Goal: Task Accomplishment & Management: Use online tool/utility

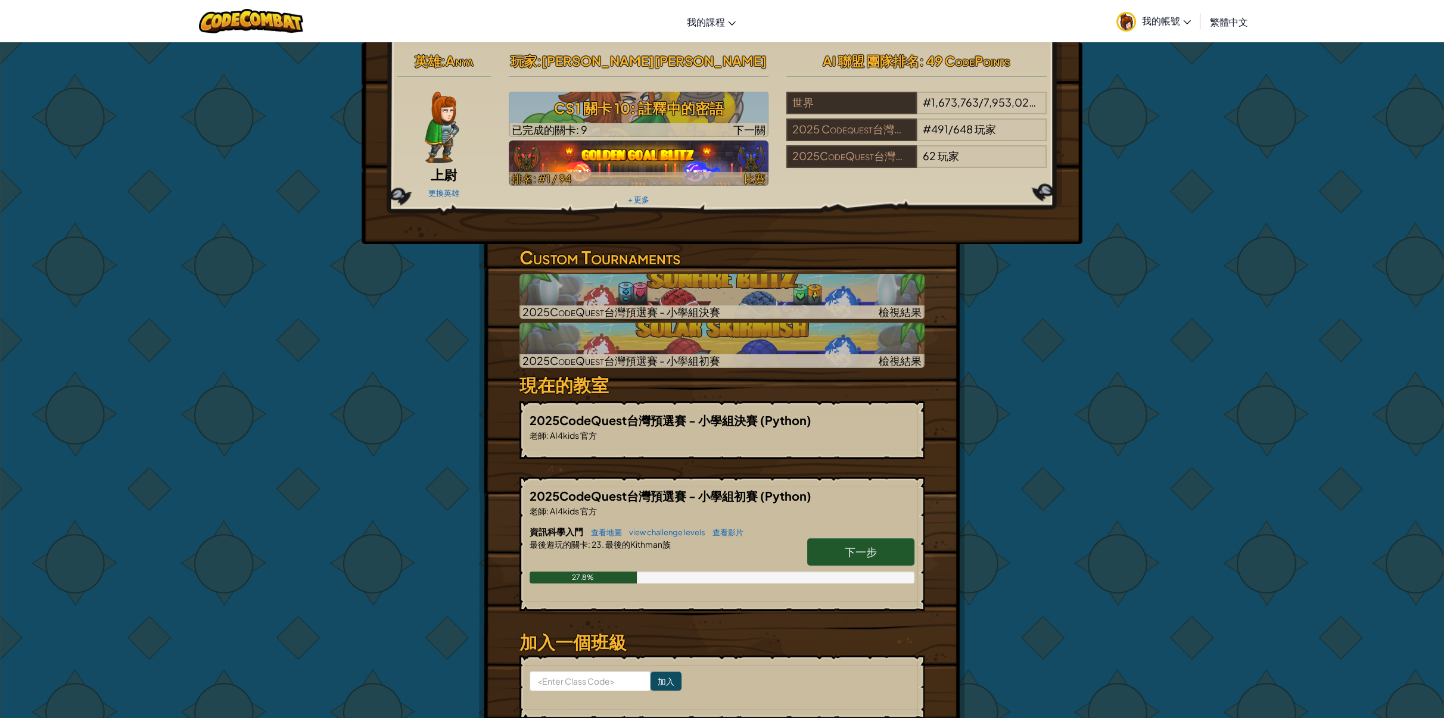
click at [737, 164] on img at bounding box center [639, 163] width 260 height 45
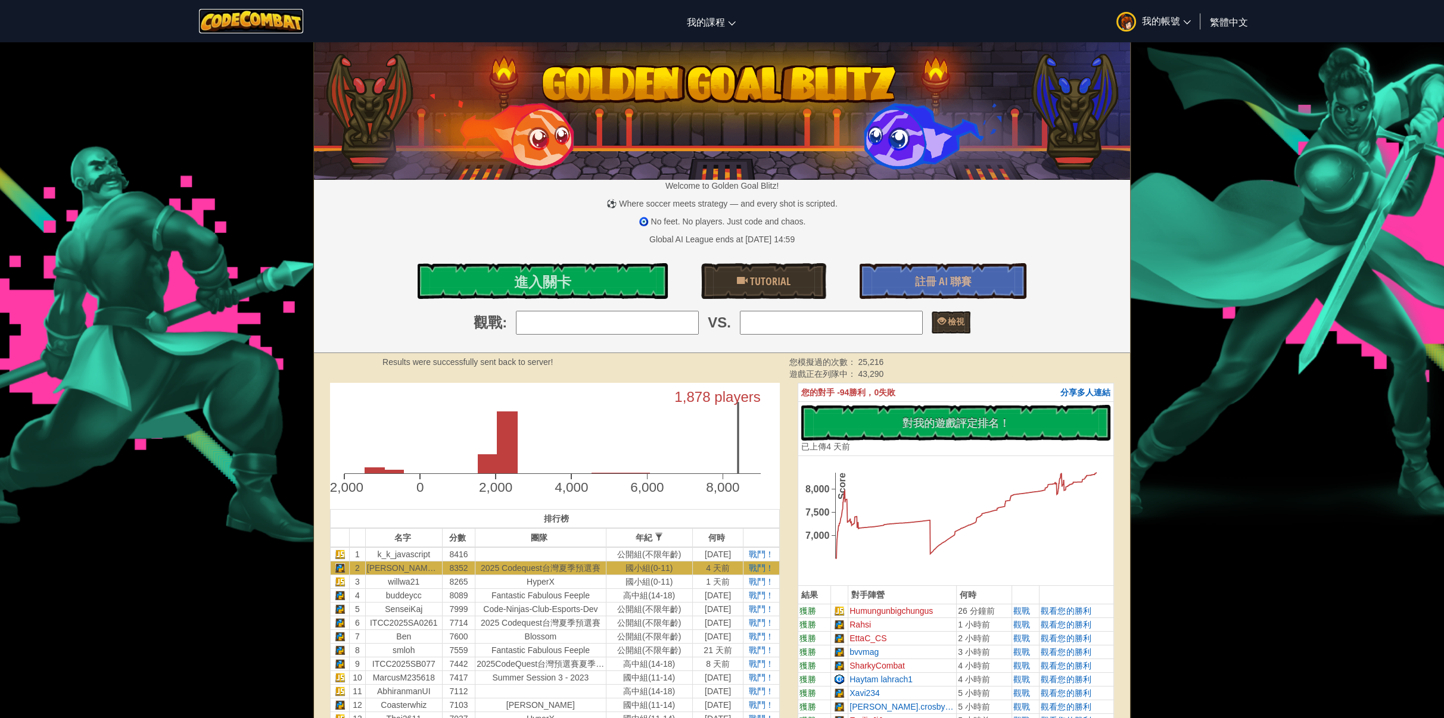
click at [289, 20] on img at bounding box center [251, 21] width 104 height 24
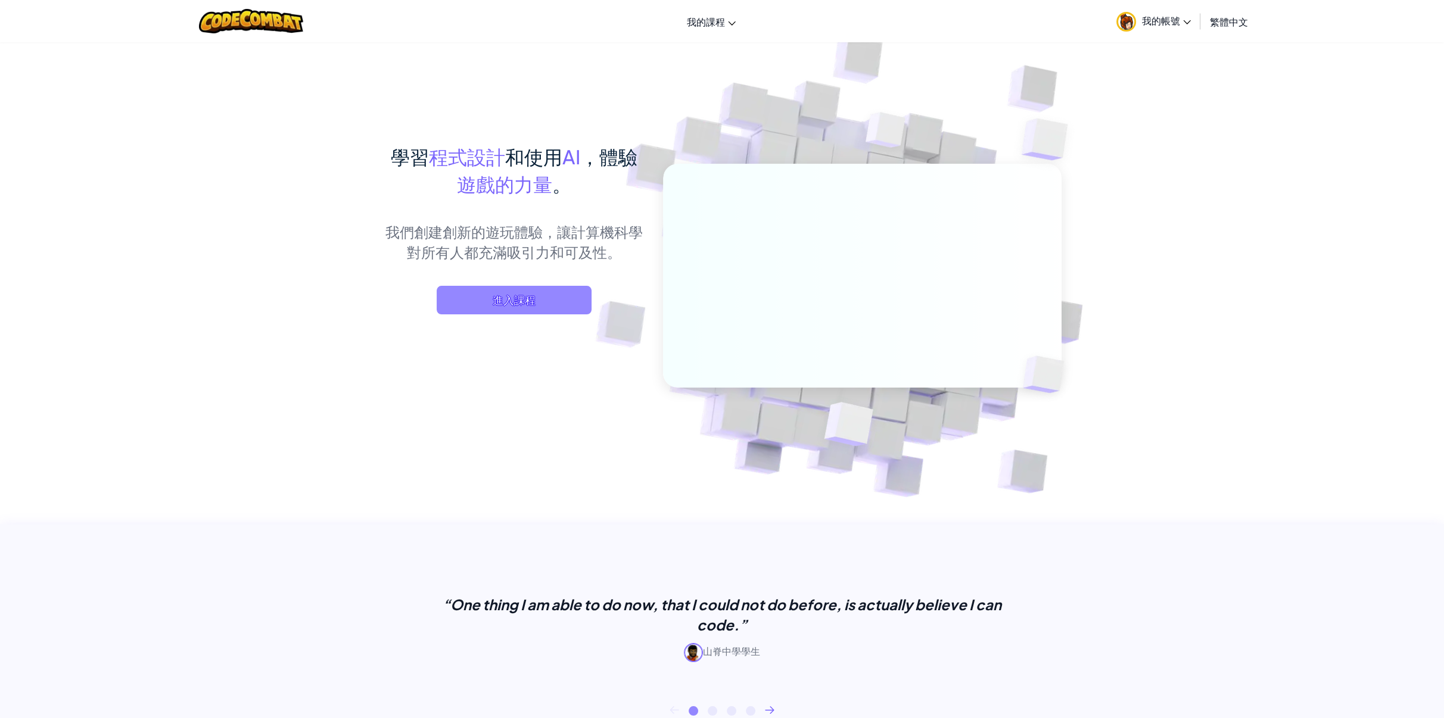
click at [529, 300] on span "進入課程" at bounding box center [514, 300] width 155 height 29
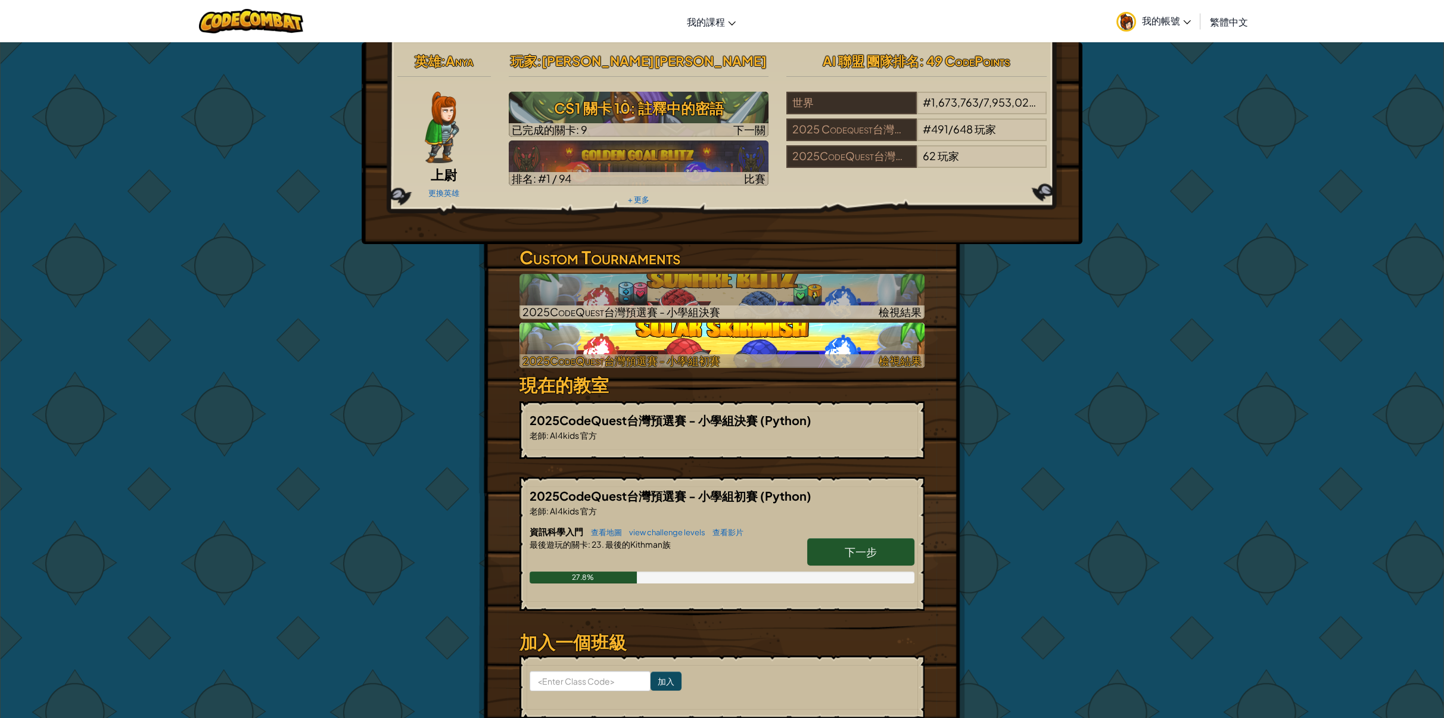
click at [759, 352] on img at bounding box center [721, 345] width 405 height 45
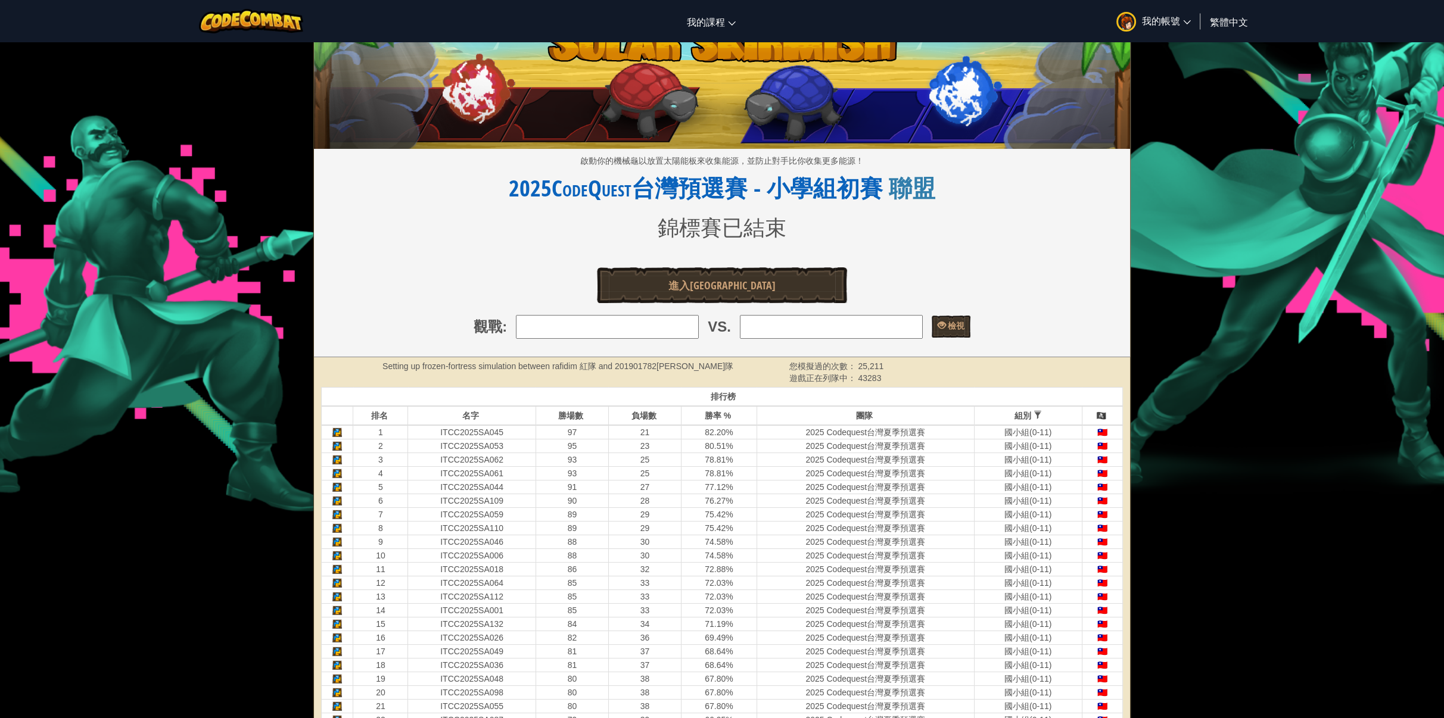
scroll to position [60, 0]
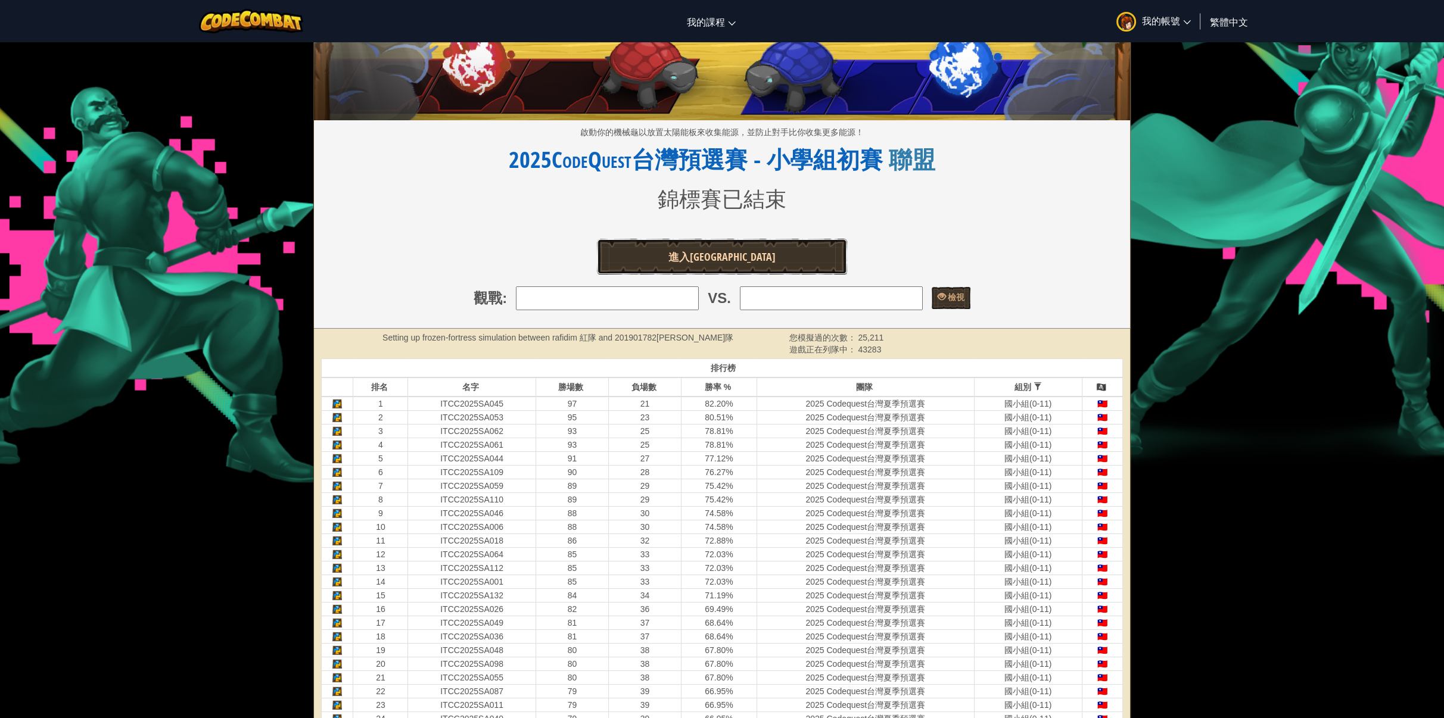
click at [728, 259] on span "進入競技場" at bounding box center [721, 257] width 107 height 15
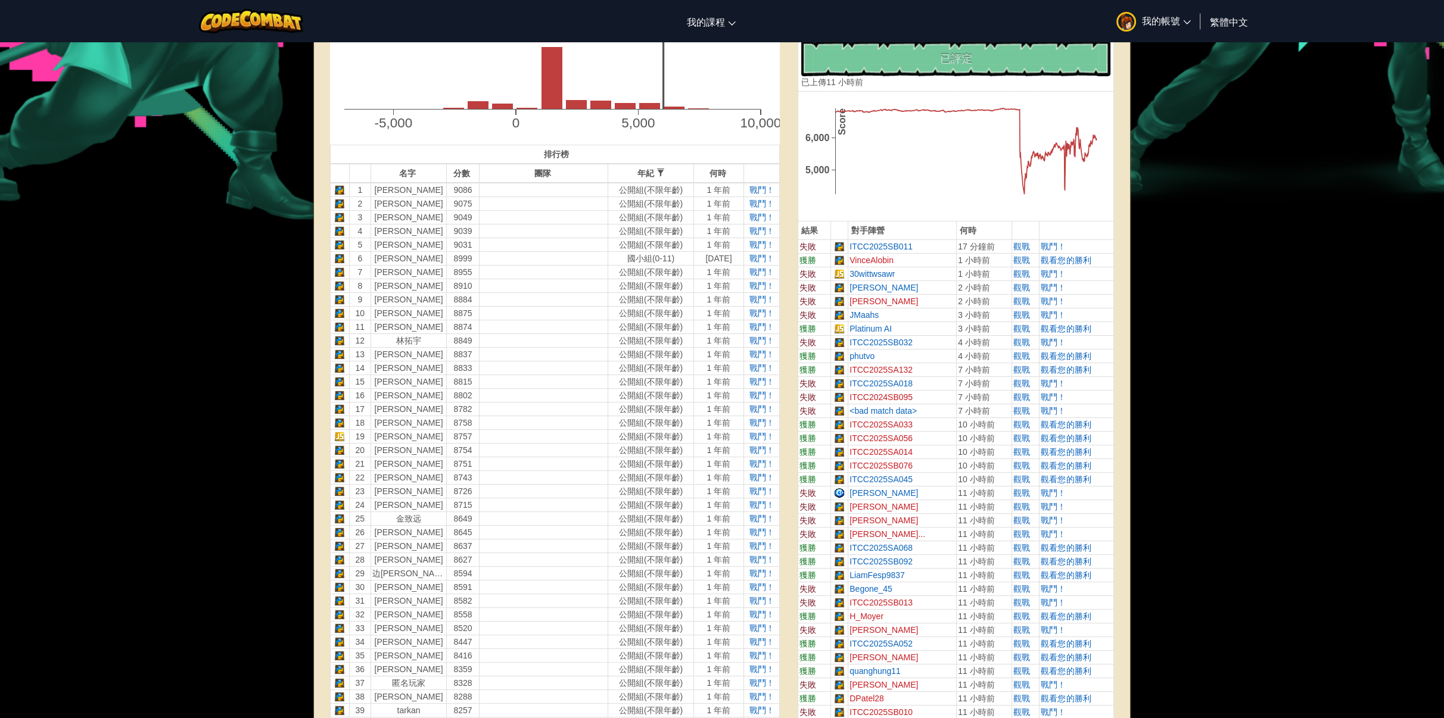
scroll to position [119, 0]
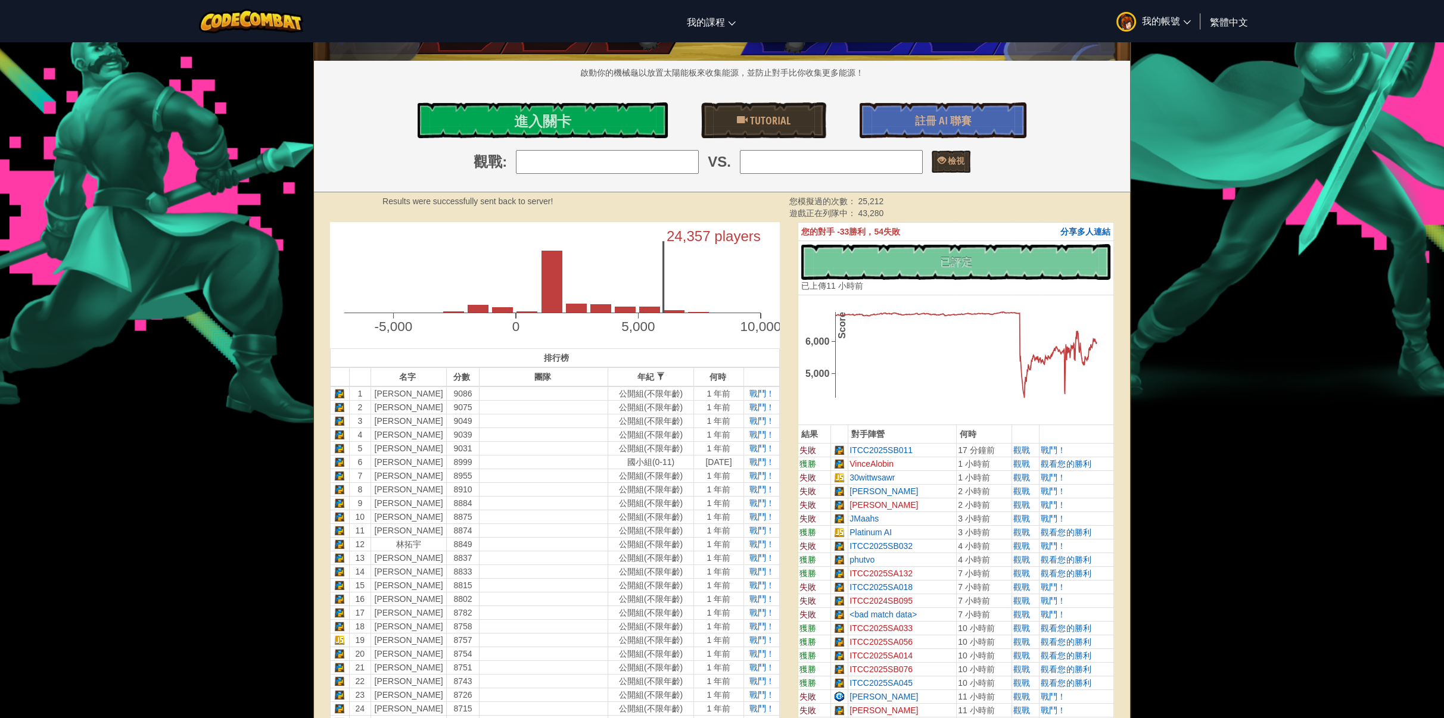
click at [882, 254] on div "沒有新程式碼可評定排名 對我的遊戲評定排名！ 上傳中… 已上傳以求評定排名 評定失敗 已評定 已上傳 11 小時前" at bounding box center [955, 268] width 309 height 48
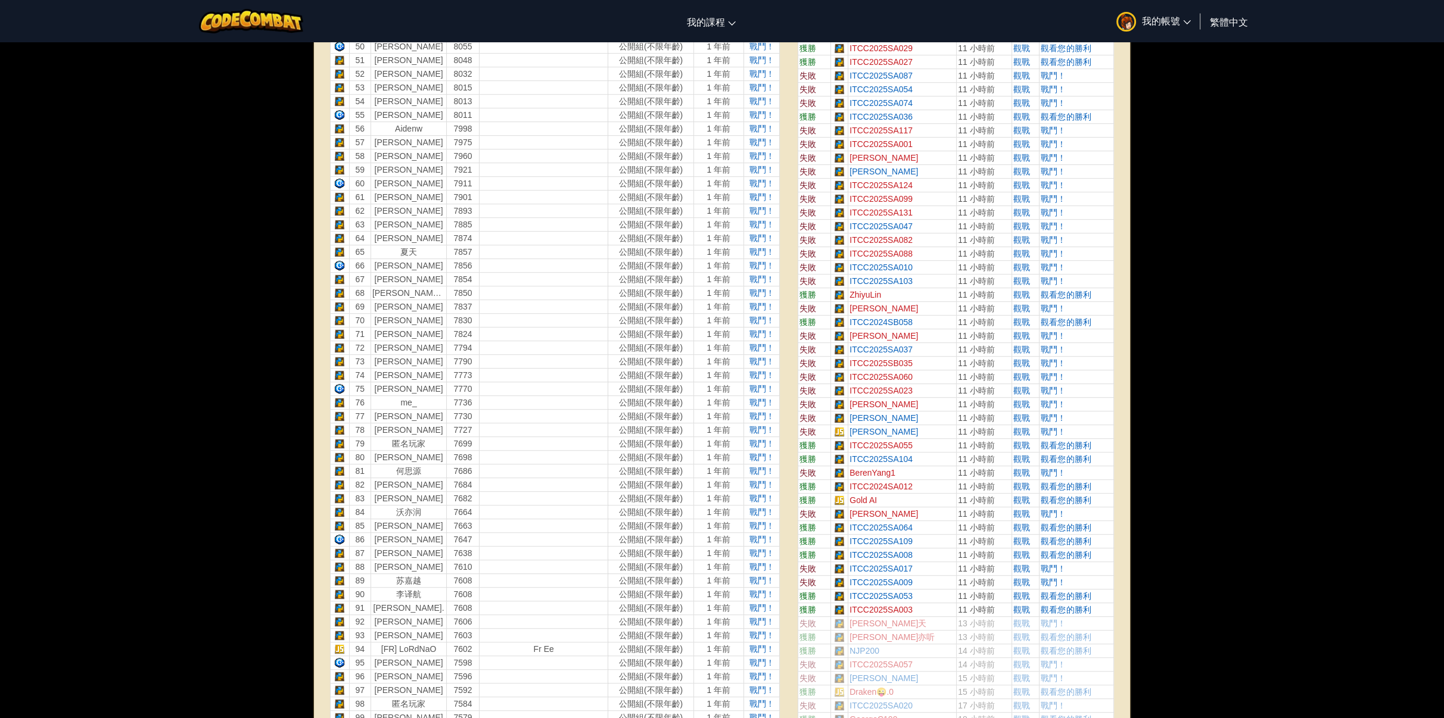
scroll to position [1132, 0]
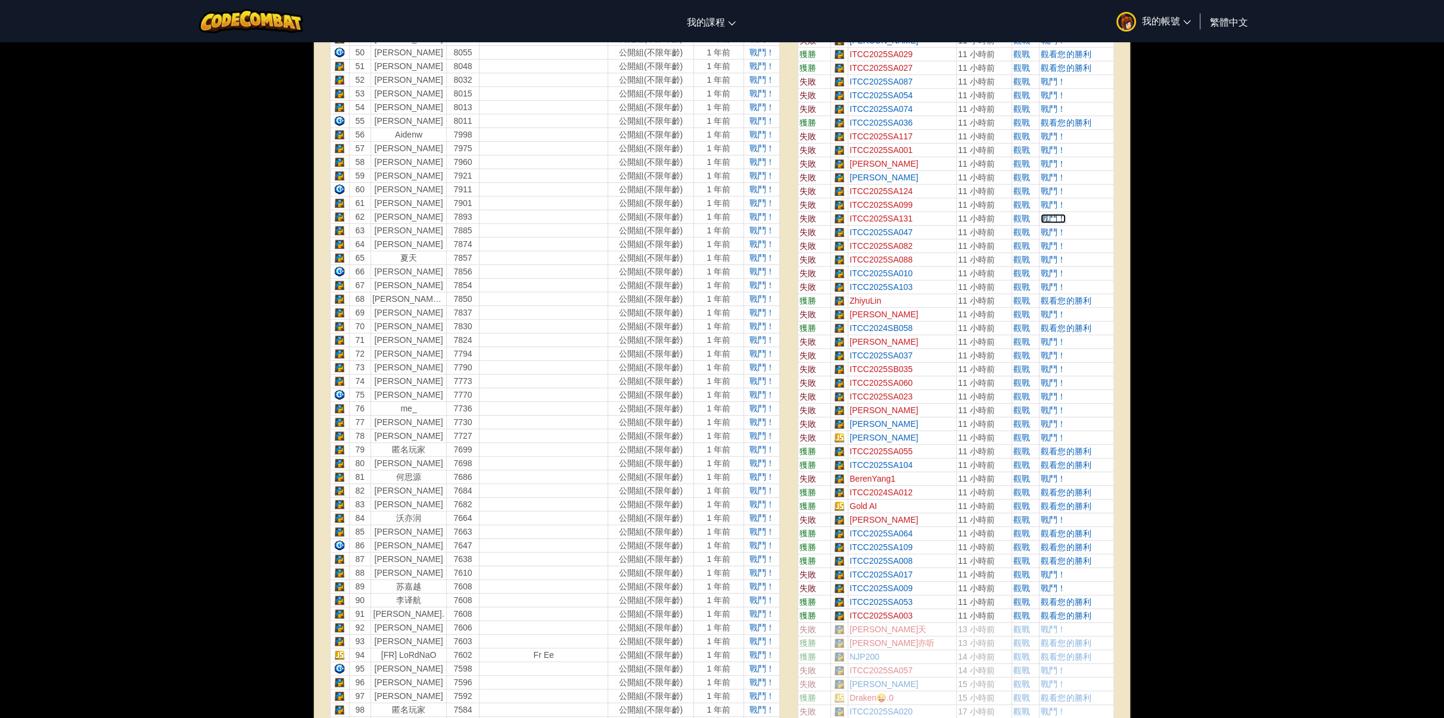
click at [1062, 216] on span "戰鬥！" at bounding box center [1053, 219] width 25 height 10
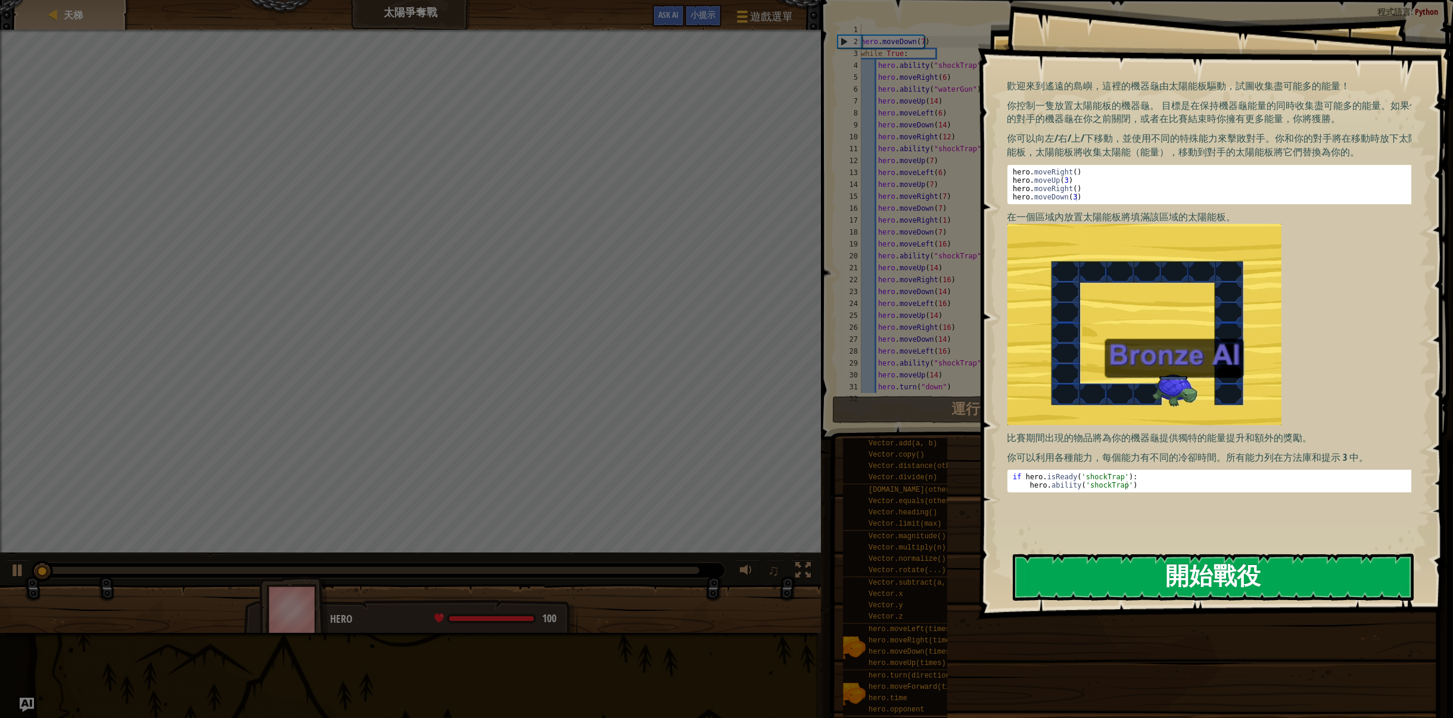
click at [1283, 325] on div "Goals 歡迎來到遙遠的島嶼，這裡的機器龜由太陽能板驅動，試圖收集盡可能多的能量！ 你控制一隻放置太陽能板的機器龜。 目標是在保持機器龜能量的同時收集盡可能…" at bounding box center [1214, 309] width 475 height 619
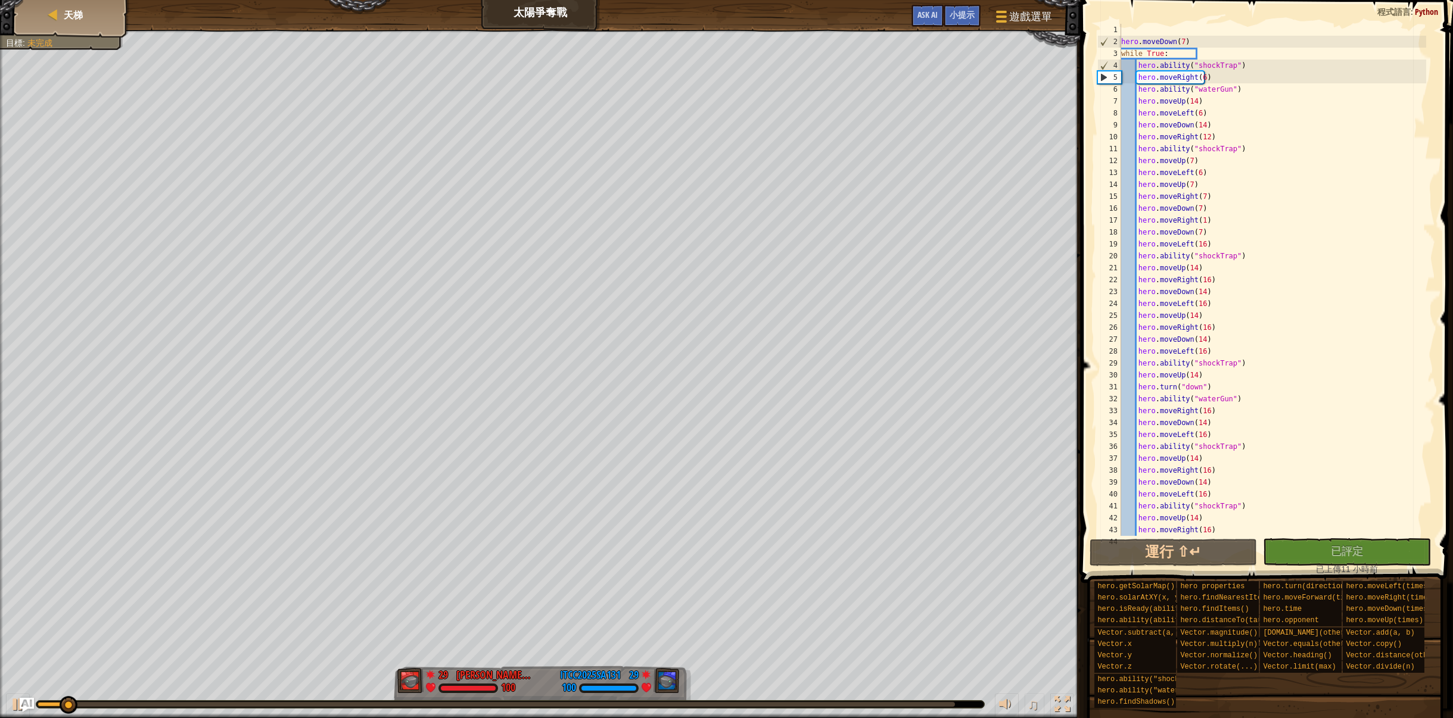
drag, startPoint x: 134, startPoint y: 715, endPoint x: 156, endPoint y: 714, distance: 22.1
click at [173, 715] on div "♫" at bounding box center [540, 702] width 1080 height 36
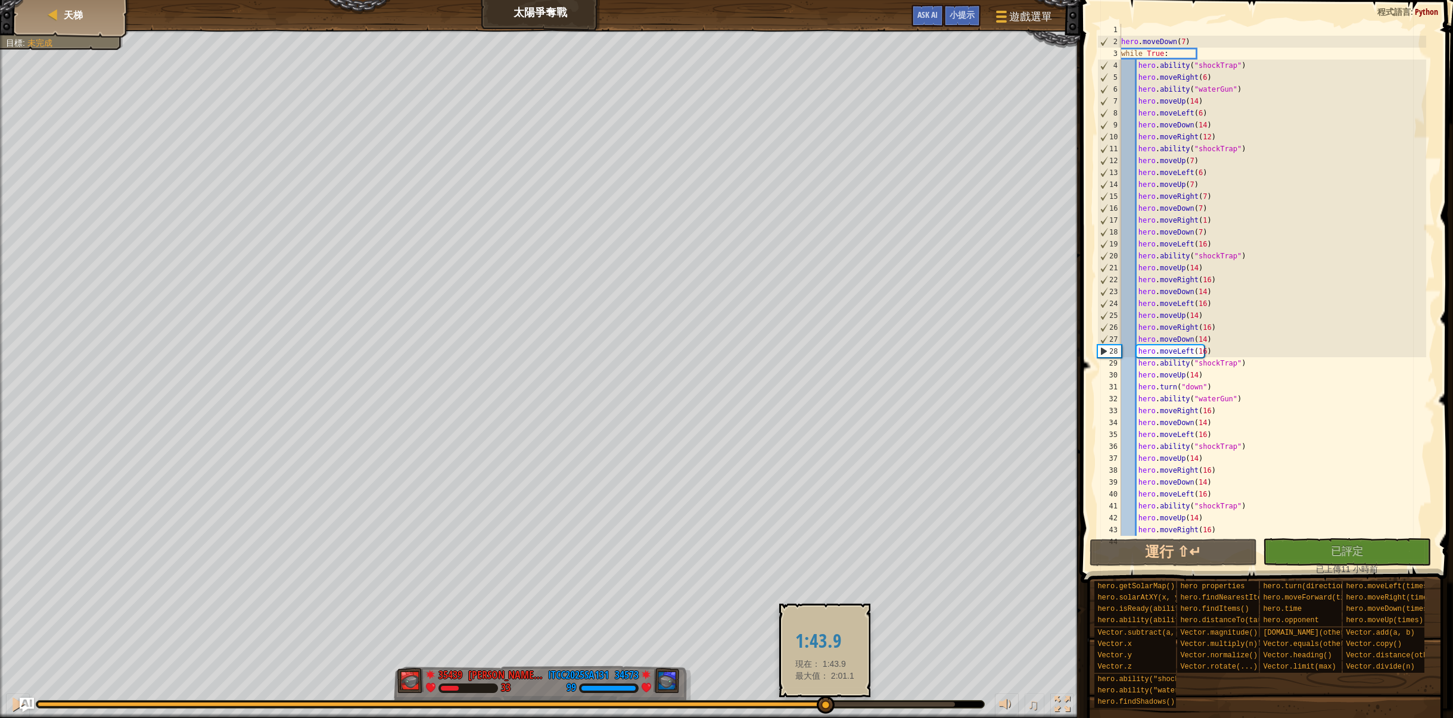
drag, startPoint x: 69, startPoint y: 704, endPoint x: 882, endPoint y: 733, distance: 813.6
click at [882, 0] on html "天梯 太陽爭奪戰 遊戲選單 完成 小提示 Ask AI 1 ההההההההההההההההההההההההההההההההההההההההההההההההה…" at bounding box center [726, 0] width 1453 height 0
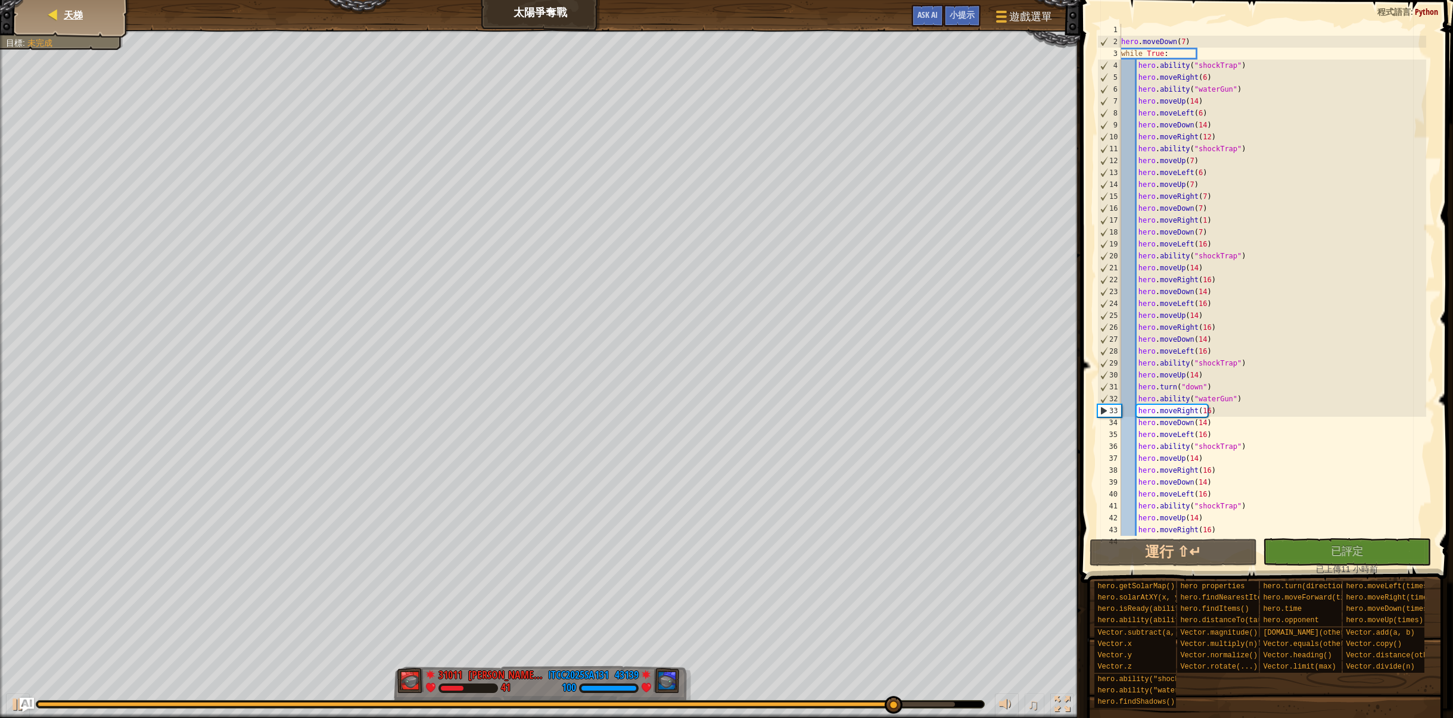
click at [83, 20] on div "天梯" at bounding box center [71, 15] width 95 height 30
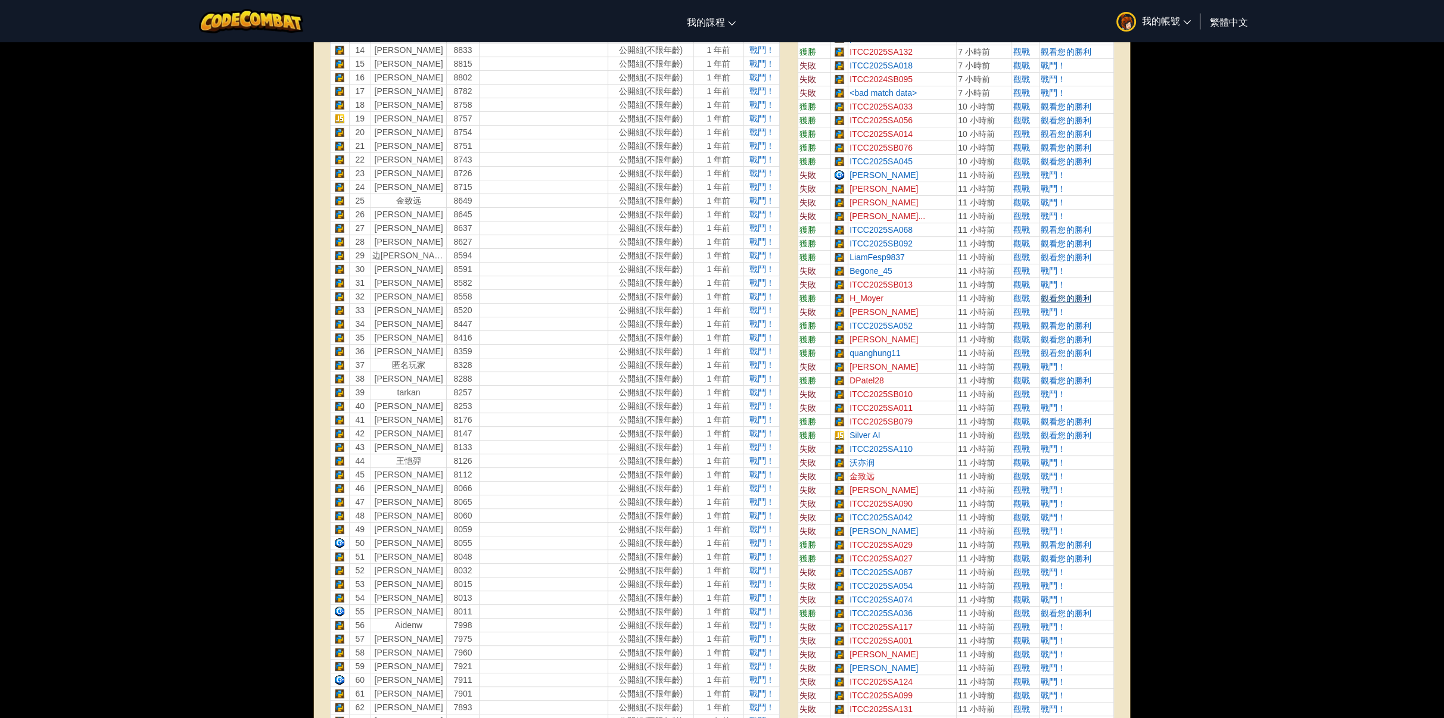
scroll to position [715, 0]
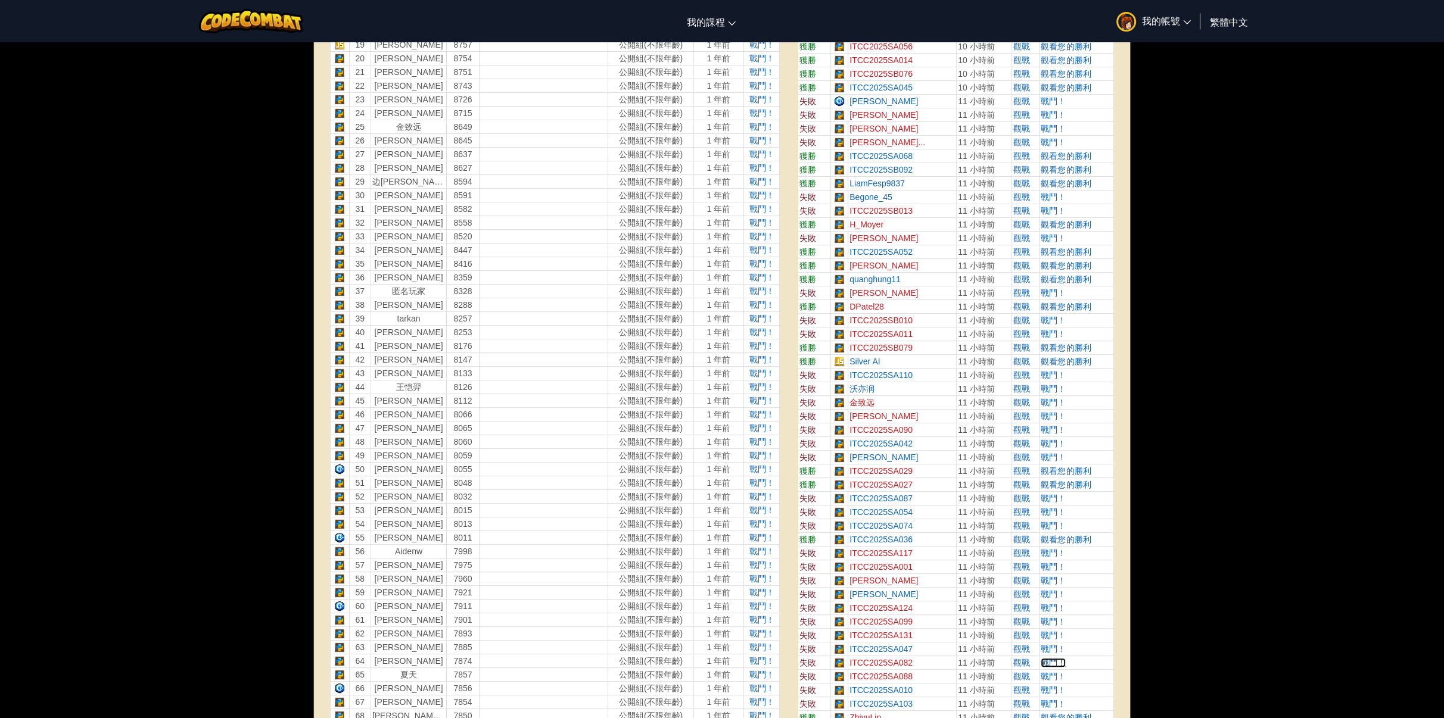
click at [1053, 658] on span "戰鬥！" at bounding box center [1053, 663] width 25 height 10
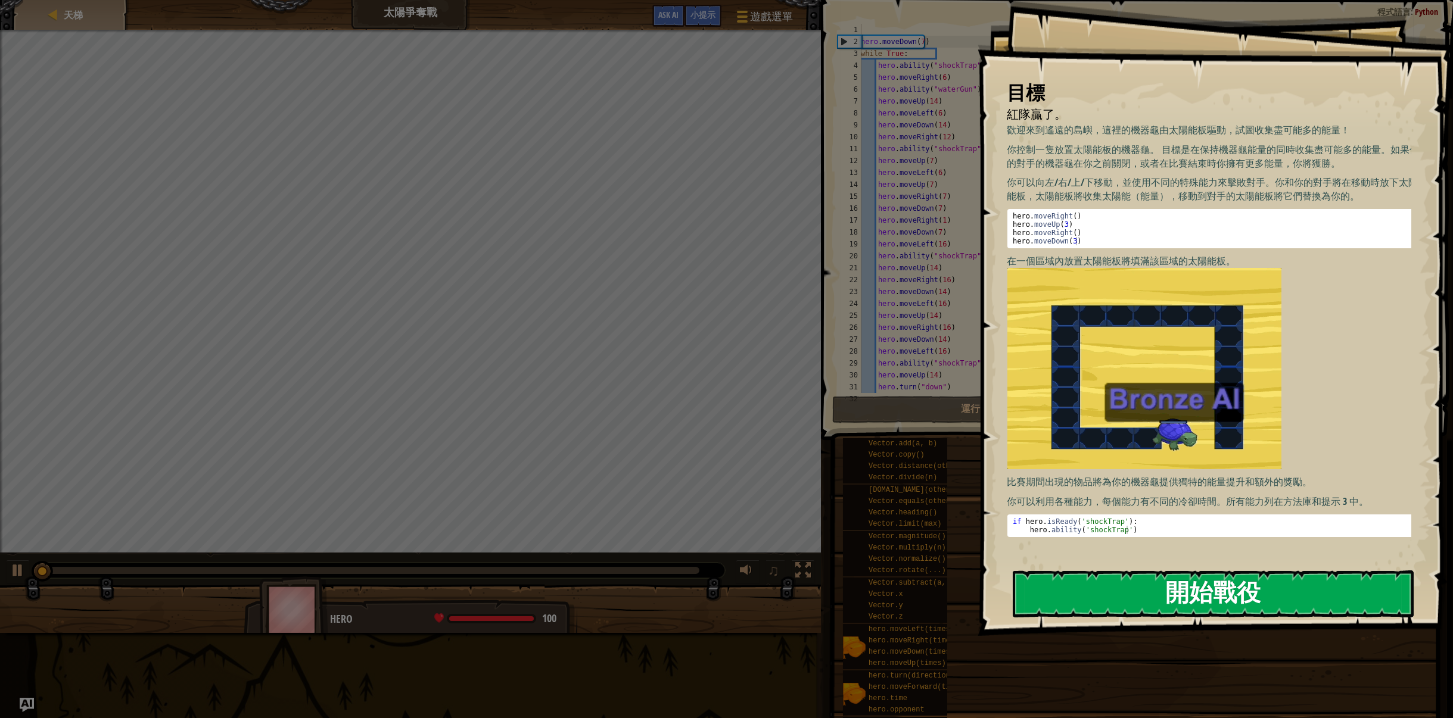
click at [1047, 573] on button "開始戰役" at bounding box center [1213, 594] width 401 height 47
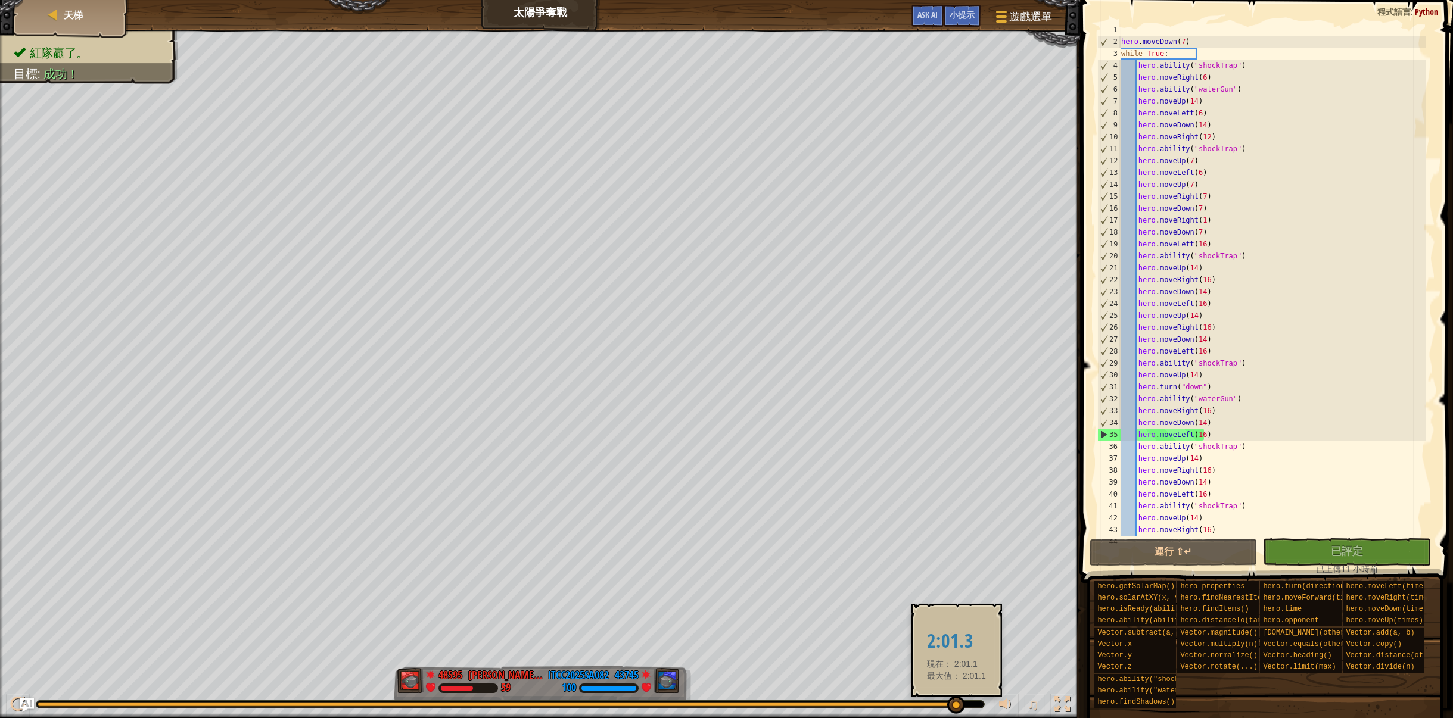
drag, startPoint x: 58, startPoint y: 700, endPoint x: 956, endPoint y: 711, distance: 898.3
click at [956, 711] on div at bounding box center [956, 705] width 18 height 18
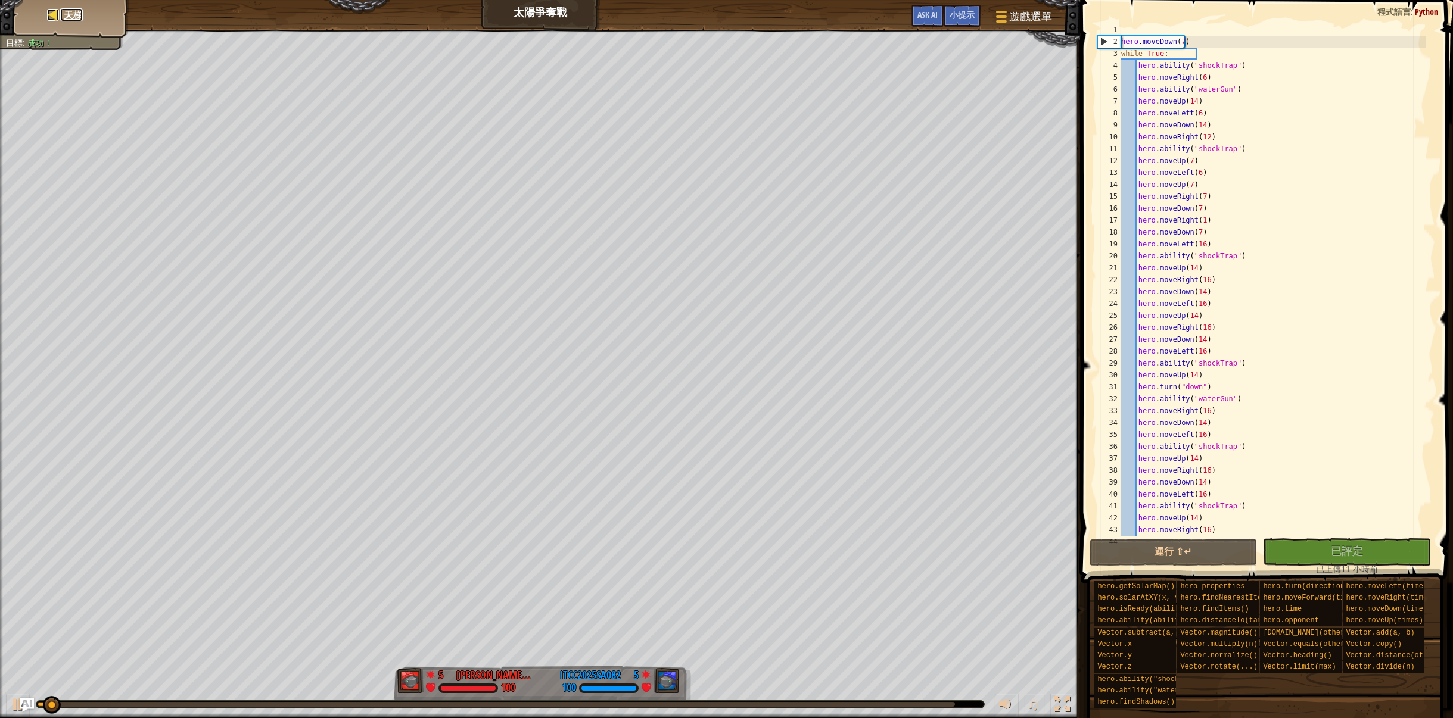
click at [67, 15] on span "天梯" at bounding box center [73, 14] width 19 height 13
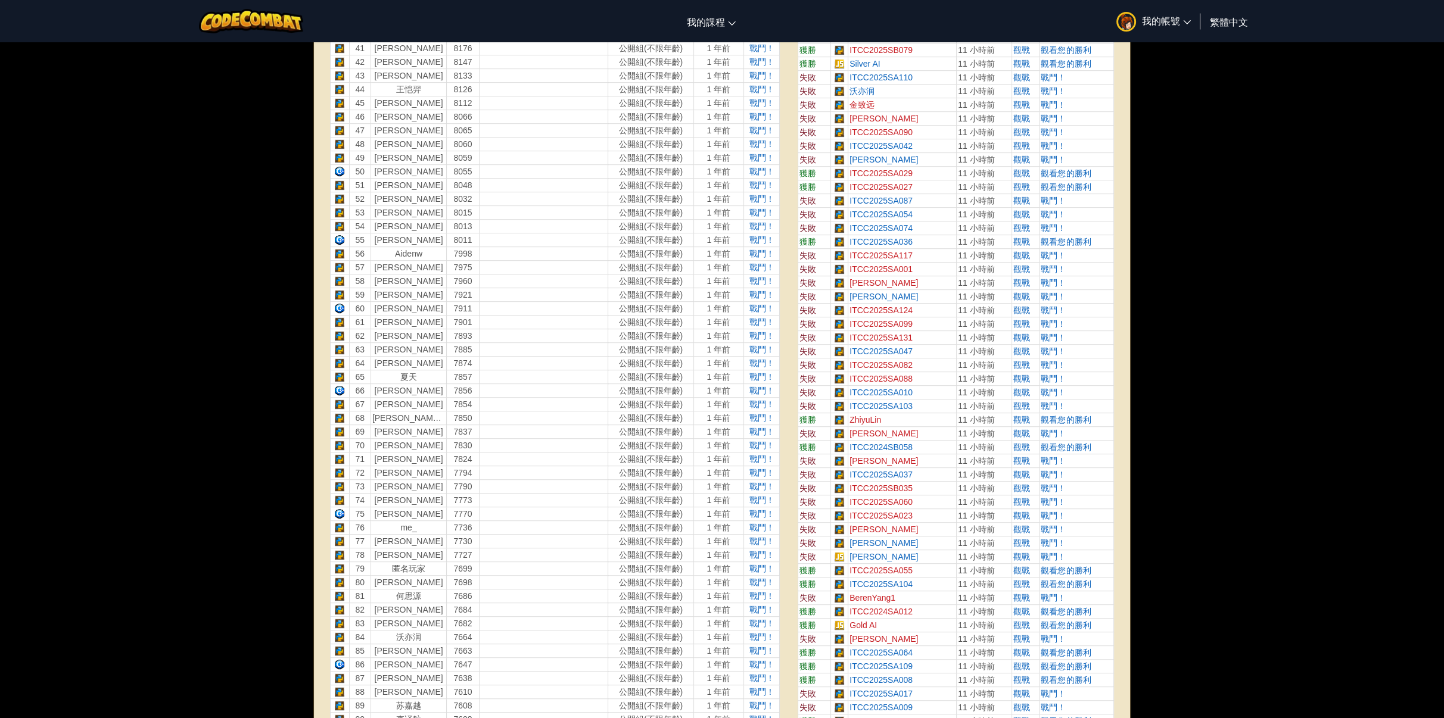
scroll to position [1251, 0]
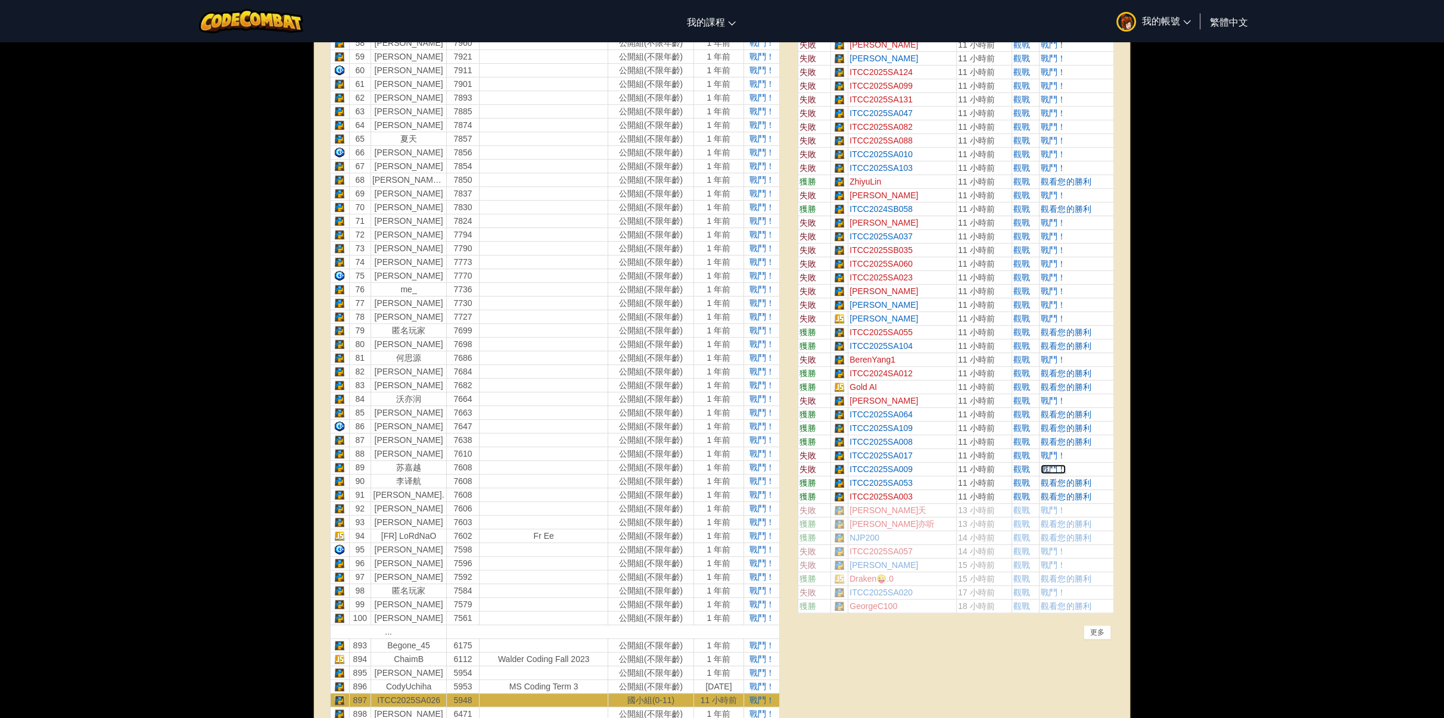
click at [1052, 465] on span "戰鬥！" at bounding box center [1053, 470] width 25 height 10
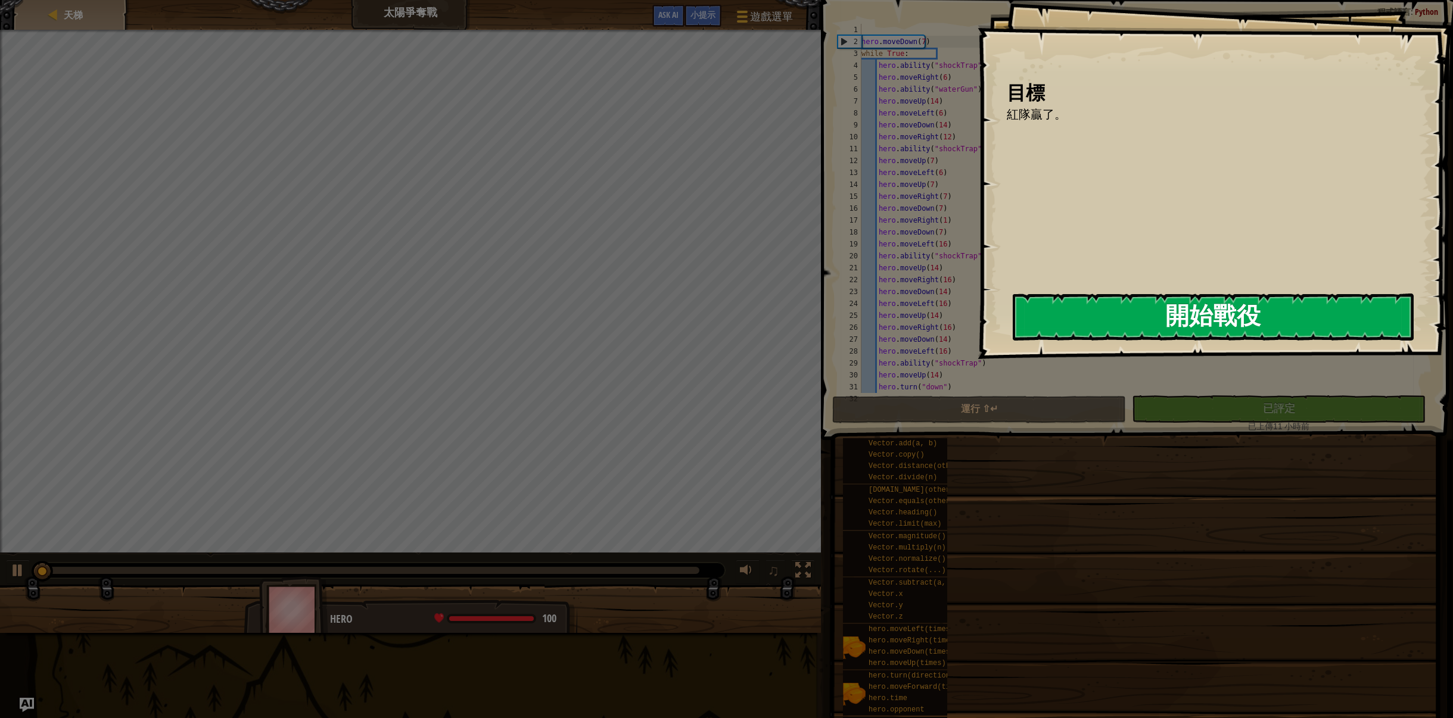
click at [1134, 340] on button "開始戰役" at bounding box center [1213, 317] width 401 height 47
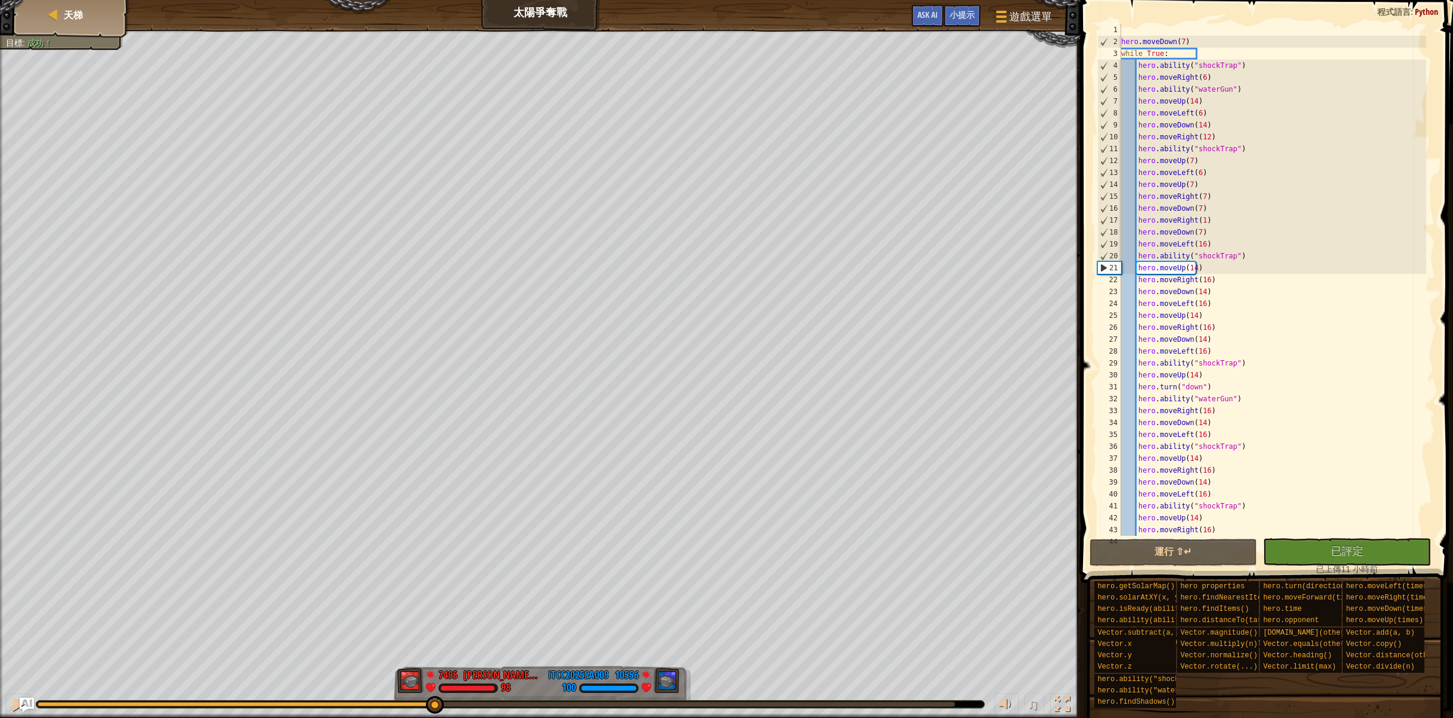
click at [434, 561] on div "紅隊贏了。 目標 : 成功！ 7495 何定宇 Harry 98 10556 ITCC2025SA009 100 ♫ Hero 98 score: No sc…" at bounding box center [726, 374] width 1453 height 689
drag, startPoint x: 454, startPoint y: 705, endPoint x: 405, endPoint y: 699, distance: 49.8
click at [405, 699] on div at bounding box center [405, 705] width 18 height 18
click at [70, 14] on span "天梯" at bounding box center [73, 14] width 19 height 13
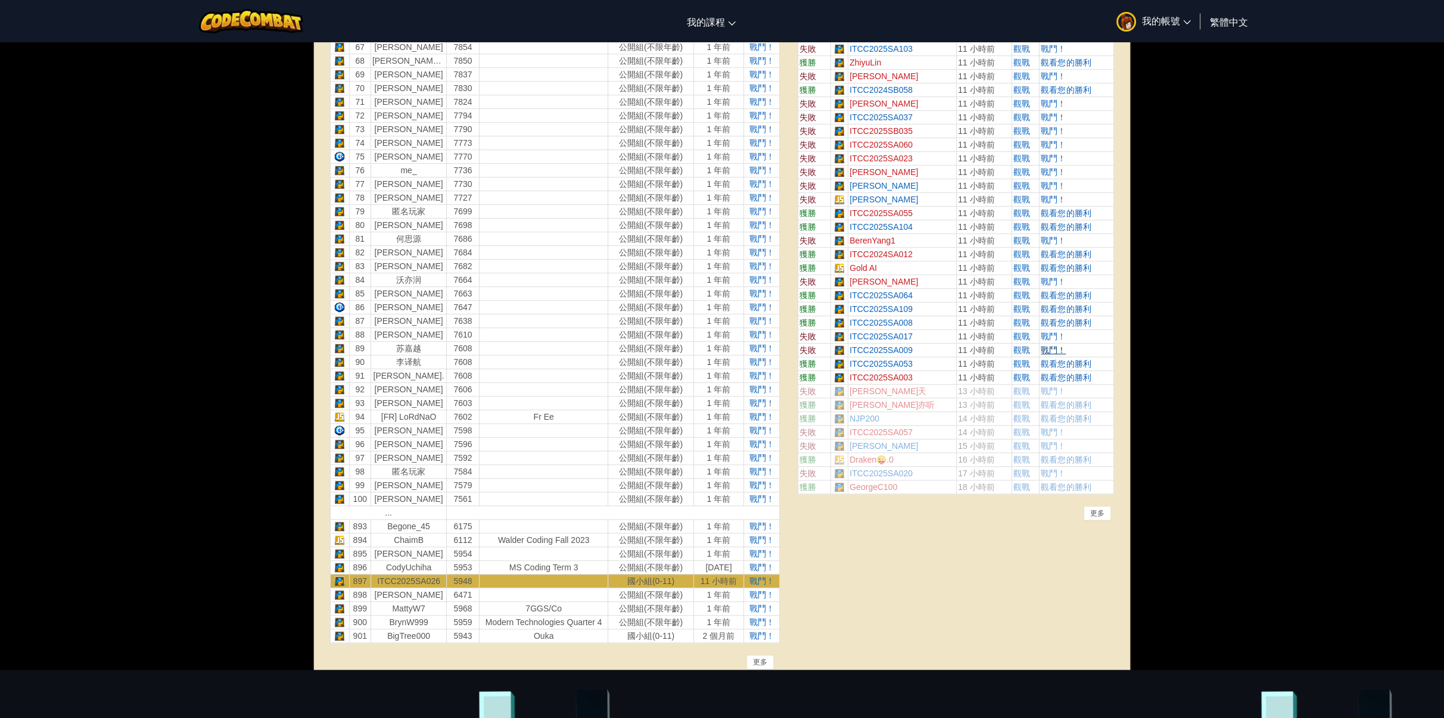
scroll to position [1310, 0]
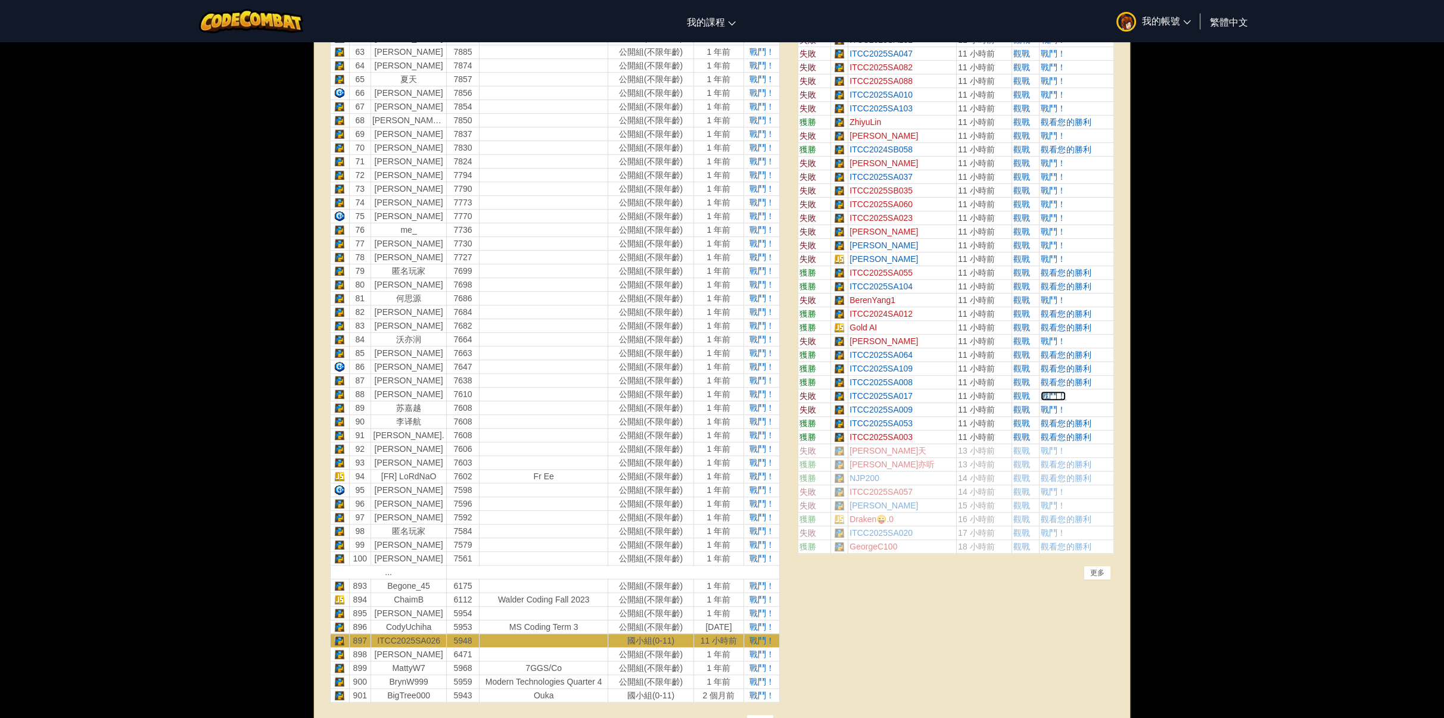
click at [1055, 392] on span "戰鬥！" at bounding box center [1053, 396] width 25 height 10
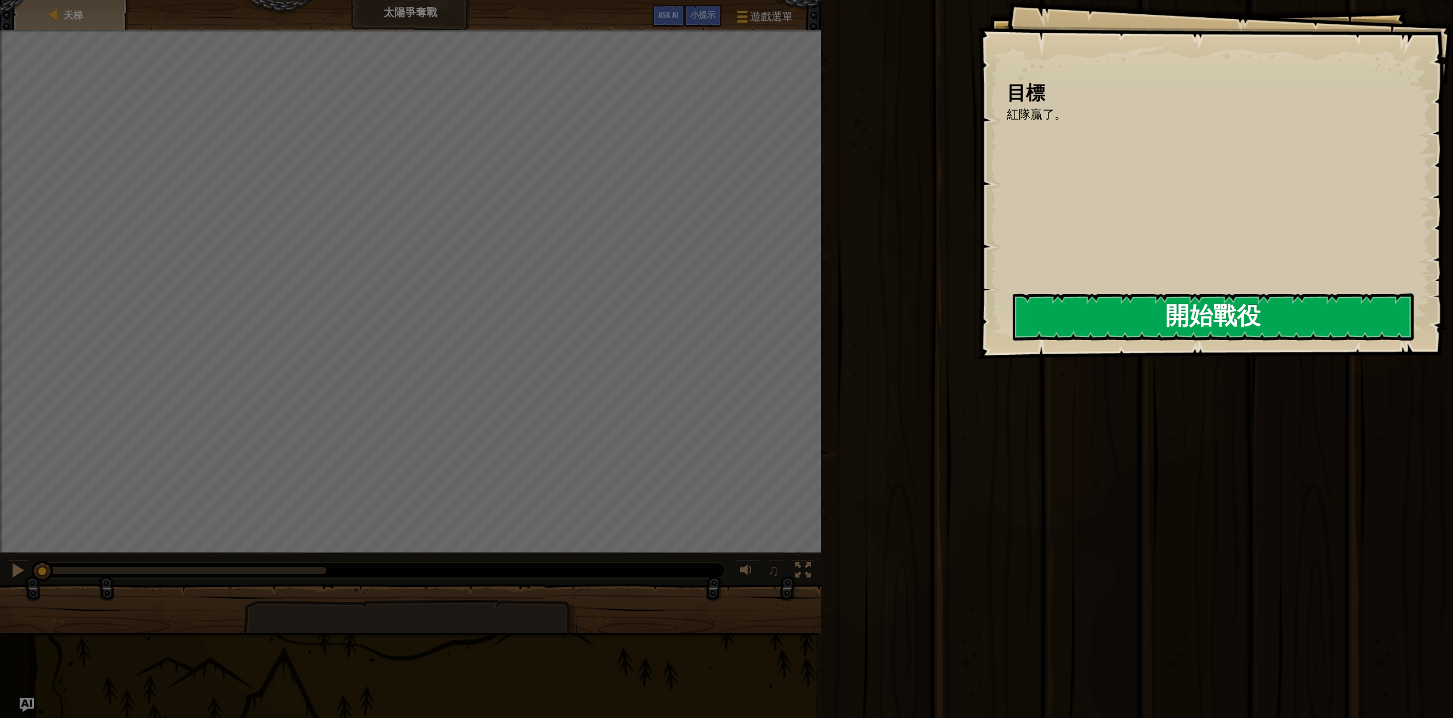
click at [1076, 331] on button "開始戰役" at bounding box center [1213, 317] width 401 height 47
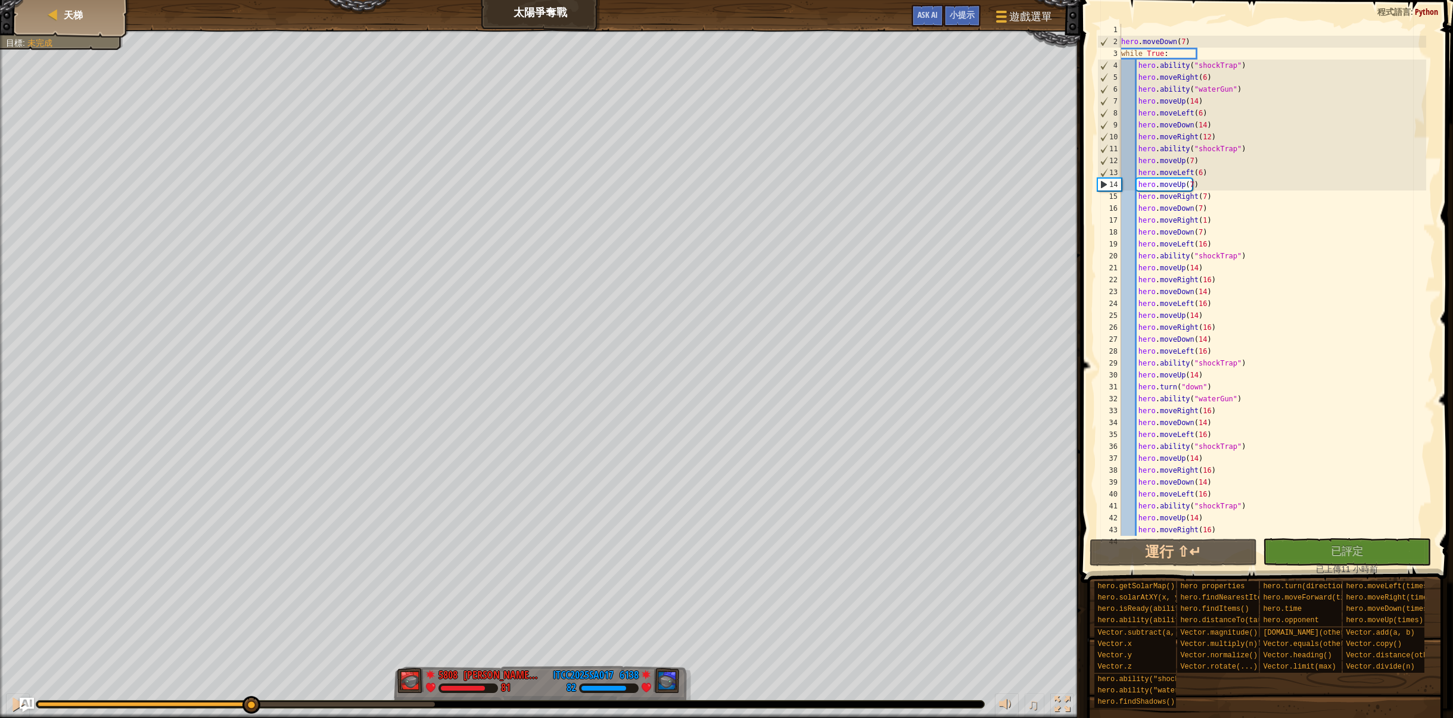
click at [250, 681] on div "紅隊贏了。 目標 : 未完成 5808 何定宇 Harry 81 6138 ITCC2025SA017 82 ♫ Hero 81 score: No scor…" at bounding box center [726, 374] width 1453 height 689
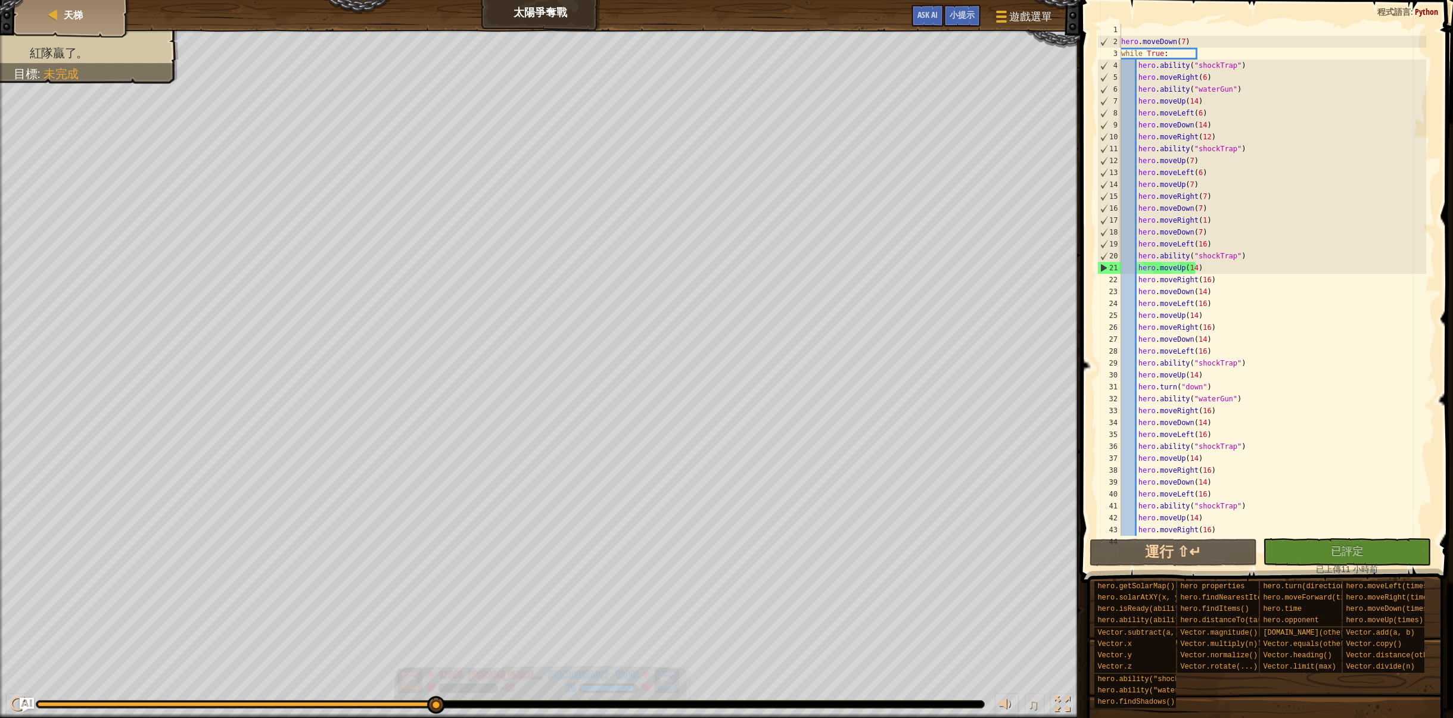
click at [354, 676] on div "紅隊贏了。 目標 : 未完成 17666 何定宇 Harry -29 13005 ITCC2025SA017 95 ♫ Hero -29 score: No …" at bounding box center [726, 374] width 1453 height 689
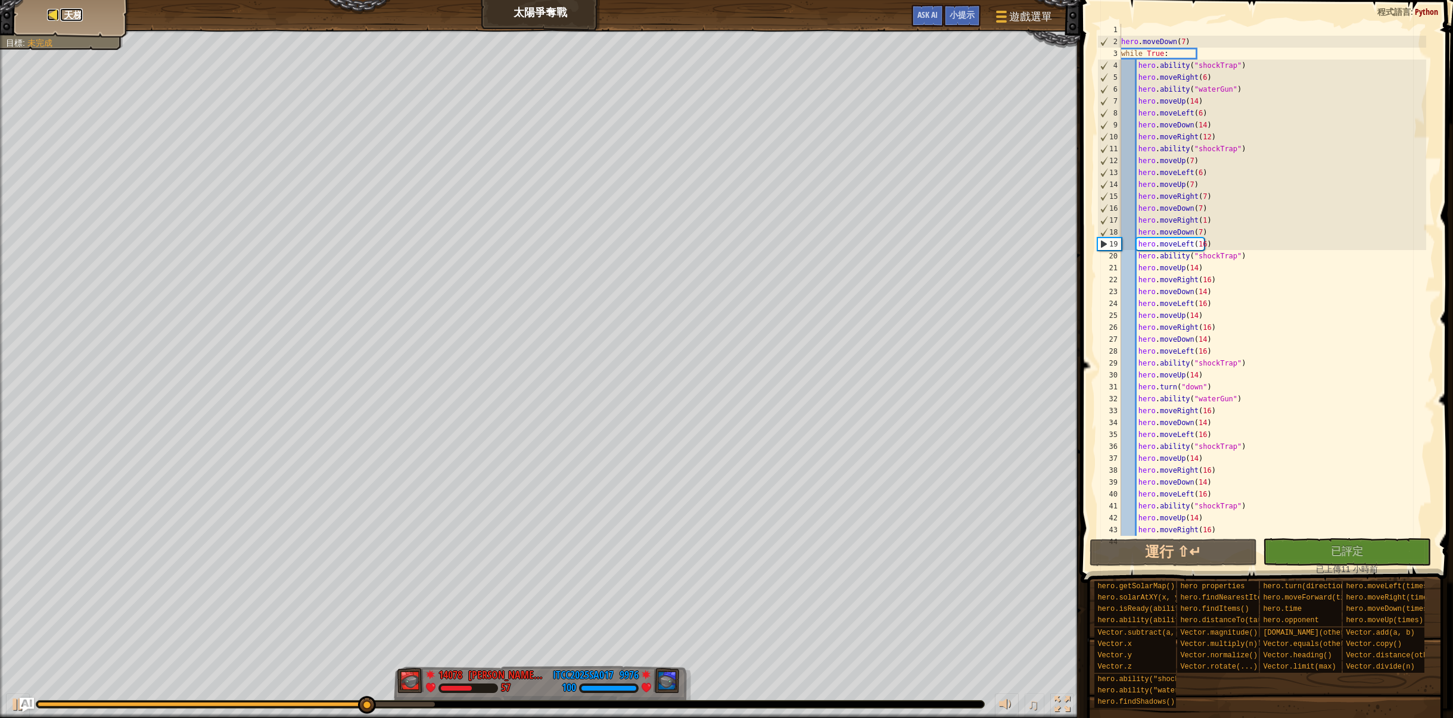
click at [74, 14] on span "天梯" at bounding box center [73, 14] width 19 height 13
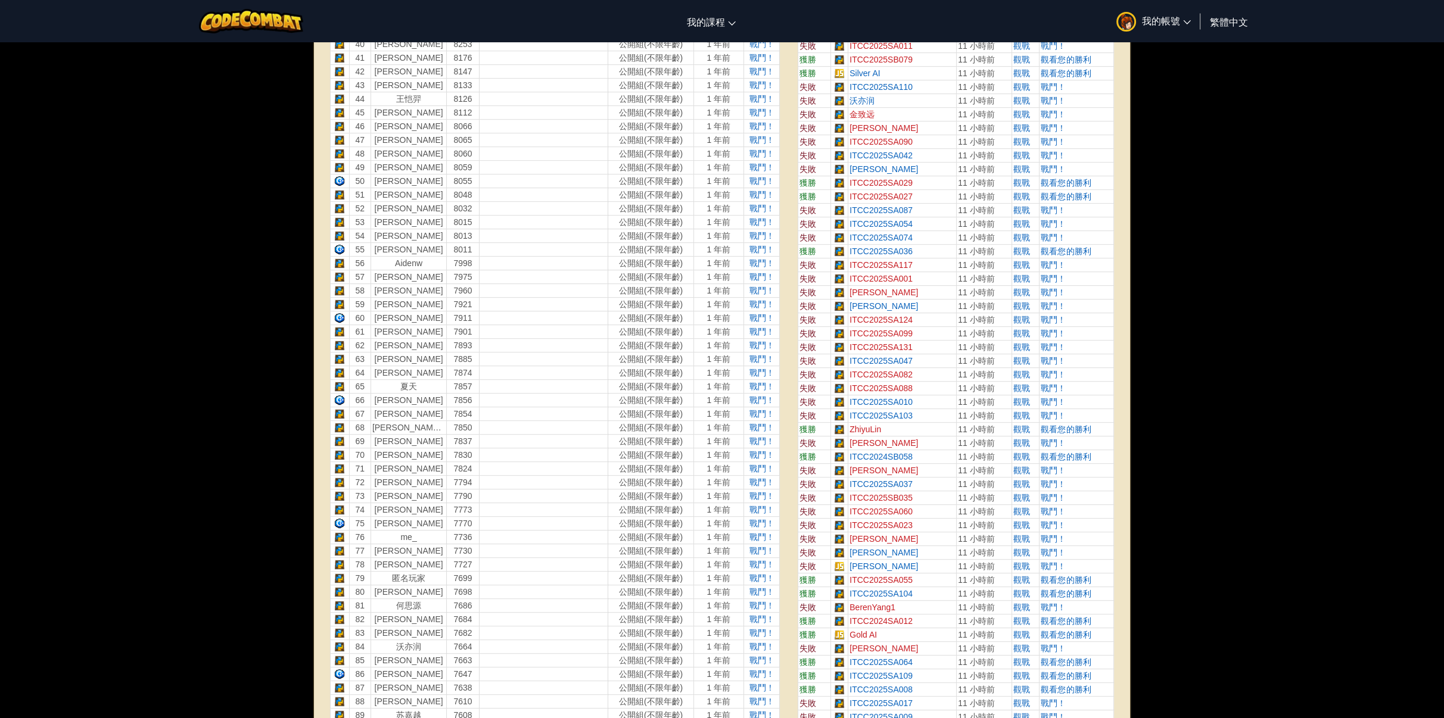
scroll to position [1251, 0]
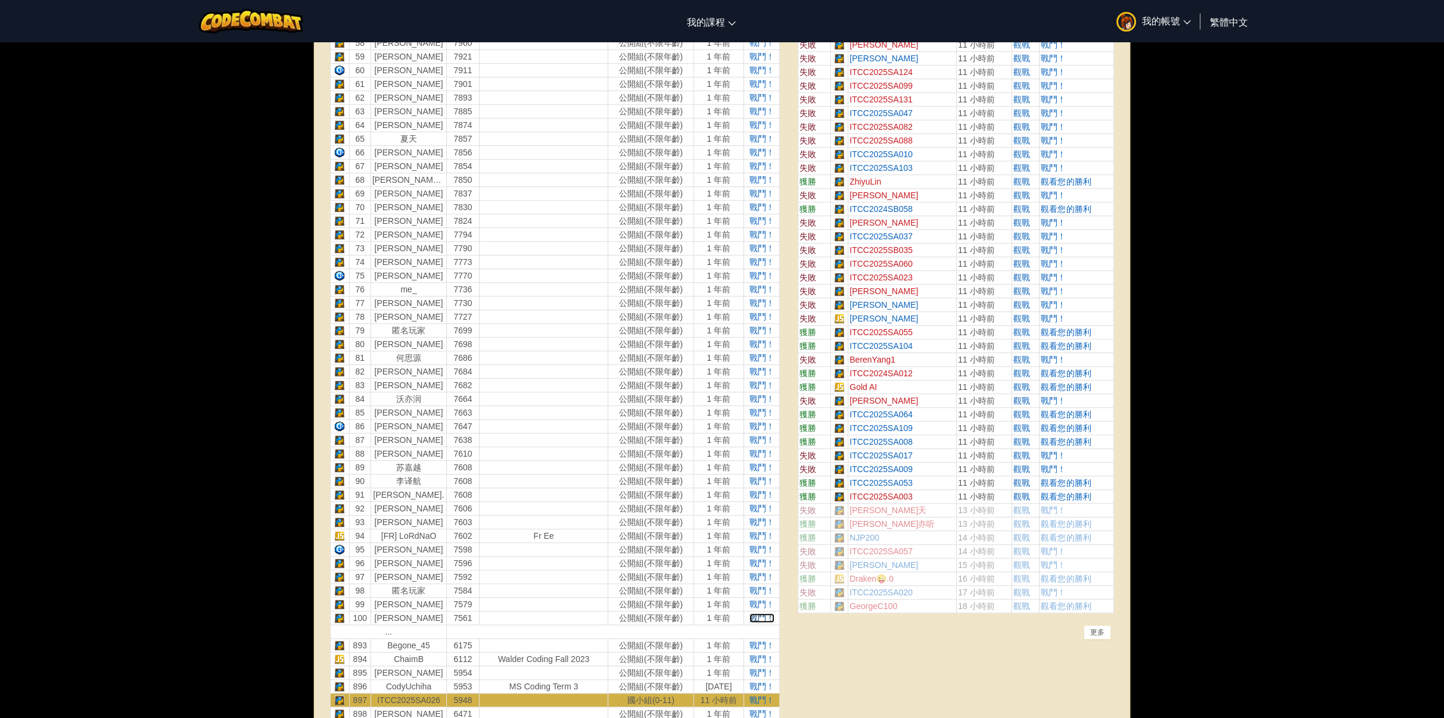
click at [759, 614] on span "戰鬥！" at bounding box center [761, 619] width 25 height 10
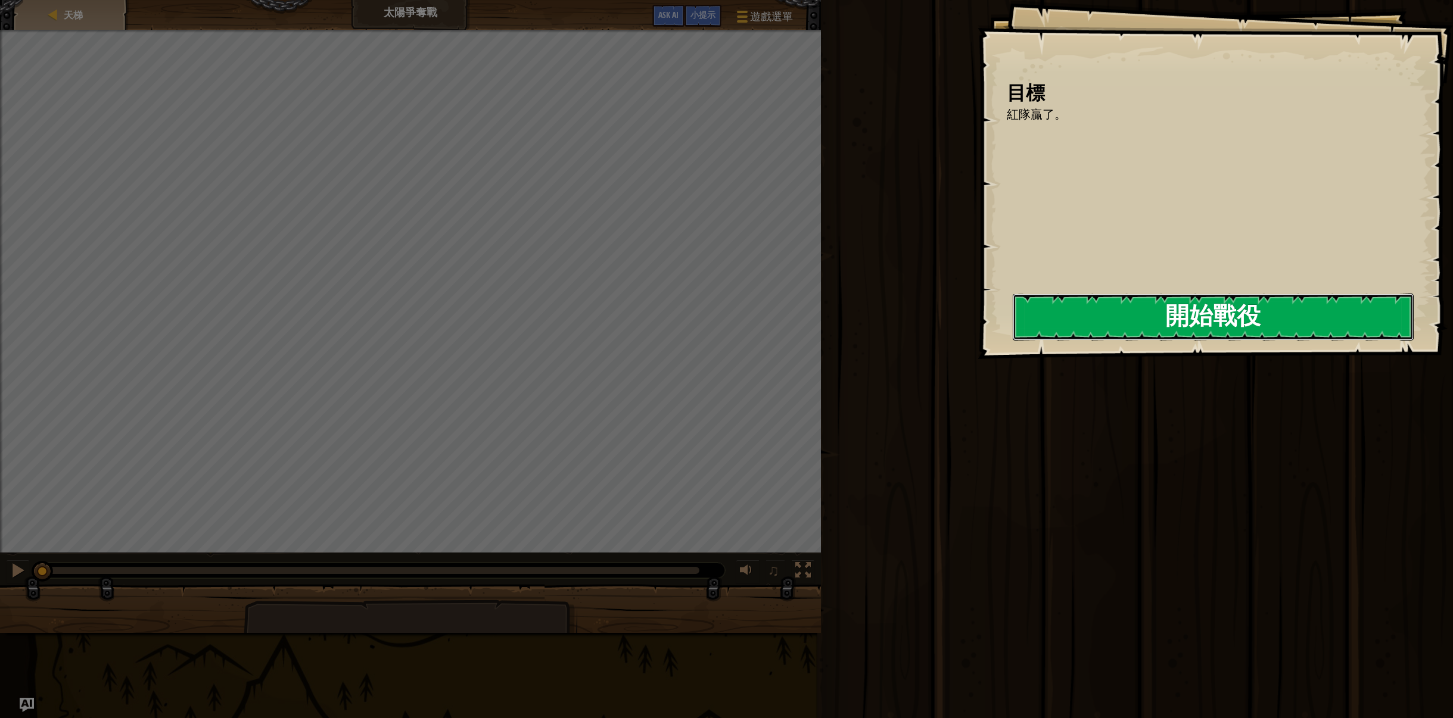
click at [1122, 310] on button "開始戰役" at bounding box center [1213, 317] width 401 height 47
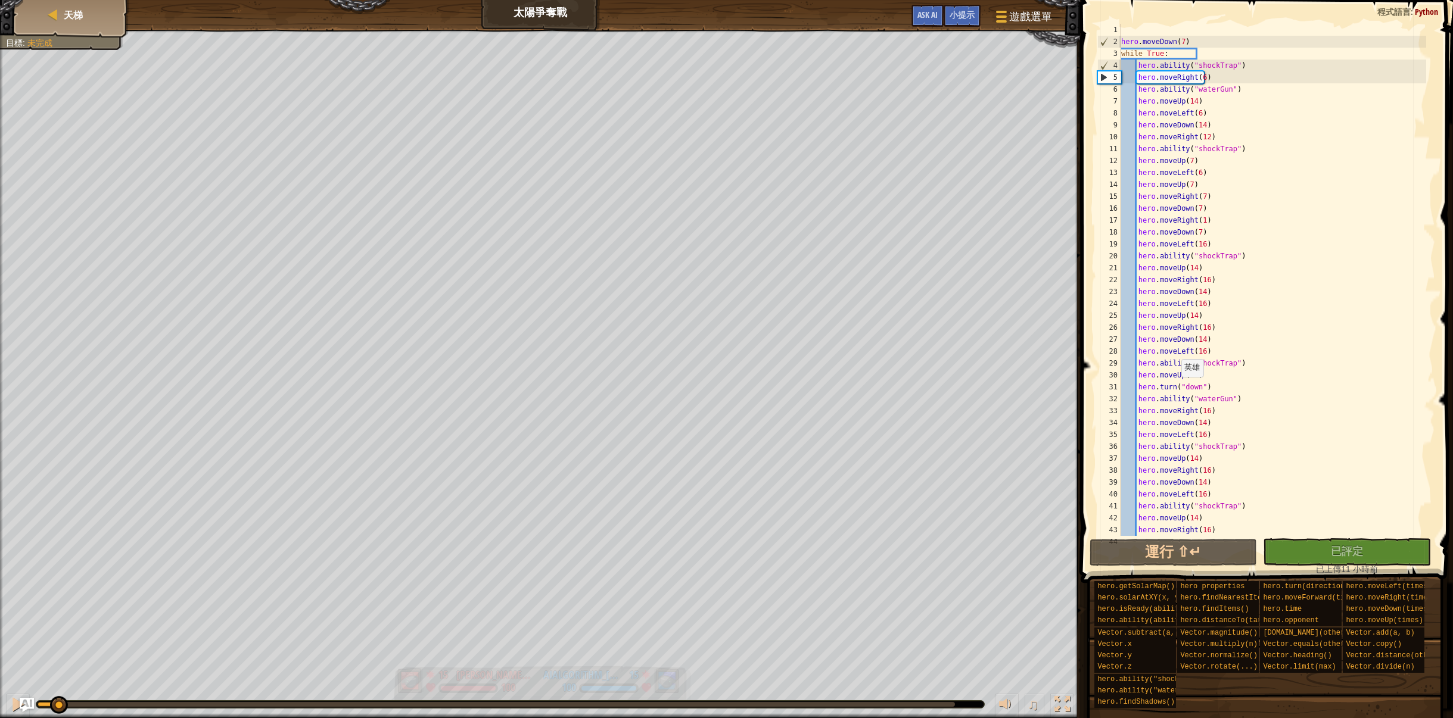
click at [44, 563] on div "紅隊贏了。 目標 : 未完成 15 何定宇 Harry 100 15 AIAlgorithm_李安宇_ 100 ♫ Hero 100 score: No sc…" at bounding box center [726, 374] width 1453 height 689
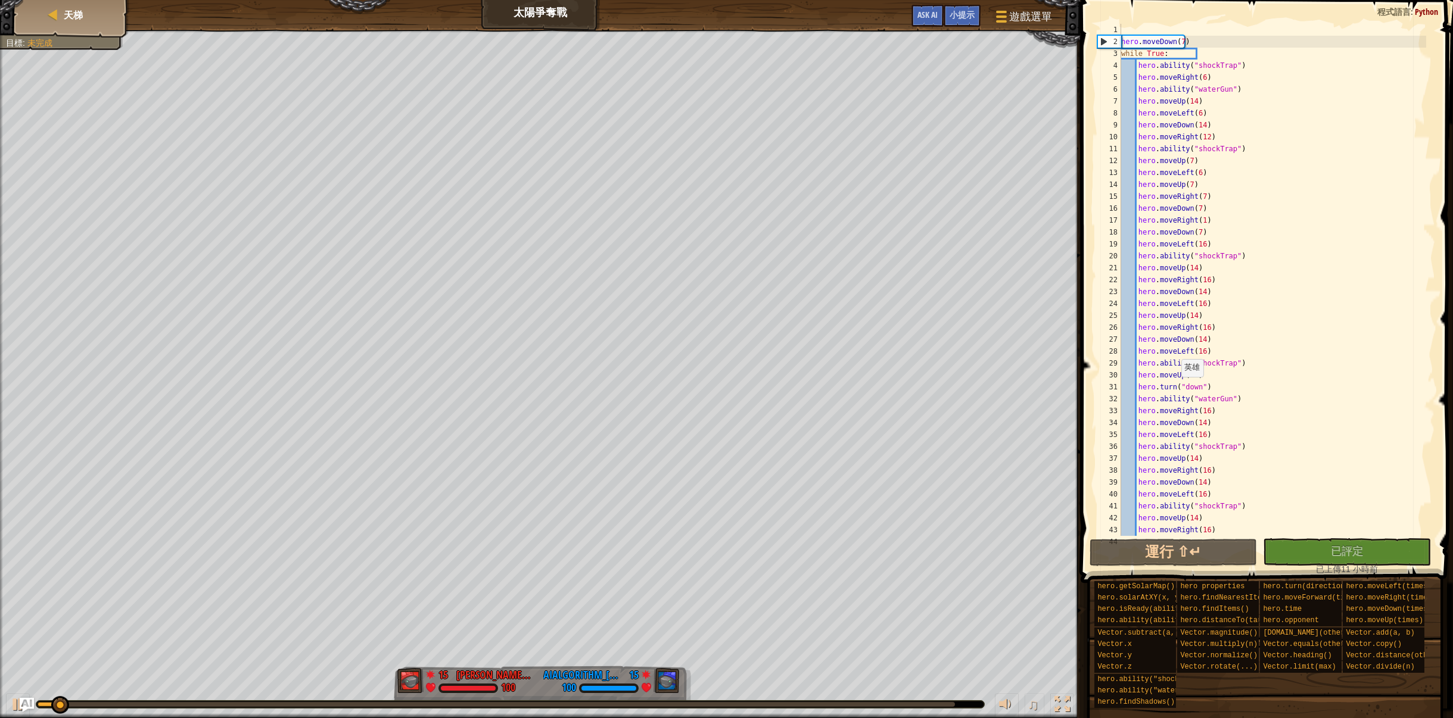
drag, startPoint x: 45, startPoint y: 713, endPoint x: 89, endPoint y: 696, distance: 47.3
click at [89, 696] on div "♫" at bounding box center [540, 702] width 1080 height 36
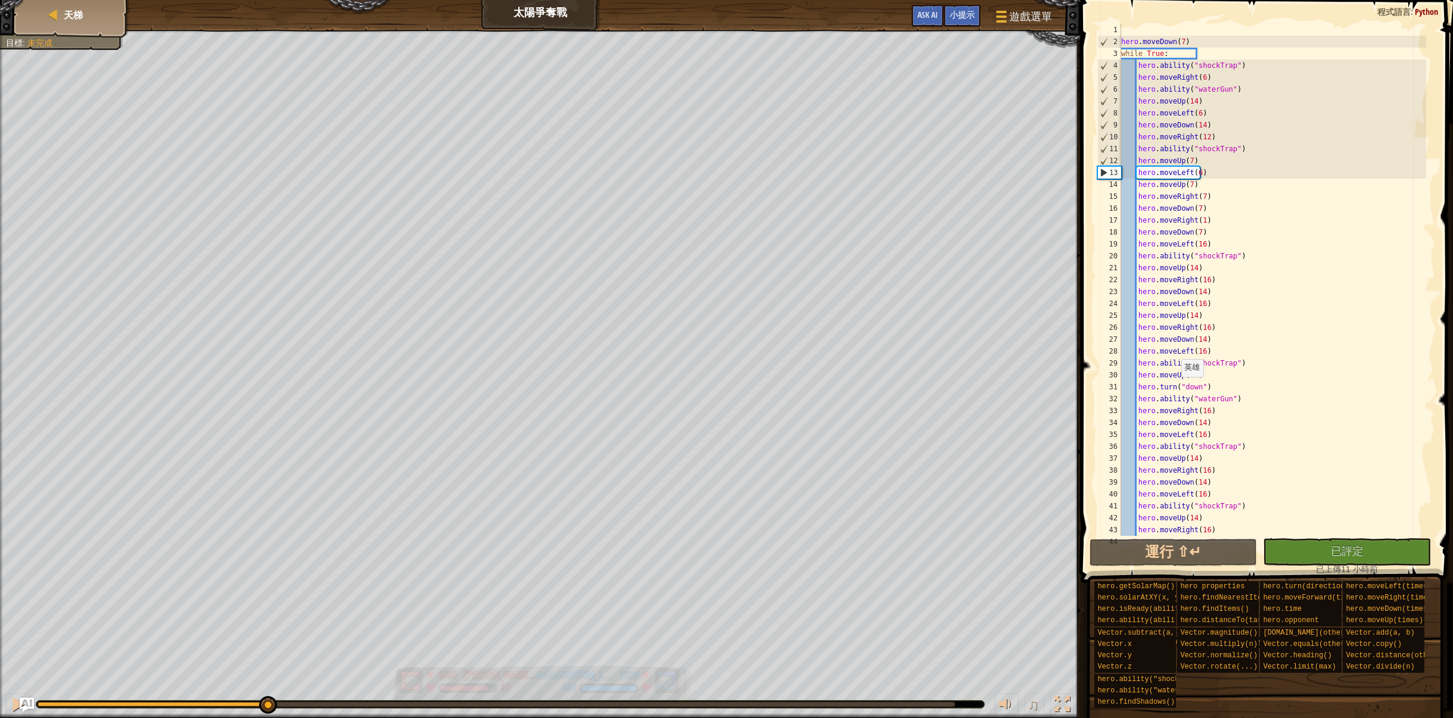
click at [267, 625] on div "紅隊贏了。 目標 : 未完成 6807 何定宇 Harry 87 3820 AIAlgorithm_李安宇_ 100 ♫ Hero 87 score: No …" at bounding box center [726, 374] width 1453 height 689
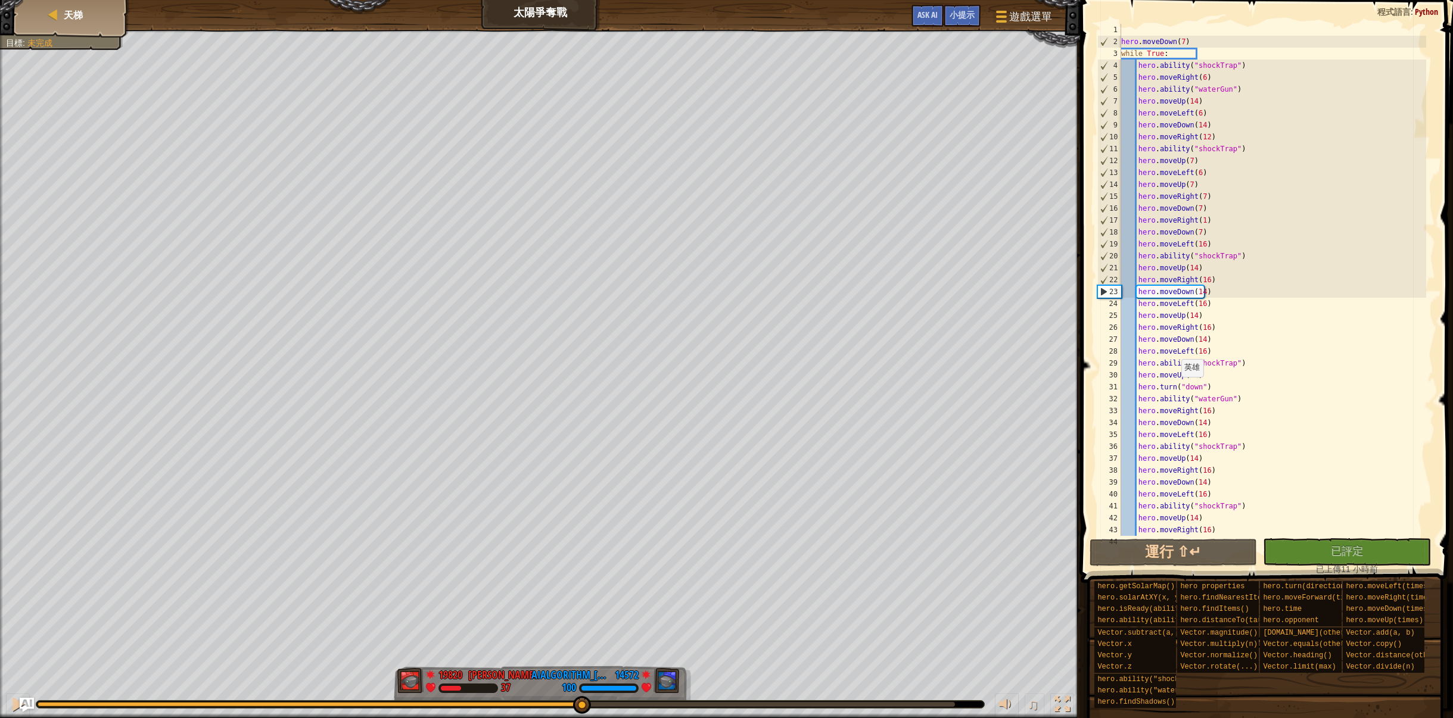
drag, startPoint x: 282, startPoint y: 702, endPoint x: 591, endPoint y: 719, distance: 309.6
click at [591, 0] on html "天梯 太陽爭奪戰 遊戲選單 完成 小提示 Ask AI 1 ההההההההההההההההההההההההההההההההההההההההההההההההה…" at bounding box center [726, 0] width 1453 height 0
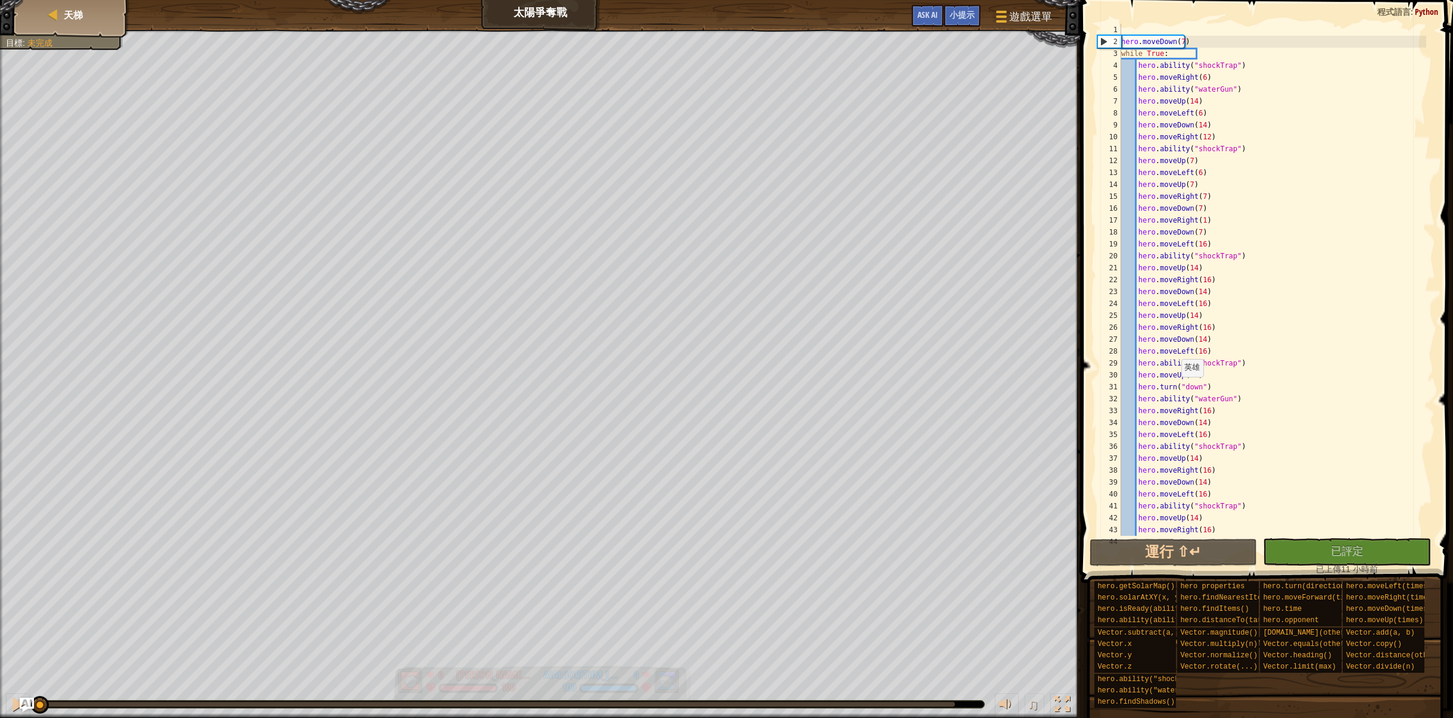
click at [6, 528] on div "紅隊贏了。 目標 : 未完成 0 何定宇 Harry 100 0 AIAlgorithm_李安宇_ 100 ♫ Hero 100 score: No scor…" at bounding box center [726, 374] width 1453 height 689
click at [24, 657] on div "紅隊贏了。 目標 : 未完成 0 何定宇 Harry 100 0 AIAlgorithm_李安宇_ 100 ♫ Hero 100 score: No scor…" at bounding box center [726, 374] width 1453 height 689
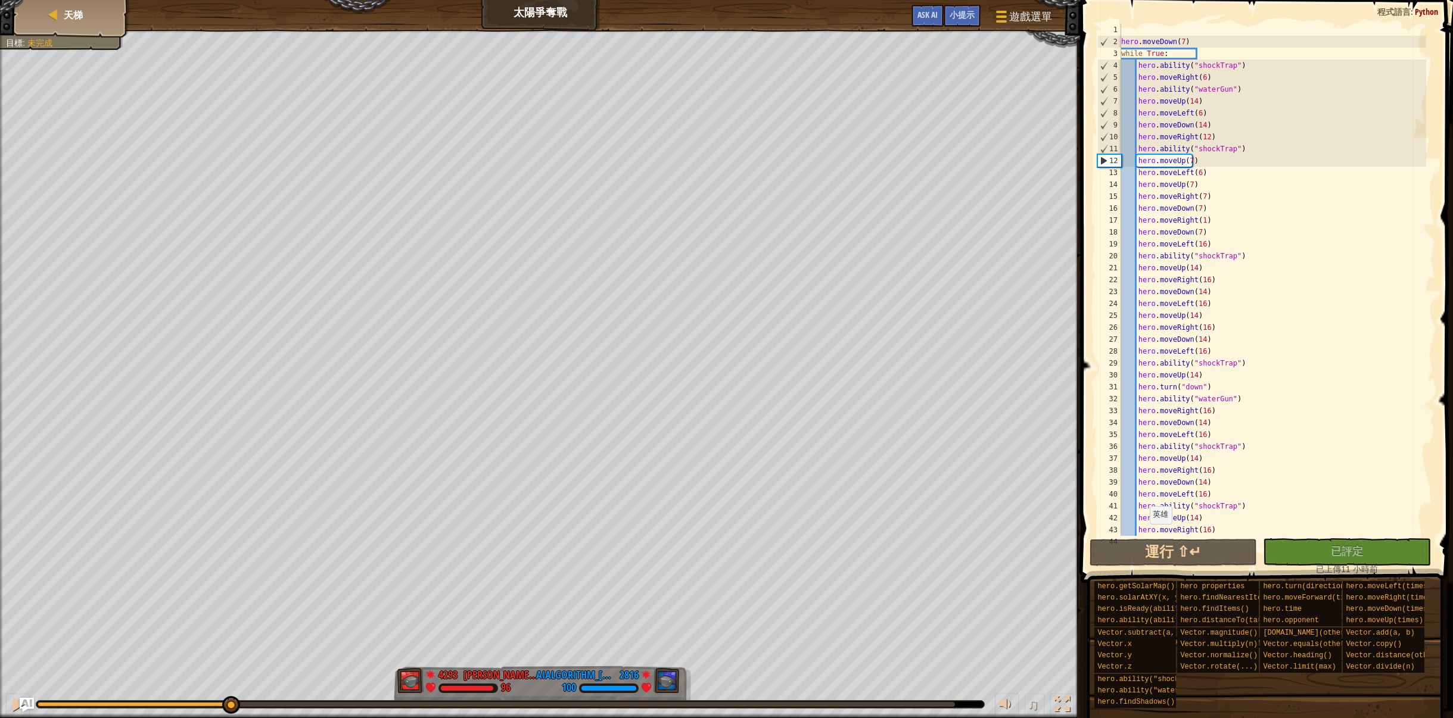
drag, startPoint x: 48, startPoint y: 698, endPoint x: 222, endPoint y: 741, distance: 178.7
click at [222, 0] on html "天梯 太陽爭奪戰 遊戲選單 完成 小提示 Ask AI 1 ההההההההההההההההההההההההההההההההההההההההההההההההה…" at bounding box center [726, 0] width 1453 height 0
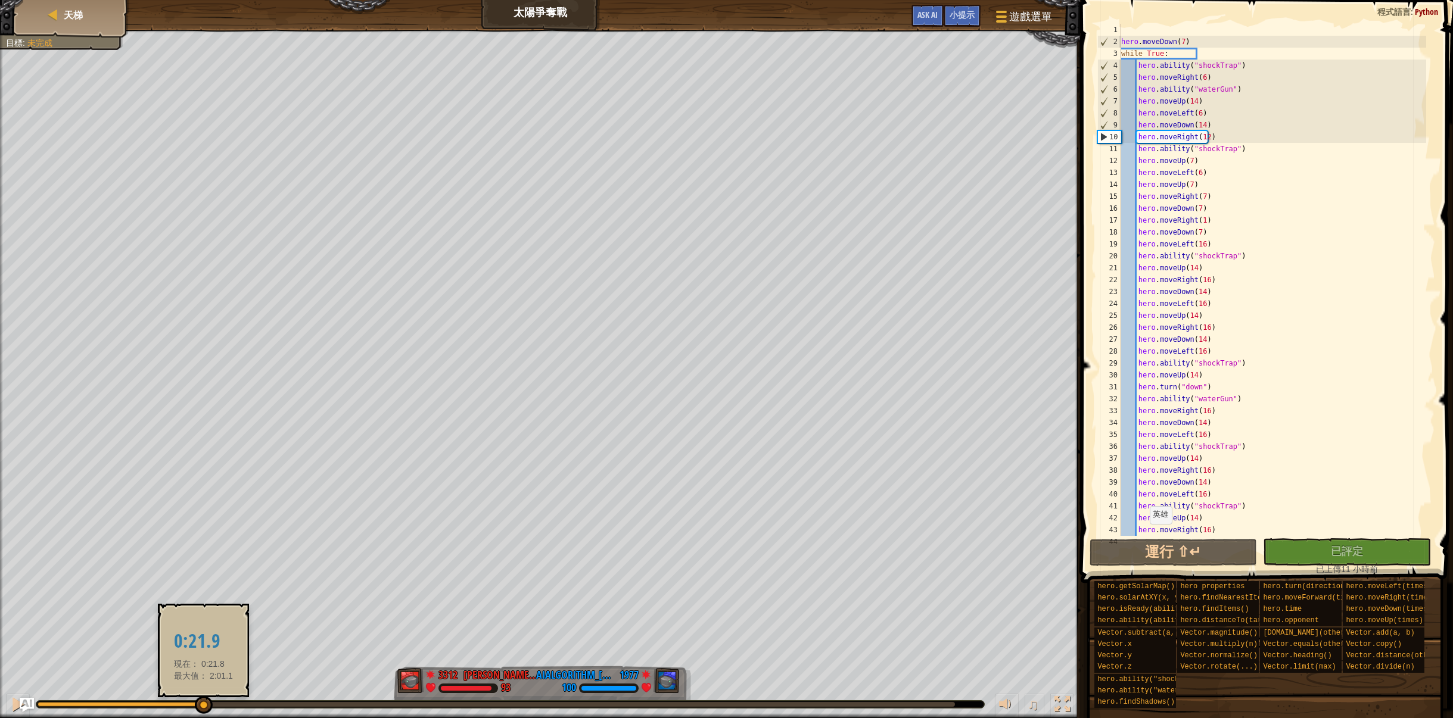
drag, startPoint x: 229, startPoint y: 703, endPoint x: 203, endPoint y: 701, distance: 26.3
click at [203, 701] on div at bounding box center [204, 705] width 18 height 18
click at [7, 705] on button at bounding box center [18, 706] width 24 height 24
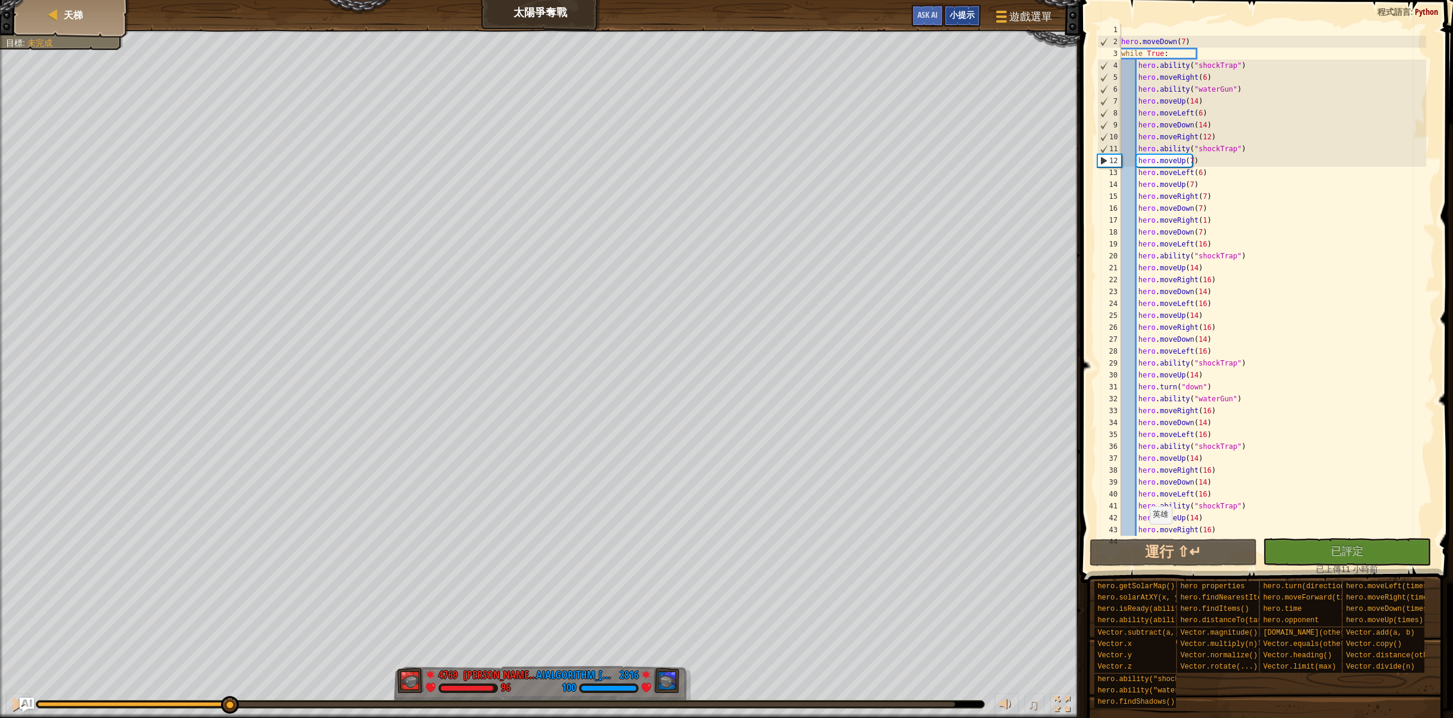
click at [966, 11] on span "小提示" at bounding box center [961, 14] width 25 height 11
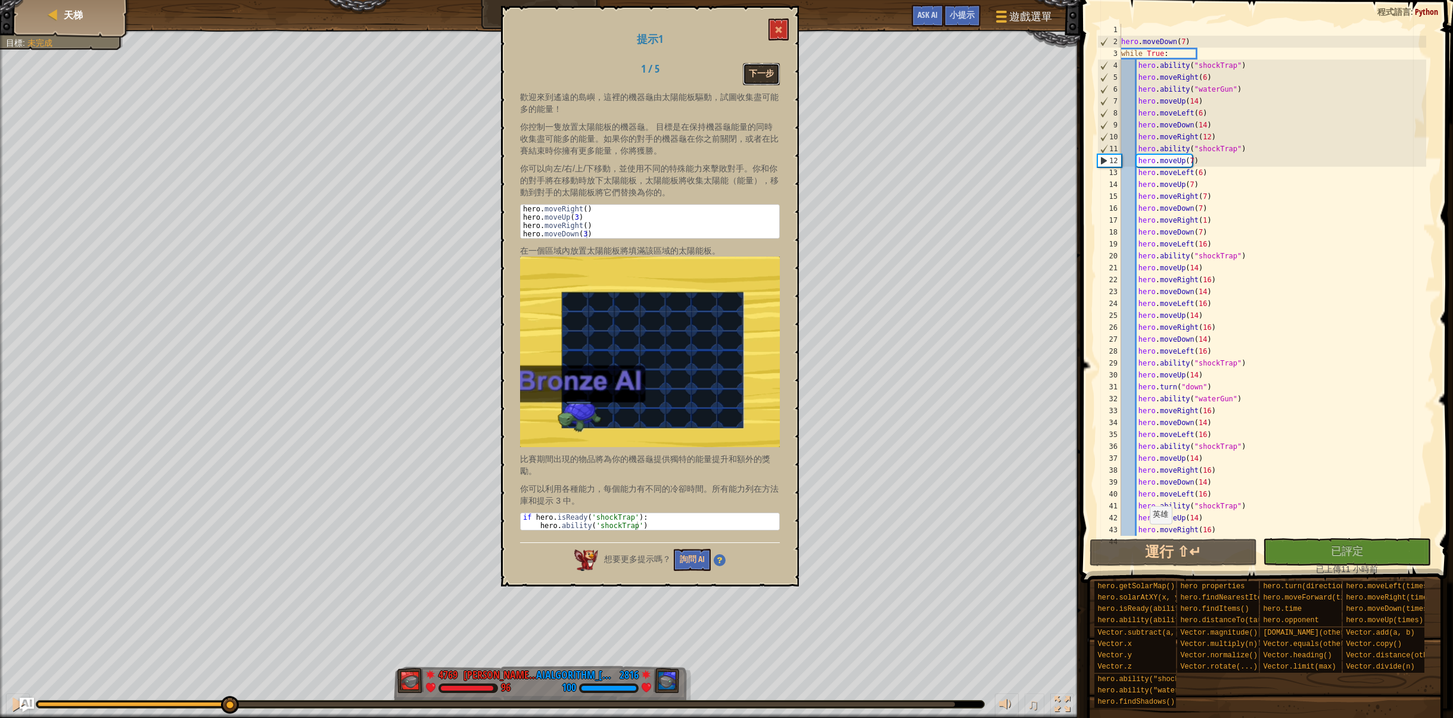
click at [751, 67] on button "下一步" at bounding box center [761, 74] width 37 height 22
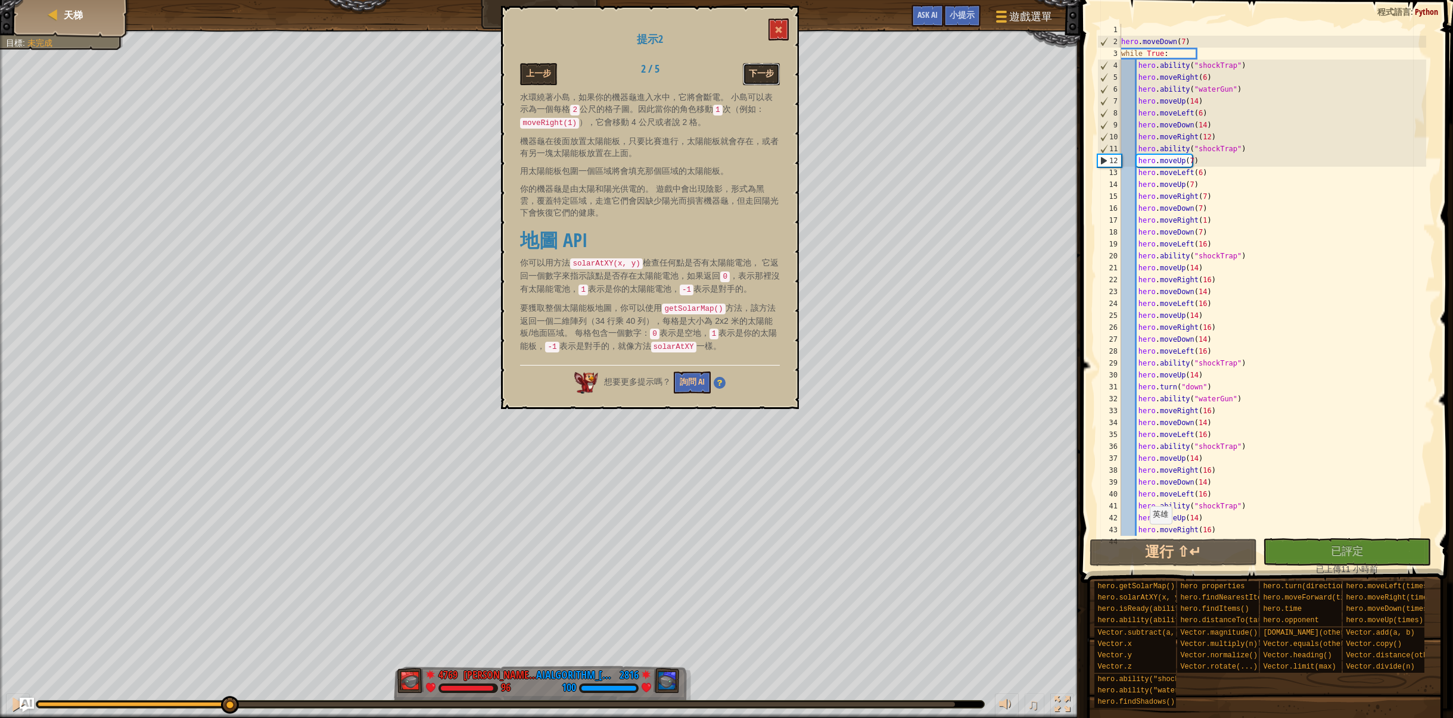
click at [749, 71] on button "下一步" at bounding box center [761, 74] width 37 height 22
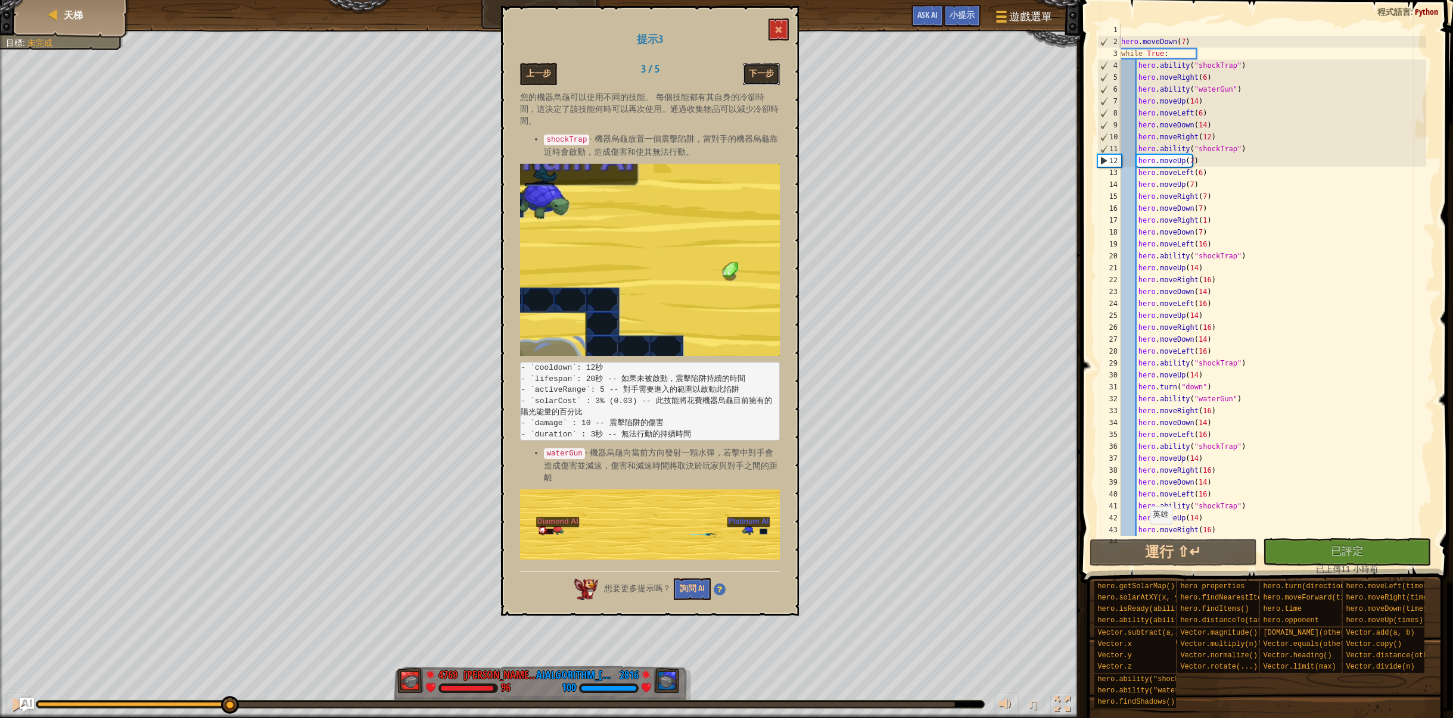
click at [749, 71] on button "下一步" at bounding box center [761, 74] width 37 height 22
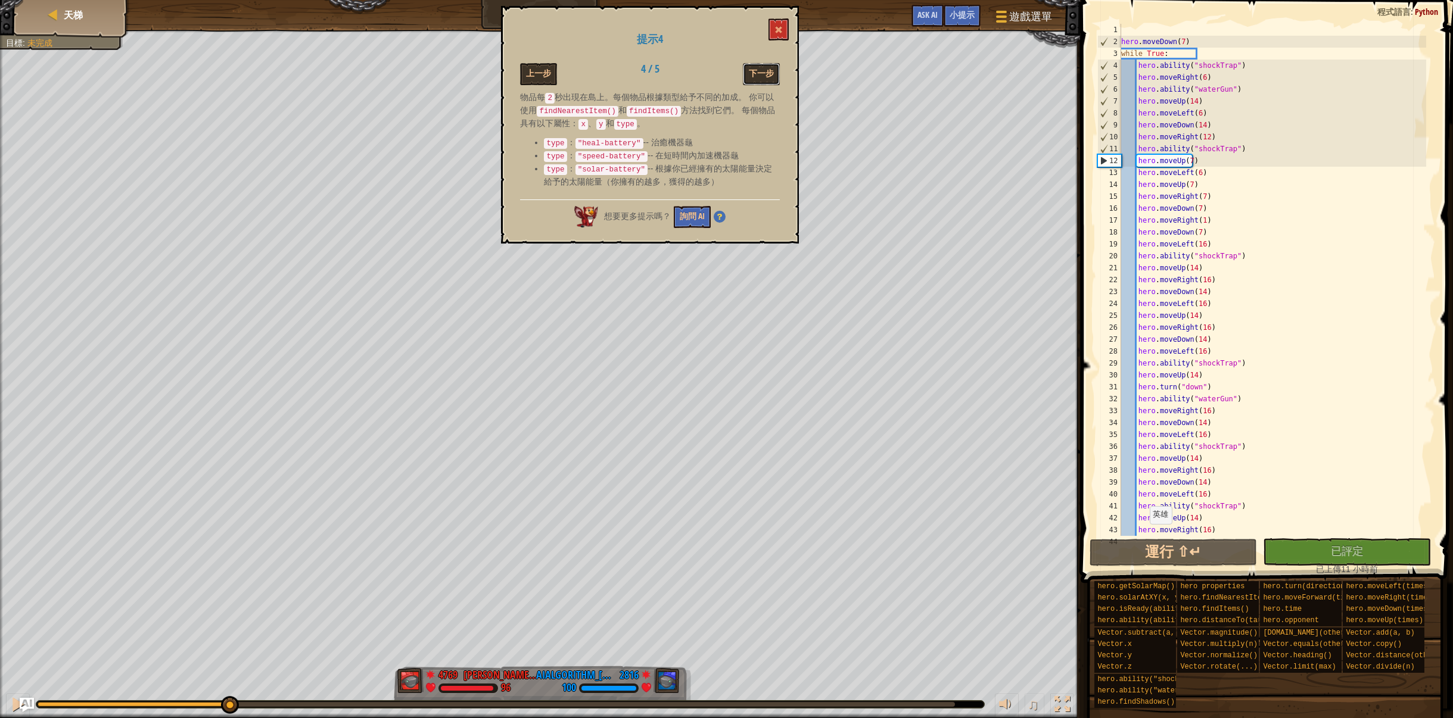
click at [749, 71] on button "下一步" at bounding box center [761, 74] width 37 height 22
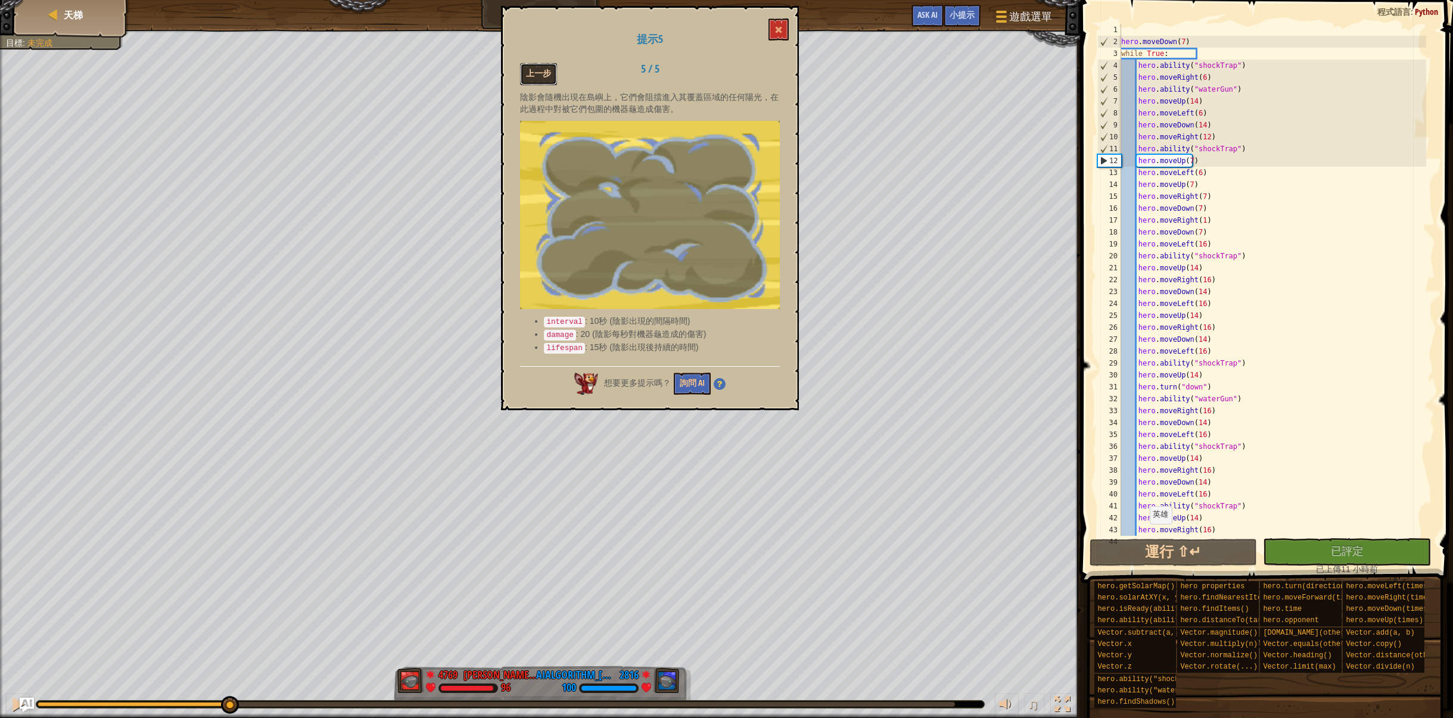
click at [548, 70] on button "上一步" at bounding box center [538, 74] width 37 height 22
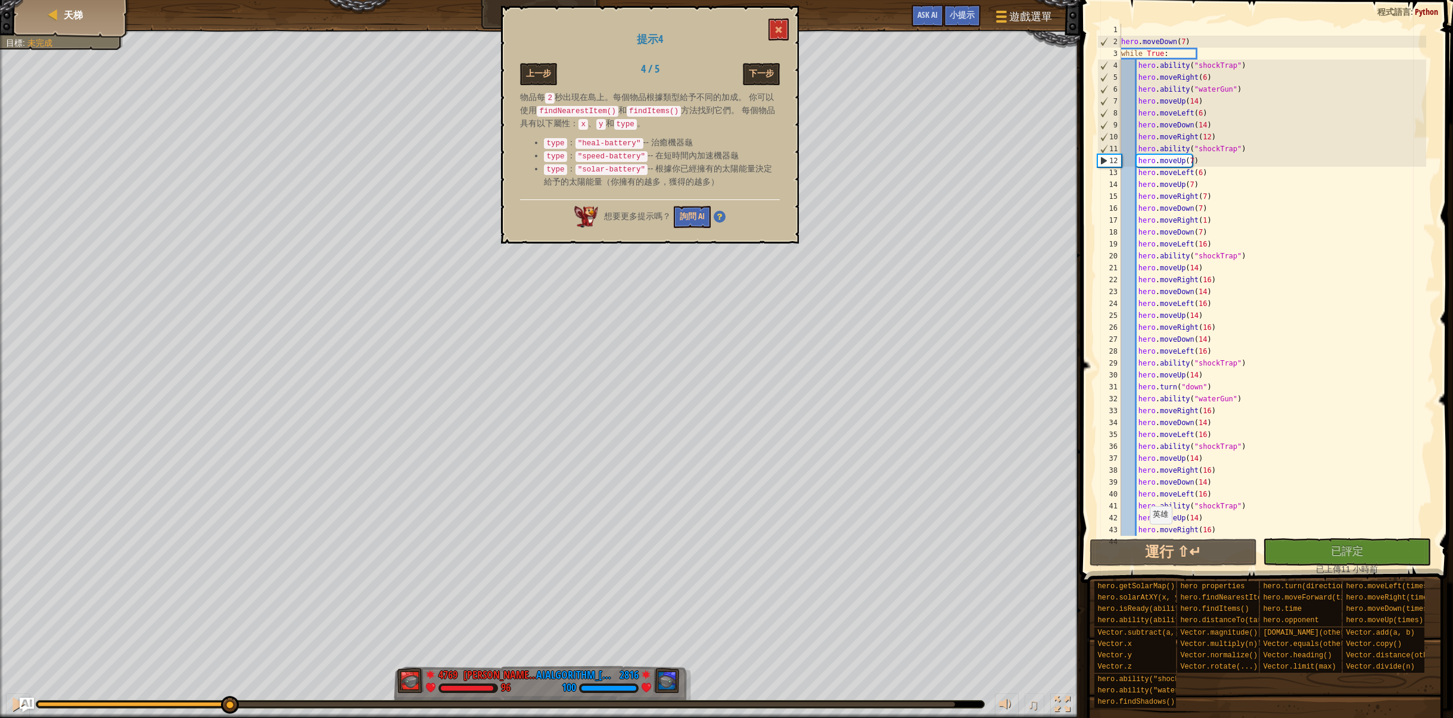
click at [548, 70] on button "上一步" at bounding box center [538, 74] width 37 height 22
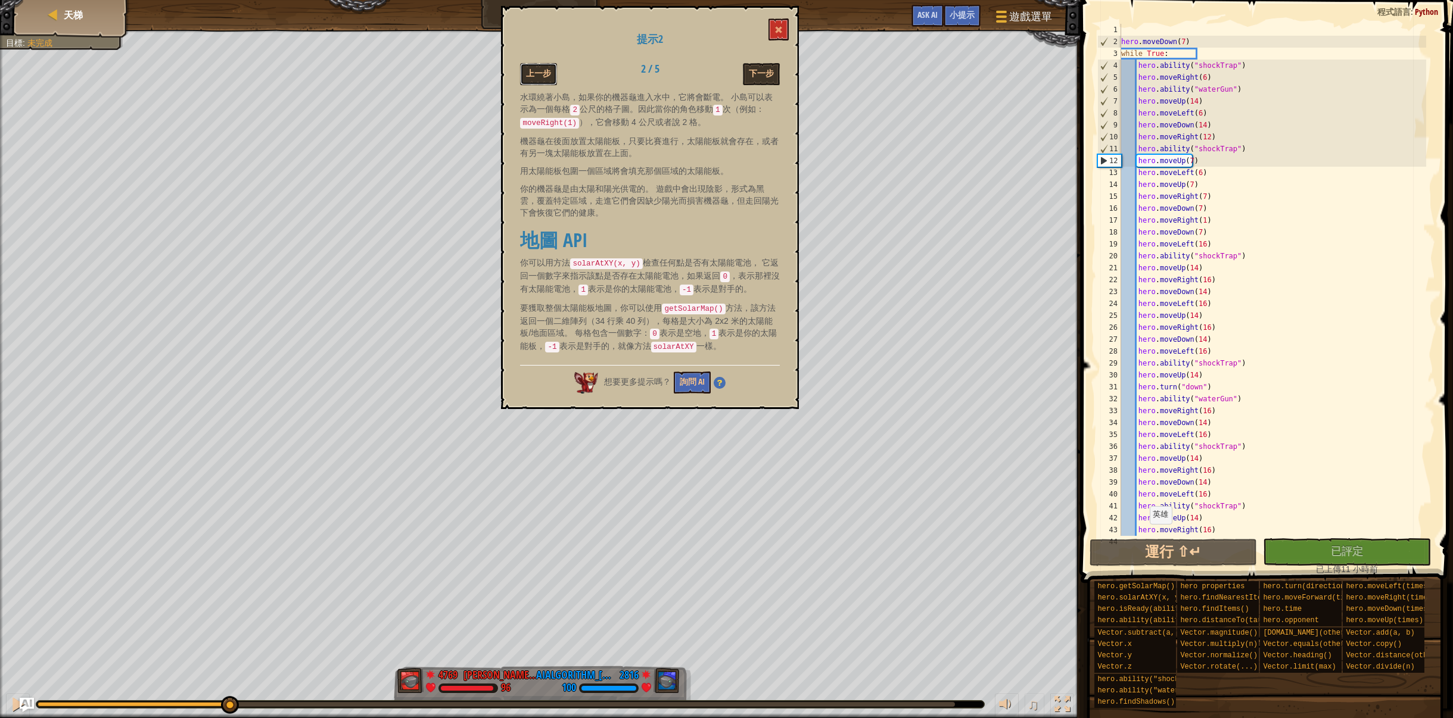
click at [548, 70] on button "上一步" at bounding box center [538, 74] width 37 height 22
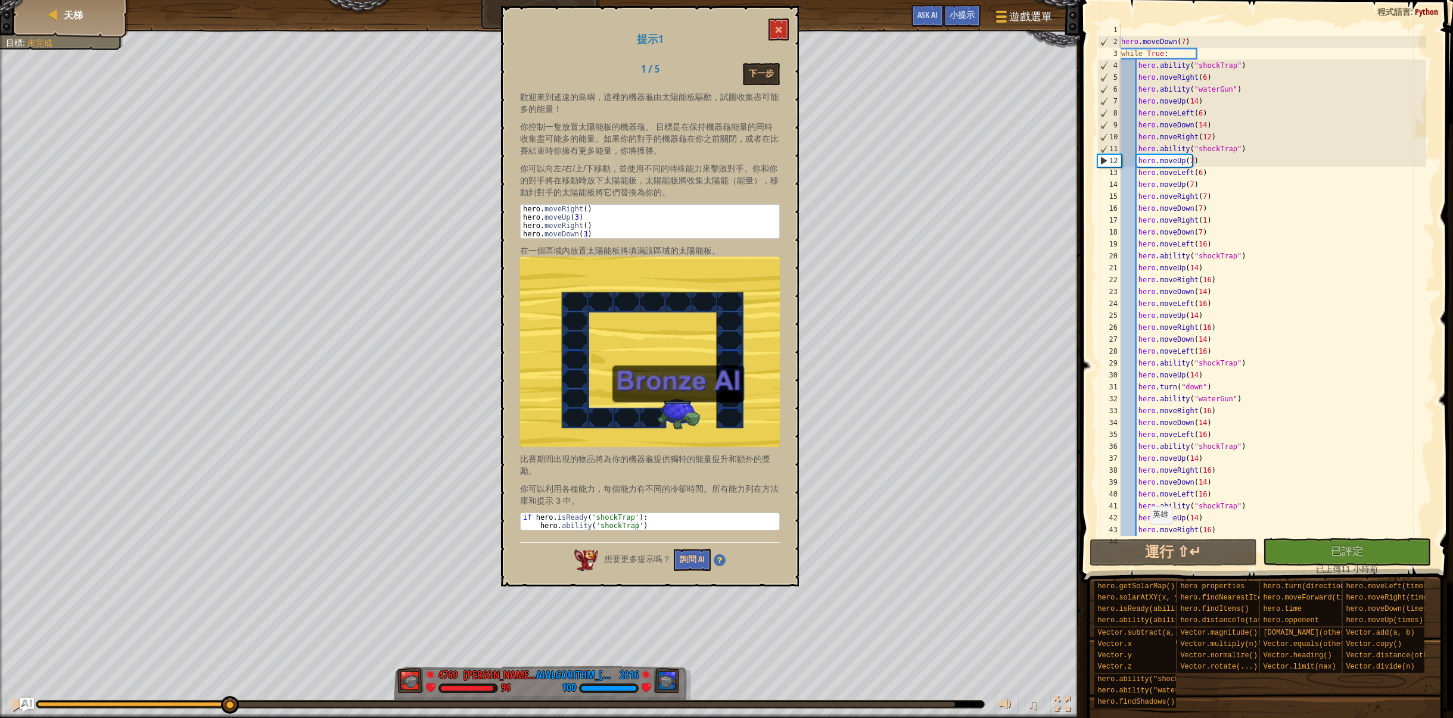
click at [548, 70] on div "1 / 5 下一步" at bounding box center [650, 74] width 278 height 22
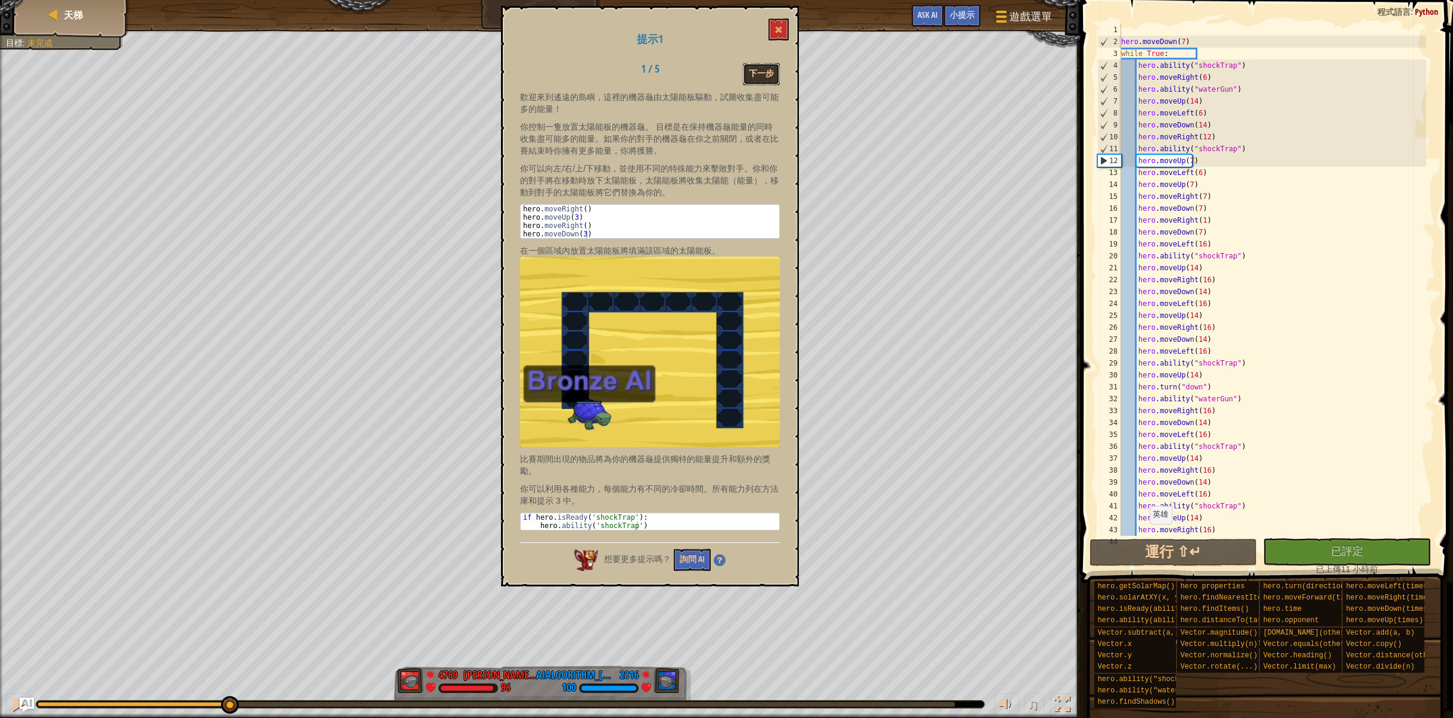
click at [762, 74] on button "下一步" at bounding box center [761, 74] width 37 height 22
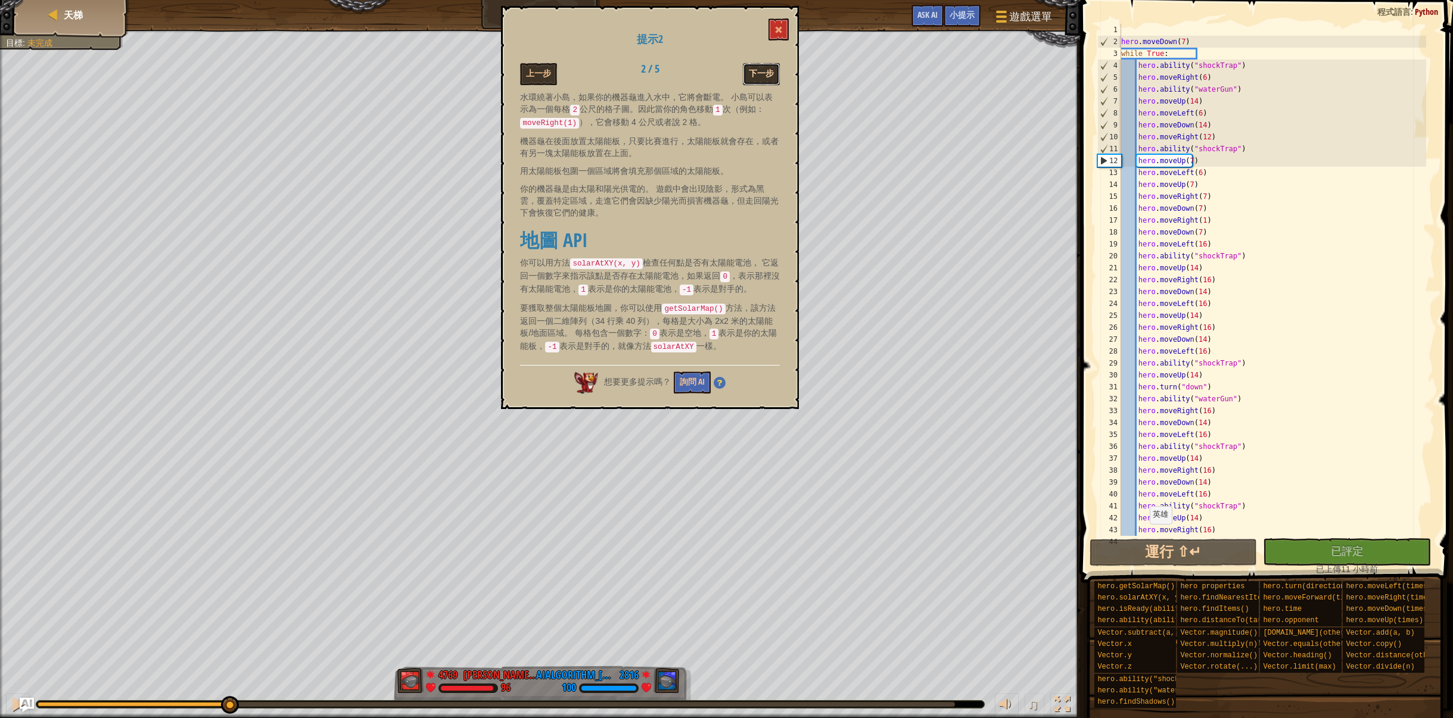
click at [756, 71] on button "下一步" at bounding box center [761, 74] width 37 height 22
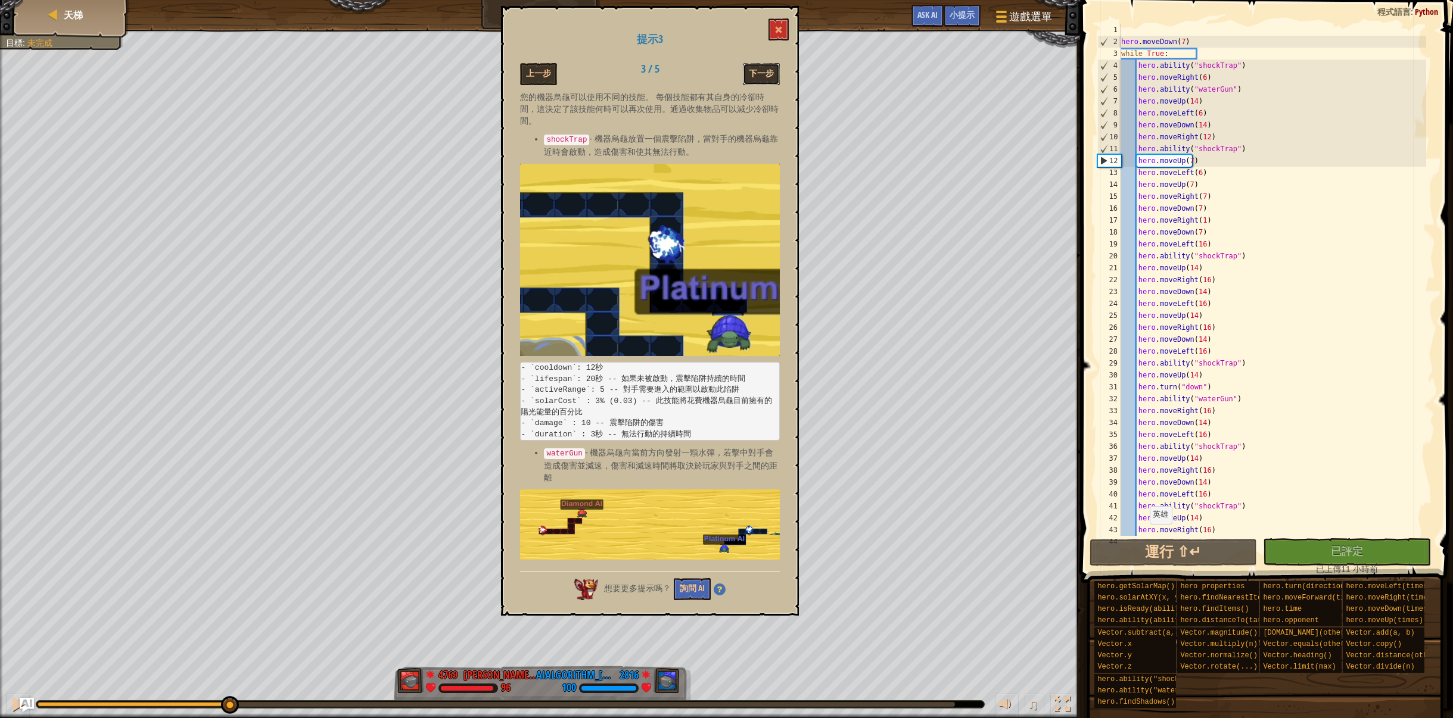
click at [774, 77] on button "下一步" at bounding box center [761, 74] width 37 height 22
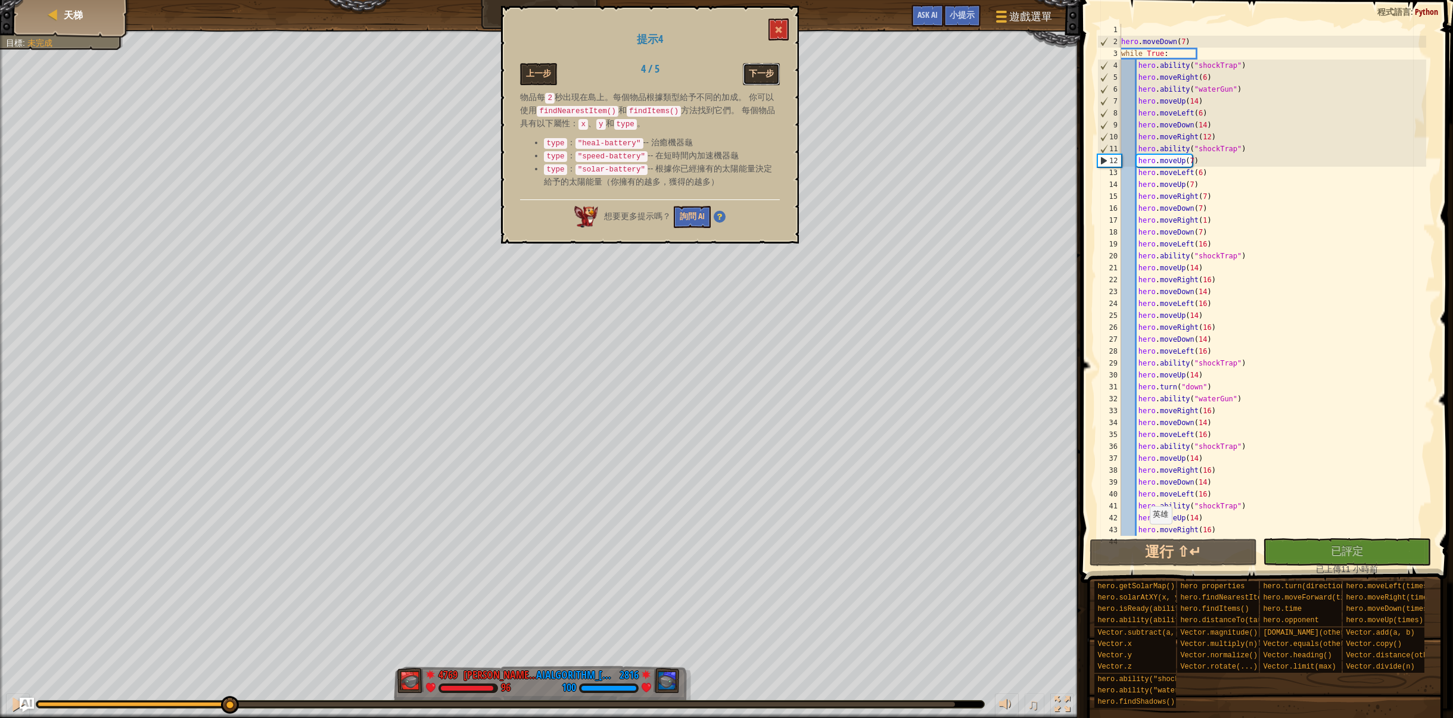
click at [756, 69] on button "下一步" at bounding box center [761, 74] width 37 height 22
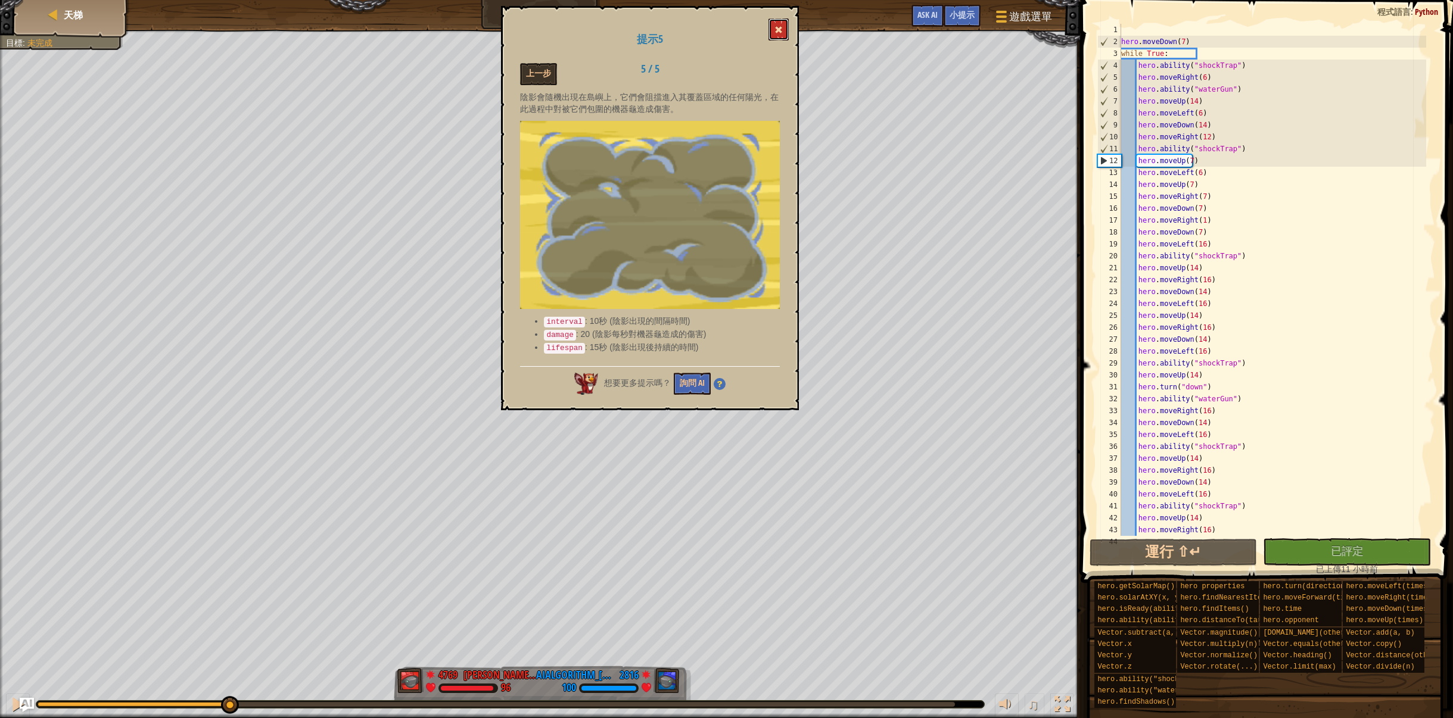
click at [783, 26] on span at bounding box center [778, 30] width 8 height 8
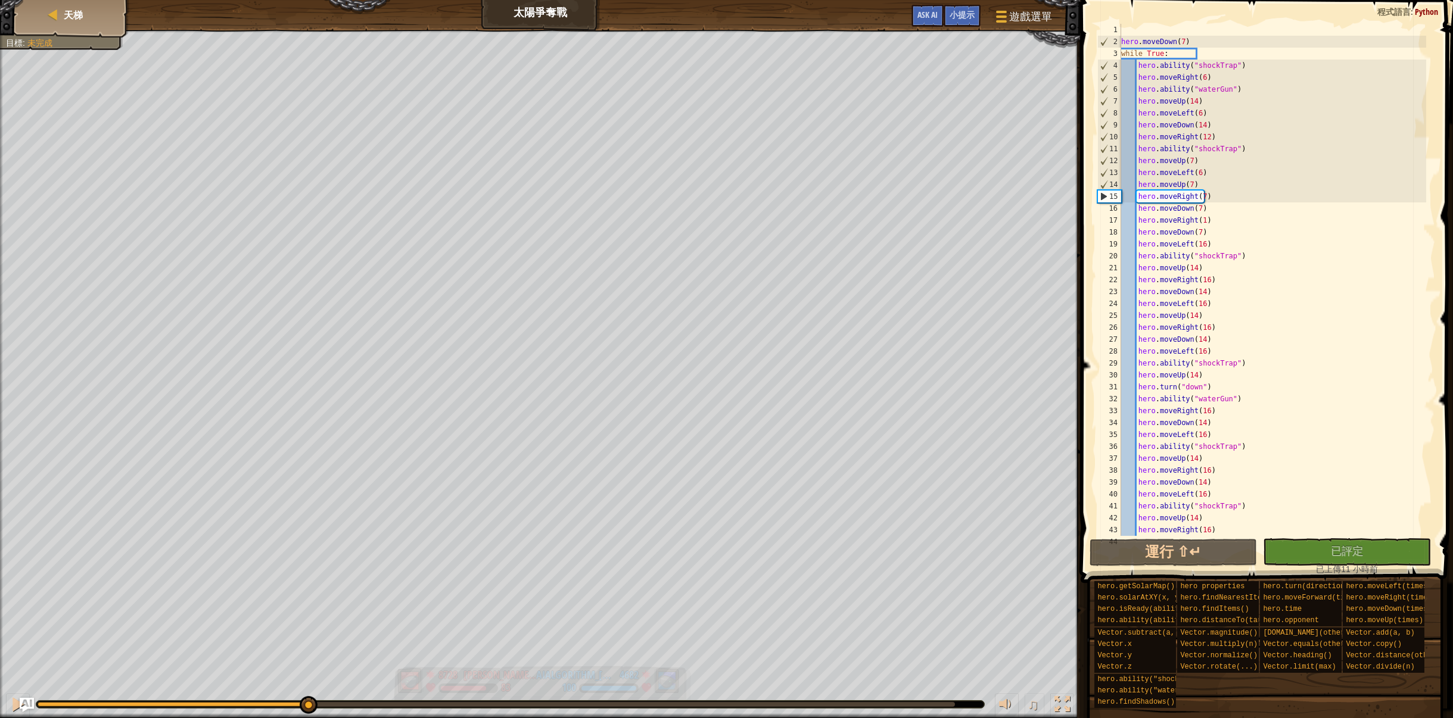
click at [308, 650] on div "紅隊贏了。 目標 : 未完成 8728 何定宇 Harry 83 4682 AIAlgorithm_李安宇_ 100 ♫ Hero 83 score: No …" at bounding box center [726, 374] width 1453 height 689
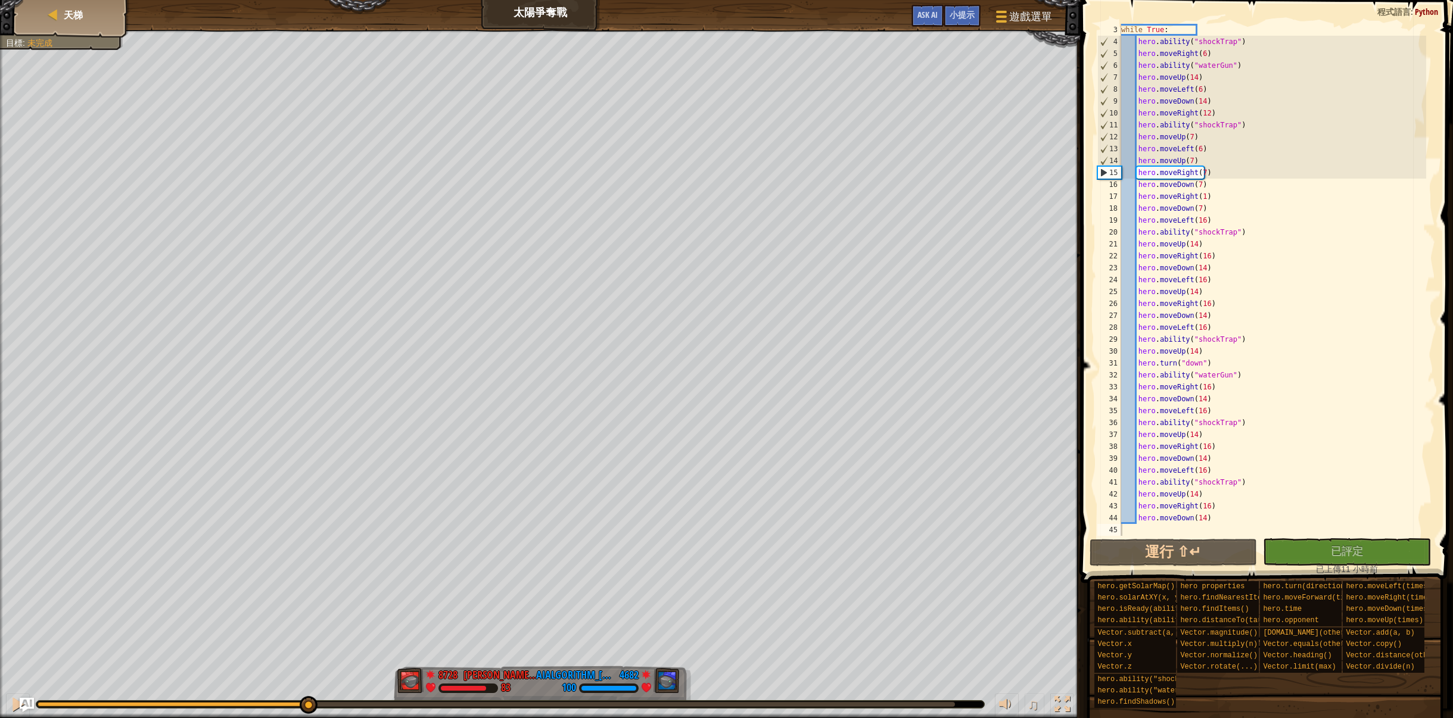
click at [1219, 516] on div "while True : hero . ability ( "shockTrap" ) hero . moveRight ( 6 ) hero . abili…" at bounding box center [1273, 292] width 308 height 536
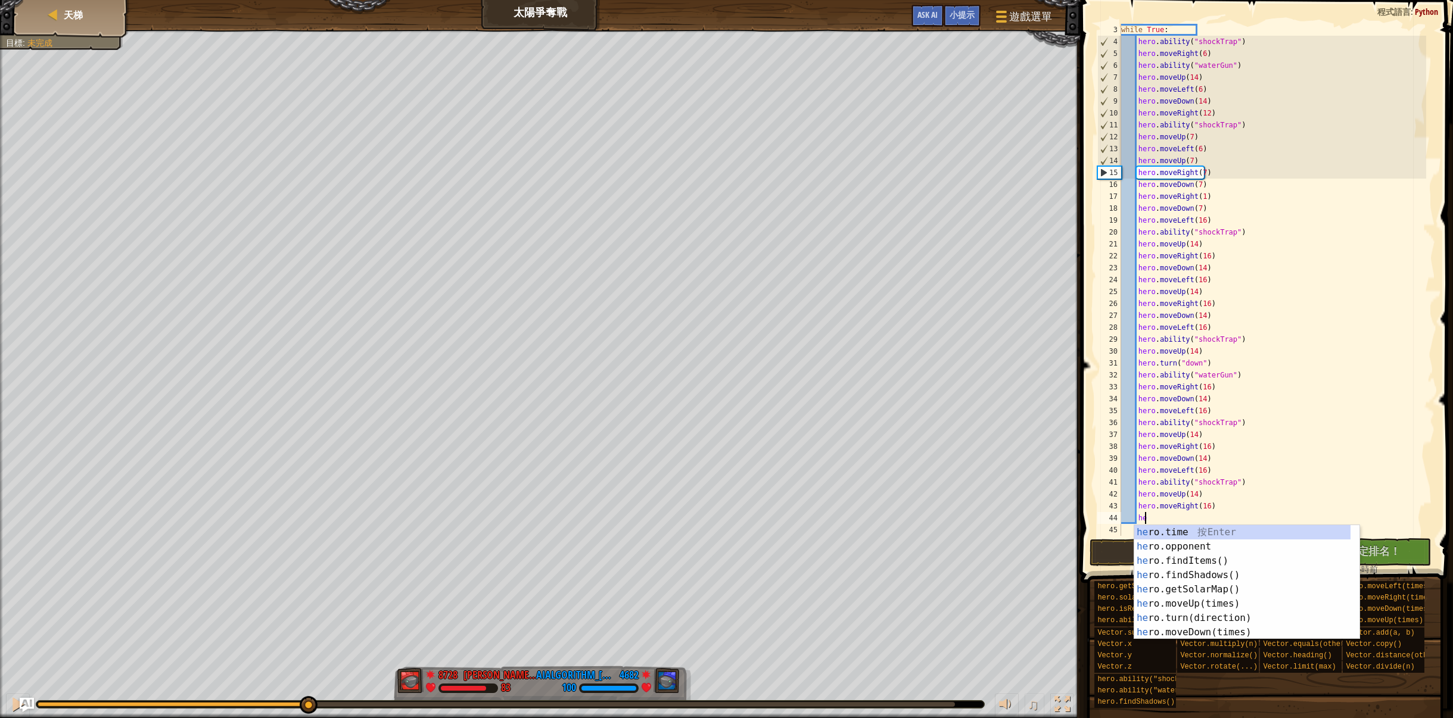
type textarea "h"
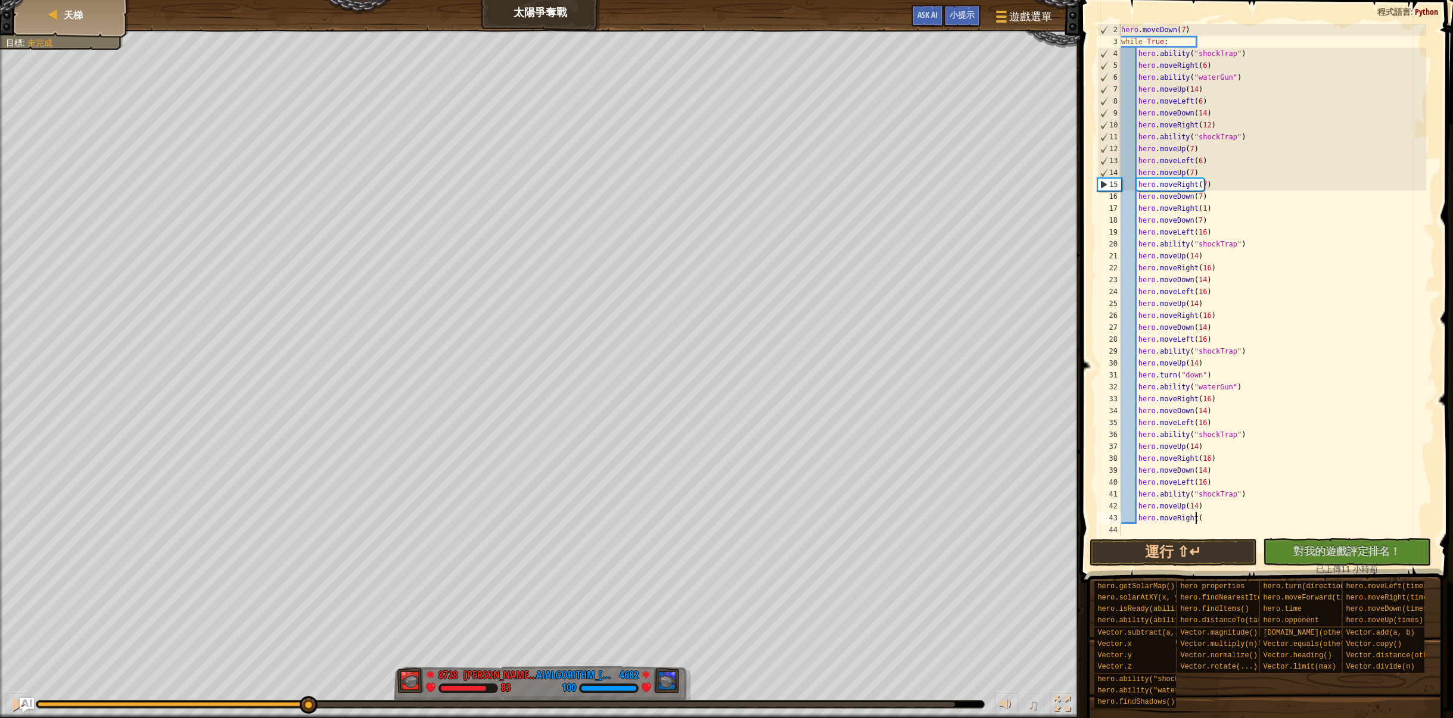
scroll to position [12, 0]
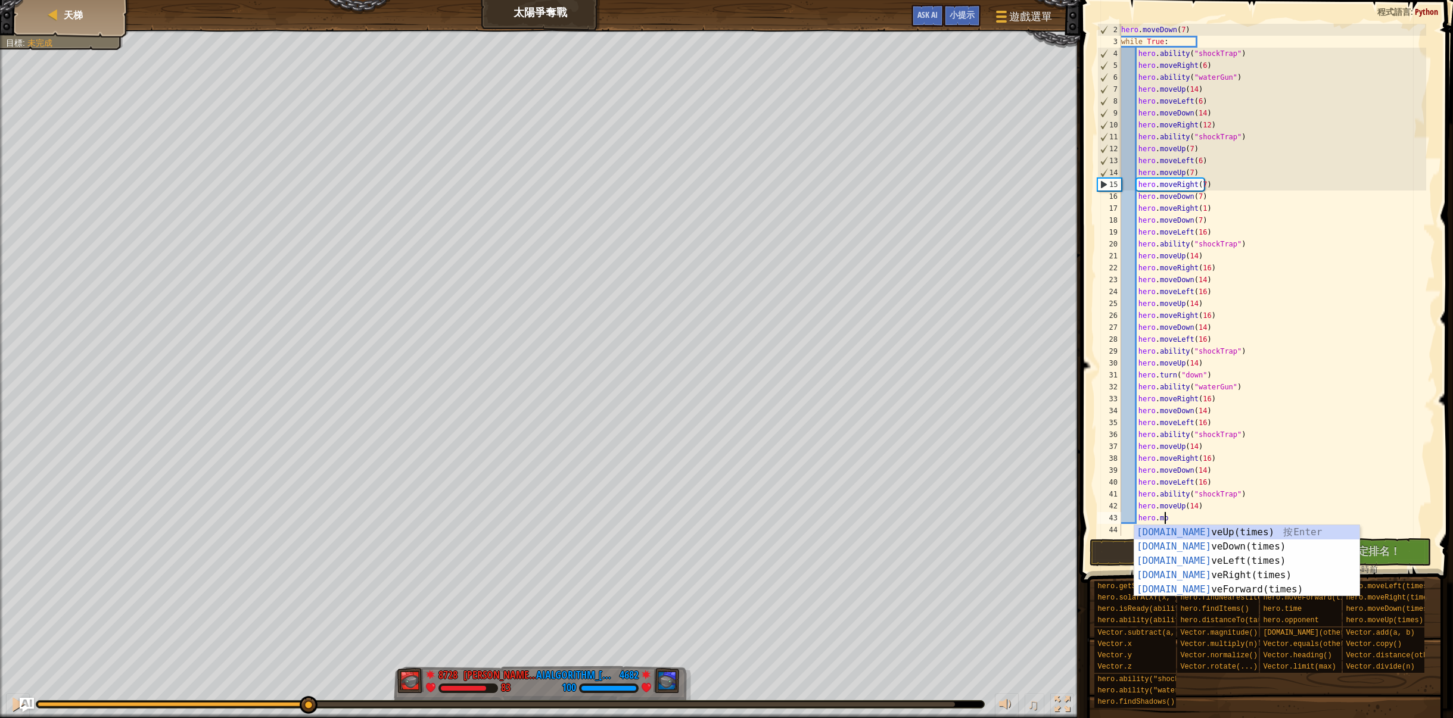
type textarea "h"
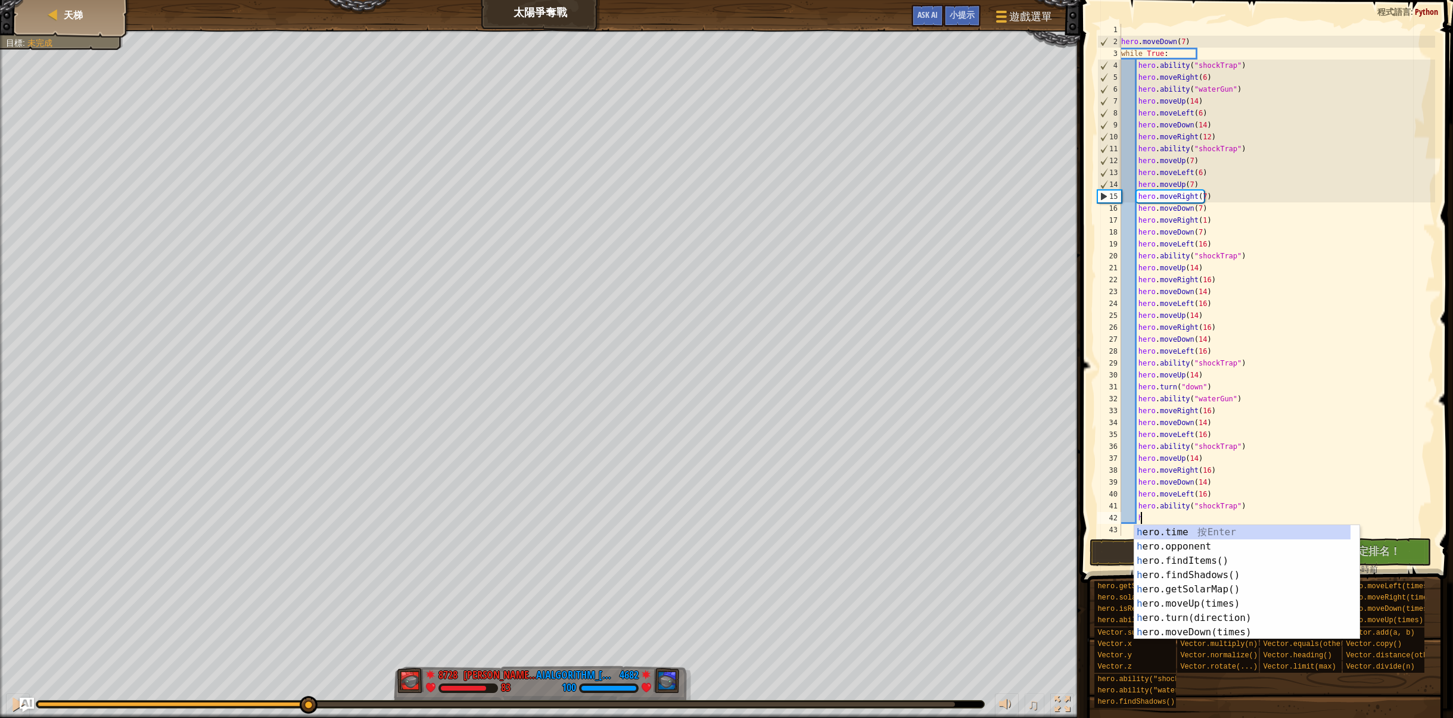
type textarea "h"
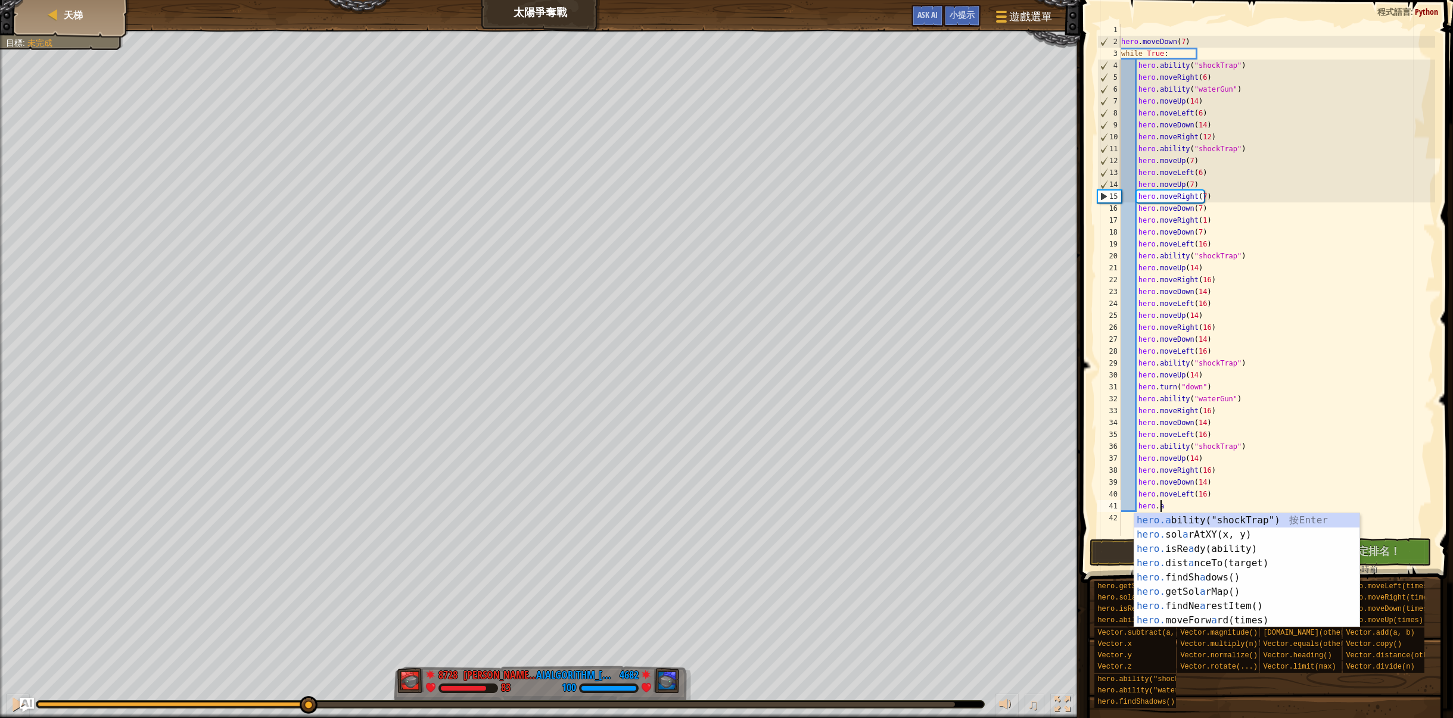
type textarea "h"
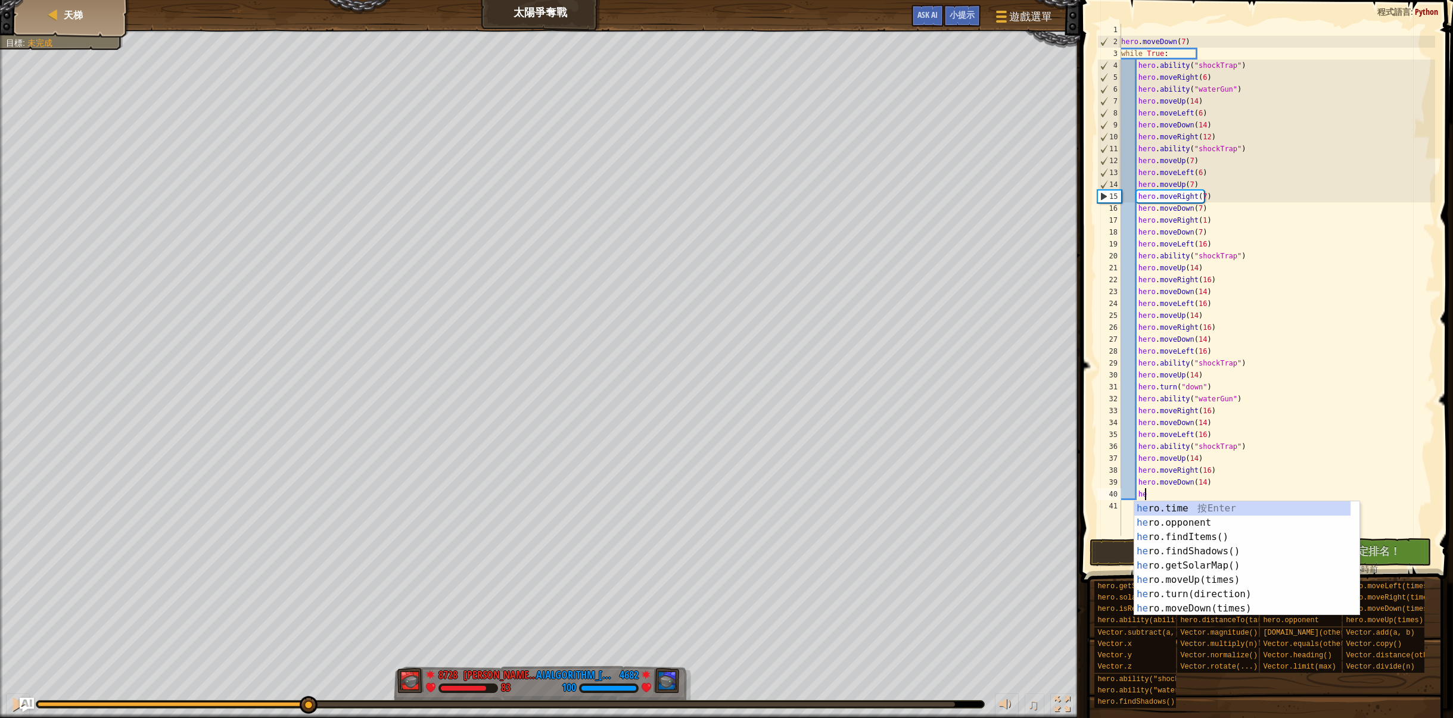
type textarea "h"
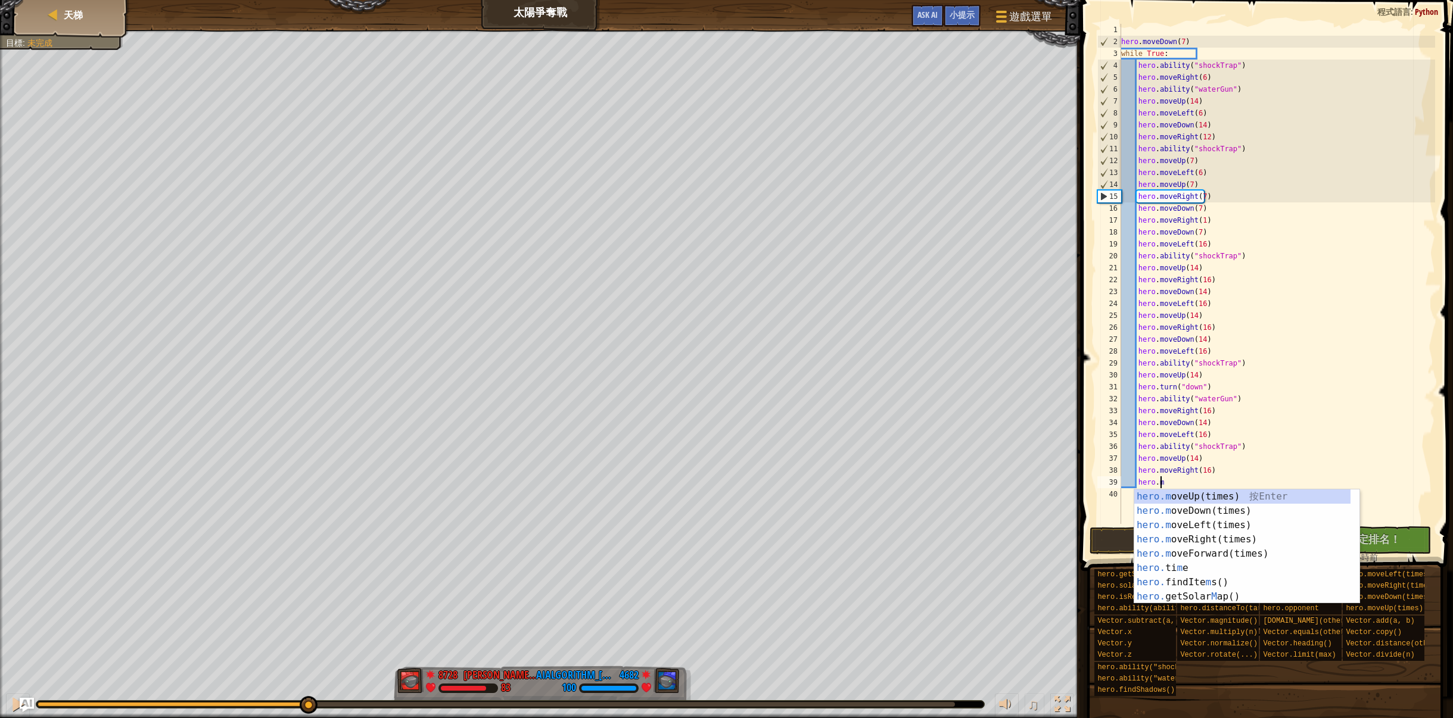
type textarea "h"
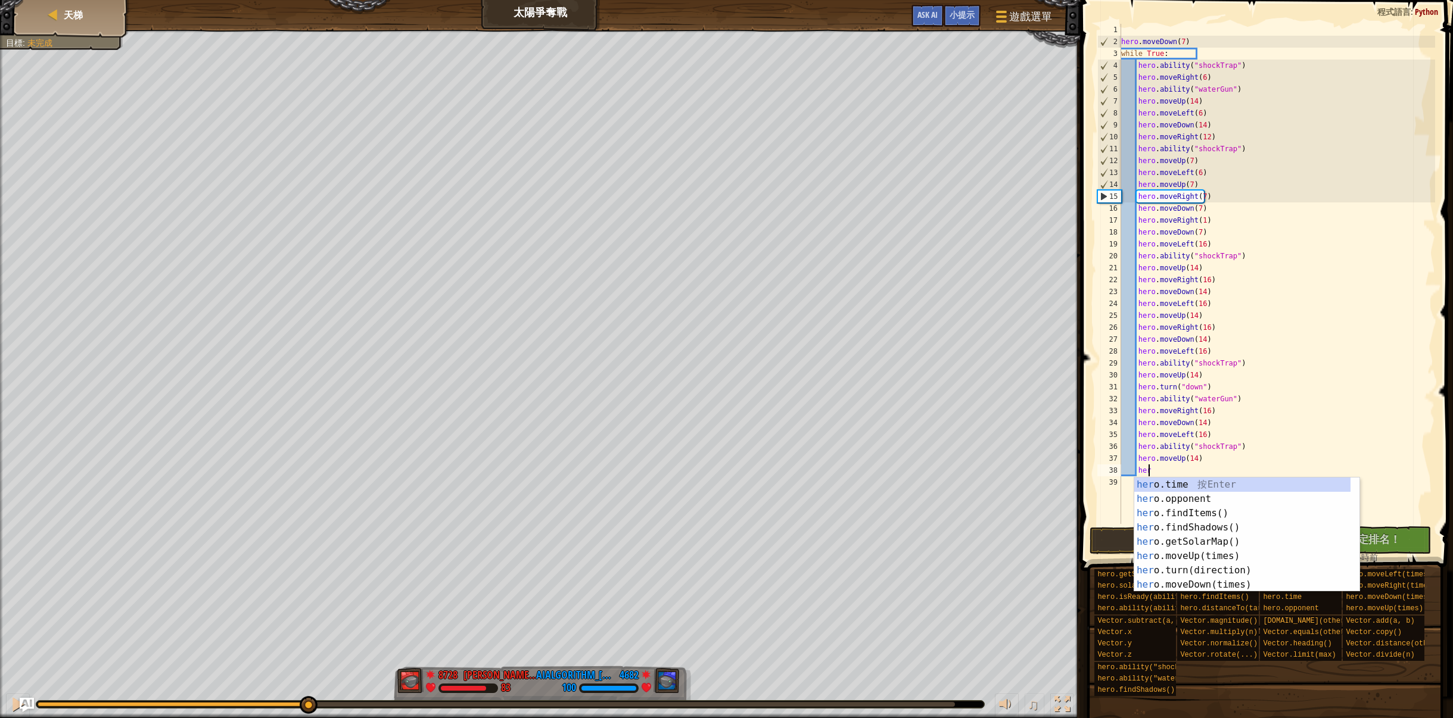
type textarea "h"
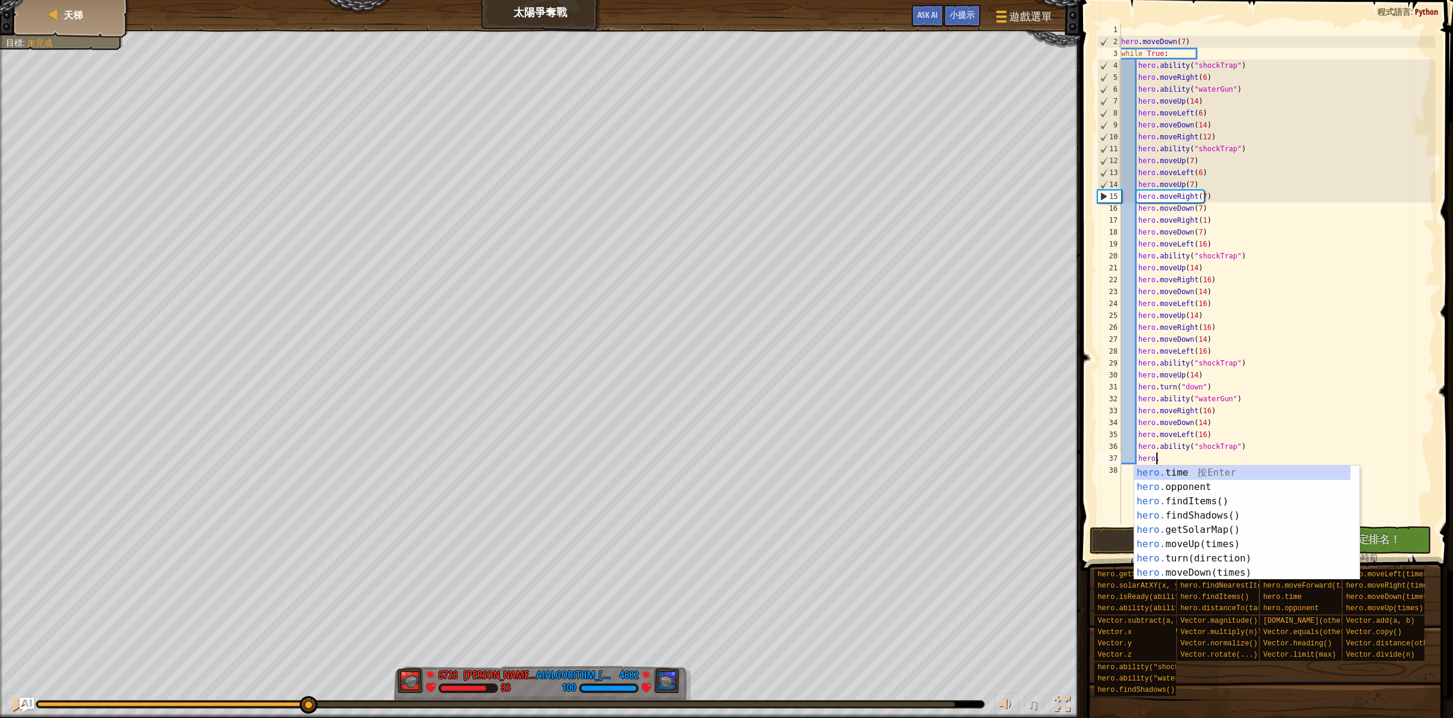
type textarea "h"
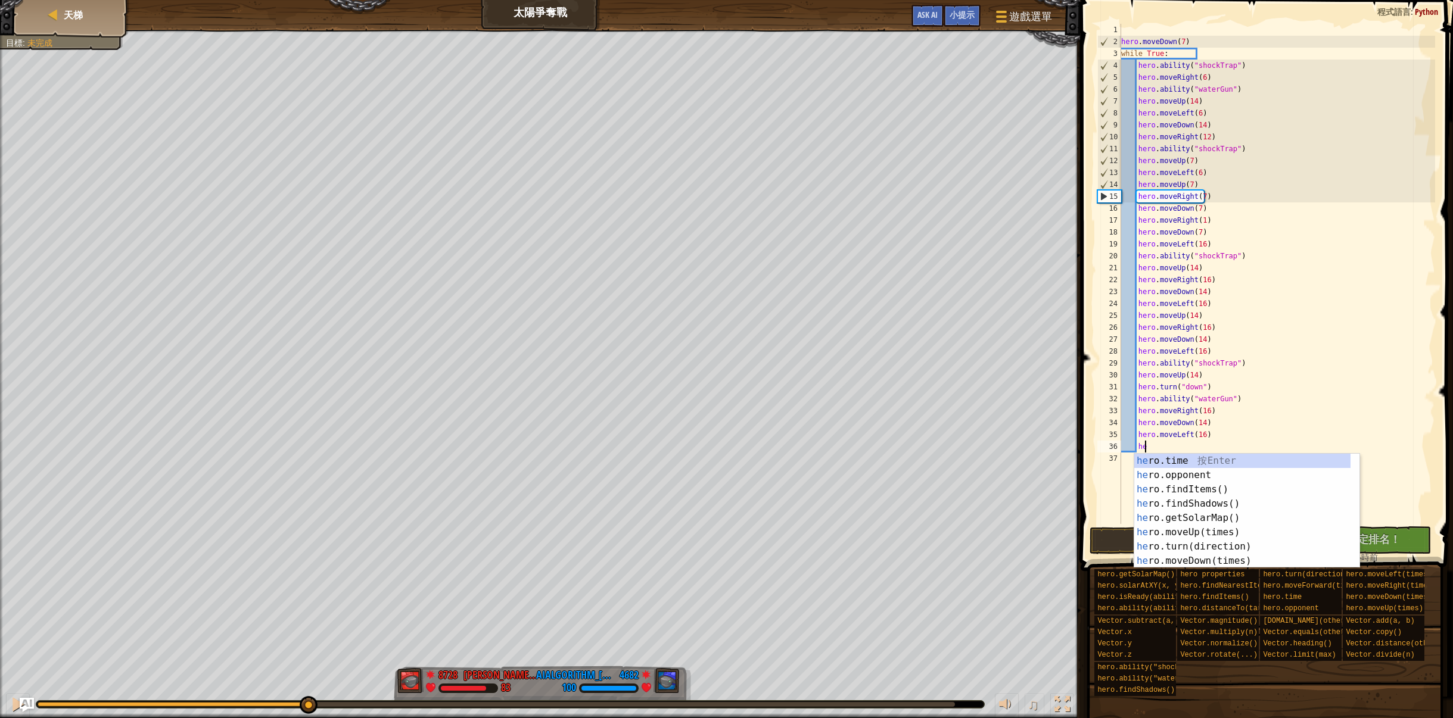
type textarea "h"
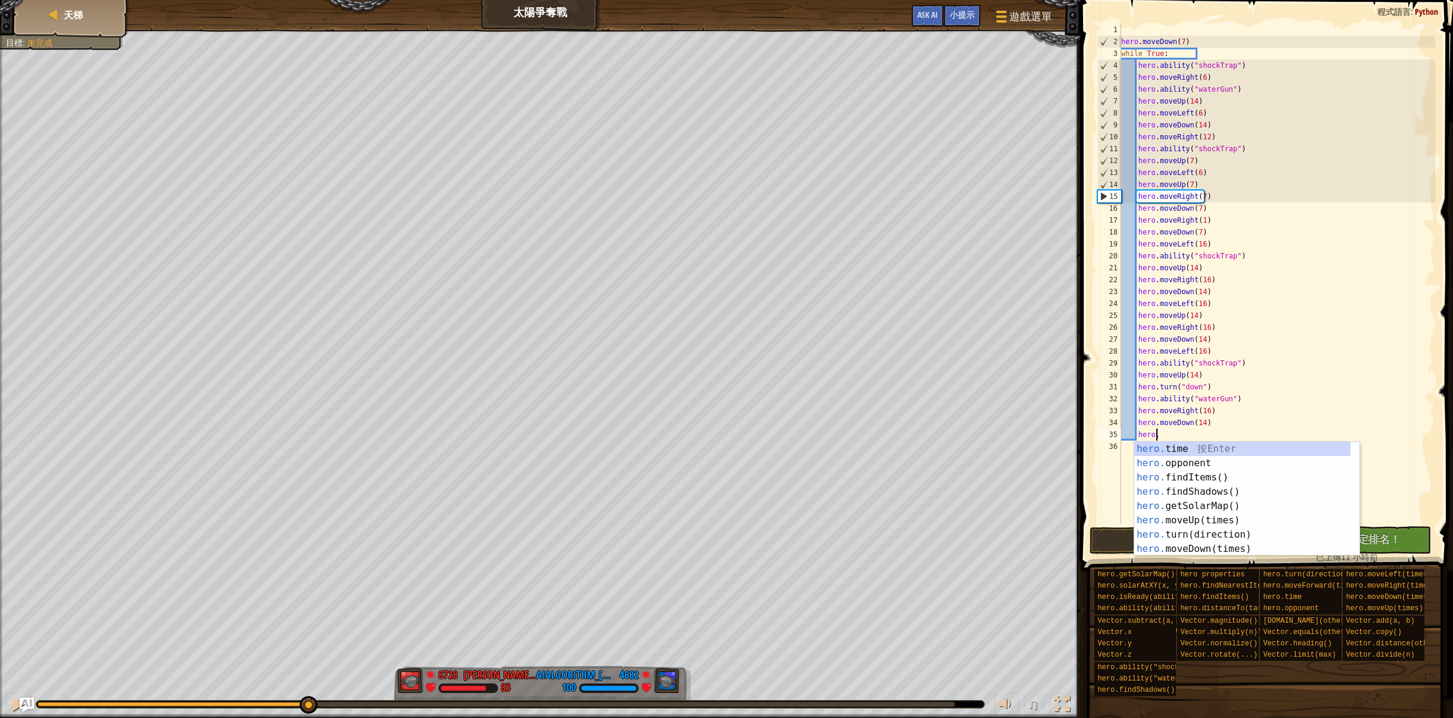
type textarea "h"
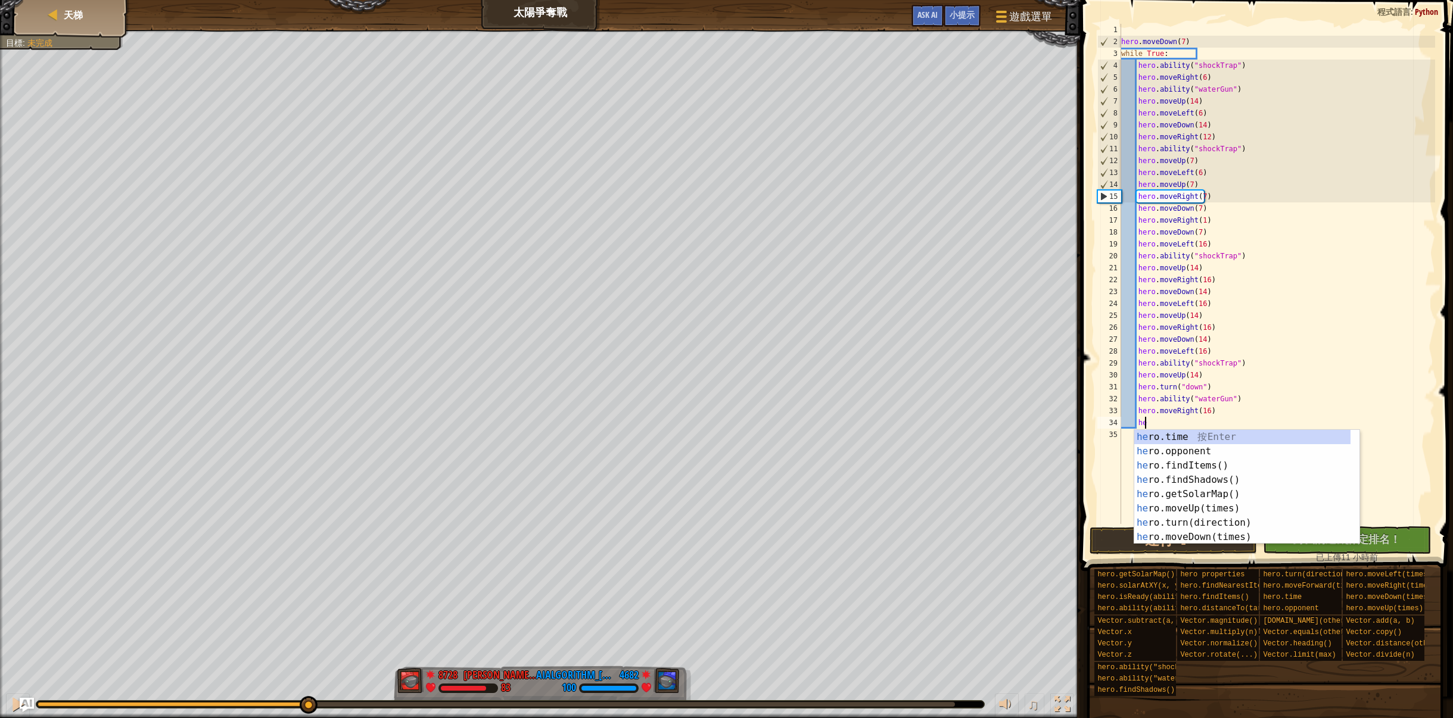
type textarea "h"
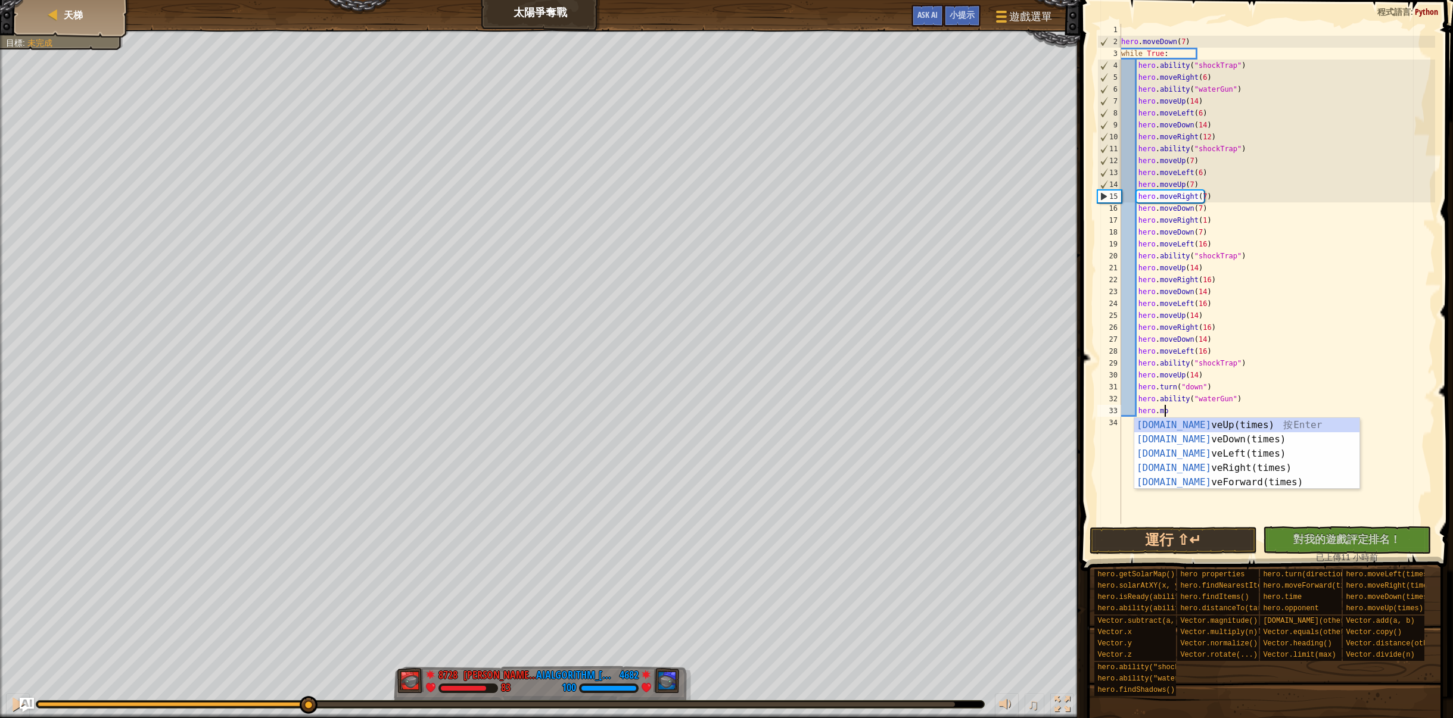
type textarea "h"
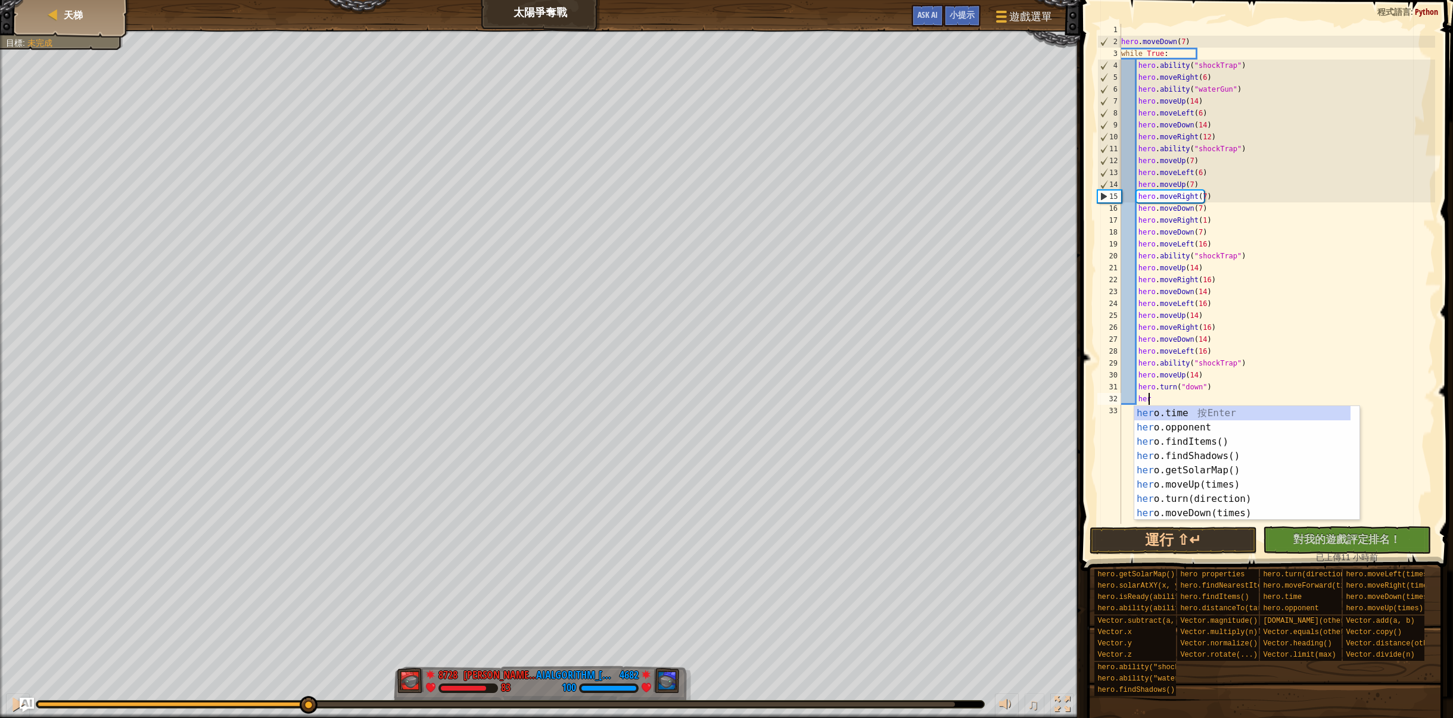
type textarea "h"
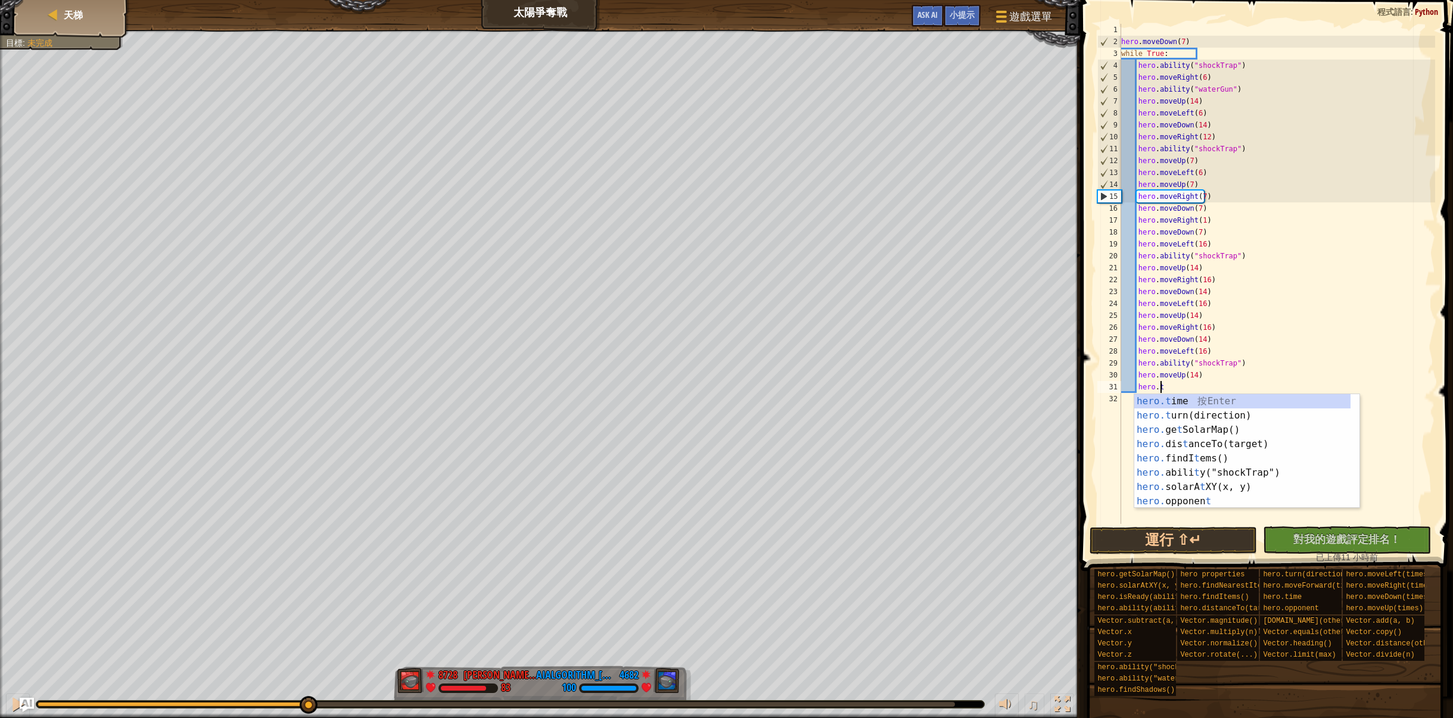
type textarea "h"
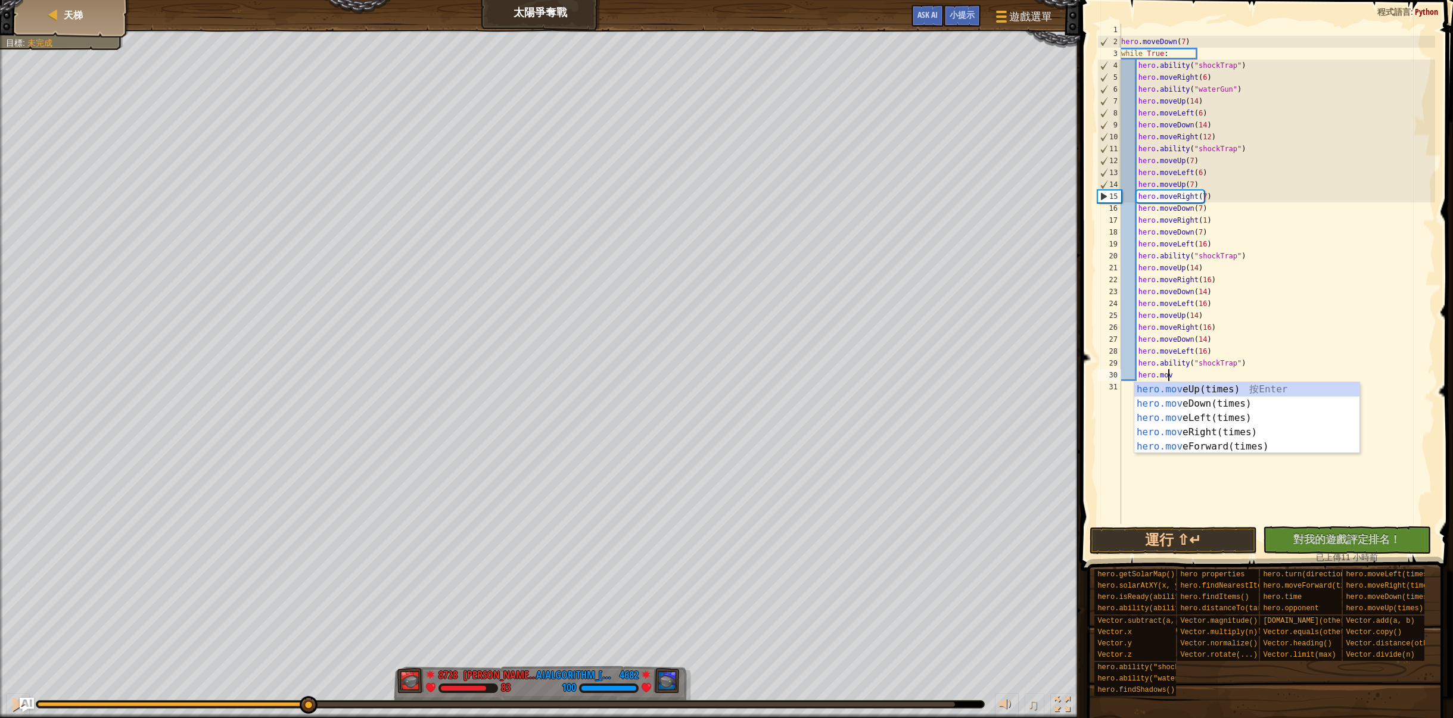
type textarea "h"
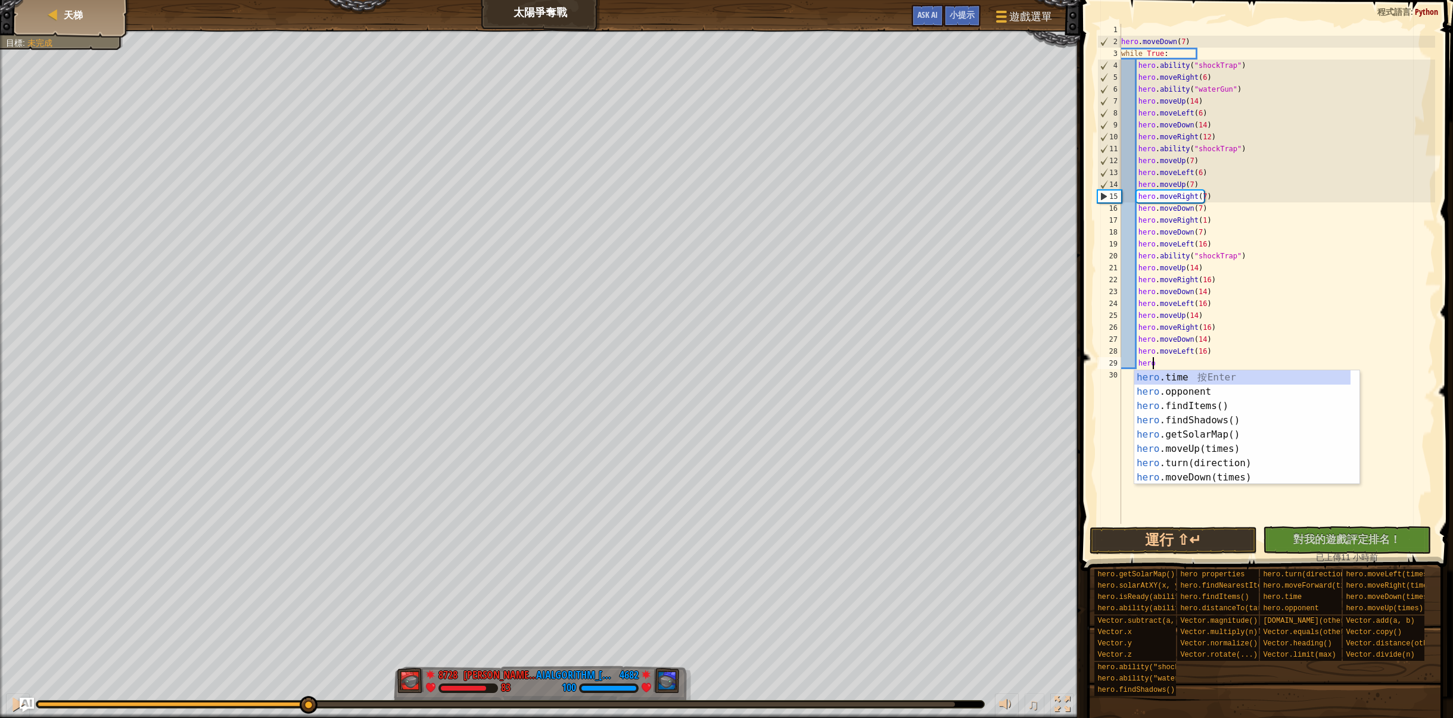
type textarea "h"
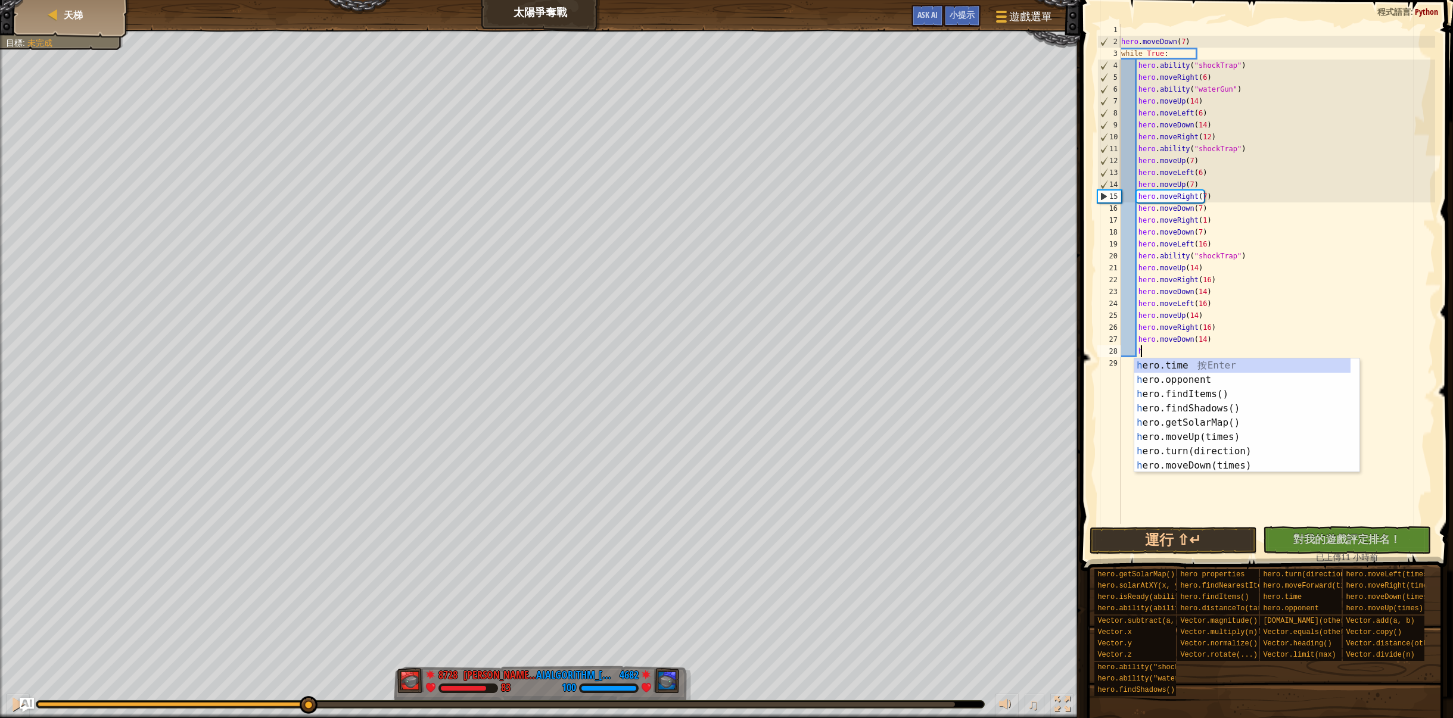
type textarea "h"
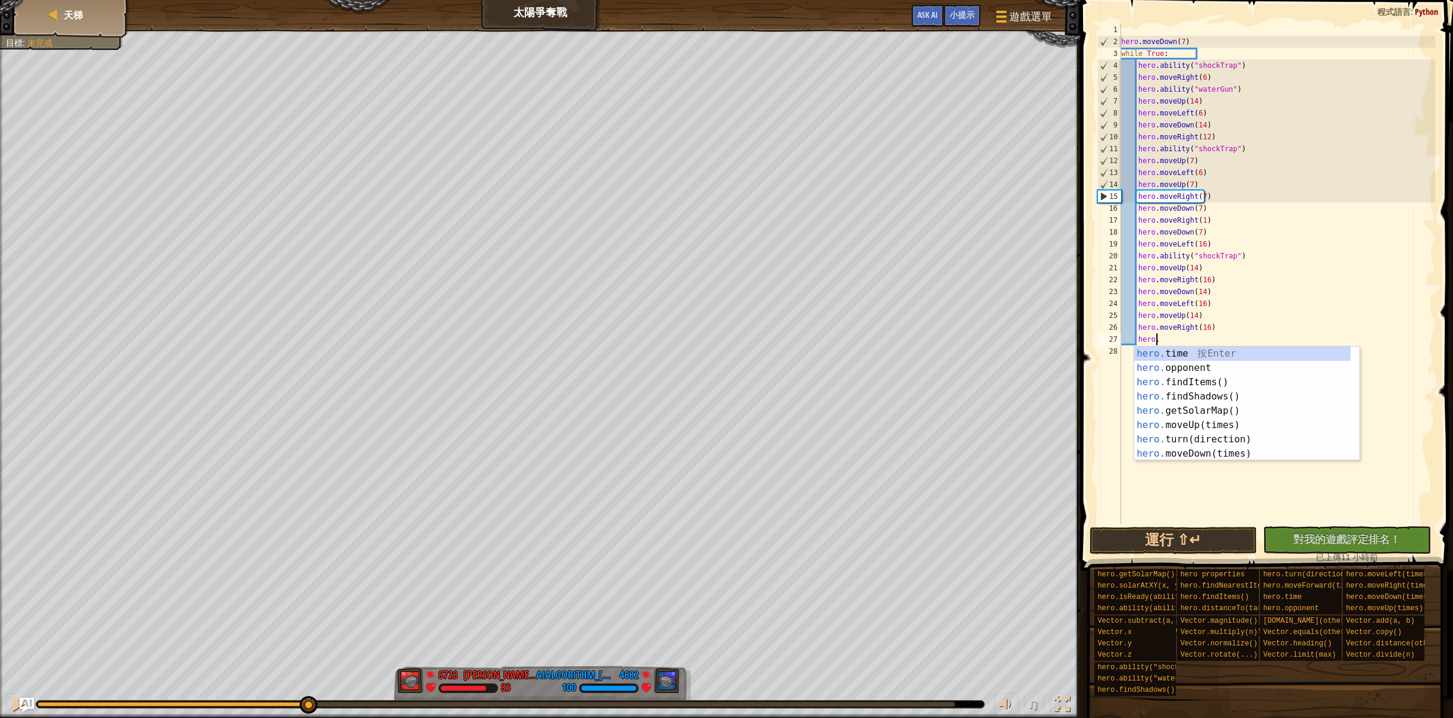
type textarea "h"
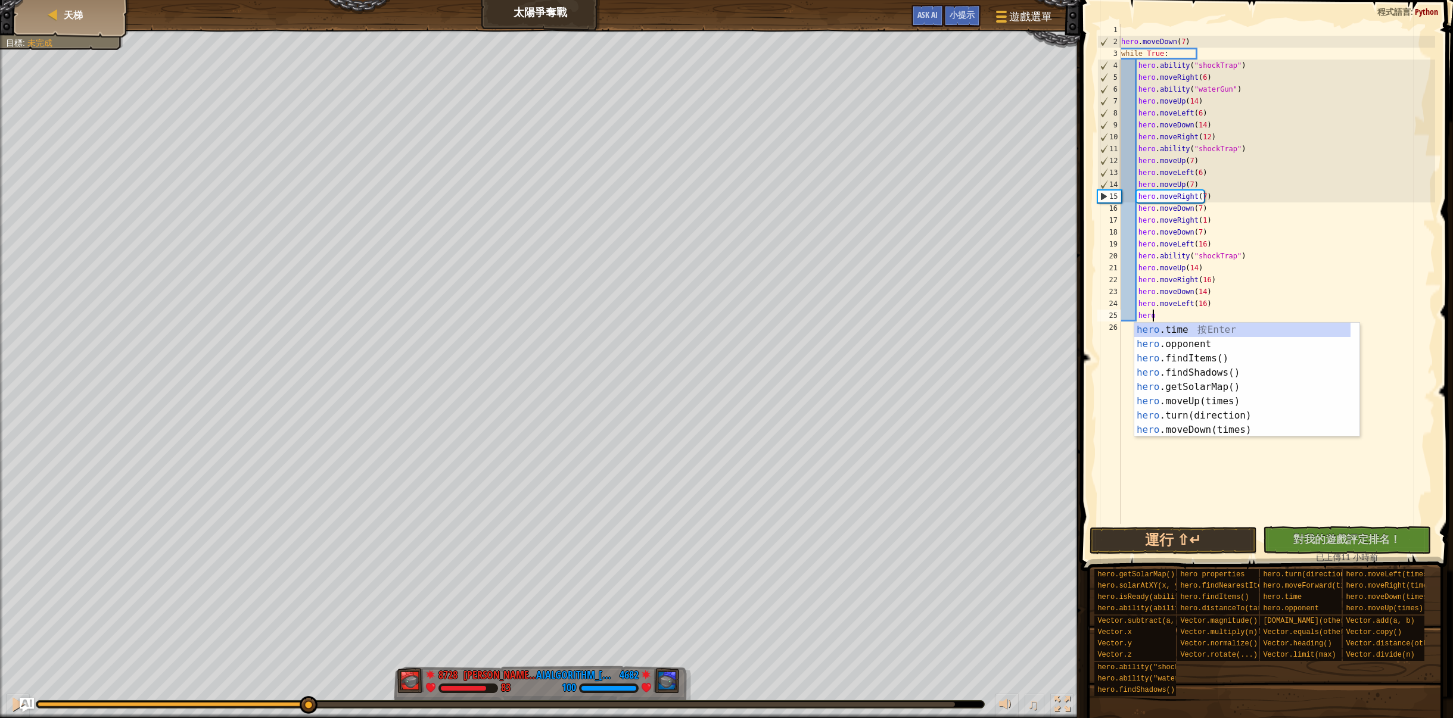
type textarea "h"
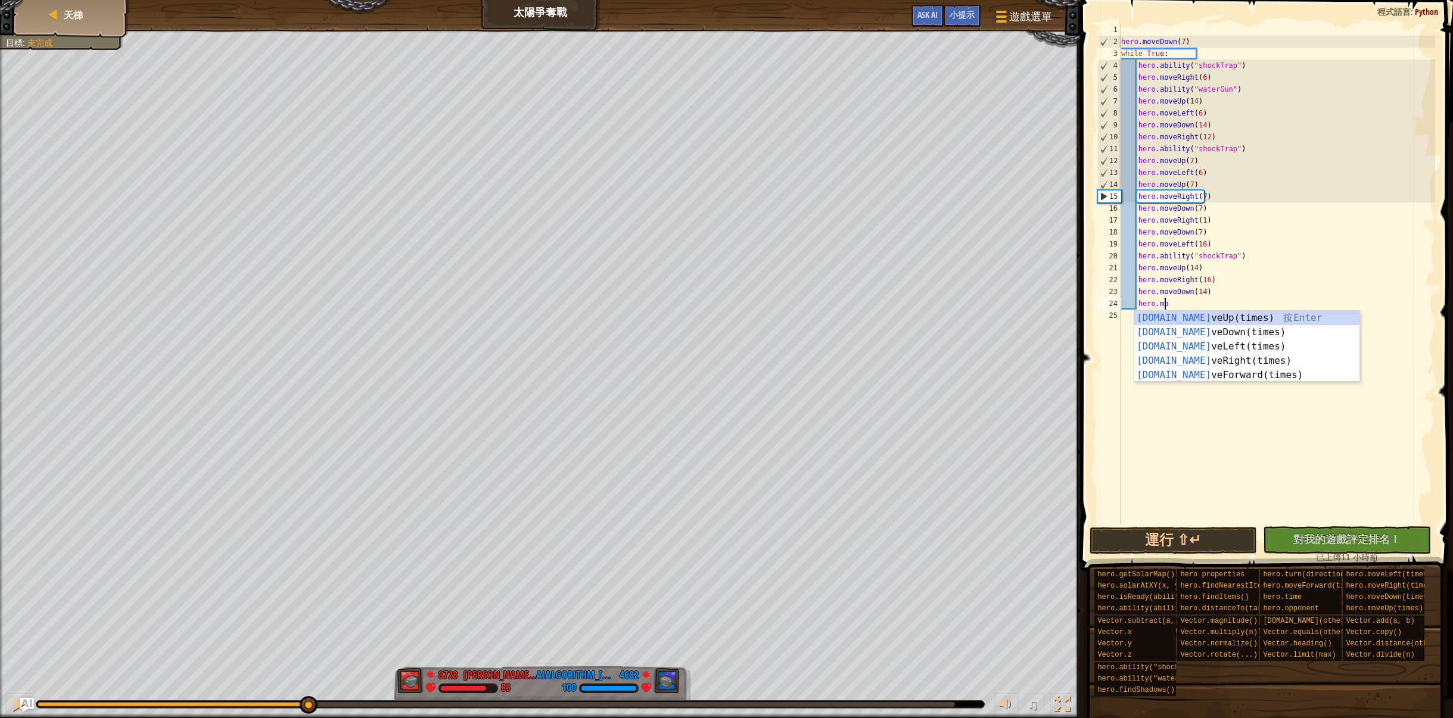
type textarea "h"
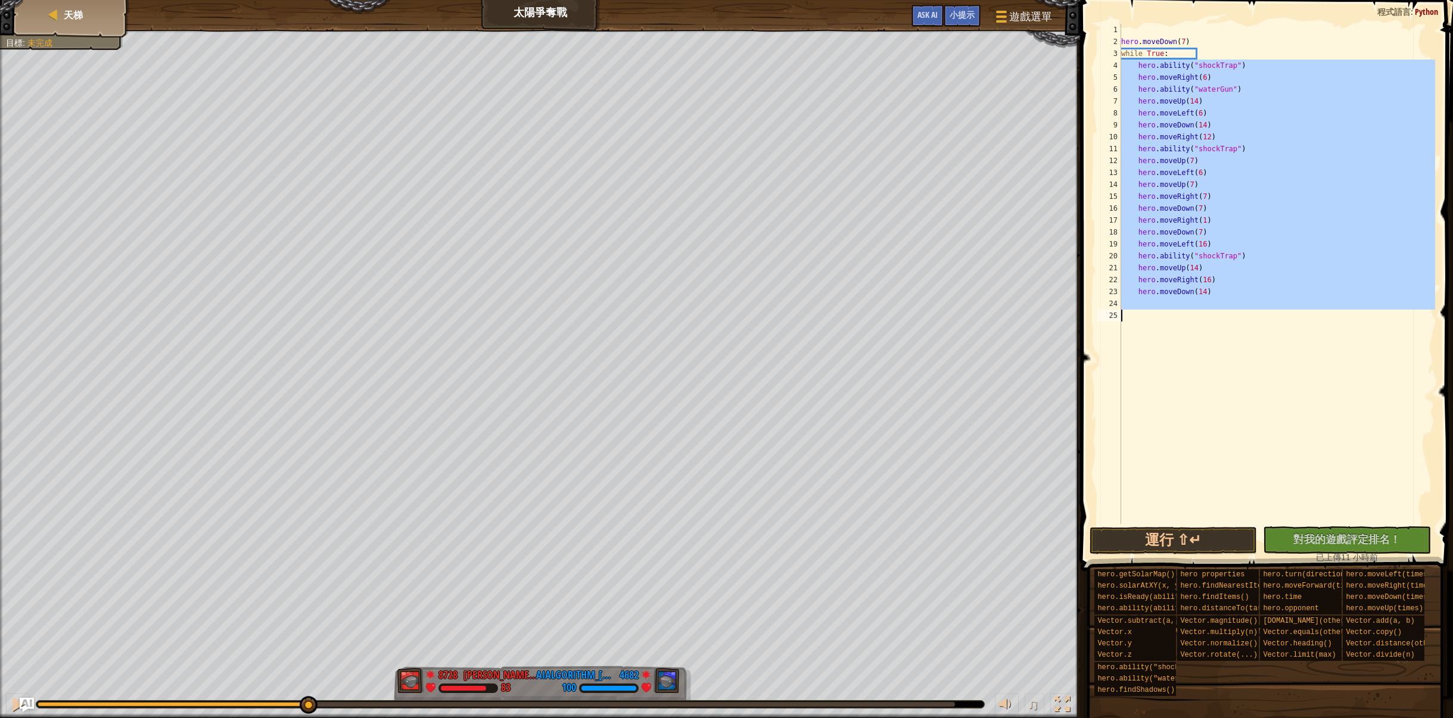
drag, startPoint x: 1120, startPoint y: 60, endPoint x: 1282, endPoint y: 319, distance: 304.8
click at [1282, 319] on div "hero . moveDown ( 7 ) while True : hero . ability ( "shockTrap" ) hero . moveRi…" at bounding box center [1277, 286] width 317 height 524
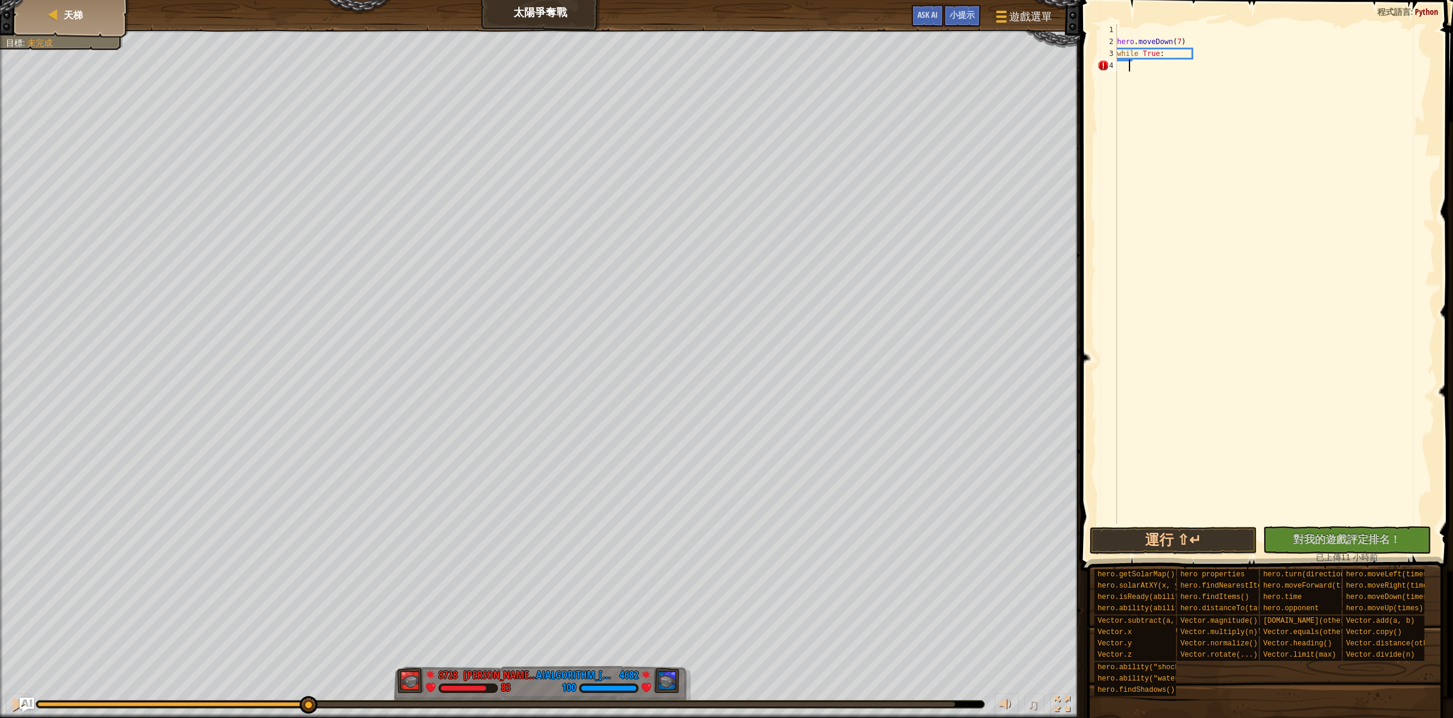
scroll to position [0, 0]
paste textarea "hero.moveXY(hero.pos.x + 5, hero.pos.y)"
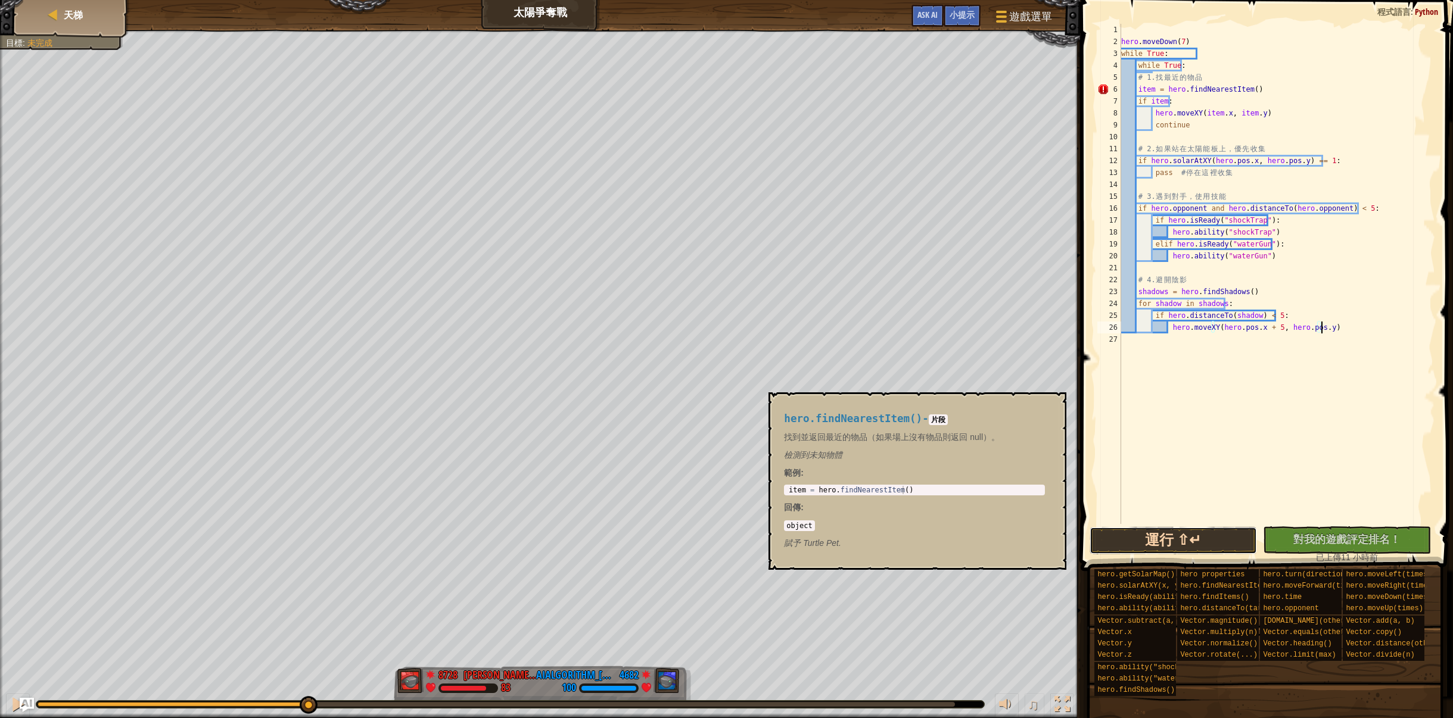
click at [1213, 547] on button "運行 ⇧↵" at bounding box center [1173, 540] width 168 height 27
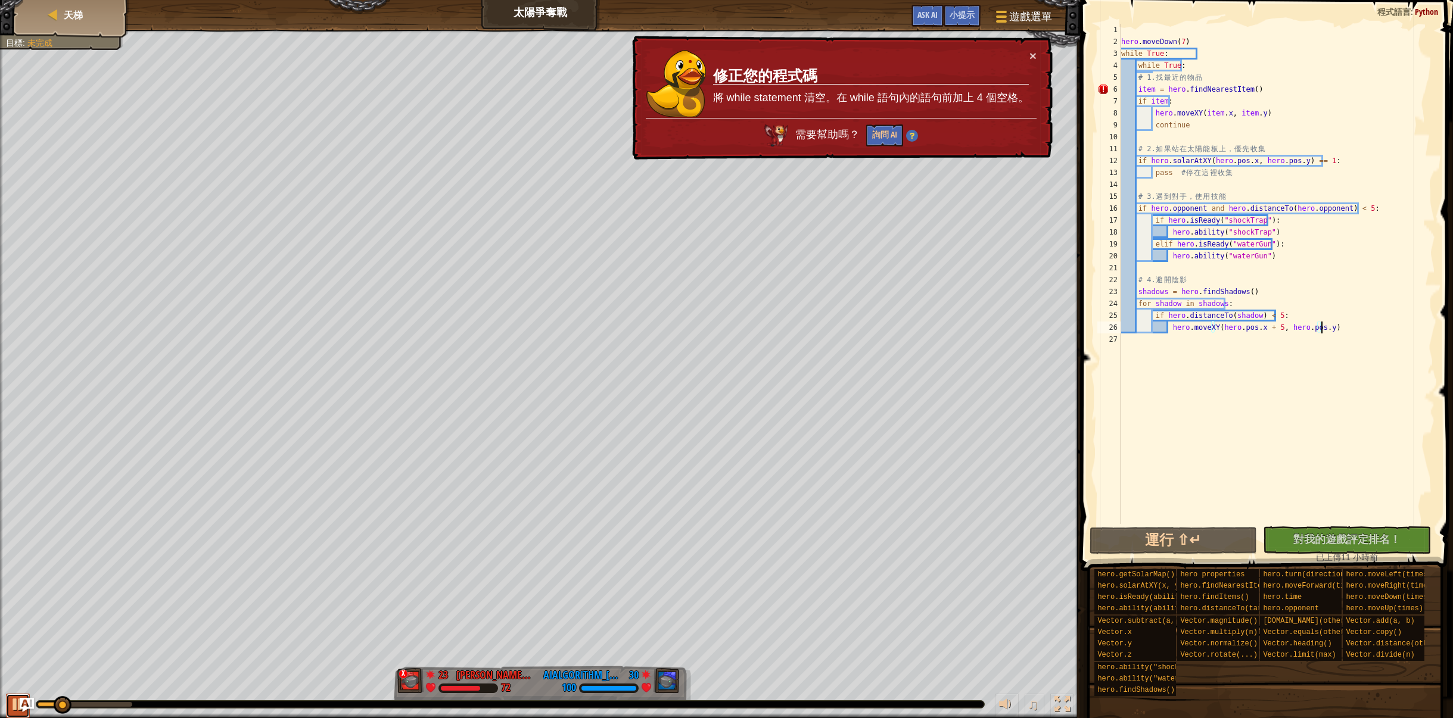
click at [12, 711] on div at bounding box center [17, 704] width 15 height 15
drag, startPoint x: 1200, startPoint y: 79, endPoint x: 1246, endPoint y: 70, distance: 46.7
click at [1246, 70] on div "hero . moveDown ( 7 ) while True : while True : # 1. 找 最 近 的 物 品 item = hero . …" at bounding box center [1277, 286] width 317 height 524
click at [1263, 49] on div "hero . moveDown ( 7 ) while True : while True : # 1. 找 最 近 的 物 品 item = hero . …" at bounding box center [1277, 286] width 317 height 524
click at [1206, 54] on div "hero . moveDown ( 7 ) while True : while True : # 1. 找 最 近 的 物 品 item = hero . …" at bounding box center [1277, 286] width 317 height 524
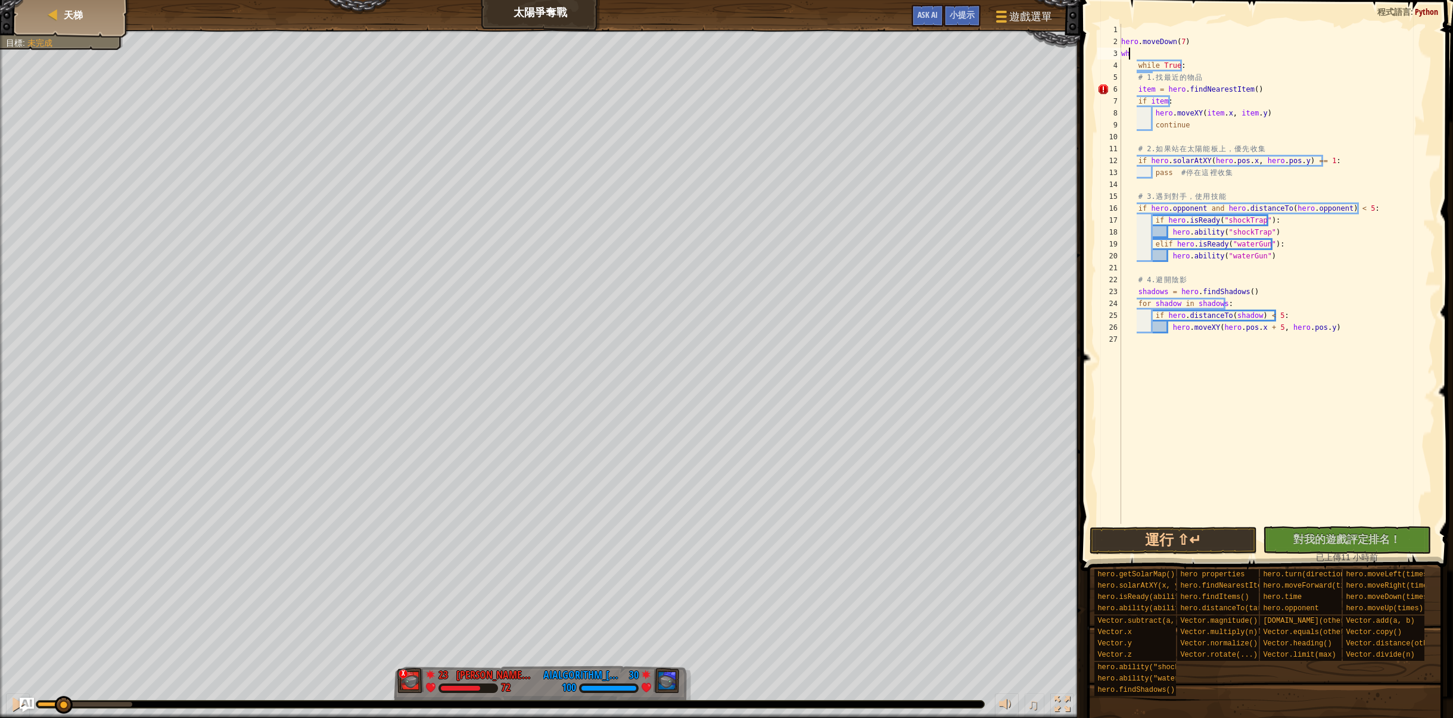
type textarea "w"
click at [1267, 54] on div "hero . moveDown ( 7 ) while True : # 1. 找 最 近 的 物 品 item = hero . findNearestIt…" at bounding box center [1277, 286] width 317 height 524
click at [1134, 65] on div "hero . moveDown ( 7 ) while True : # 1. 找 最 近 的 物 品 item = hero . findNearestIt…" at bounding box center [1277, 286] width 317 height 524
type textarea "while True:"
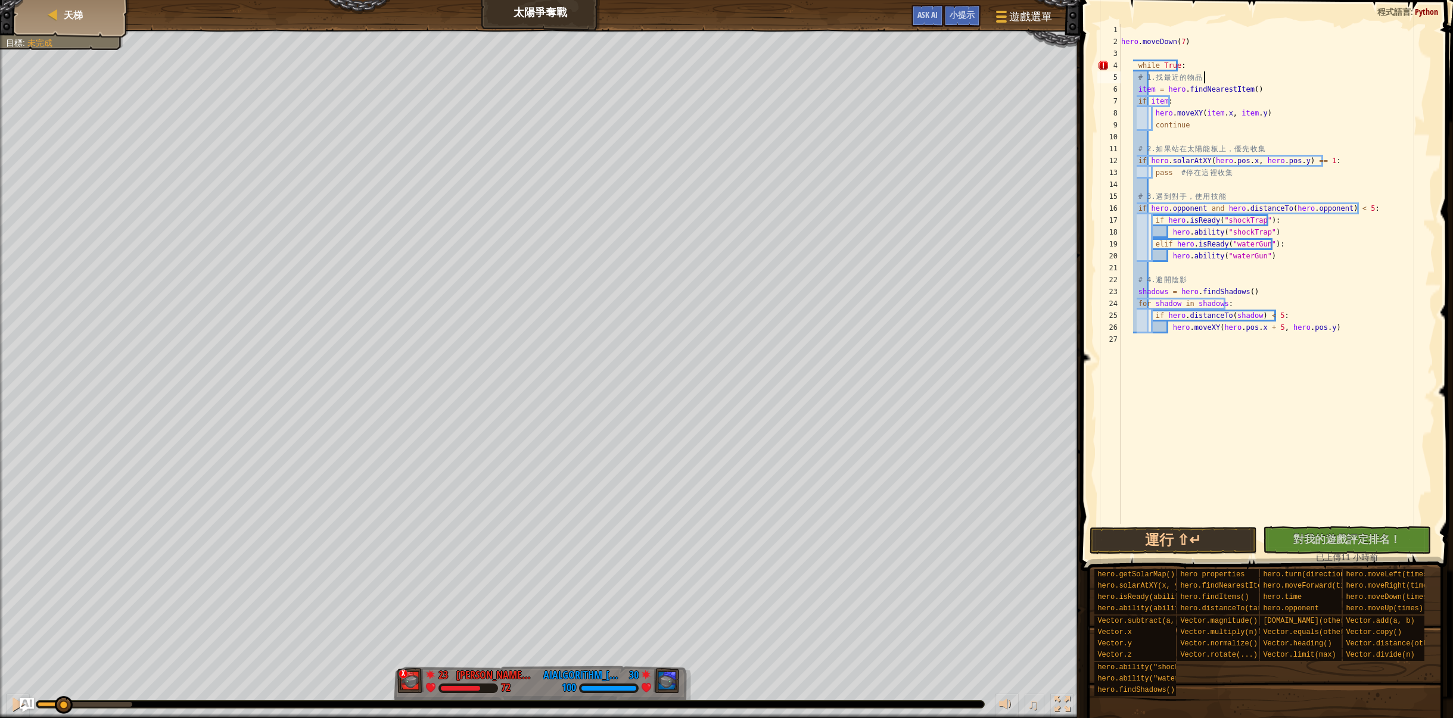
click at [1244, 82] on div "hero . moveDown ( 7 ) while True : # 1. 找 最 近 的 物 品 item = hero . findNearestIt…" at bounding box center [1277, 286] width 317 height 524
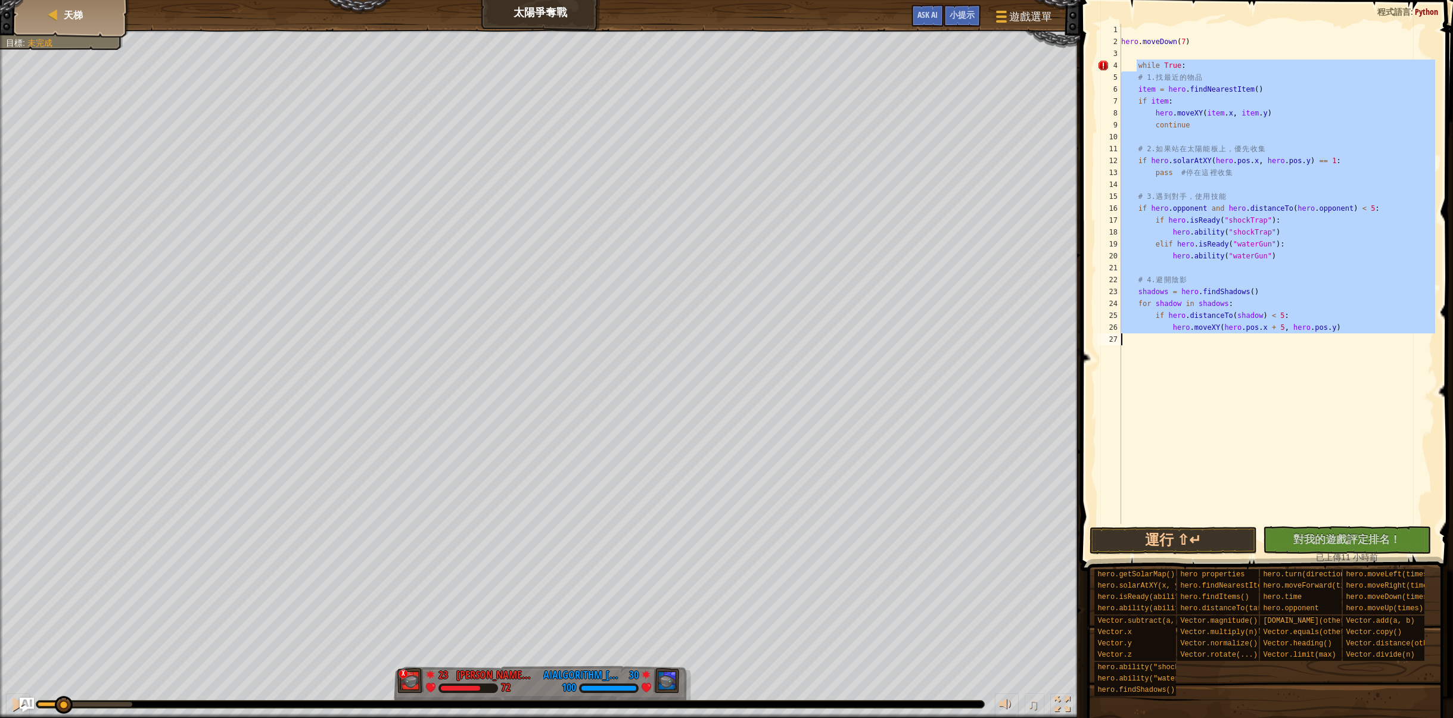
drag, startPoint x: 1135, startPoint y: 61, endPoint x: 1310, endPoint y: 375, distance: 358.9
click at [1310, 375] on div "hero . moveDown ( 7 ) while True : # 1. 找 最 近 的 物 品 item = hero . findNearestIt…" at bounding box center [1277, 286] width 317 height 524
type textarea "hero.moveXY(hero.pos.x + 5, hero.pos.y)"
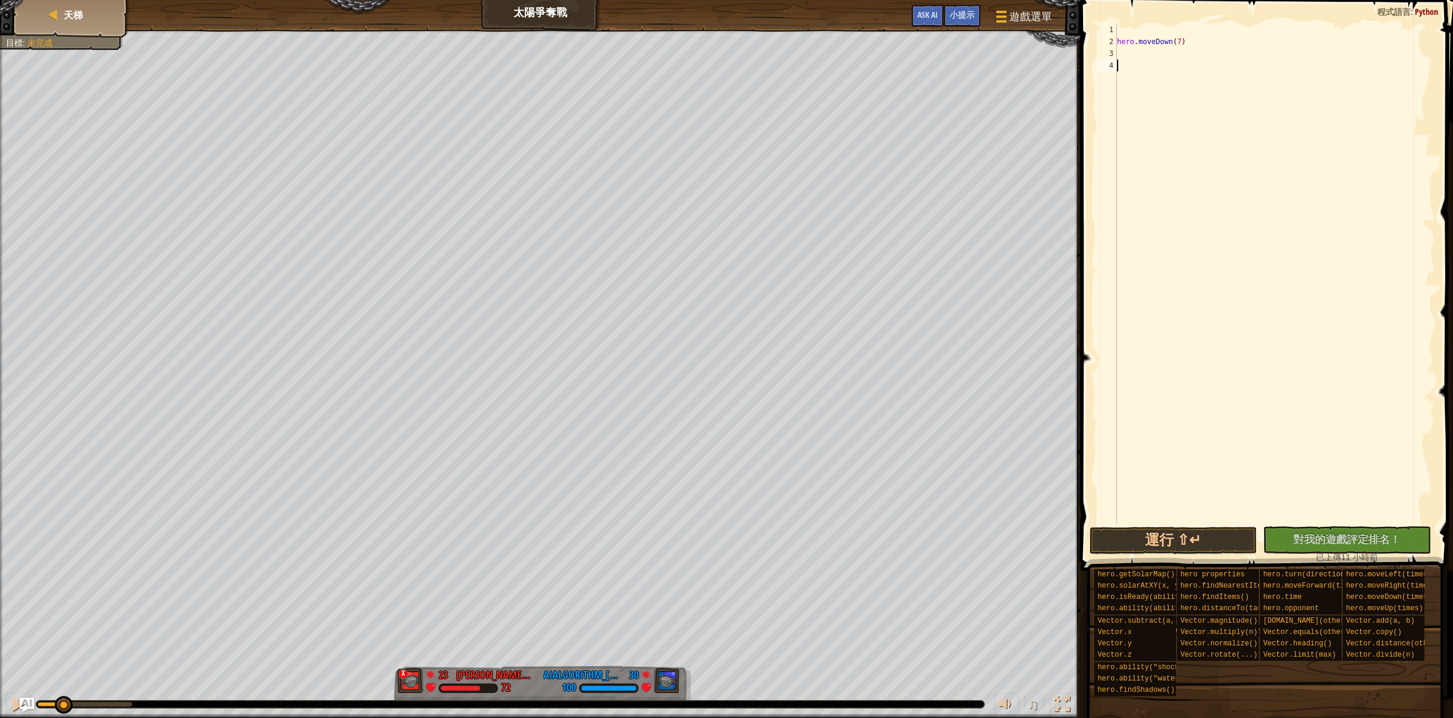
click at [1191, 43] on div "hero . moveDown ( 7 )" at bounding box center [1274, 286] width 321 height 524
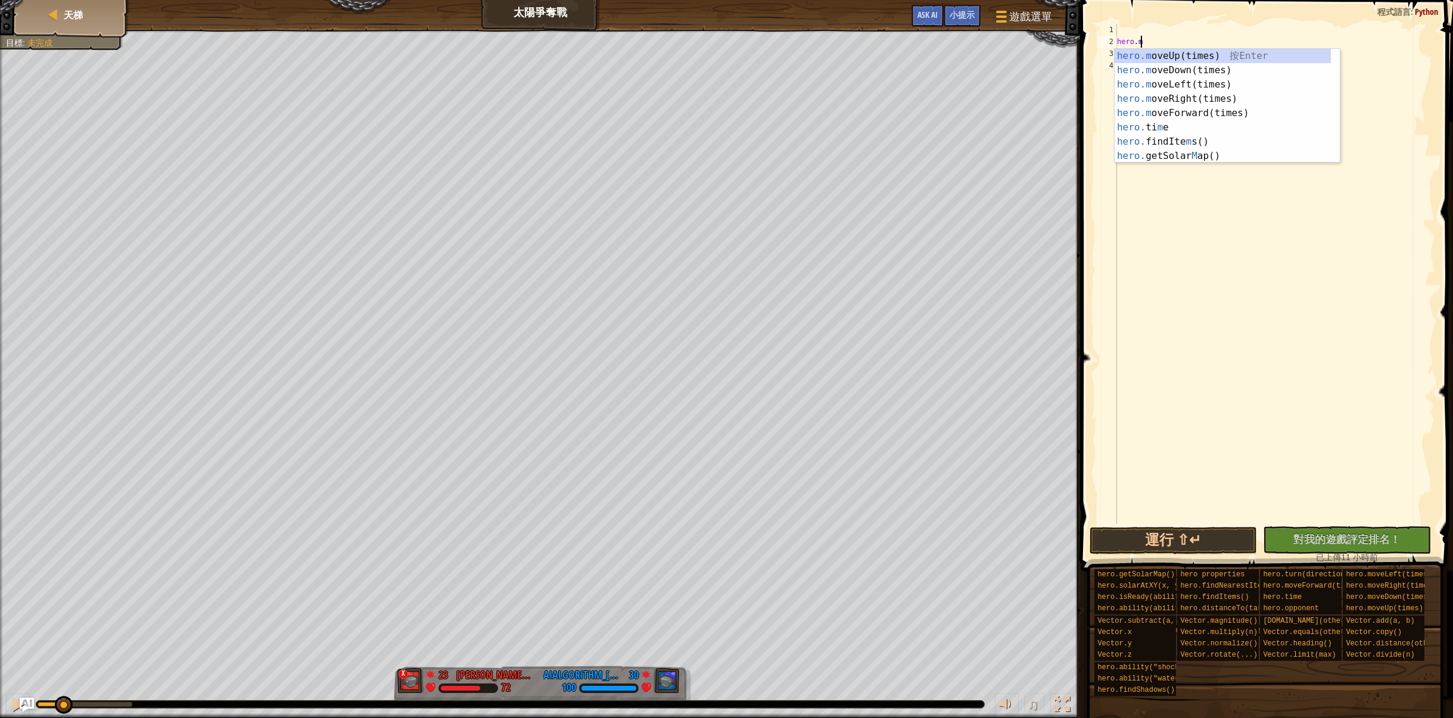
type textarea "h"
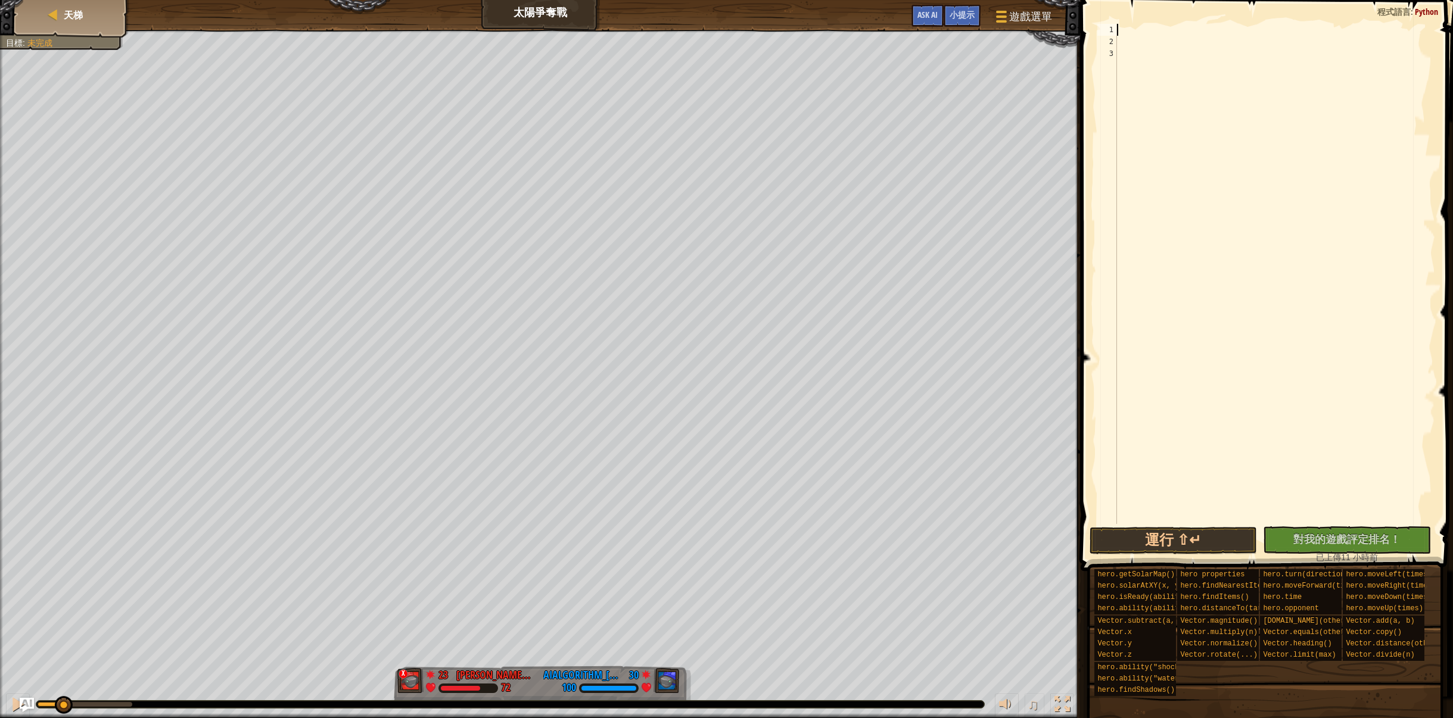
paste textarea "hero.moveXY(hero.pos.x + 5, hero.pos.y)"
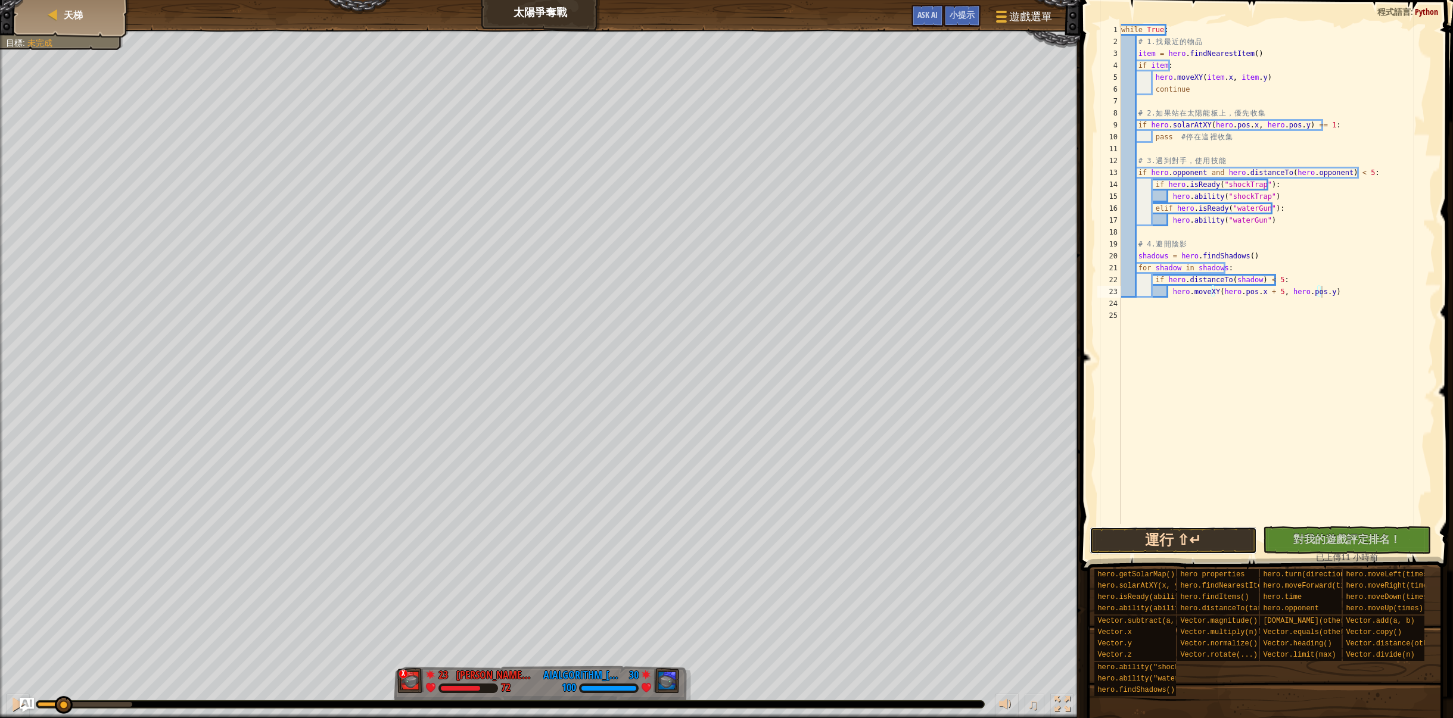
click at [1225, 542] on button "運行 ⇧↵" at bounding box center [1173, 540] width 168 height 27
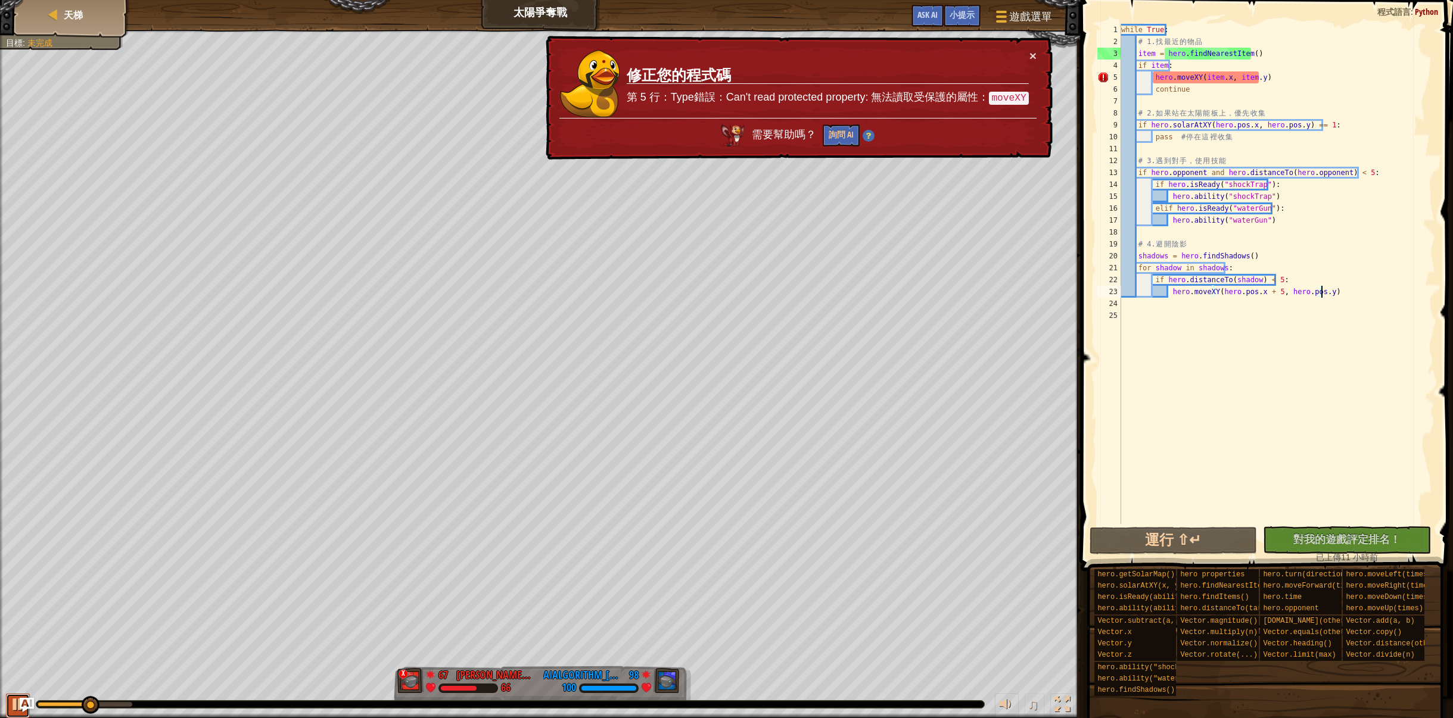
click at [14, 699] on div at bounding box center [17, 704] width 15 height 15
click at [1032, 54] on button "×" at bounding box center [1034, 60] width 8 height 13
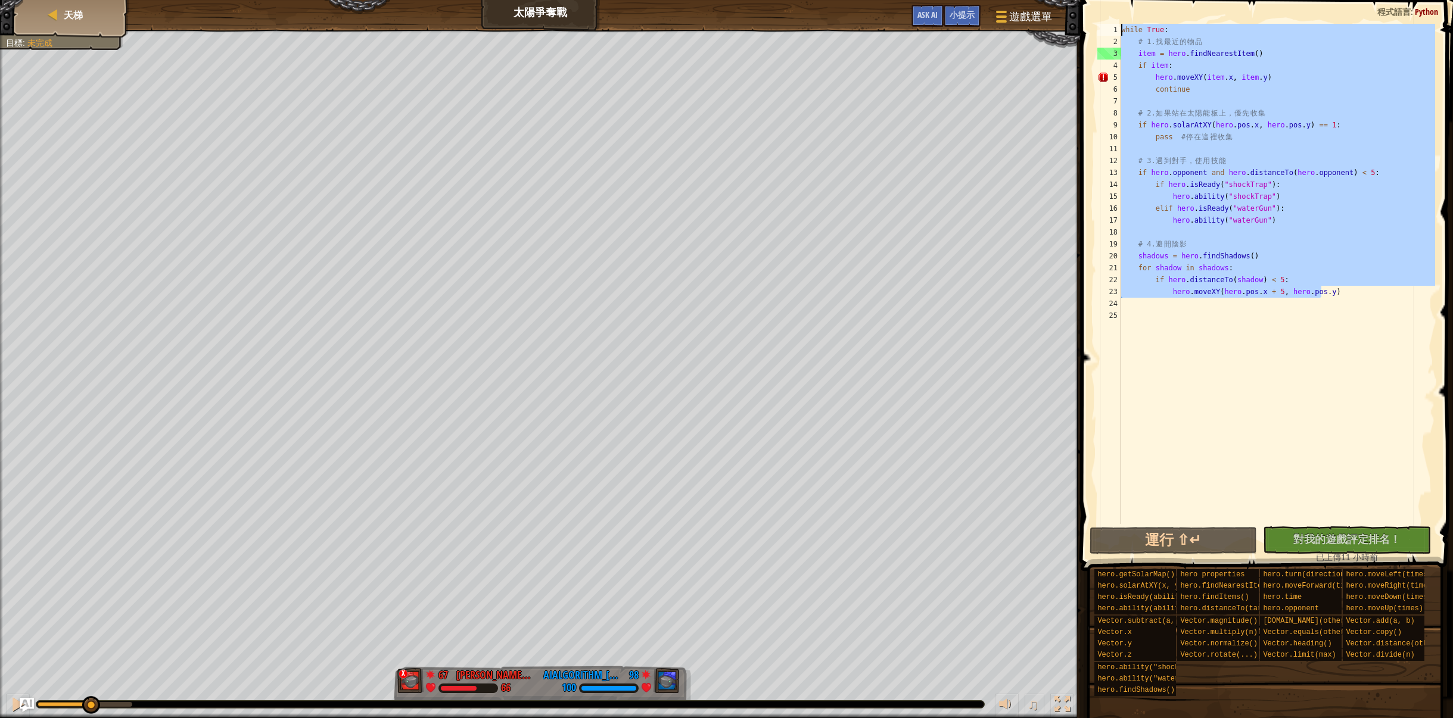
drag, startPoint x: 1345, startPoint y: 296, endPoint x: 1064, endPoint y: -8, distance: 414.4
click at [1064, 0] on html "天梯 太陽爭奪戰 遊戲選單 完成 小提示 Ask AI 1 ההההההההההההההההההההההההההההההההההההההההההההההההה…" at bounding box center [726, 0] width 1453 height 0
type textarea "while True: # 1. 找最近的物品"
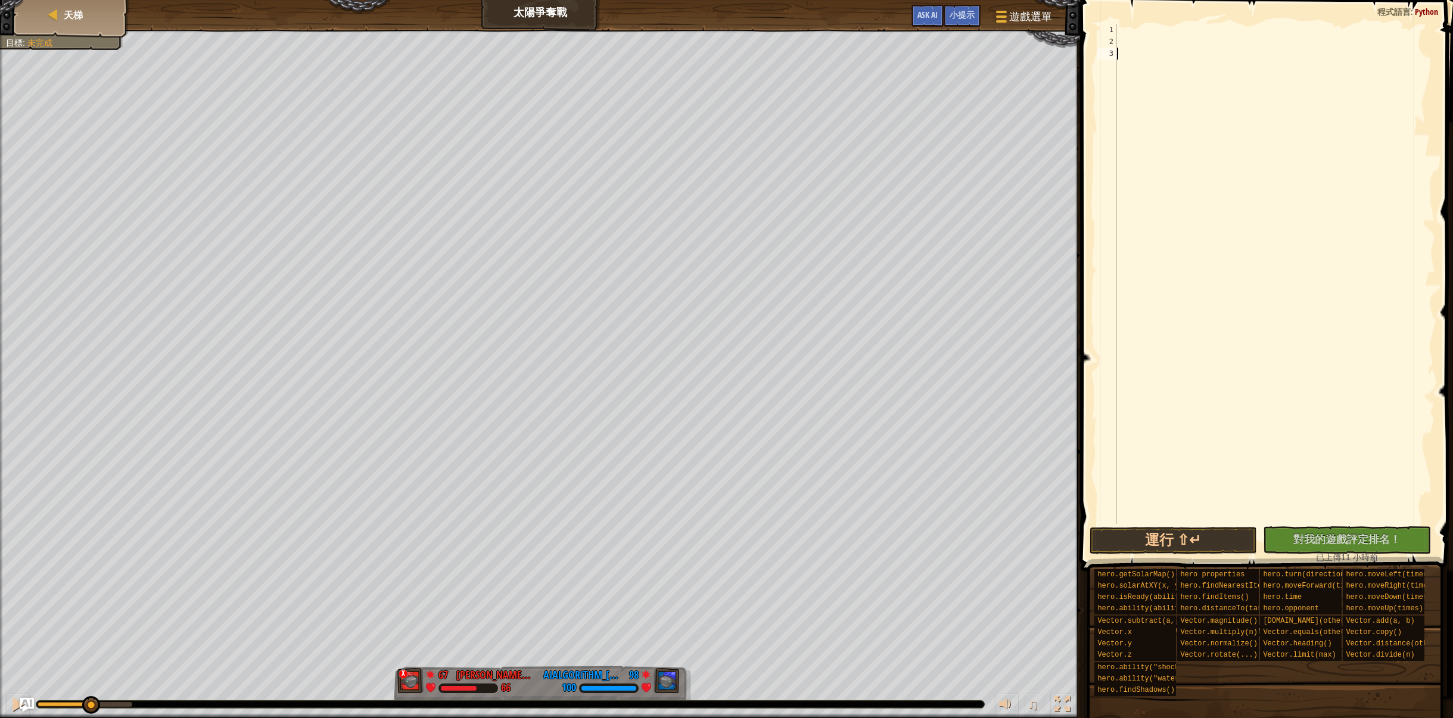
click at [1346, 197] on div at bounding box center [1274, 286] width 321 height 524
click at [1127, 29] on div at bounding box center [1274, 286] width 321 height 524
paste textarea "break"
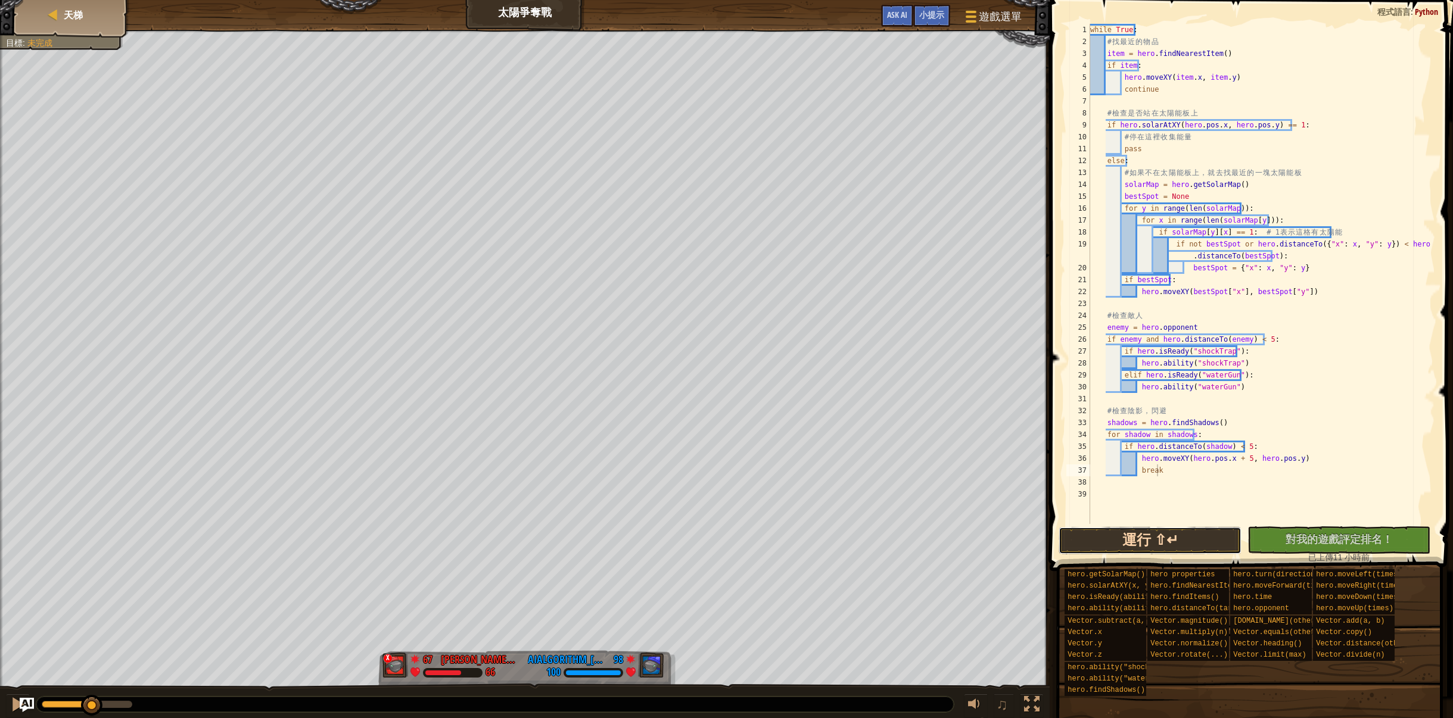
click at [1184, 541] on button "運行 ⇧↵" at bounding box center [1149, 540] width 183 height 27
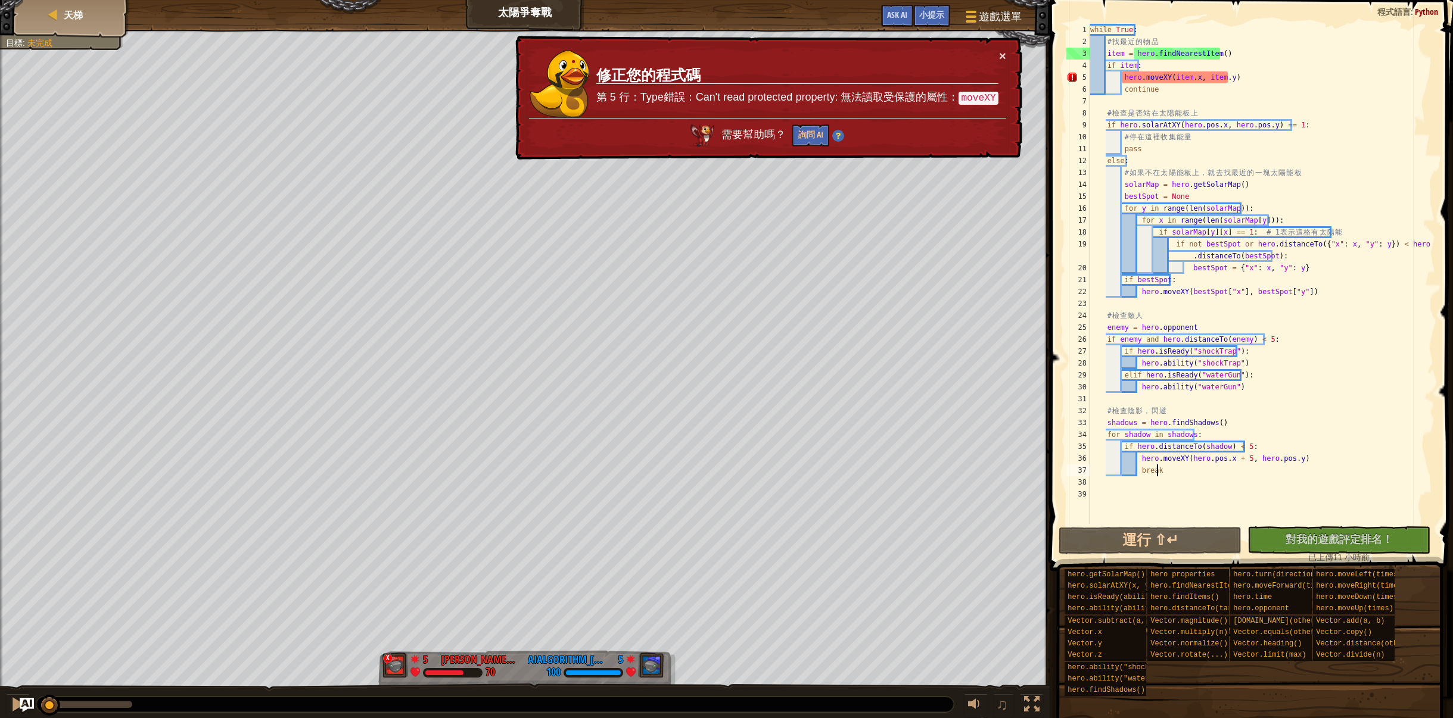
click at [49, 682] on div "紅隊贏了。 目標 : 未完成 x 5 何定宇 Harry 70 5 AIAlgorithm_李安宇_ 100 ♫ Hero 70 score: No scor…" at bounding box center [726, 375] width 1453 height 690
click at [8, 703] on button at bounding box center [18, 706] width 24 height 24
drag, startPoint x: 1120, startPoint y: 80, endPoint x: 1165, endPoint y: 83, distance: 44.7
click at [1165, 83] on div "while True : # 找 最 近 的 物 品 item = hero . findNearestItem ( ) if item : hero . m…" at bounding box center [1261, 286] width 347 height 524
click at [1424, 178] on div "while True : # 找 最 近 的 物 品 item = hero . findNearestItem ( ) if item : hero . m…" at bounding box center [1261, 286] width 347 height 524
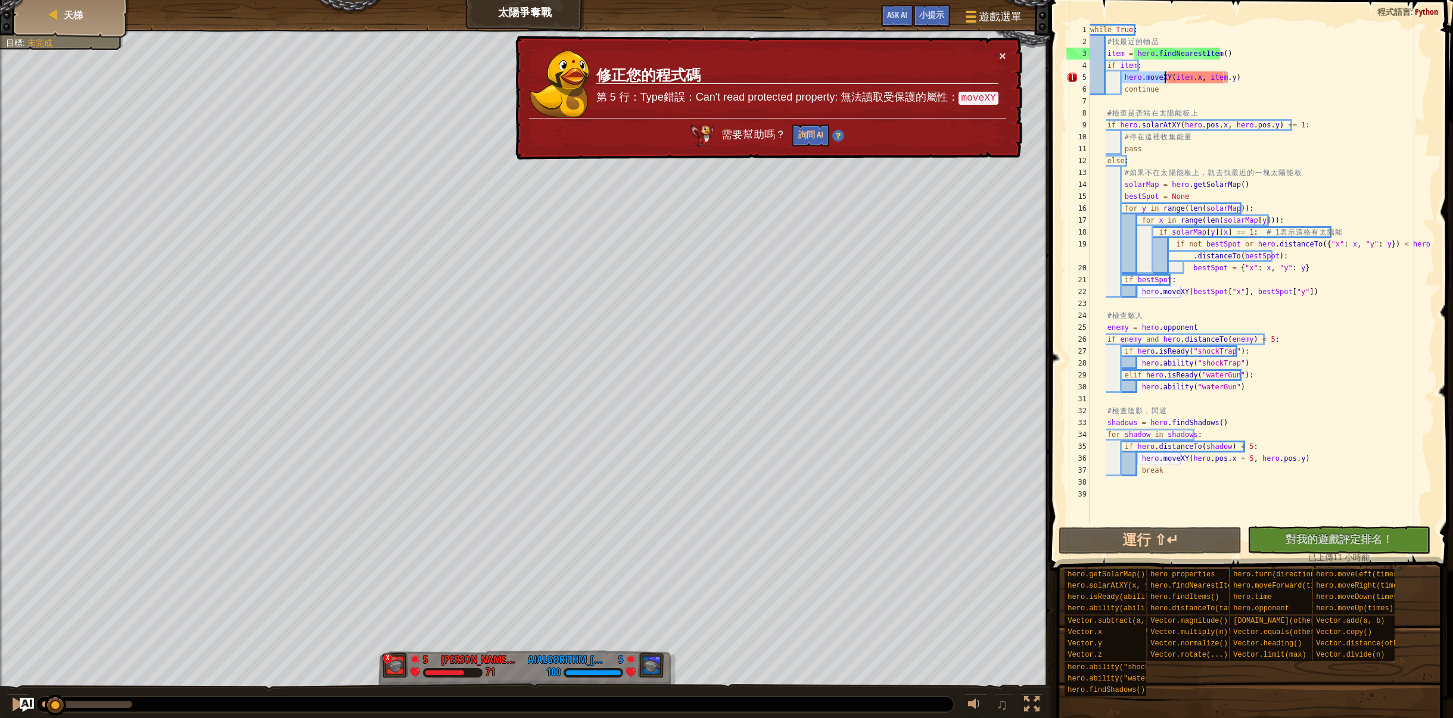
type textarea "# 如果不在太陽能板上，就去找最近的一塊太陽能板"
click at [1003, 51] on button "×" at bounding box center [1002, 55] width 7 height 13
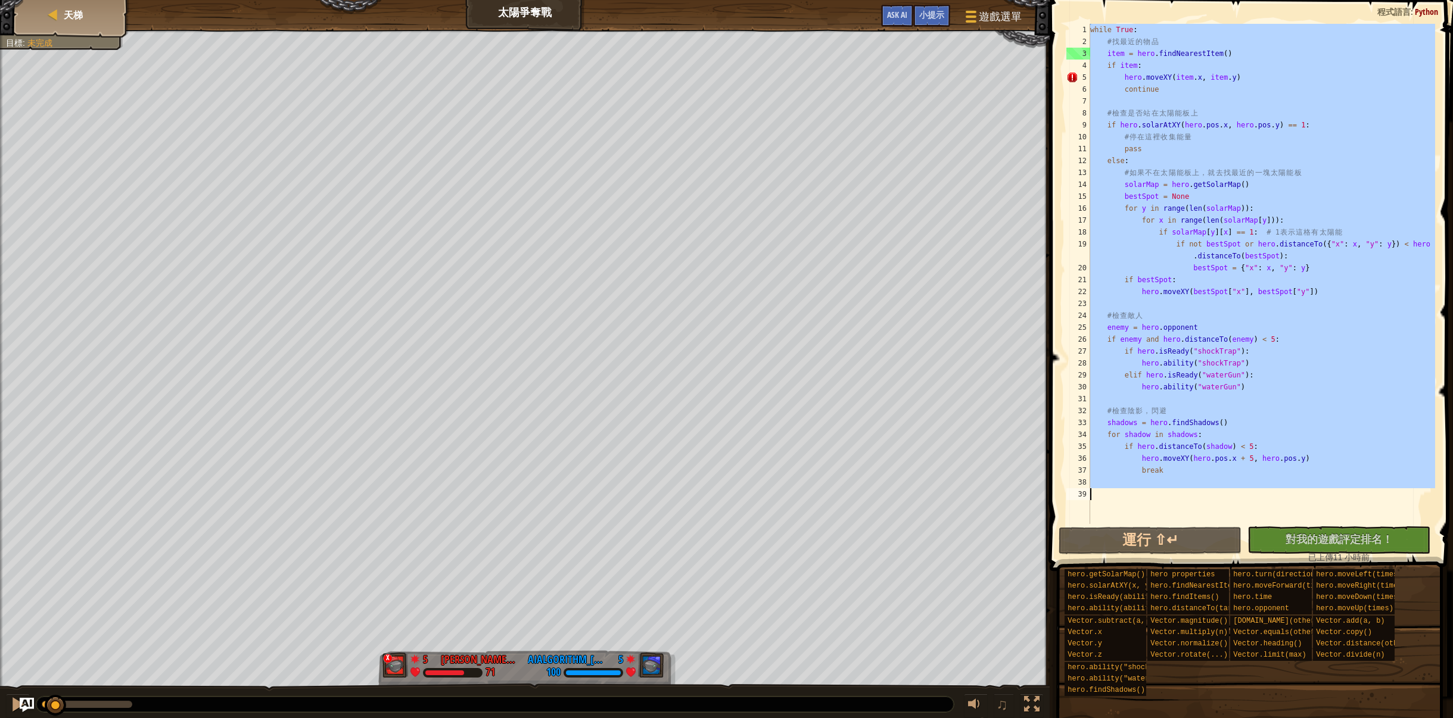
drag, startPoint x: 1091, startPoint y: 27, endPoint x: 1392, endPoint y: 500, distance: 560.5
click at [1392, 506] on div "while True : # 找 最 近 的 物 品 item = hero . findNearestItem ( ) if item : hero . m…" at bounding box center [1261, 286] width 347 height 524
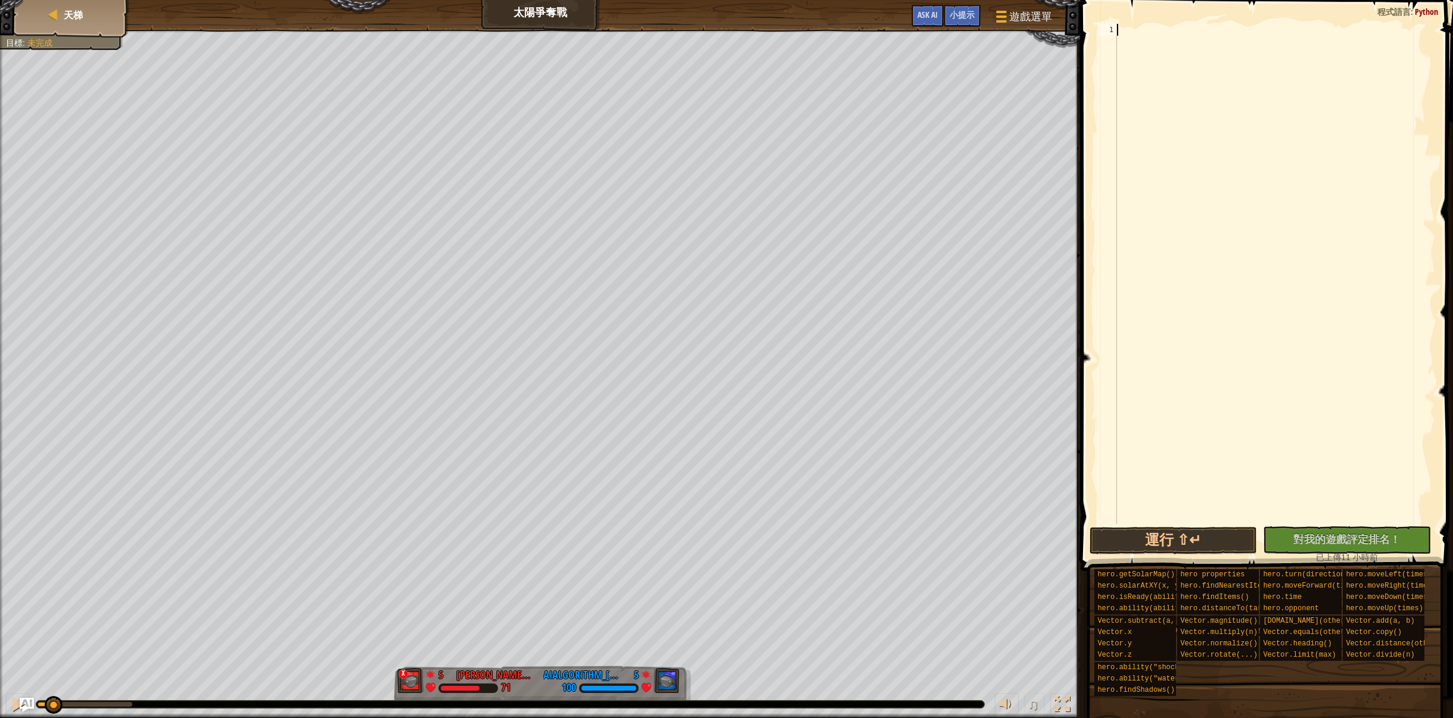
scroll to position [131, 0]
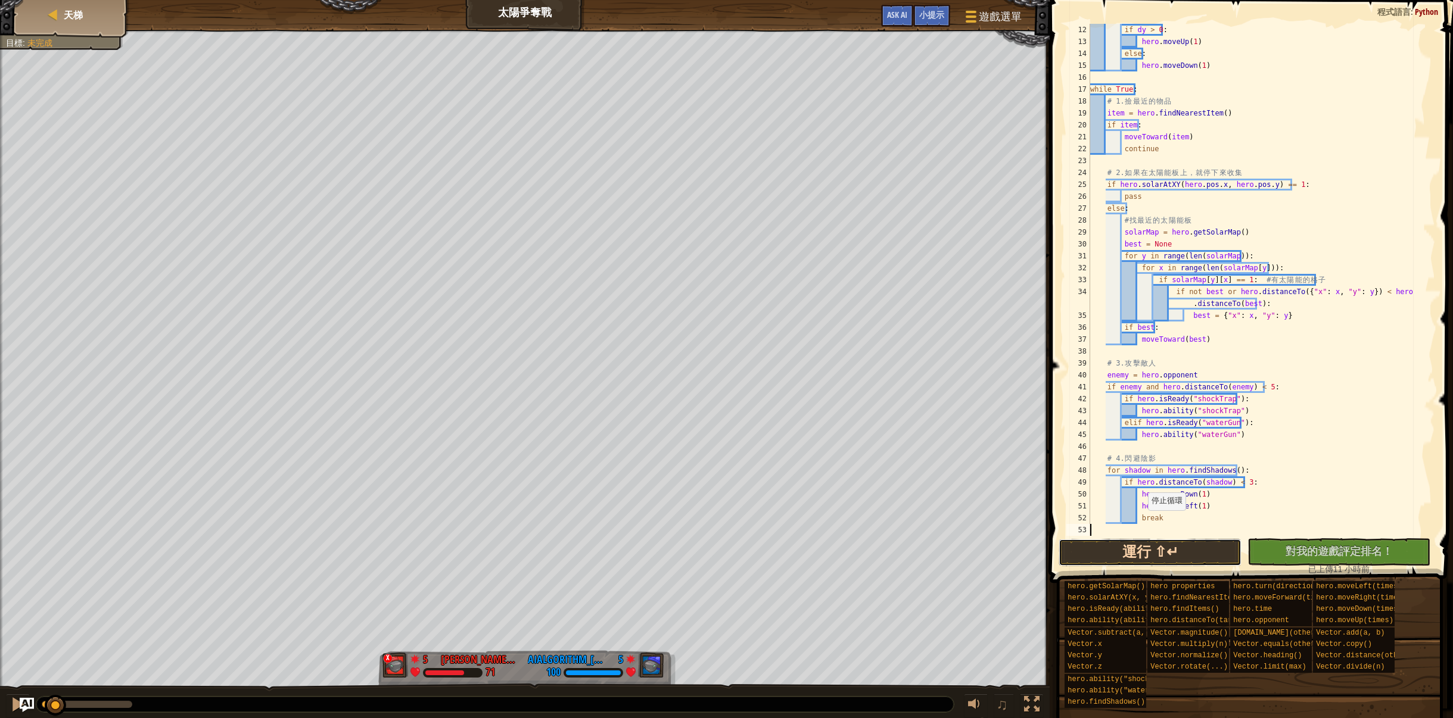
click at [1191, 555] on button "運行 ⇧↵" at bounding box center [1149, 552] width 183 height 27
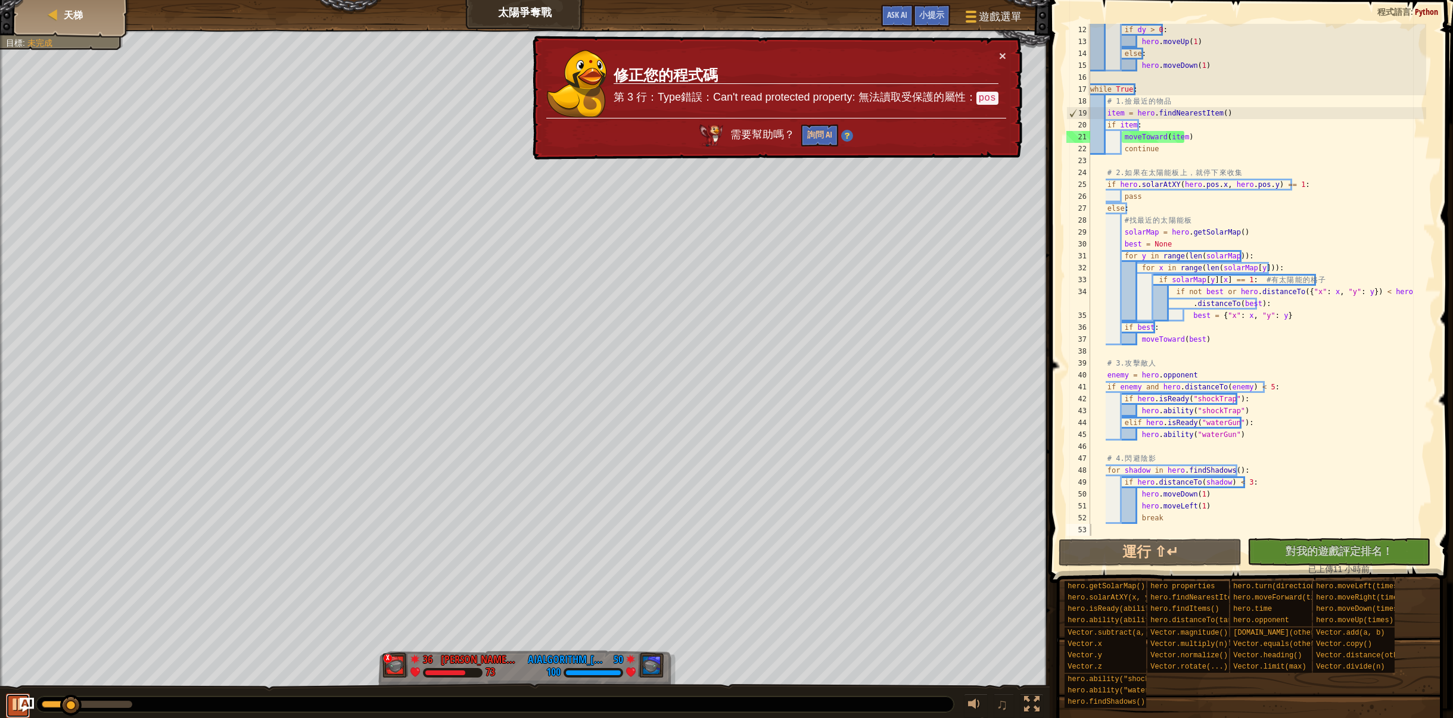
click at [13, 704] on div at bounding box center [17, 704] width 15 height 15
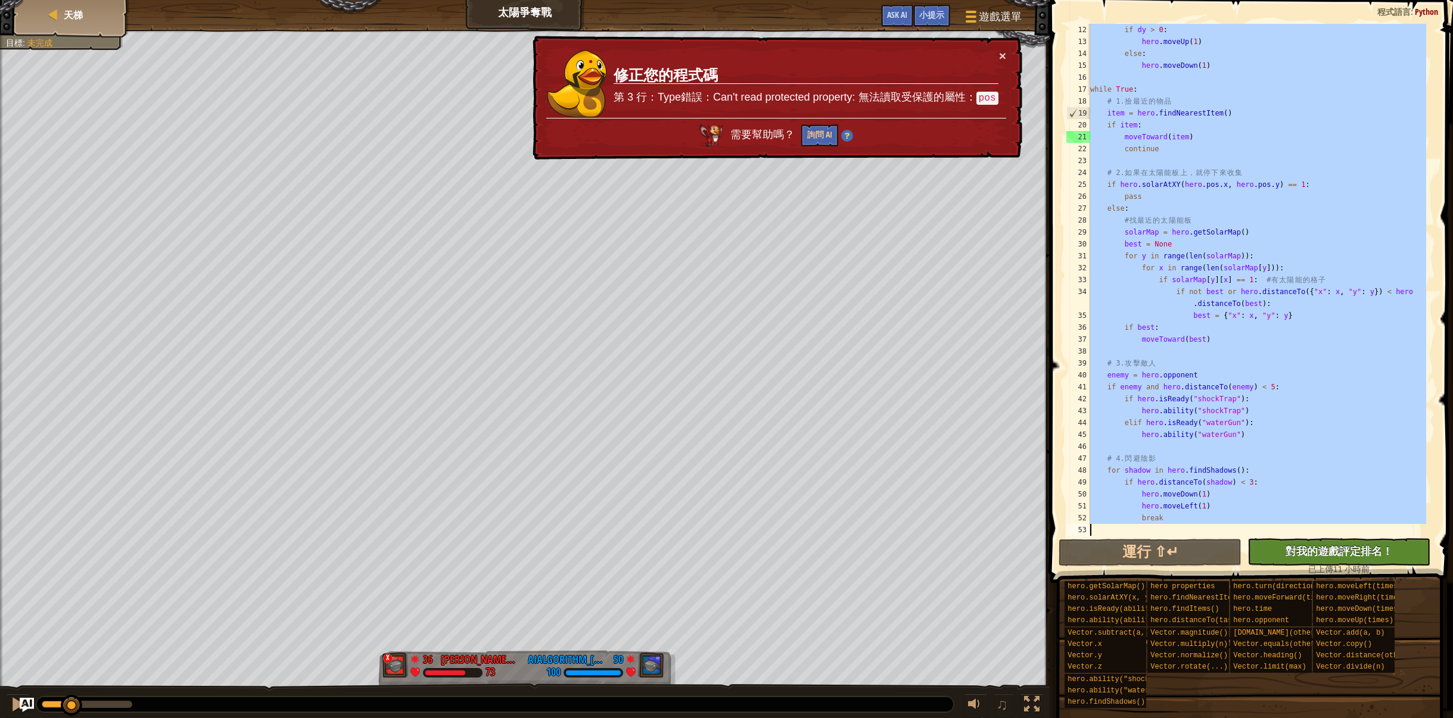
drag, startPoint x: 1089, startPoint y: 26, endPoint x: 1386, endPoint y: 546, distance: 599.0
type textarea "break"
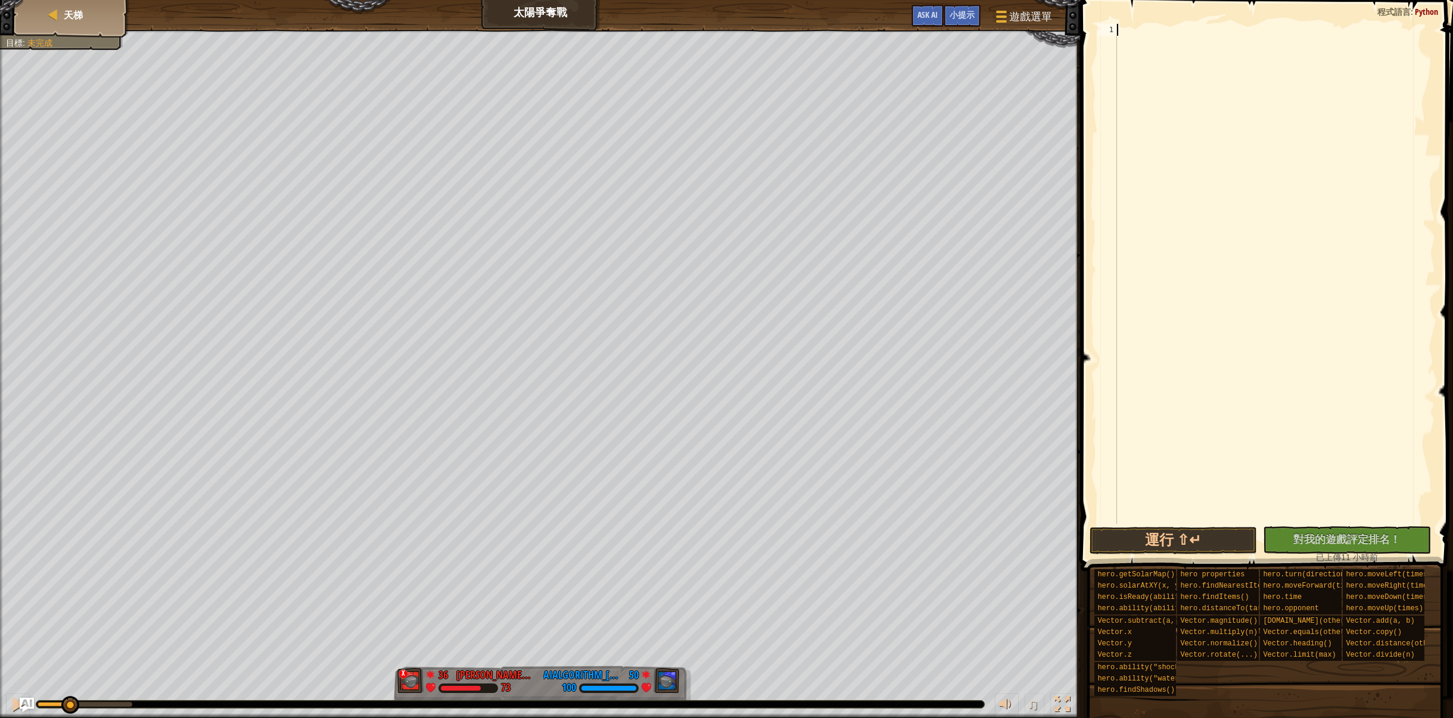
paste textarea "break"
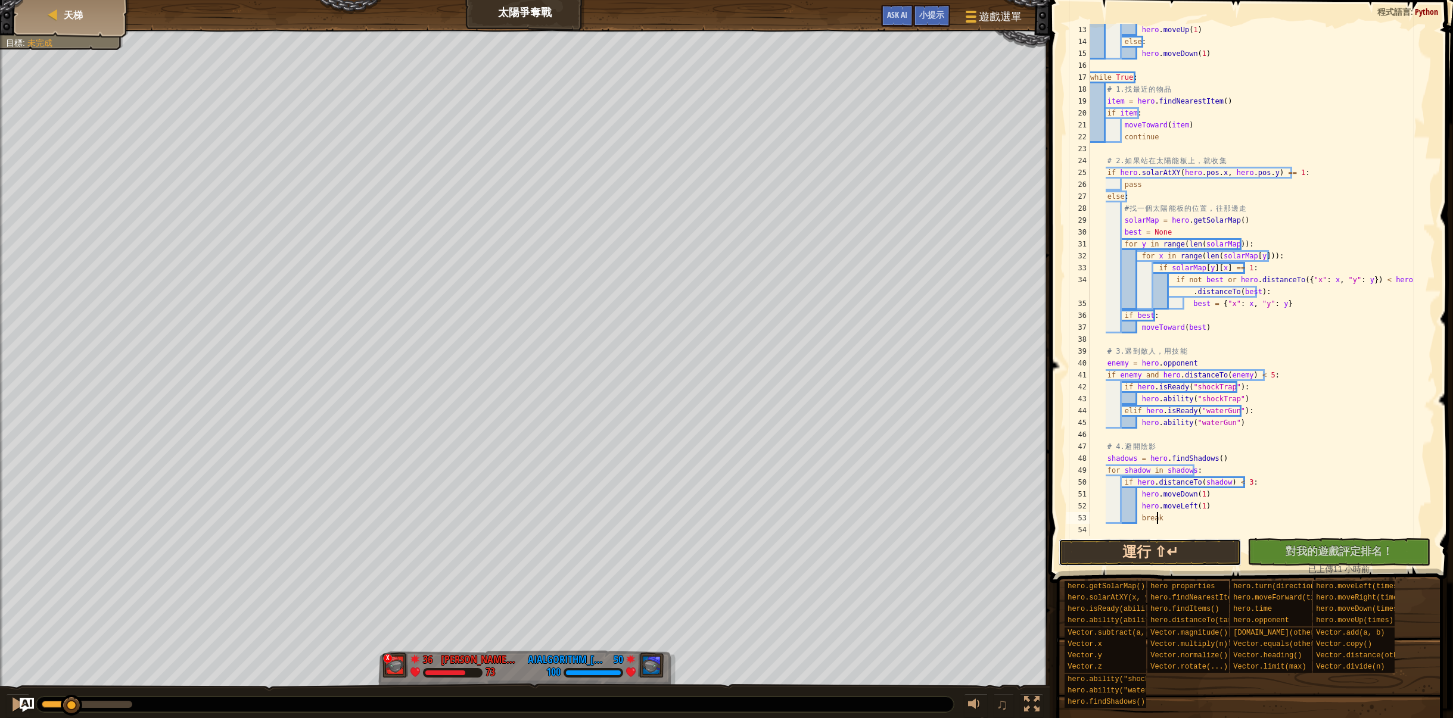
click at [1209, 564] on button "運行 ⇧↵" at bounding box center [1149, 552] width 183 height 27
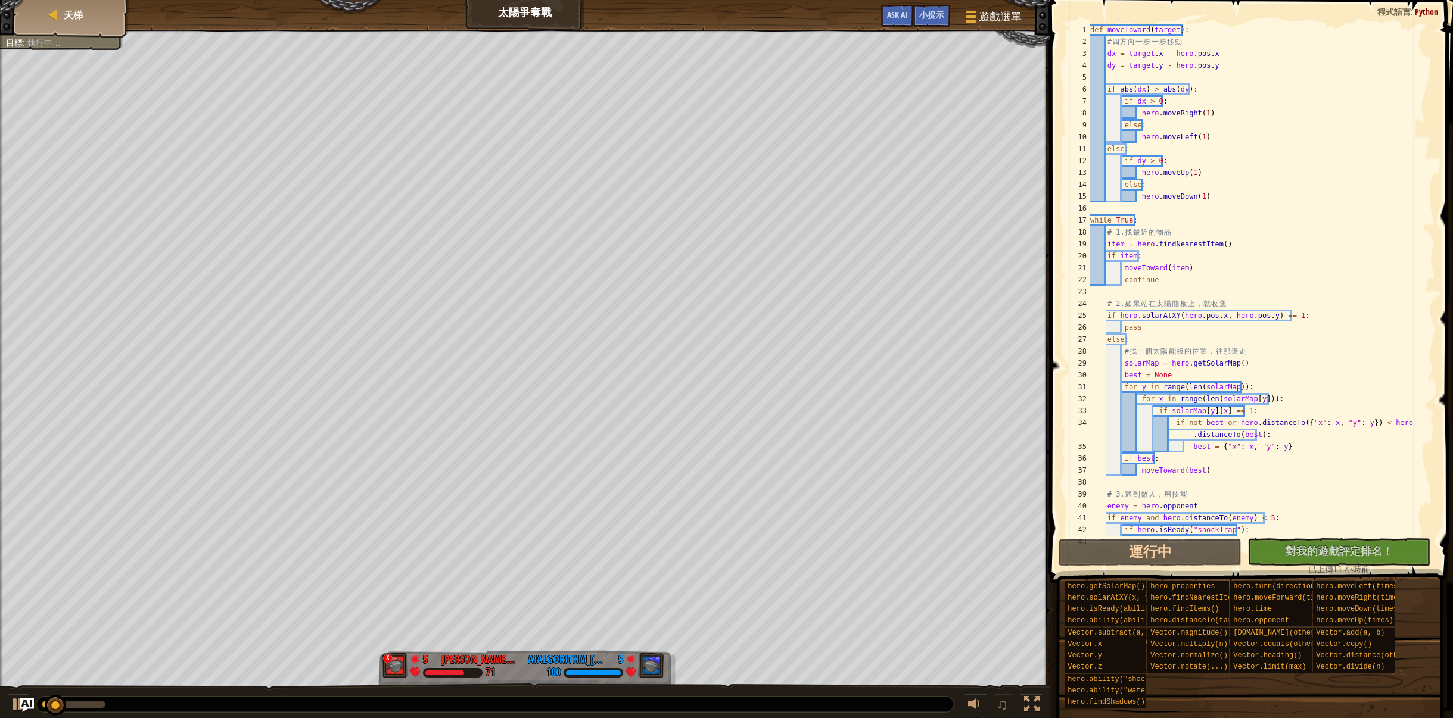
scroll to position [0, 0]
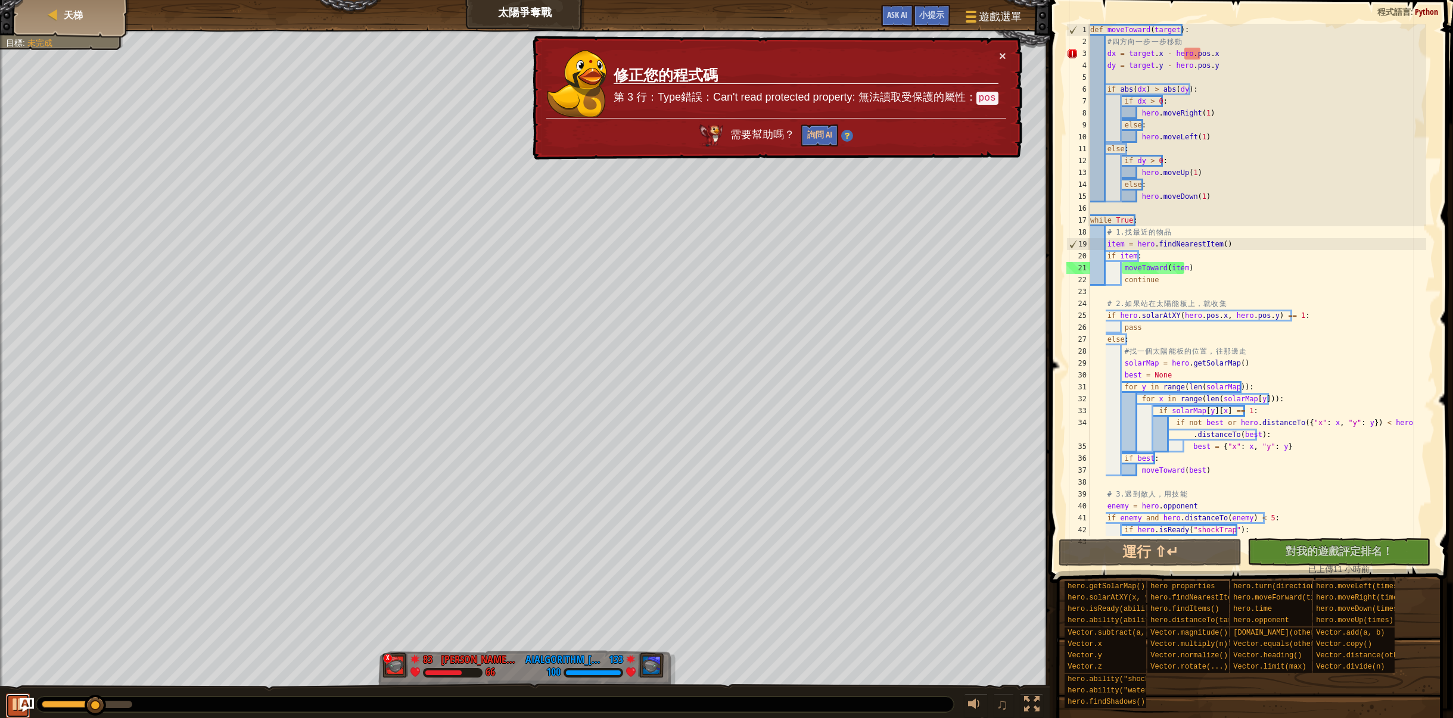
click at [10, 702] on div at bounding box center [17, 704] width 15 height 15
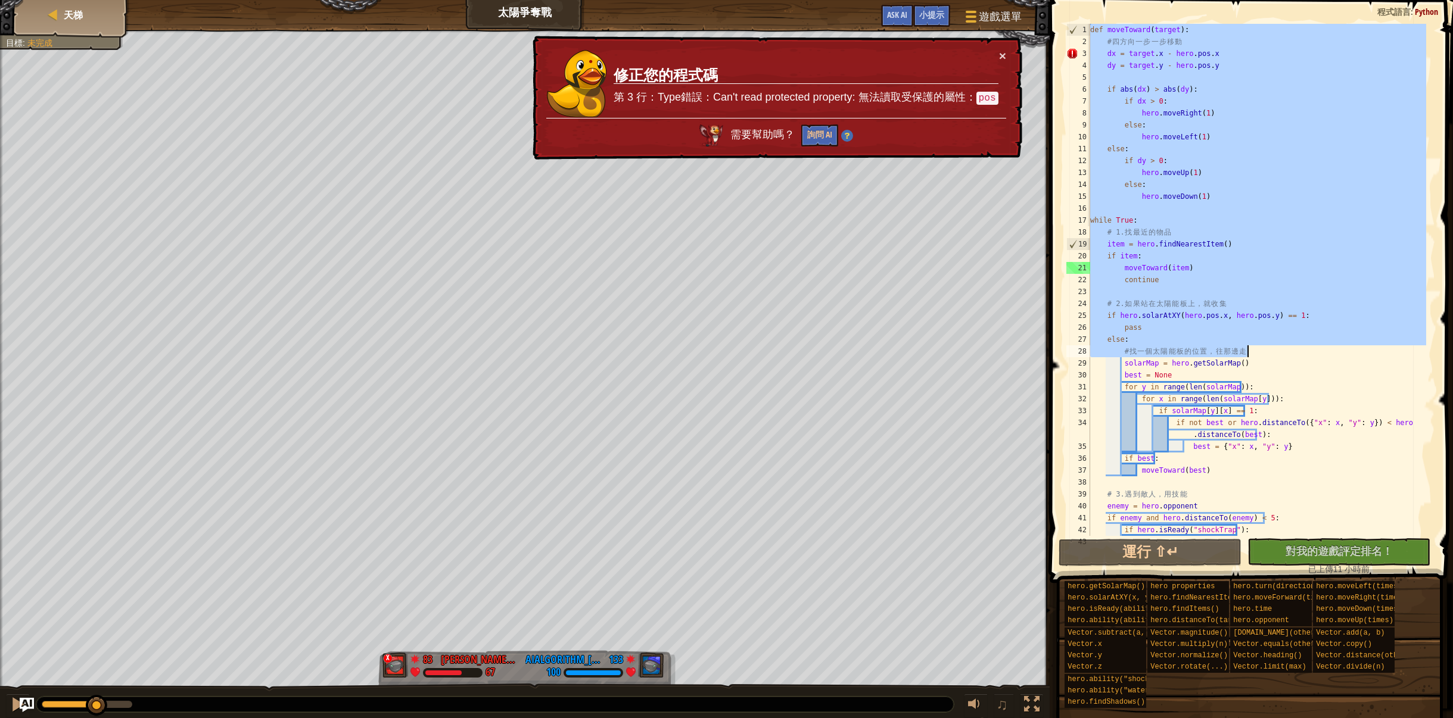
scroll to position [143, 0]
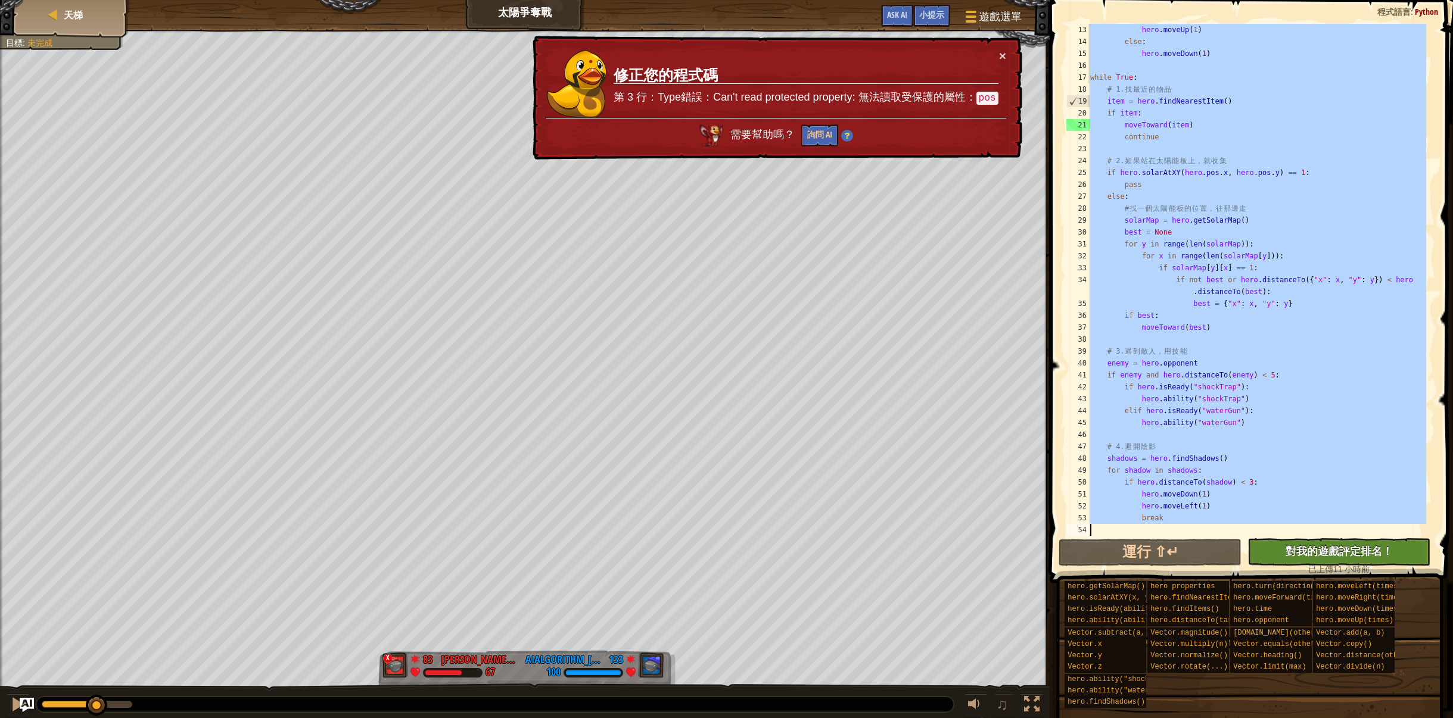
drag, startPoint x: 1091, startPoint y: 29, endPoint x: 1292, endPoint y: 544, distance: 553.0
click at [1292, 544] on div "break 13 14 15 16 17 18 19 20 21 22 23 24 25 26 27 28 29 30 31 32 33 34 35 36 3…" at bounding box center [1249, 315] width 407 height 618
type textarea "break"
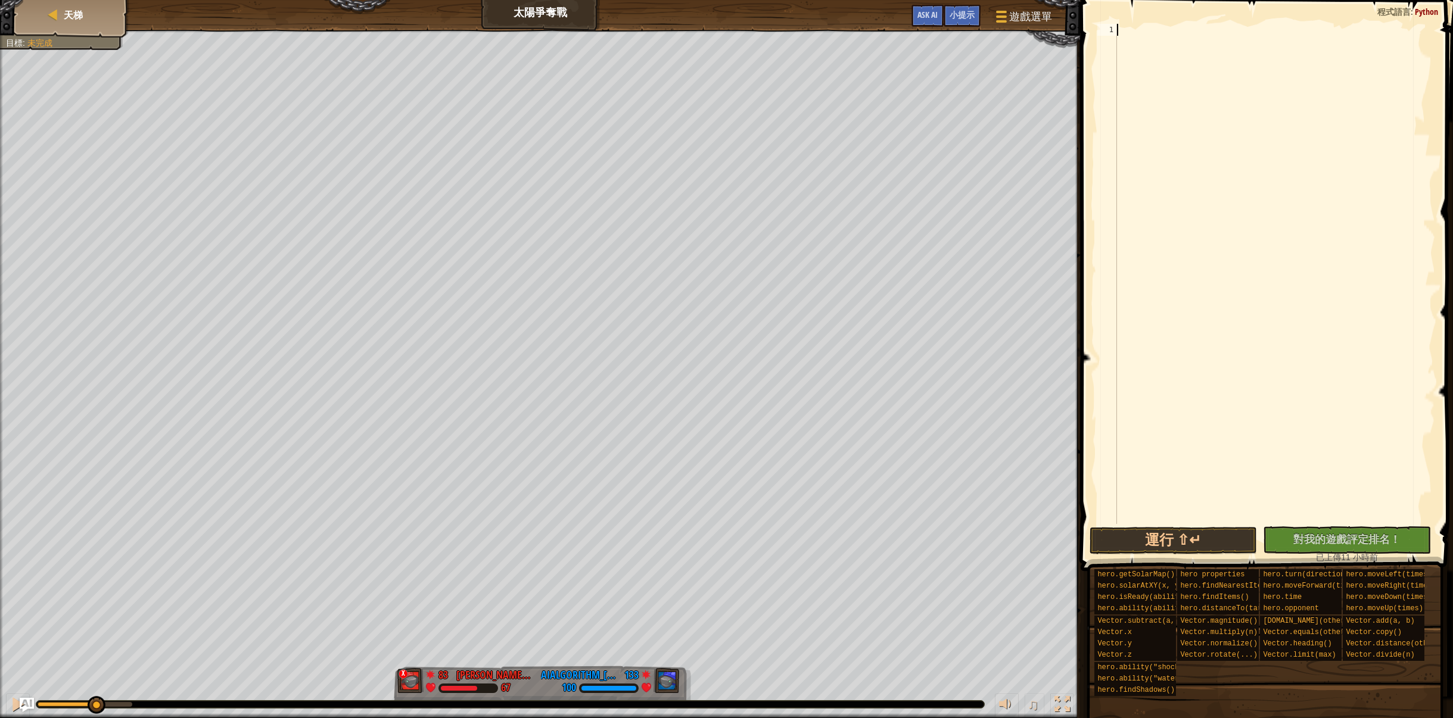
paste textarea "hero.moveRight(1) # 沒東西就往右收集"
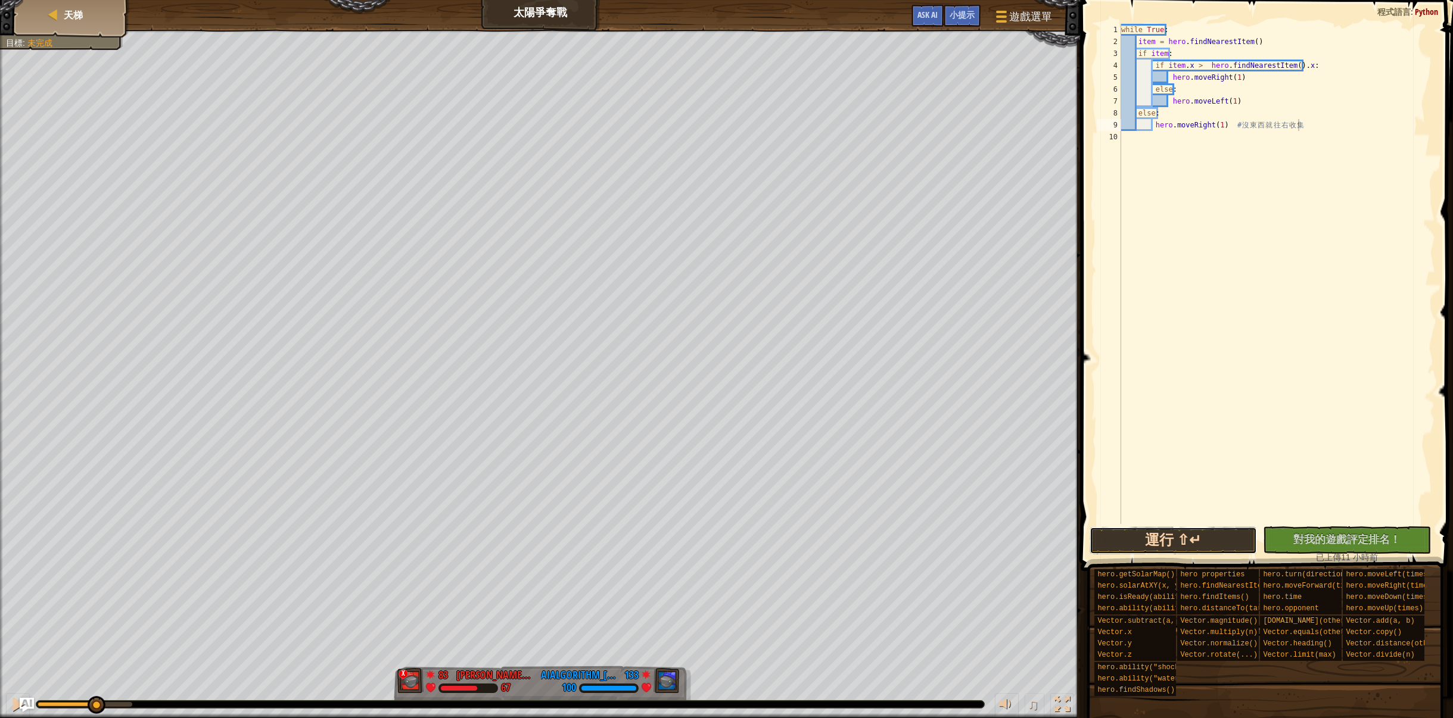
click at [1099, 539] on button "運行 ⇧↵" at bounding box center [1173, 540] width 168 height 27
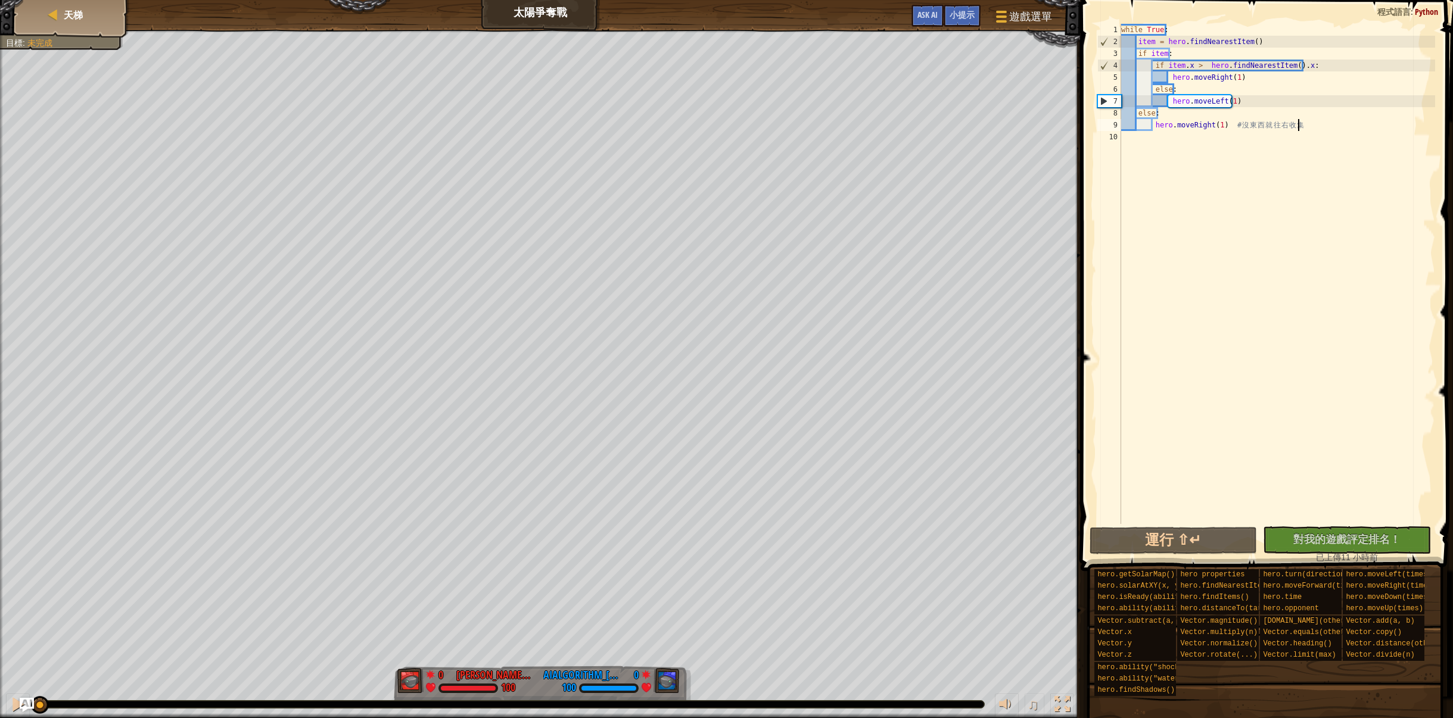
drag, startPoint x: 48, startPoint y: 702, endPoint x: 0, endPoint y: 670, distance: 58.0
click at [0, 670] on div "紅隊贏了。 目標 : 未完成 0 何定宇 Harry 100 0 AIAlgorithm_李安宇_ 100 ♫ Hero 100 score: No scor…" at bounding box center [726, 374] width 1453 height 689
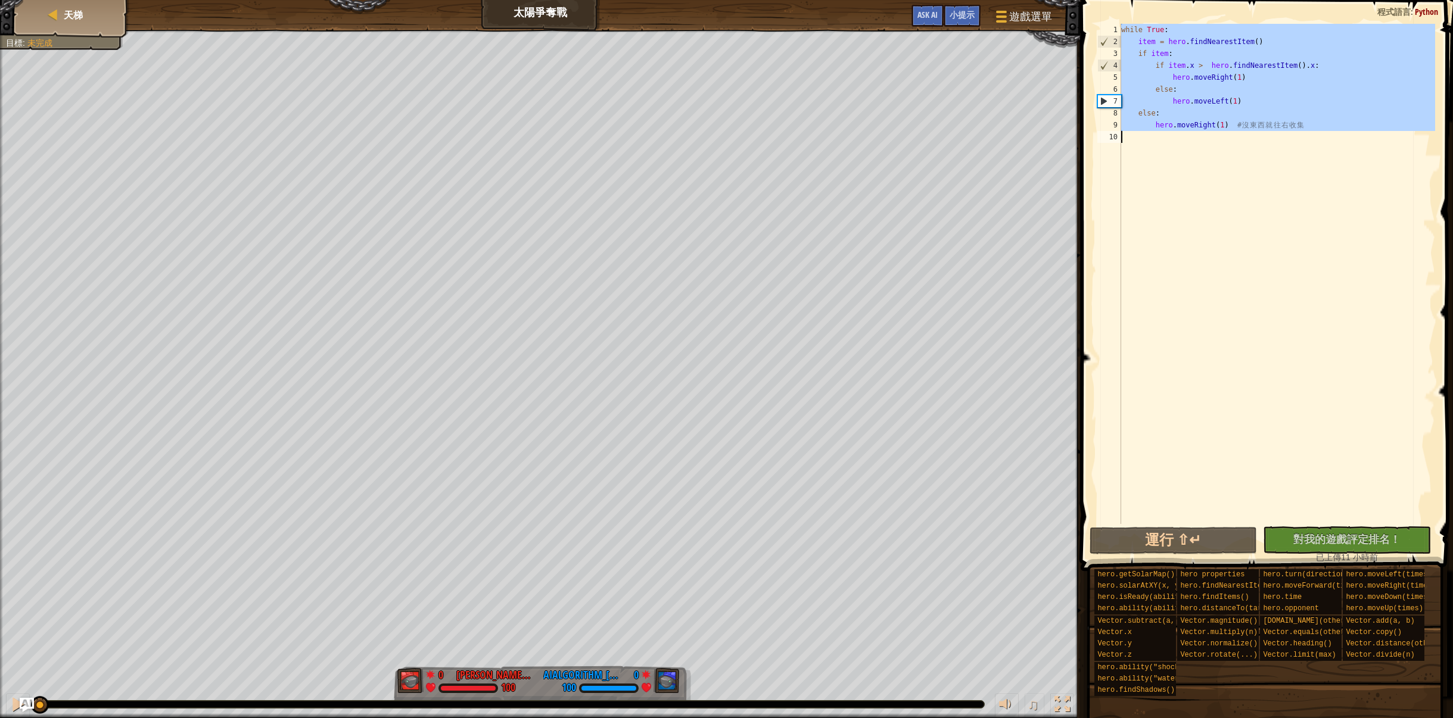
drag, startPoint x: 1121, startPoint y: 27, endPoint x: 1322, endPoint y: 192, distance: 260.2
click at [1322, 192] on div "while True : item = hero . findNearestItem ( ) if item : if item . x > hero . f…" at bounding box center [1277, 286] width 317 height 524
type textarea "hero.moveRight(1) # 沒東西就往右收集"
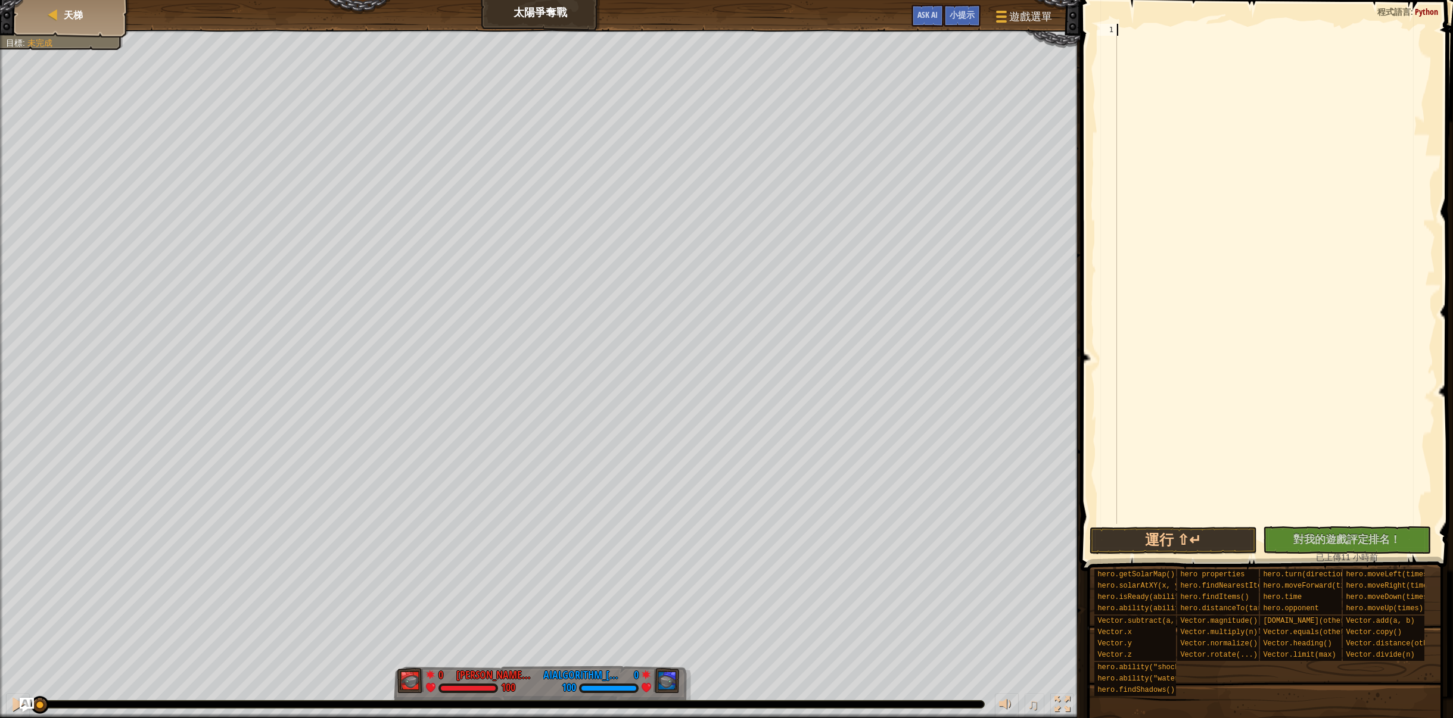
paste textarea "hero.moveLeft(1)"
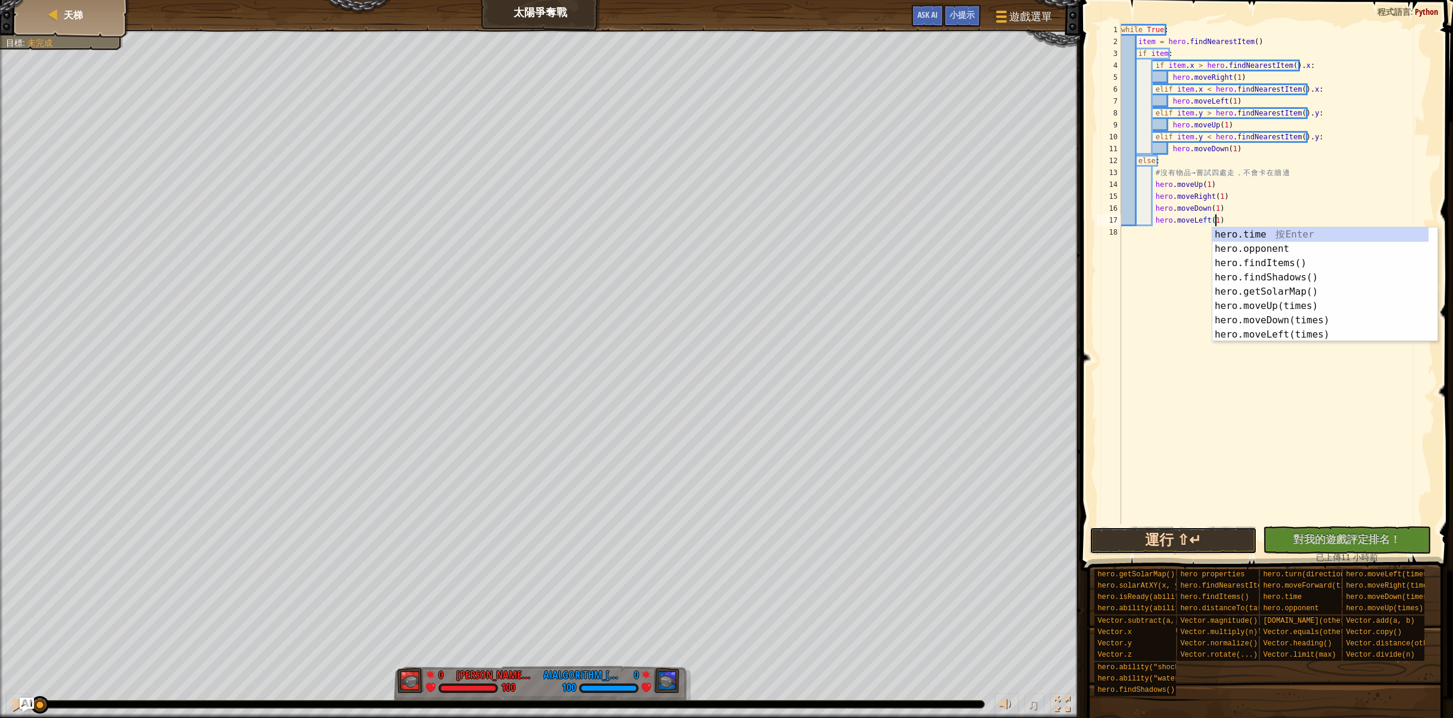
click at [1190, 552] on button "運行 ⇧↵" at bounding box center [1173, 540] width 168 height 27
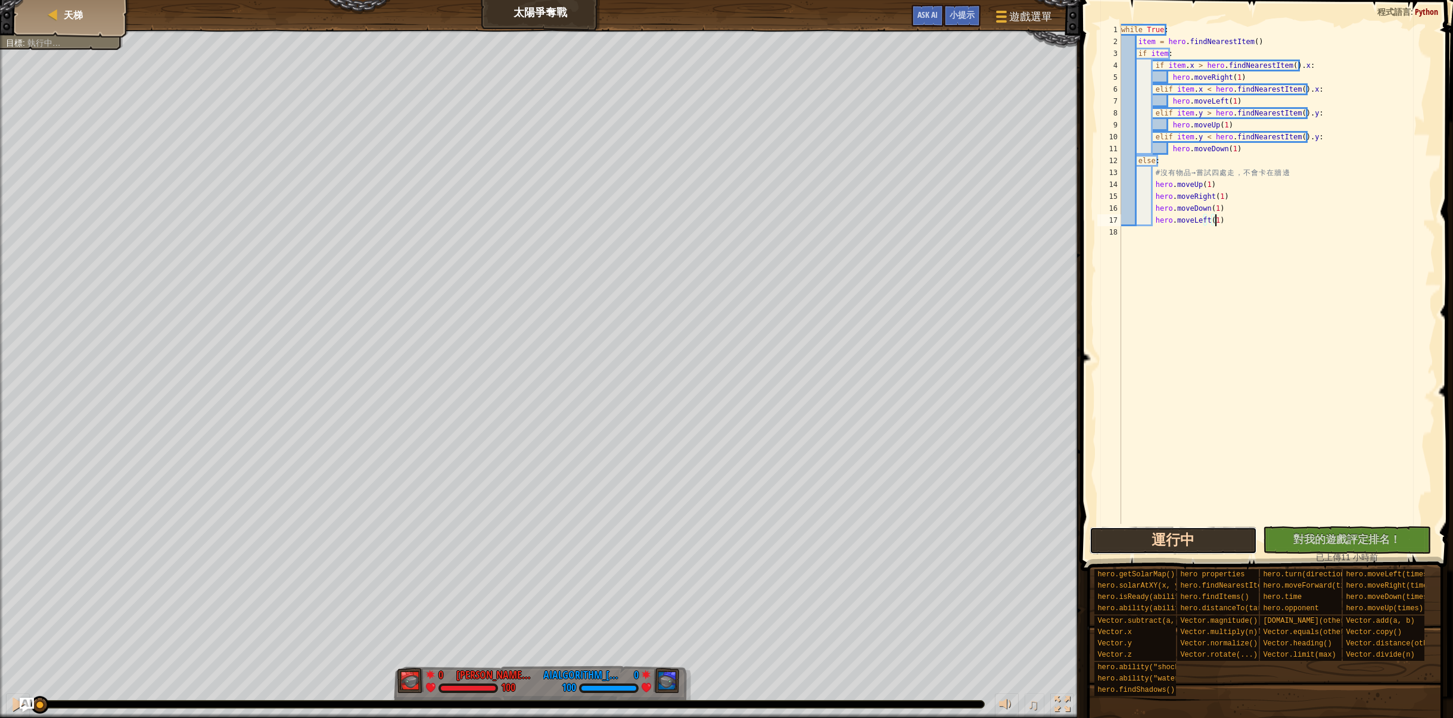
click at [1194, 546] on button "運行中" at bounding box center [1173, 540] width 168 height 27
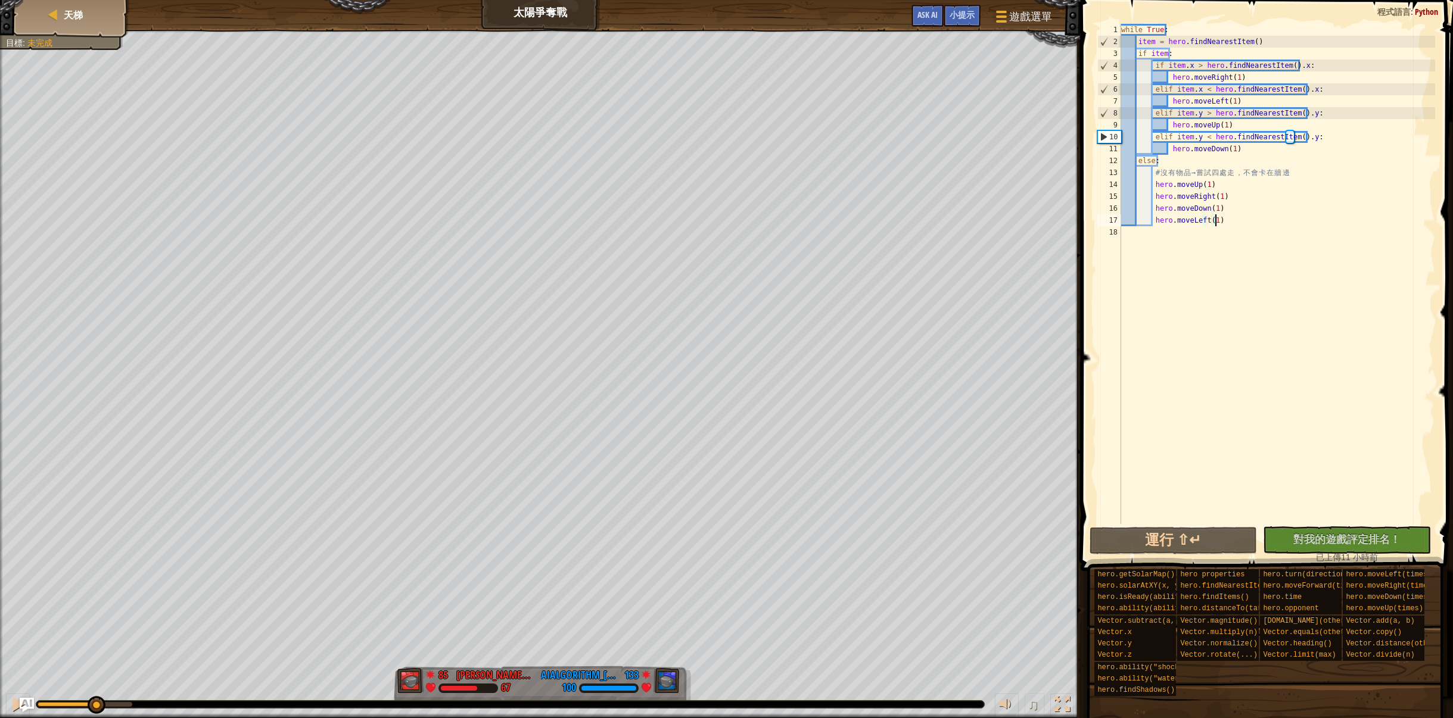
drag, startPoint x: 60, startPoint y: 705, endPoint x: 95, endPoint y: 690, distance: 38.7
click at [95, 690] on div "♫" at bounding box center [540, 702] width 1080 height 36
click at [7, 703] on button at bounding box center [18, 706] width 24 height 24
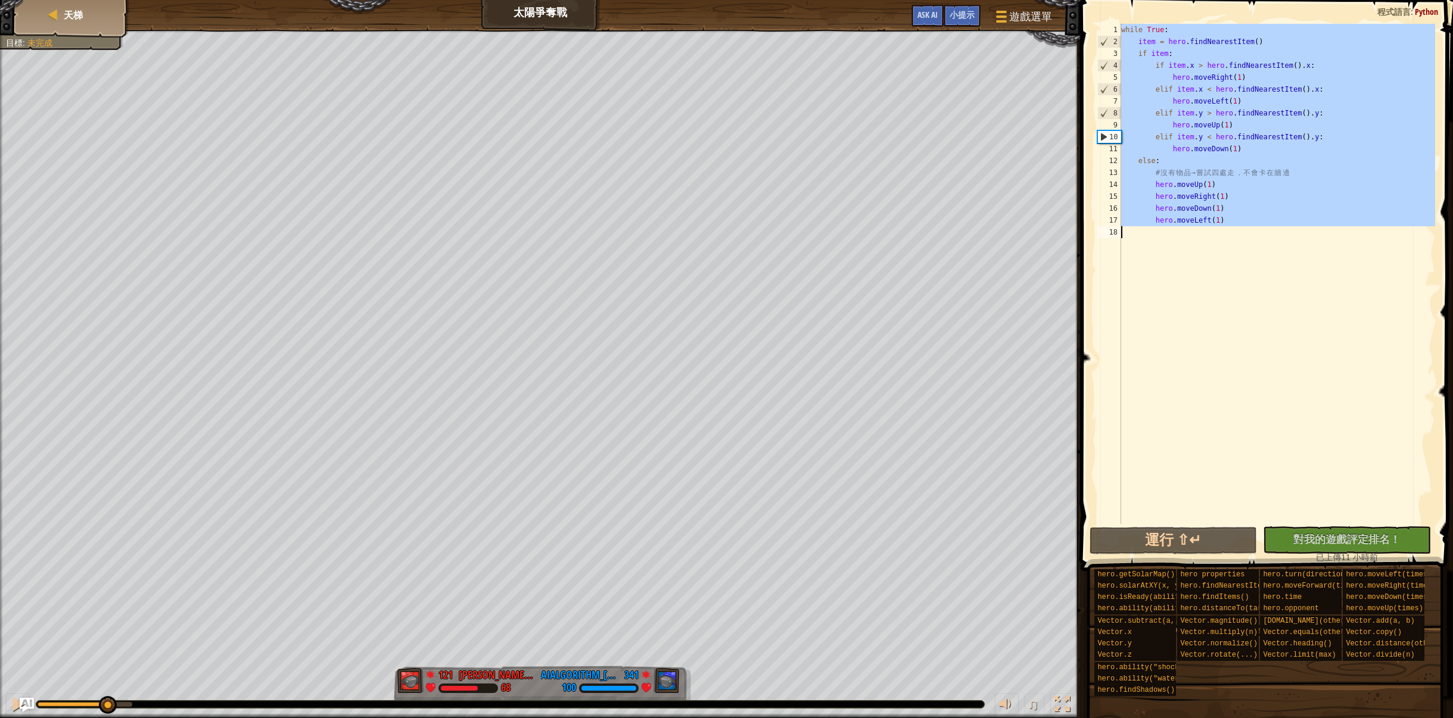
drag, startPoint x: 1121, startPoint y: 26, endPoint x: 1302, endPoint y: 263, distance: 297.8
click at [1302, 263] on div "while True : item = hero . findNearestItem ( ) if item : if item . x > hero . f…" at bounding box center [1277, 286] width 317 height 524
type textarea "hero.moveLeft(1)"
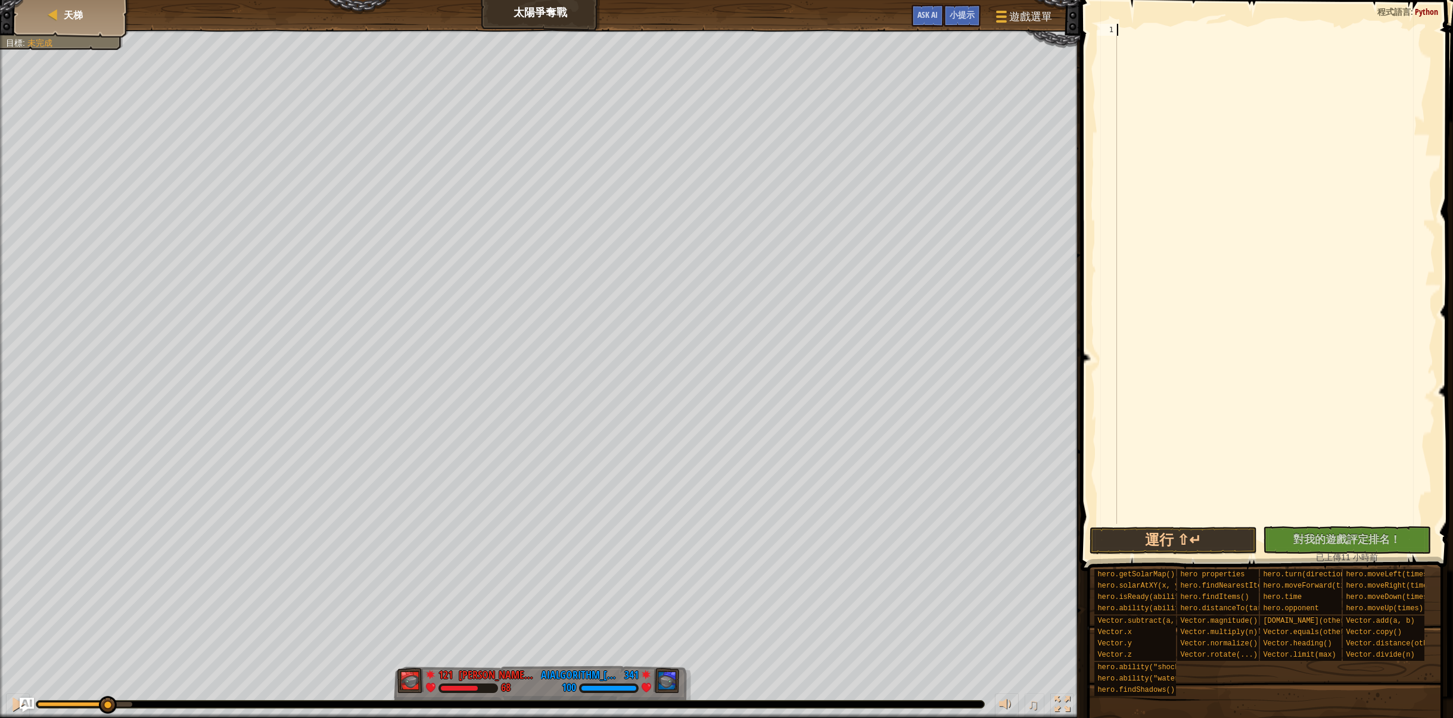
paste textarea "hero.moveLeft(1)"
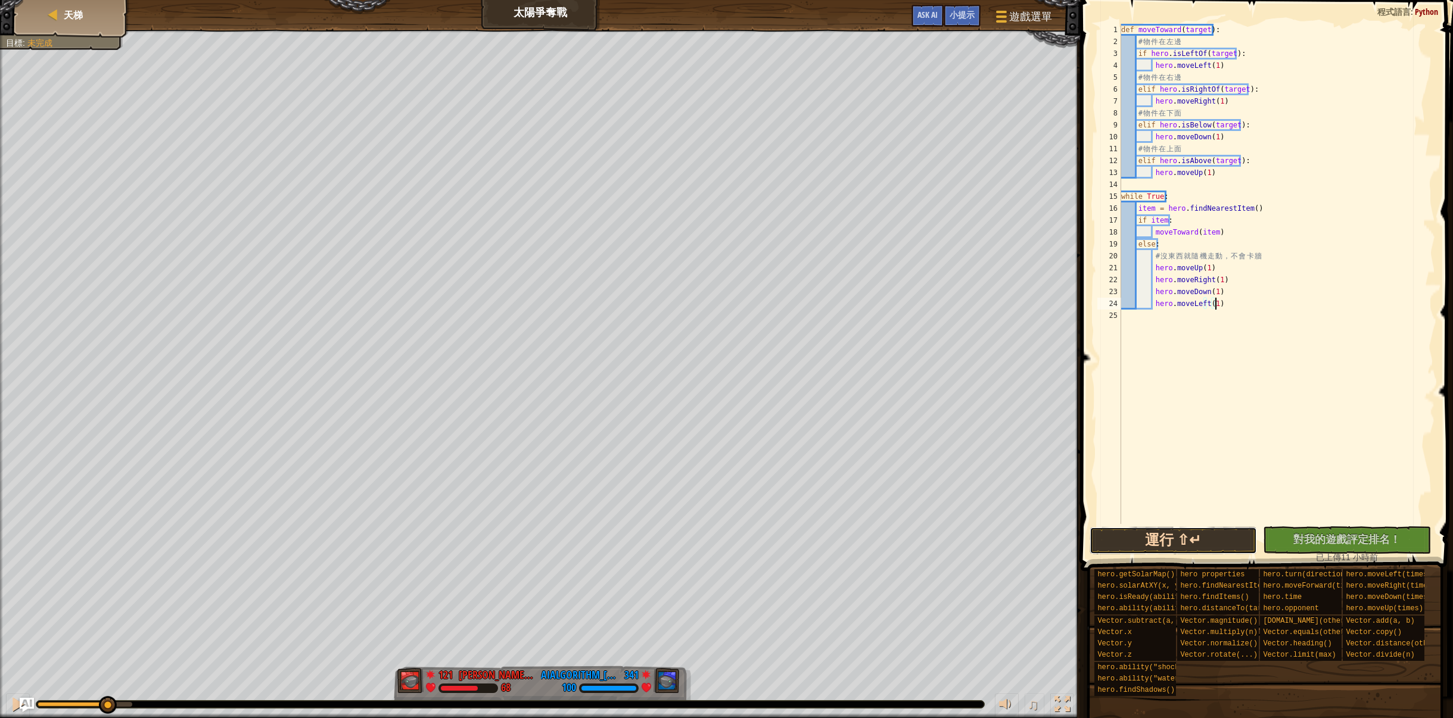
click at [1179, 549] on button "運行 ⇧↵" at bounding box center [1173, 540] width 168 height 27
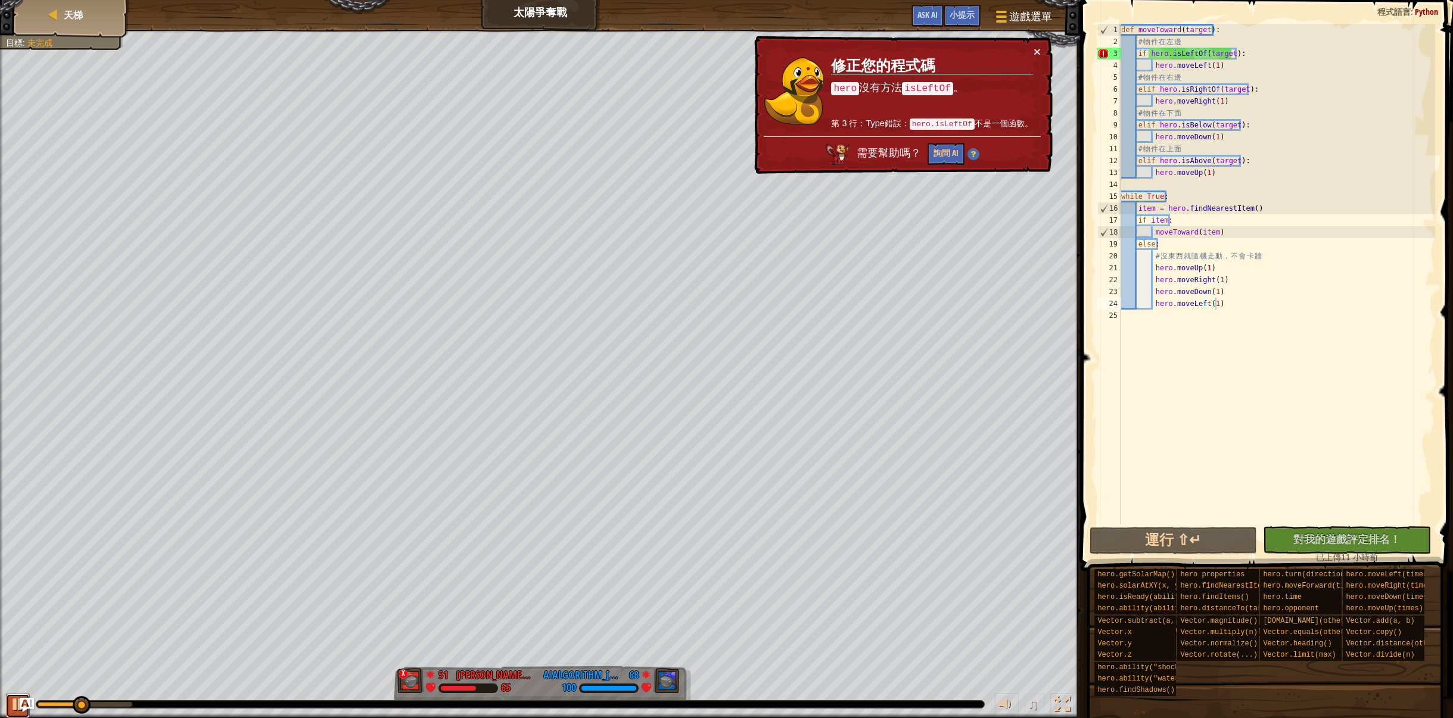
click at [14, 708] on div at bounding box center [17, 704] width 15 height 15
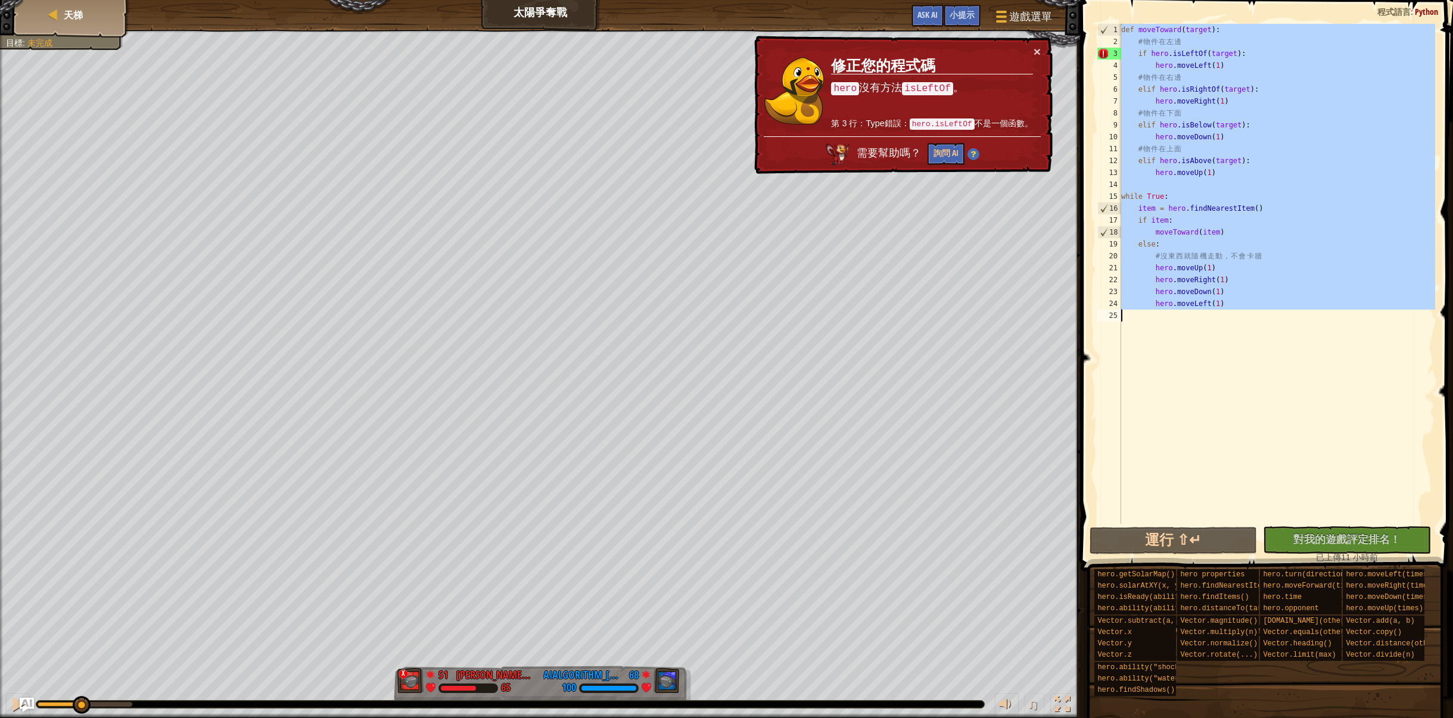
drag, startPoint x: 1119, startPoint y: 28, endPoint x: 1314, endPoint y: 359, distance: 383.7
click at [1314, 359] on div "hero.moveLeft(1) 1 2 3 4 5 6 7 8 9 10 11 12 13 14 15 16 17 18 19 20 21 22 23 24…" at bounding box center [1265, 274] width 341 height 500
type textarea "hero.moveLeft(1)"
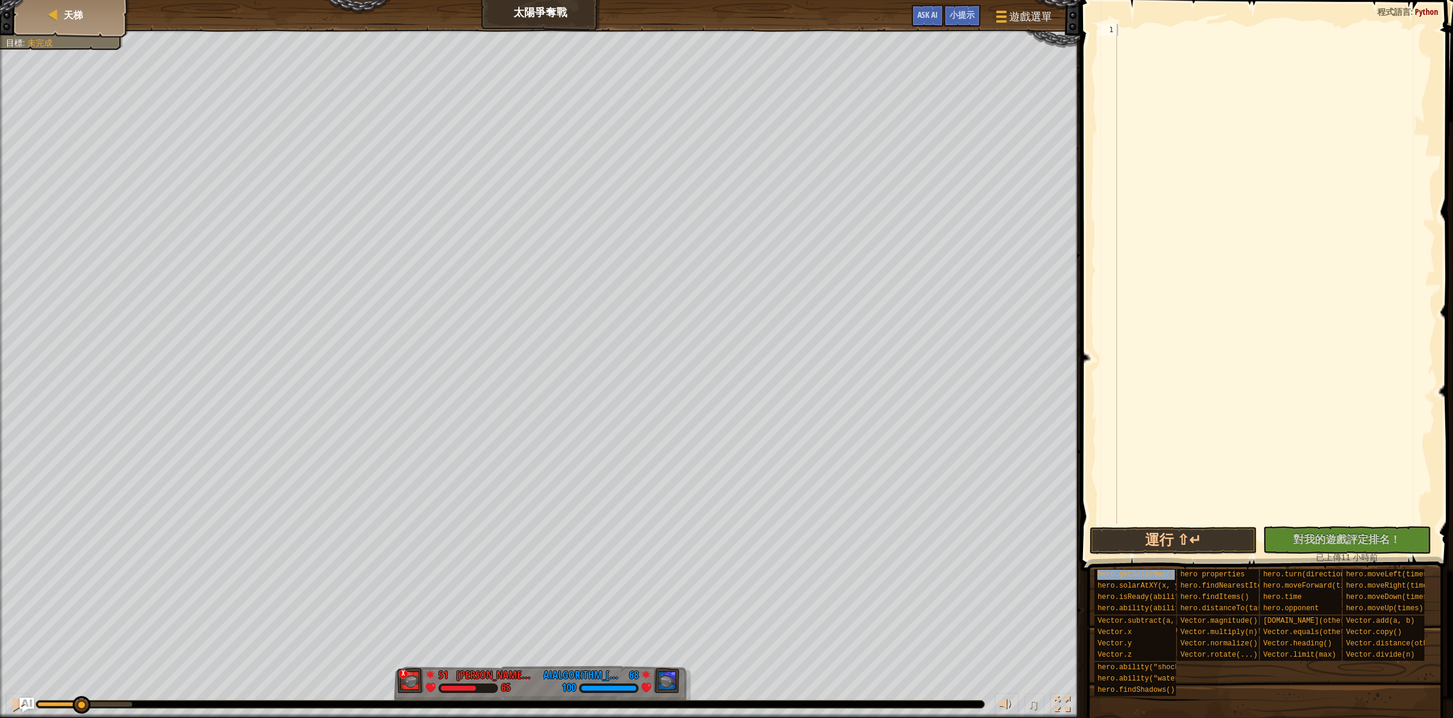
click at [1314, 695] on div "hero.getSolarMap() hero.solarAtXY(x, y) hero.isReady(ability) hero.ability(abil…" at bounding box center [1269, 633] width 351 height 128
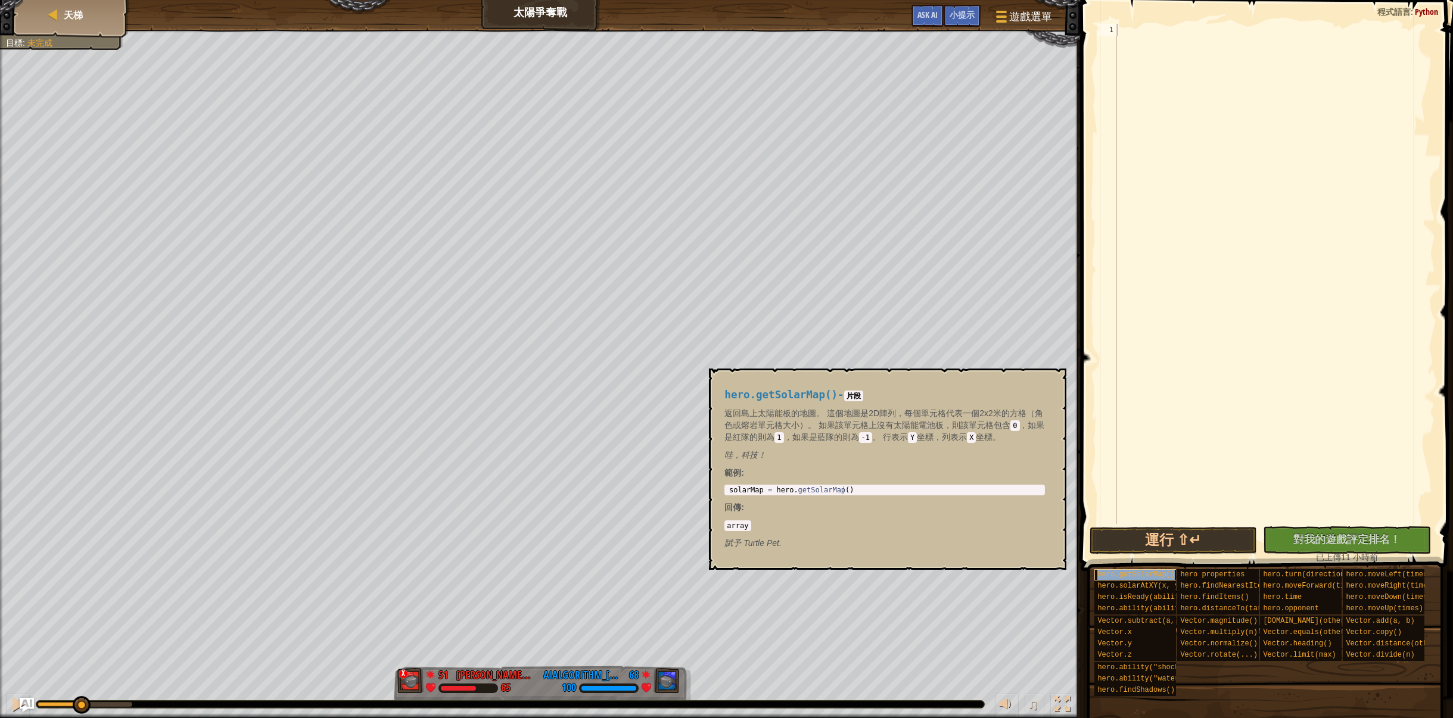
click at [1148, 576] on span "hero.getSolarMap()" at bounding box center [1135, 575] width 77 height 8
click at [1252, 683] on div "hero.getSolarMap() hero.solarAtXY(x, y) hero.isReady(ability) hero.ability(abil…" at bounding box center [1269, 633] width 351 height 128
click at [1148, 571] on span "hero.getSolarMap()" at bounding box center [1135, 575] width 77 height 8
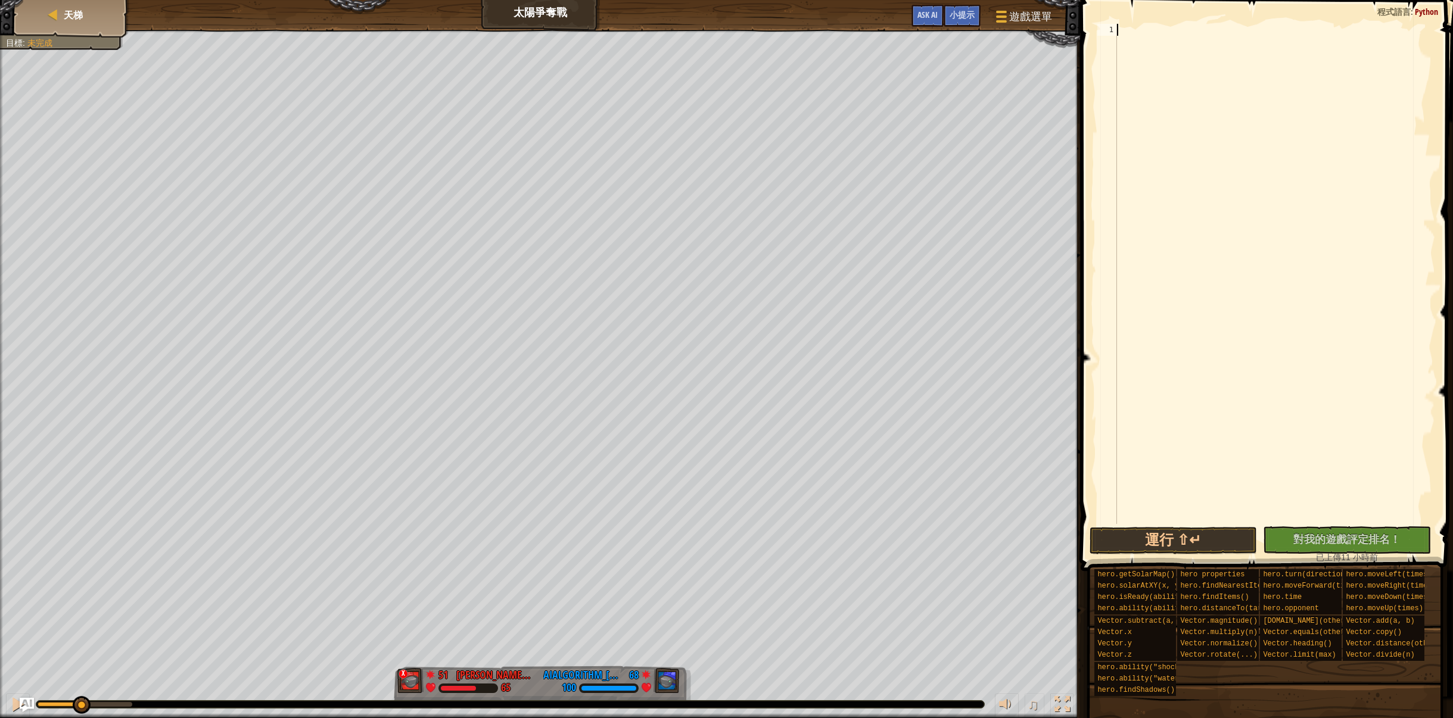
paste textarea "}"
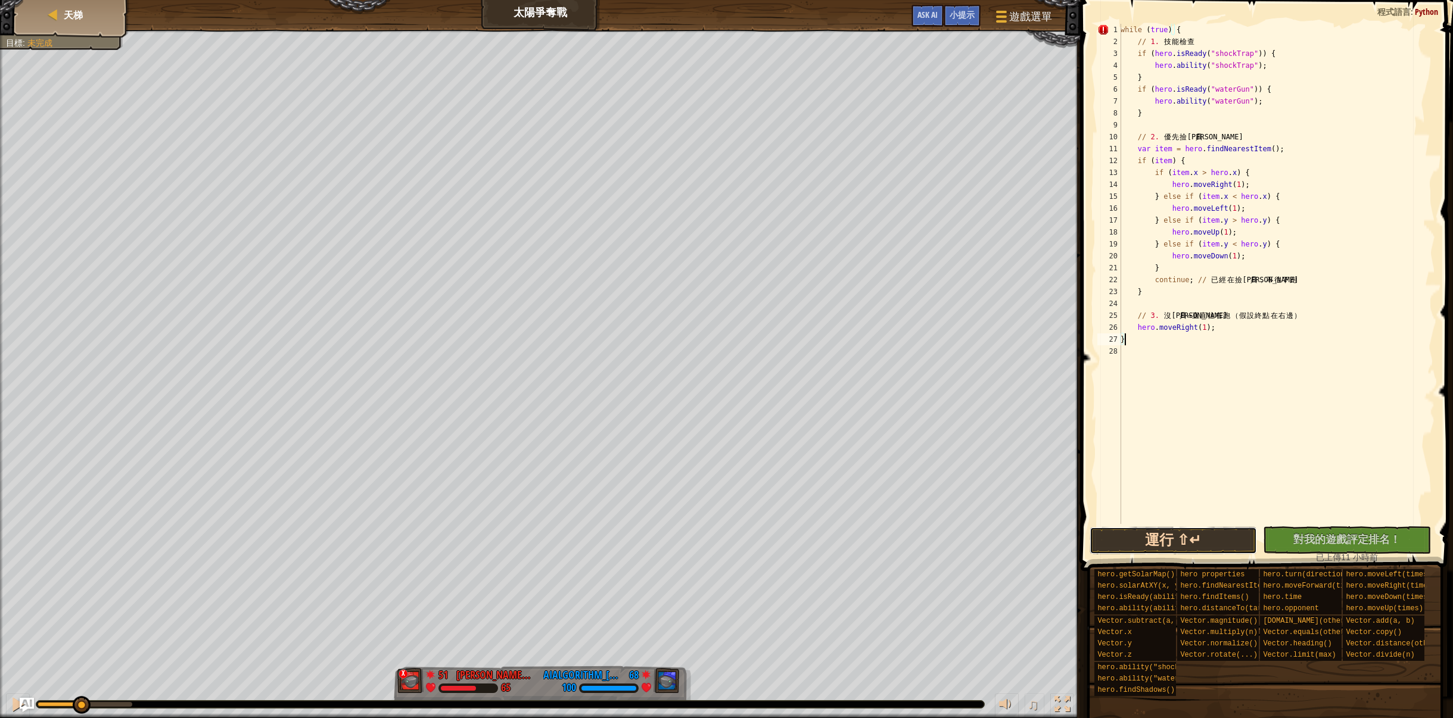
click at [1209, 541] on button "運行 ⇧↵" at bounding box center [1173, 540] width 168 height 27
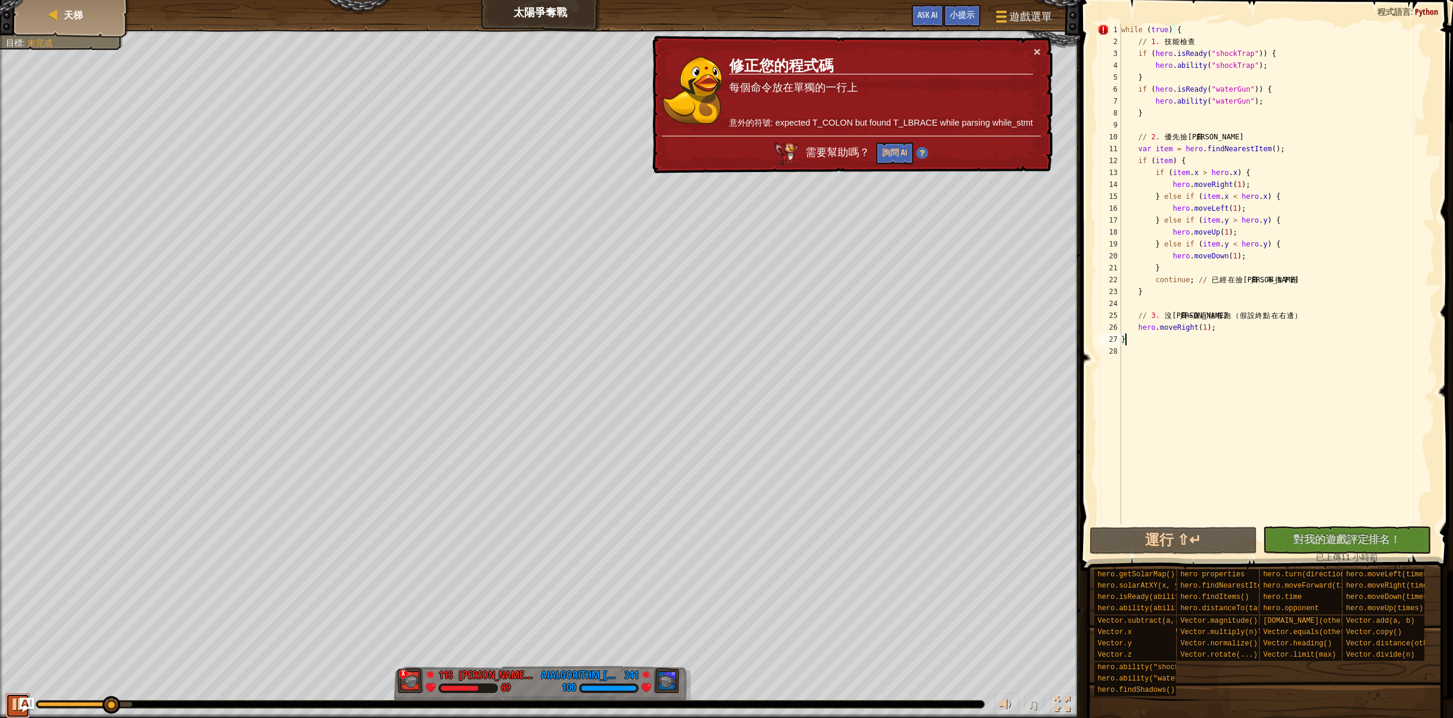
click at [14, 709] on div at bounding box center [17, 704] width 15 height 15
click at [1122, 27] on div "while ( true ) { // 1. 技 能 檢 查 if ( hero . isReady ( "shockTrap" )) { hero . ab…" at bounding box center [1277, 286] width 317 height 524
type textarea "while (true) {"
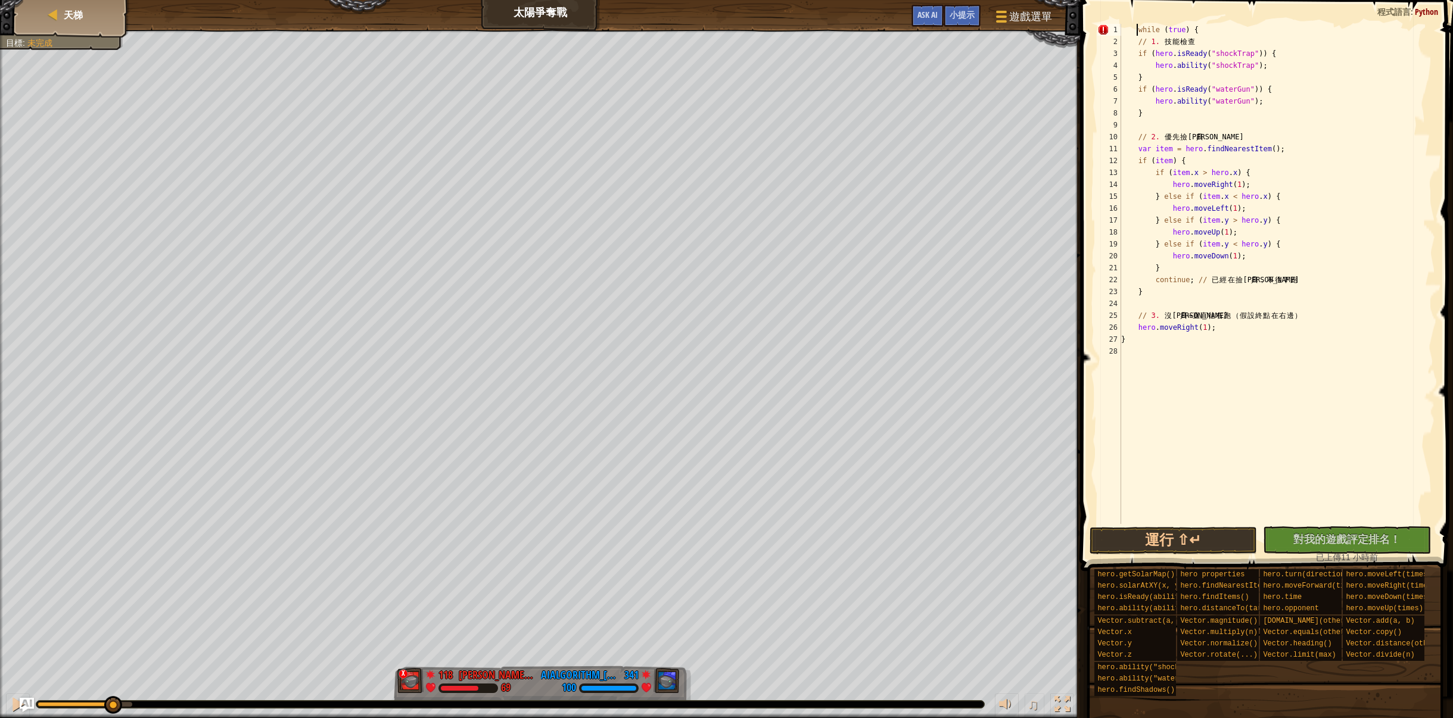
scroll to position [0, 0]
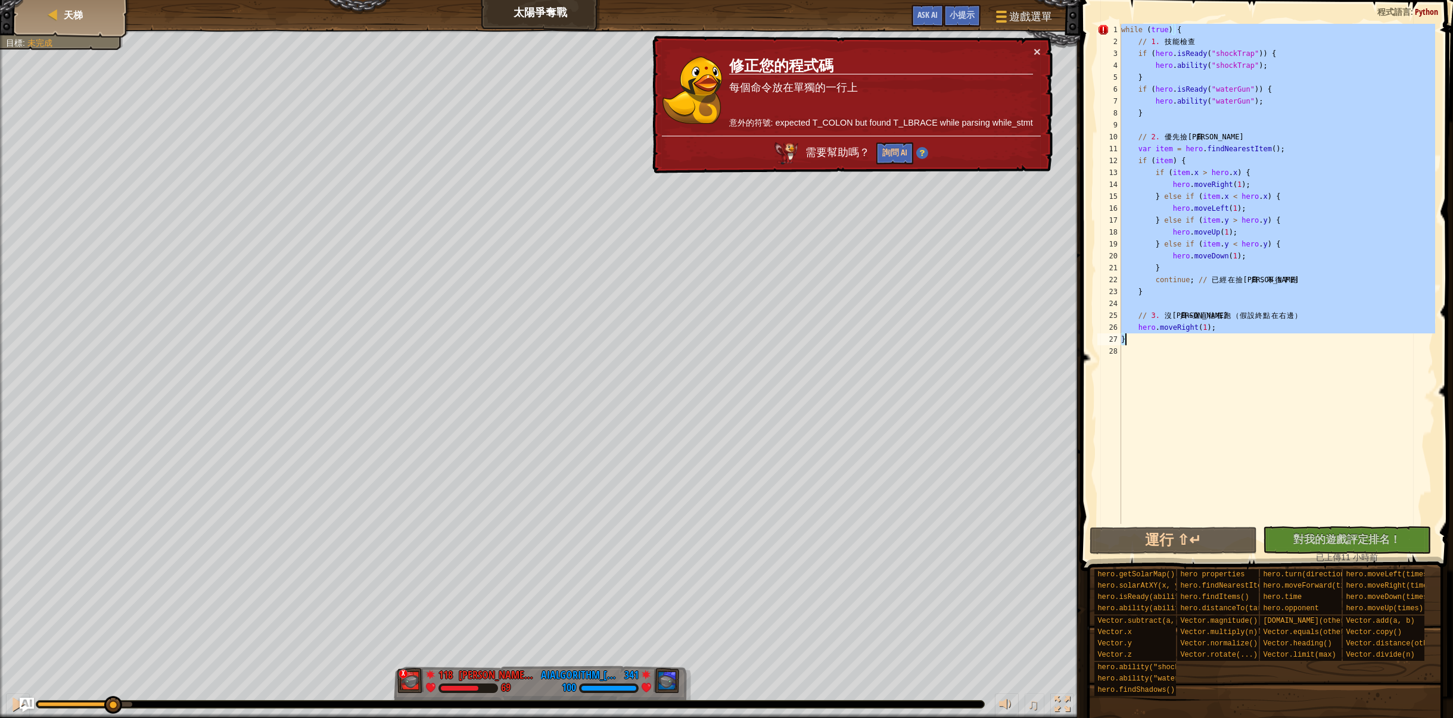
drag, startPoint x: 1122, startPoint y: 26, endPoint x: 1363, endPoint y: 343, distance: 398.6
click at [1363, 343] on div "while ( true ) { // 1. 技 能 檢 查 if ( hero . isReady ( "shockTrap" )) { hero . ab…" at bounding box center [1277, 286] width 317 height 524
type textarea "hero.moveRight(1); }"
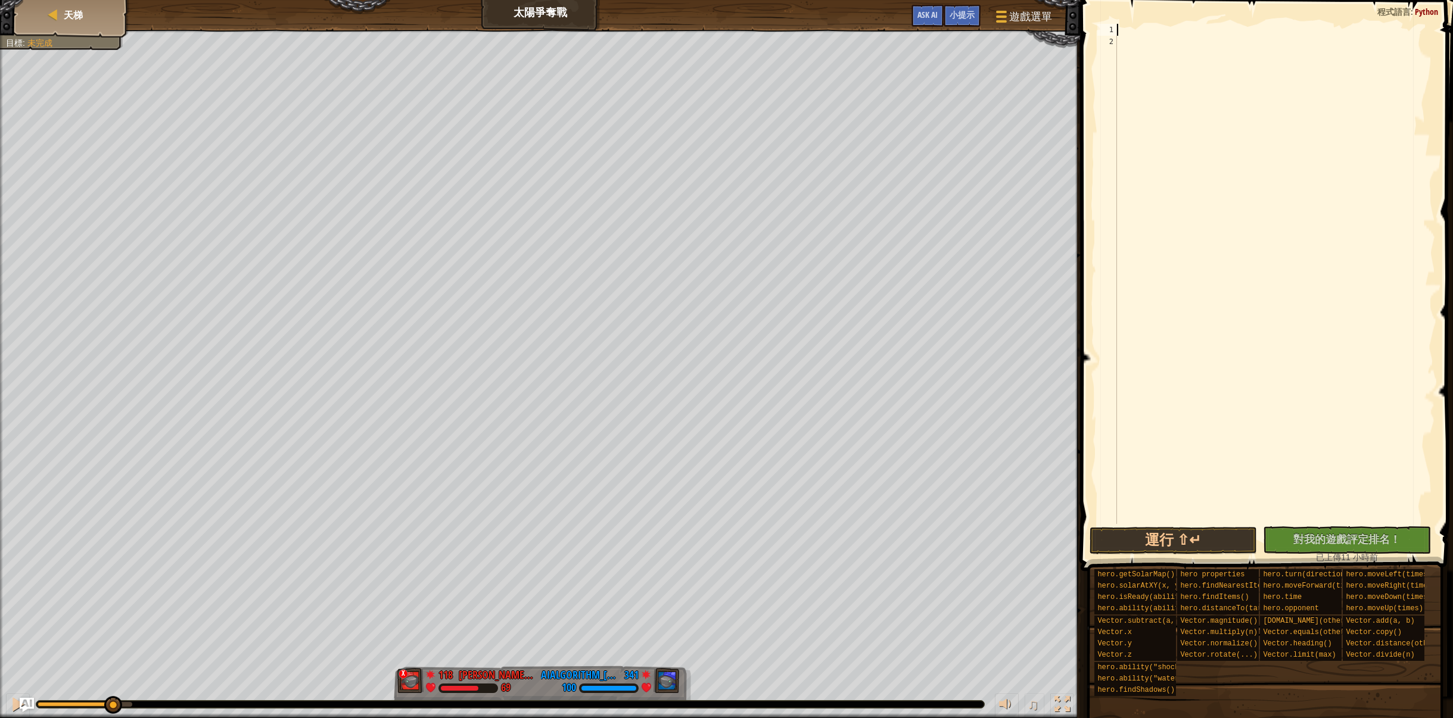
paste textarea "}"
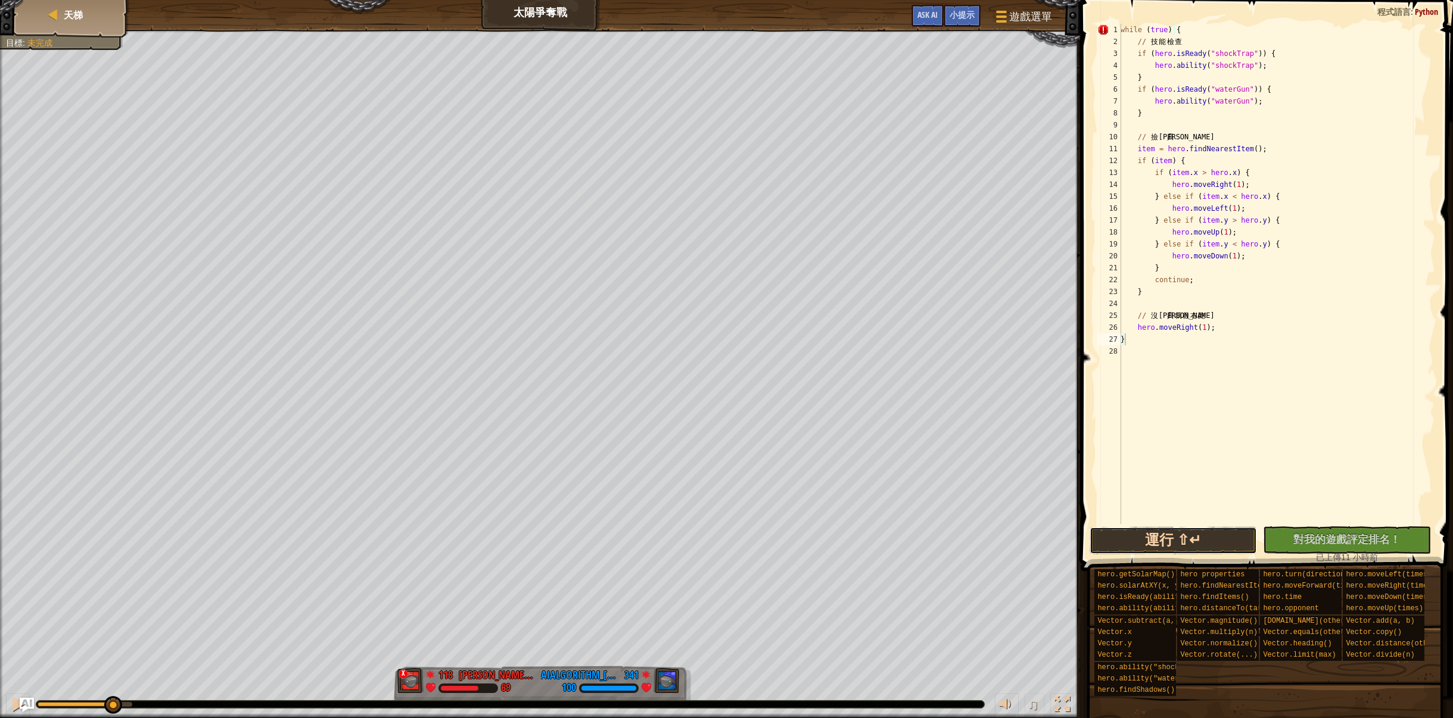
click at [1182, 536] on button "運行 ⇧↵" at bounding box center [1173, 540] width 168 height 27
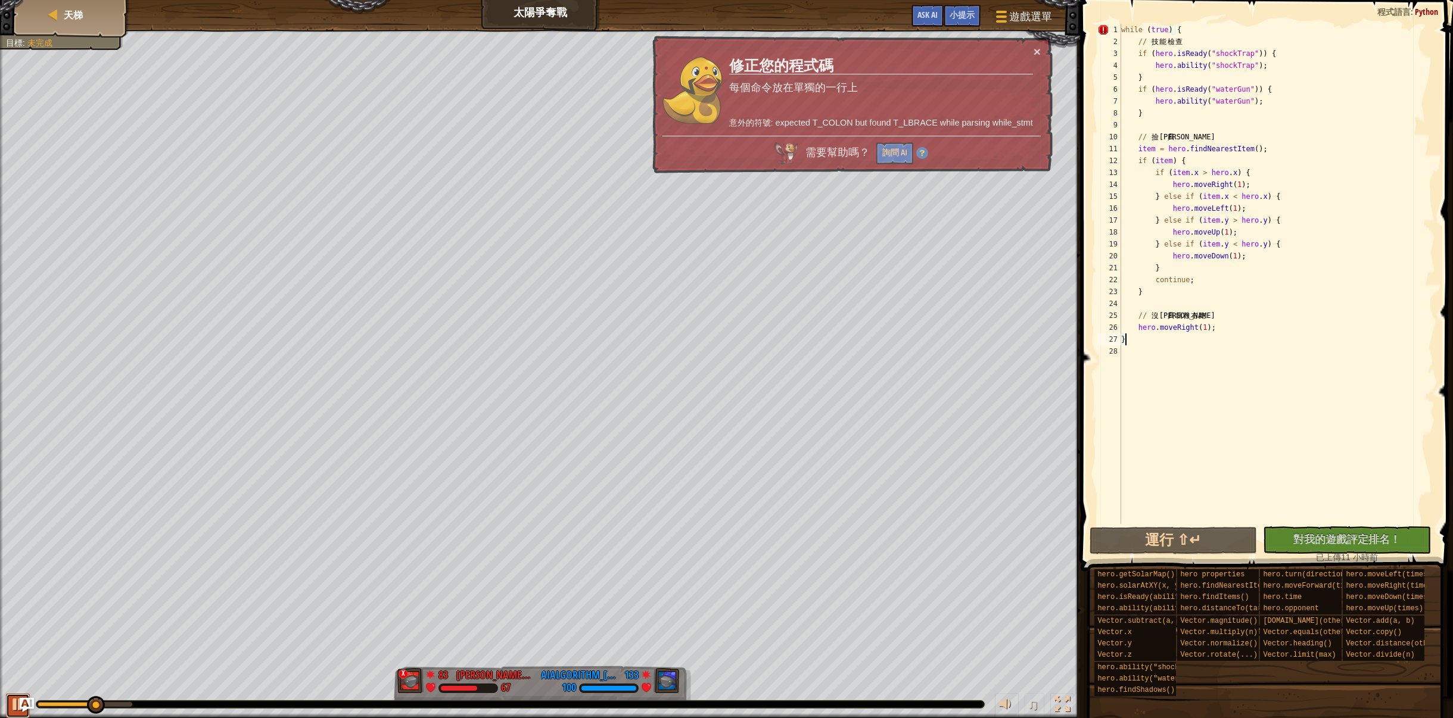
click at [7, 705] on button at bounding box center [18, 706] width 24 height 24
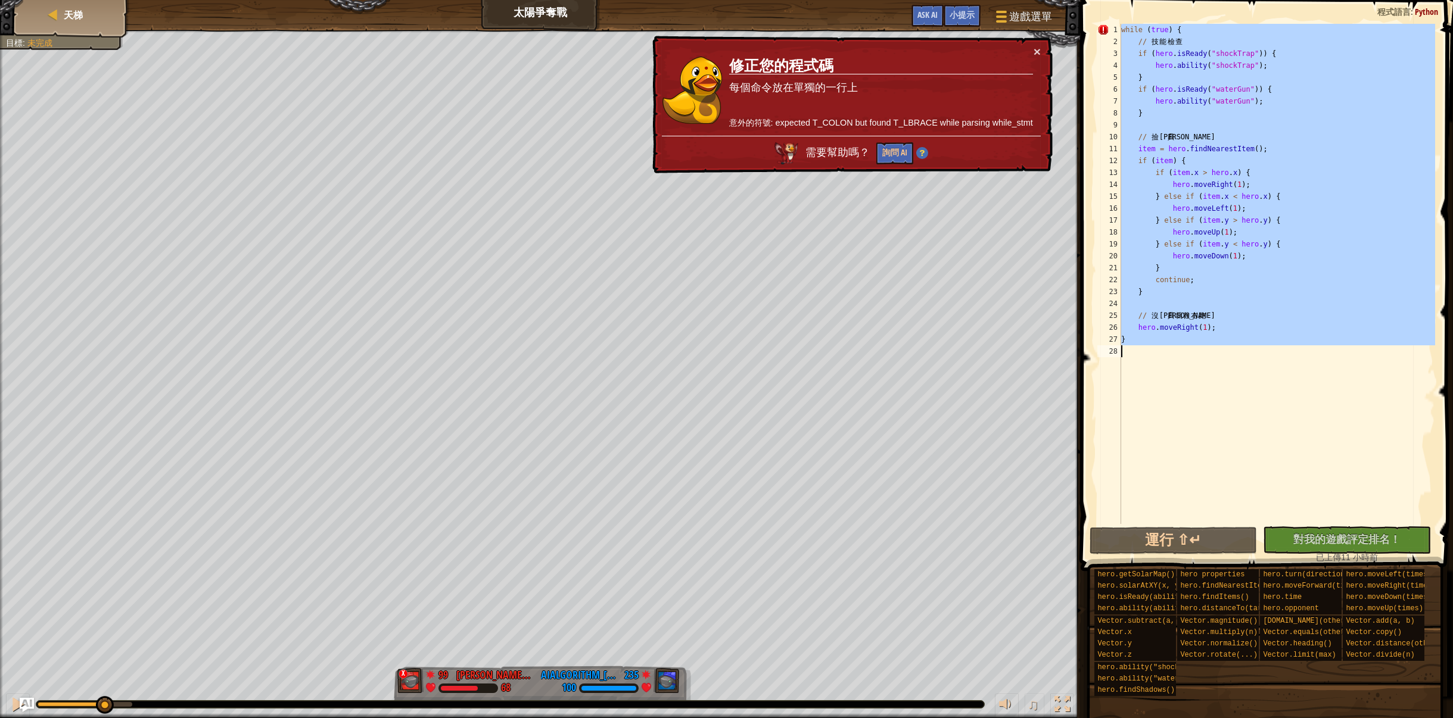
drag, startPoint x: 1121, startPoint y: 27, endPoint x: 1379, endPoint y: 394, distance: 449.0
click at [1379, 394] on div "while ( true ) { // 技 能 檢 查 if ( hero . isReady ( "shockTrap" )) { hero . abili…" at bounding box center [1277, 286] width 317 height 524
type textarea "}"
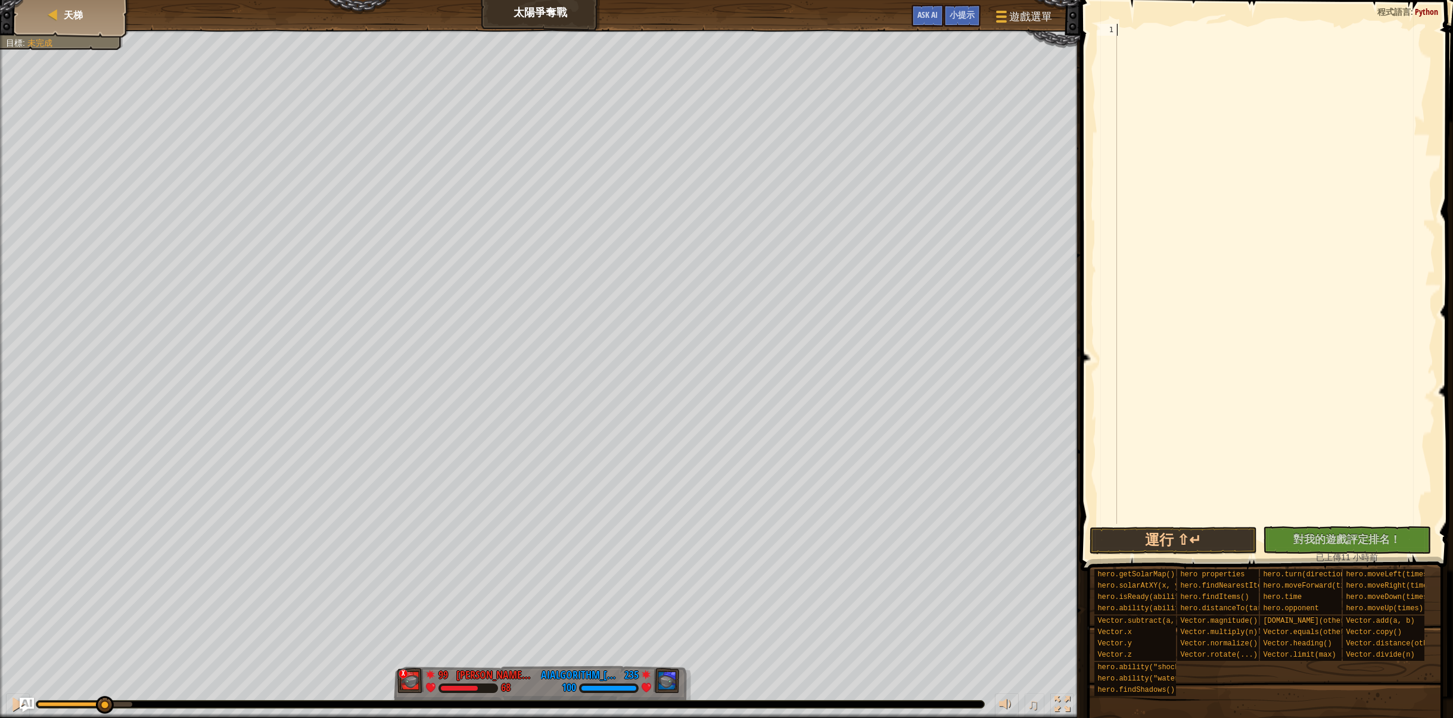
paste textarea "}"
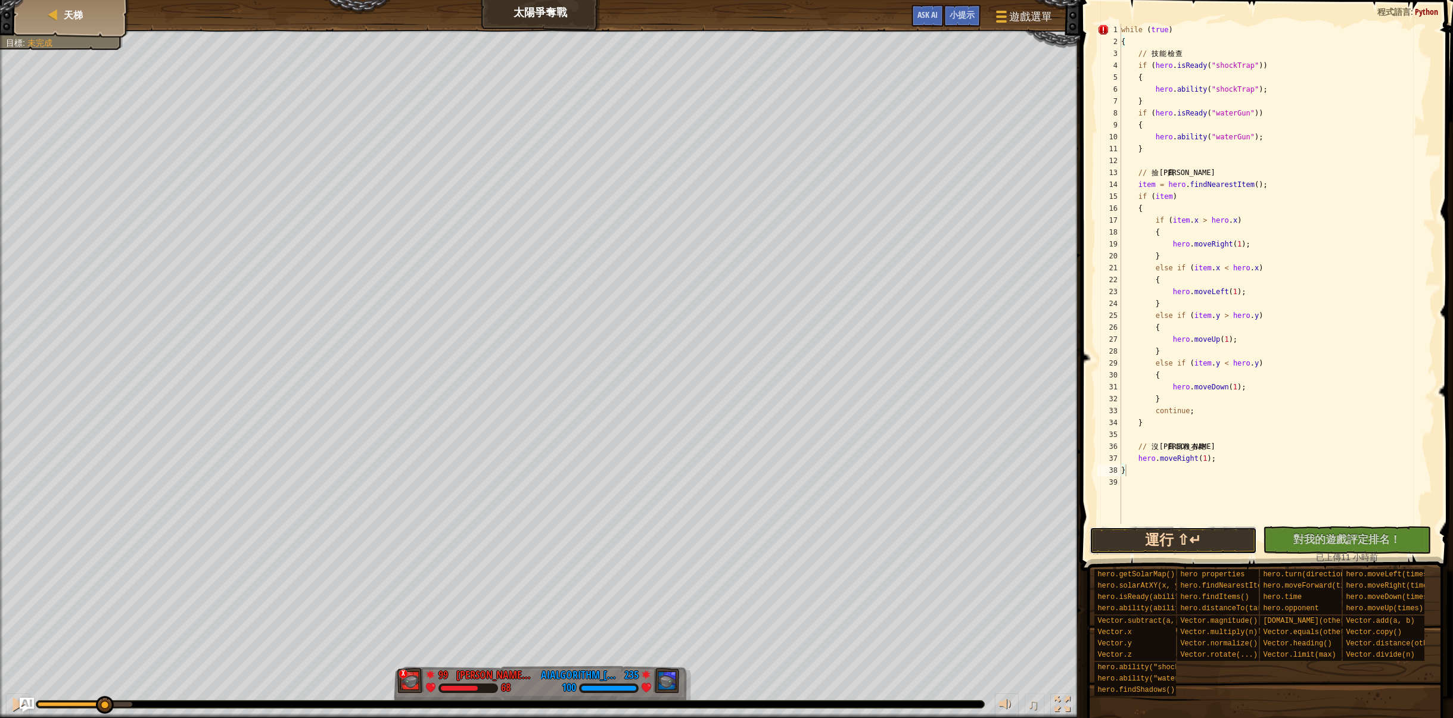
click at [1166, 541] on button "運行 ⇧↵" at bounding box center [1173, 540] width 168 height 27
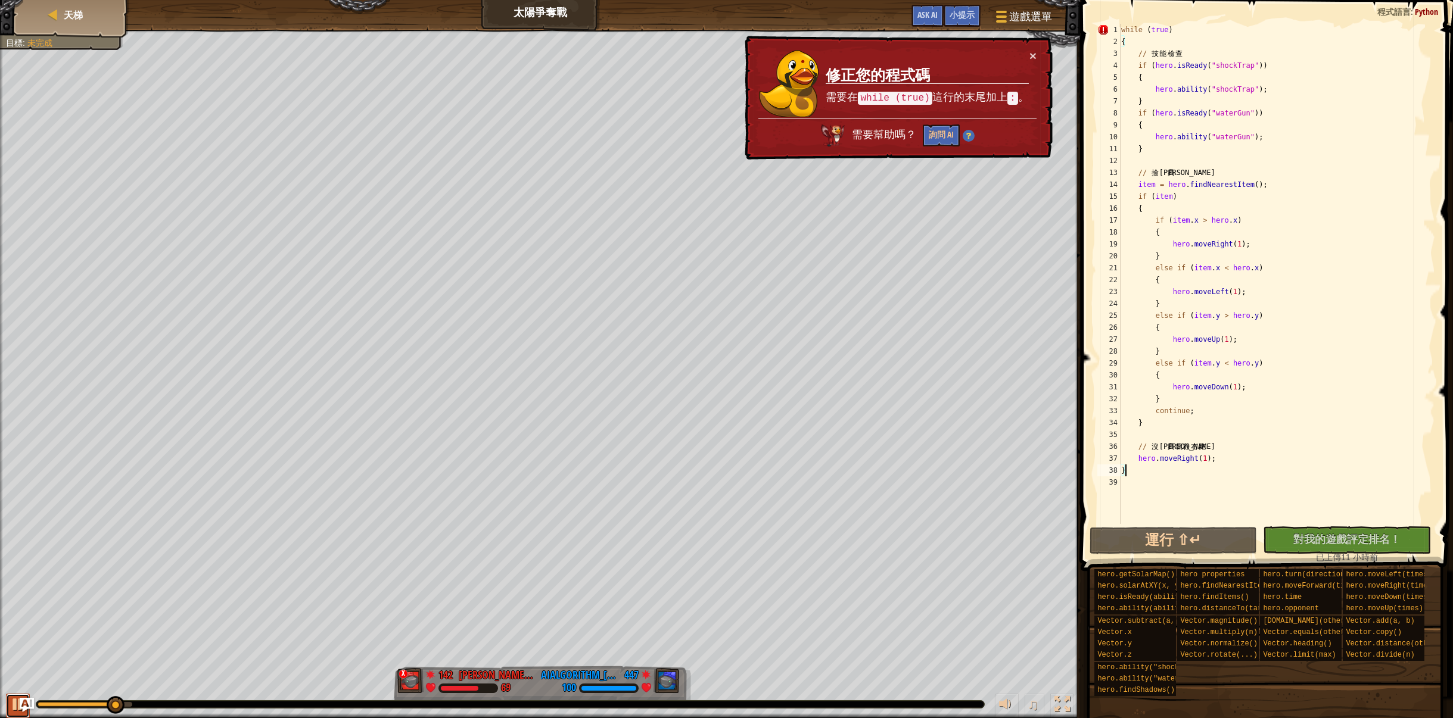
click at [11, 700] on div at bounding box center [17, 704] width 15 height 15
click at [1175, 31] on div "while ( true ) { // 技 能 檢 查 if ( hero . isReady ( "shockTrap" )) { hero . abili…" at bounding box center [1277, 286] width 317 height 524
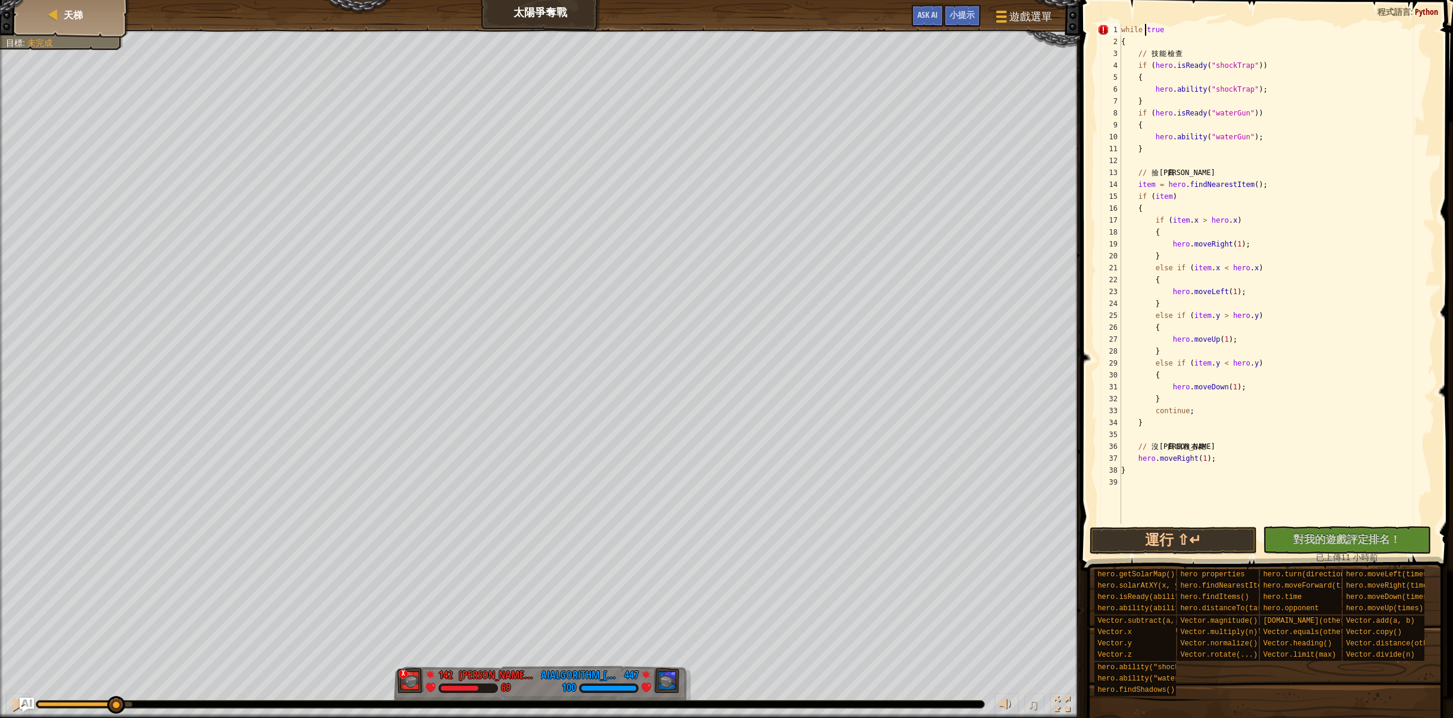
click at [1175, 31] on div "while true { // 技 能 檢 查 if ( hero . isReady ( "shockTrap" )) { hero . ability (…" at bounding box center [1277, 286] width 317 height 524
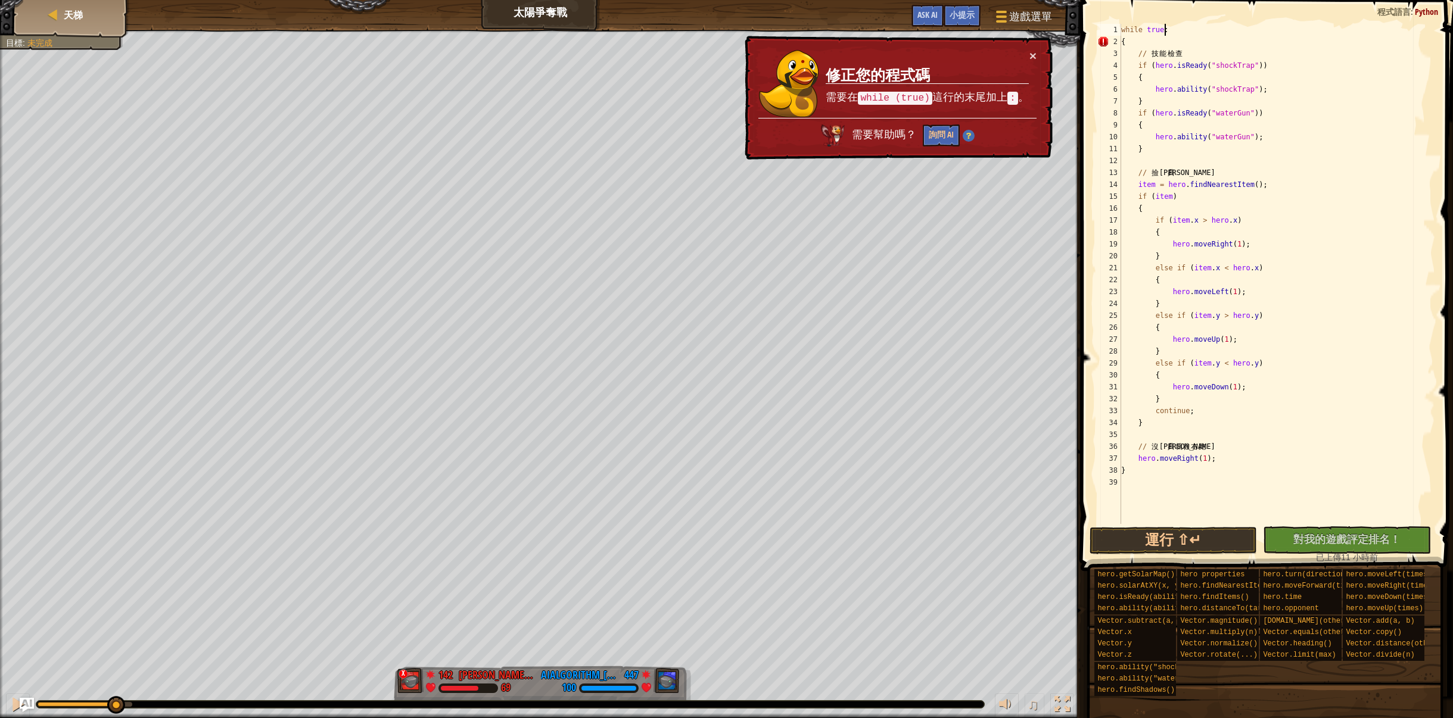
click at [1121, 39] on div "while true : { // 技 能 檢 查 if ( hero . isReady ( "shockTrap" )) { hero . ability…" at bounding box center [1277, 286] width 317 height 524
click at [1133, 50] on div "while true : { // 技 能 檢 查 if ( hero . isReady ( "shockTrap" )) { hero . ability…" at bounding box center [1277, 286] width 317 height 524
click at [1121, 44] on div "while true : { // 技 能 檢 查 if ( hero . isReady ( "shockTrap" )) { hero . ability…" at bounding box center [1277, 286] width 317 height 524
type textarea "{"
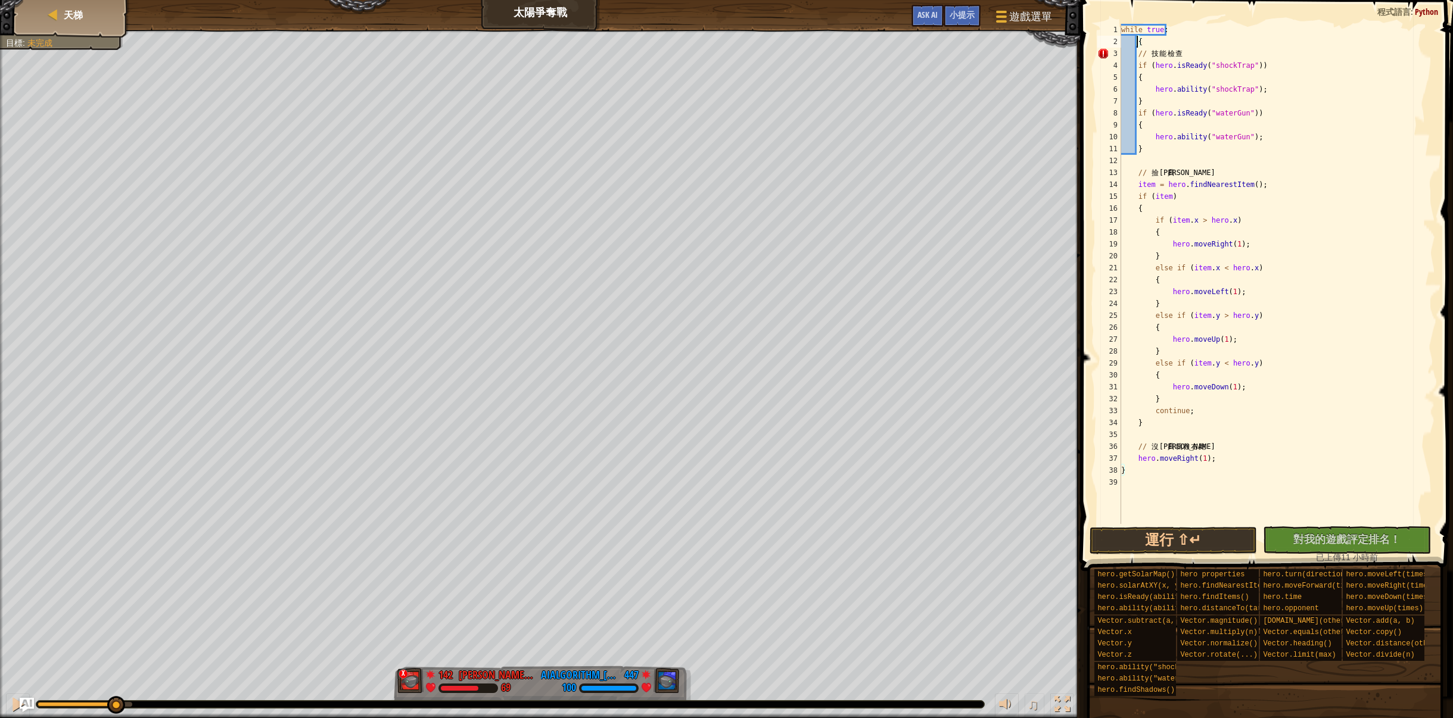
click at [1133, 424] on div "while true : { // 技 能 檢 查 if ( hero . isReady ( "shockTrap" )) { hero . ability…" at bounding box center [1277, 286] width 317 height 524
type textarea "}"
click at [1135, 449] on div "while true : { // 技 能 檢 查 if ( hero . isReady ( "shockTrap" )) { hero . ability…" at bounding box center [1277, 286] width 317 height 524
type textarea "// 沒道具就往右跑"
click at [1135, 462] on div "while true : { // 技 能 檢 查 if ( hero . isReady ( "shockTrap" )) { hero . ability…" at bounding box center [1277, 286] width 317 height 524
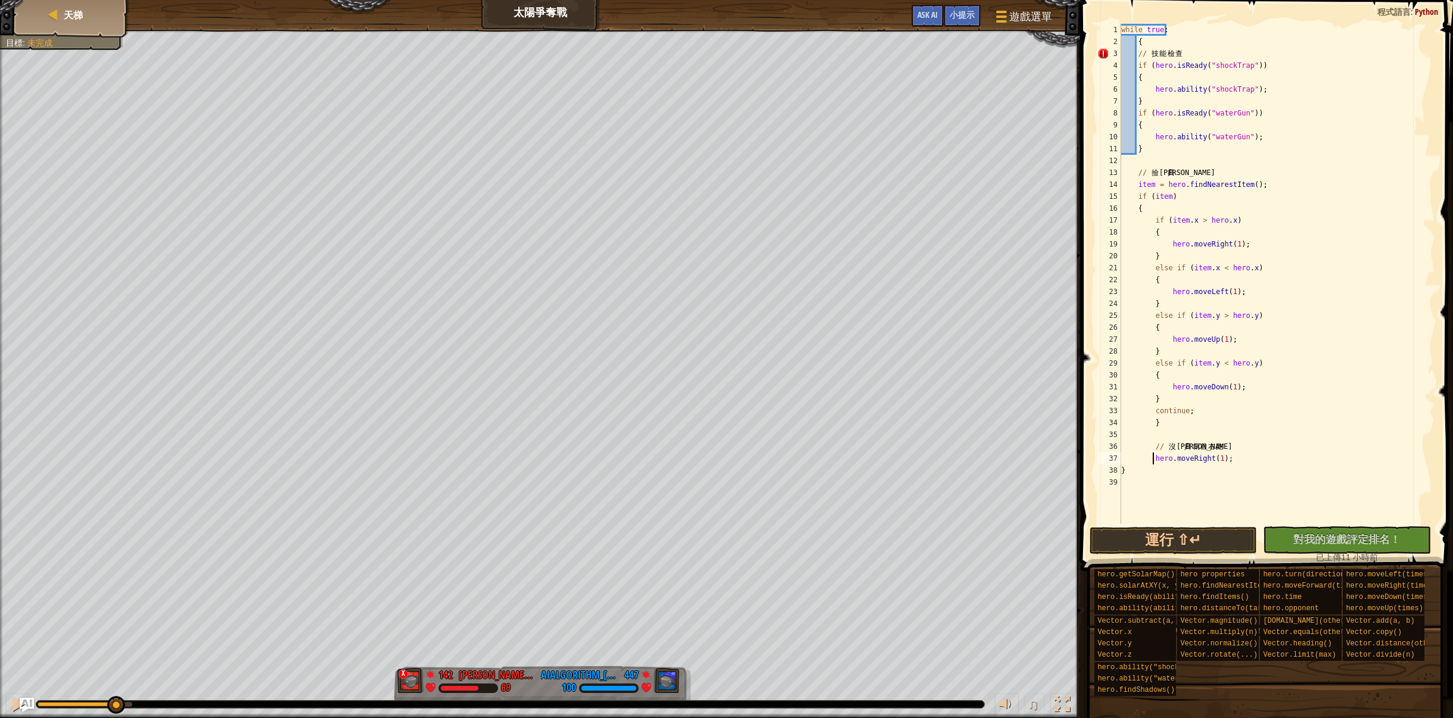
click at [1120, 472] on div "while true : { // 技 能 檢 查 if ( hero . isReady ( "shockTrap" )) { hero . ability…" at bounding box center [1277, 286] width 317 height 524
type textarea "}"
click at [1150, 217] on div "while true : { // 技 能 檢 查 if ( hero . isReady ( "shockTrap" )) { hero . ability…" at bounding box center [1277, 286] width 317 height 524
type textarea "if (item.x > hero.x)"
click at [1151, 233] on div "while true : { // 技 能 檢 查 if ( hero . isReady ( "shockTrap" )) { hero . ability…" at bounding box center [1277, 286] width 317 height 524
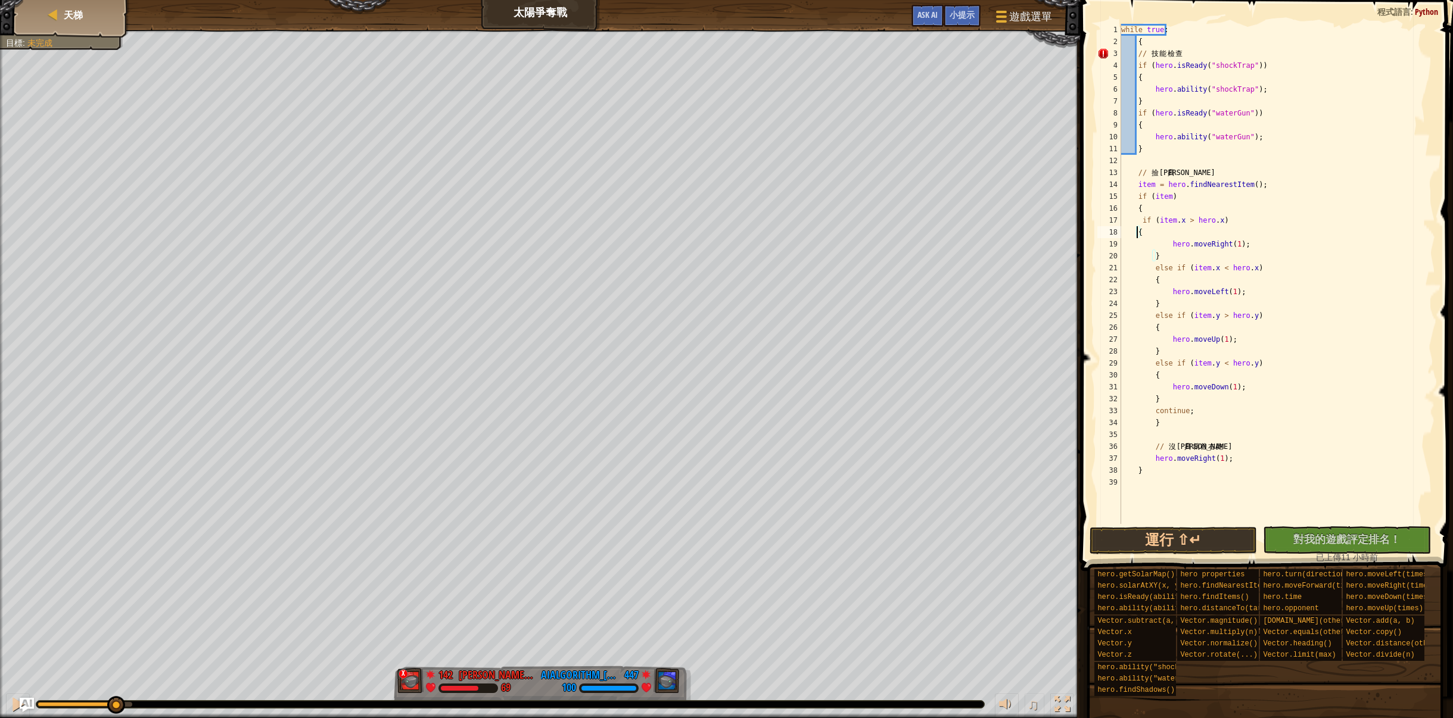
click at [1150, 260] on div "while true : { // 技 能 檢 查 if ( hero . isReady ( "shockTrap" )) { hero . ability…" at bounding box center [1277, 286] width 317 height 524
type textarea "}"
click at [1154, 255] on div "while true : { // 技 能 檢 查 if ( hero . isReady ( "shockTrap" )) { hero . ability…" at bounding box center [1277, 286] width 317 height 524
click at [1152, 257] on div "while true : { // 技 能 檢 查 if ( hero . isReady ( "shockTrap" )) { hero . ability…" at bounding box center [1277, 286] width 317 height 524
click at [1150, 267] on div "while true : { // 技 能 檢 查 if ( hero . isReady ( "shockTrap" )) { hero . ability…" at bounding box center [1277, 286] width 317 height 524
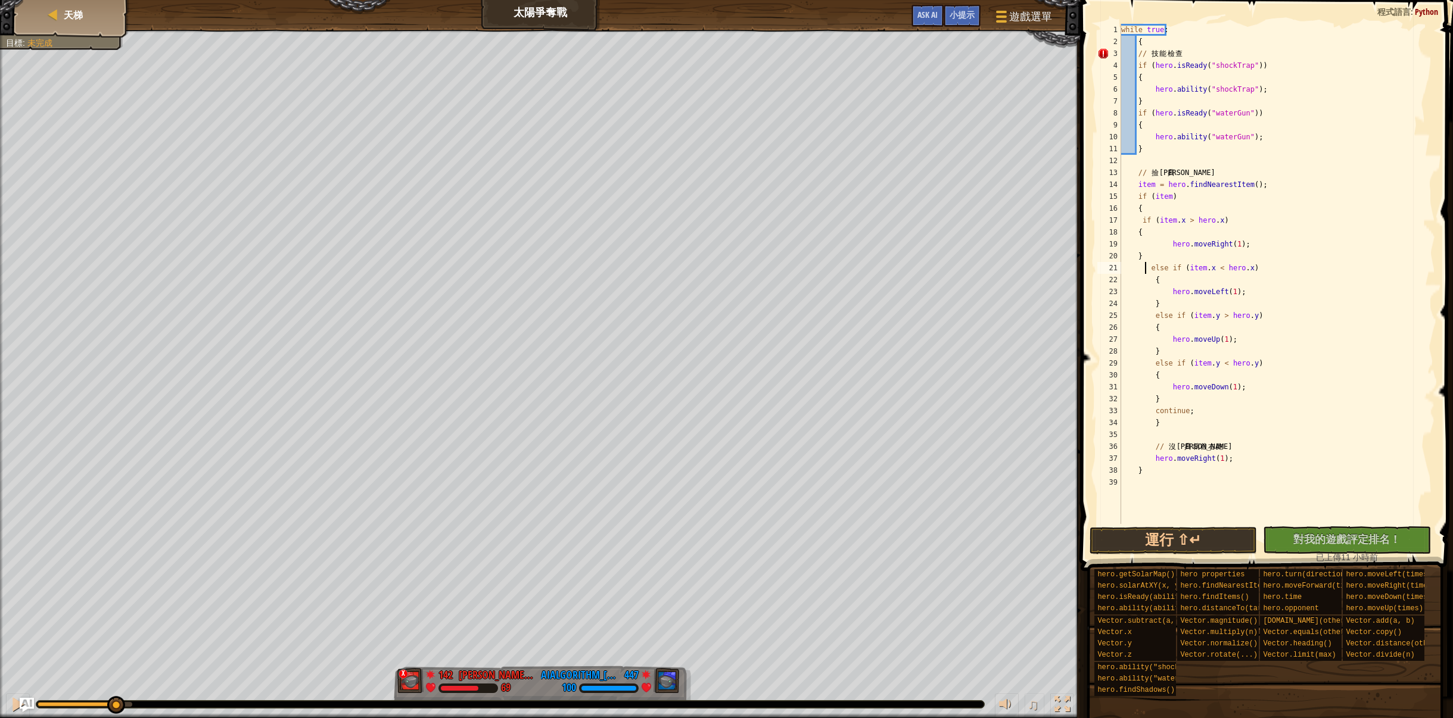
click at [1148, 267] on div "while true : { // 技 能 檢 查 if ( hero . isReady ( "shockTrap" )) { hero . ability…" at bounding box center [1277, 286] width 317 height 524
click at [1152, 280] on div "while true : { // 技 能 檢 查 if ( hero . isReady ( "shockTrap" )) { hero . ability…" at bounding box center [1277, 286] width 317 height 524
click at [1167, 293] on div "while true : { // 技 能 檢 查 if ( hero . isReady ( "shockTrap" )) { hero . ability…" at bounding box center [1277, 286] width 317 height 524
type textarea "hero.moveLeft(1);"
click at [1165, 540] on button "運行 ⇧↵" at bounding box center [1173, 540] width 168 height 27
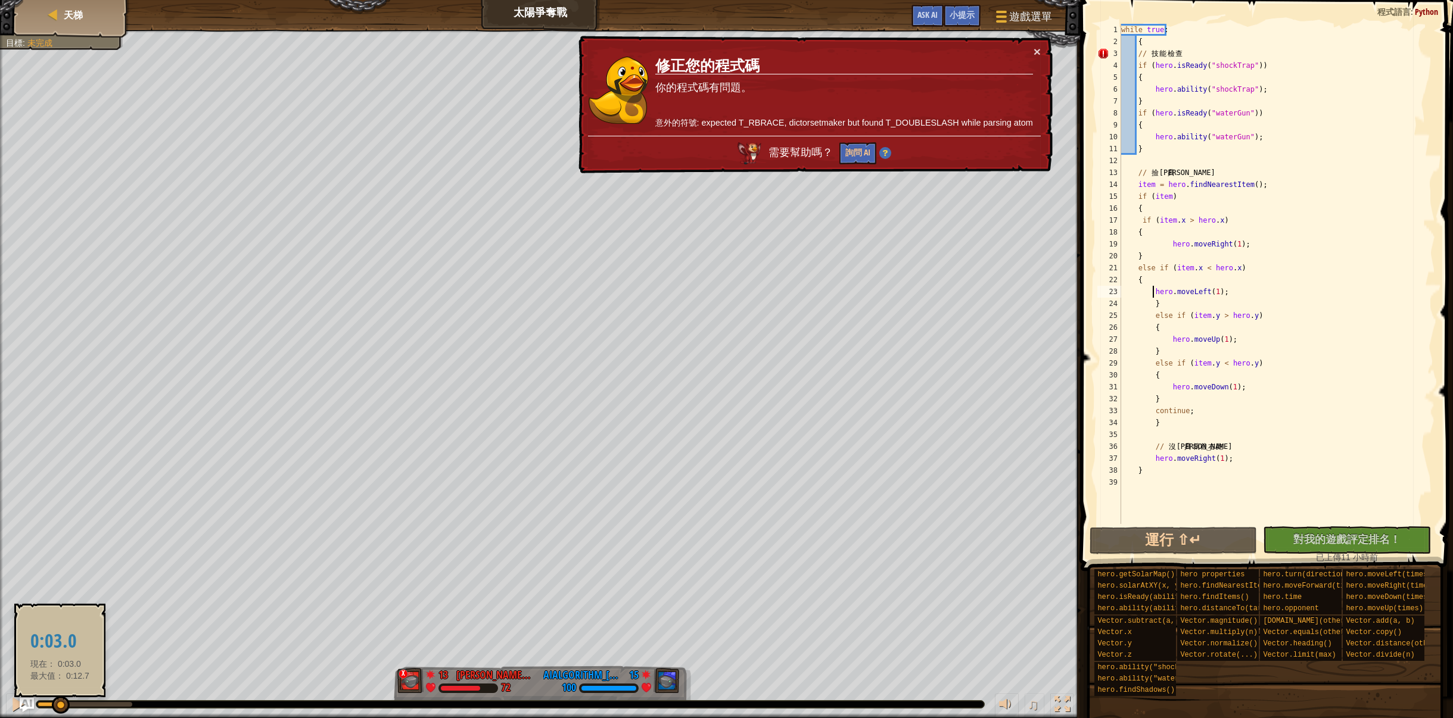
drag, startPoint x: 137, startPoint y: 705, endPoint x: 46, endPoint y: 700, distance: 91.2
click at [52, 700] on div at bounding box center [61, 705] width 18 height 18
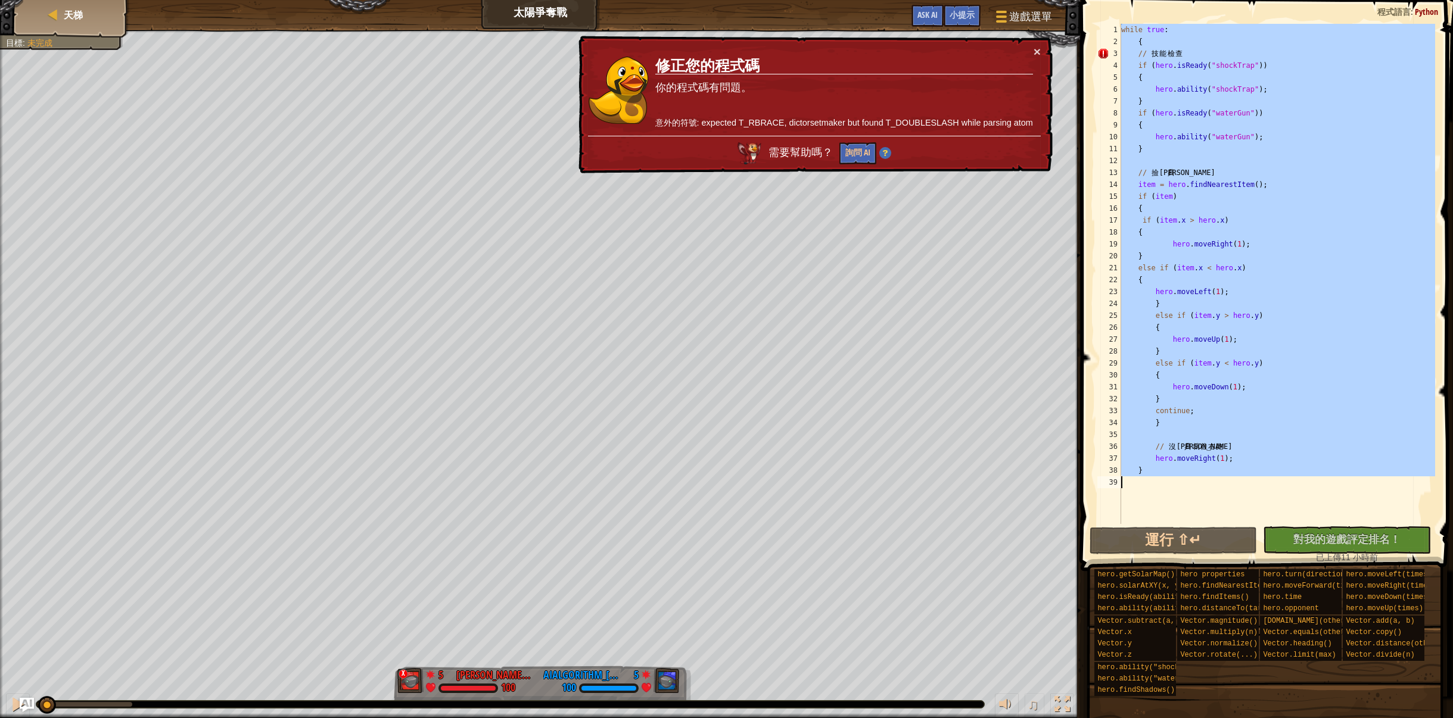
drag, startPoint x: 1119, startPoint y: 30, endPoint x: 1315, endPoint y: 489, distance: 499.1
click at [1315, 489] on div "hero.moveLeft(1); 1 2 3 4 5 6 7 8 9 10 11 12 13 14 15 16 17 18 19 20 21 22 23 2…" at bounding box center [1265, 274] width 341 height 500
type textarea "}"
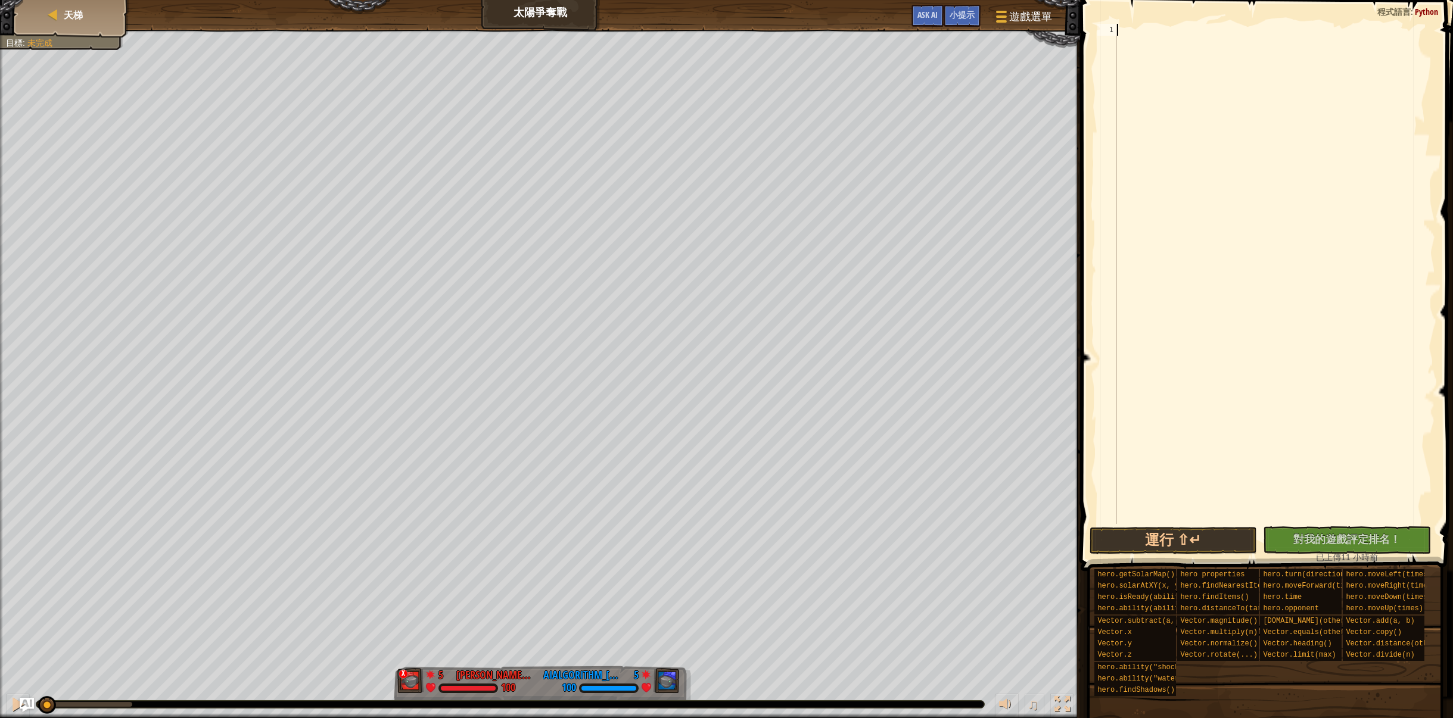
paste textarea "hero.moveRight(1);"
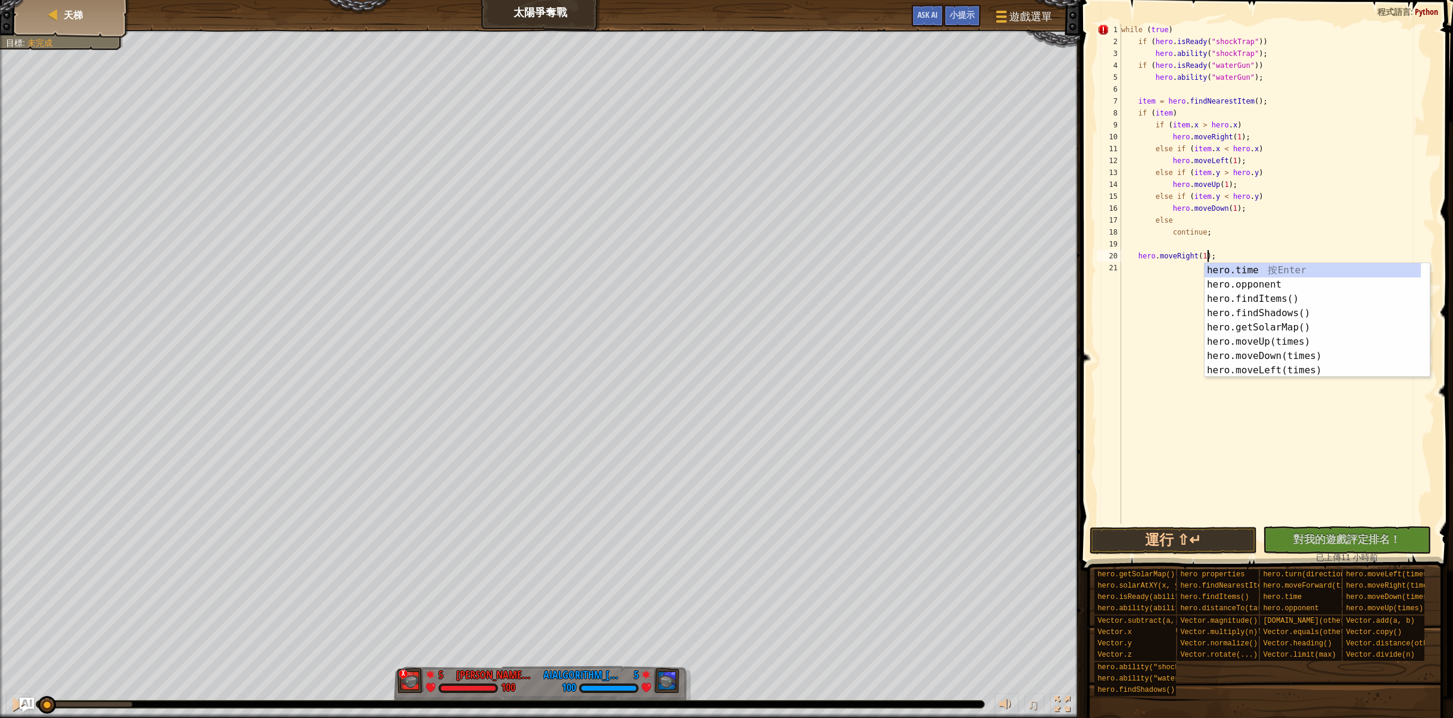
click at [1167, 31] on div "while ( true ) if ( hero . isReady ( "shockTrap" )) hero . ability ( "shockTrap…" at bounding box center [1277, 286] width 317 height 524
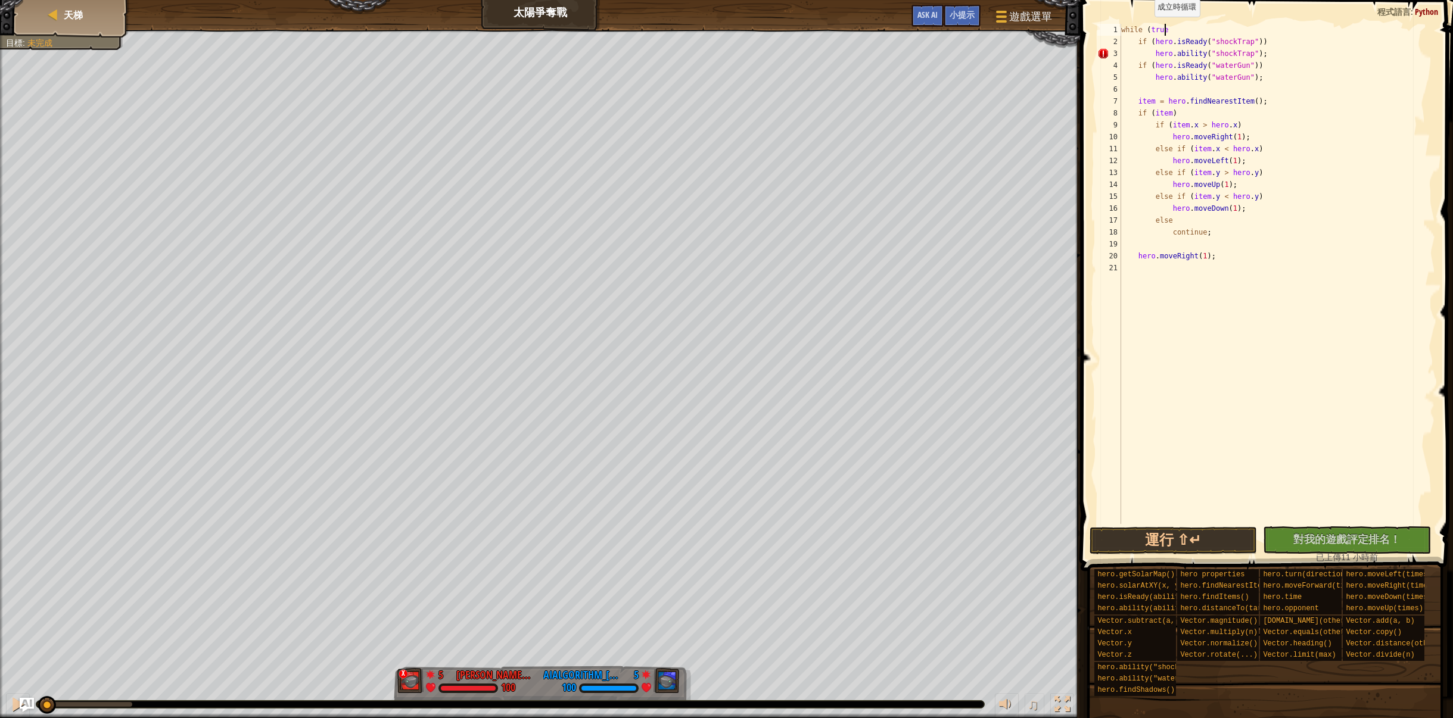
click at [1148, 28] on div "while ( true if ( hero . isReady ( "shockTrap" )) hero . ability ( "shockTrap" …" at bounding box center [1277, 286] width 317 height 524
click at [1183, 32] on div "while true if ( hero . isReady ( "shockTrap" )) hero . ability ( "shockTrap" ) …" at bounding box center [1277, 286] width 317 height 524
click at [1370, 235] on div "while true : if ( hero . isReady ( "shockTrap" )) hero . ability ( "shockTrap" …" at bounding box center [1277, 286] width 317 height 524
click at [1198, 544] on button "運行 ⇧↵" at bounding box center [1173, 540] width 168 height 27
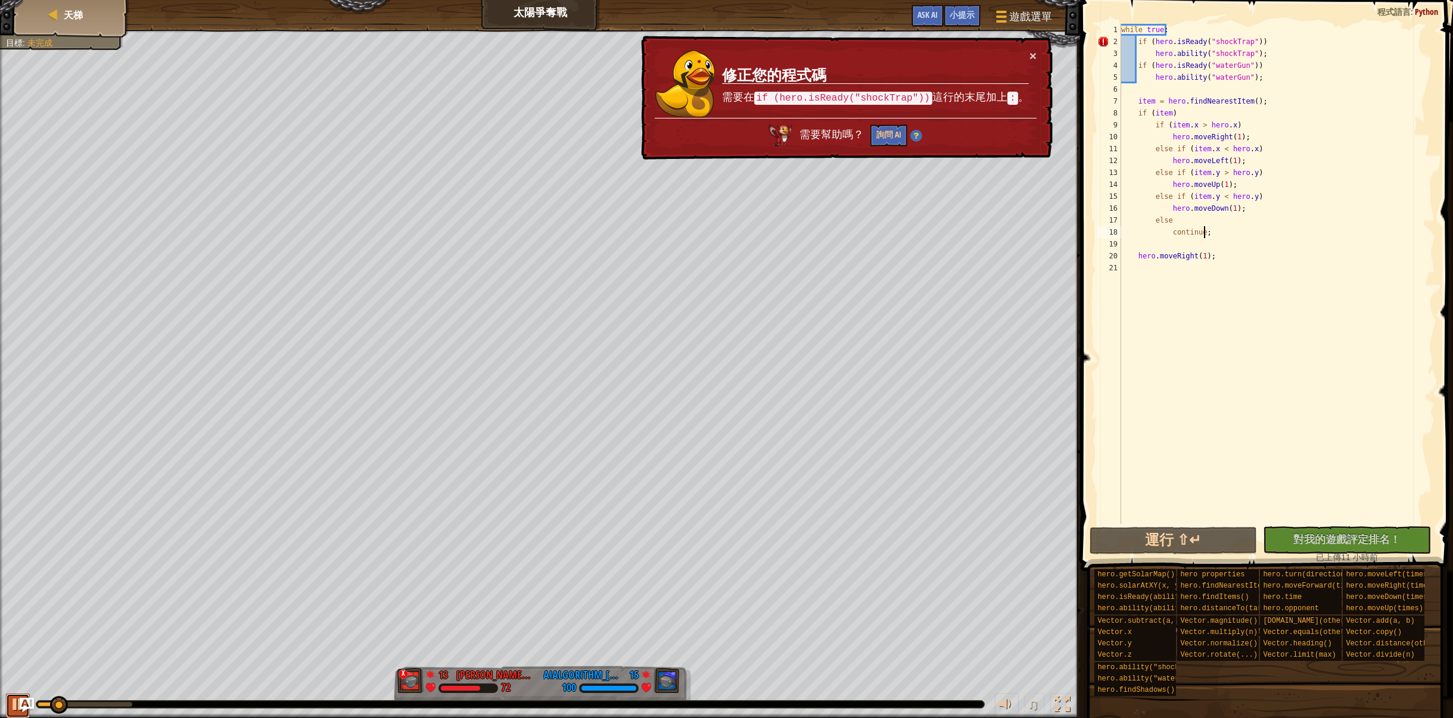
click at [13, 705] on div at bounding box center [17, 704] width 15 height 15
click at [1256, 41] on div "while true : if ( hero . isReady ( "shockTrap" )) hero . ability ( "shockTrap" …" at bounding box center [1277, 286] width 317 height 524
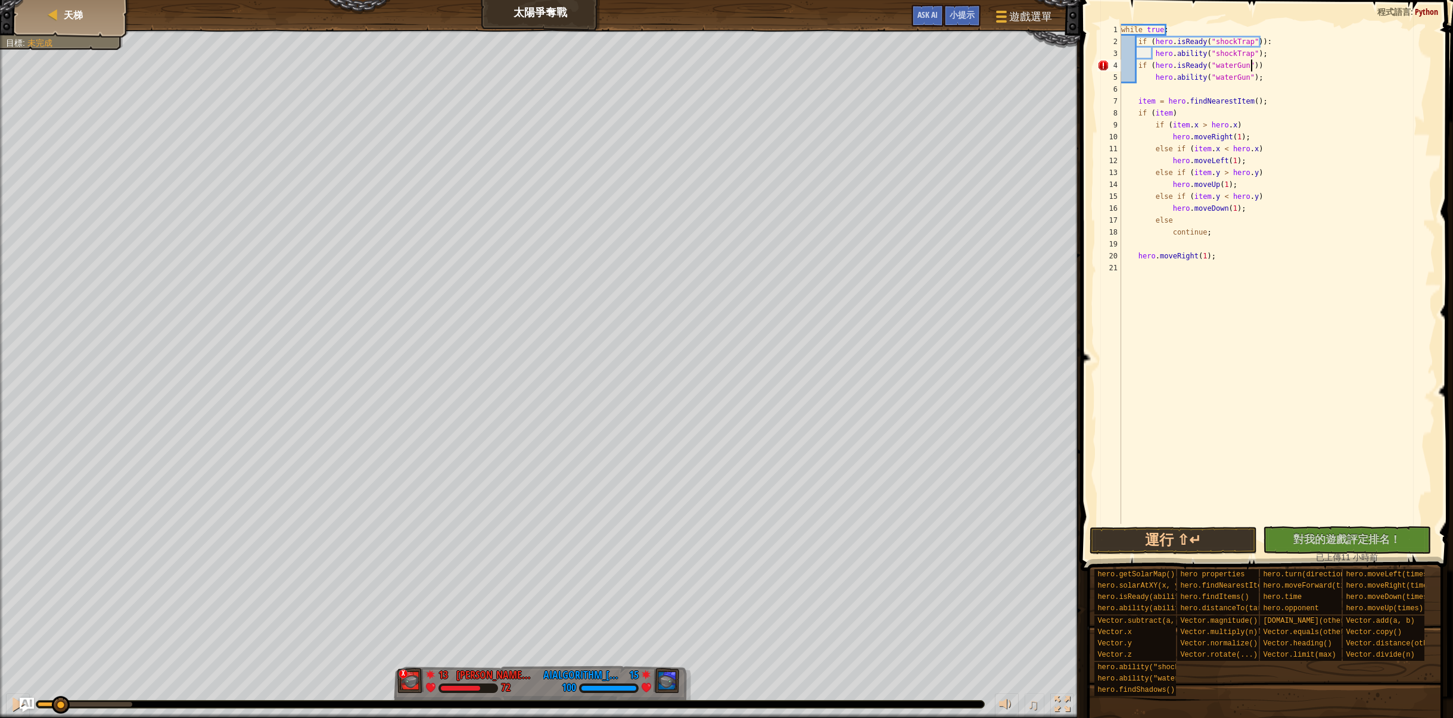
click at [1250, 69] on div "while true : if ( hero . isReady ( "shockTrap" )) : hero . ability ( "shockTrap…" at bounding box center [1277, 286] width 317 height 524
click at [1179, 113] on div "while true : if ( hero . isReady ( "shockTrap" )) : hero . ability ( "shockTrap…" at bounding box center [1277, 286] width 317 height 524
click at [1239, 119] on div "while true : if ( hero . isReady ( "shockTrap" )) : hero . ability ( "shockTrap…" at bounding box center [1277, 286] width 317 height 524
click at [1240, 123] on div "while true : if ( hero . isReady ( "shockTrap" )) : hero . ability ( "shockTrap…" at bounding box center [1277, 286] width 317 height 524
click at [1253, 146] on div "while true : if ( hero . isReady ( "shockTrap" )) : hero . ability ( "shockTrap…" at bounding box center [1277, 286] width 317 height 524
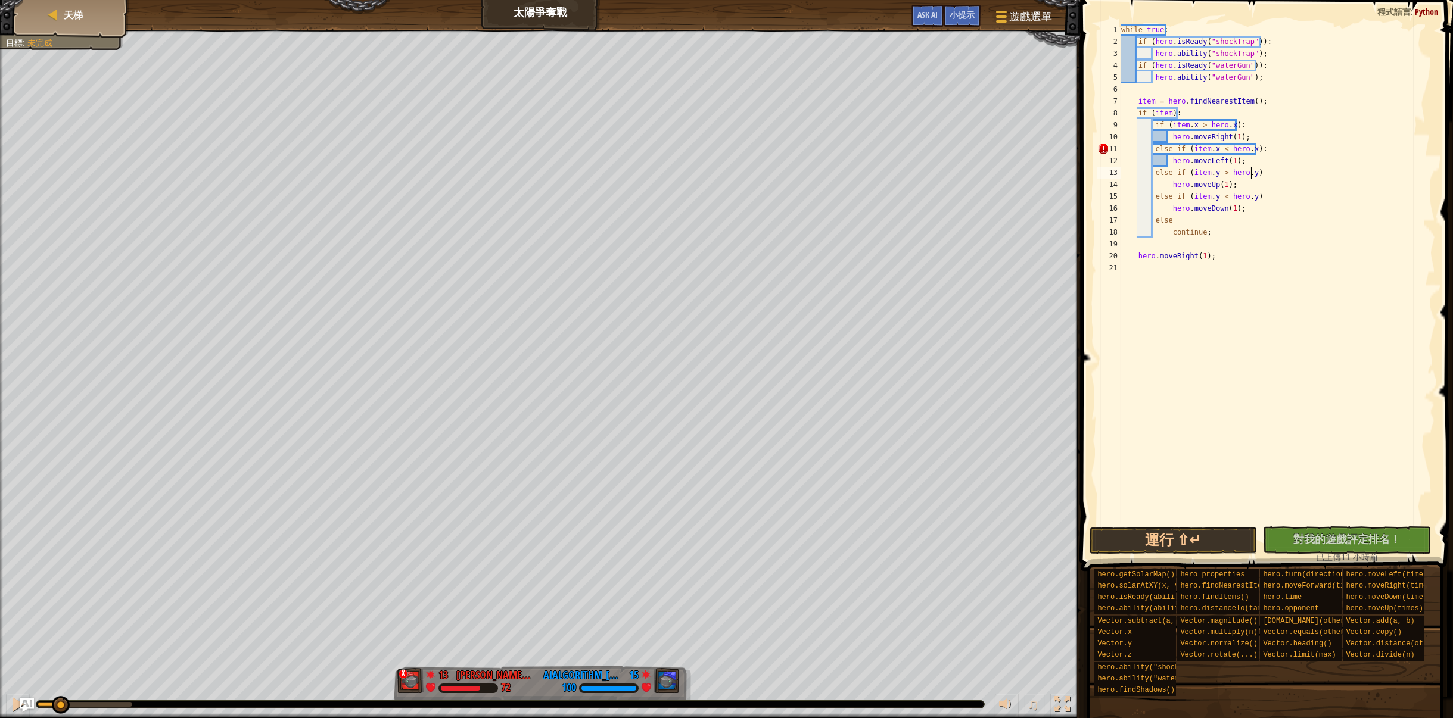
click at [1258, 176] on div "while true : if ( hero . isReady ( "shockTrap" )) : hero . ability ( "shockTrap…" at bounding box center [1277, 286] width 317 height 524
click at [1258, 197] on div "while true : if ( hero . isReady ( "shockTrap" )) : hero . ability ( "shockTrap…" at bounding box center [1277, 286] width 317 height 524
click at [1173, 535] on button "運行 ⇧↵" at bounding box center [1173, 540] width 168 height 27
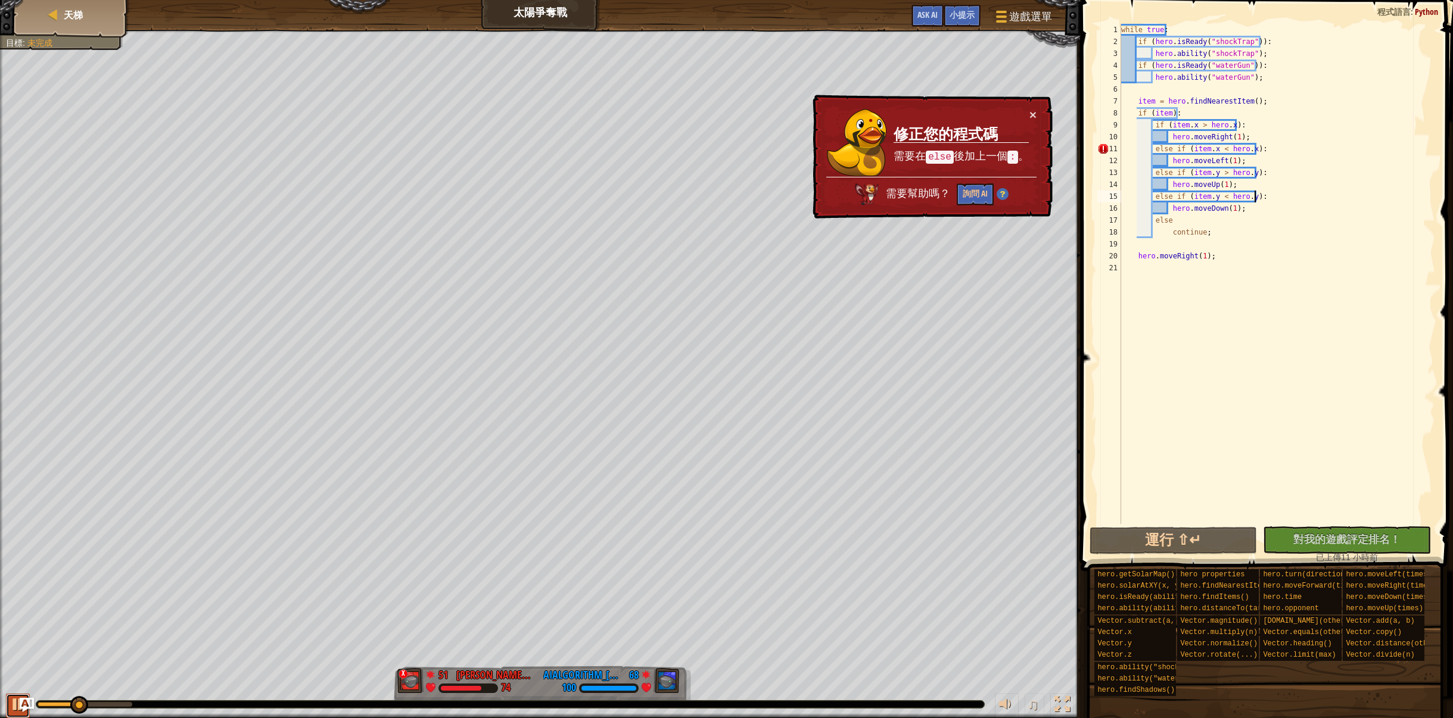
click at [11, 700] on div at bounding box center [17, 704] width 15 height 15
click at [1166, 147] on div "while true : if ( hero . isReady ( "shockTrap" )) : hero . ability ( "shockTrap…" at bounding box center [1277, 286] width 317 height 524
type textarea ":"
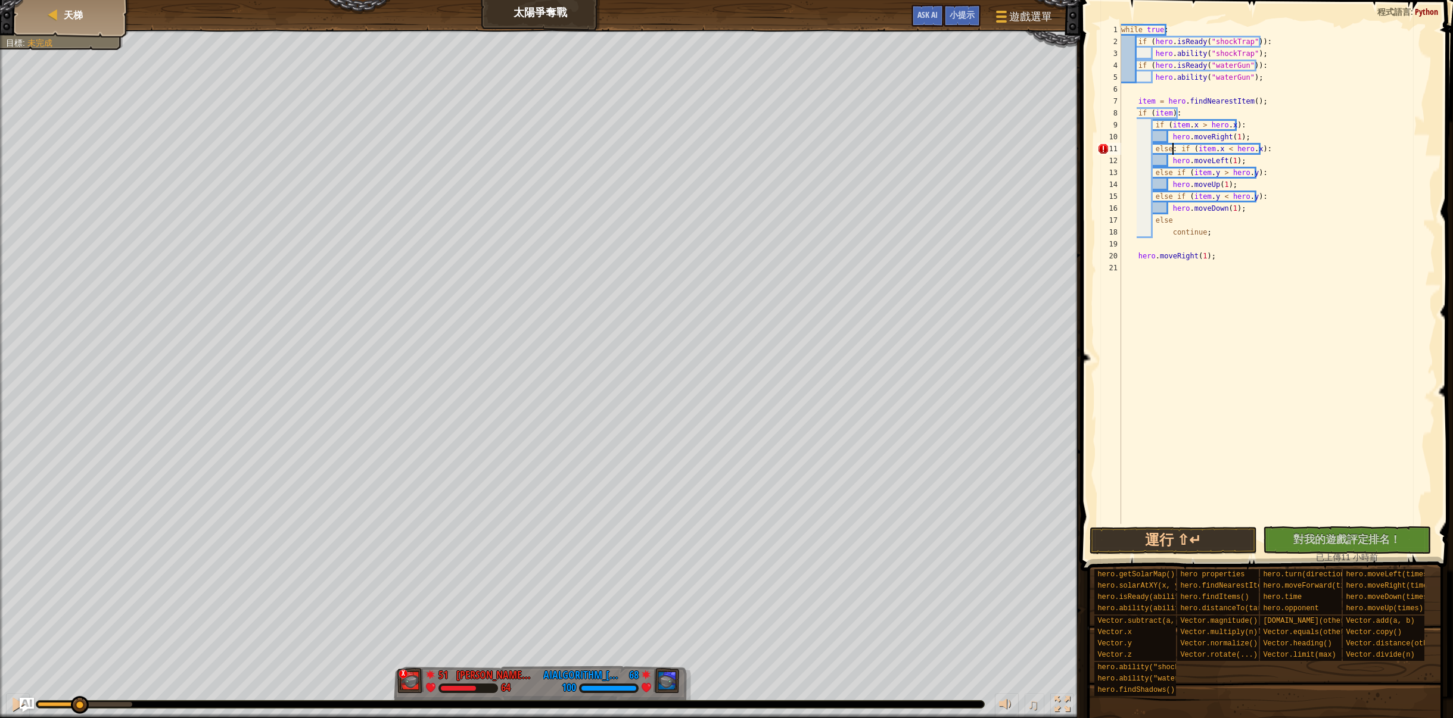
click at [1288, 243] on div "while true : if ( hero . isReady ( "shockTrap" )) : hero . ability ( "shockTrap…" at bounding box center [1277, 286] width 317 height 524
click at [1167, 530] on button "運行 ⇧↵" at bounding box center [1173, 540] width 168 height 27
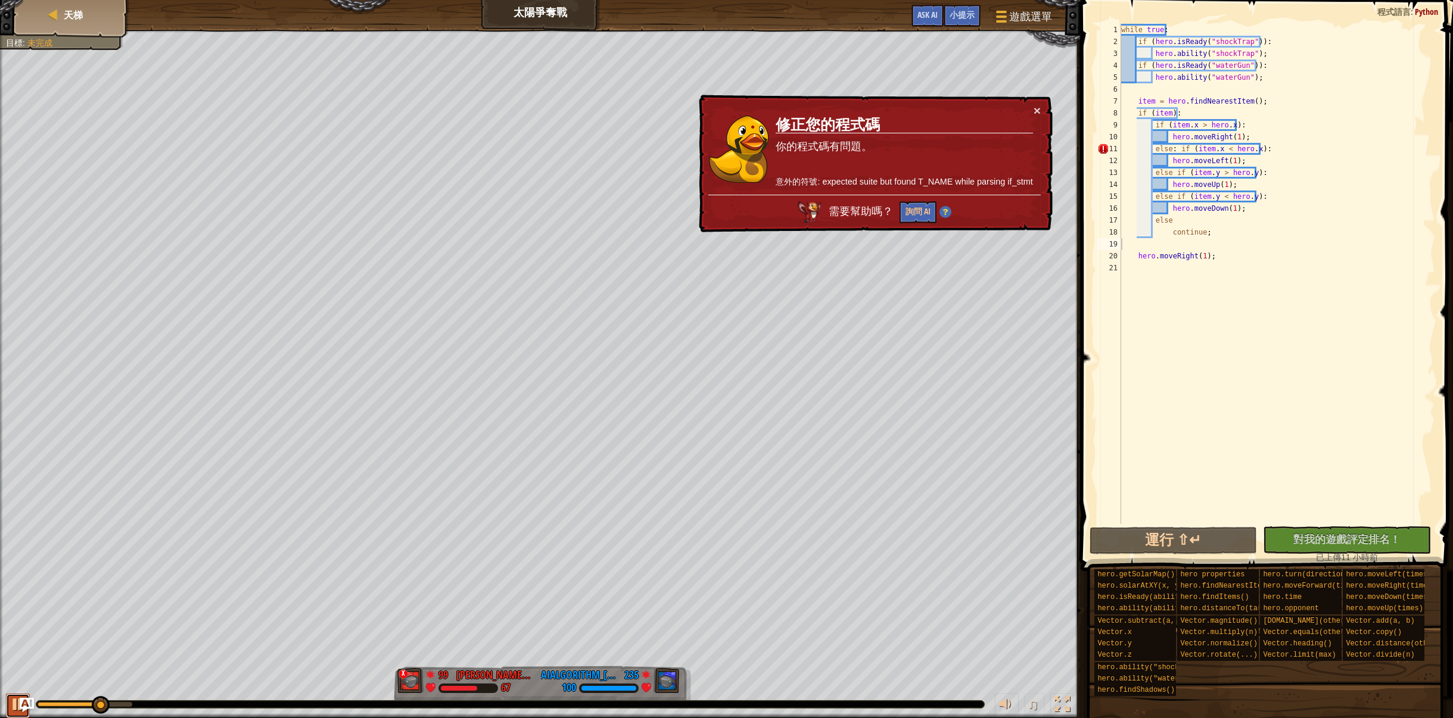
click at [12, 703] on div at bounding box center [17, 704] width 15 height 15
click at [1183, 148] on div "while true : if ( hero . isReady ( "shockTrap" )) : hero . ability ( "shockTrap…" at bounding box center [1277, 286] width 317 height 524
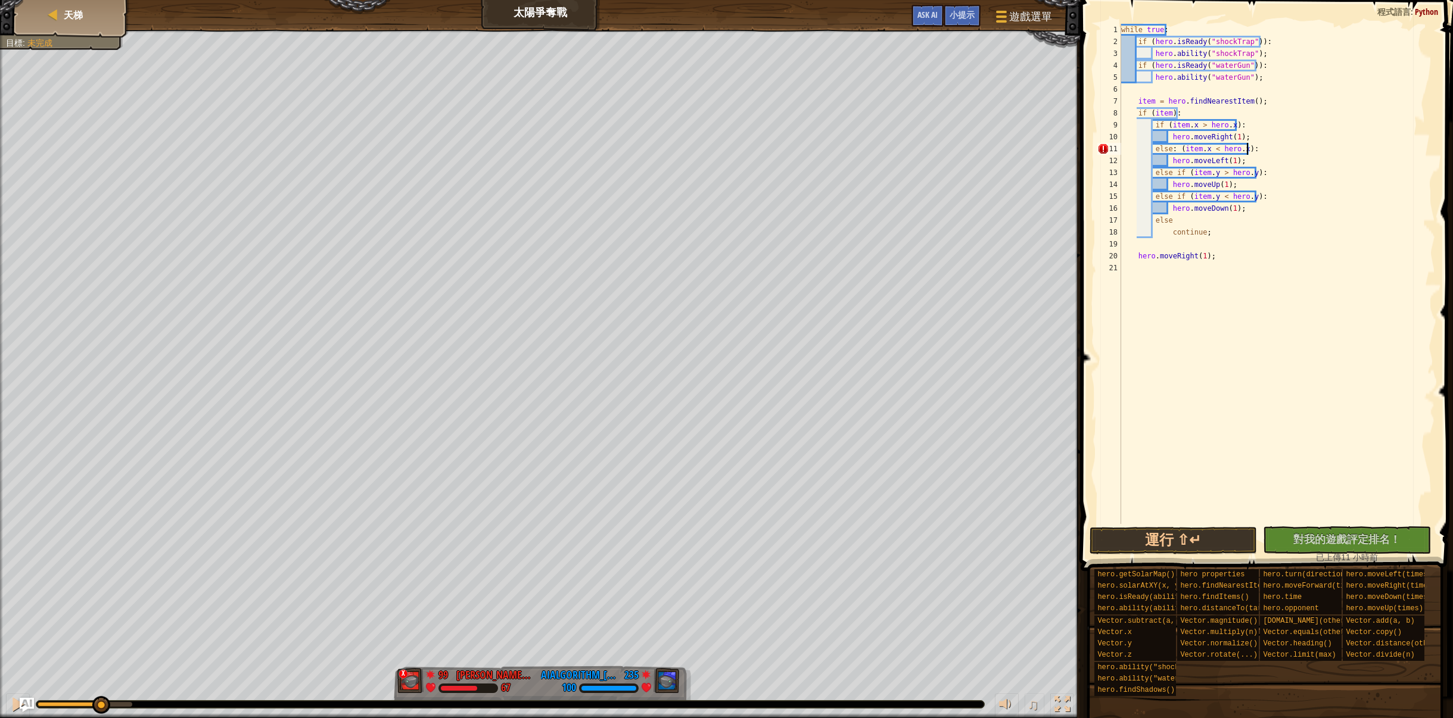
click at [1249, 148] on div "while true : if ( hero . isReady ( "shockTrap" )) : hero . ability ( "shockTrap…" at bounding box center [1277, 286] width 317 height 524
click at [1172, 150] on div "while true : if ( hero . isReady ( "shockTrap" )) : hero . ability ( "shockTrap…" at bounding box center [1277, 286] width 317 height 524
click at [1172, 147] on div "while true : if ( hero . isReady ( "shockTrap" )) : hero . ability ( "shockTrap…" at bounding box center [1277, 286] width 317 height 524
click at [1184, 170] on div "while true : if ( hero . isReady ( "shockTrap" )) : hero . ability ( "shockTrap…" at bounding box center [1277, 286] width 317 height 524
click at [1165, 541] on button "運行 ⇧↵" at bounding box center [1173, 540] width 168 height 27
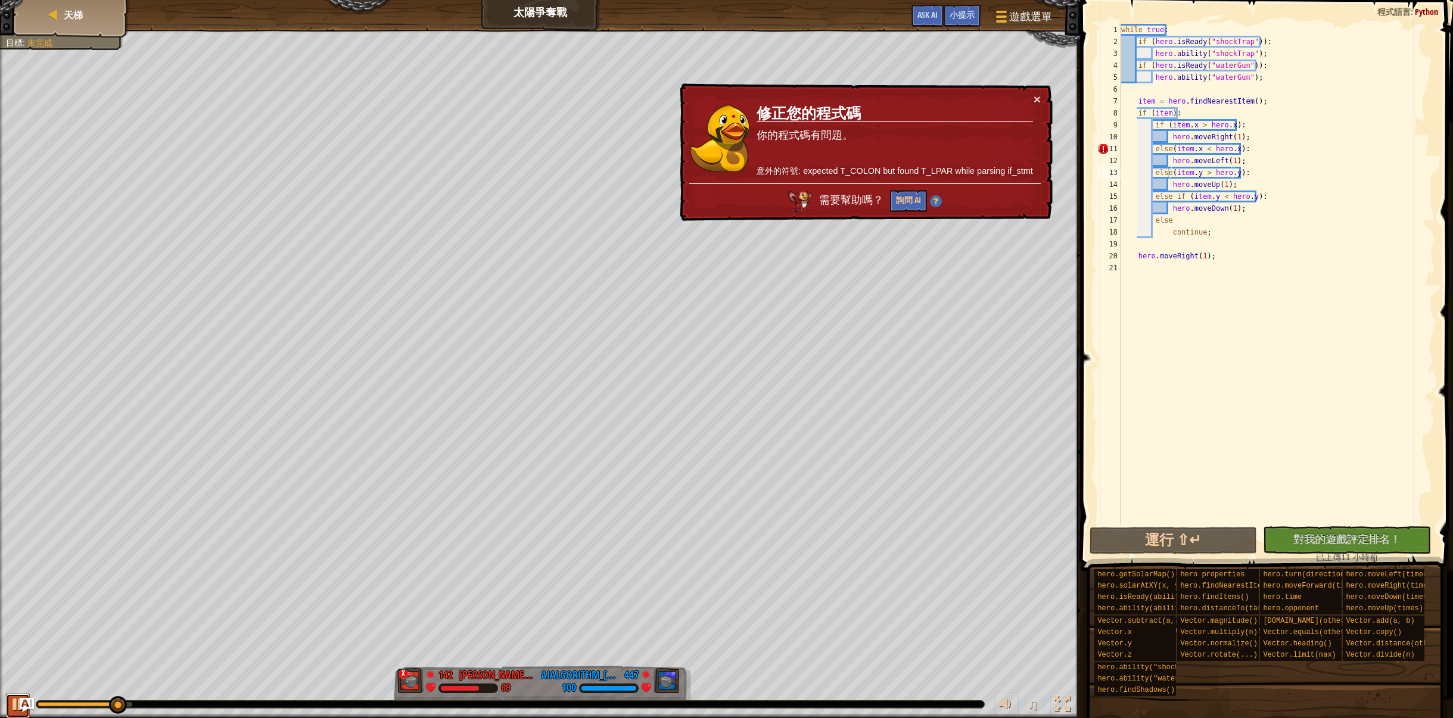
click at [10, 703] on div at bounding box center [17, 704] width 15 height 15
drag, startPoint x: 109, startPoint y: 705, endPoint x: 2, endPoint y: 690, distance: 107.6
click at [1, 0] on body "天梯 太陽爭奪戰 遊戲選單 完成 小提示 Ask AI 1 ההההההההההההההההההההההההההההההההההההההההההההההההה…" at bounding box center [726, 0] width 1453 height 0
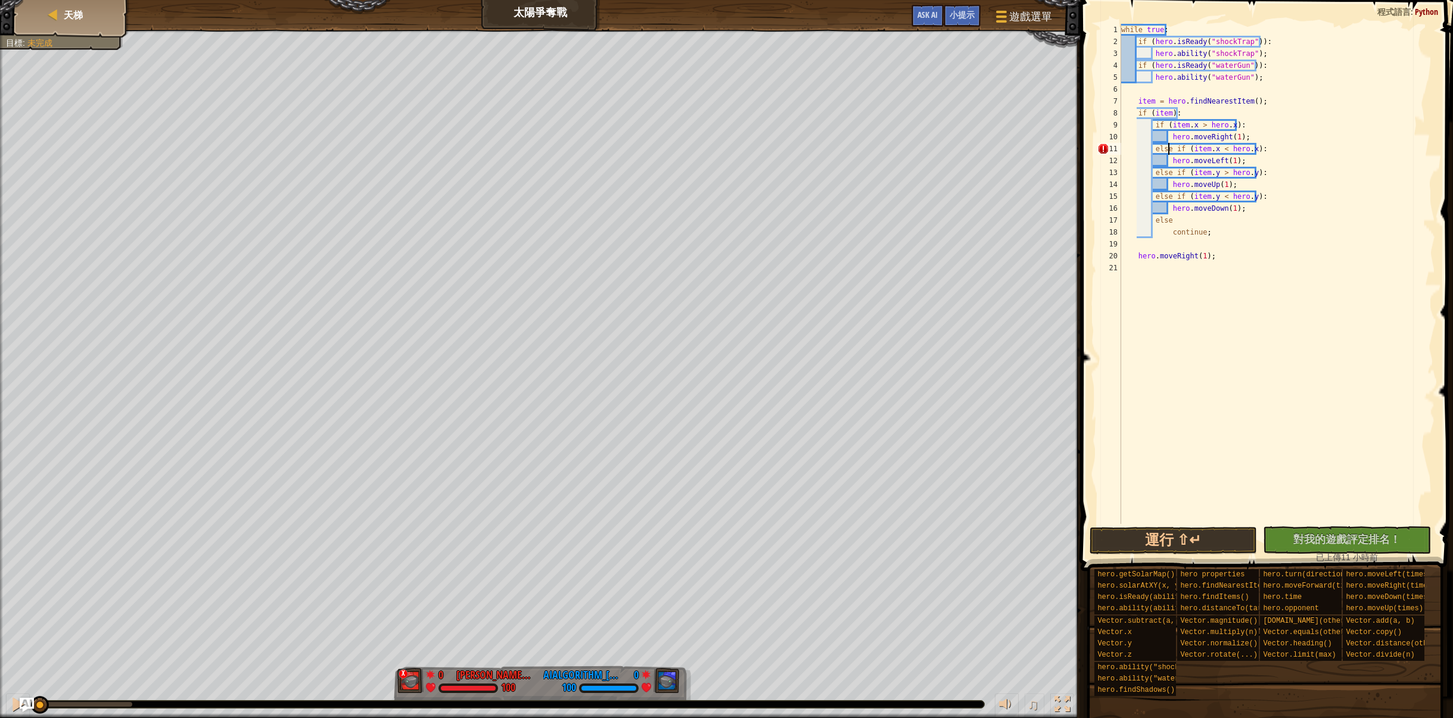
click at [1316, 124] on div "while true : if ( hero . isReady ( "shockTrap" )) : hero . ability ( "shockTrap…" at bounding box center [1277, 286] width 317 height 524
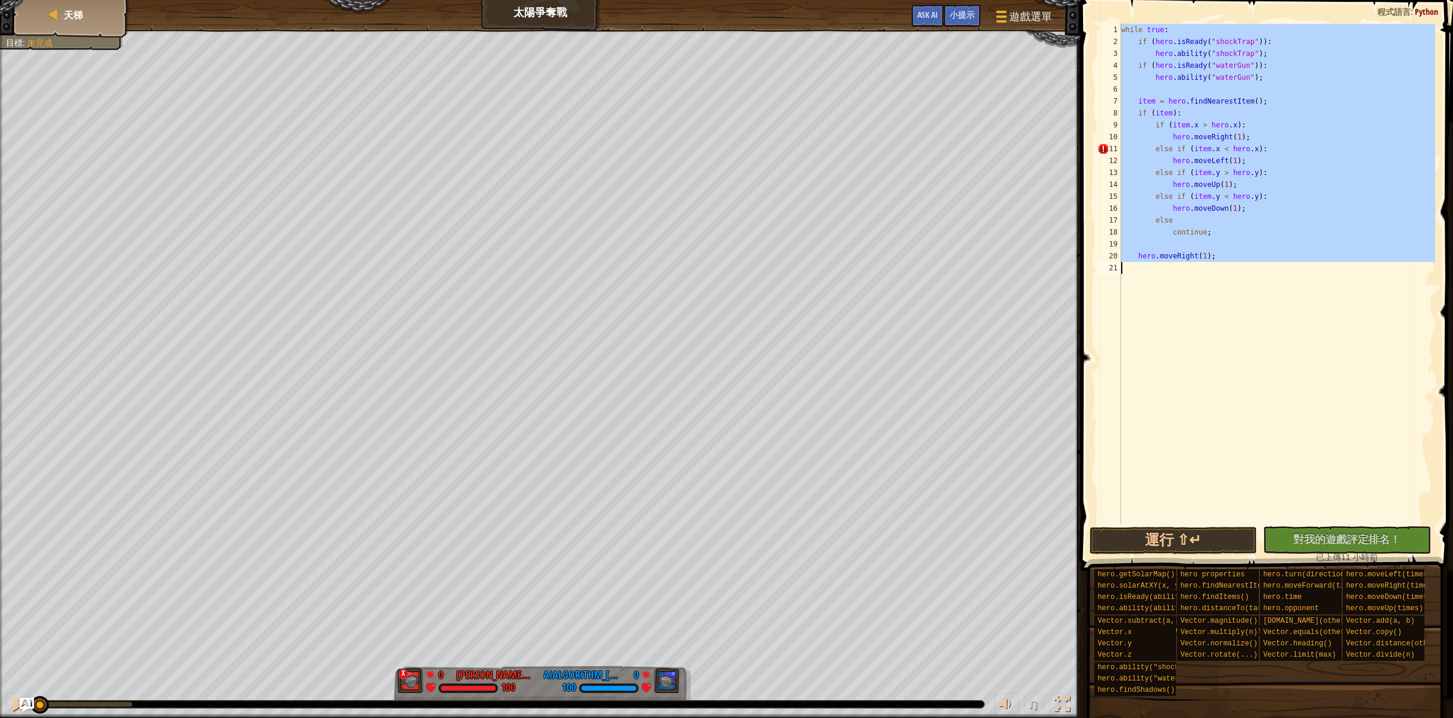
drag, startPoint x: 1122, startPoint y: 27, endPoint x: 1351, endPoint y: 285, distance: 344.7
click at [1351, 285] on div "while true : if ( hero . isReady ( "shockTrap" )) : hero . ability ( "shockTrap…" at bounding box center [1277, 286] width 317 height 524
type textarea "hero.moveRight(1);"
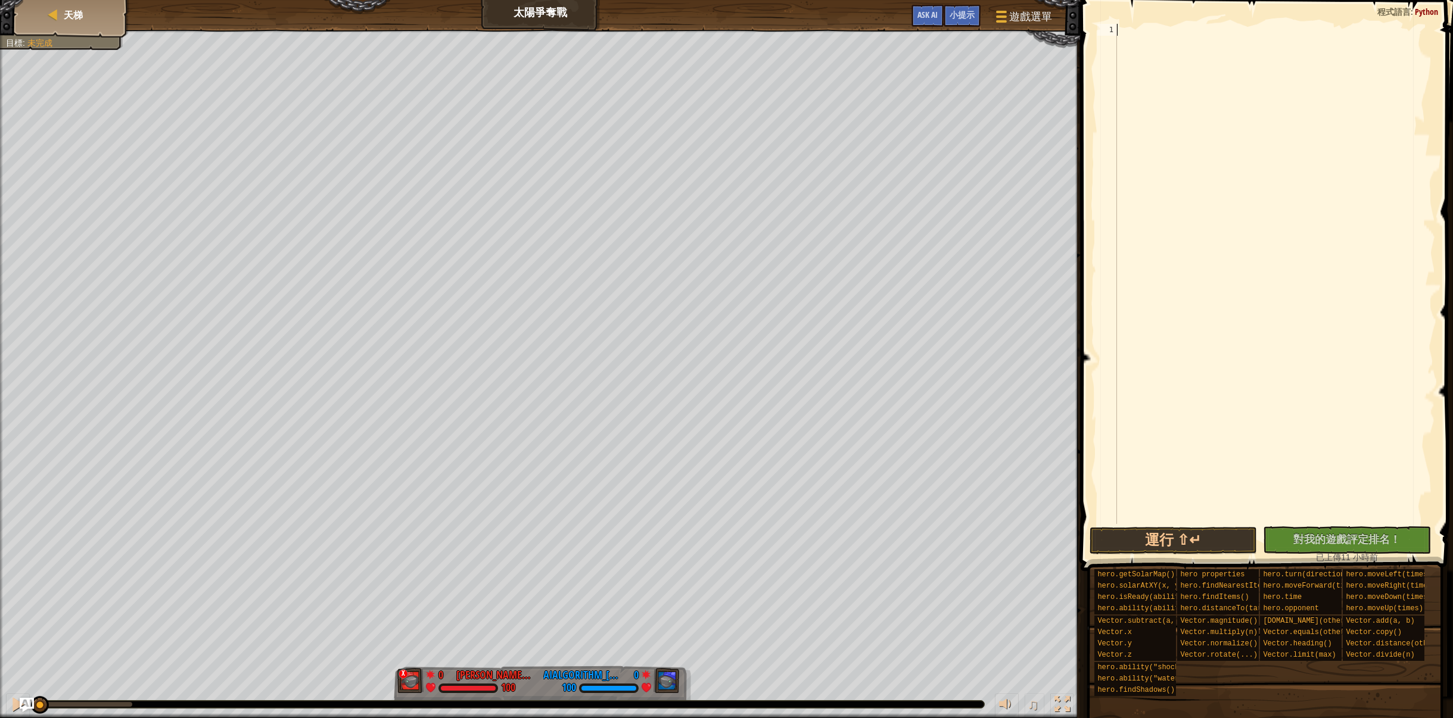
paste textarea "hero.moveRight(1)"
type textarea "hero.moveRight(1)"
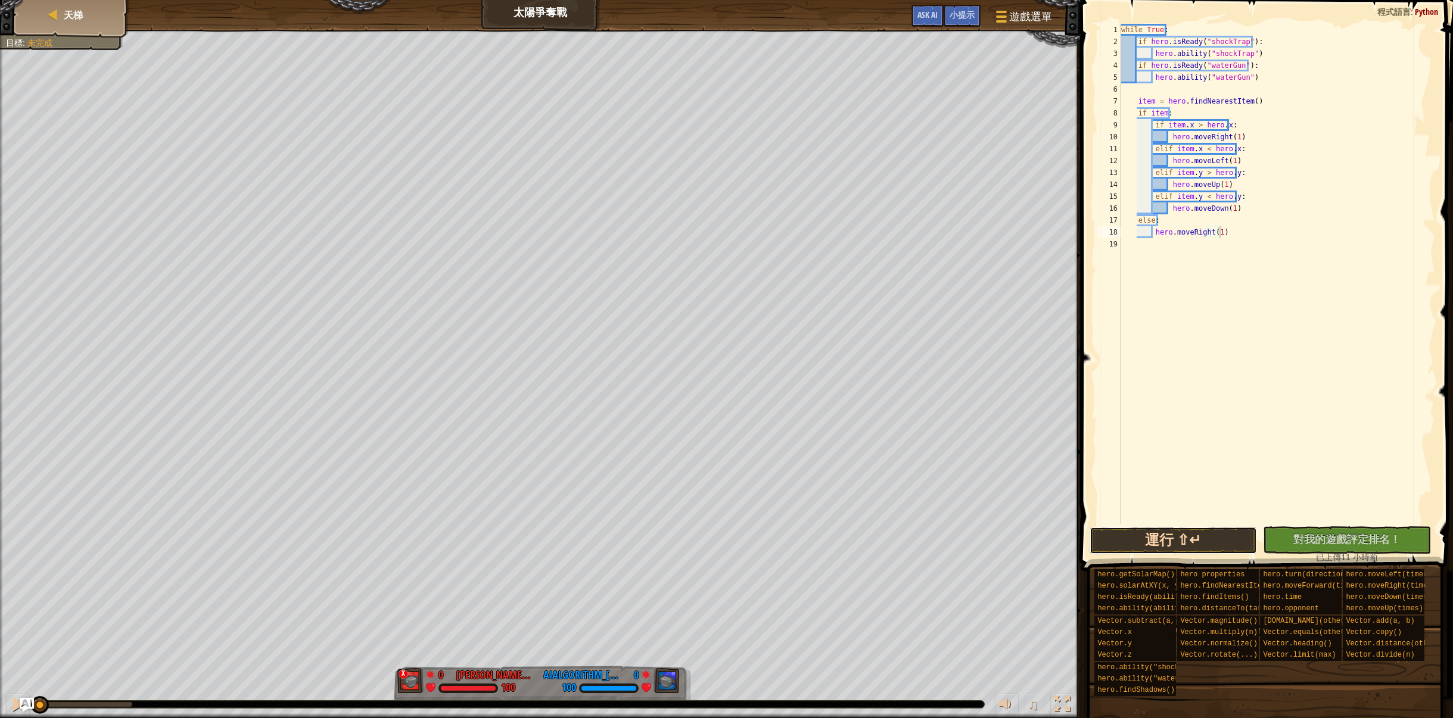
click at [1181, 543] on button "運行 ⇧↵" at bounding box center [1173, 540] width 168 height 27
click at [284, 617] on div "紅隊贏了。 目標 : 執行中… x 365 何定宇 Harry 31 2951 AIAlgorithm_李安宇_ 96 ♫ Hero 100 score: N…" at bounding box center [726, 374] width 1453 height 689
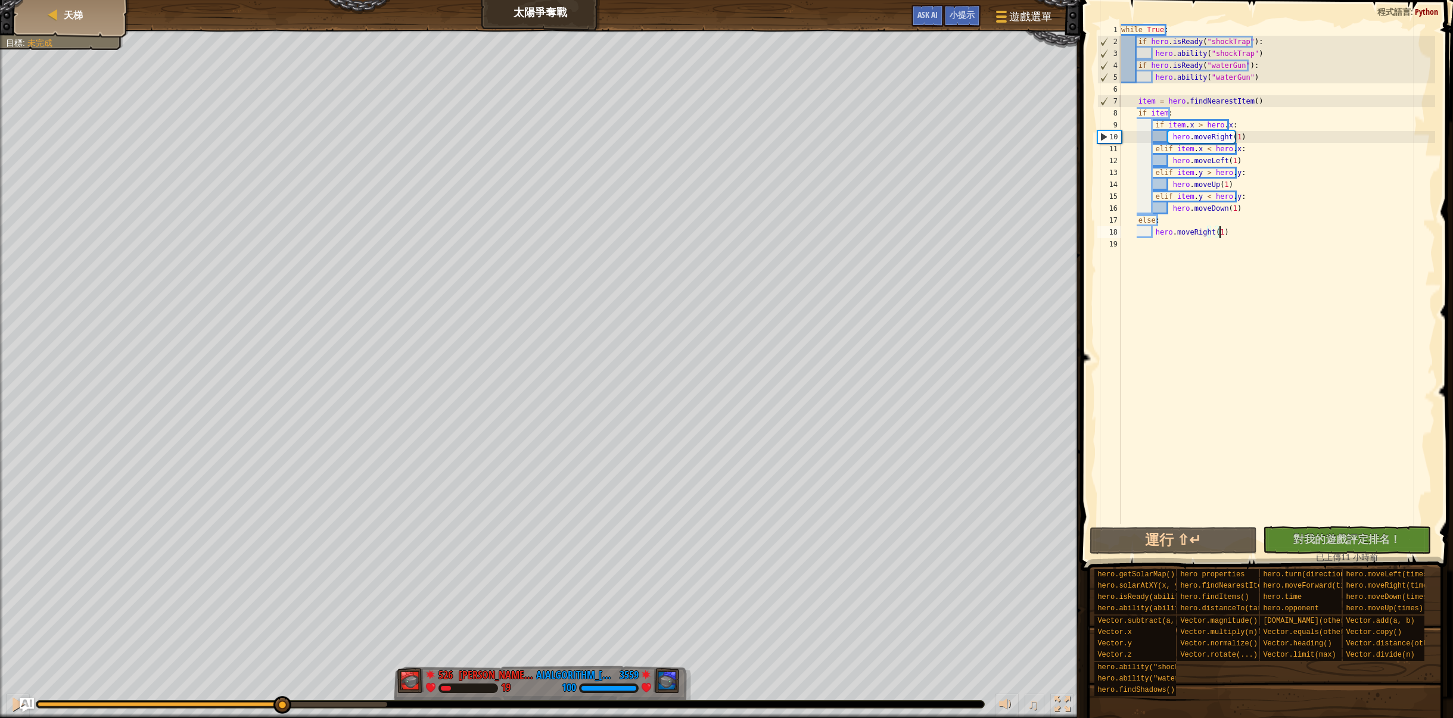
click at [284, 512] on div "紅隊贏了。 目標 : 未完成 526 何定宇 Harry 19 3559 AIAlgorithm_李安宇_ 100 ♫ Hero 19 score: No s…" at bounding box center [726, 374] width 1453 height 689
click at [5, 700] on div "♫" at bounding box center [540, 702] width 1080 height 36
click at [12, 704] on div at bounding box center [17, 704] width 15 height 15
click at [78, 9] on span "天梯" at bounding box center [73, 14] width 19 height 13
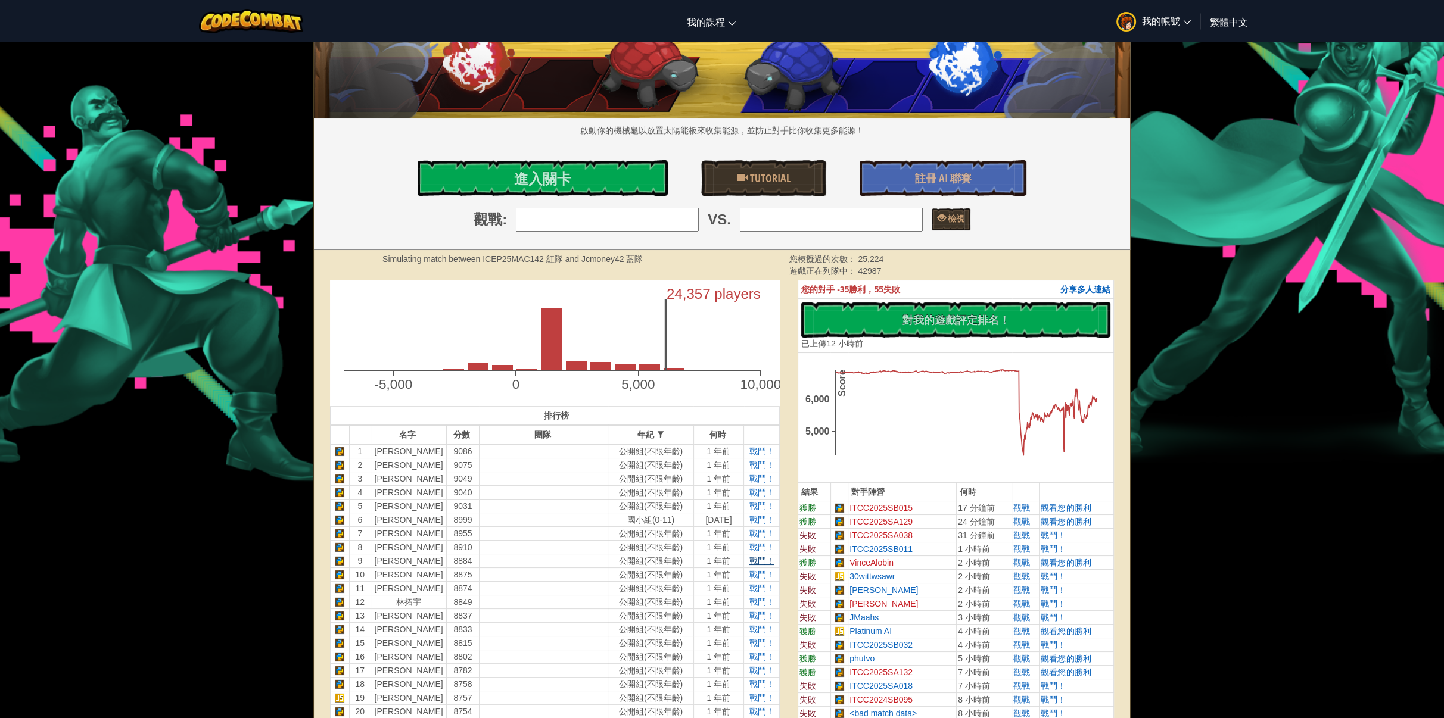
scroll to position [179, 0]
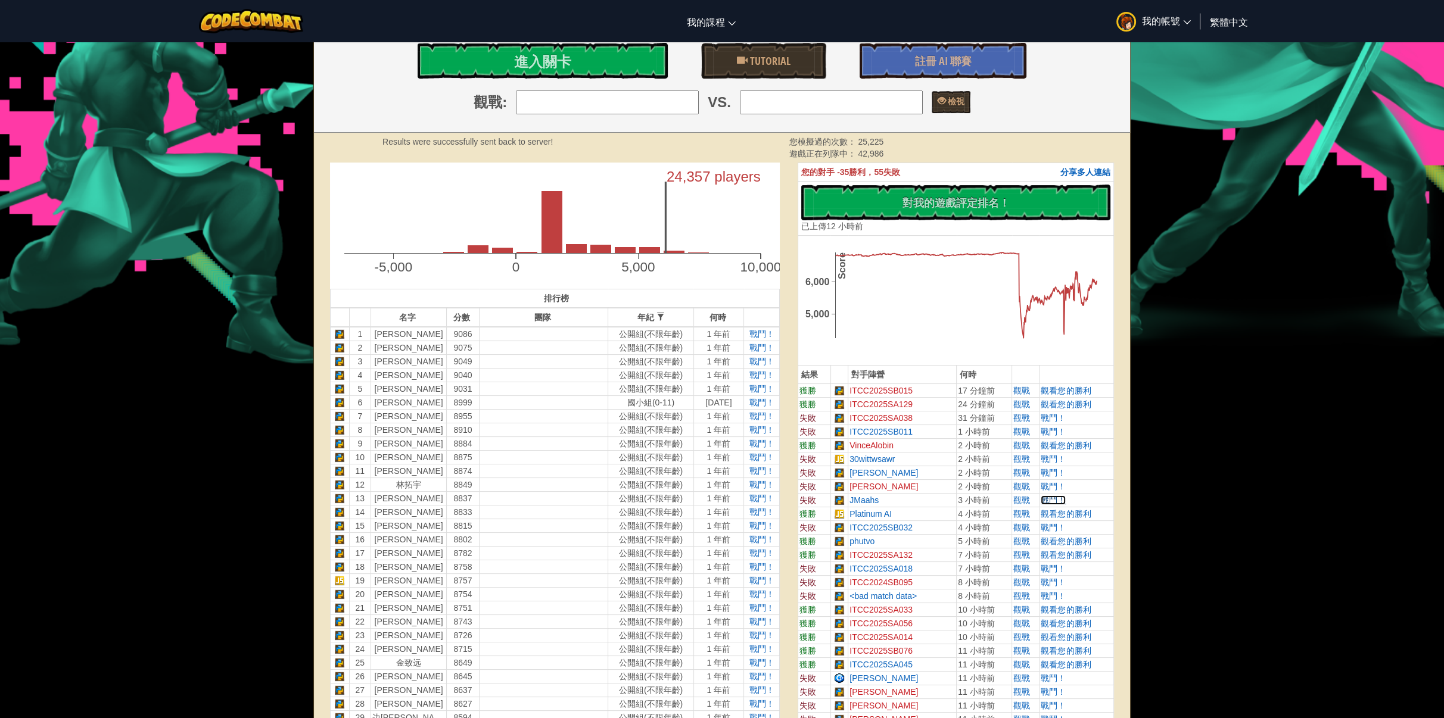
click at [1054, 499] on span "戰鬥！" at bounding box center [1053, 501] width 25 height 10
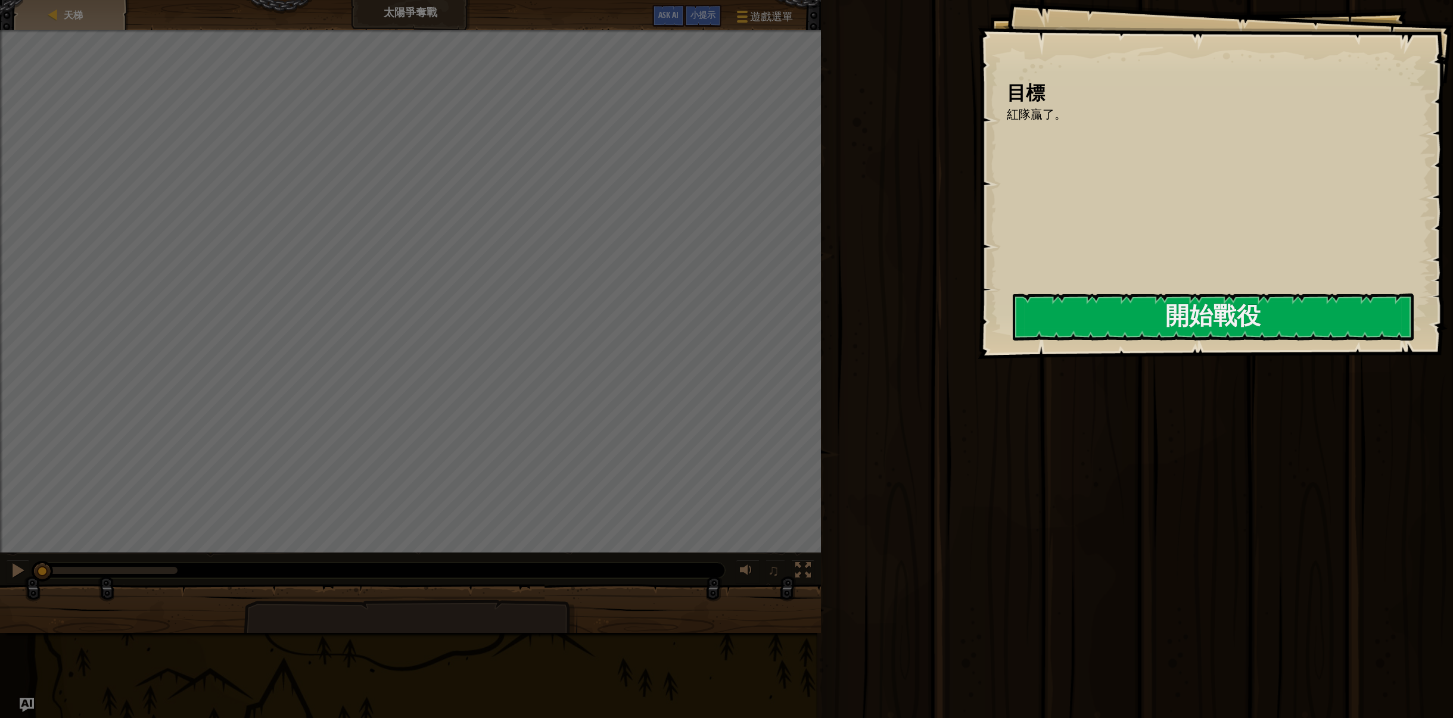
click at [1157, 292] on div "目標 紅隊贏了。 開始戰役 從伺服器載入失敗 您將需要訂閱來開啟這關。 訂閱 您需要加入一個課程來遊玩此關卡。 回到我的課程 詢問您的老師來分派一個授權碼給您…" at bounding box center [1214, 179] width 475 height 359
click at [1163, 341] on button "開始戰役" at bounding box center [1213, 317] width 401 height 47
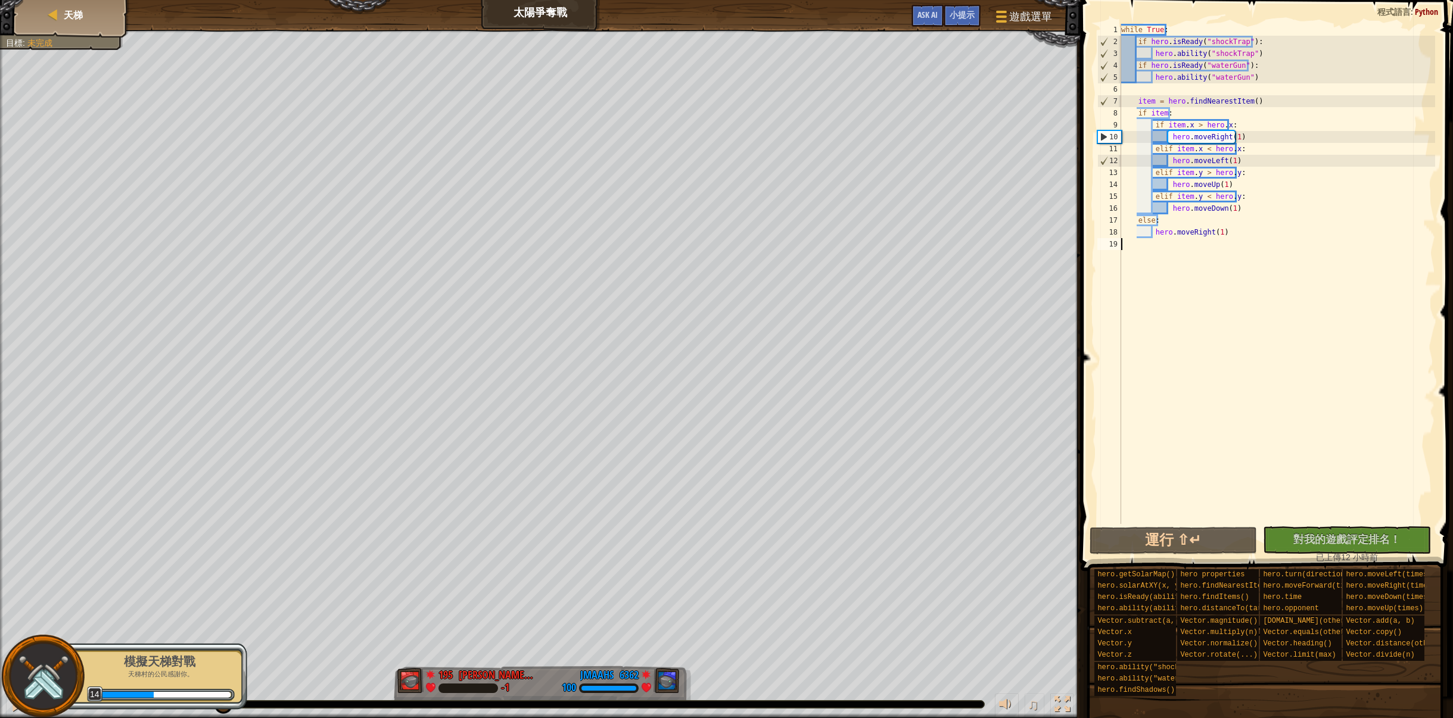
drag, startPoint x: 54, startPoint y: 703, endPoint x: 199, endPoint y: 652, distance: 153.9
click at [199, 0] on body "天梯 太陽爭奪戰 遊戲選單 完成 小提示 Ask AI 1 ההההההההההההההההההההההההההההההההההההההההההההההההה…" at bounding box center [726, 0] width 1453 height 0
click at [153, 667] on div "模擬天梯對戰" at bounding box center [160, 661] width 150 height 17
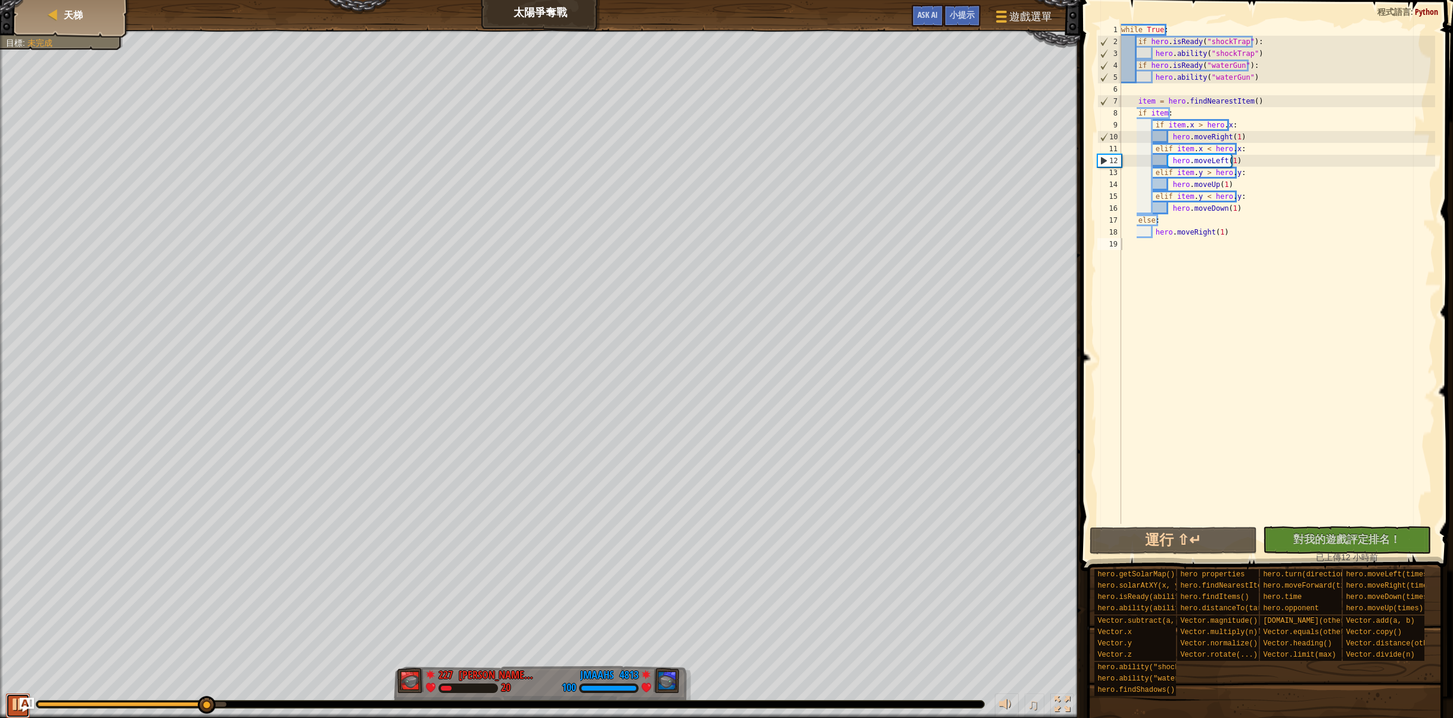
click at [13, 699] on div at bounding box center [17, 704] width 15 height 15
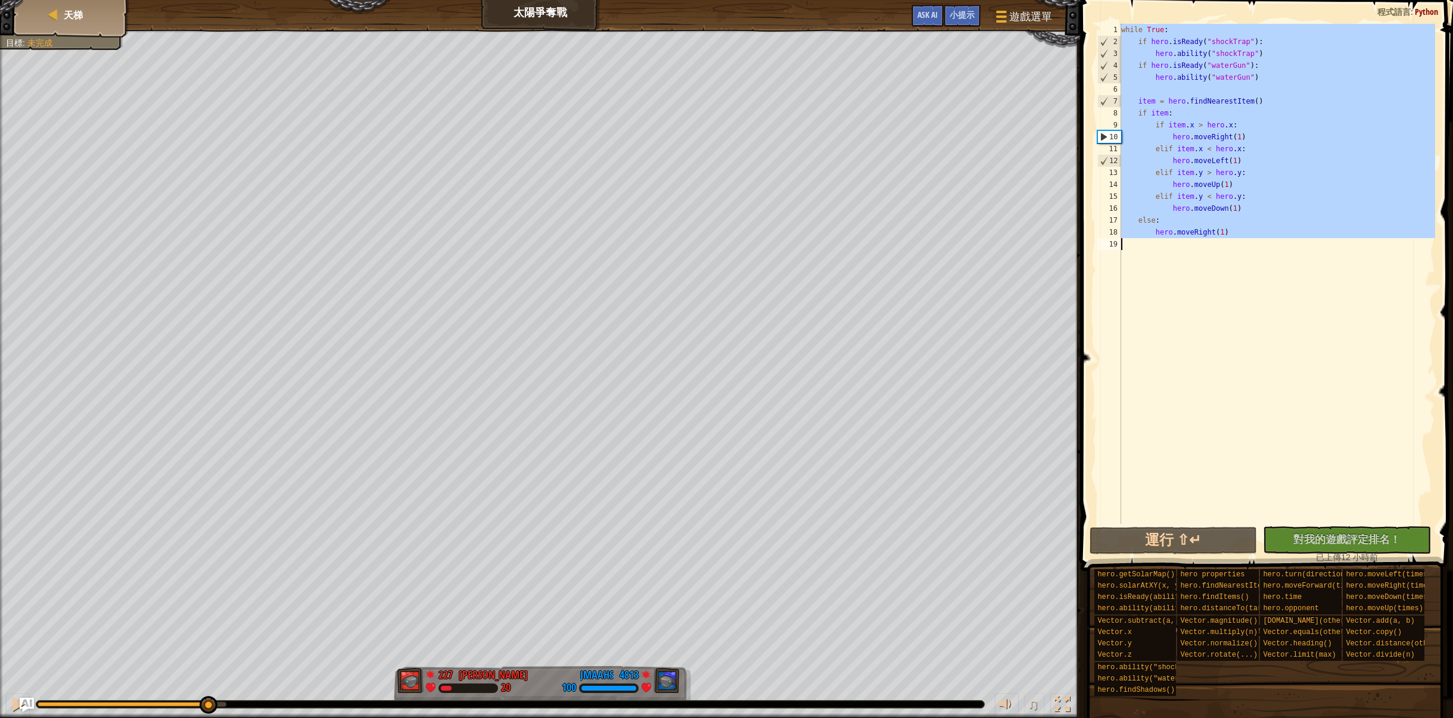
drag, startPoint x: 1120, startPoint y: 27, endPoint x: 1364, endPoint y: 313, distance: 376.1
click at [1364, 313] on div "while True : if hero . isReady ( "shockTrap" ) : hero . ability ( "shockTrap" )…" at bounding box center [1277, 286] width 317 height 524
type textarea "hero.moveRight(1)"
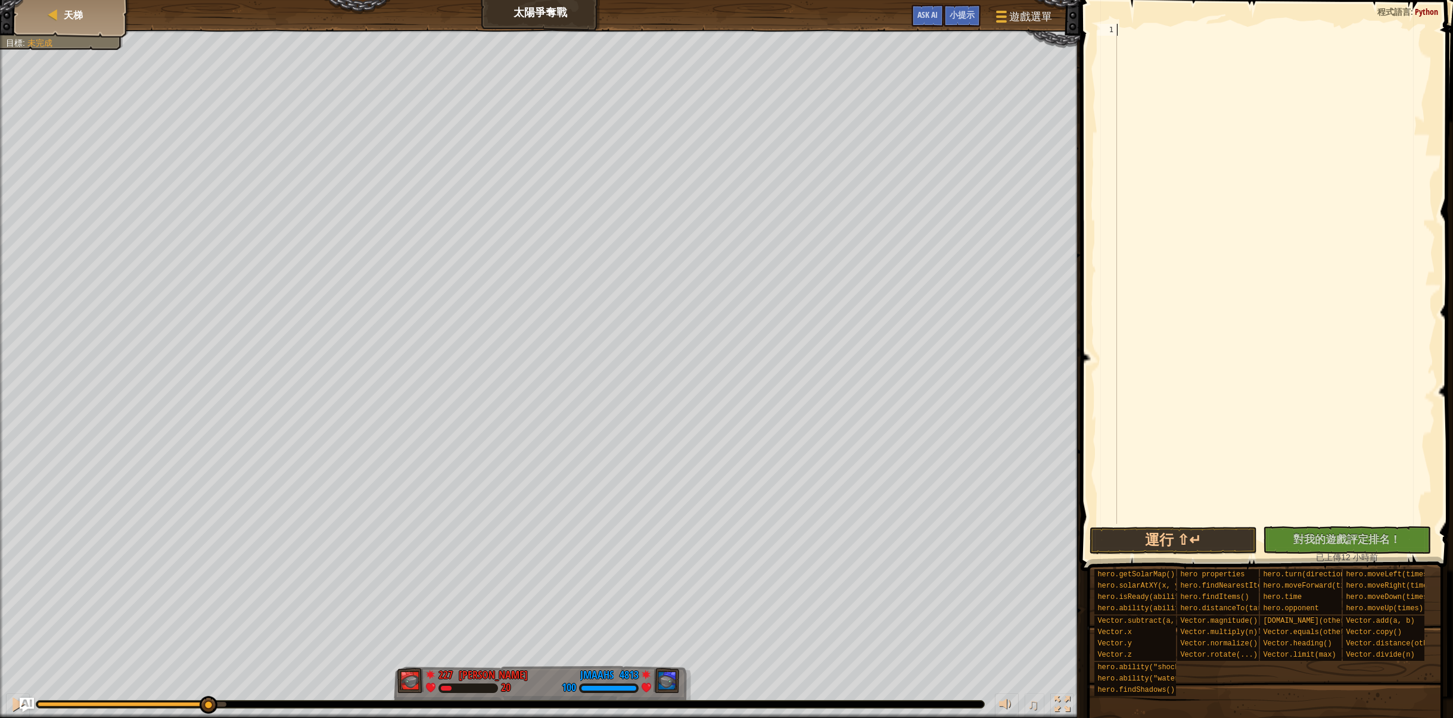
paste textarea "hero.moveDown(1)"
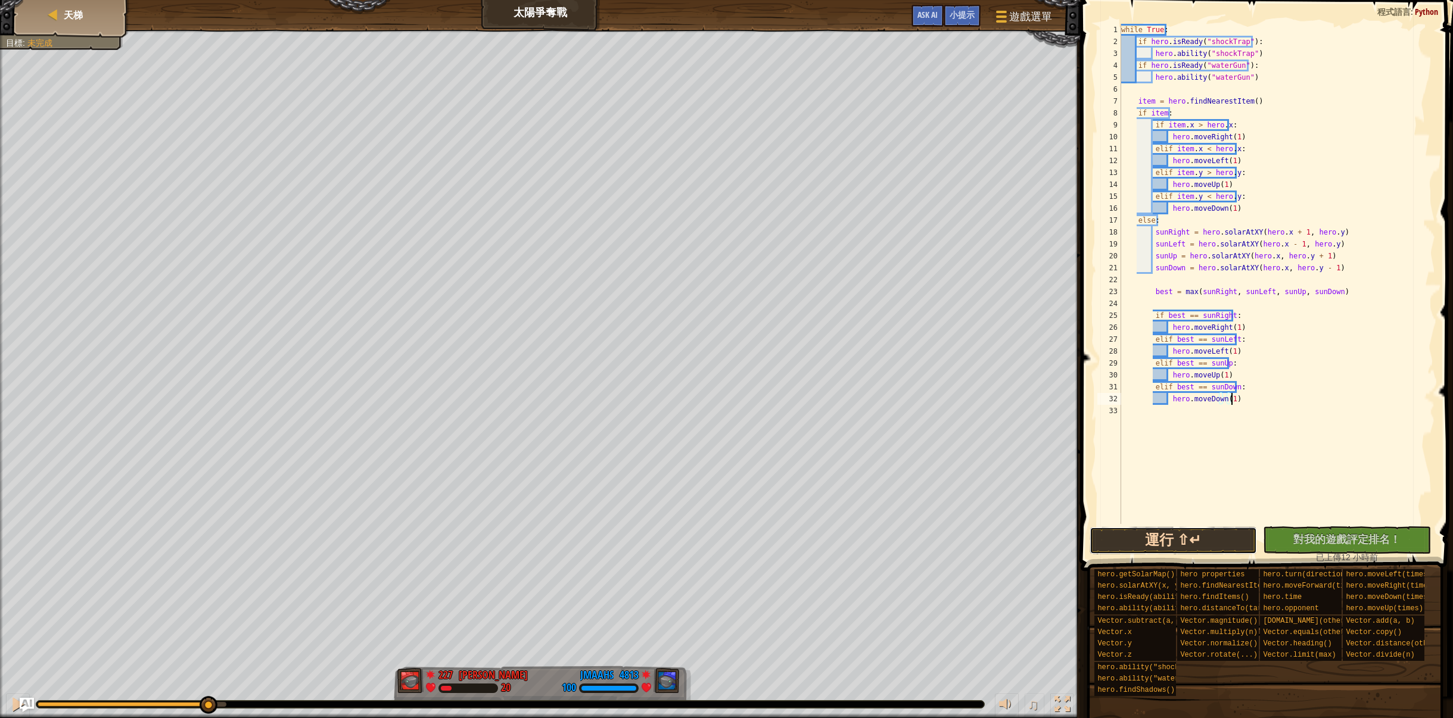
click at [1192, 547] on button "運行 ⇧↵" at bounding box center [1173, 540] width 168 height 27
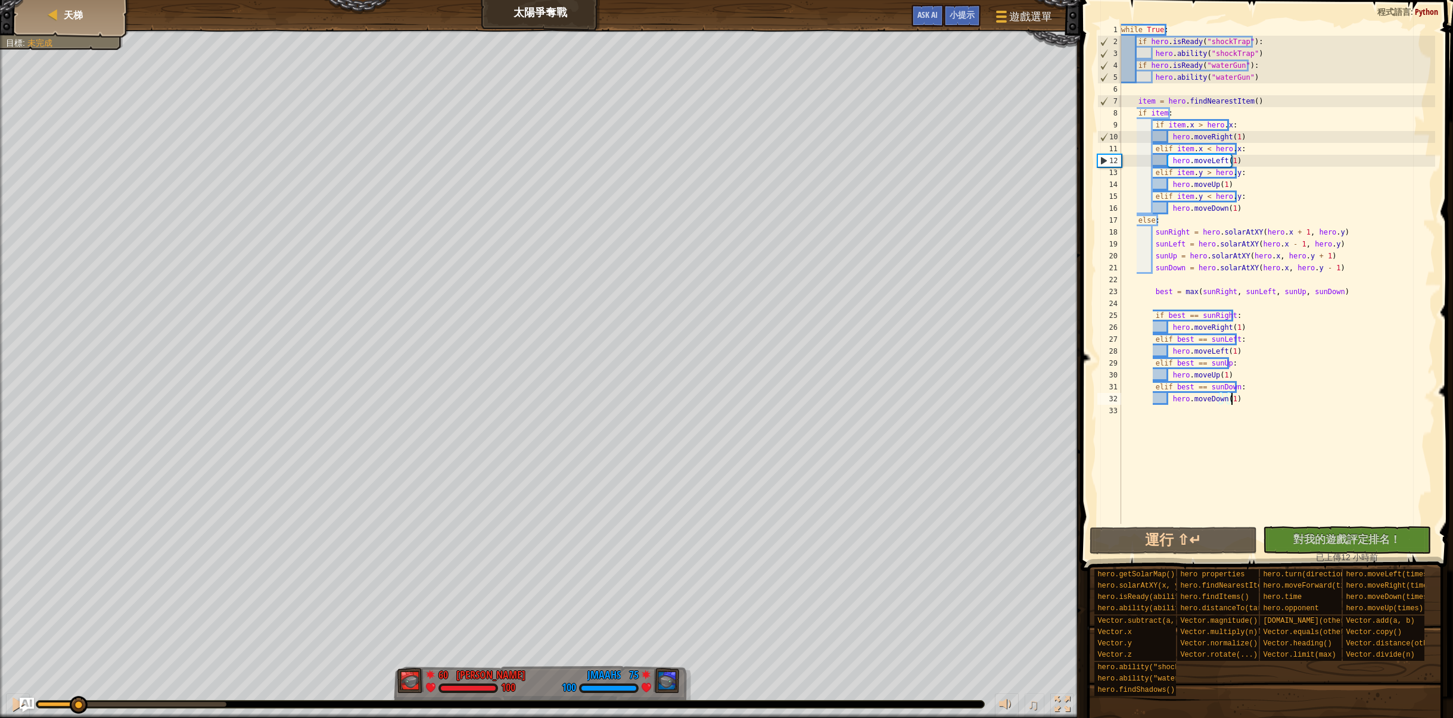
click at [77, 630] on div "紅隊贏了。 目標 : 未完成 60 何定宇 Harry 100 75 JMaahs 100 ♫ Hero 100 score: No score S: Red…" at bounding box center [726, 374] width 1453 height 689
click at [9, 705] on button at bounding box center [18, 706] width 24 height 24
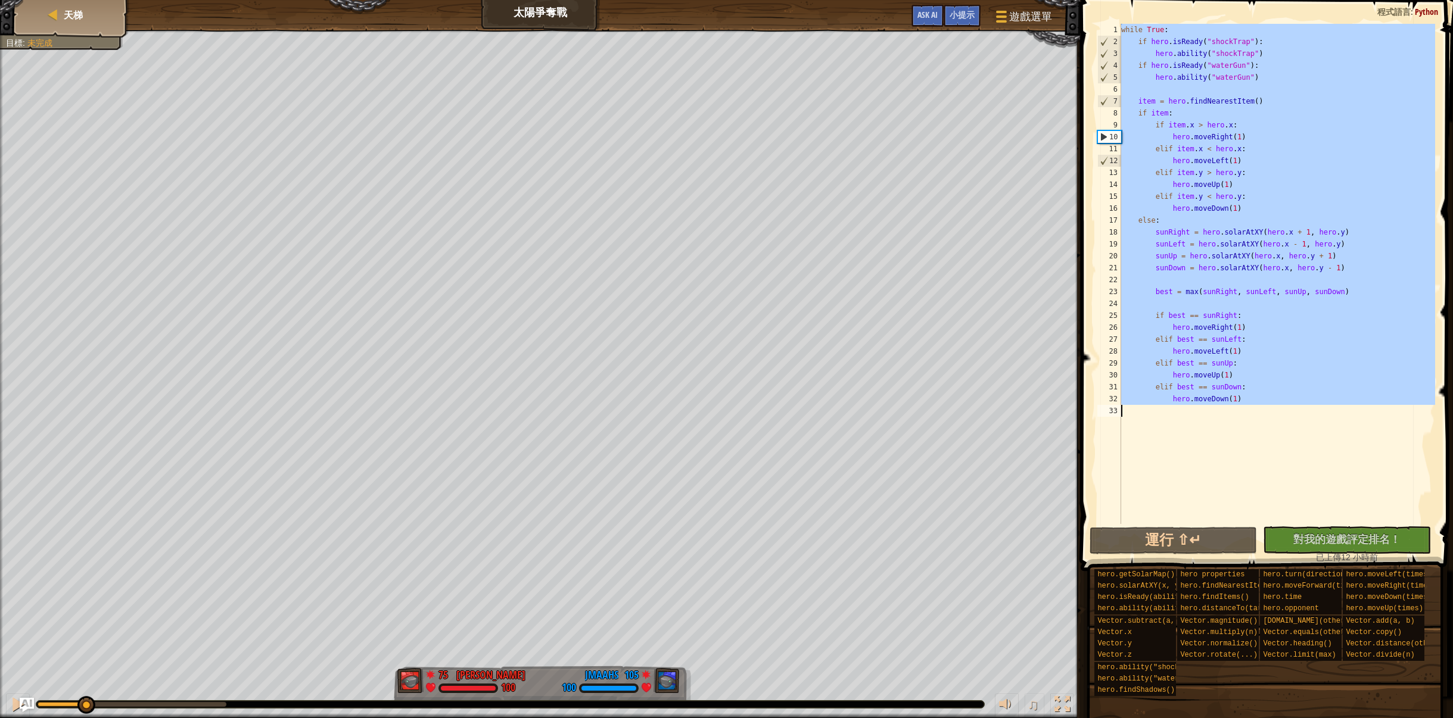
drag, startPoint x: 1120, startPoint y: 32, endPoint x: 1358, endPoint y: 478, distance: 505.8
click at [1358, 478] on div "hero.moveDown(1) 1 2 3 4 5 6 7 8 9 10 11 12 13 14 15 16 17 18 19 20 21 22 23 24…" at bounding box center [1265, 274] width 341 height 500
type textarea "hero.moveDown(1)"
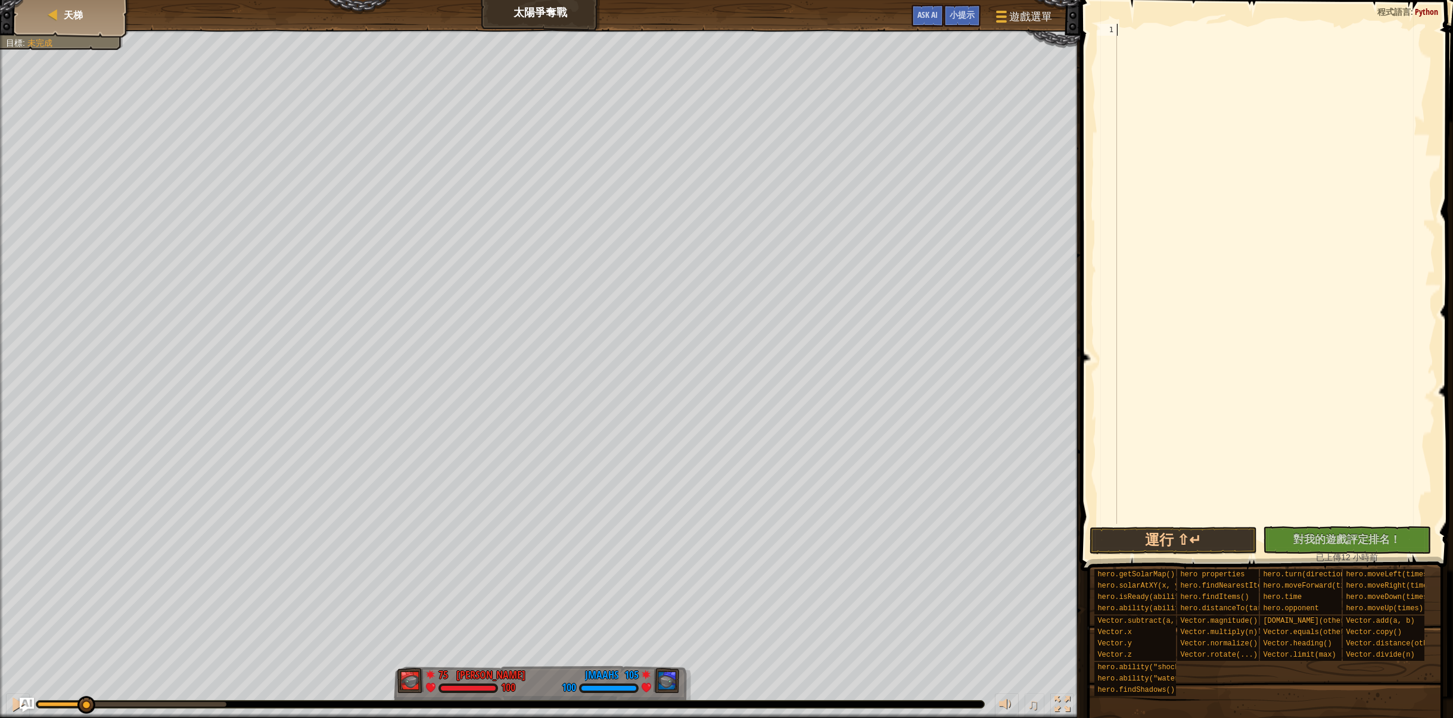
paste textarea "direction = "left""
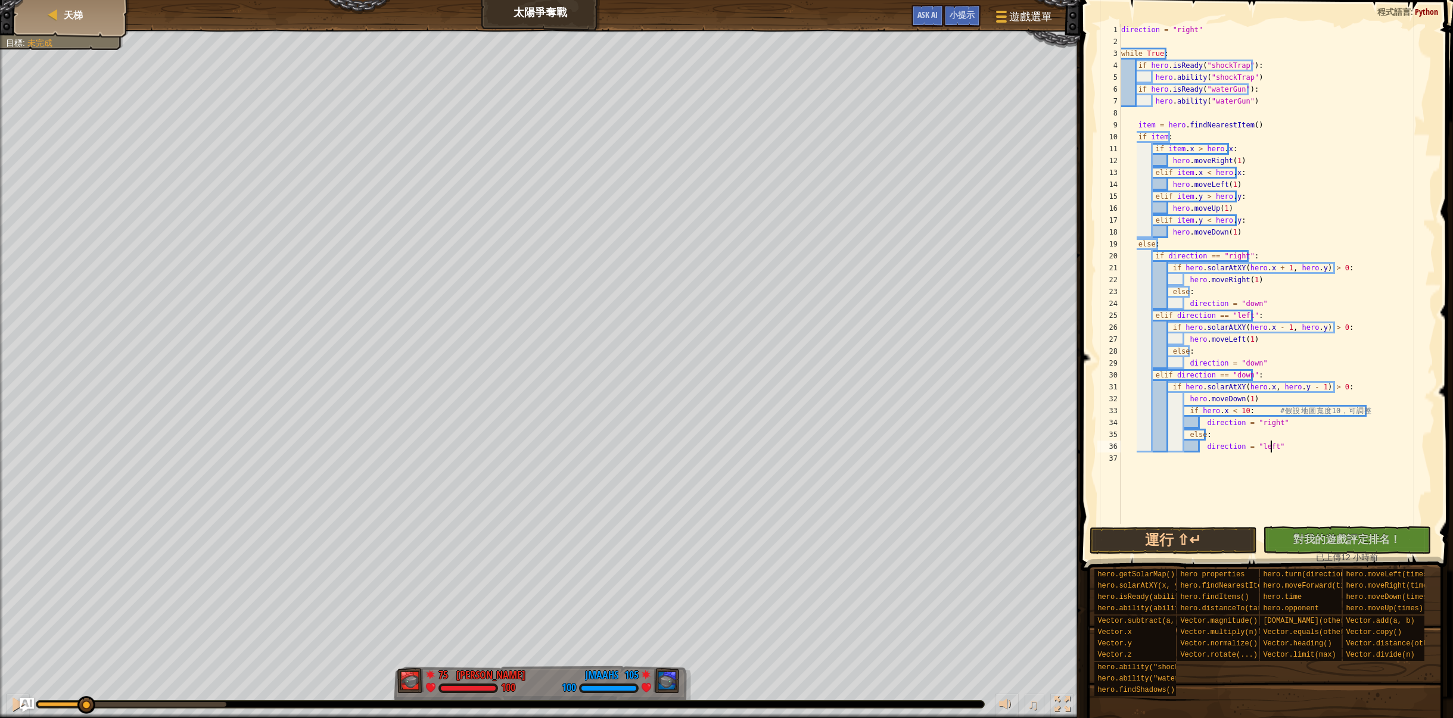
click at [1381, 407] on div "direction = "right" while True : if hero . isReady ( "shockTrap" ) : hero . abi…" at bounding box center [1277, 286] width 317 height 524
click at [1165, 531] on button "運行 ⇧↵" at bounding box center [1173, 540] width 168 height 27
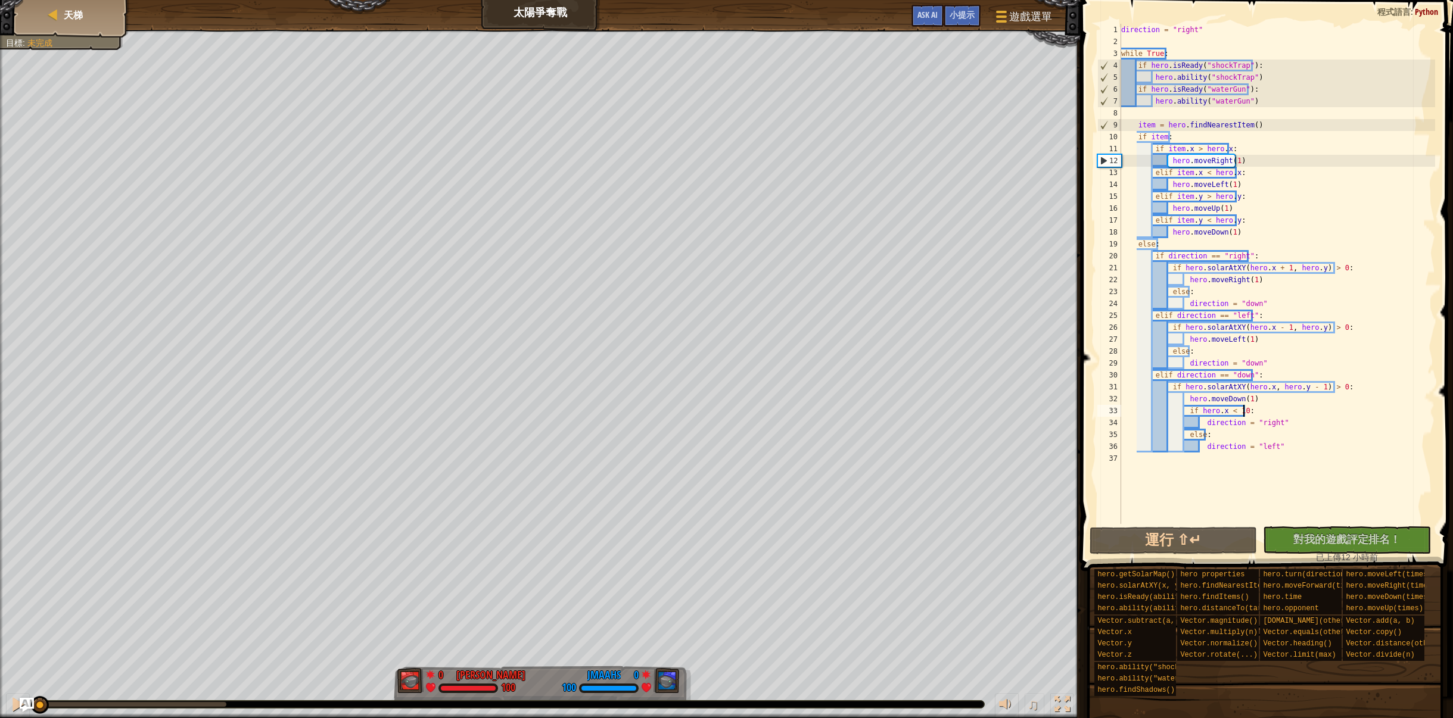
drag, startPoint x: 133, startPoint y: 695, endPoint x: 0, endPoint y: 642, distance: 143.2
click at [0, 642] on div "紅隊贏了。 目標 : 未完成 0 何定宇 Harry 100 0 JMaahs 100 ♫ Hero 100 score: No score S: Red c…" at bounding box center [726, 374] width 1453 height 689
click at [2, 699] on div "♫" at bounding box center [540, 702] width 1080 height 36
click at [13, 703] on div at bounding box center [17, 704] width 15 height 15
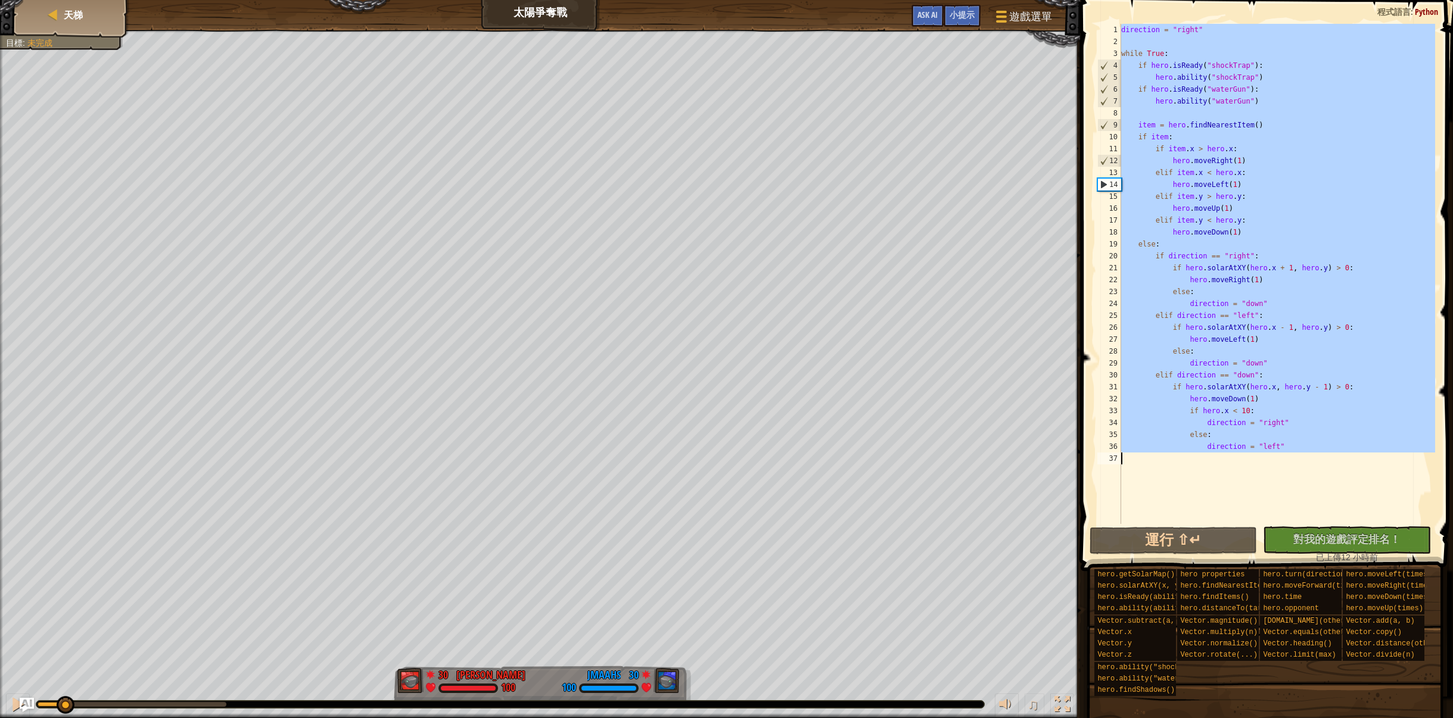
drag, startPoint x: 1120, startPoint y: 26, endPoint x: 1345, endPoint y: 458, distance: 487.0
click at [1345, 458] on div "if hero.x < 10: 1 2 3 4 5 6 7 8 9 10 11 12 13 14 15 16 17 18 19 20 21 22 23 24 …" at bounding box center [1265, 274] width 341 height 500
type textarea "direction = "left""
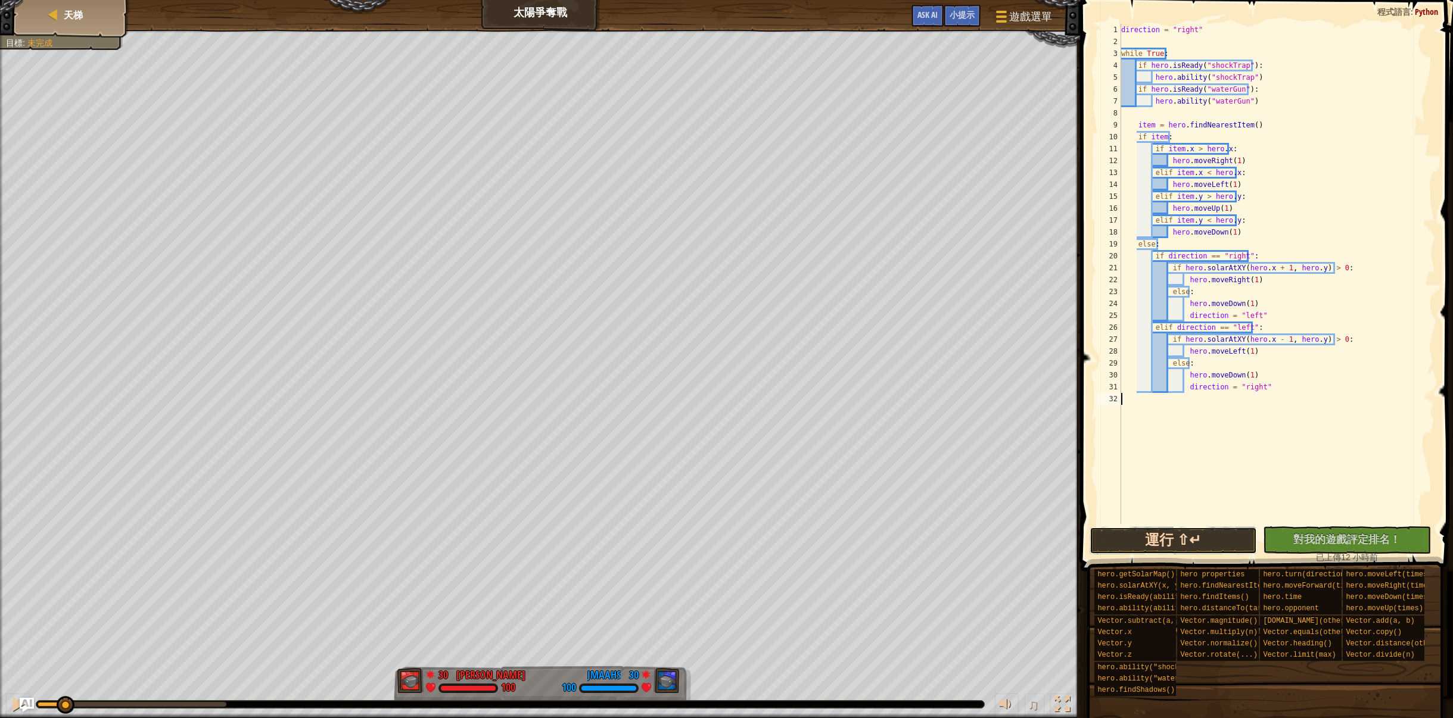
click at [1235, 537] on button "運行 ⇧↵" at bounding box center [1173, 540] width 168 height 27
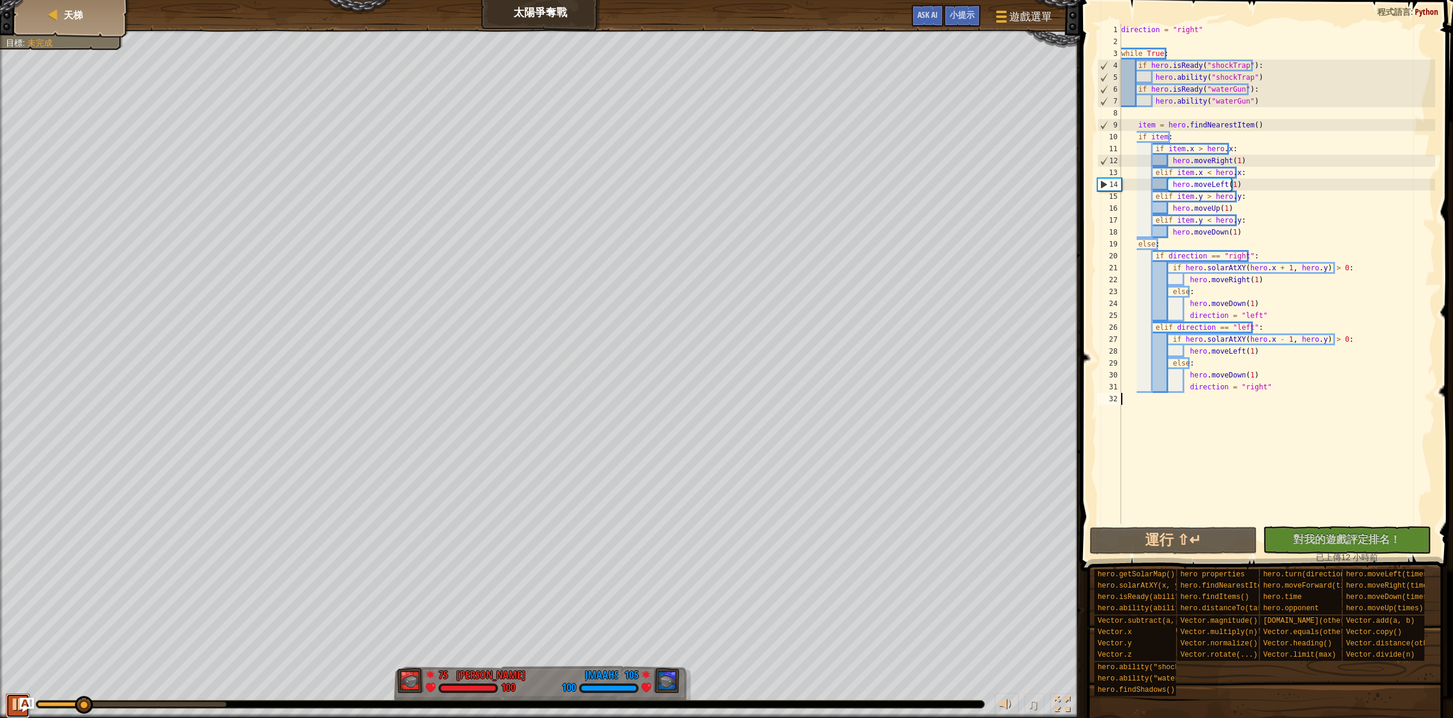
click at [11, 708] on div at bounding box center [17, 704] width 15 height 15
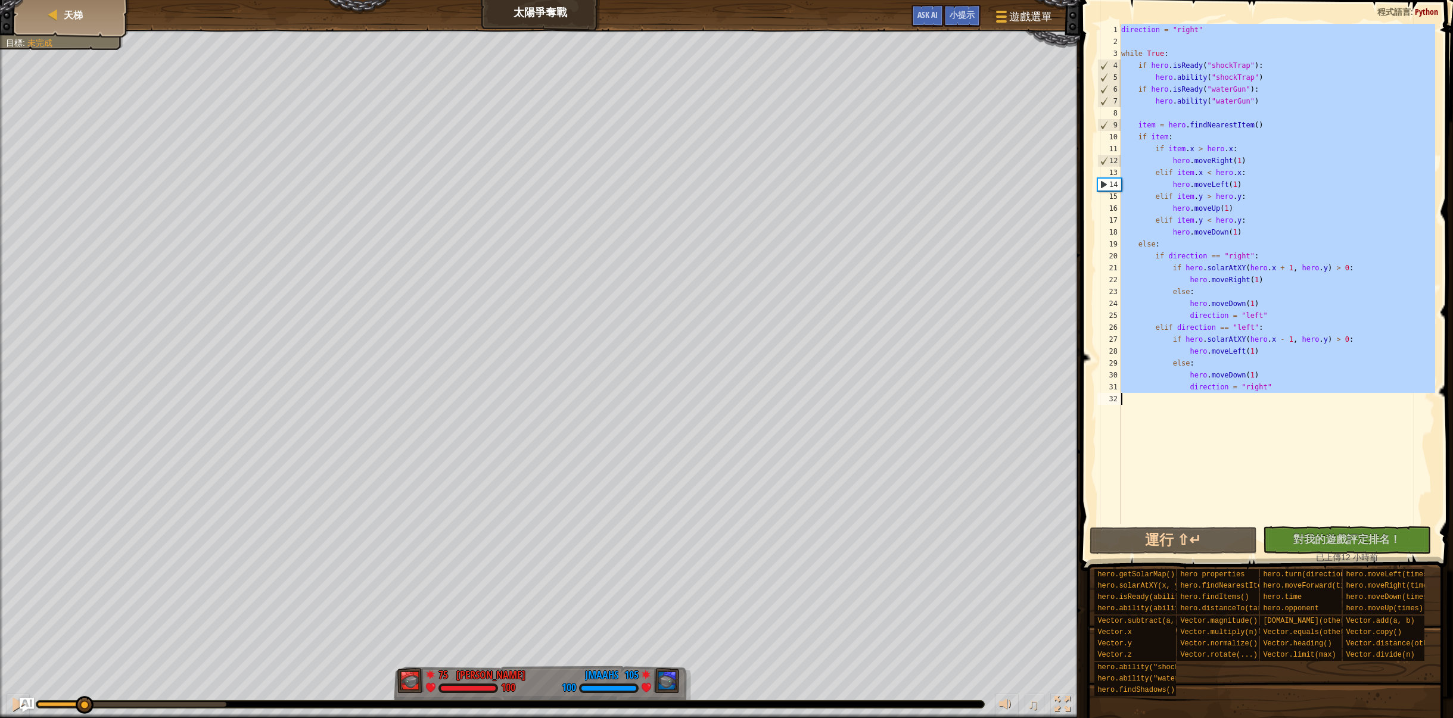
drag, startPoint x: 1119, startPoint y: 27, endPoint x: 1342, endPoint y: 430, distance: 460.2
click at [1342, 430] on div "1 2 3 4 5 6 7 8 9 10 11 12 13 14 15 16 17 18 19 20 21 22 23 24 25 26 27 28 29 3…" at bounding box center [1265, 274] width 341 height 500
type textarea "direction = "right""
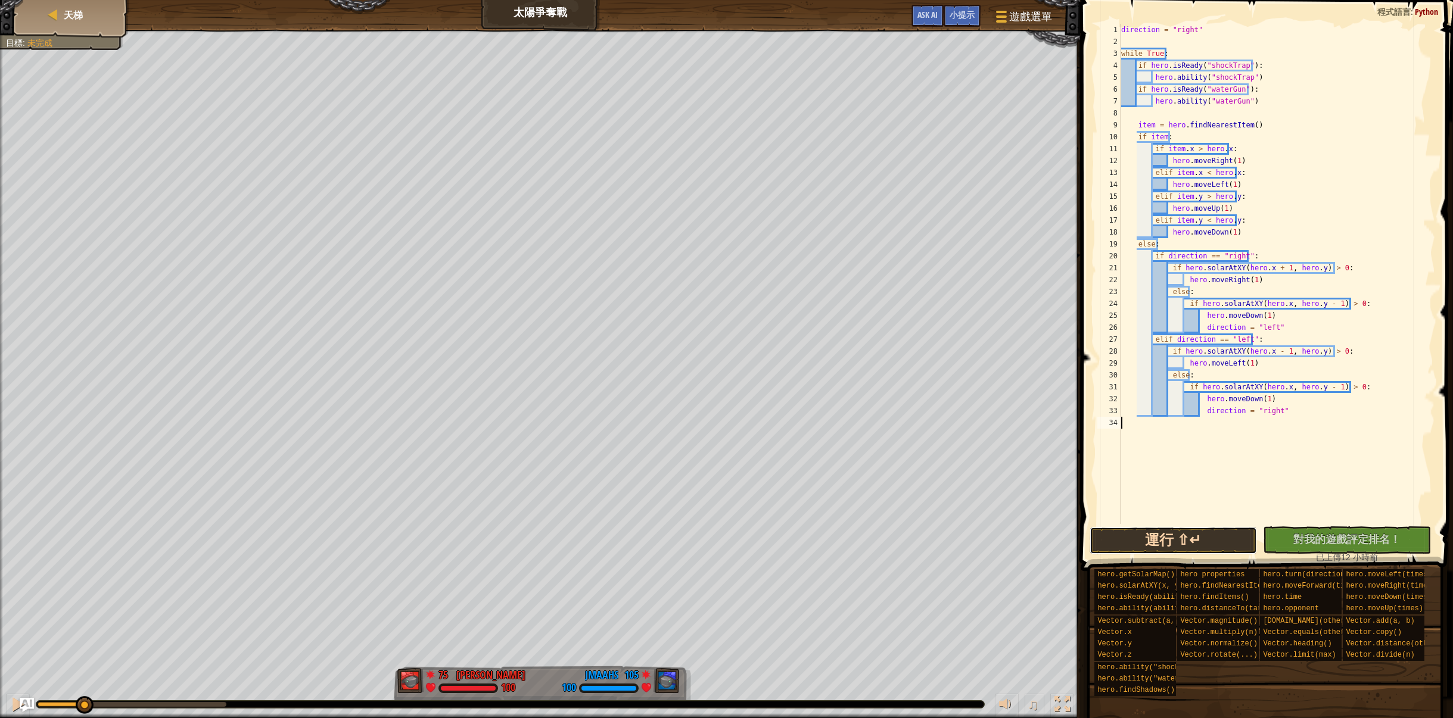
click at [1218, 535] on button "運行 ⇧↵" at bounding box center [1173, 540] width 168 height 27
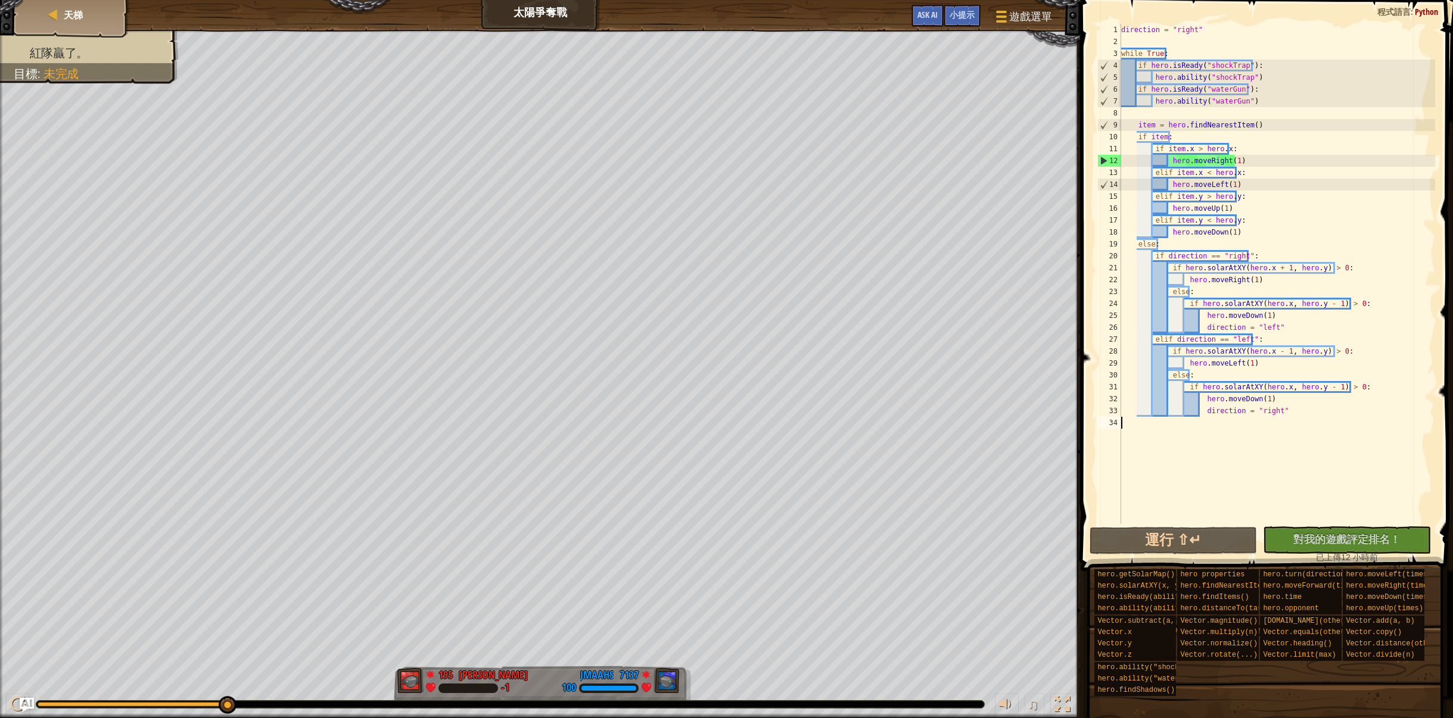
click at [245, 672] on div "紅隊贏了。 目標 : 未完成 195 何定宇 Harry -1 7137 JMaahs 100 ♫ Hero -1 score: No score S: Re…" at bounding box center [726, 374] width 1453 height 689
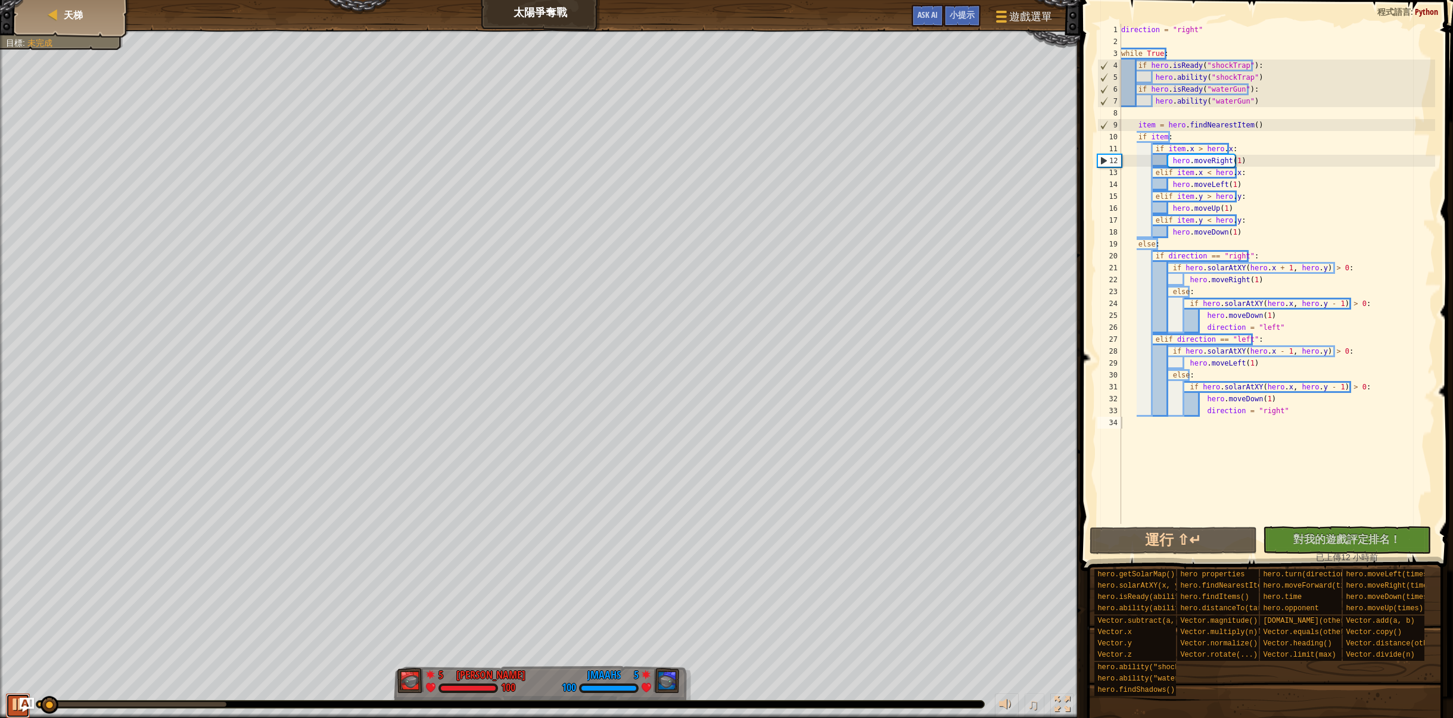
click at [15, 705] on div at bounding box center [17, 704] width 15 height 15
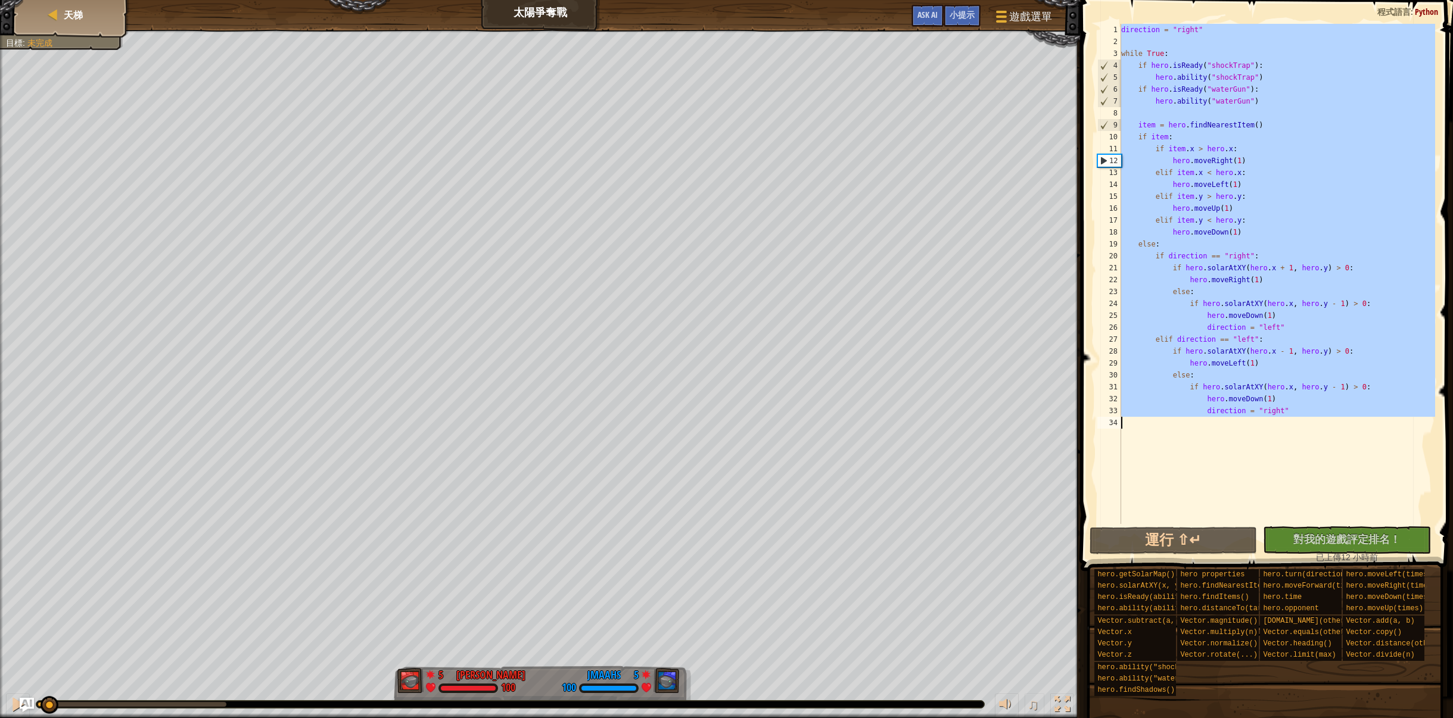
drag, startPoint x: 1122, startPoint y: 29, endPoint x: 1452, endPoint y: 443, distance: 529.0
click at [1452, 443] on div "1 2 3 4 5 6 7 8 9 10 11 12 13 14 15 16 17 18 19 20 21 22 23 24 25 26 27 28 29 3…" at bounding box center [1265, 309] width 376 height 606
type textarea "direction = "right""
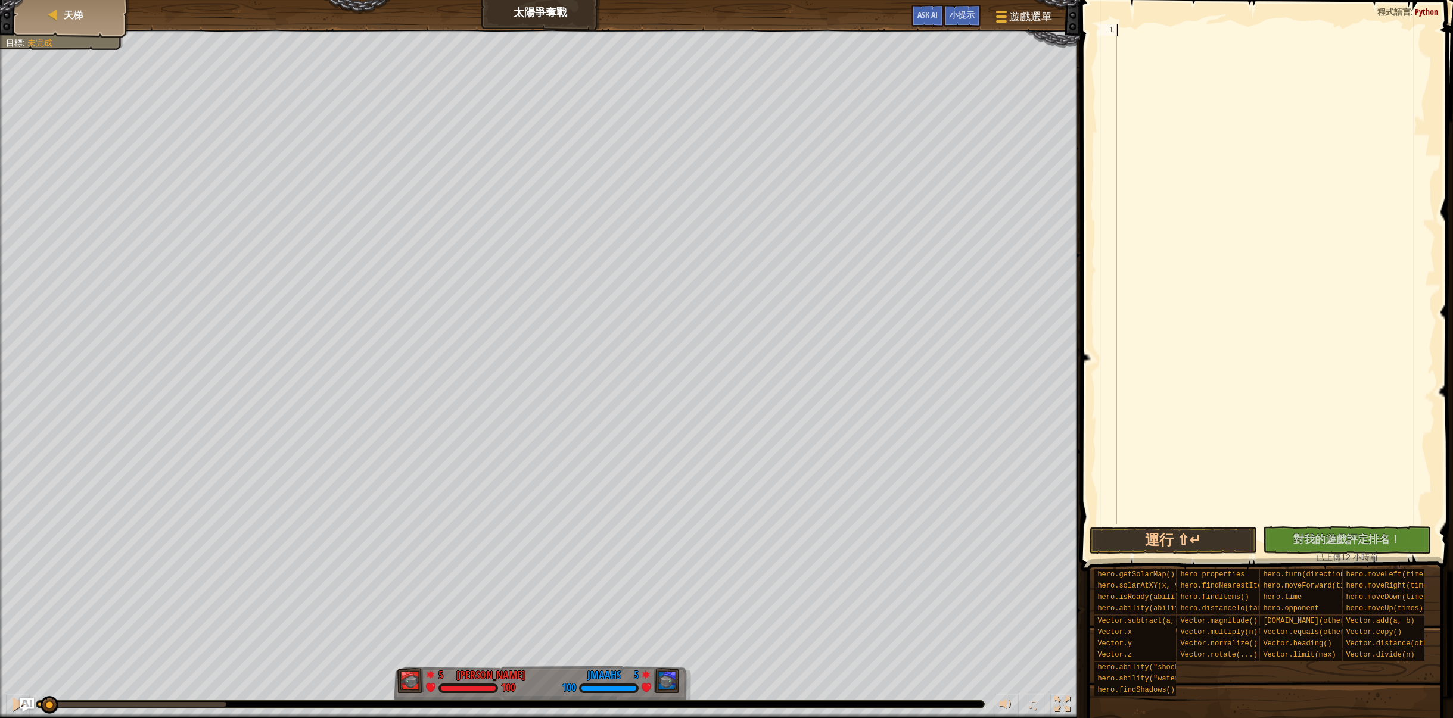
paste textarea "direction = "right""
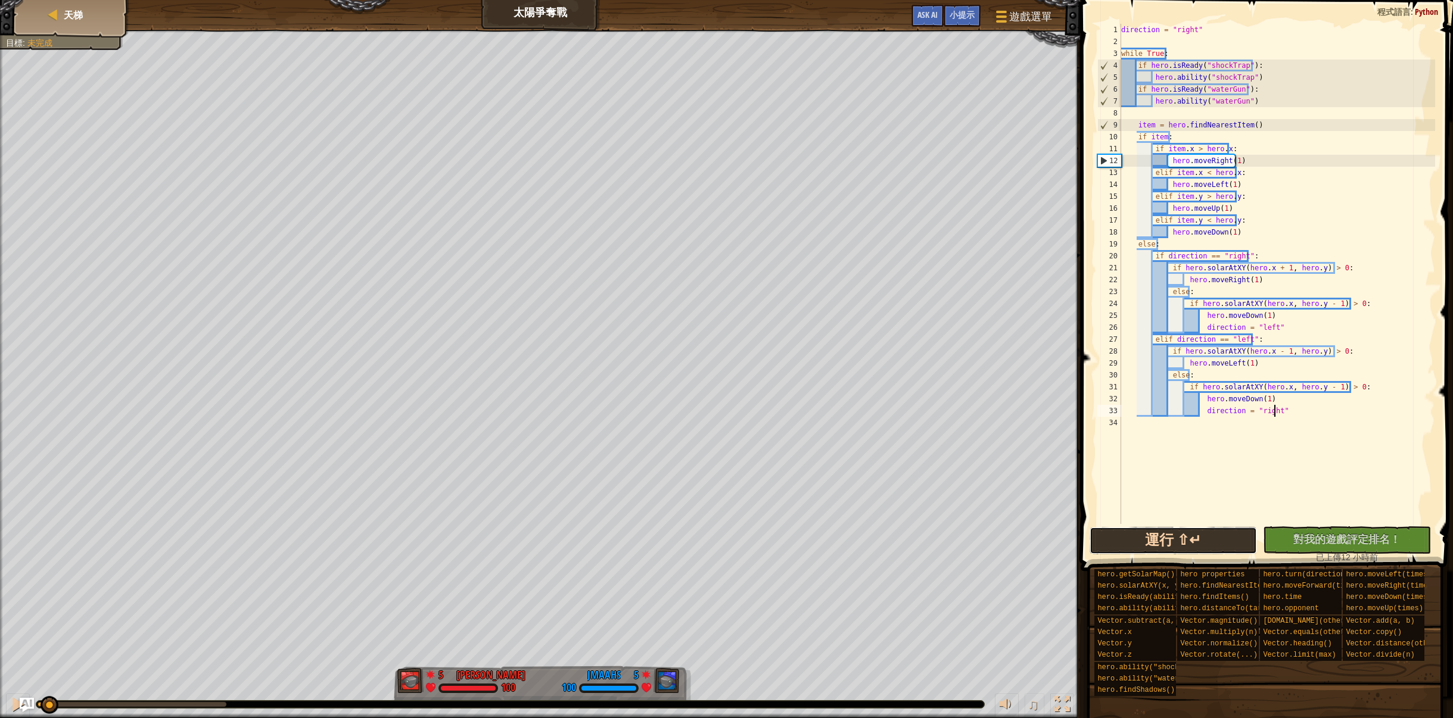
click at [1198, 550] on button "運行 ⇧↵" at bounding box center [1173, 540] width 168 height 27
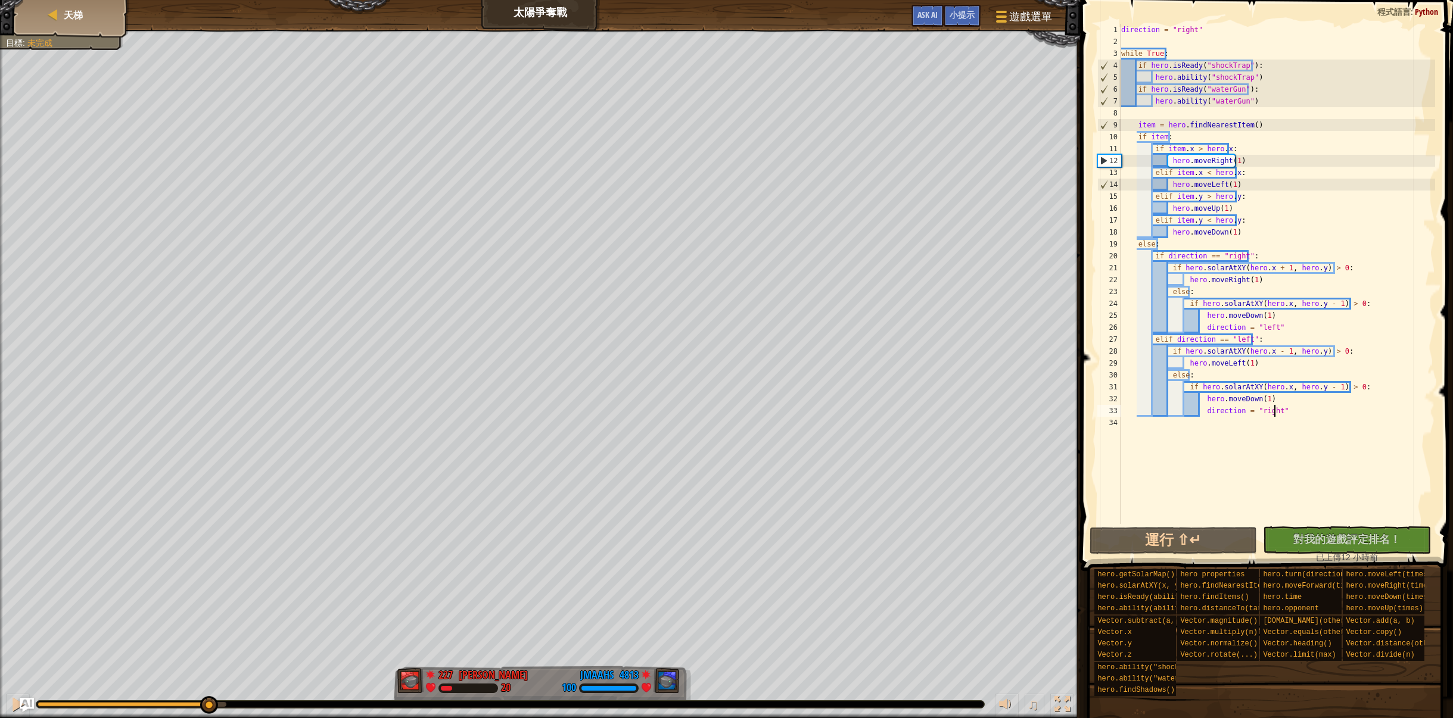
click at [211, 670] on div "紅隊贏了。 目標 : 未完成 227 何定宇 Harry 20 4813 JMaahs 100 ♫ Hero 20 score: No score S: Re…" at bounding box center [726, 374] width 1453 height 689
click at [8, 704] on button at bounding box center [18, 706] width 24 height 24
drag, startPoint x: 218, startPoint y: 704, endPoint x: 0, endPoint y: 690, distance: 218.4
click at [0, 690] on div "♫" at bounding box center [540, 702] width 1080 height 36
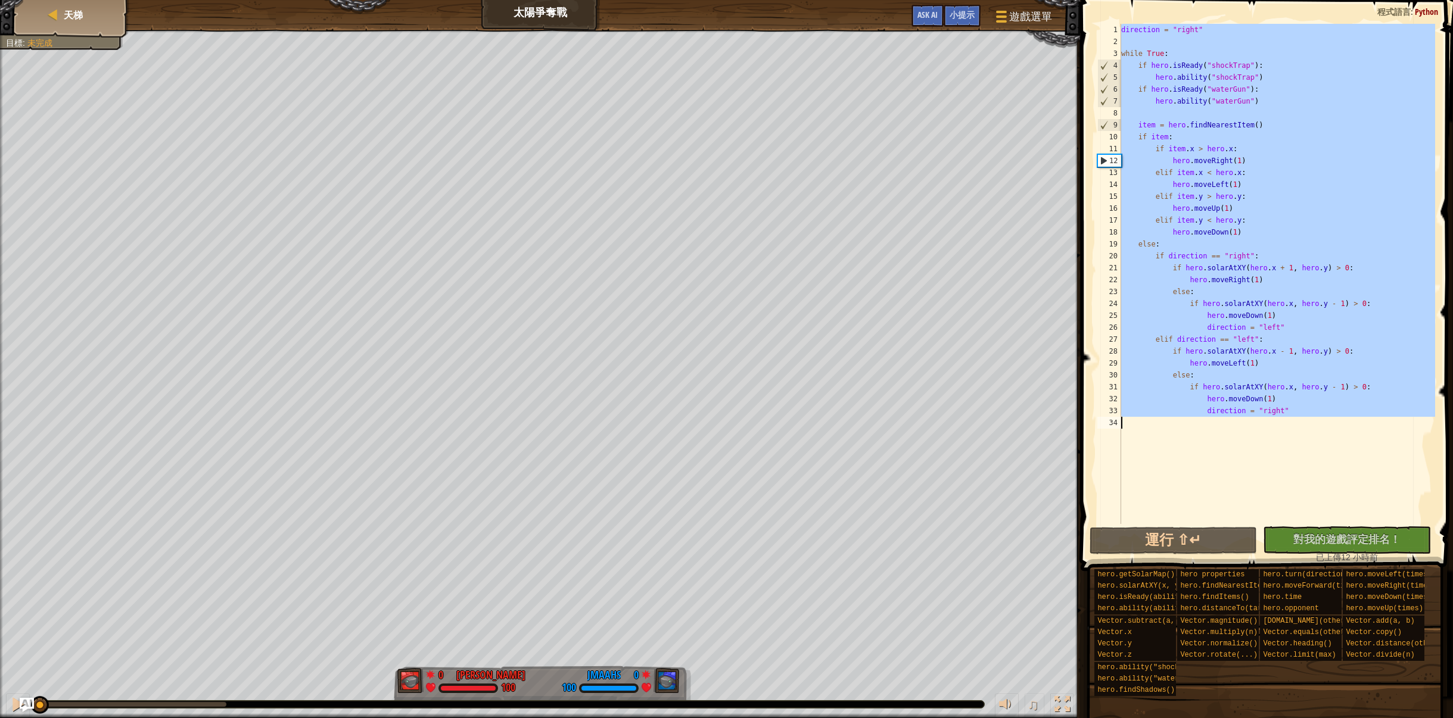
drag, startPoint x: 1120, startPoint y: 27, endPoint x: 1358, endPoint y: 425, distance: 463.8
click at [1358, 425] on div "direction = "right" 1 2 3 4 5 6 7 8 9 10 11 12 13 14 15 16 17 18 19 20 21 22 23…" at bounding box center [1265, 274] width 341 height 500
type textarea "direction = "right""
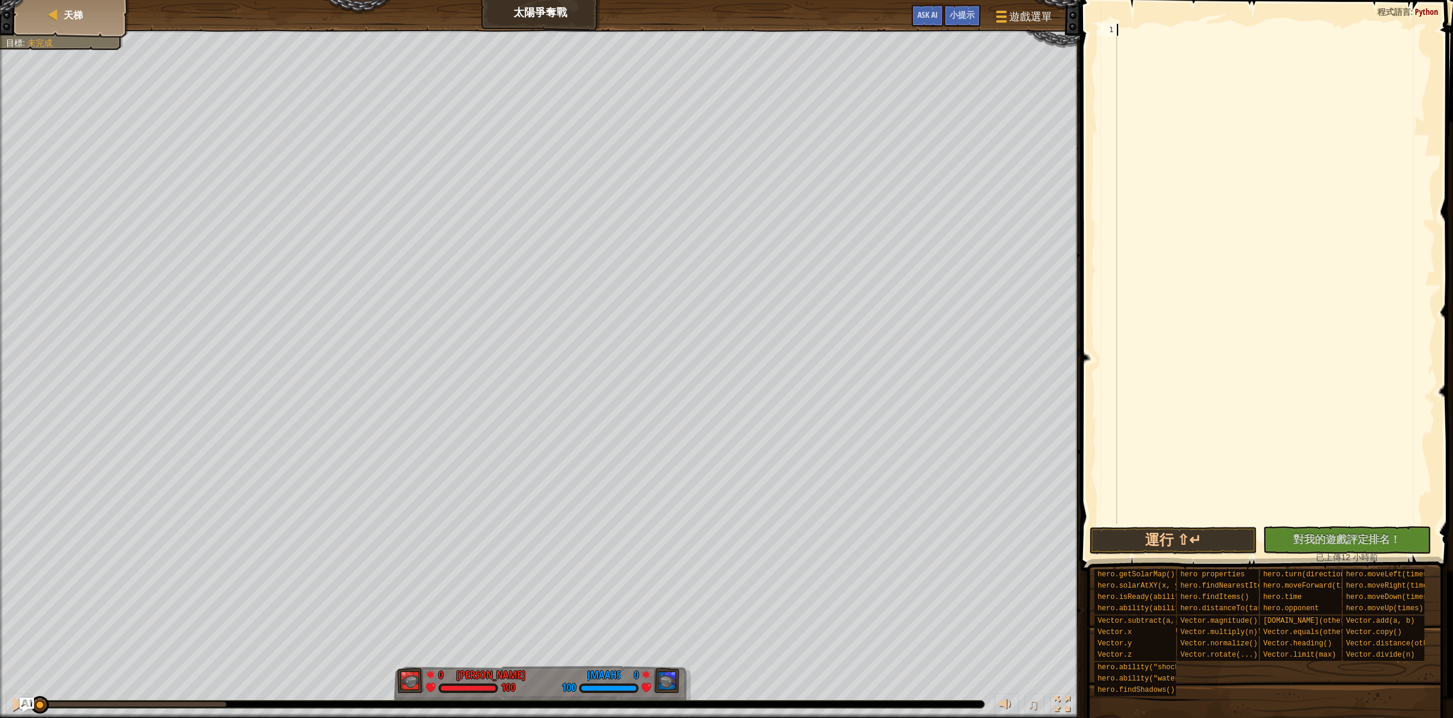
paste textarea "hero.moveDown(1)"
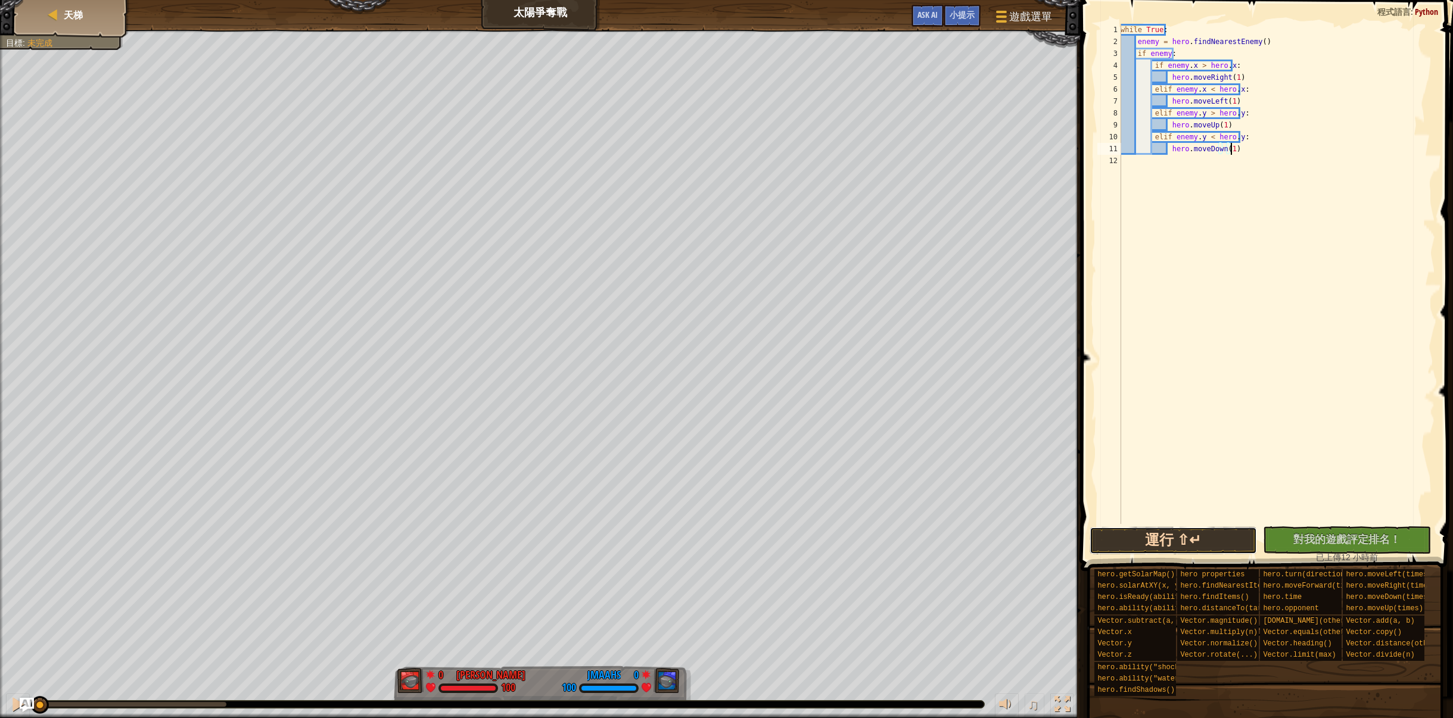
click at [1198, 536] on button "運行 ⇧↵" at bounding box center [1173, 540] width 168 height 27
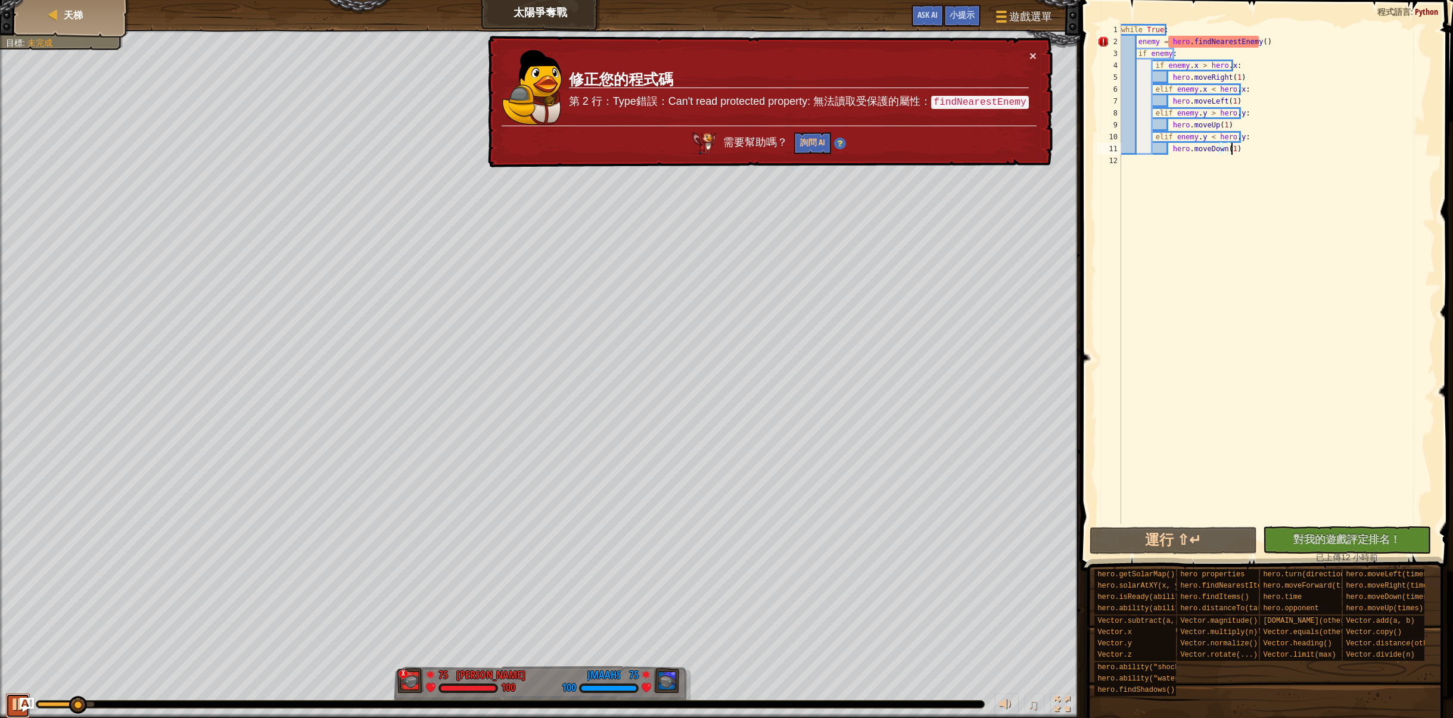
click at [13, 700] on div at bounding box center [17, 704] width 15 height 15
drag, startPoint x: 941, startPoint y: 99, endPoint x: 1033, endPoint y: 112, distance: 92.7
click at [1033, 112] on div "× 修正您的程式碼 第 2 行：Type錯誤：Can't read protected property: 無法讀取受保護的屬性： findNearestEn…" at bounding box center [768, 102] width 567 height 132
drag, startPoint x: 1167, startPoint y: 41, endPoint x: 1300, endPoint y: 41, distance: 132.8
click at [1300, 41] on div "while True : enemy = hero . findNearestEnemy ( ) if enemy : if enemy . x > hero…" at bounding box center [1277, 286] width 317 height 524
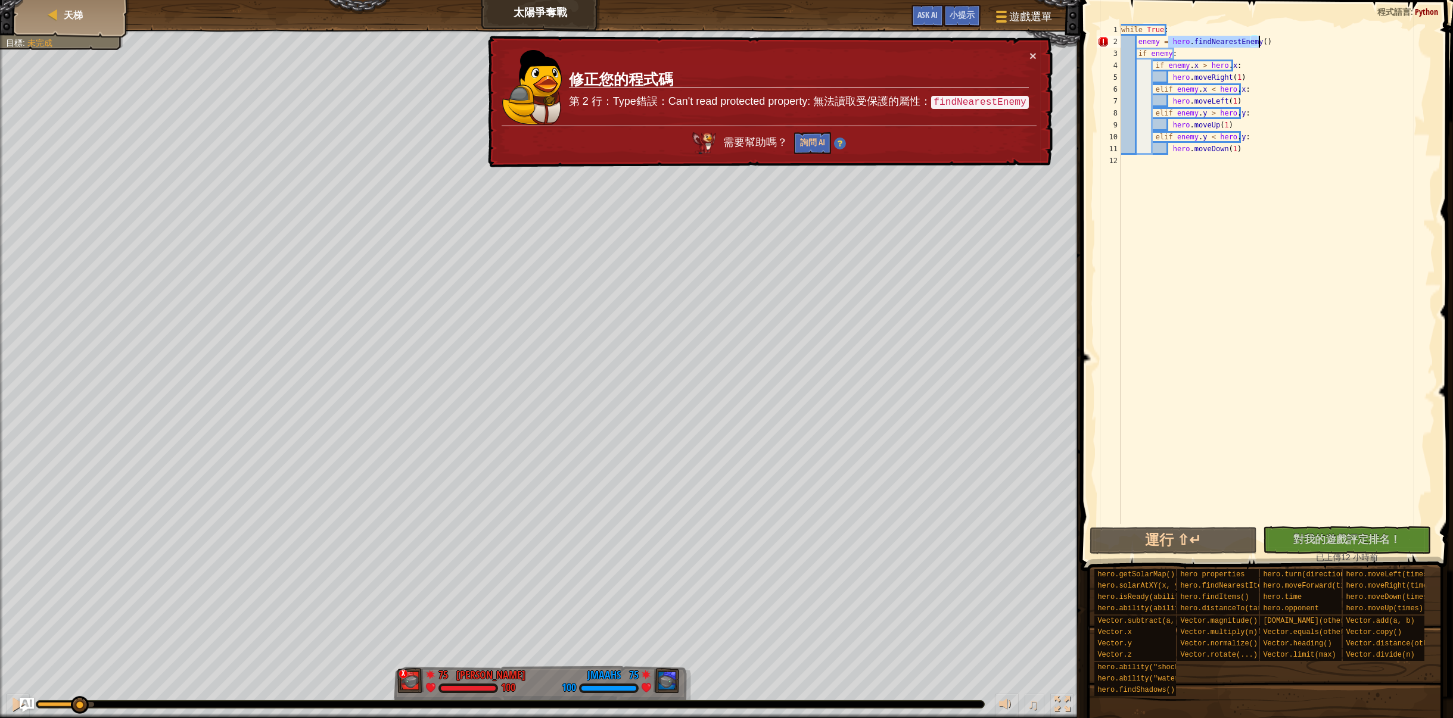
type textarea "enemy = hero.findNearestEnemy()"
click at [1306, 222] on div "while True : enemy = hero . findNearestEnemy ( ) if enemy : if enemy . x > hero…" at bounding box center [1277, 286] width 317 height 524
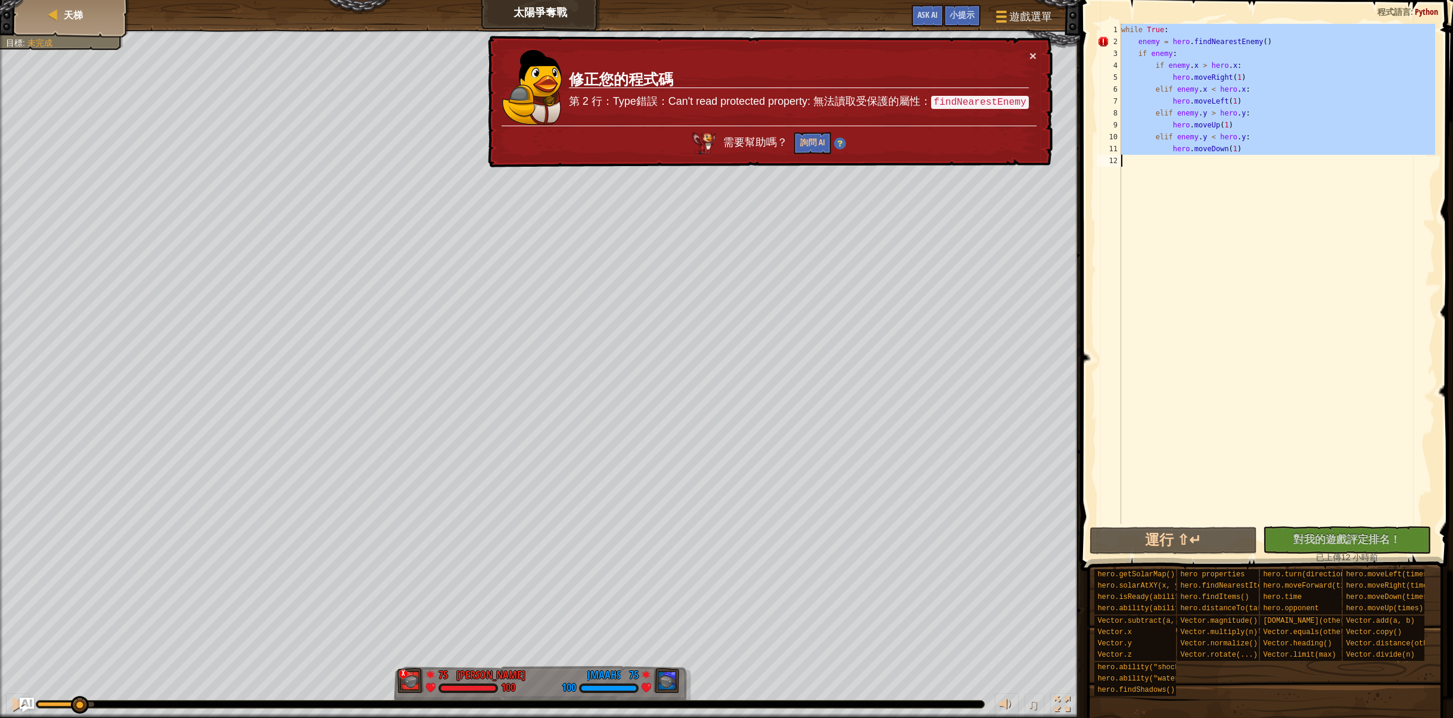
drag, startPoint x: 1120, startPoint y: 27, endPoint x: 1331, endPoint y: 197, distance: 270.7
click at [1331, 197] on div "1 2 3 4 5 6 7 8 9 10 11 12 while True : enemy = hero . findNearestEnemy ( ) if …" at bounding box center [1265, 274] width 341 height 500
type textarea "hero.moveDown(1)"
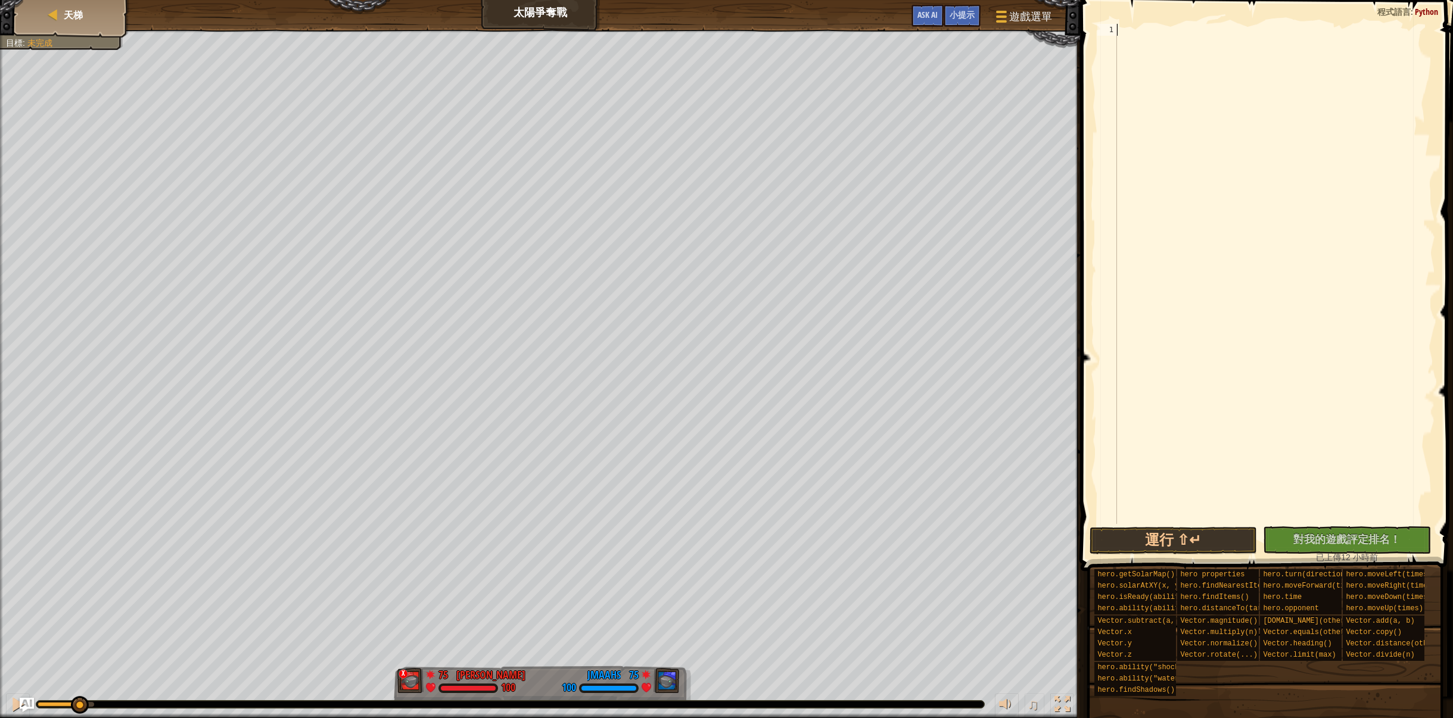
paste textarea "hero.moveDown(1)"
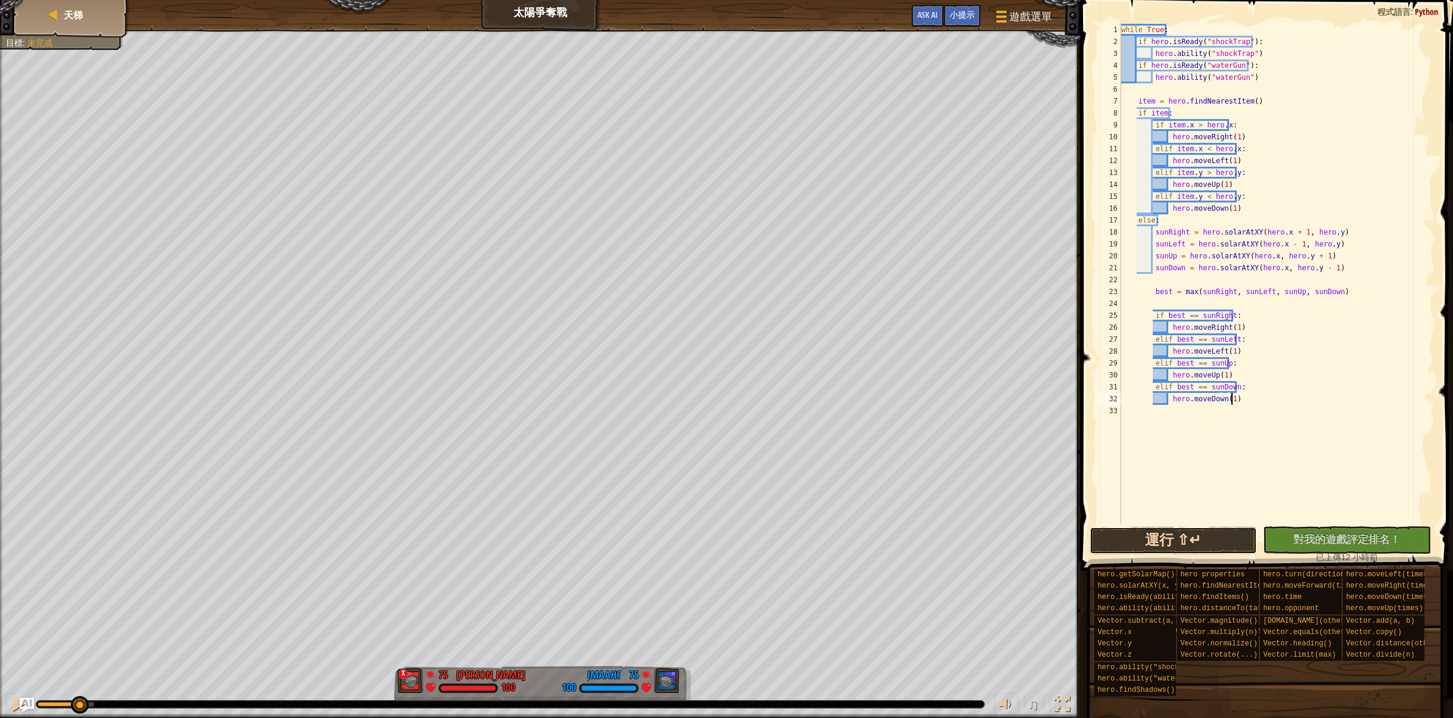
click at [1183, 547] on button "運行 ⇧↵" at bounding box center [1173, 540] width 168 height 27
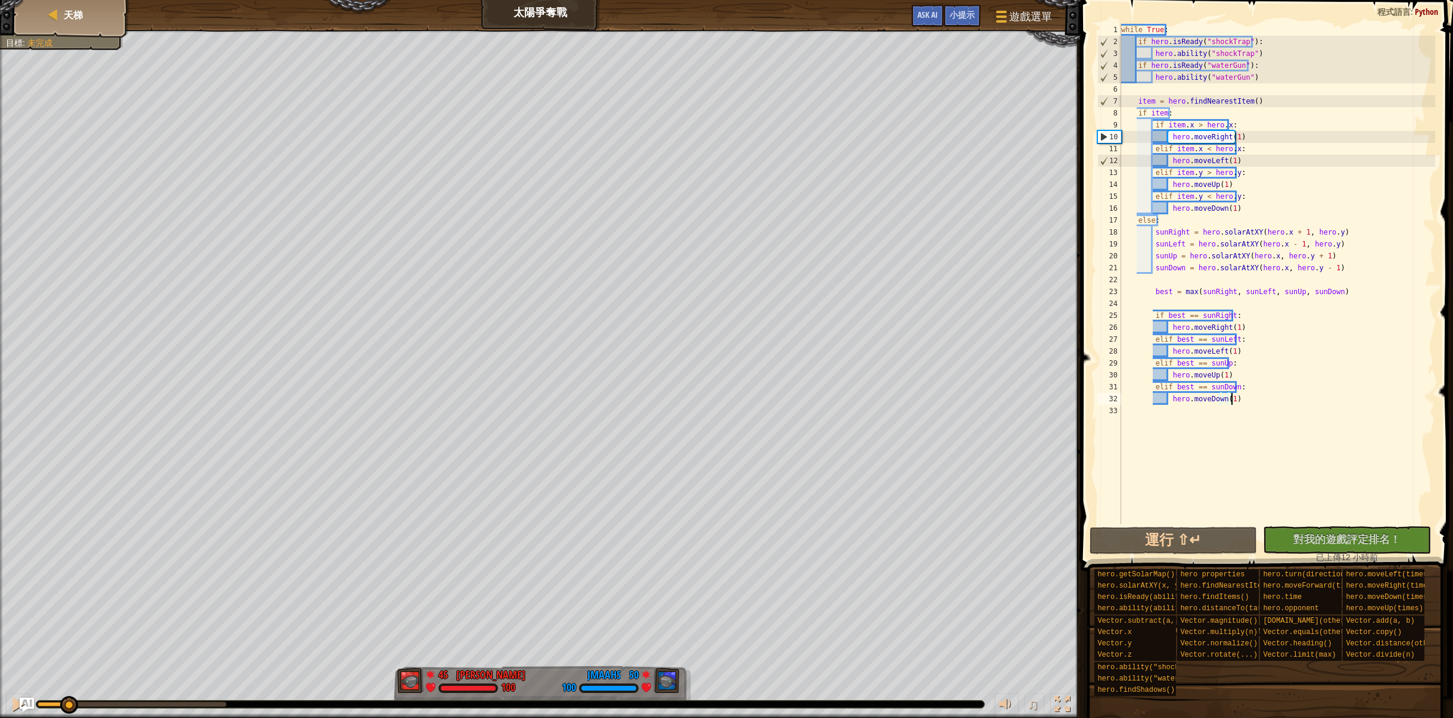
click at [67, 679] on div "紅隊贏了。 目標 : 未完成 45 何定宇 Harry 100 50 JMaahs 100 ♫ Hero 100 score: No score S: Red…" at bounding box center [726, 374] width 1453 height 689
click at [14, 697] on div at bounding box center [17, 704] width 15 height 15
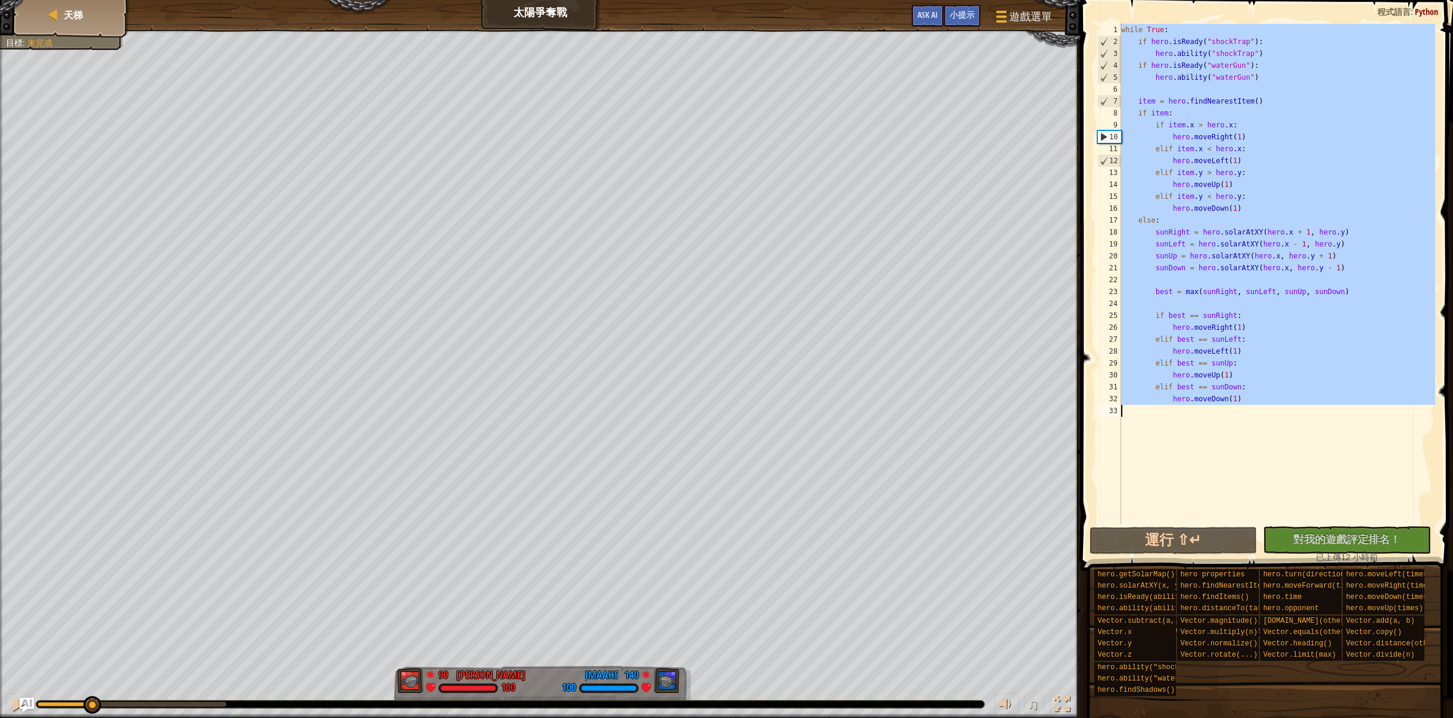
drag, startPoint x: 1120, startPoint y: 27, endPoint x: 1394, endPoint y: 431, distance: 487.2
click at [1394, 431] on div "while True : if hero . isReady ( "shockTrap" ) : hero . ability ( "shockTrap" )…" at bounding box center [1277, 286] width 317 height 524
type textarea "hero.moveDown(1)"
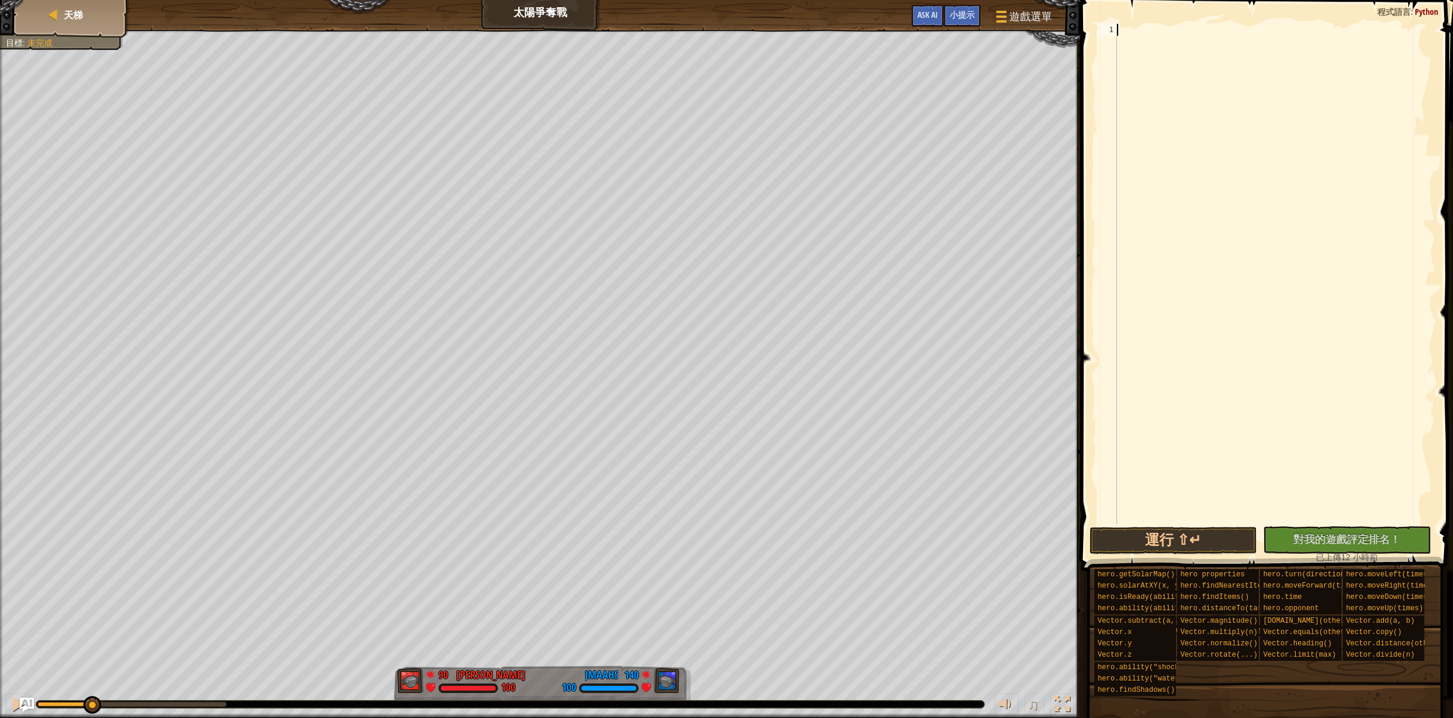
paste textarea "hero.moveDown(1)"
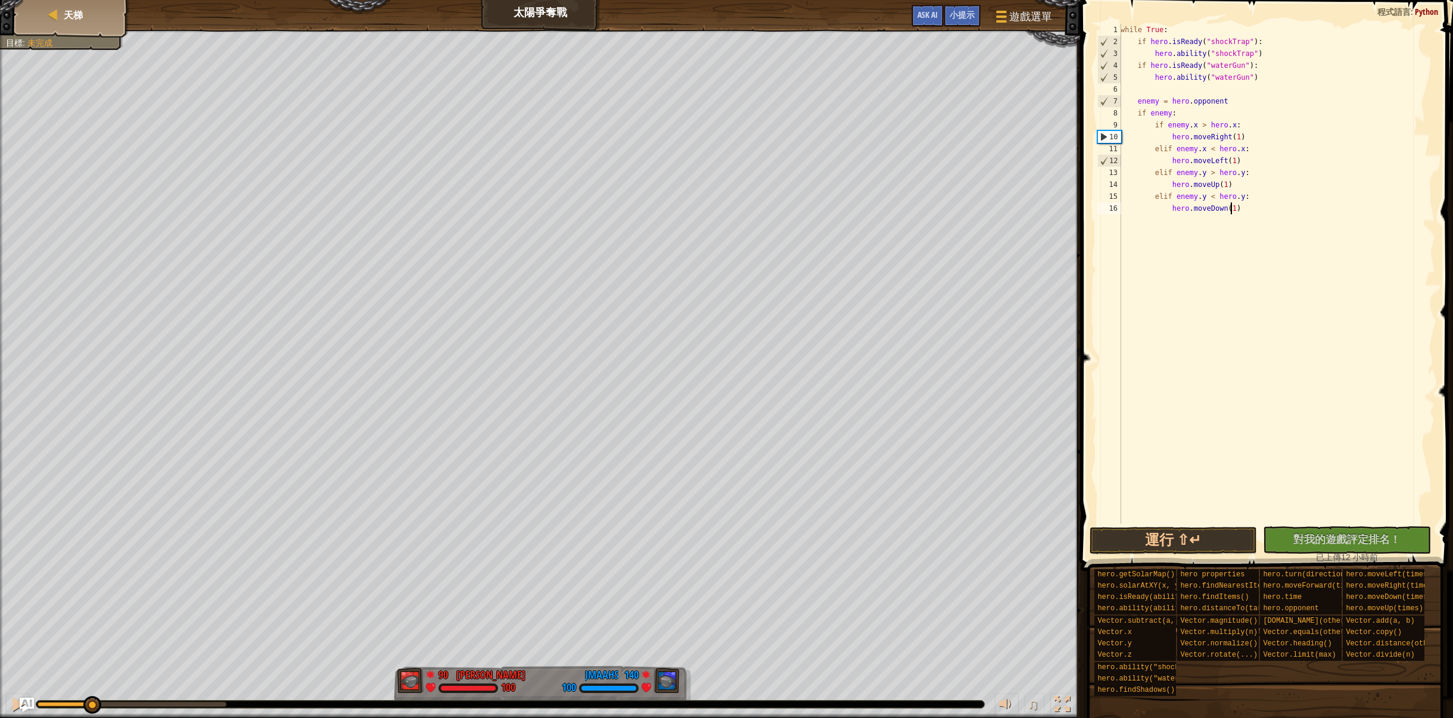
type textarea "hero.moveDown(1)"
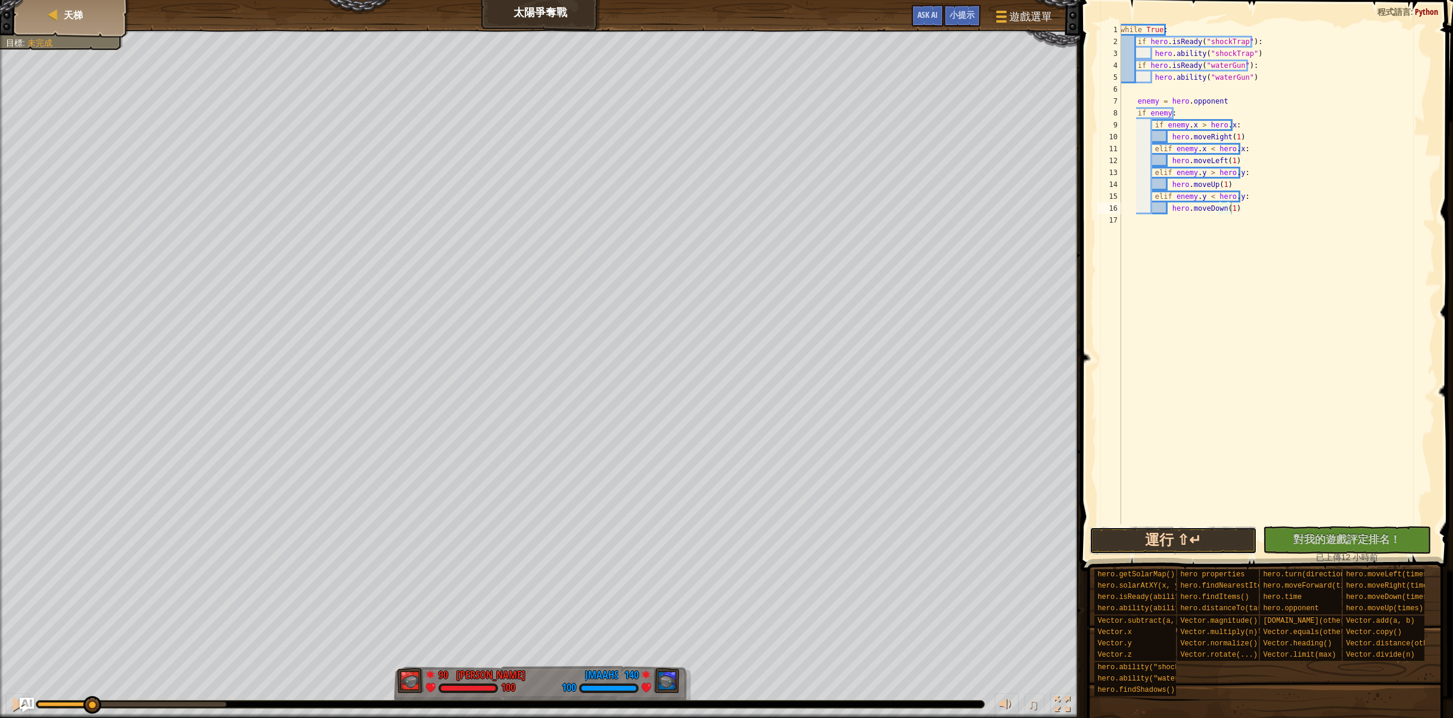
click at [1179, 546] on button "運行 ⇧↵" at bounding box center [1173, 540] width 168 height 27
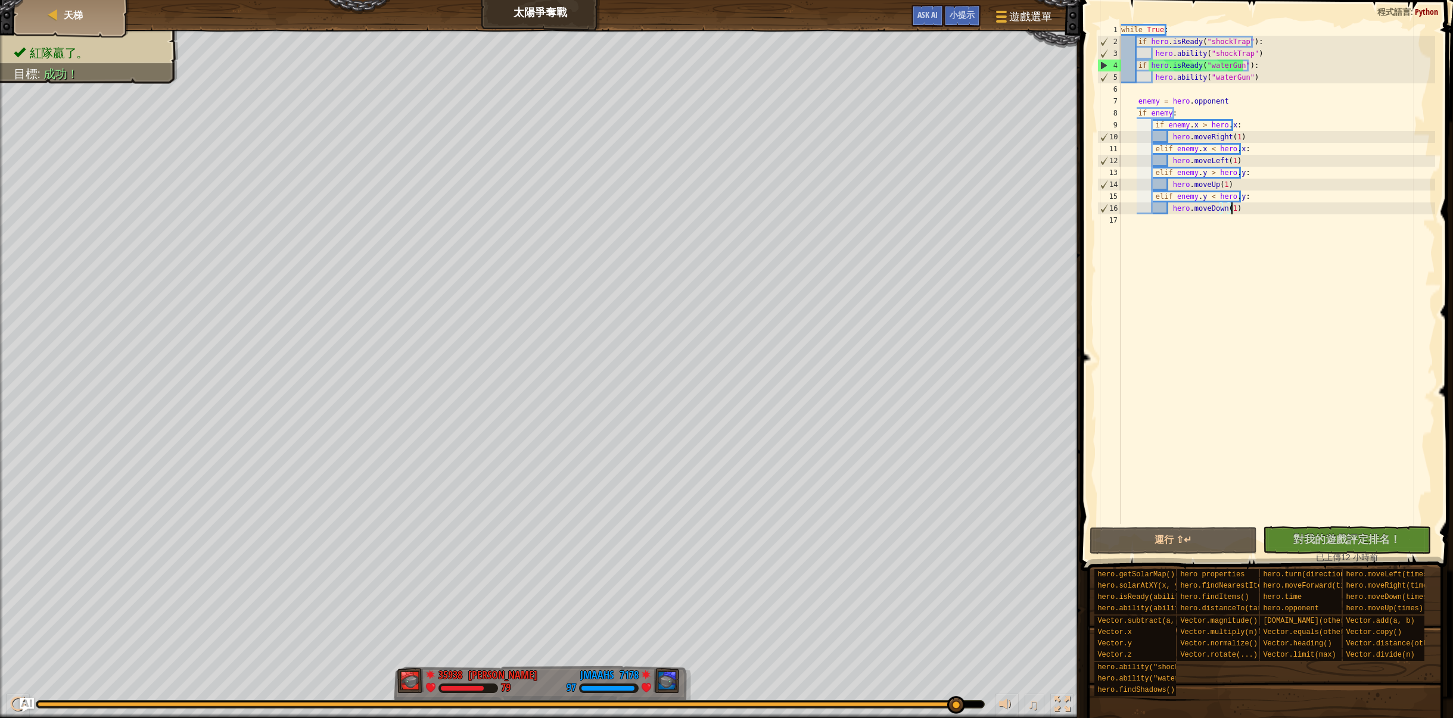
drag, startPoint x: 88, startPoint y: 699, endPoint x: 998, endPoint y: 731, distance: 910.1
click at [998, 0] on html "天梯 太陽爭奪戰 遊戲選單 完成 小提示 Ask AI 1 ההההההההההההההההההההההההההההההההההההההההההההההההה…" at bounding box center [726, 0] width 1453 height 0
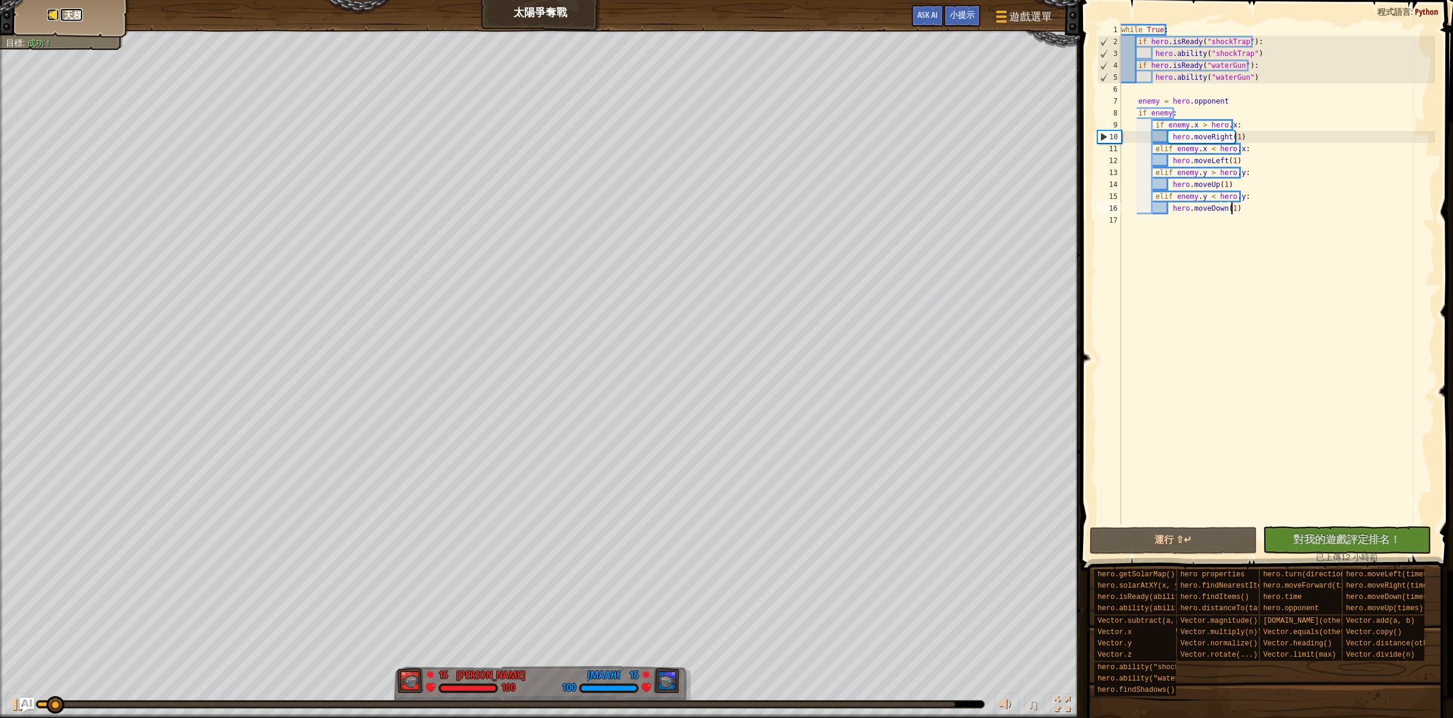
click at [66, 16] on span "天梯" at bounding box center [73, 14] width 19 height 13
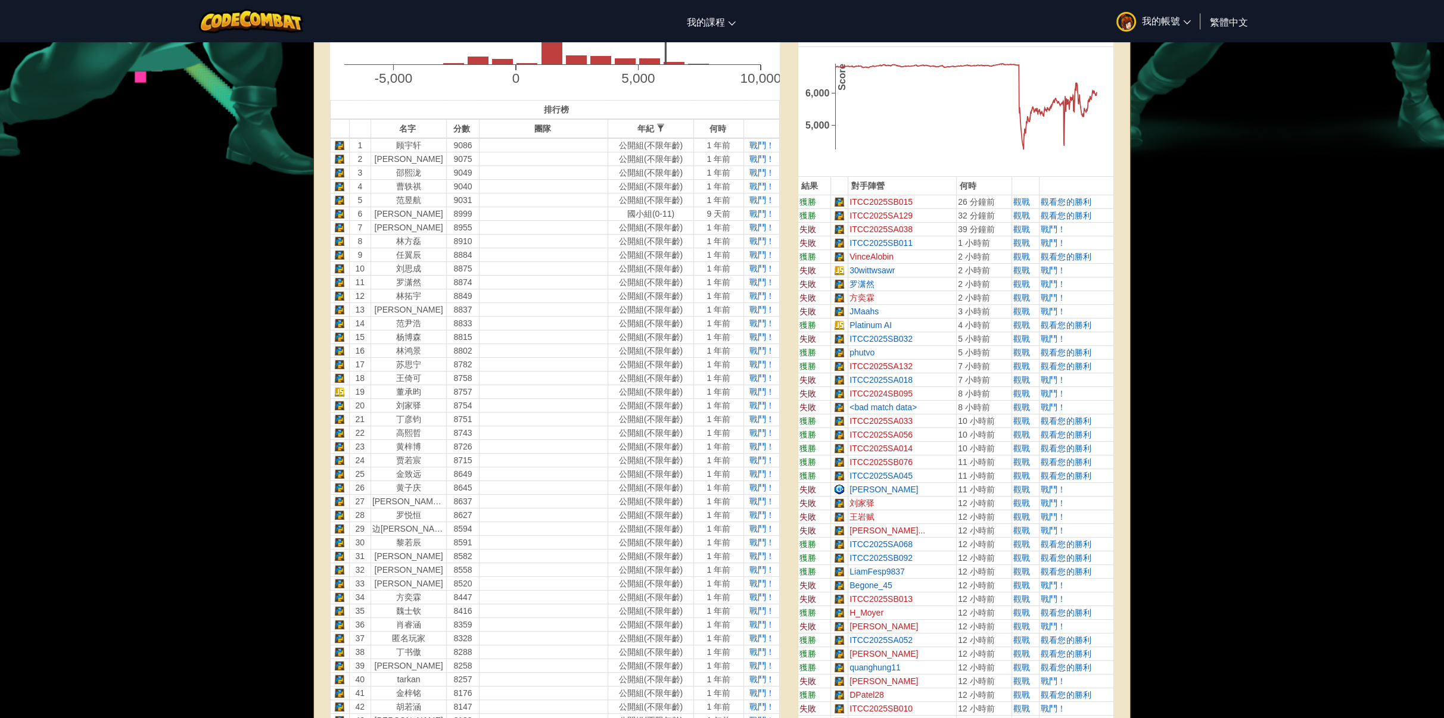
scroll to position [477, 0]
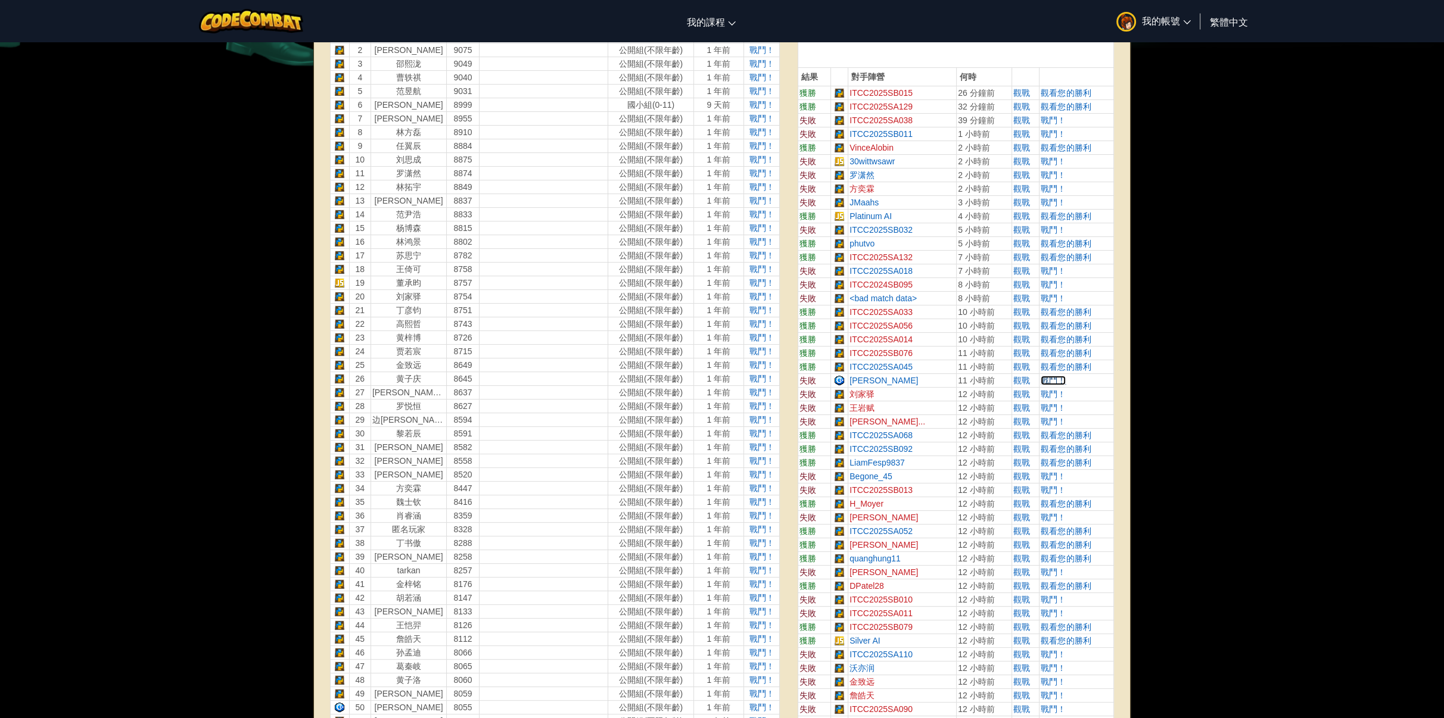
click at [1051, 378] on span "戰鬥！" at bounding box center [1053, 381] width 25 height 10
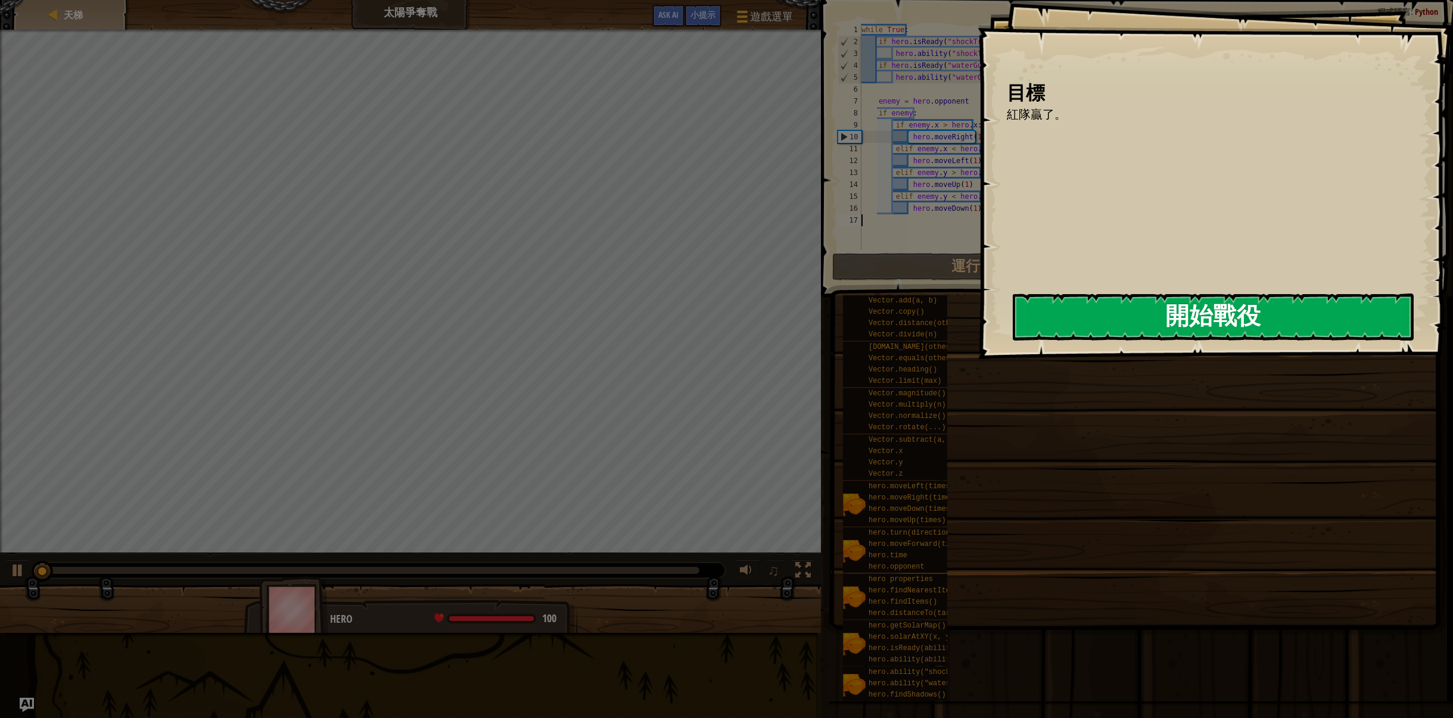
click at [1108, 307] on button "開始戰役" at bounding box center [1213, 317] width 401 height 47
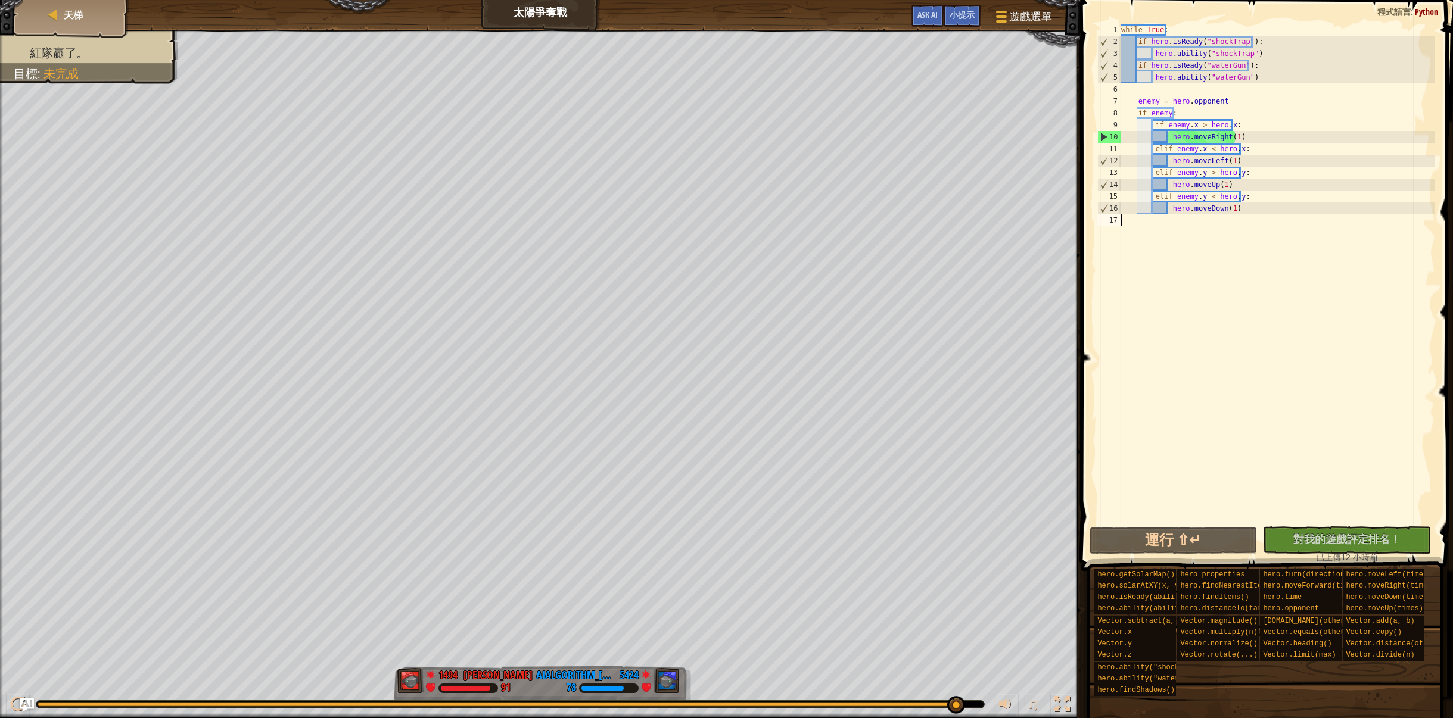
click at [1022, 602] on div "紅隊贏了。 目標 : 未完成 1494 何定宇 Harry 91 5424 AIAlgorithm_贺钒轩_ 78 ♫ Hero 91 score: No s…" at bounding box center [726, 374] width 1453 height 689
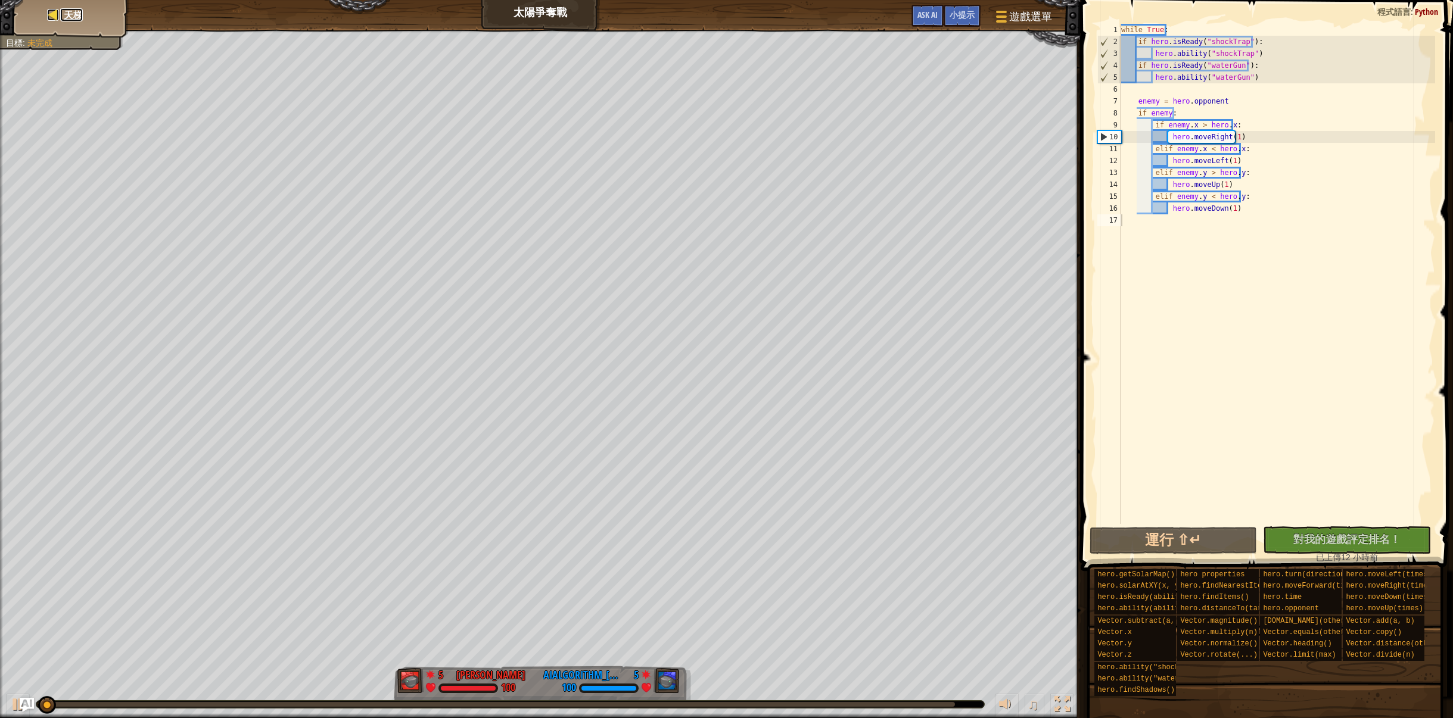
click at [76, 10] on span "天梯" at bounding box center [73, 14] width 19 height 13
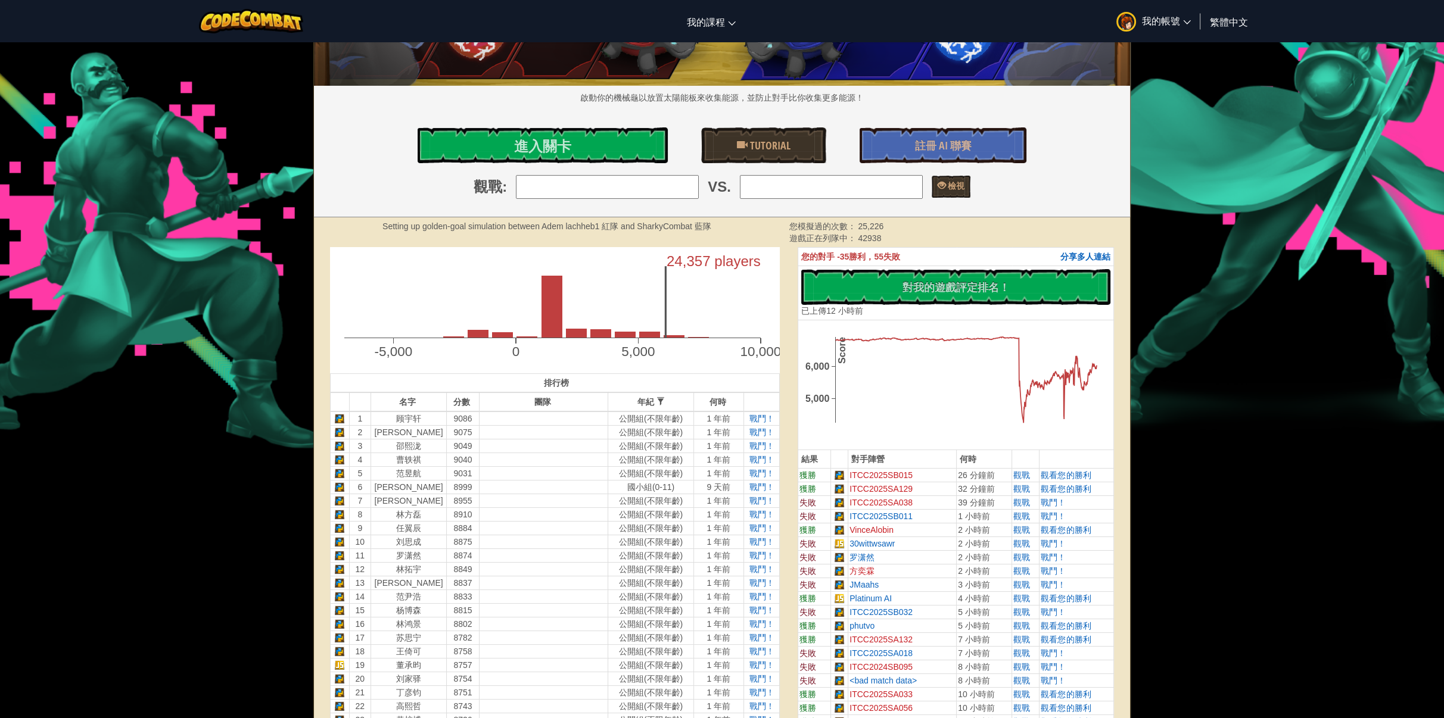
scroll to position [238, 0]
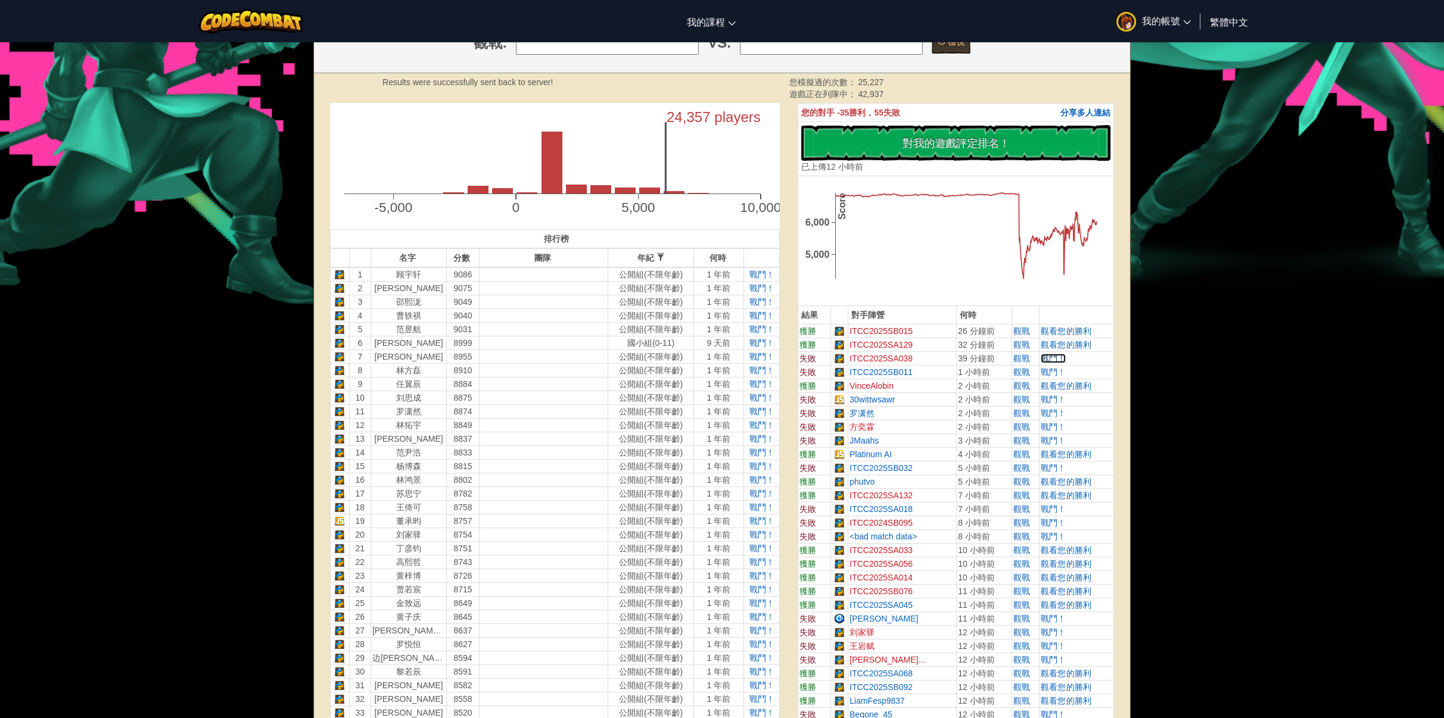
click at [1051, 354] on span "戰鬥！" at bounding box center [1053, 359] width 25 height 10
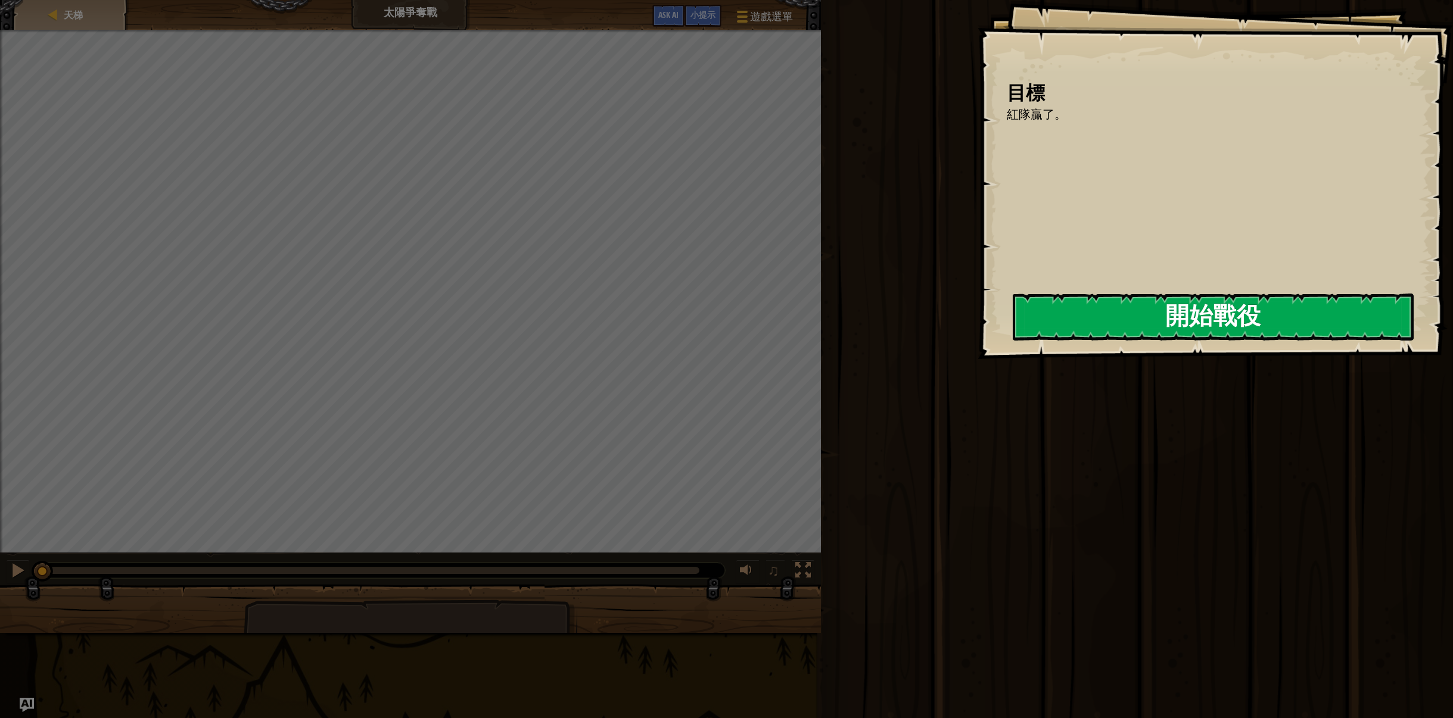
click at [1247, 340] on button "開始戰役" at bounding box center [1213, 317] width 401 height 47
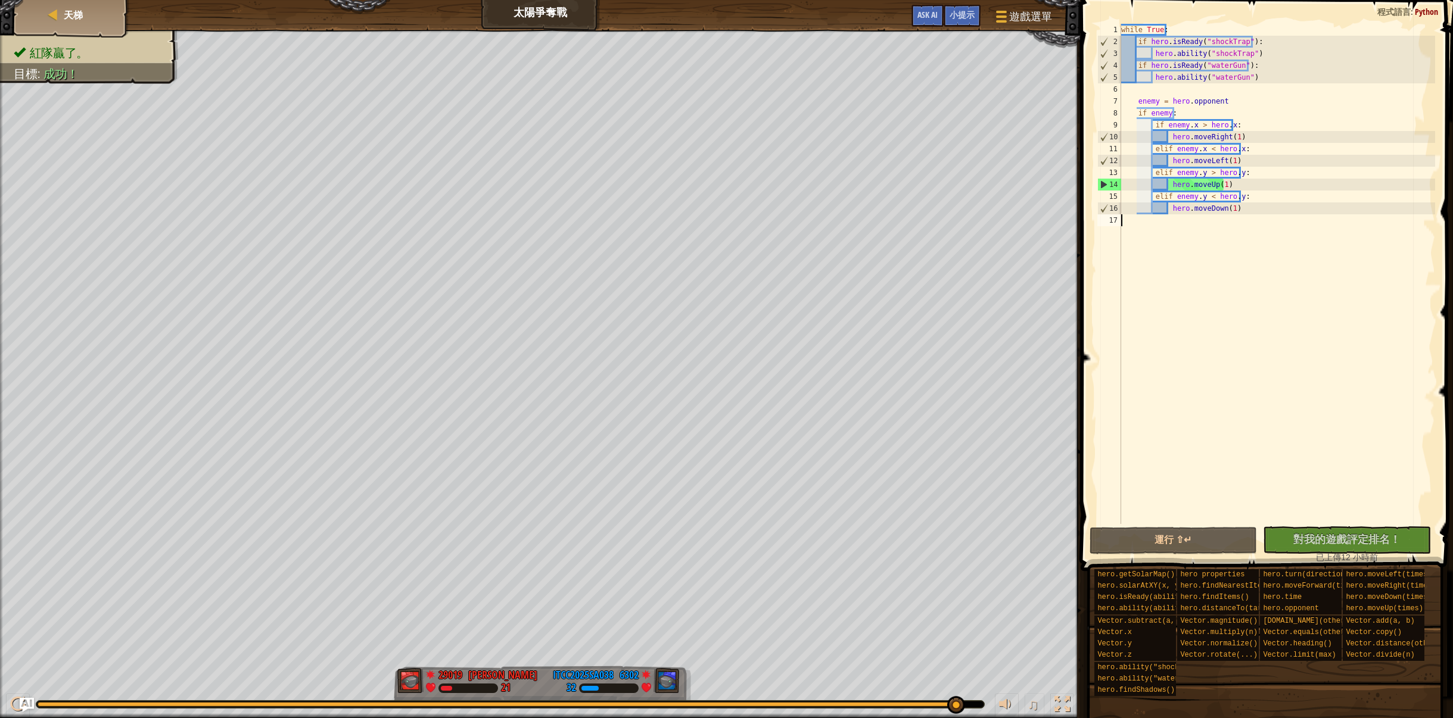
click at [983, 565] on div "紅隊贏了。 目標 : 成功！ 29019 何定宇 Harry 21 6302 ITCC2025SA038 32 ♫ Hero 21 score: No sco…" at bounding box center [726, 374] width 1453 height 689
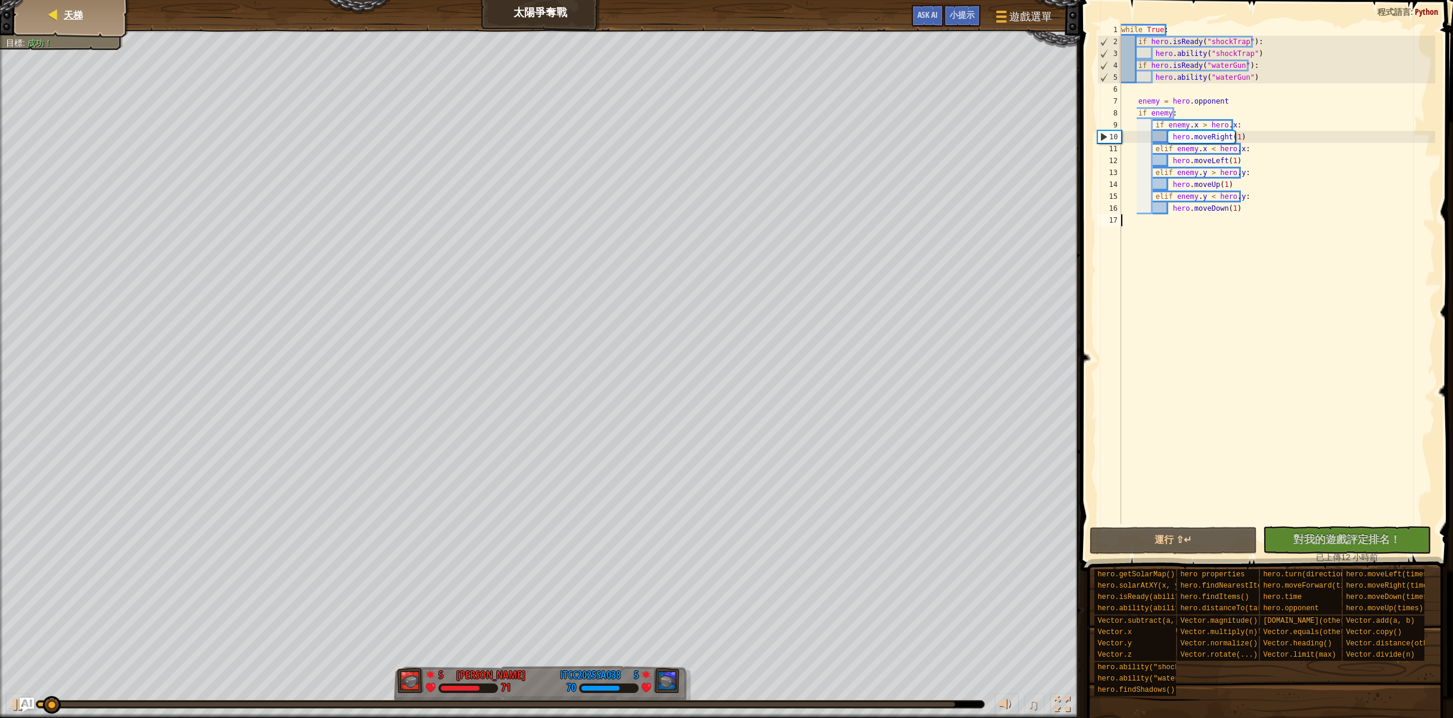
click at [89, 10] on div "天梯" at bounding box center [71, 15] width 95 height 30
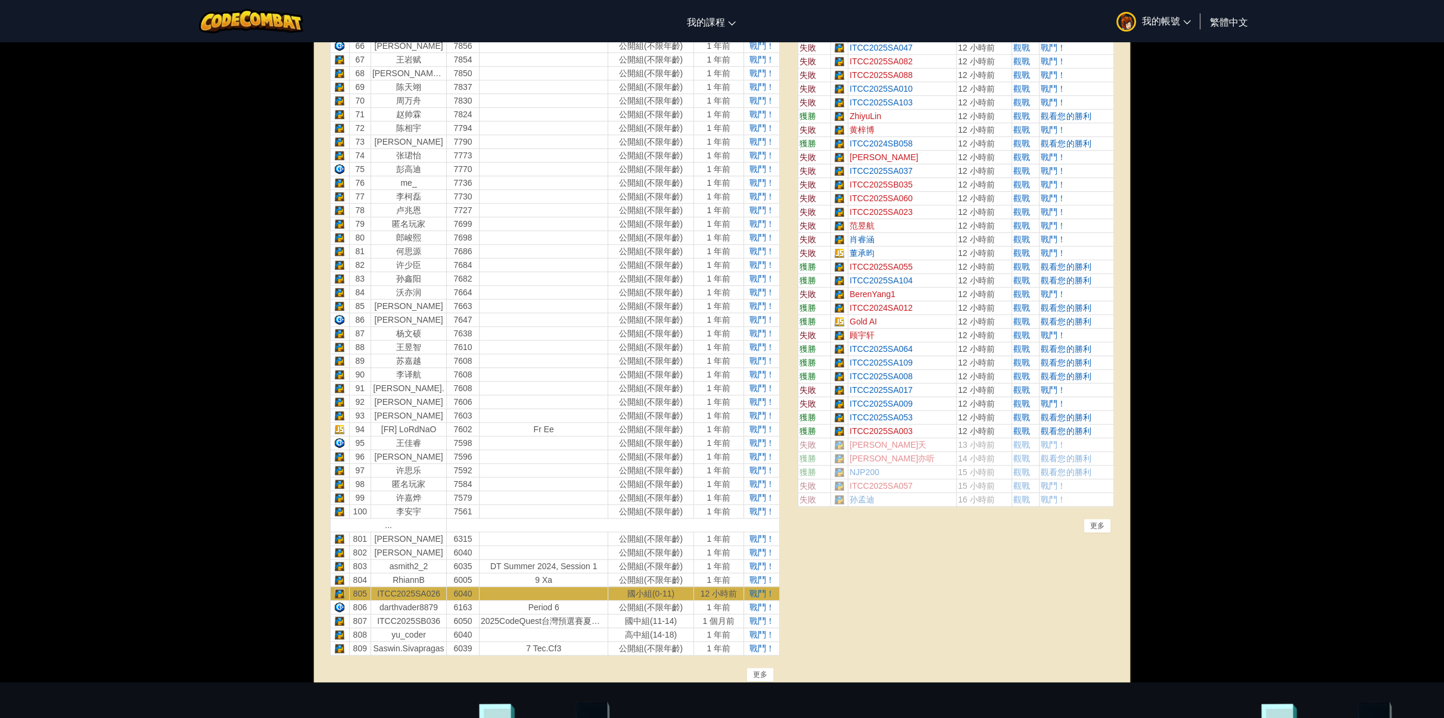
scroll to position [1430, 0]
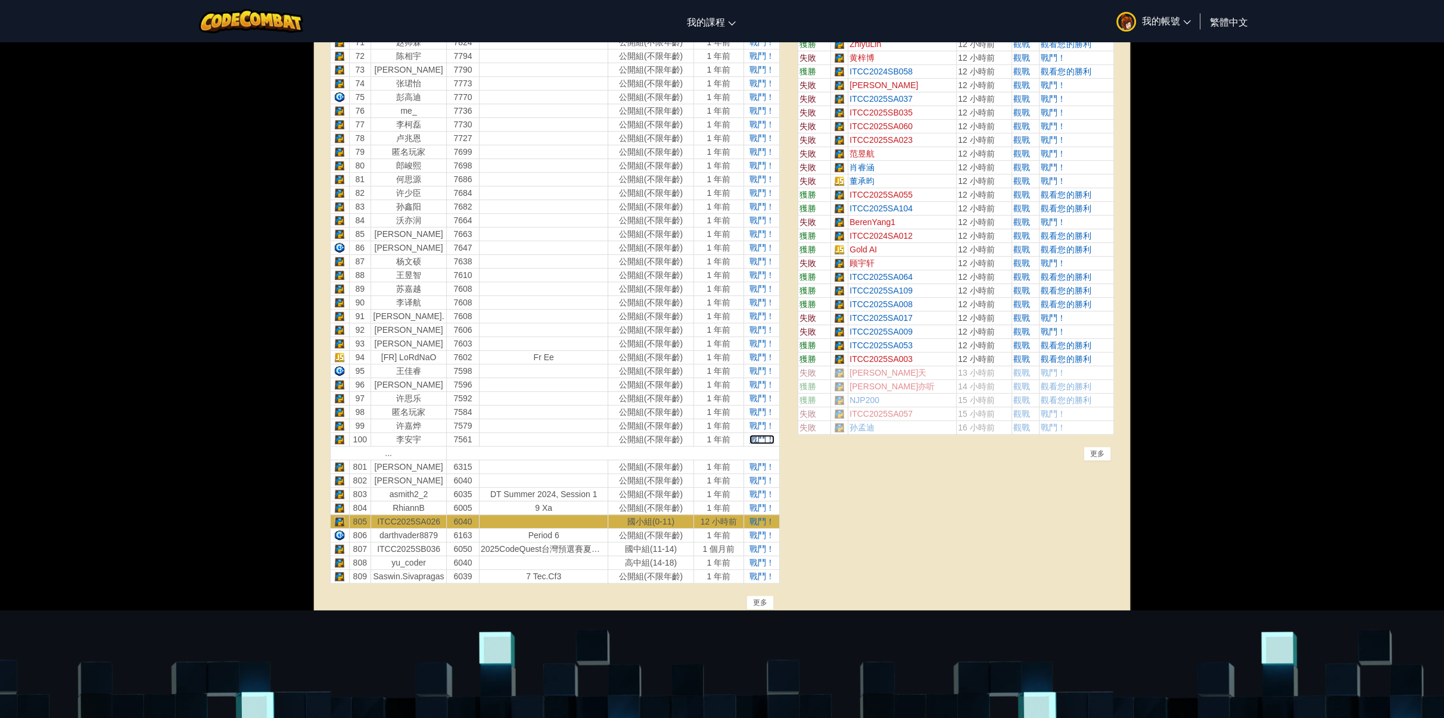
click at [765, 435] on span "戰鬥！" at bounding box center [761, 440] width 25 height 10
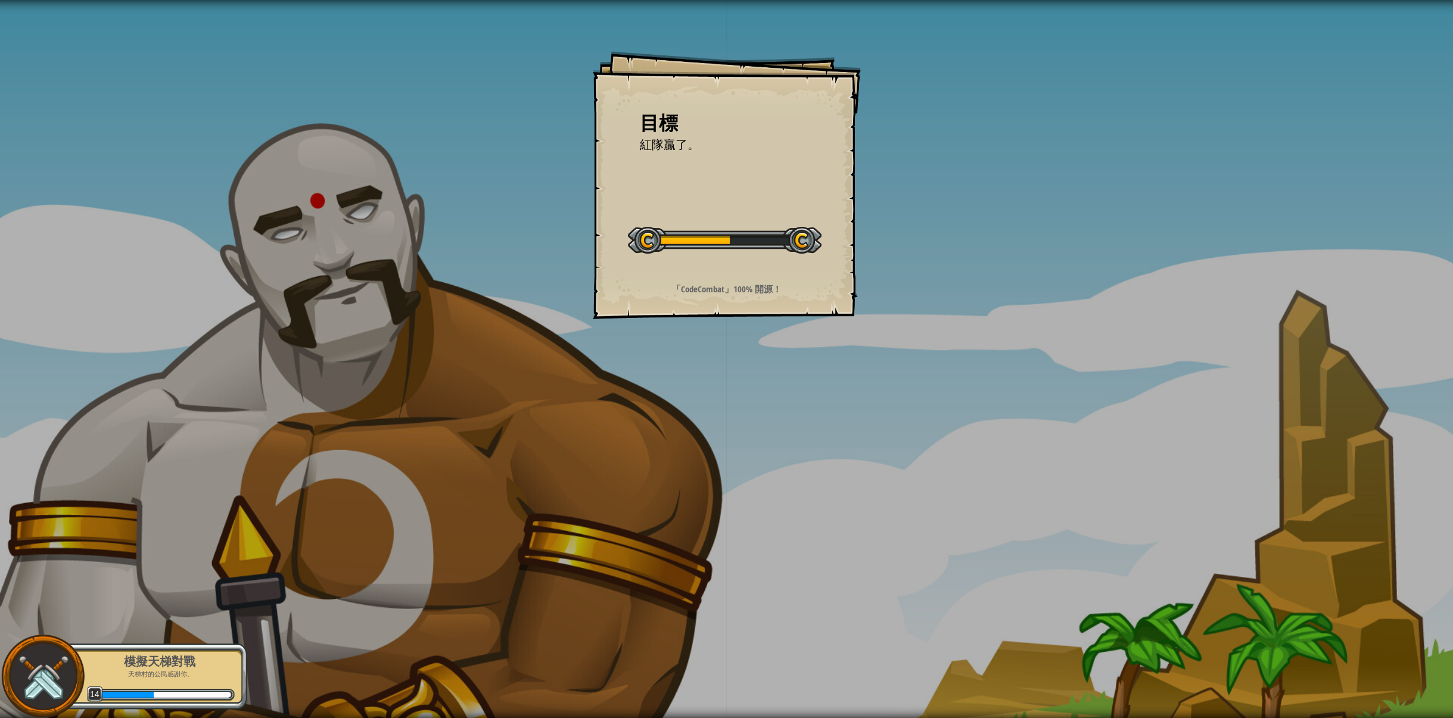
click at [176, 687] on div "模擬天梯對戰 天梯村的公民感謝你。 14" at bounding box center [154, 676] width 188 height 67
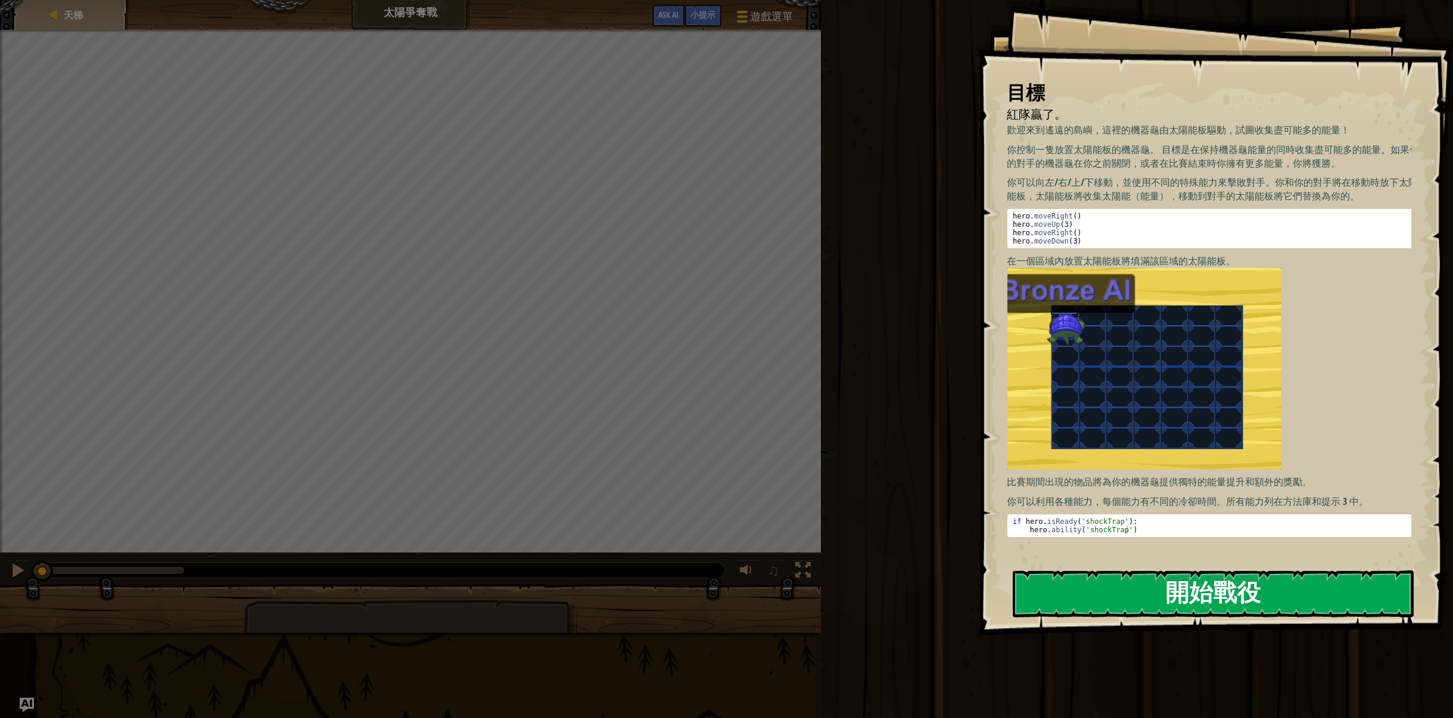
click at [1158, 293] on img at bounding box center [1144, 368] width 274 height 201
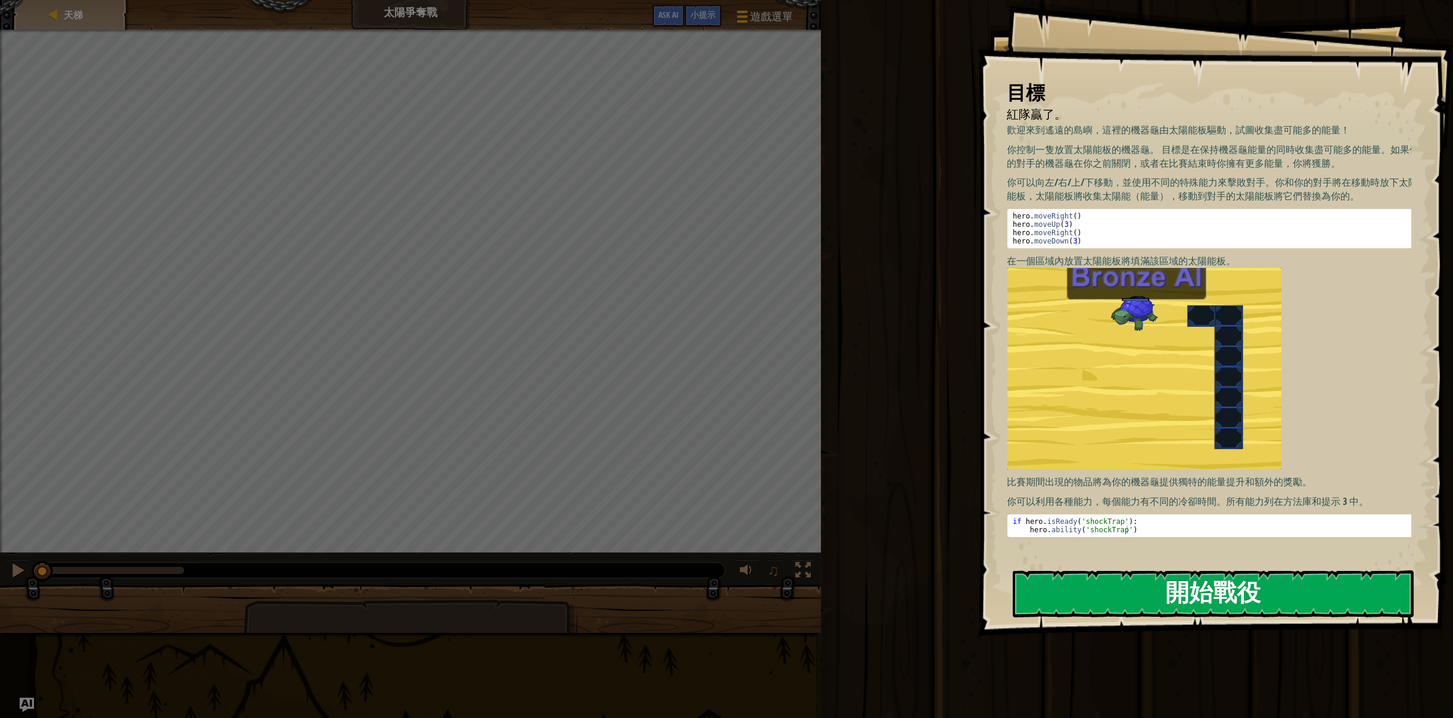
click at [1177, 595] on button "開始戰役" at bounding box center [1213, 594] width 401 height 47
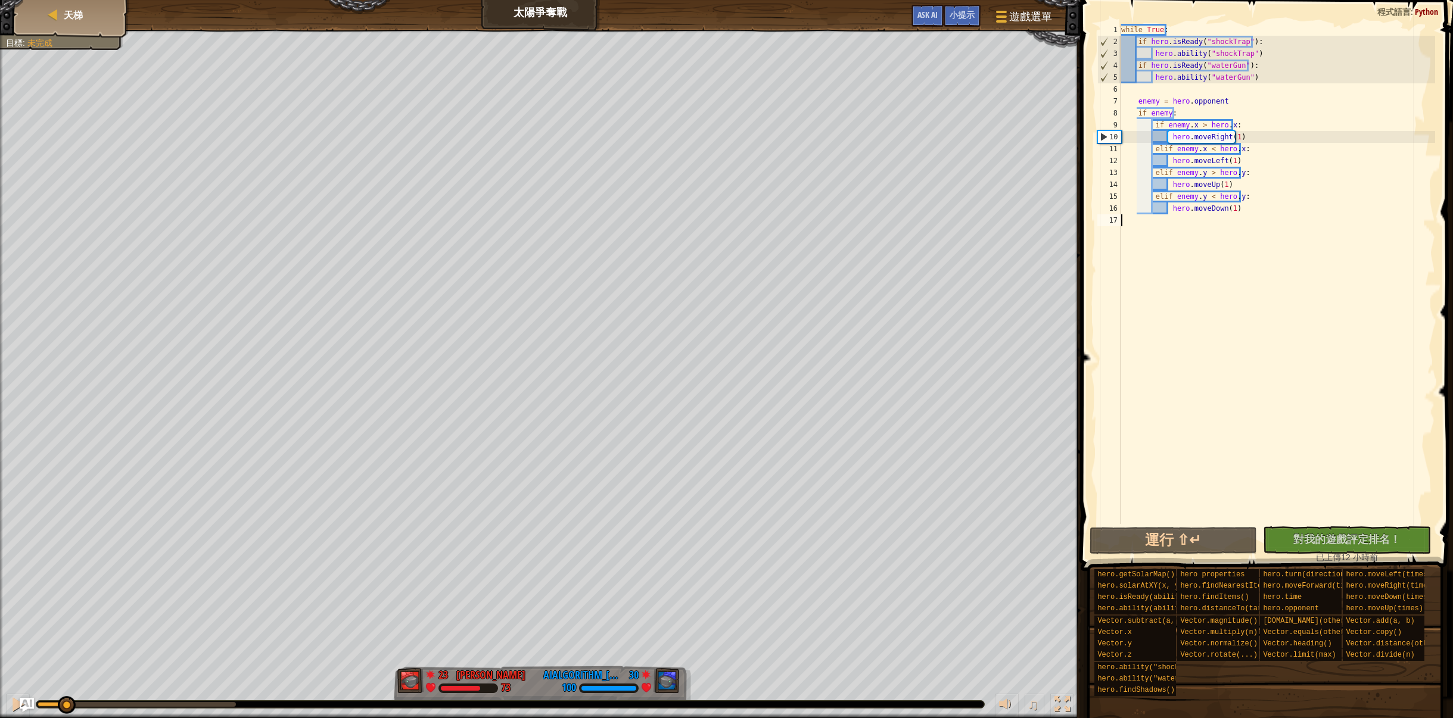
click at [66, 619] on div "紅隊贏了。 目標 : 未完成 23 何定宇 Harry 73 30 AIAlgorithm_李安宇_ 100 ♫ Hero 73 score: No scor…" at bounding box center [726, 374] width 1453 height 689
drag, startPoint x: 11, startPoint y: 695, endPoint x: 15, endPoint y: 686, distance: 9.9
click at [12, 693] on div "♫" at bounding box center [540, 702] width 1080 height 36
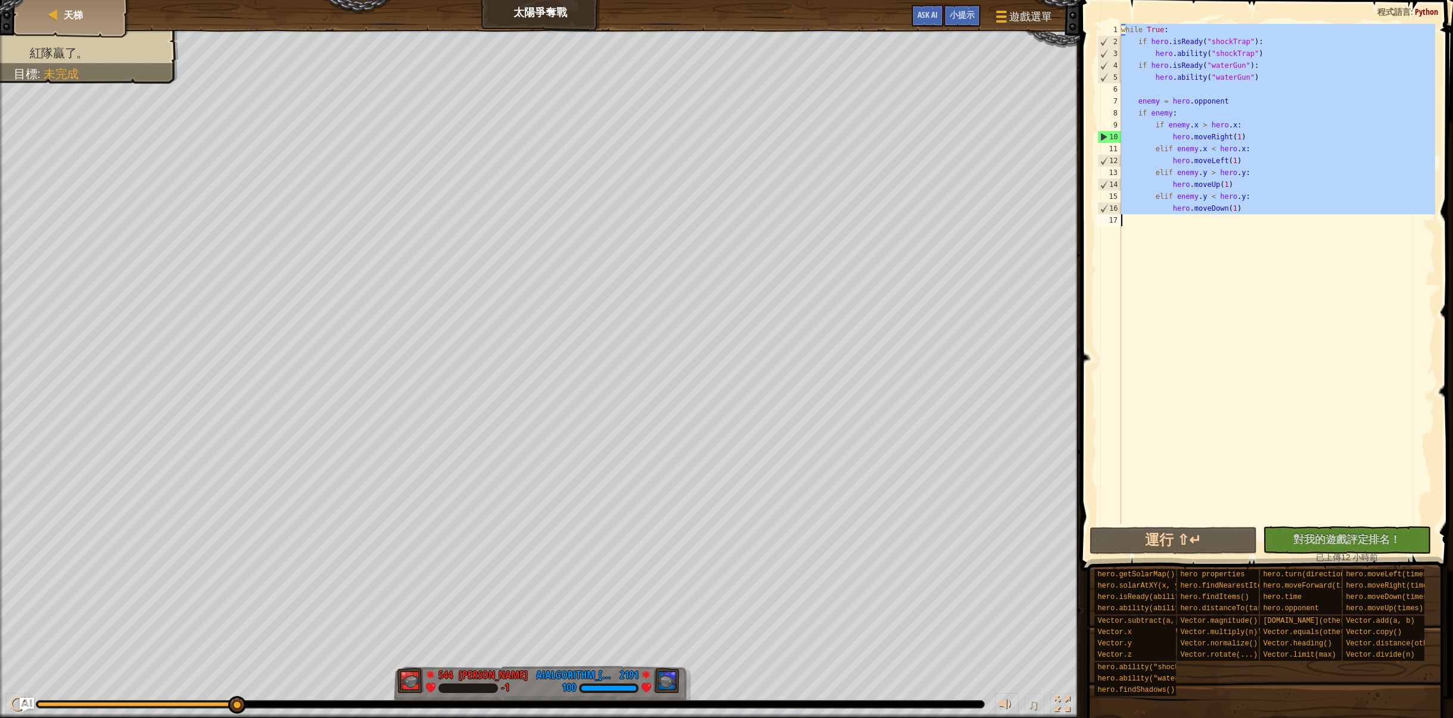
drag, startPoint x: 1123, startPoint y: 26, endPoint x: 1327, endPoint y: 220, distance: 281.9
click at [1327, 220] on div "while True : if hero . isReady ( "shockTrap" ) : hero . ability ( "shockTrap" )…" at bounding box center [1277, 286] width 317 height 524
type textarea "w"
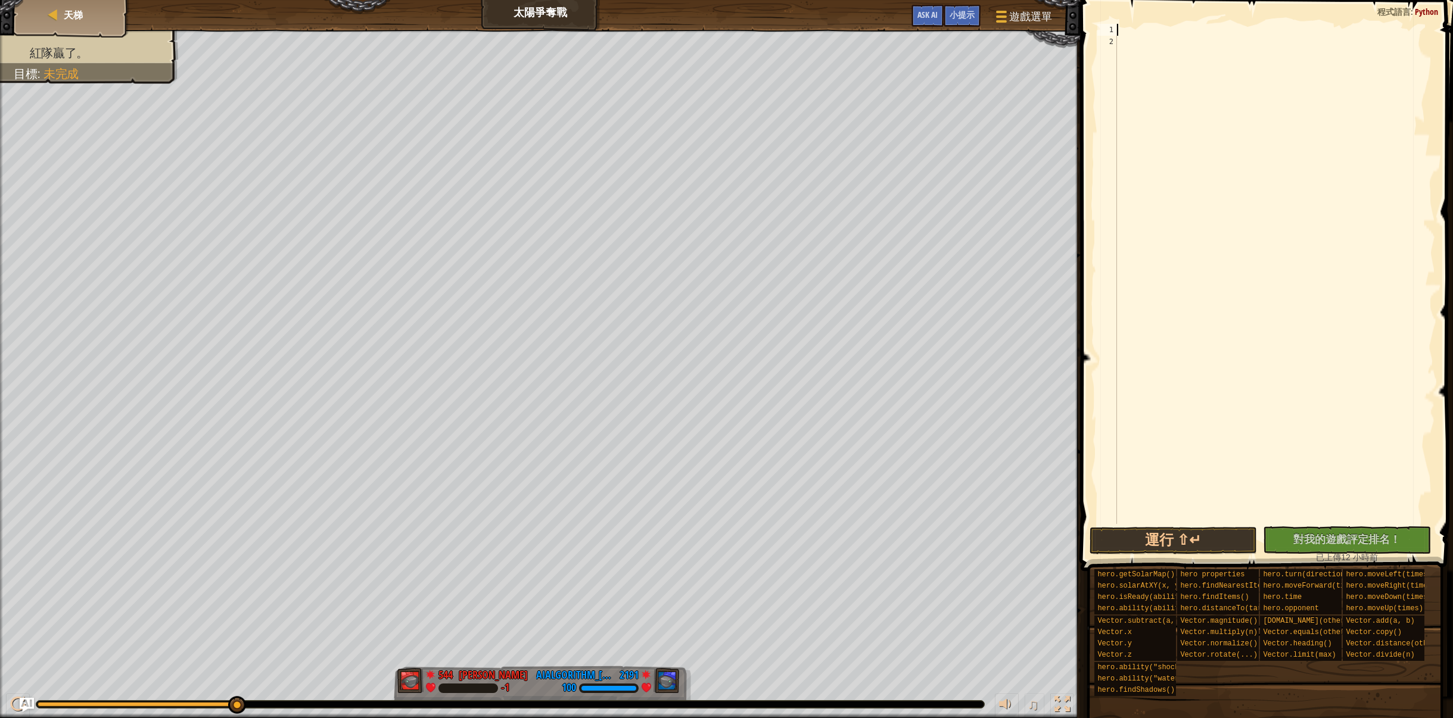
paste textarea "hero.moveDown(1)"
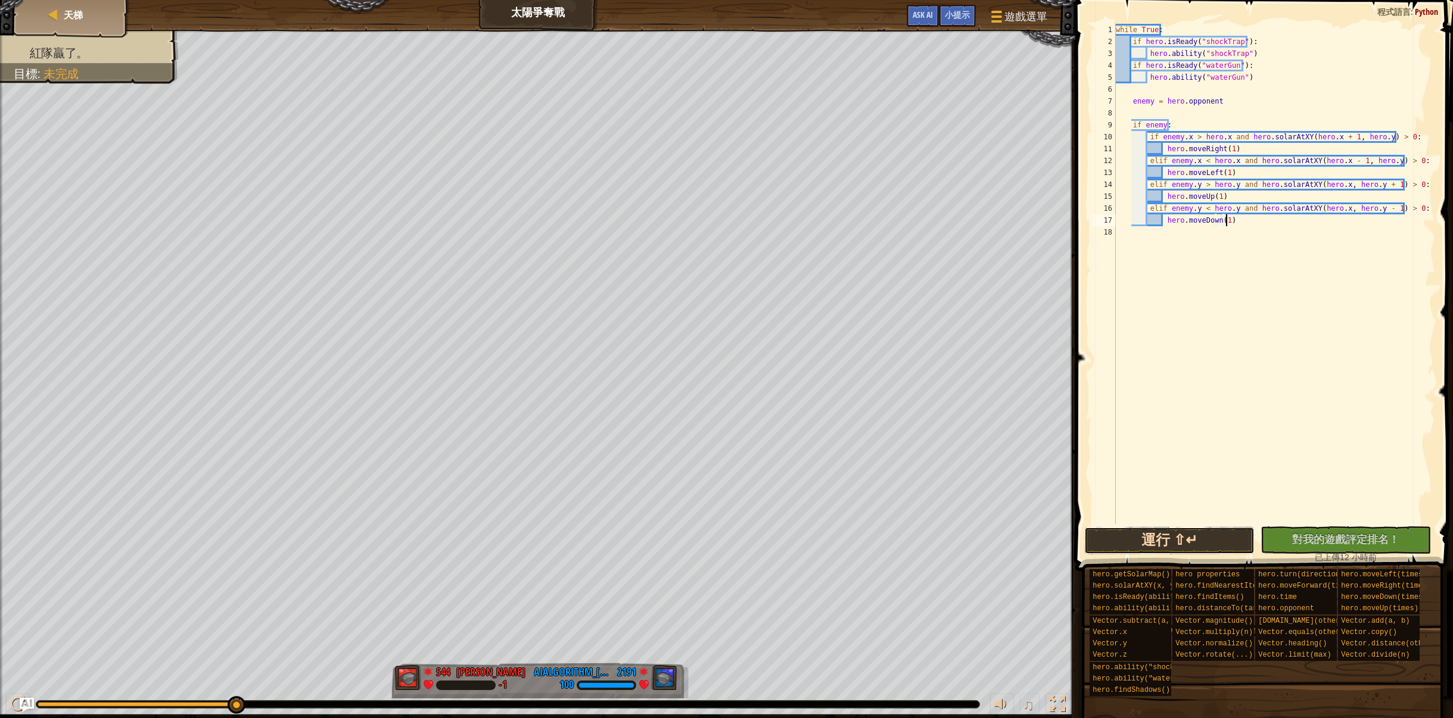
click at [1163, 540] on button "運行 ⇧↵" at bounding box center [1169, 540] width 170 height 27
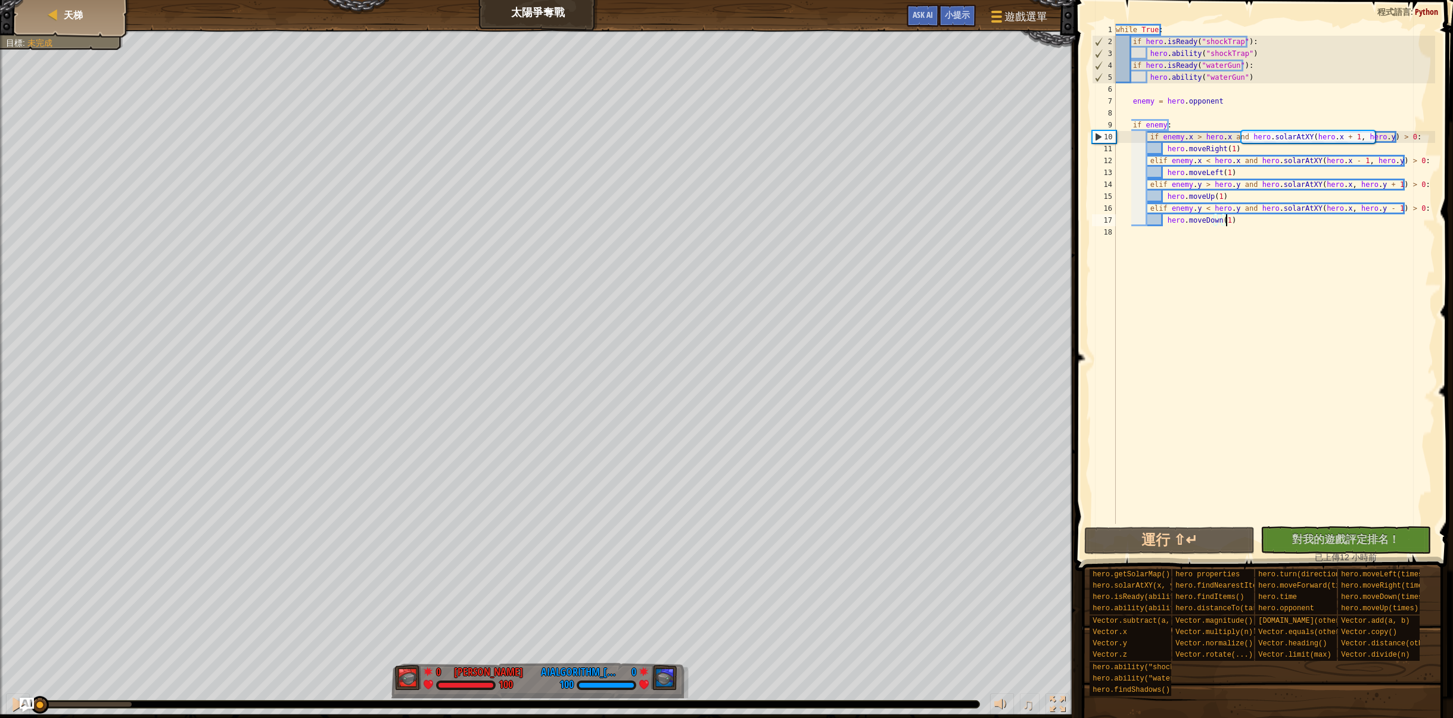
drag, startPoint x: 71, startPoint y: 698, endPoint x: 0, endPoint y: 674, distance: 75.0
click at [0, 674] on div "紅隊贏了。 目標 : 未完成 0 何定宇 Harry 100 0 AIAlgorithm_李安宇_ 100 ♫ Hero 100 score: No scor…" at bounding box center [726, 374] width 1453 height 689
click at [10, 705] on div at bounding box center [17, 704] width 15 height 15
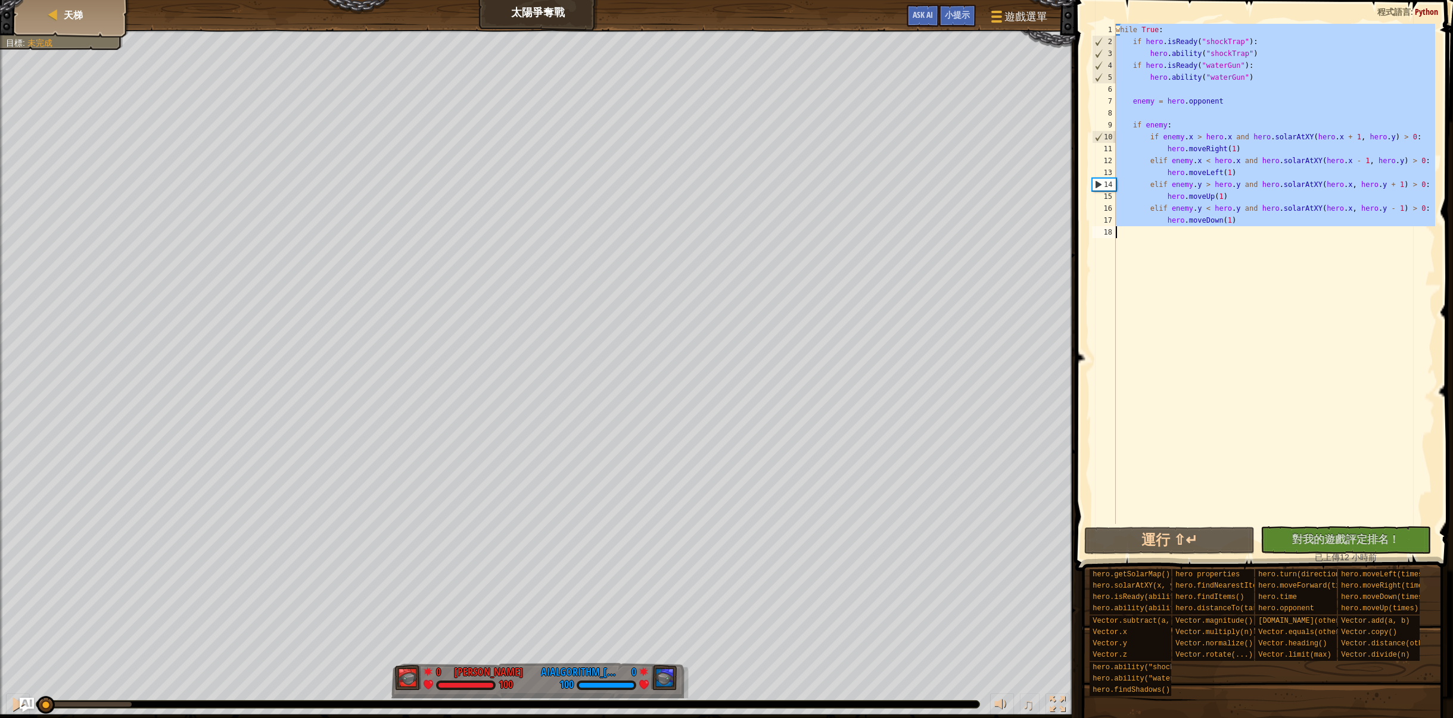
drag, startPoint x: 1120, startPoint y: 32, endPoint x: 1452, endPoint y: 297, distance: 424.2
click at [1452, 297] on div "hero.moveDown(1) 1 2 3 4 5 6 7 8 9 10 11 12 13 14 15 16 17 18 while True : if h…" at bounding box center [1262, 309] width 381 height 606
type textarea "w"
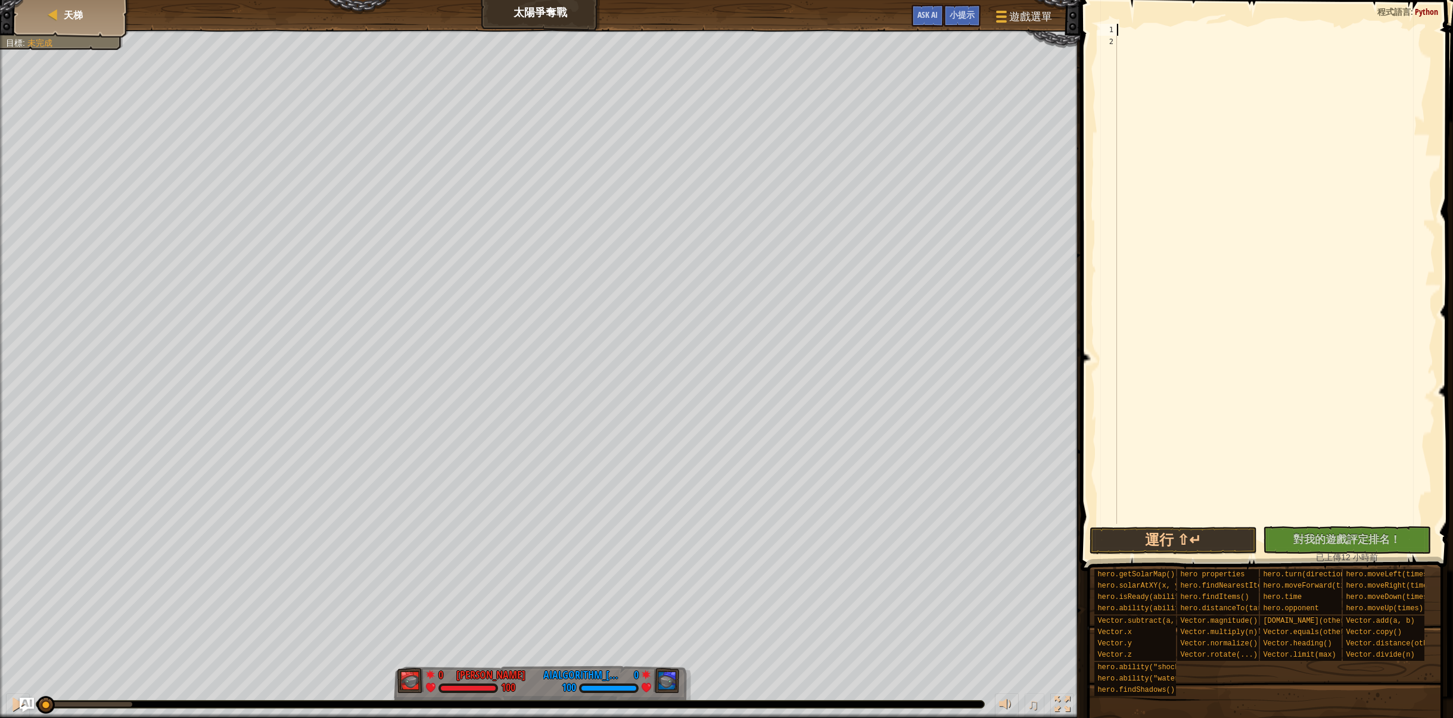
paste textarea "hero.moveDown(1)"
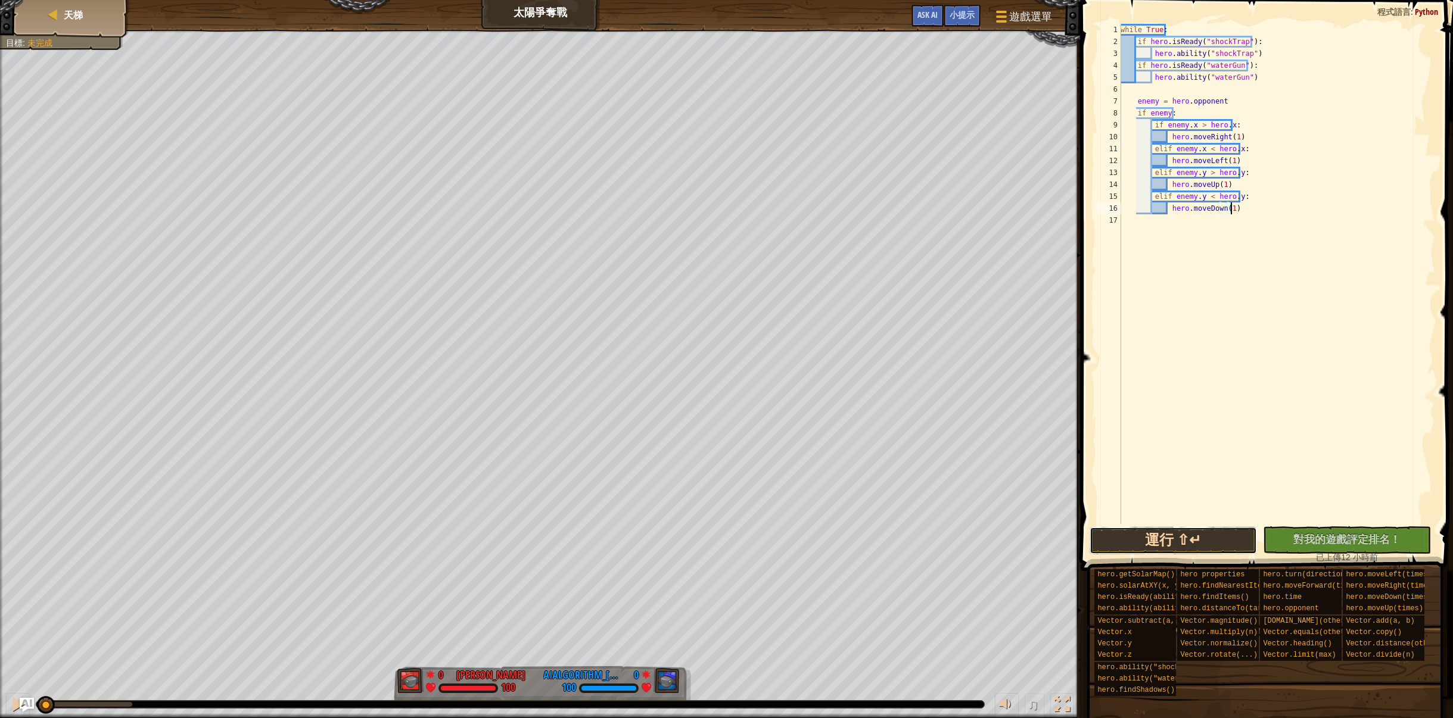
click at [1208, 547] on button "運行 ⇧↵" at bounding box center [1173, 540] width 168 height 27
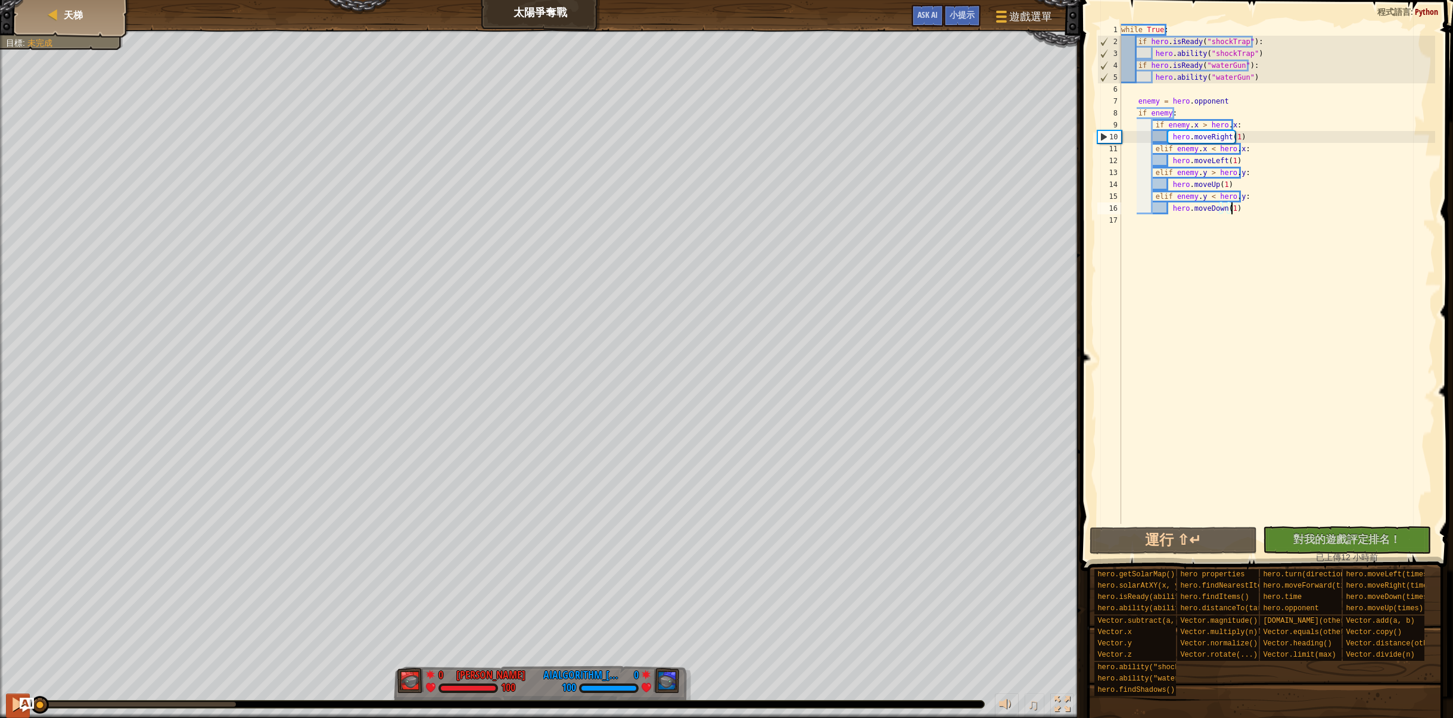
drag, startPoint x: 57, startPoint y: 705, endPoint x: 8, endPoint y: 697, distance: 49.0
click at [8, 697] on div "♫" at bounding box center [540, 702] width 1080 height 36
click at [13, 712] on div at bounding box center [17, 704] width 15 height 15
click at [1120, 32] on div "while True : if hero . isReady ( "shockTrap" ) : hero . ability ( "shockTrap" )…" at bounding box center [1277, 286] width 317 height 524
type textarea "while True:"
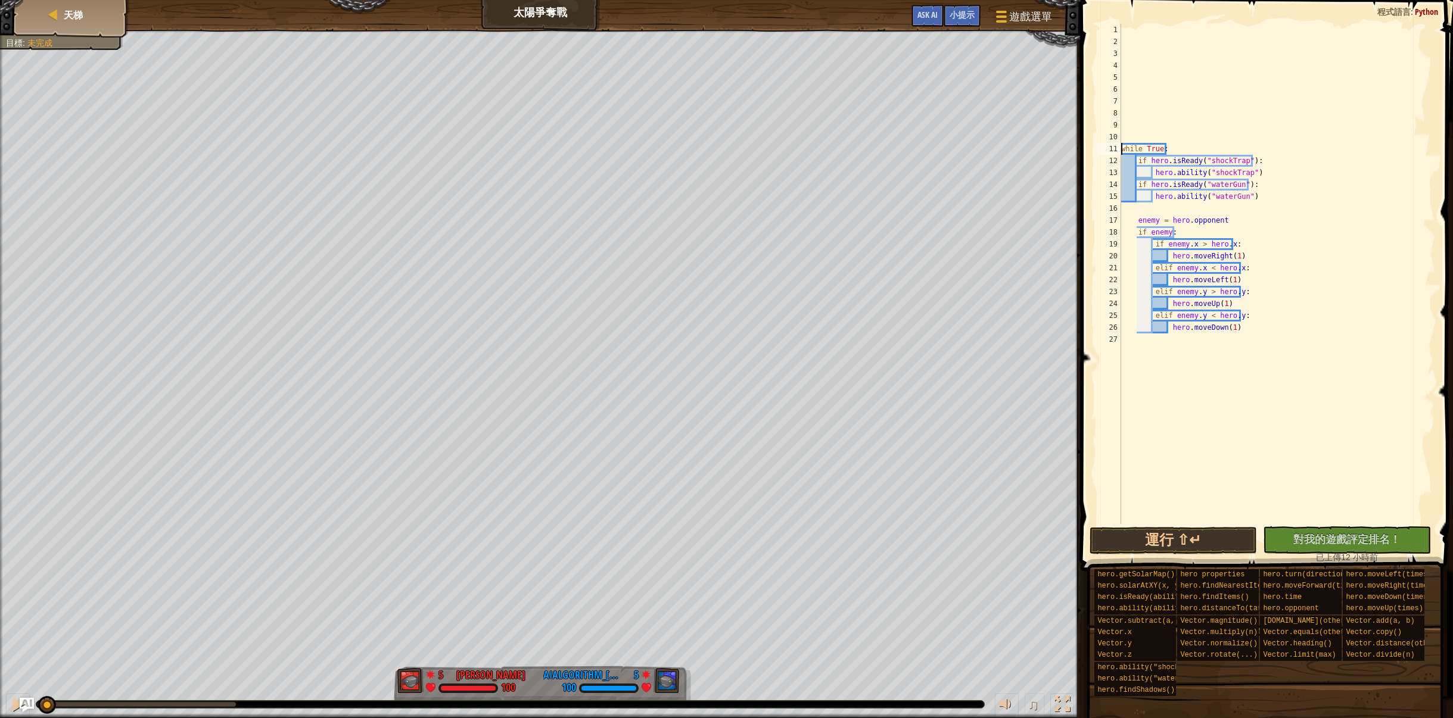
click at [1145, 51] on div "while True : if hero . isReady ( "shockTrap" ) : hero . ability ( "shockTrap" )…" at bounding box center [1277, 286] width 317 height 524
click at [1140, 18] on span at bounding box center [1268, 268] width 382 height 606
click at [1134, 27] on div "while True : if hero . isReady ( "shockTrap" ) : hero . ability ( "shockTrap" )…" at bounding box center [1277, 286] width 317 height 524
type textarea "ㄘ"
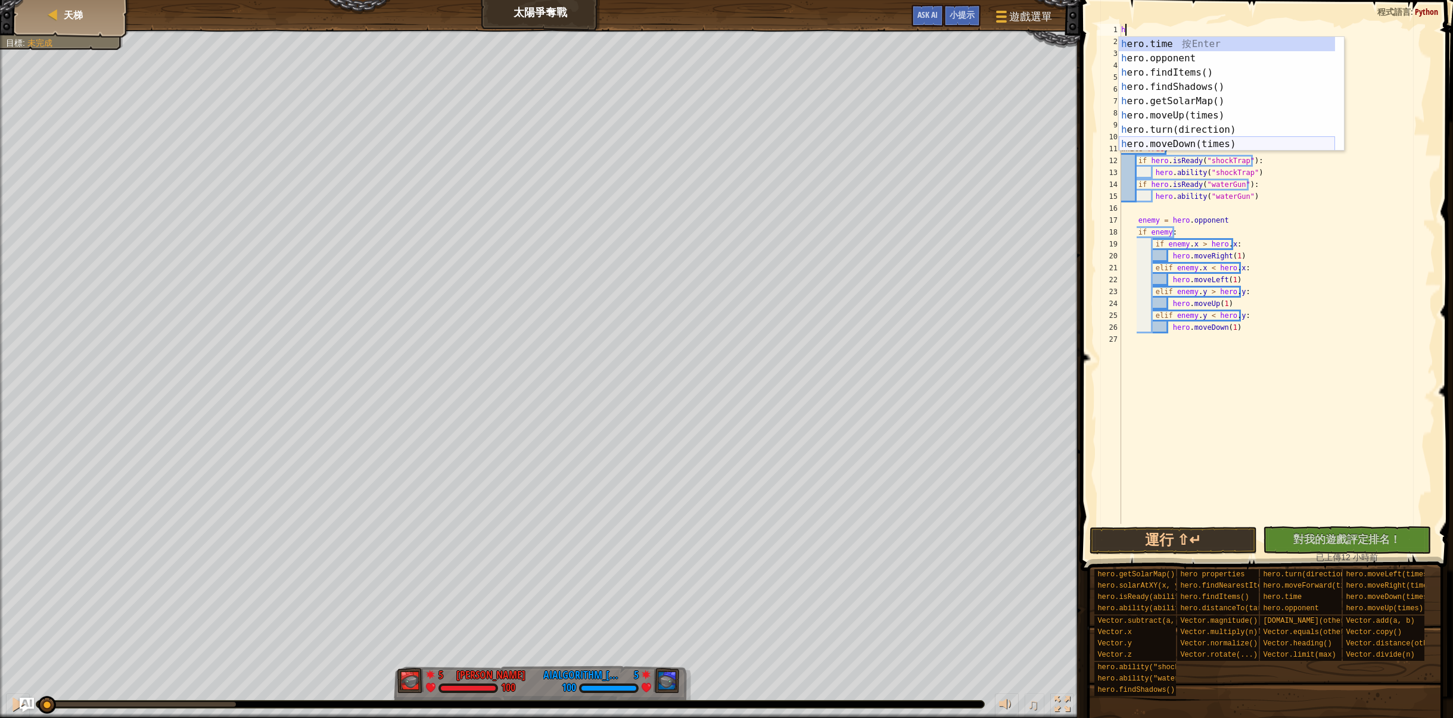
click at [1181, 139] on div "h ero.time 按 Enter h ero.opponent 按 Enter h ero.findItems() 按 Enter h ero.findS…" at bounding box center [1227, 108] width 216 height 143
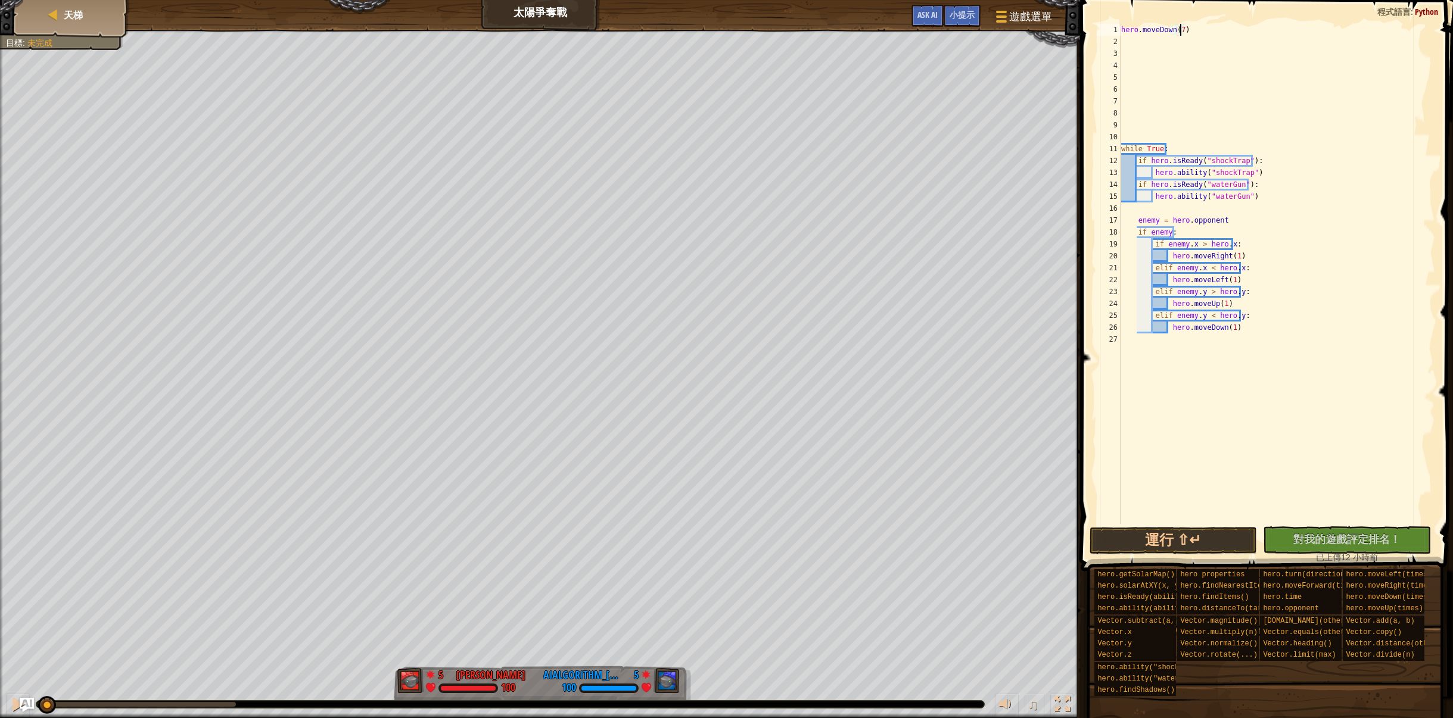
scroll to position [5, 4]
type textarea "hero.moveDown(7)"
click at [1163, 538] on button "運行 ⇧↵" at bounding box center [1173, 540] width 168 height 27
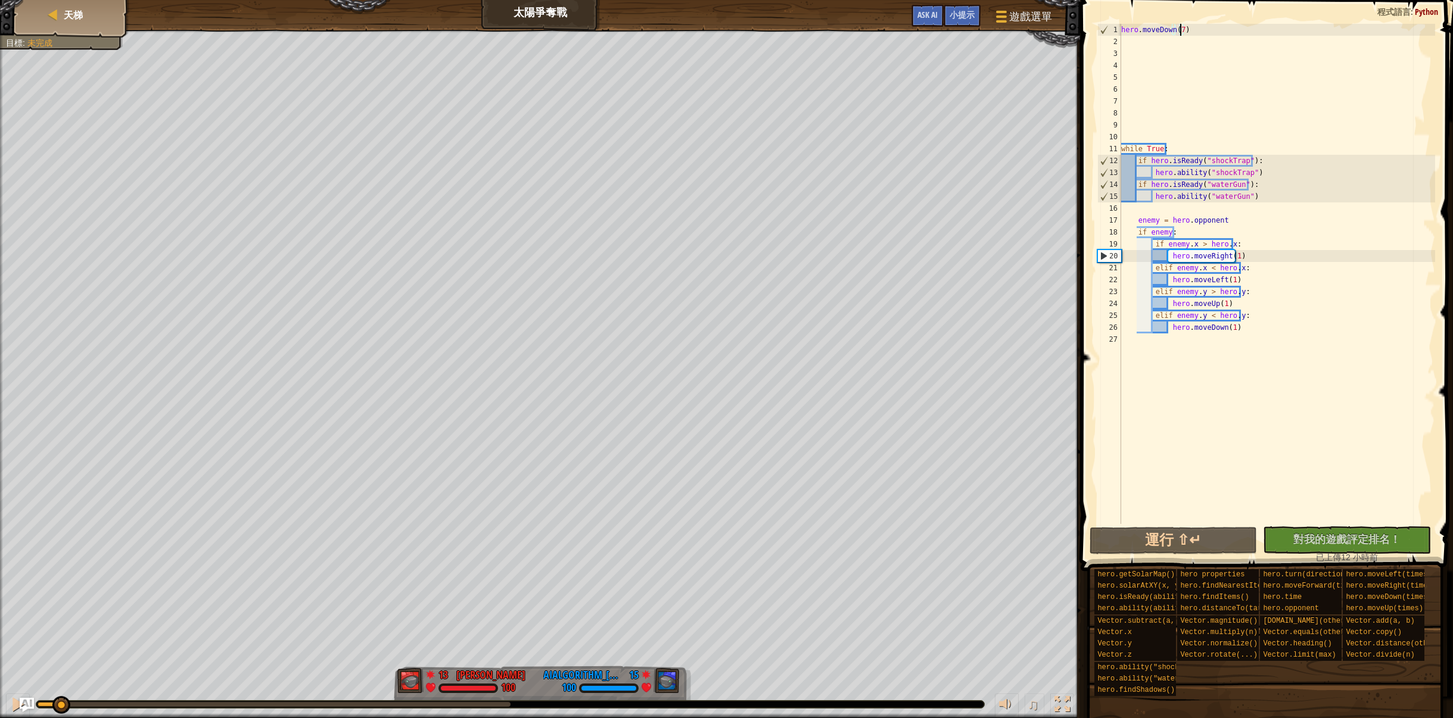
drag, startPoint x: 409, startPoint y: 704, endPoint x: 60, endPoint y: 700, distance: 348.5
click at [60, 700] on div at bounding box center [61, 705] width 18 height 18
click at [5, 708] on div "♫" at bounding box center [540, 702] width 1080 height 36
click at [22, 703] on img "Ask AI" at bounding box center [26, 705] width 15 height 15
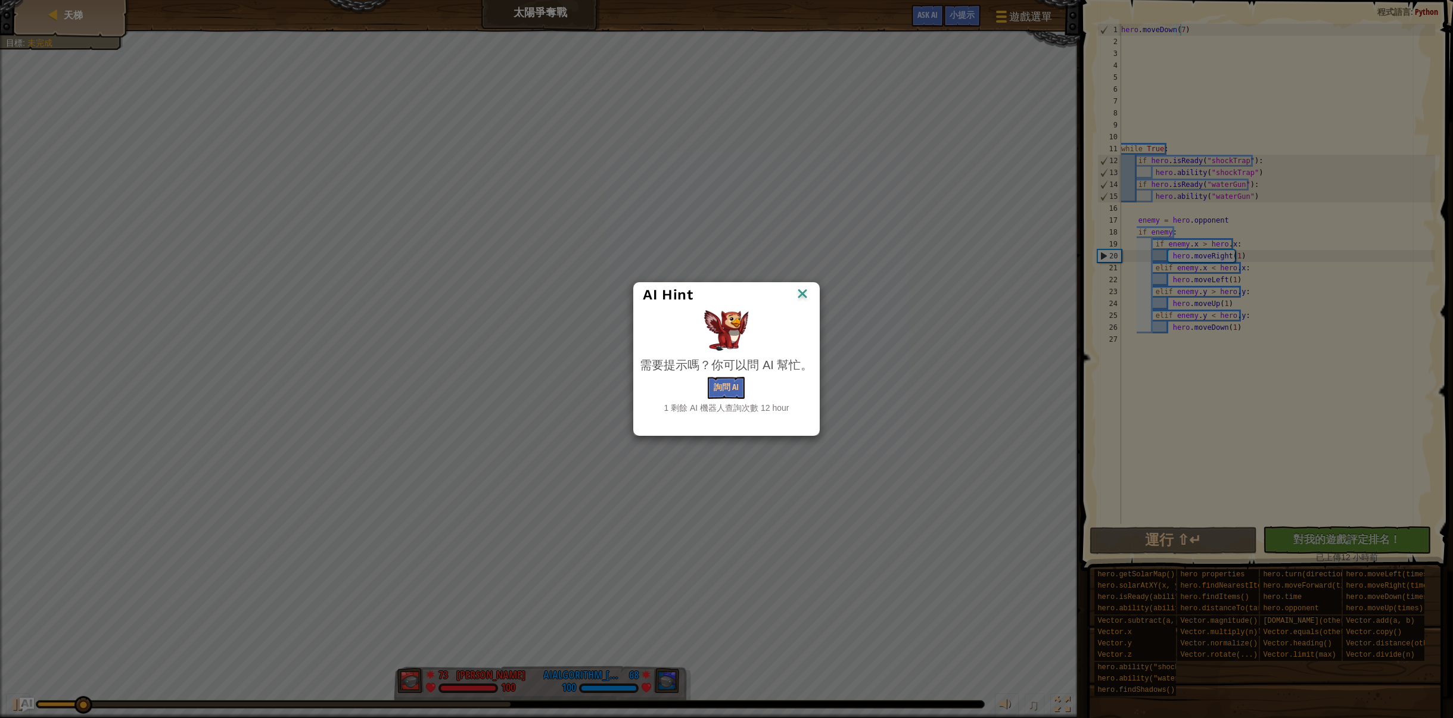
click at [804, 294] on img at bounding box center [802, 295] width 15 height 18
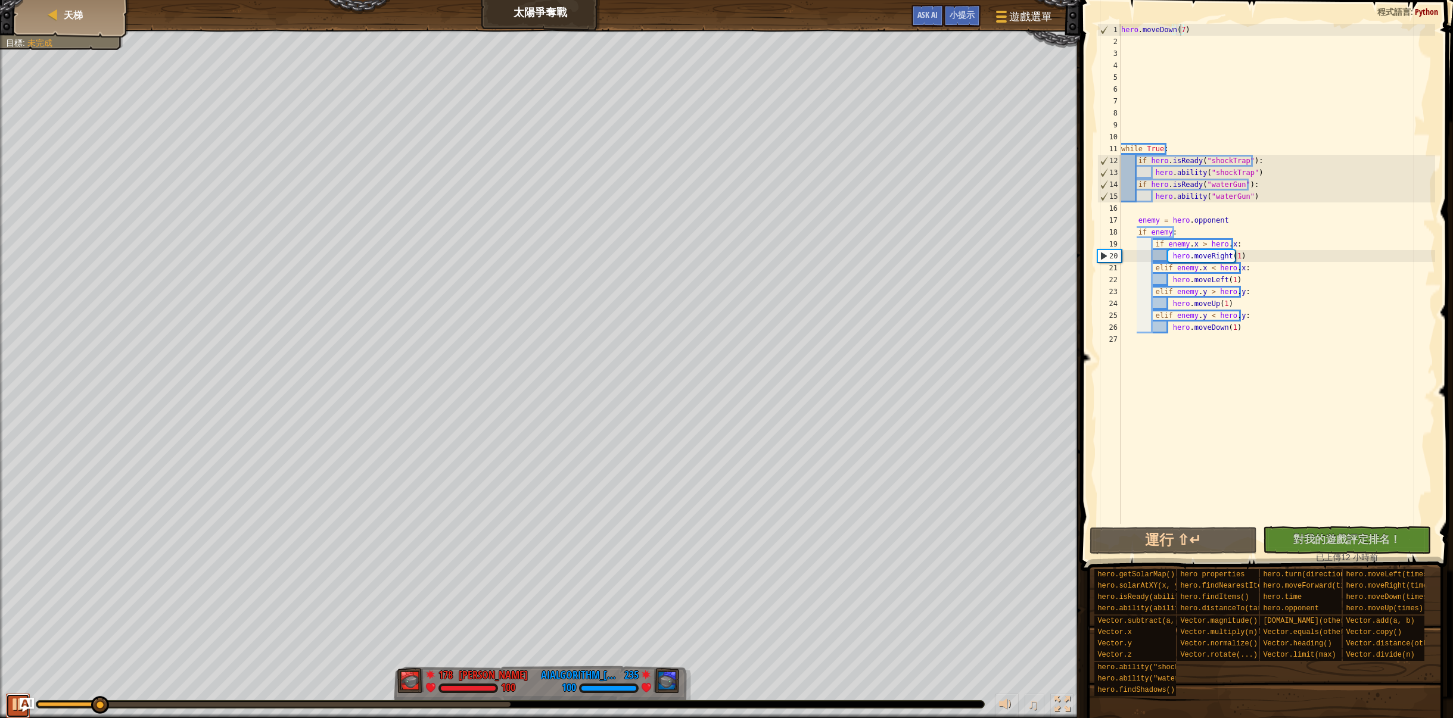
click at [12, 703] on div at bounding box center [17, 704] width 15 height 15
drag, startPoint x: 92, startPoint y: 702, endPoint x: 81, endPoint y: 699, distance: 11.3
click at [81, 699] on div at bounding box center [82, 705] width 18 height 18
click at [1138, 44] on div "hero . moveDown ( 7 ) while True : if hero . isReady ( "shockTrap" ) : hero . a…" at bounding box center [1277, 286] width 317 height 524
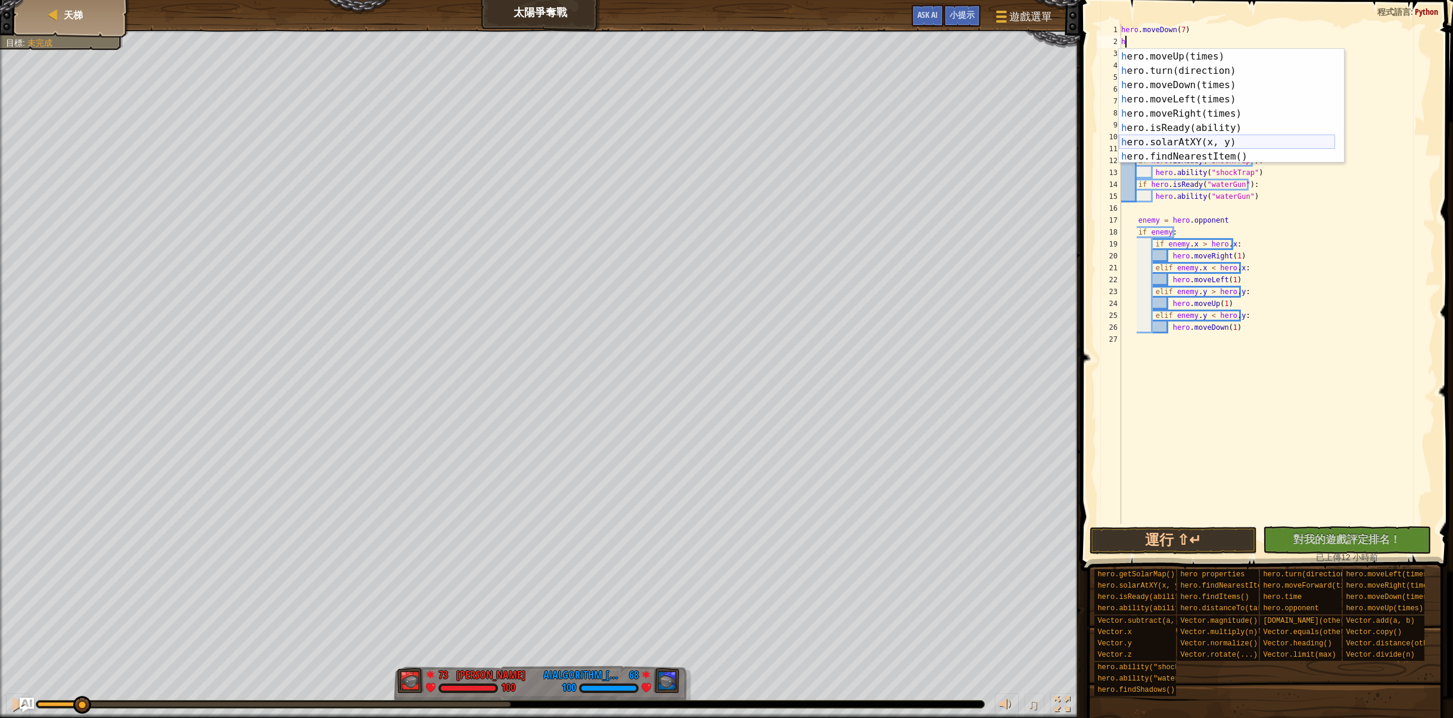
scroll to position [71, 0]
click at [1204, 110] on div "h ero.getSolarMap() 按 Enter h ero.moveUp(times) 按 Enter h ero.turn(direction) 按…" at bounding box center [1227, 106] width 216 height 143
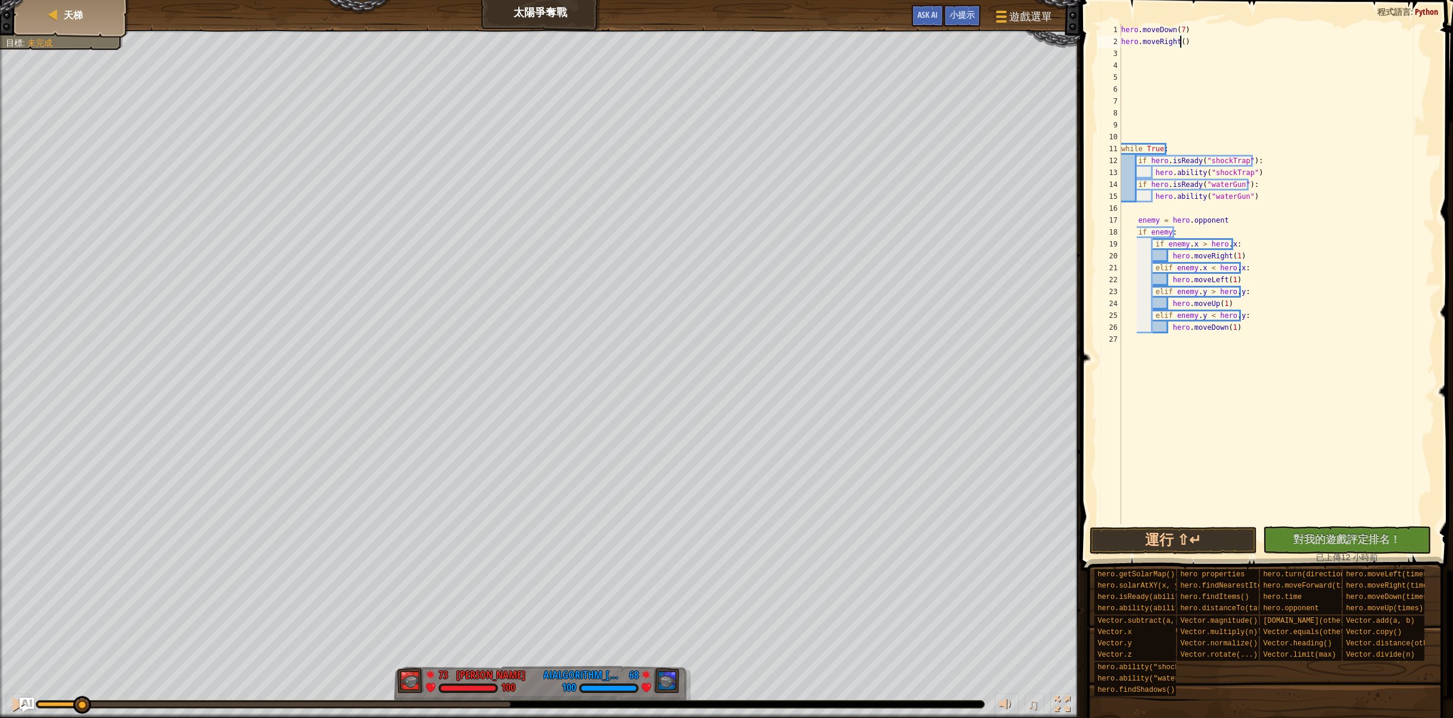
type textarea "hero.moveRight(9)"
click at [1131, 61] on div "hero . moveDown ( 7 ) hero . moveRight ( 9 ) while True : if hero . isReady ( "…" at bounding box center [1277, 286] width 317 height 524
click at [1126, 51] on div "hero . moveDown ( 7 ) hero . moveRight ( 9 ) while True : if hero . isReady ( "…" at bounding box center [1277, 286] width 317 height 524
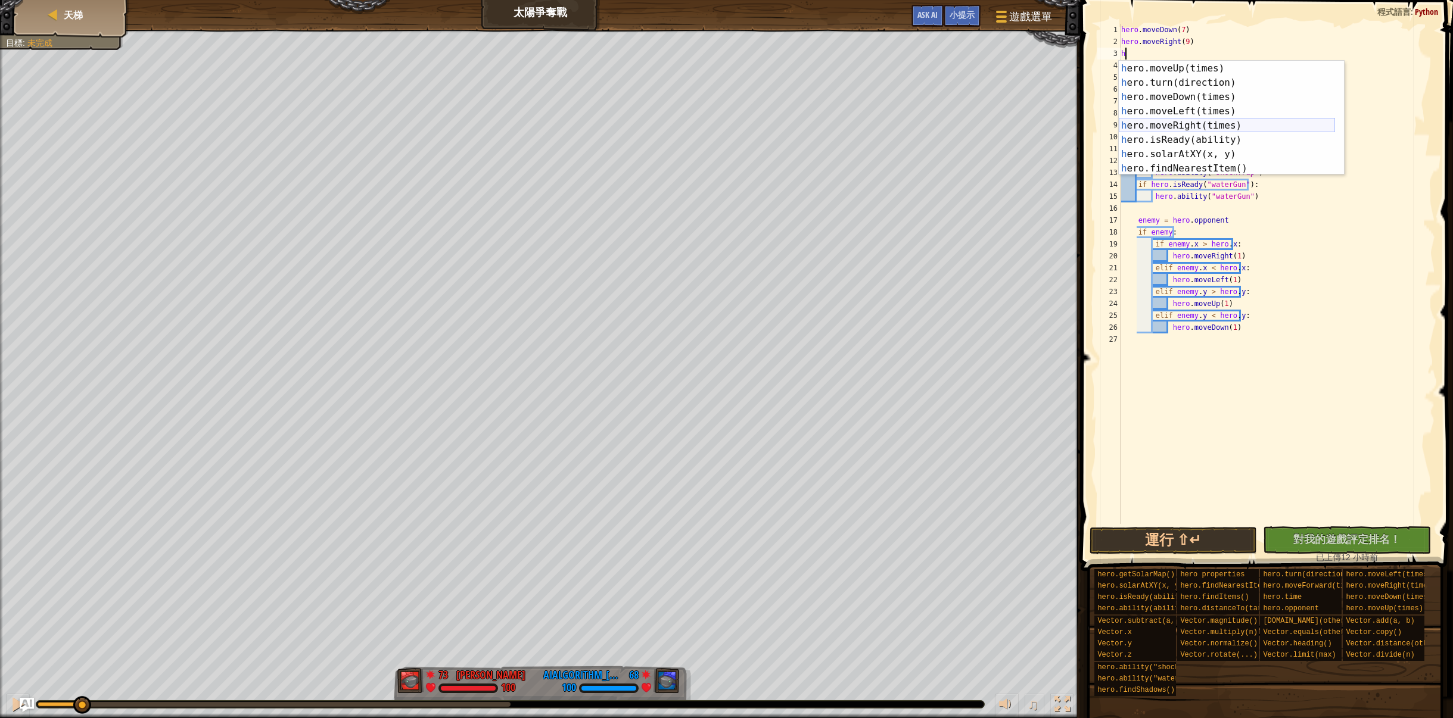
scroll to position [0, 0]
click at [1216, 142] on div "h ero.time 按 Enter h ero.opponent 按 Enter h ero.findItems() 按 Enter h ero.findS…" at bounding box center [1227, 132] width 216 height 143
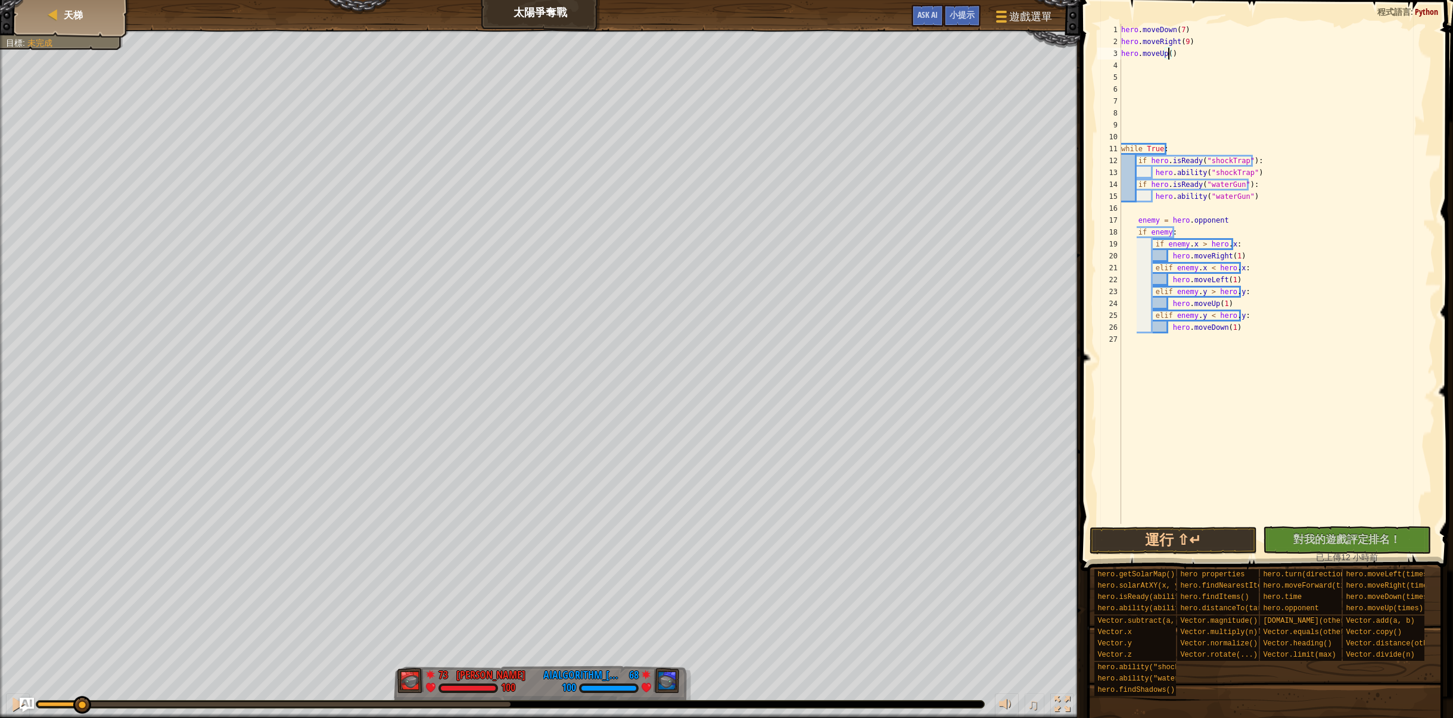
type textarea "hero.moveUp(7)"
click at [1126, 64] on div "hero . moveDown ( 7 ) hero . moveRight ( 9 ) hero . moveUp ( 7 ) while True : i…" at bounding box center [1277, 286] width 317 height 524
type textarea "hero.moveUp(7)"
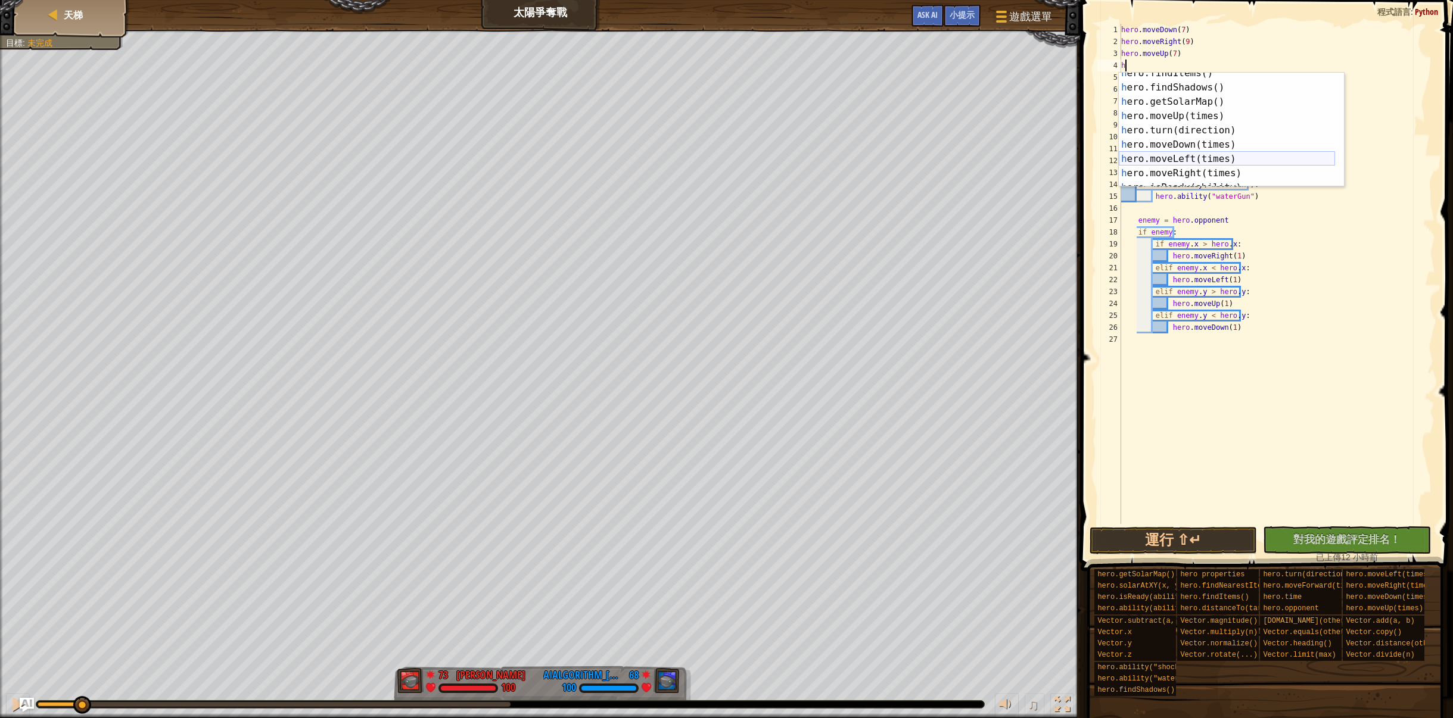
scroll to position [71, 0]
click at [1217, 123] on div "h ero.getSolarMap() 按 Enter h ero.moveUp(times) 按 Enter h ero.turn(direction) 按…" at bounding box center [1227, 130] width 216 height 143
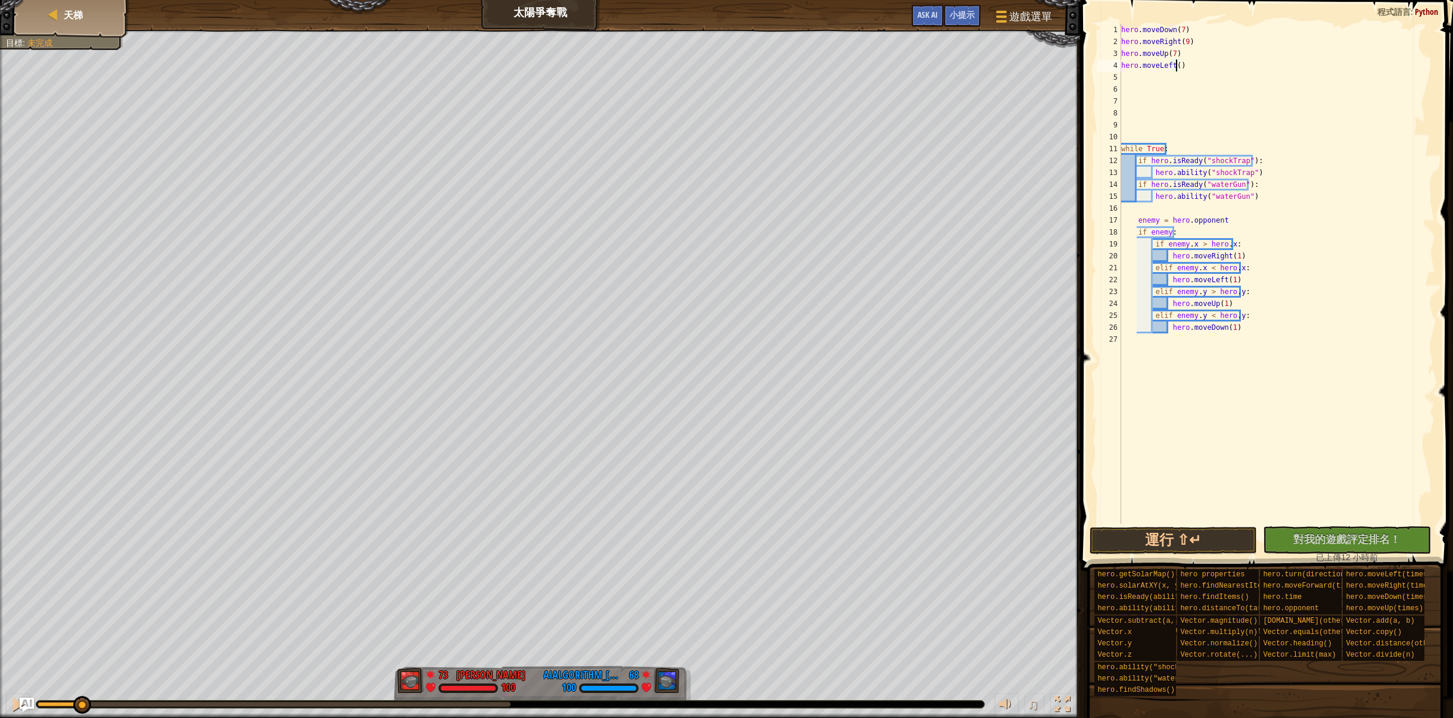
scroll to position [5, 4]
click at [1207, 535] on button "運行 ⇧↵" at bounding box center [1173, 540] width 168 height 27
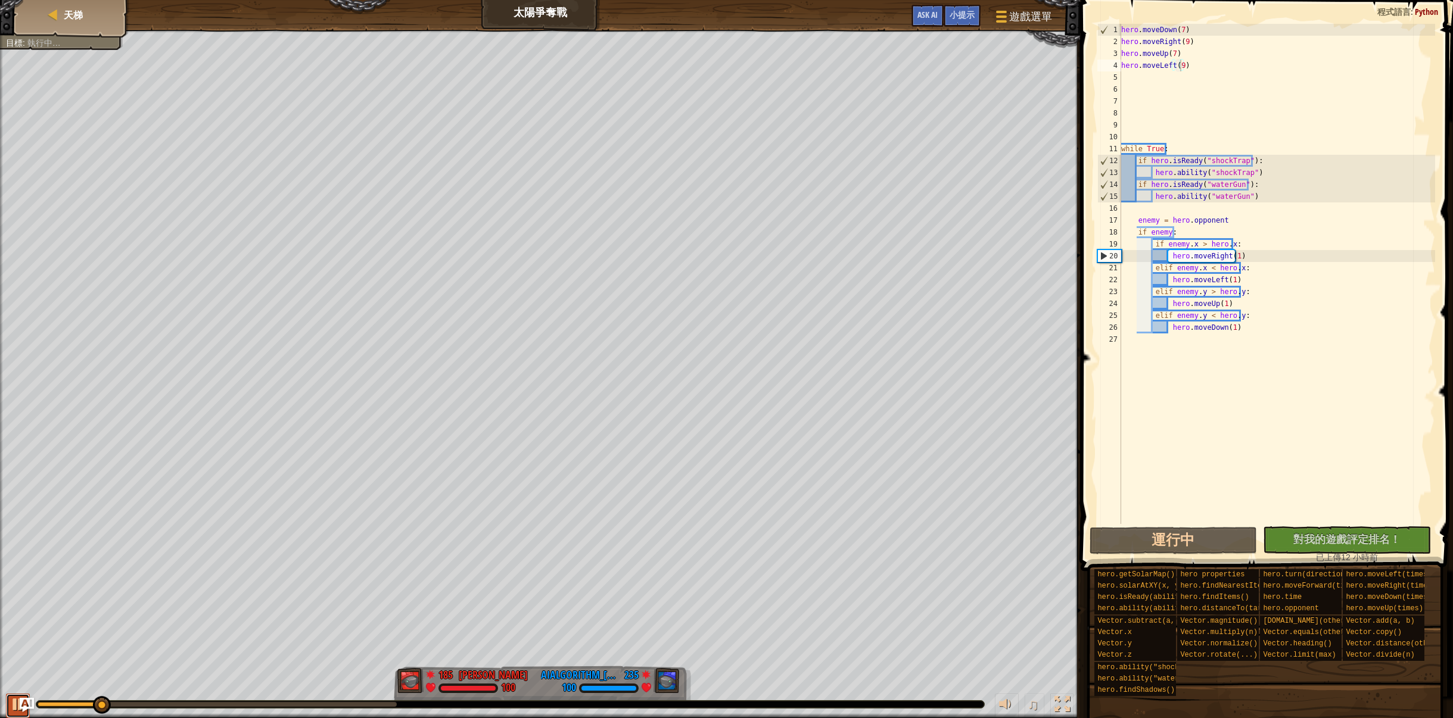
click at [6, 705] on button at bounding box center [18, 706] width 24 height 24
click at [1184, 40] on div "hero . moveDown ( 7 ) hero . moveRight ( 9 ) hero . moveUp ( 7 ) hero . moveLef…" at bounding box center [1277, 286] width 317 height 524
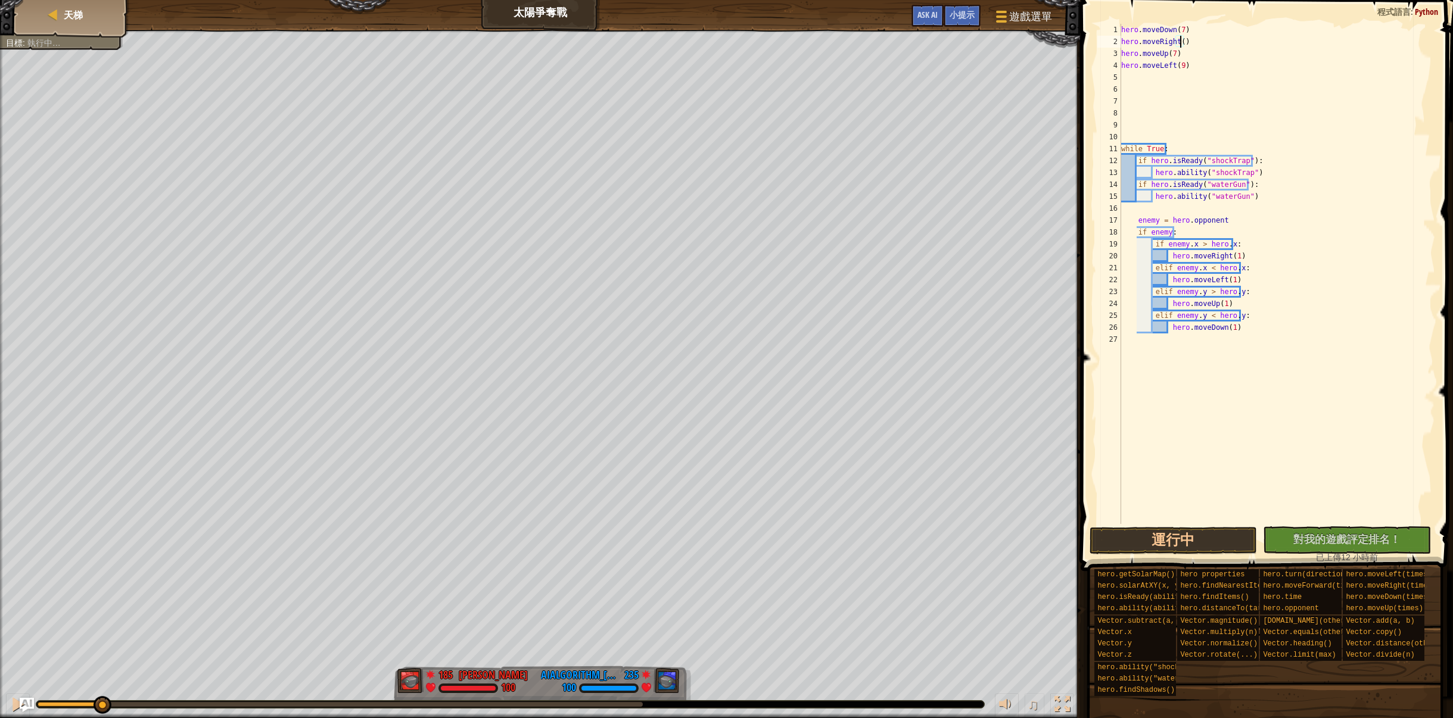
click at [1178, 71] on div "hero . moveDown ( 7 ) hero . moveRight ( ) hero . moveUp ( 7 ) hero . moveLeft …" at bounding box center [1277, 286] width 317 height 524
click at [1191, 547] on button "運行中" at bounding box center [1173, 540] width 168 height 27
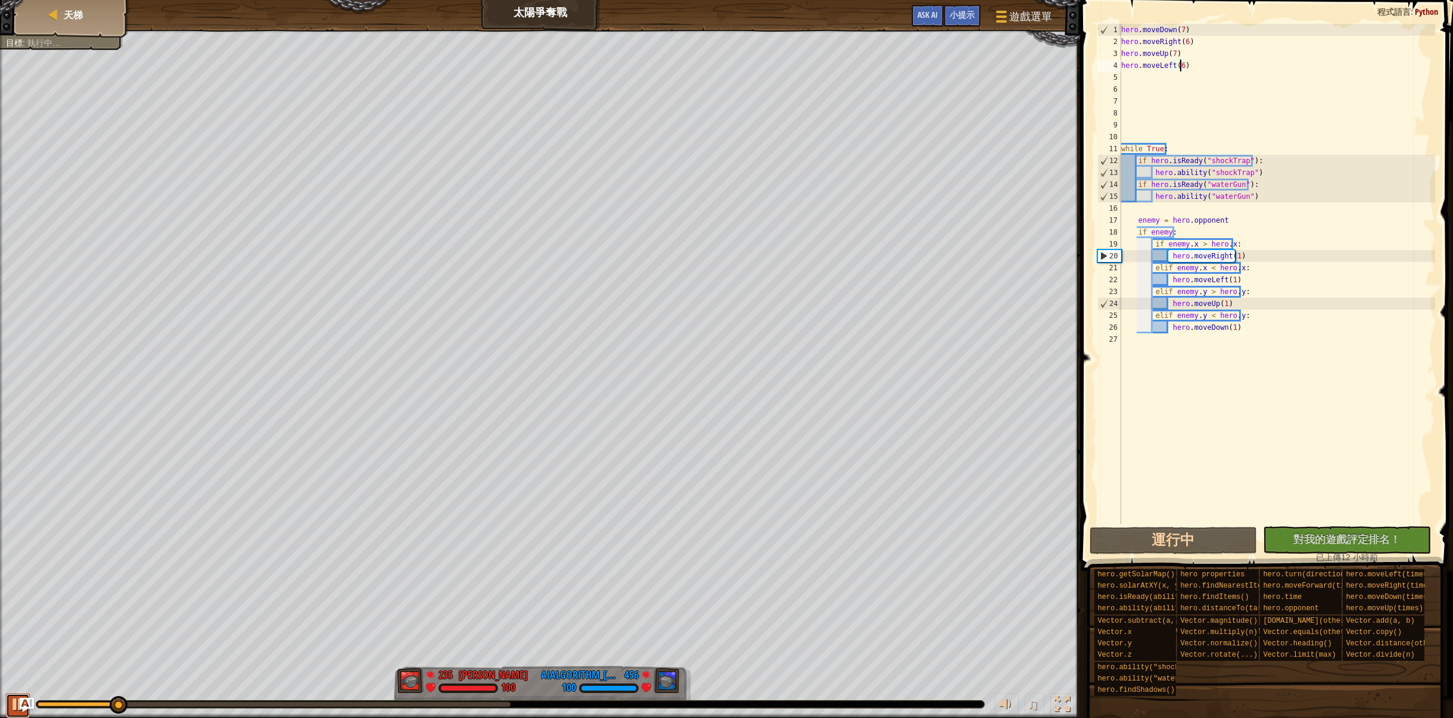
click at [14, 708] on div at bounding box center [17, 704] width 15 height 15
click at [1176, 32] on div "hero . moveDown ( 7 ) hero . moveRight ( 6 ) hero . moveUp ( 7 ) hero . moveLef…" at bounding box center [1277, 286] width 317 height 524
click at [1179, 33] on div "hero . moveDown ( 7 ) hero . moveRight ( 6 ) hero . moveUp ( 7 ) hero . moveLef…" at bounding box center [1277, 286] width 317 height 524
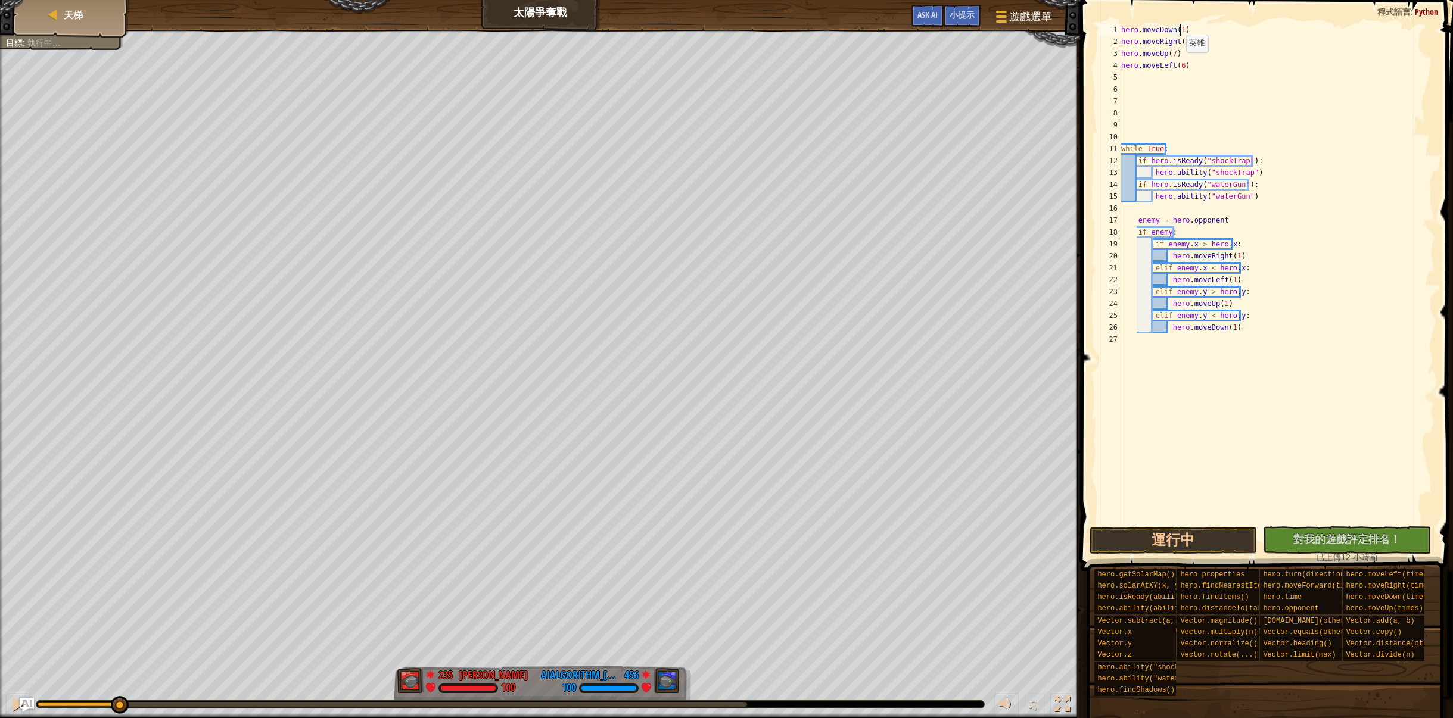
click at [1171, 54] on div "hero . moveDown ( 1 ) hero . moveRight ( 6 ) hero . moveUp ( 7 ) hero . moveLef…" at bounding box center [1277, 286] width 317 height 524
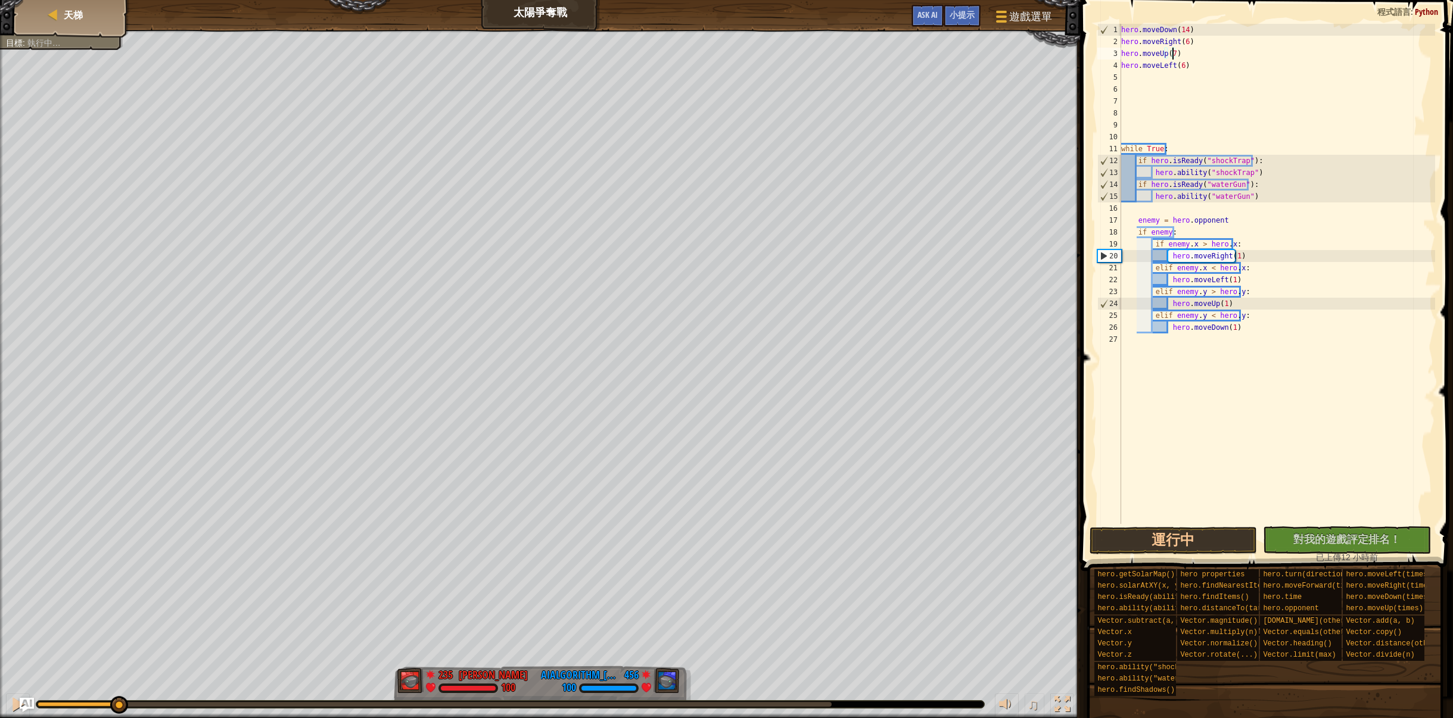
scroll to position [5, 4]
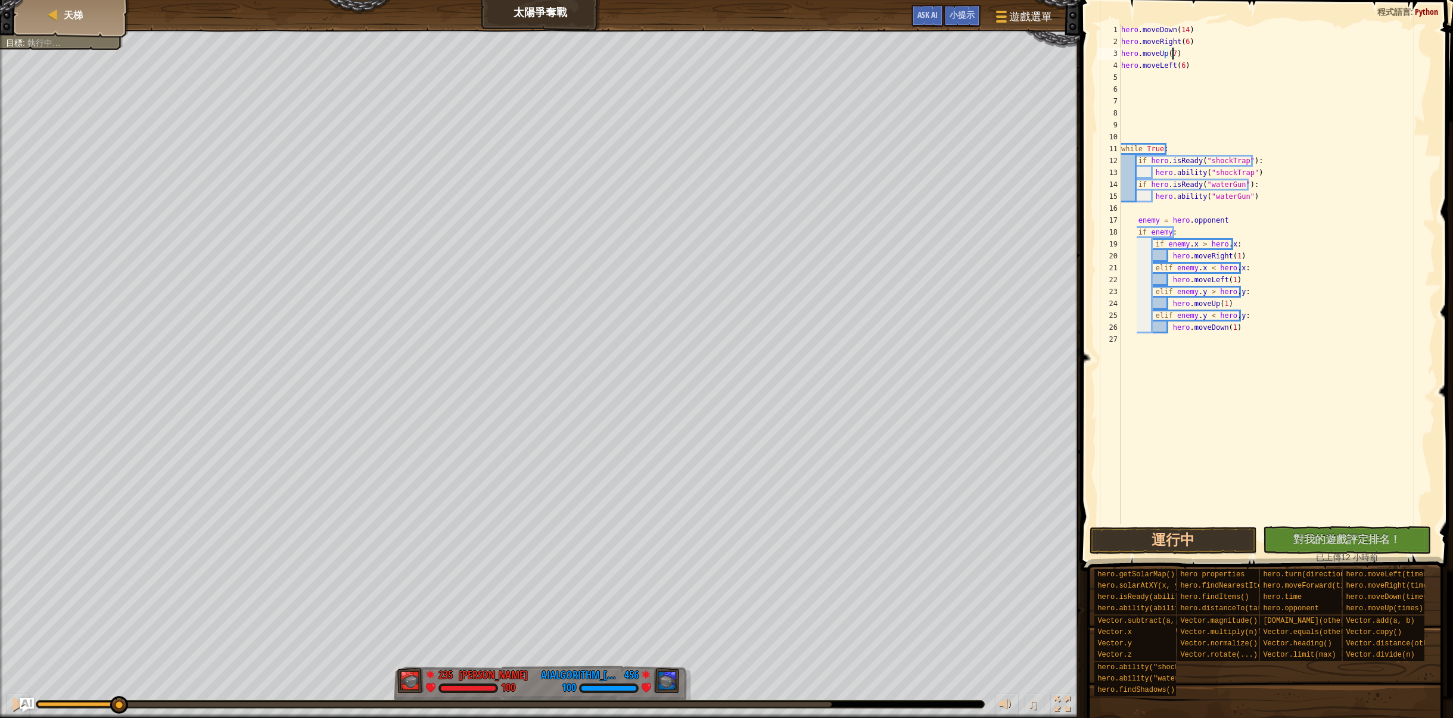
click at [1183, 33] on div "hero . moveDown ( 14 ) hero . moveRight ( 6 ) hero . moveUp ( 7 ) hero . moveLe…" at bounding box center [1277, 286] width 317 height 524
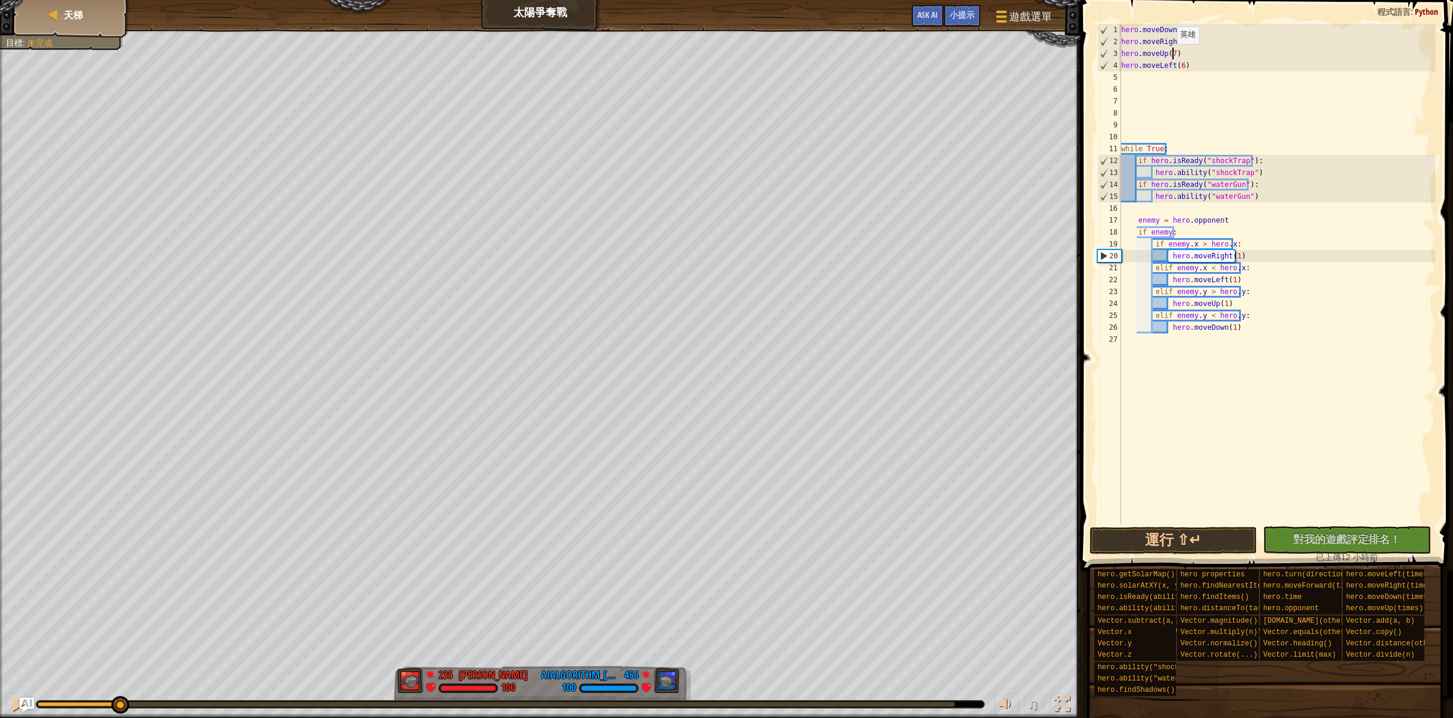
click at [1170, 56] on div "hero . moveDown ( 7 ) hero . moveRight ( 6 ) hero . moveUp ( 7 ) hero . moveLef…" at bounding box center [1277, 286] width 317 height 524
type textarea "hero.moveUp(14)"
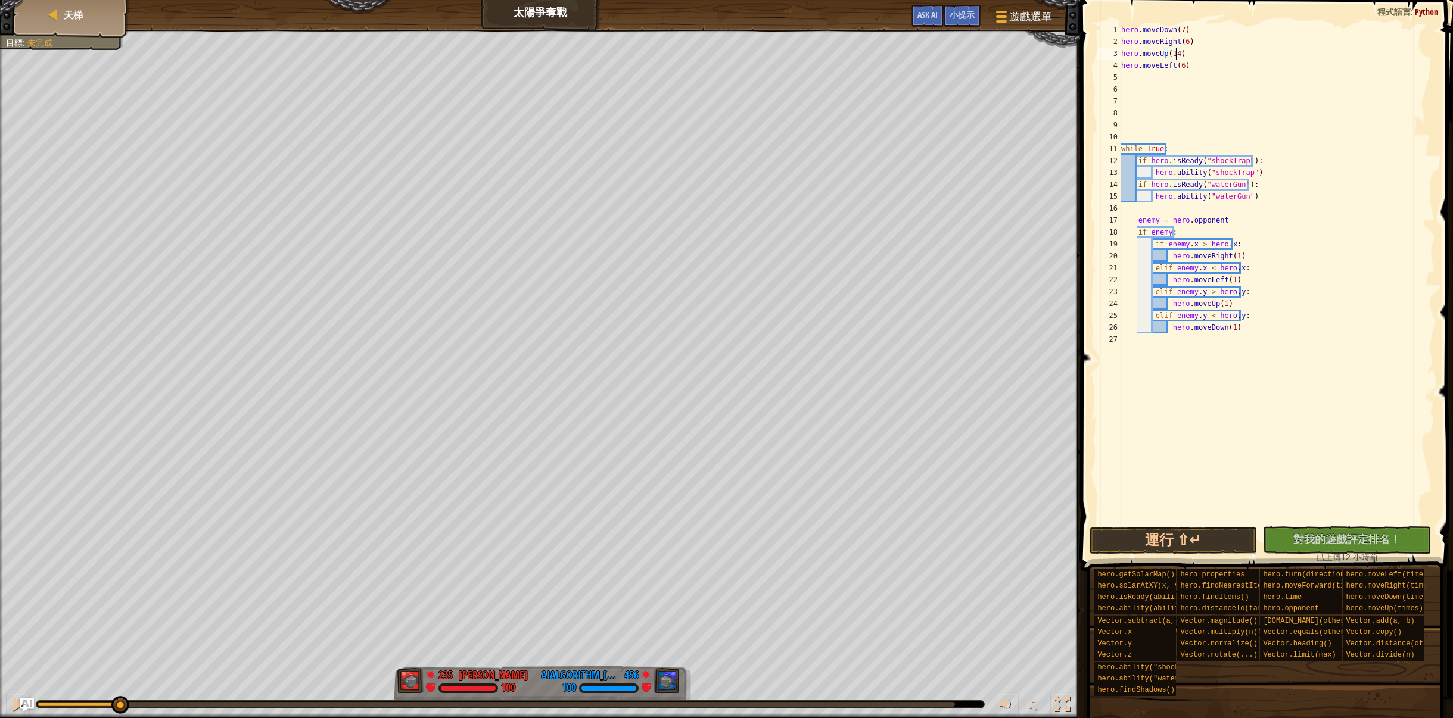
click at [1144, 77] on div "hero . moveDown ( 7 ) hero . moveRight ( 6 ) hero . moveUp ( 14 ) hero . moveLe…" at bounding box center [1277, 286] width 317 height 524
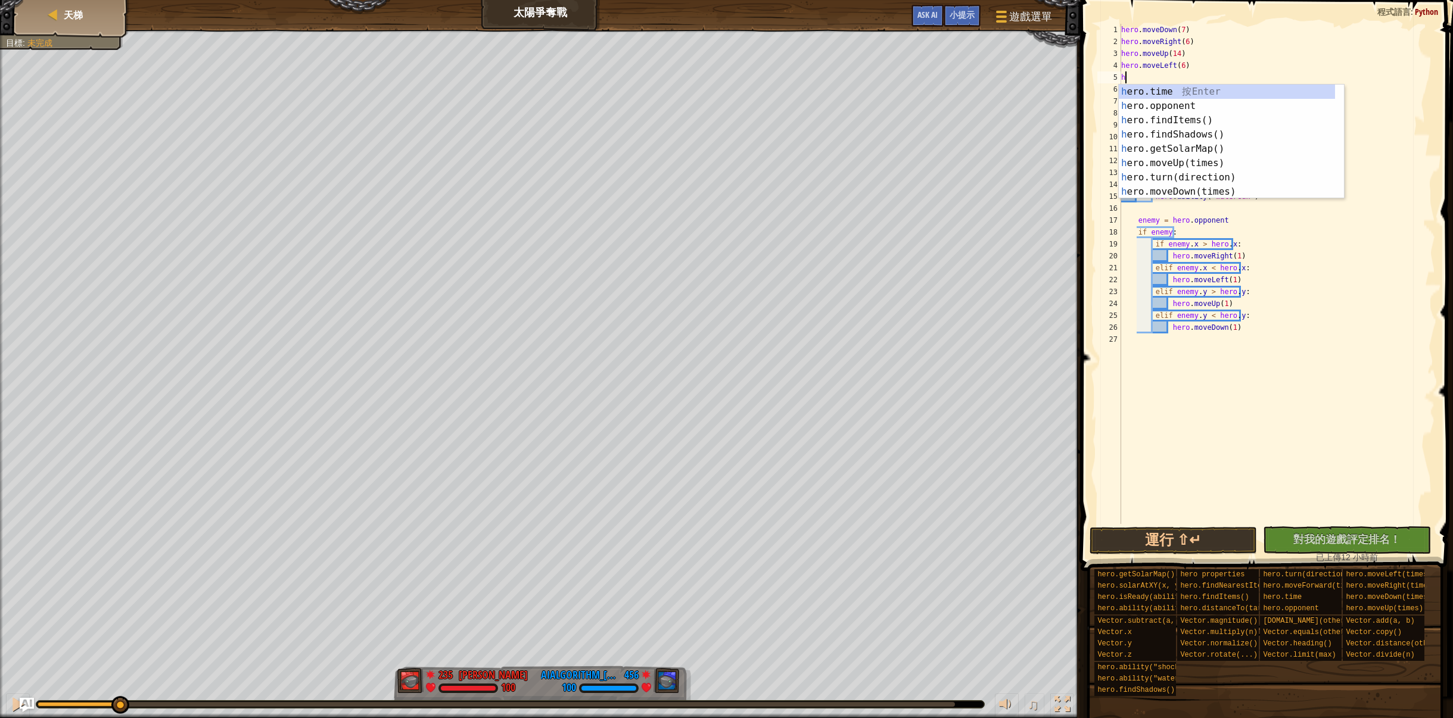
scroll to position [0, 0]
click at [1207, 193] on div "h ero.time 按 Enter h ero.opponent 按 Enter h ero.findItems() 按 Enter h ero.findS…" at bounding box center [1227, 156] width 216 height 143
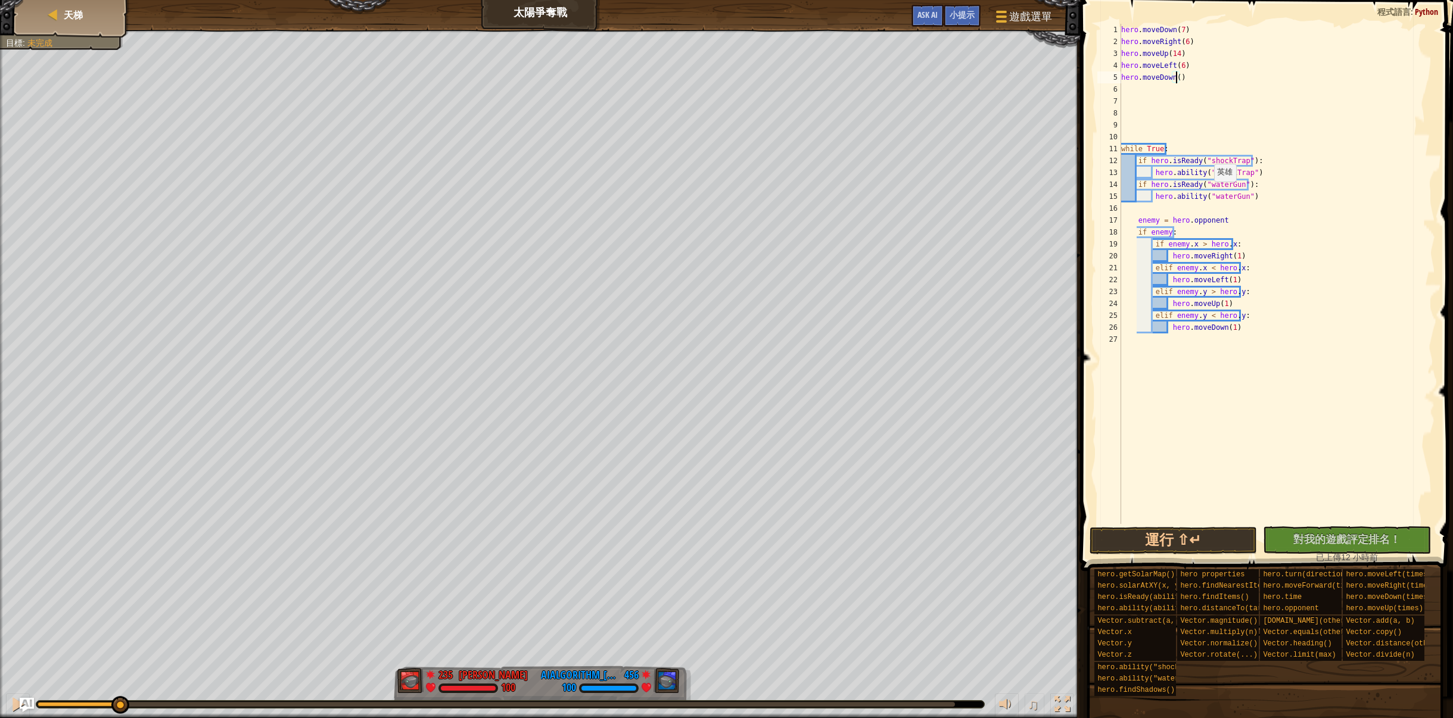
scroll to position [5, 4]
click at [1181, 537] on button "運行 ⇧↵" at bounding box center [1173, 540] width 168 height 27
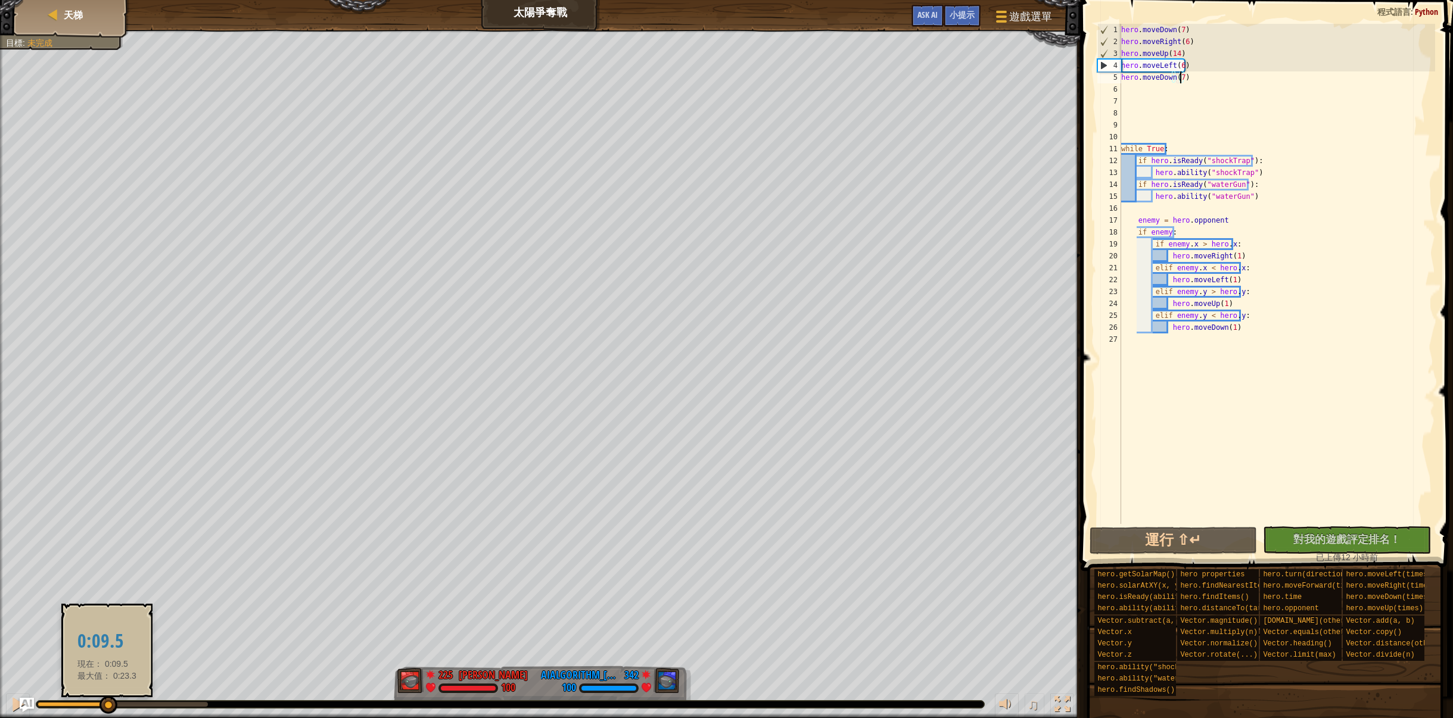
drag, startPoint x: 166, startPoint y: 711, endPoint x: 49, endPoint y: 692, distance: 118.3
click at [49, 0] on body "天梯 太陽爭奪戰 遊戲選單 完成 小提示 Ask AI 1 ההההההההההההההההההההההההההההההההההההההההההההההההה…" at bounding box center [726, 0] width 1453 height 0
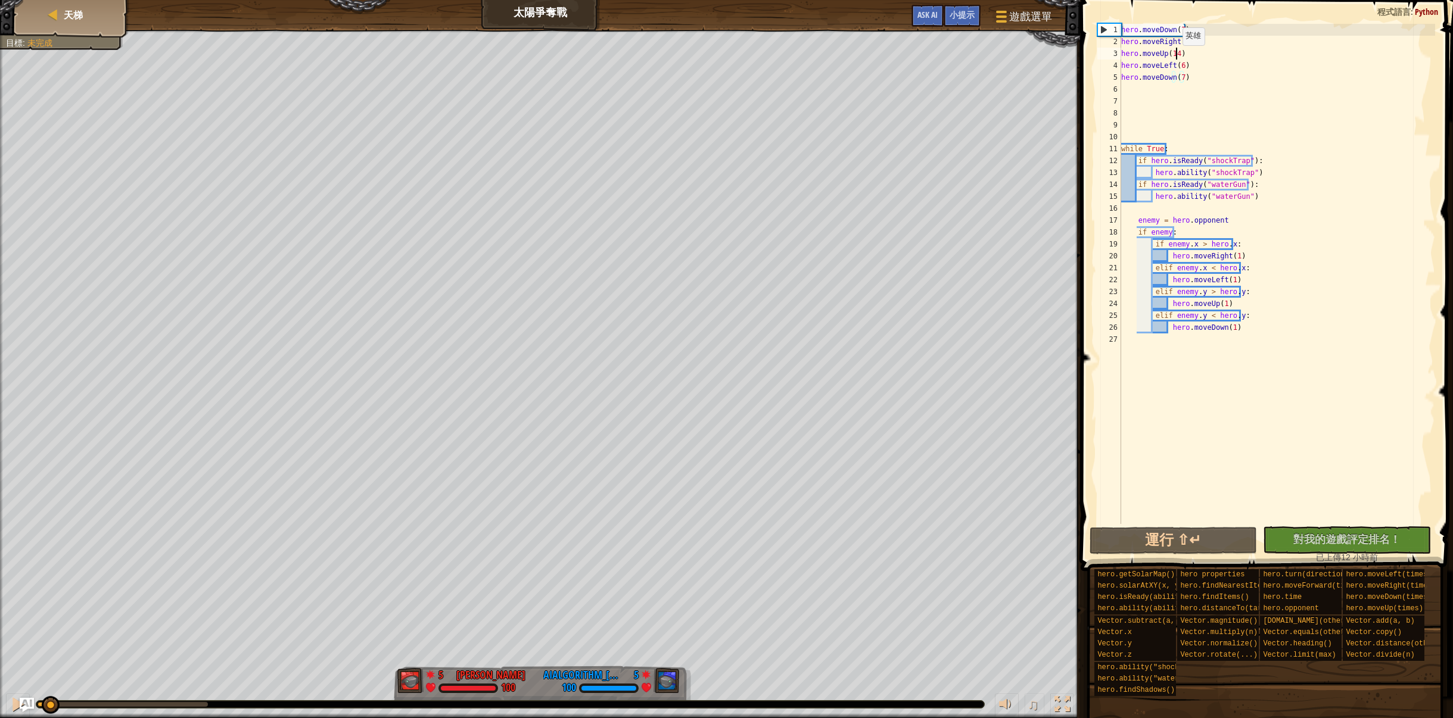
click at [1176, 57] on div "hero . moveDown ( 7 ) hero . moveRight ( 6 ) hero . moveUp ( 14 ) hero . moveLe…" at bounding box center [1277, 286] width 317 height 524
click at [1234, 68] on div "hero . moveDown ( 7 ) hero . moveRight ( 6 ) hero . moveUp ( 7 ) hero . moveLef…" at bounding box center [1277, 286] width 317 height 524
click at [1222, 77] on div "hero . moveDown ( 7 ) hero . moveRight ( 6 ) hero . moveUp ( 7 ) hero . moveLef…" at bounding box center [1277, 286] width 317 height 524
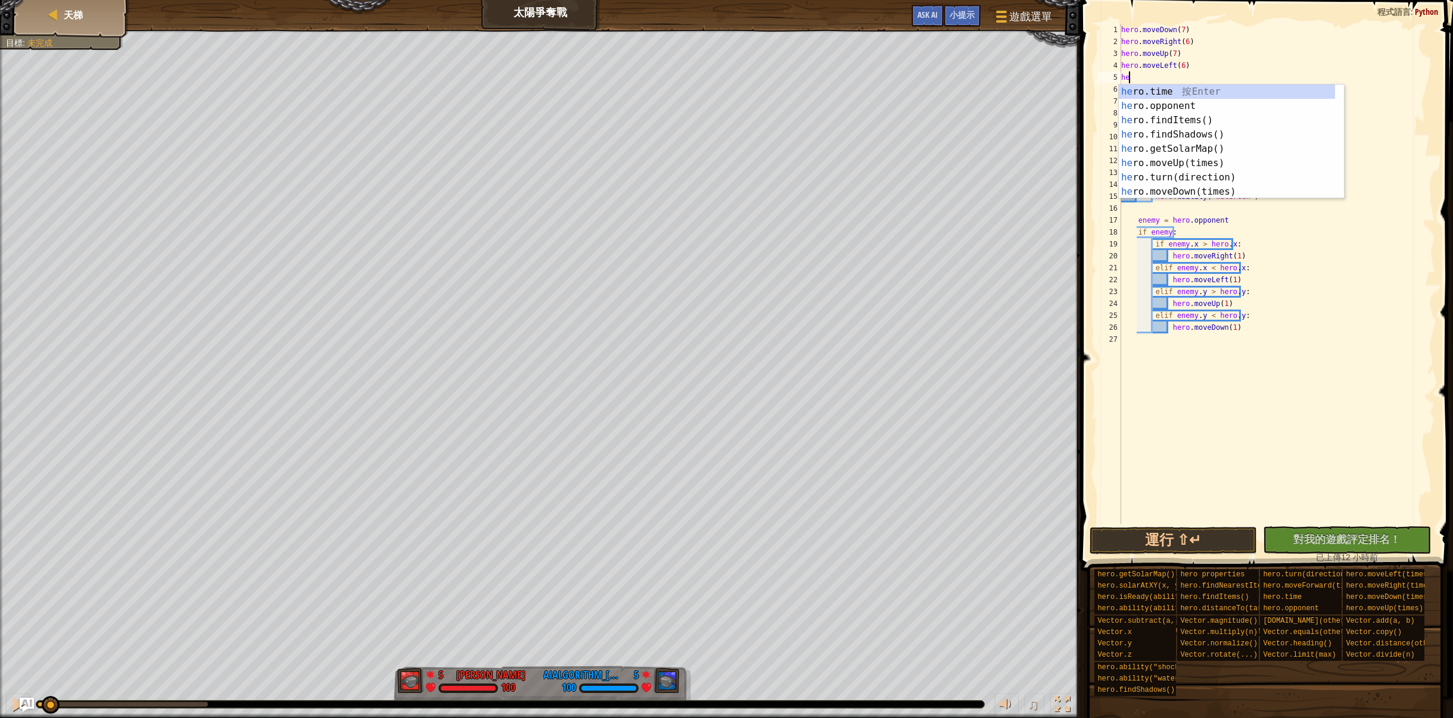
scroll to position [5, 0]
type textarea "h"
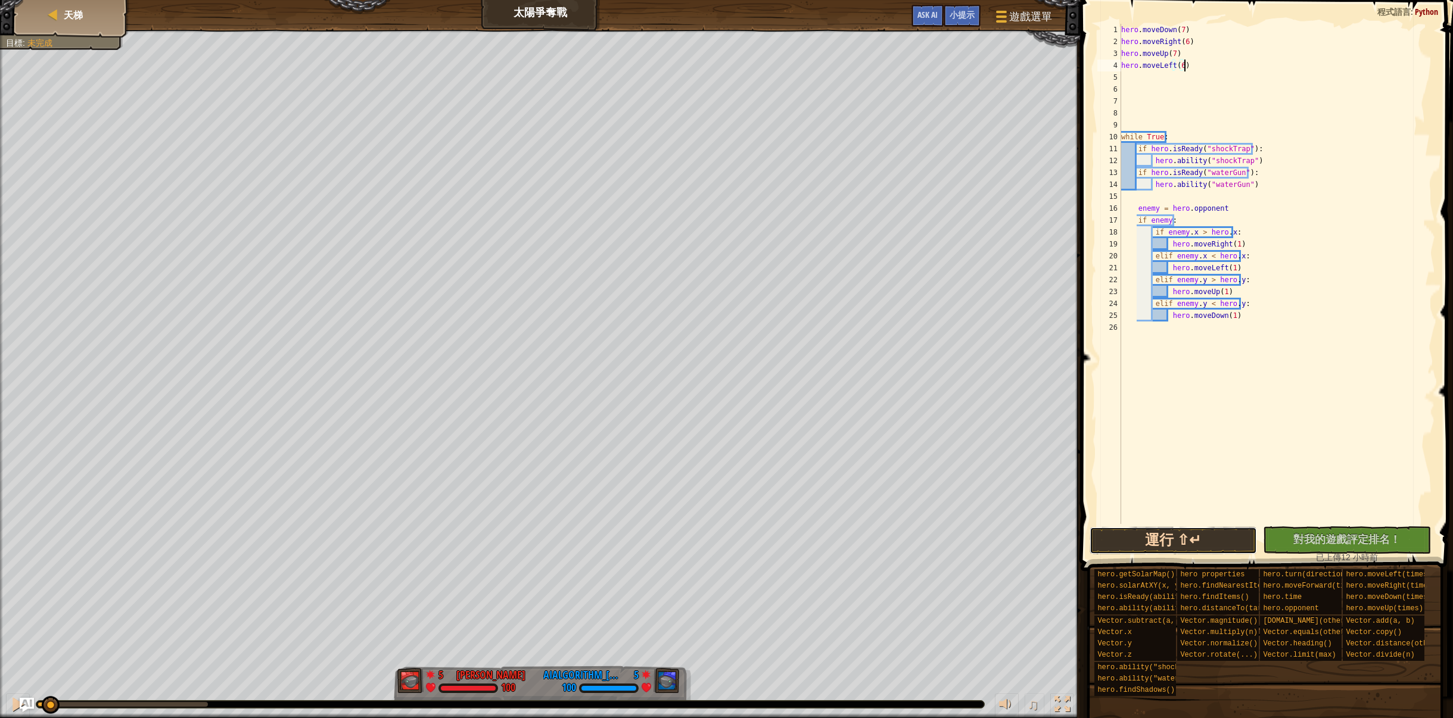
click at [1239, 543] on button "運行 ⇧↵" at bounding box center [1173, 540] width 168 height 27
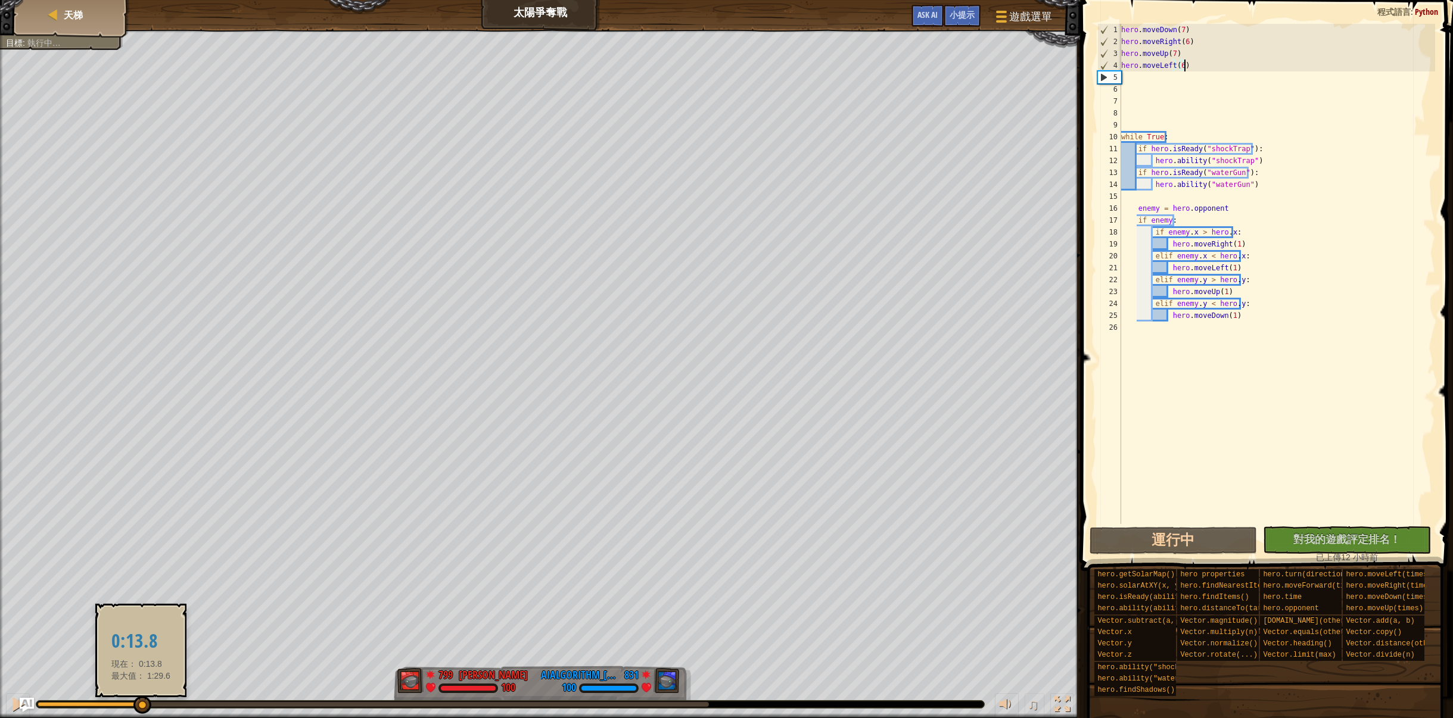
drag, startPoint x: 141, startPoint y: 703, endPoint x: 149, endPoint y: 700, distance: 8.7
click at [197, 688] on div "♫" at bounding box center [540, 702] width 1080 height 36
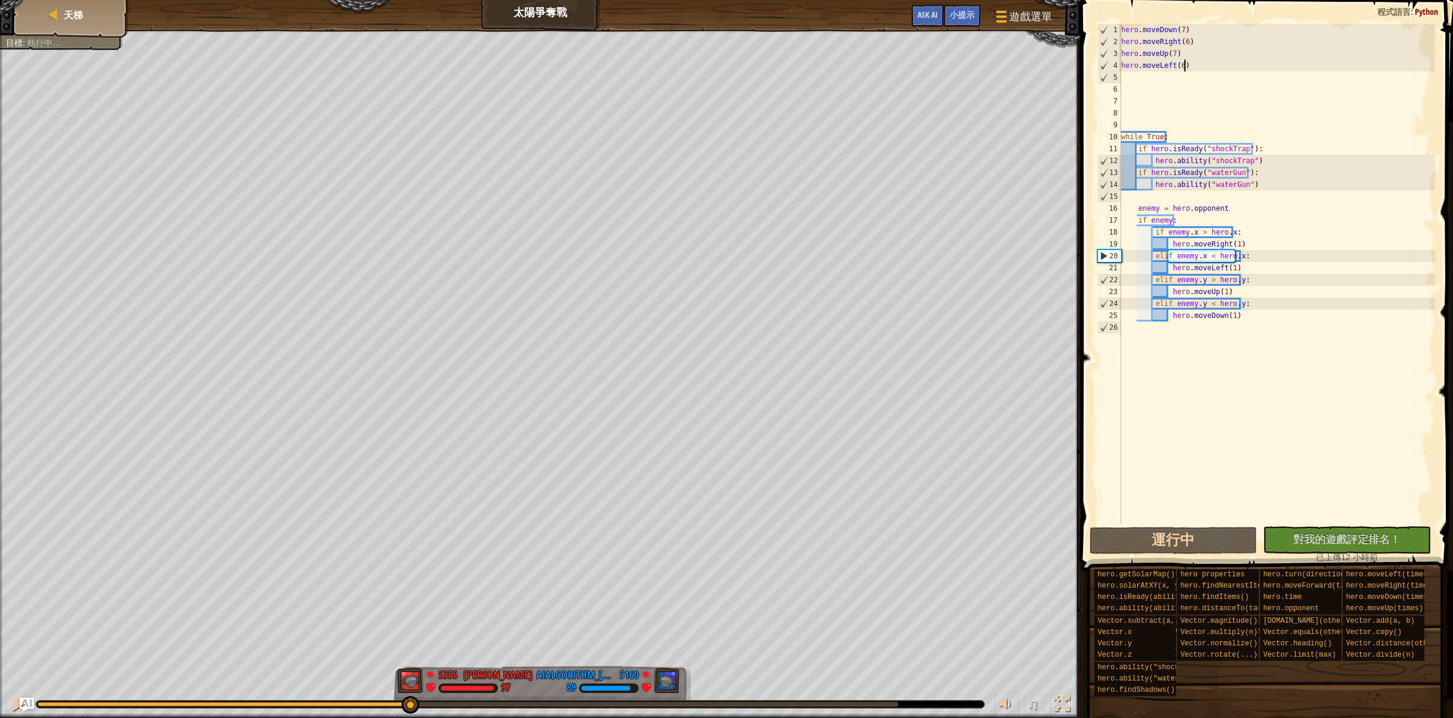
drag, startPoint x: 309, startPoint y: 693, endPoint x: 411, endPoint y: 698, distance: 102.0
click at [404, 698] on div "♫" at bounding box center [540, 702] width 1080 height 36
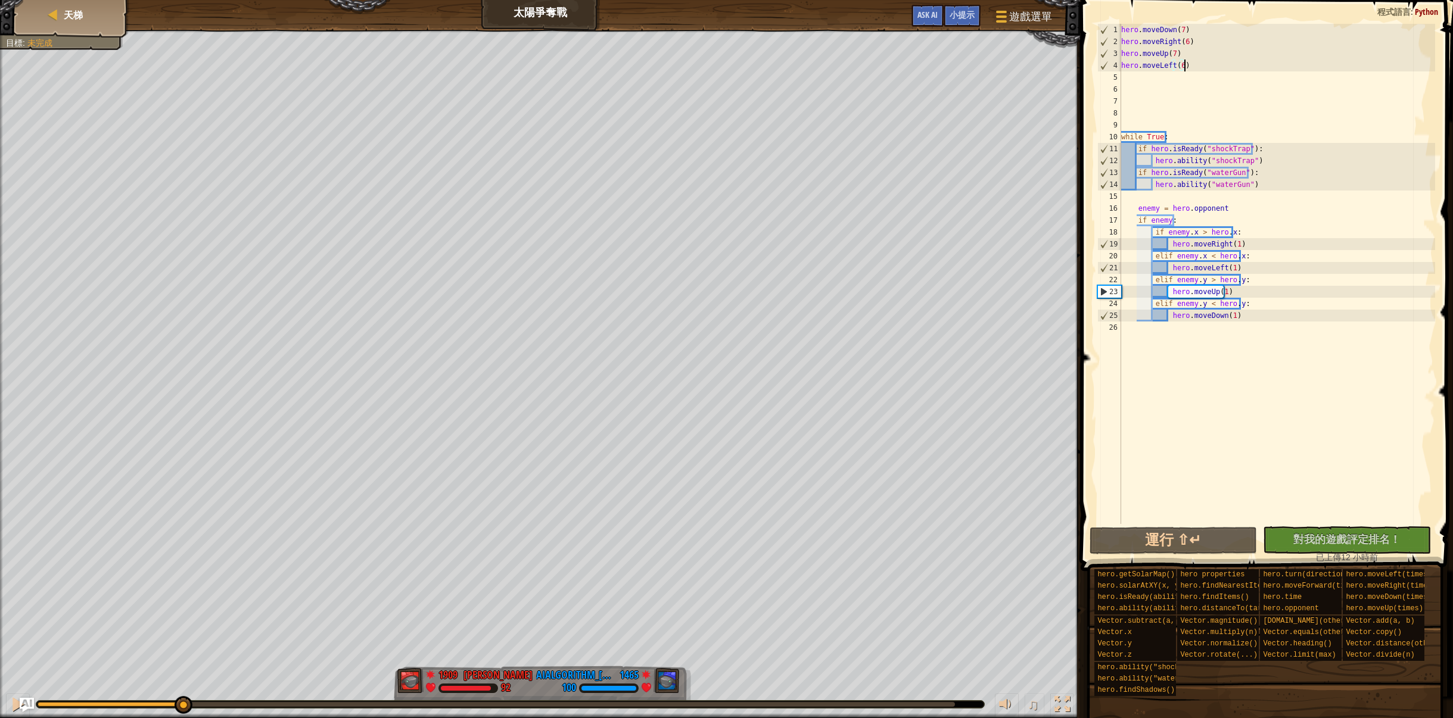
click at [165, 609] on div "紅隊贏了。 目標 : 未完成 1909 何定宇 Harry 92 1465 AIAlgorithm_李安宇_ 100 ♫ Hero 92 score: No …" at bounding box center [726, 374] width 1453 height 689
click at [12, 712] on div at bounding box center [17, 704] width 15 height 15
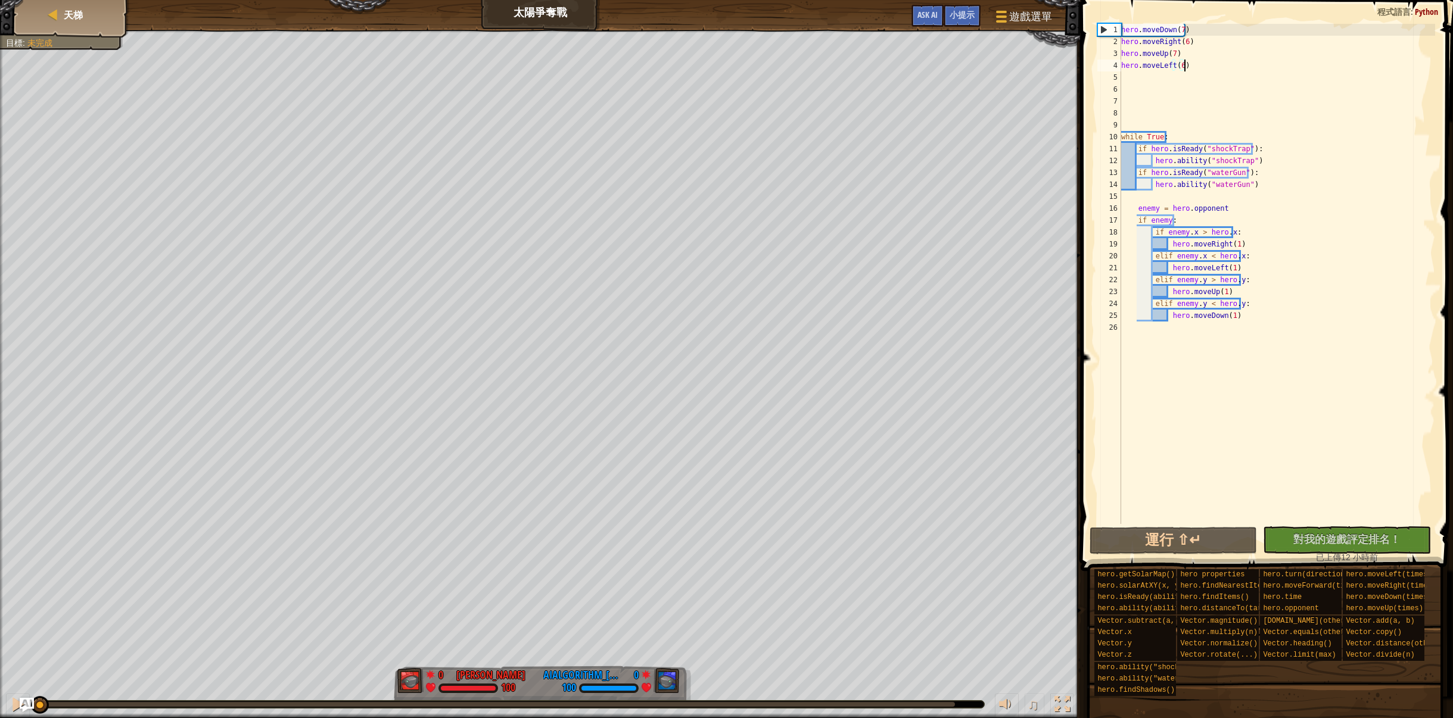
drag, startPoint x: 190, startPoint y: 701, endPoint x: 0, endPoint y: 716, distance: 190.6
click at [0, 716] on div "♫" at bounding box center [540, 702] width 1080 height 36
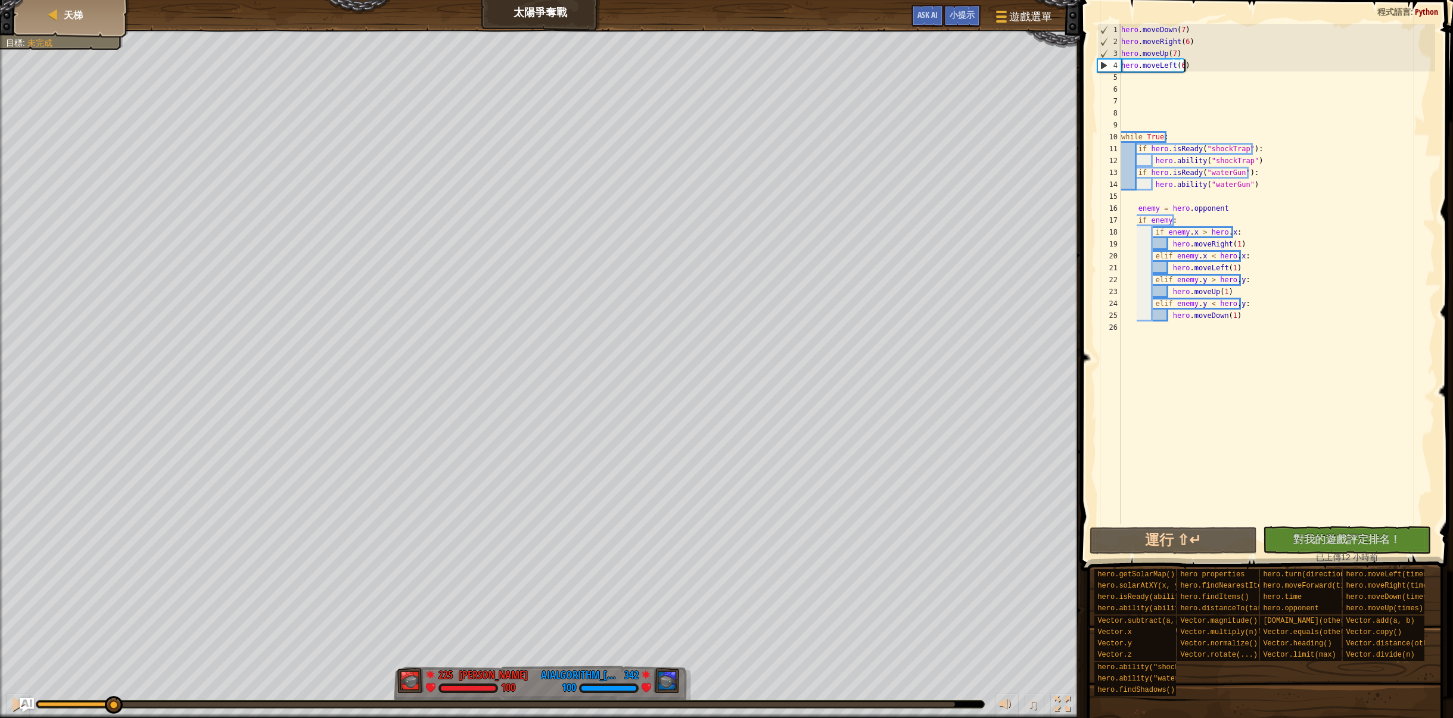
click at [113, 661] on div "紅隊贏了。 目標 : 未完成 225 何定宇 Harry 100 342 AIAlgorithm_李安宇_ 100 ♫ Hero 100 score: No …" at bounding box center [726, 374] width 1453 height 689
click at [1229, 242] on div "hero . moveDown ( 7 ) hero . moveRight ( 6 ) hero . moveUp ( 7 ) hero . moveLef…" at bounding box center [1277, 286] width 317 height 524
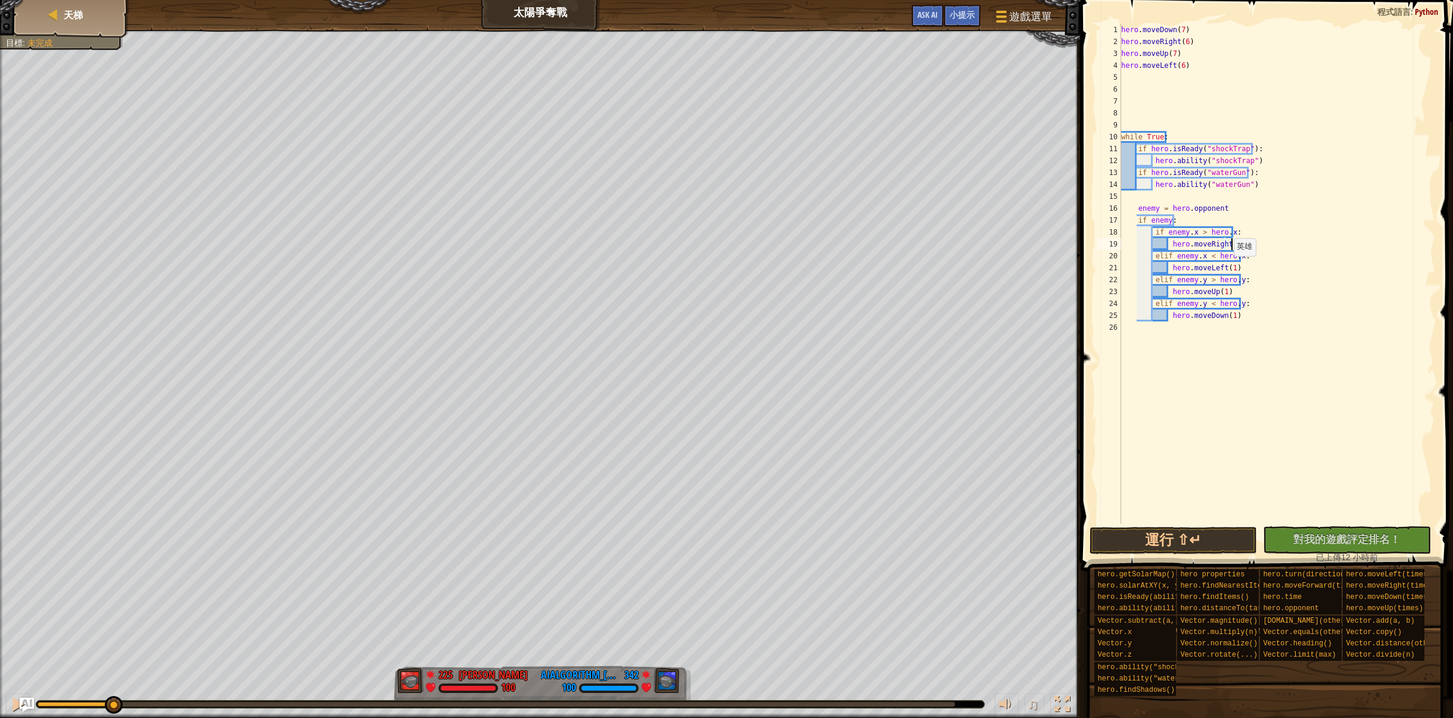
click at [1227, 268] on div "hero . moveDown ( 7 ) hero . moveRight ( 6 ) hero . moveUp ( 7 ) hero . moveLef…" at bounding box center [1277, 286] width 317 height 524
click at [1217, 292] on div "hero . moveDown ( 7 ) hero . moveRight ( 6 ) hero . moveUp ( 7 ) hero . moveLef…" at bounding box center [1277, 286] width 317 height 524
click at [1229, 319] on div "hero . moveDown ( 7 ) hero . moveRight ( 6 ) hero . moveUp ( 7 ) hero . moveLef…" at bounding box center [1277, 286] width 317 height 524
click at [1226, 317] on div "hero . moveDown ( 7 ) hero . moveRight ( 6 ) hero . moveUp ( 7 ) hero . moveLef…" at bounding box center [1277, 286] width 317 height 524
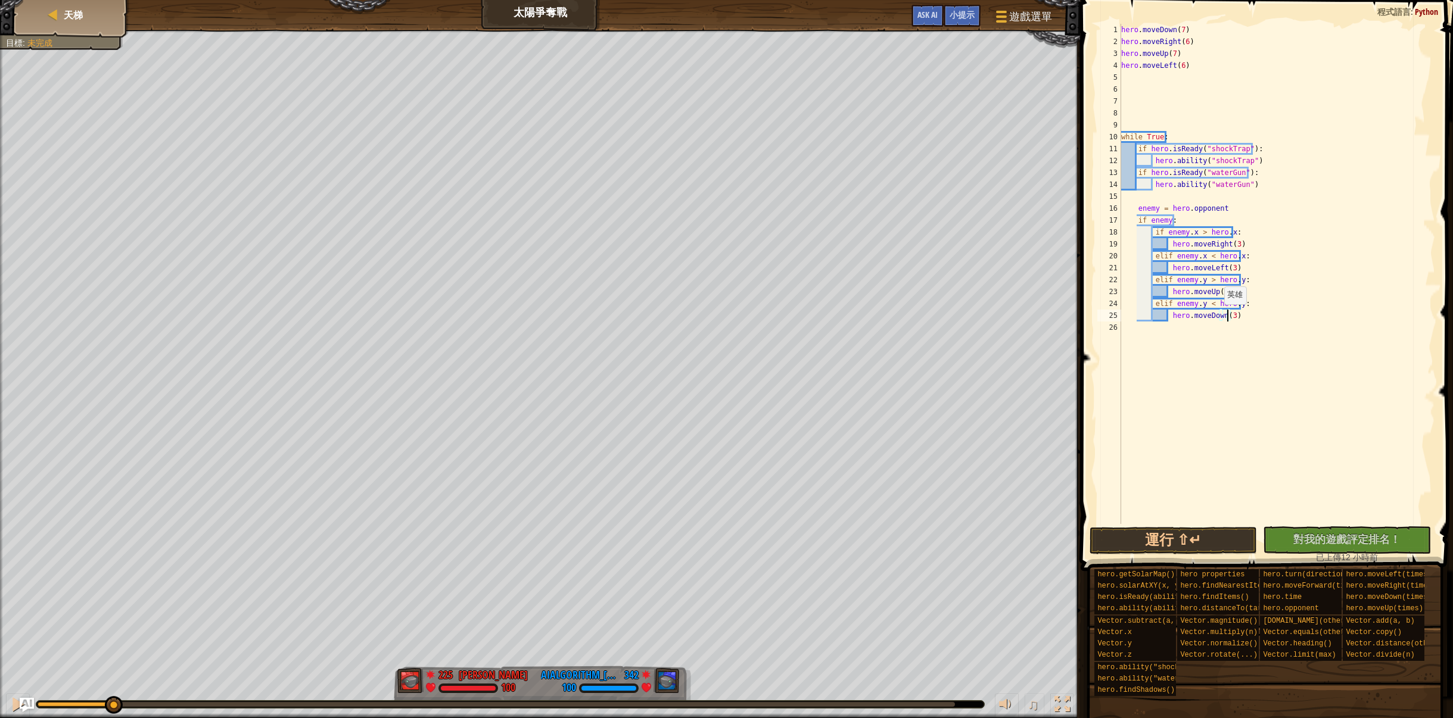
scroll to position [5, 8]
click at [1226, 553] on button "運行 ⇧↵" at bounding box center [1173, 540] width 168 height 27
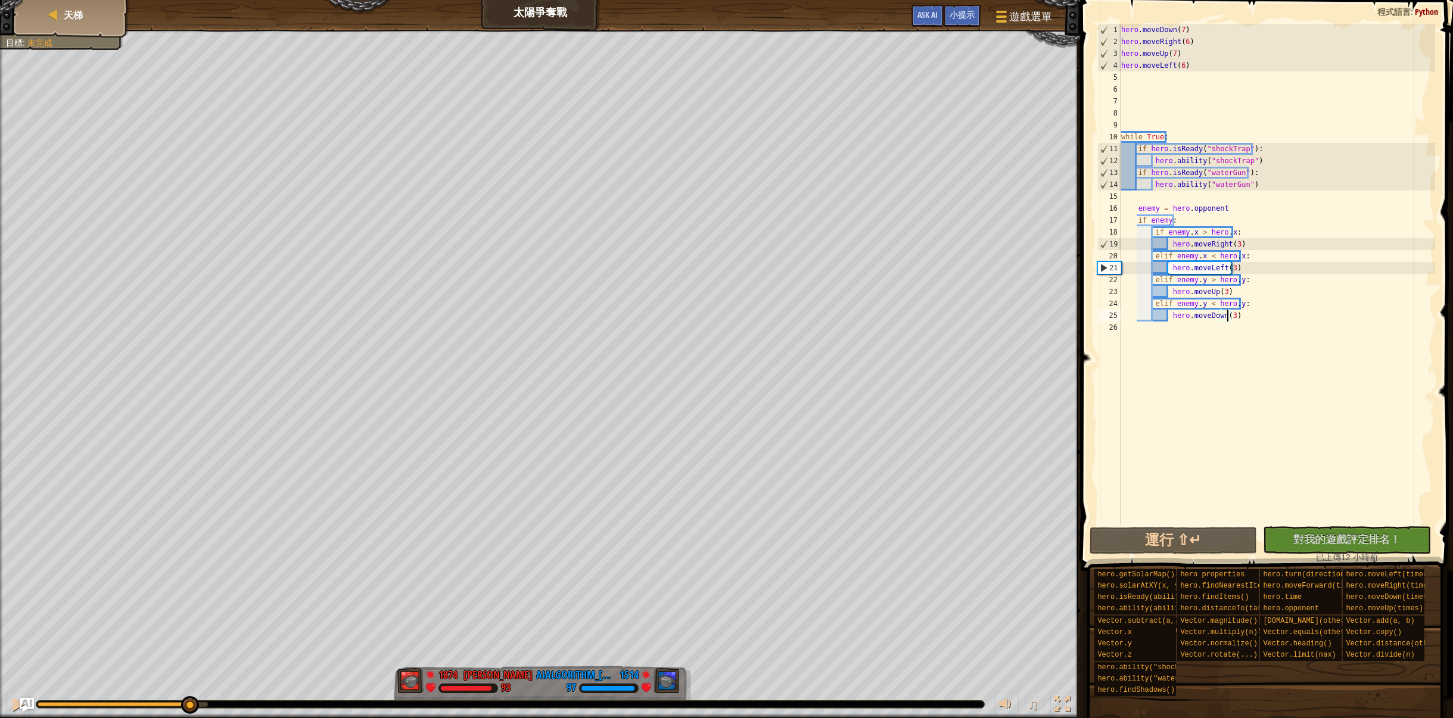
click at [188, 677] on div "紅隊贏了。 目標 : 未完成 1874 何定宇 Harry 93 1514 AIAlgorithm_李安宇_ 97 ♫ Hero 93 score: No s…" at bounding box center [726, 374] width 1453 height 689
click at [5, 707] on div "♫" at bounding box center [540, 702] width 1080 height 36
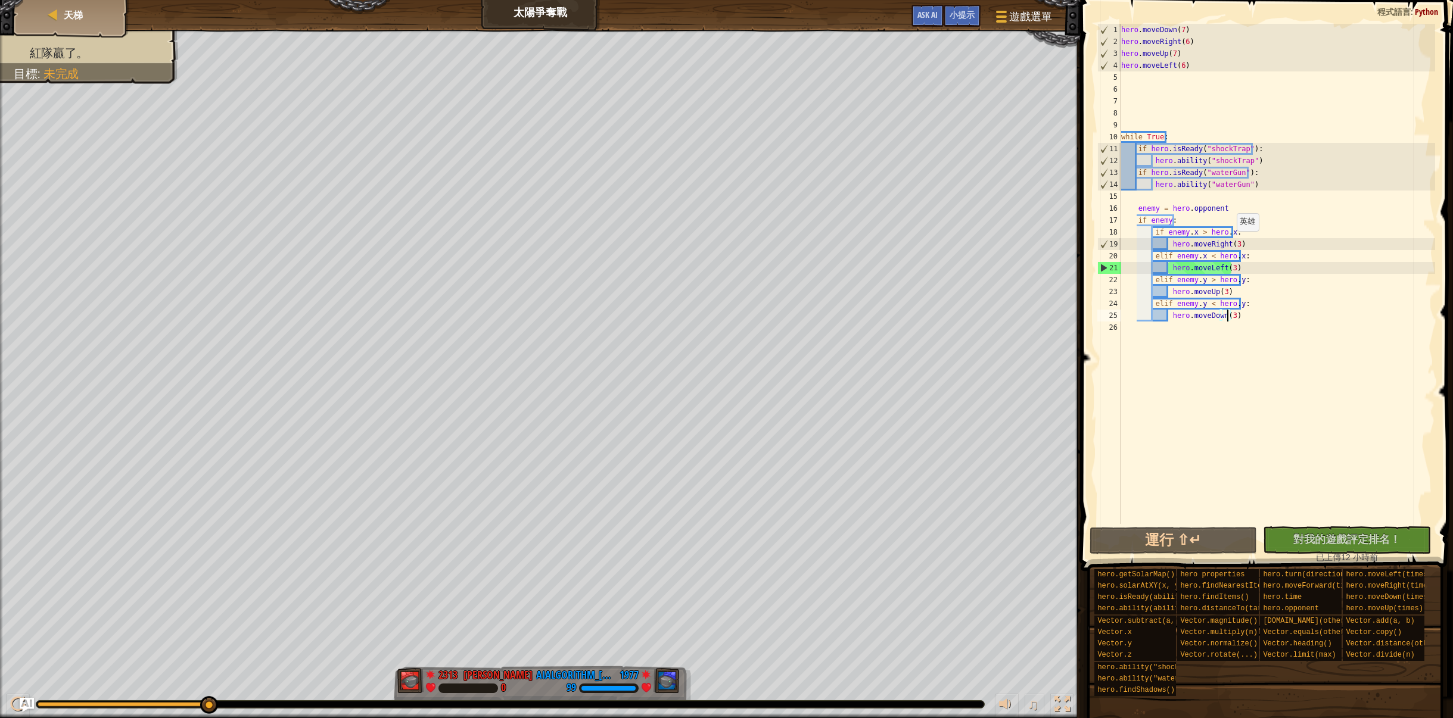
click at [1230, 242] on div "hero . moveDown ( 7 ) hero . moveRight ( 6 ) hero . moveUp ( 7 ) hero . moveLef…" at bounding box center [1277, 286] width 317 height 524
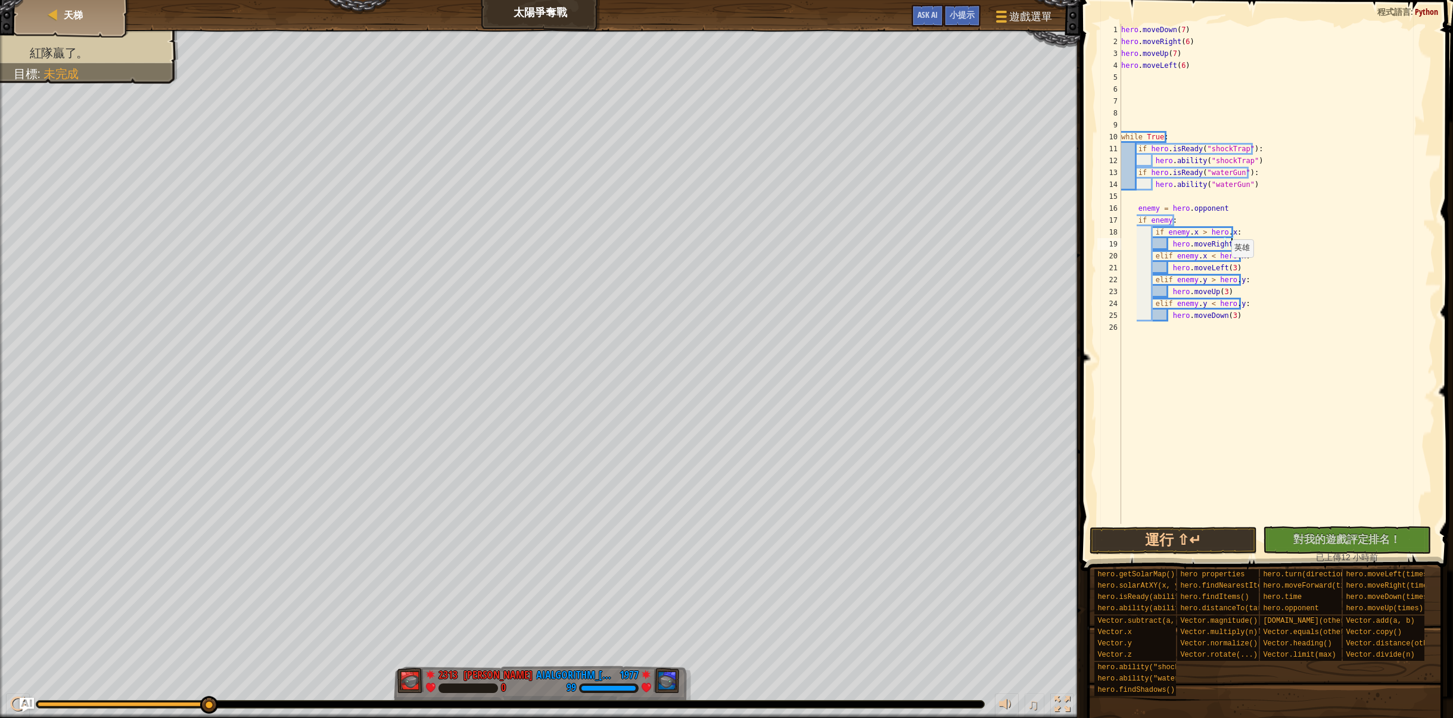
click at [1225, 269] on div "hero . moveDown ( 7 ) hero . moveRight ( 6 ) hero . moveUp ( 7 ) hero . moveLef…" at bounding box center [1277, 286] width 317 height 524
click at [1218, 292] on div "hero . moveDown ( 7 ) hero . moveRight ( 6 ) hero . moveUp ( 7 ) hero . moveLef…" at bounding box center [1277, 286] width 317 height 524
click at [1226, 315] on div "hero . moveDown ( 7 ) hero . moveRight ( 6 ) hero . moveUp ( 7 ) hero . moveLef…" at bounding box center [1277, 286] width 317 height 524
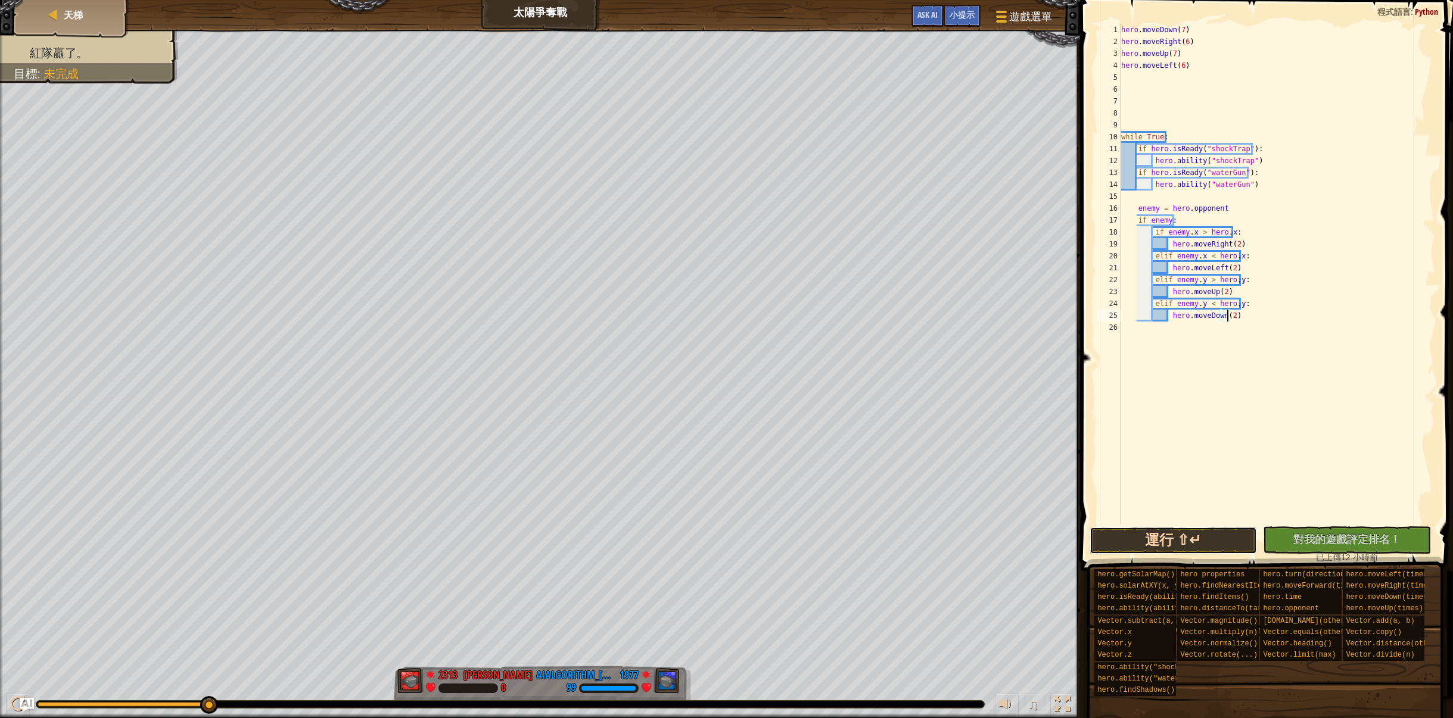
click at [1194, 544] on button "運行 ⇧↵" at bounding box center [1173, 540] width 168 height 27
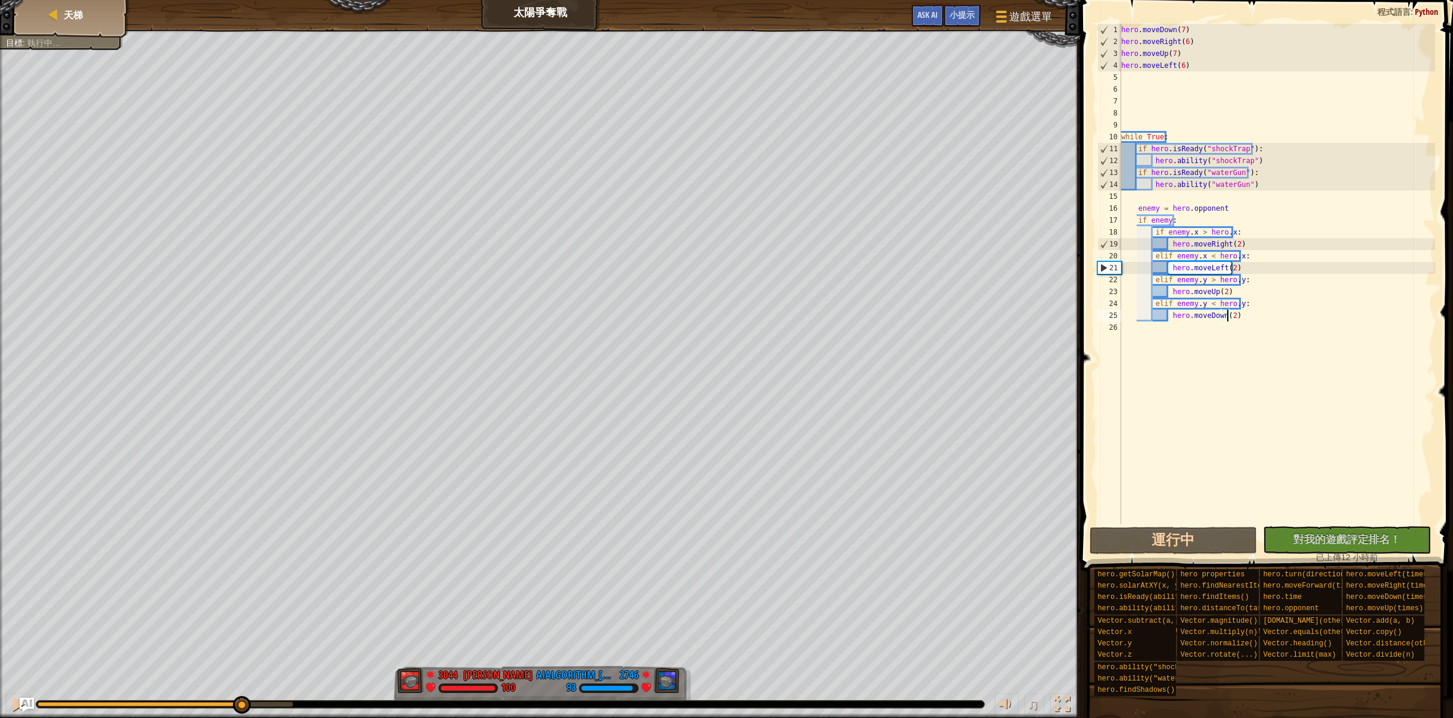
drag, startPoint x: 131, startPoint y: 700, endPoint x: 215, endPoint y: 689, distance: 84.8
click at [215, 689] on div "♫" at bounding box center [540, 702] width 1080 height 36
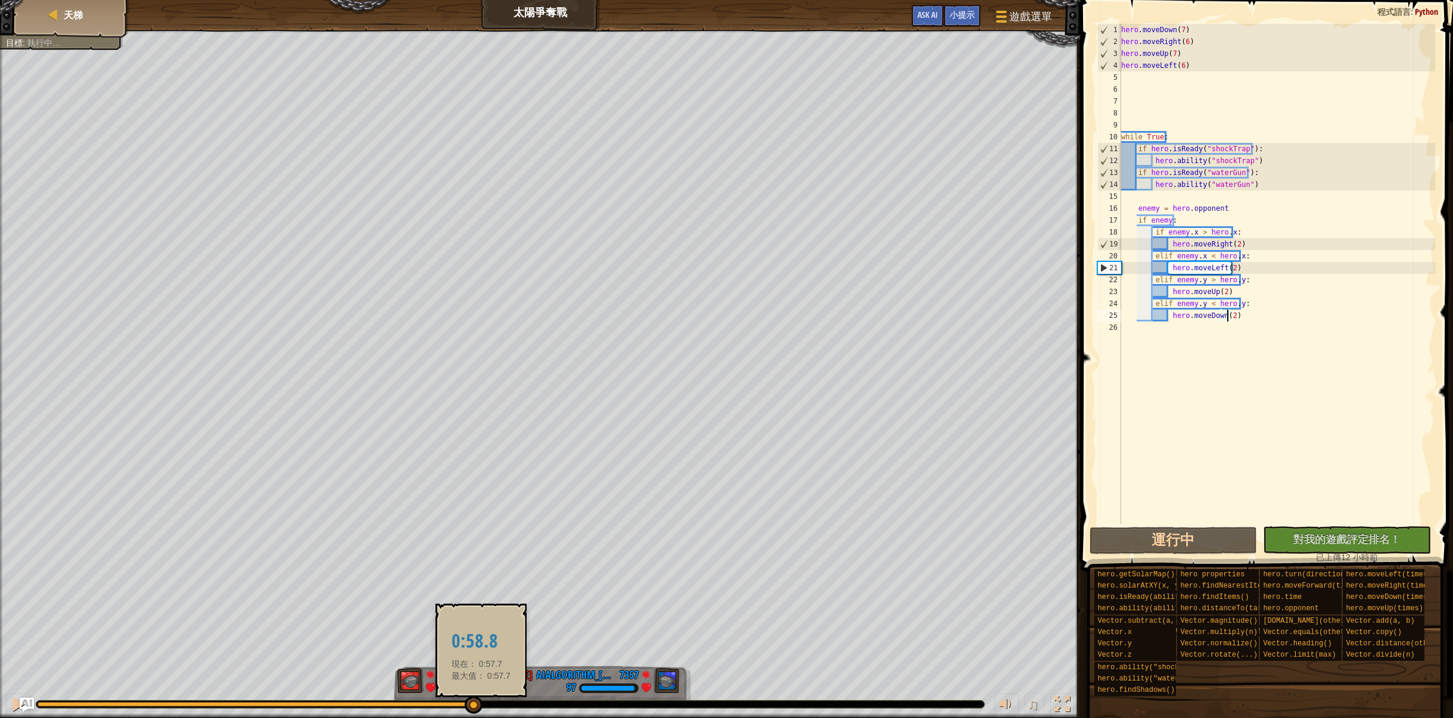
drag, startPoint x: 263, startPoint y: 704, endPoint x: 477, endPoint y: 702, distance: 213.8
click at [482, 702] on div at bounding box center [510, 704] width 948 height 7
drag, startPoint x: 488, startPoint y: 703, endPoint x: 533, endPoint y: 700, distance: 44.1
click at [533, 700] on div at bounding box center [510, 704] width 949 height 8
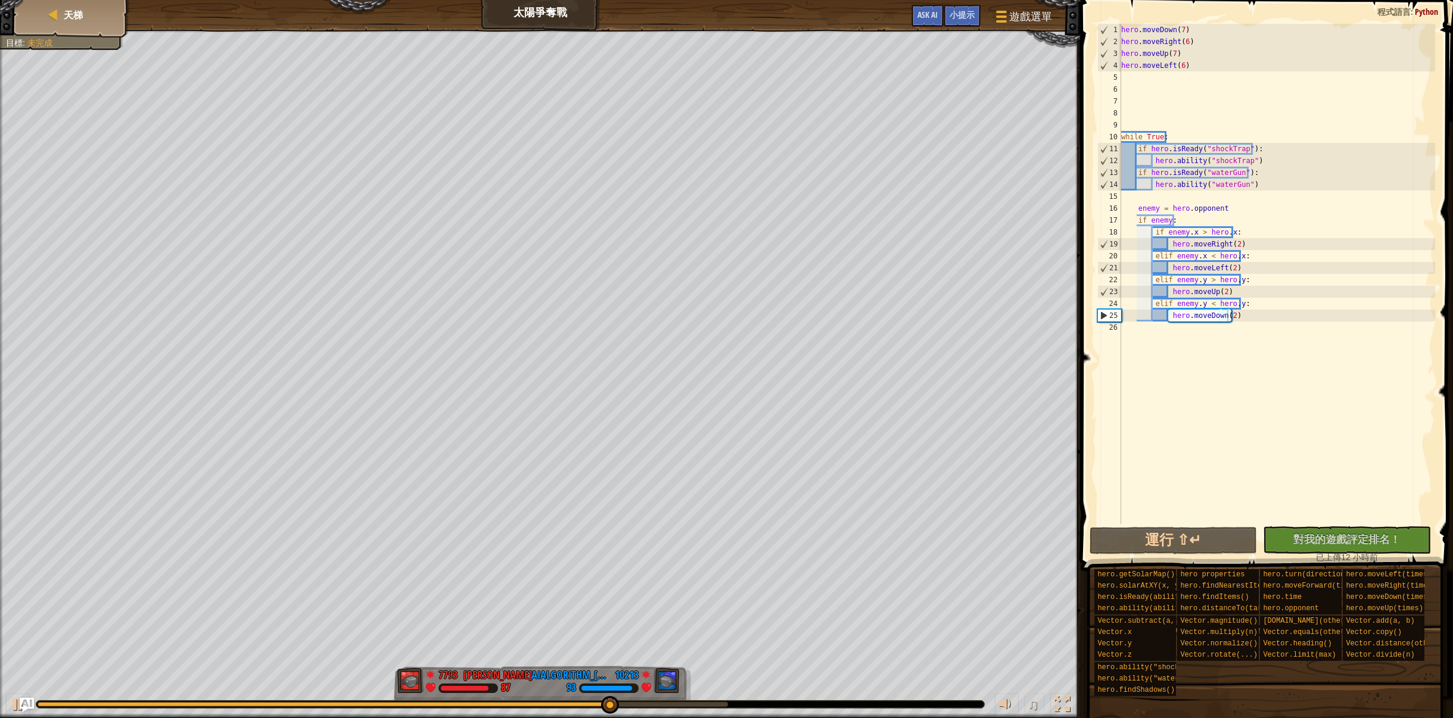
drag, startPoint x: 631, startPoint y: 697, endPoint x: 694, endPoint y: 700, distance: 62.6
click at [694, 700] on div "♫" at bounding box center [540, 702] width 1080 height 36
drag, startPoint x: 617, startPoint y: 706, endPoint x: 273, endPoint y: 703, distance: 343.7
click at [566, 701] on div at bounding box center [575, 705] width 18 height 18
click at [12, 698] on div at bounding box center [17, 704] width 15 height 15
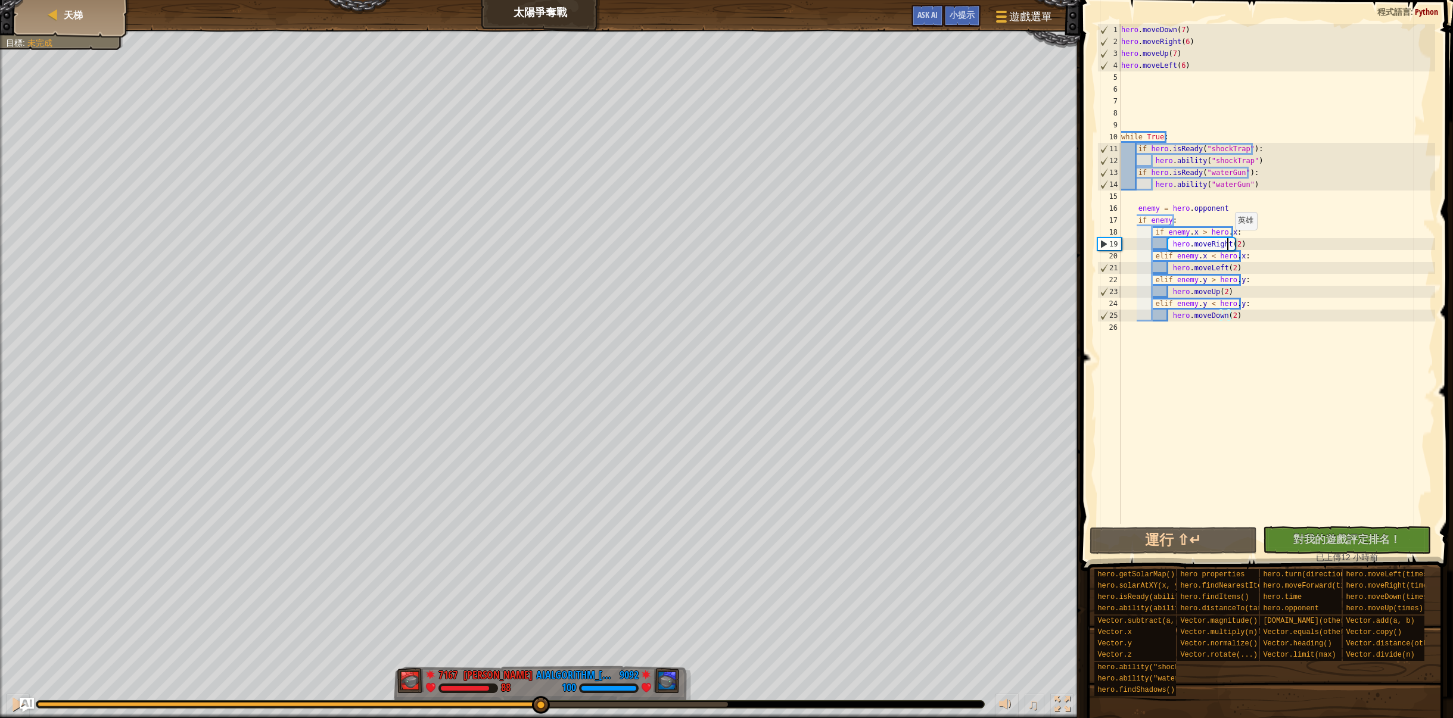
click at [1228, 243] on div "hero . moveDown ( 7 ) hero . moveRight ( 6 ) hero . moveUp ( 7 ) hero . moveLef…" at bounding box center [1277, 286] width 317 height 524
click at [1230, 245] on div "hero . moveDown ( 7 ) hero . moveRight ( 6 ) hero . moveUp ( 7 ) hero . moveLef…" at bounding box center [1277, 286] width 317 height 524
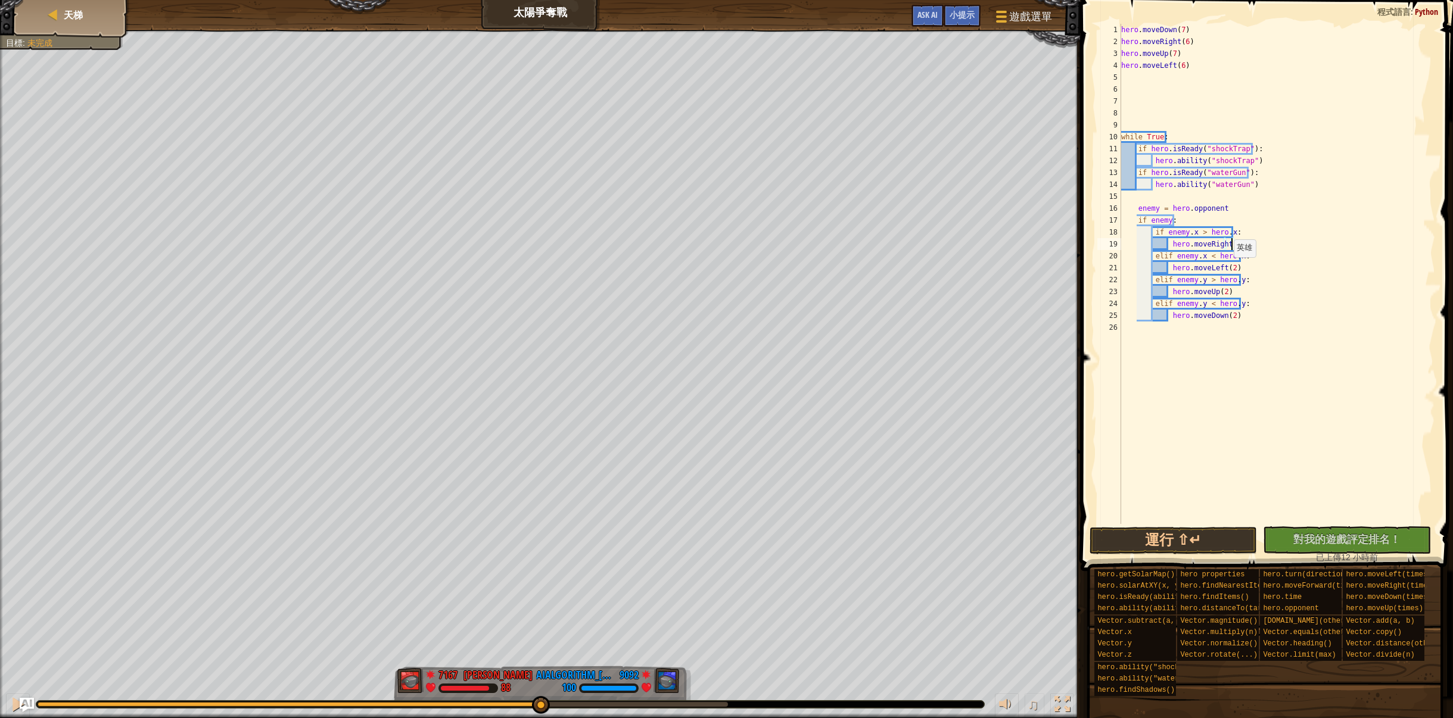
click at [1227, 269] on div "hero . moveDown ( 7 ) hero . moveRight ( 6 ) hero . moveUp ( 7 ) hero . moveLef…" at bounding box center [1277, 286] width 317 height 524
click at [1221, 291] on div "hero . moveDown ( 7 ) hero . moveRight ( 6 ) hero . moveUp ( 7 ) hero . moveLef…" at bounding box center [1277, 286] width 317 height 524
click at [1228, 318] on div "hero . moveDown ( 7 ) hero . moveRight ( 6 ) hero . moveUp ( 7 ) hero . moveLef…" at bounding box center [1277, 286] width 317 height 524
type textarea "hero.moveDown(1)"
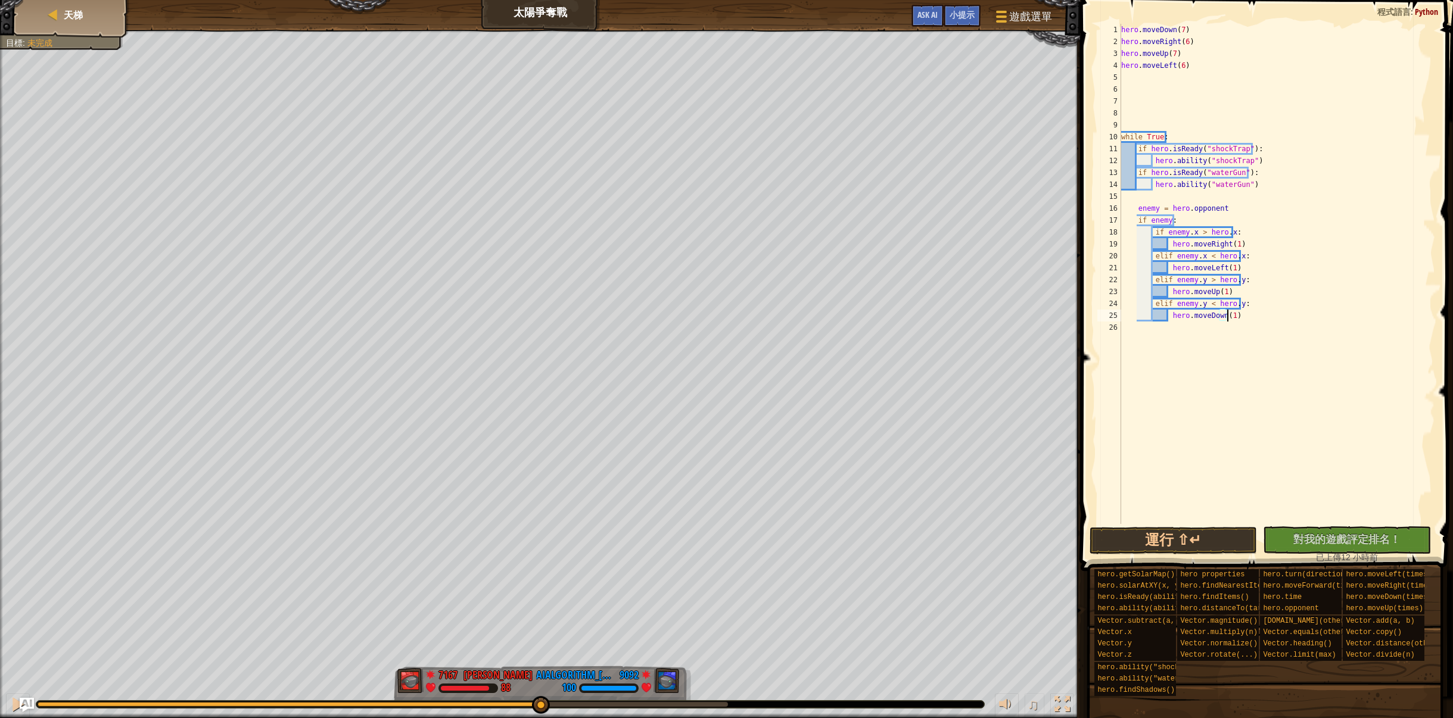
scroll to position [5, 8]
click at [1281, 359] on div "hero . moveDown ( 7 ) hero . moveRight ( 6 ) hero . moveUp ( 7 ) hero . moveLef…" at bounding box center [1277, 286] width 317 height 524
click at [1206, 520] on div "hero . moveDown ( 7 ) hero . moveRight ( 6 ) hero . moveUp ( 7 ) hero . moveLef…" at bounding box center [1277, 286] width 317 height 524
click at [1156, 546] on button "運行 ⇧↵" at bounding box center [1173, 540] width 168 height 27
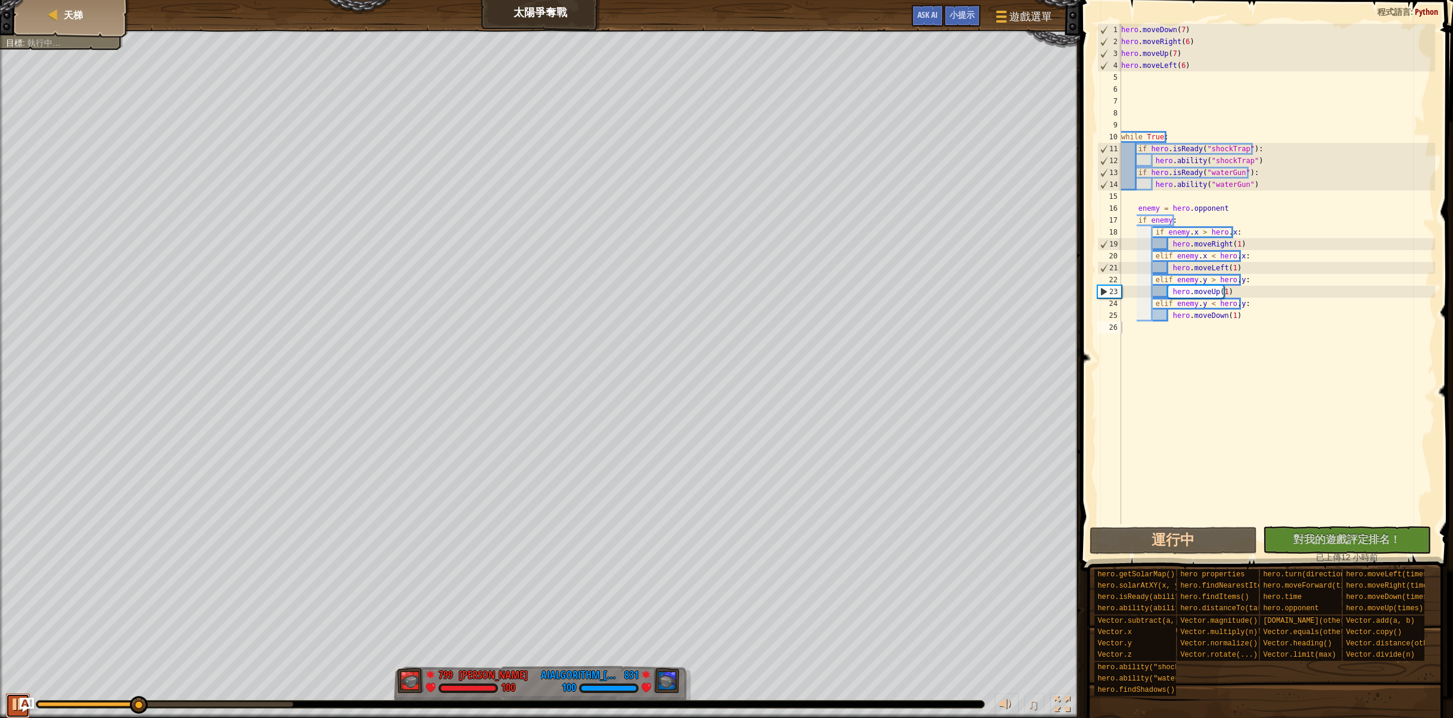
click at [8, 703] on button at bounding box center [18, 706] width 24 height 24
click at [1128, 78] on div "hero . moveDown ( 7 ) hero . moveRight ( 6 ) hero . moveUp ( 7 ) hero . moveLef…" at bounding box center [1277, 286] width 317 height 524
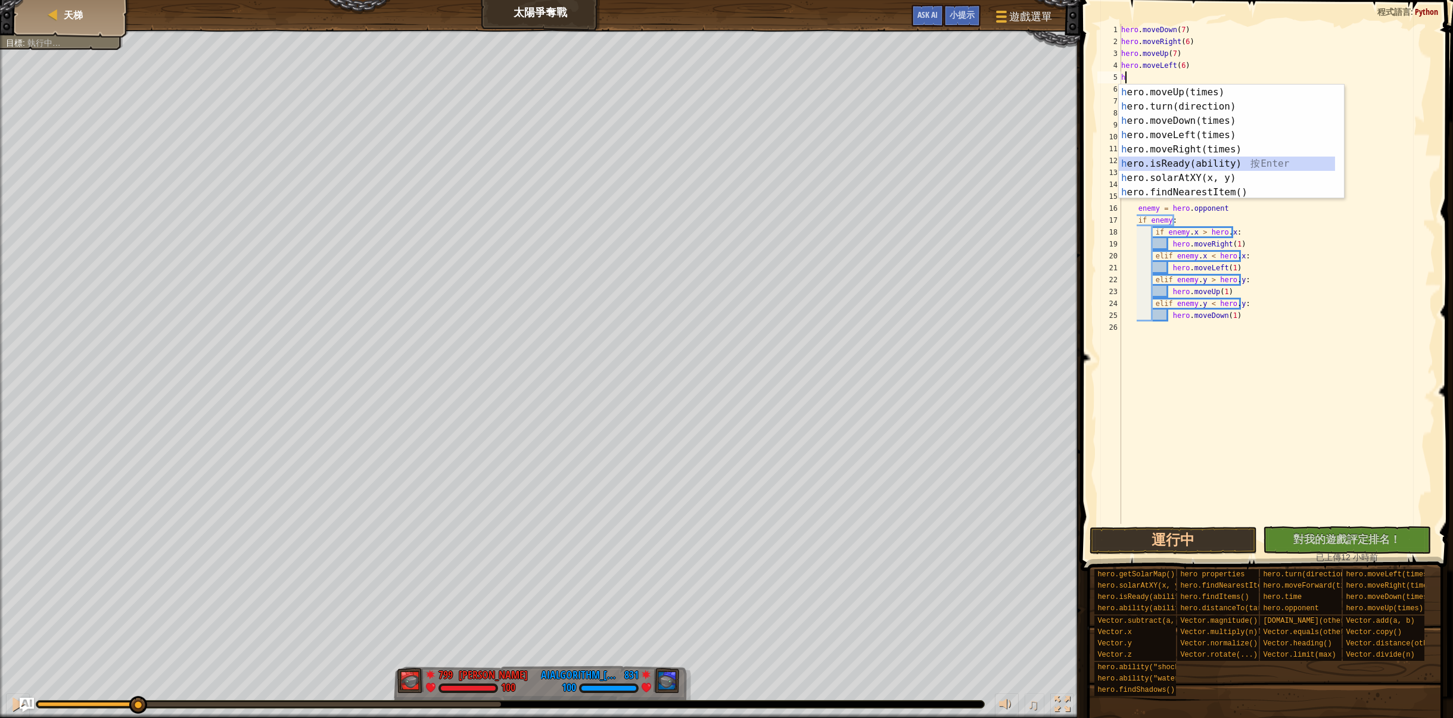
scroll to position [71, 0]
click at [1218, 160] on div "h ero.getSolarMap() 按 Enter h ero.moveUp(times) 按 Enter h ero.turn(direction) 按…" at bounding box center [1227, 142] width 216 height 143
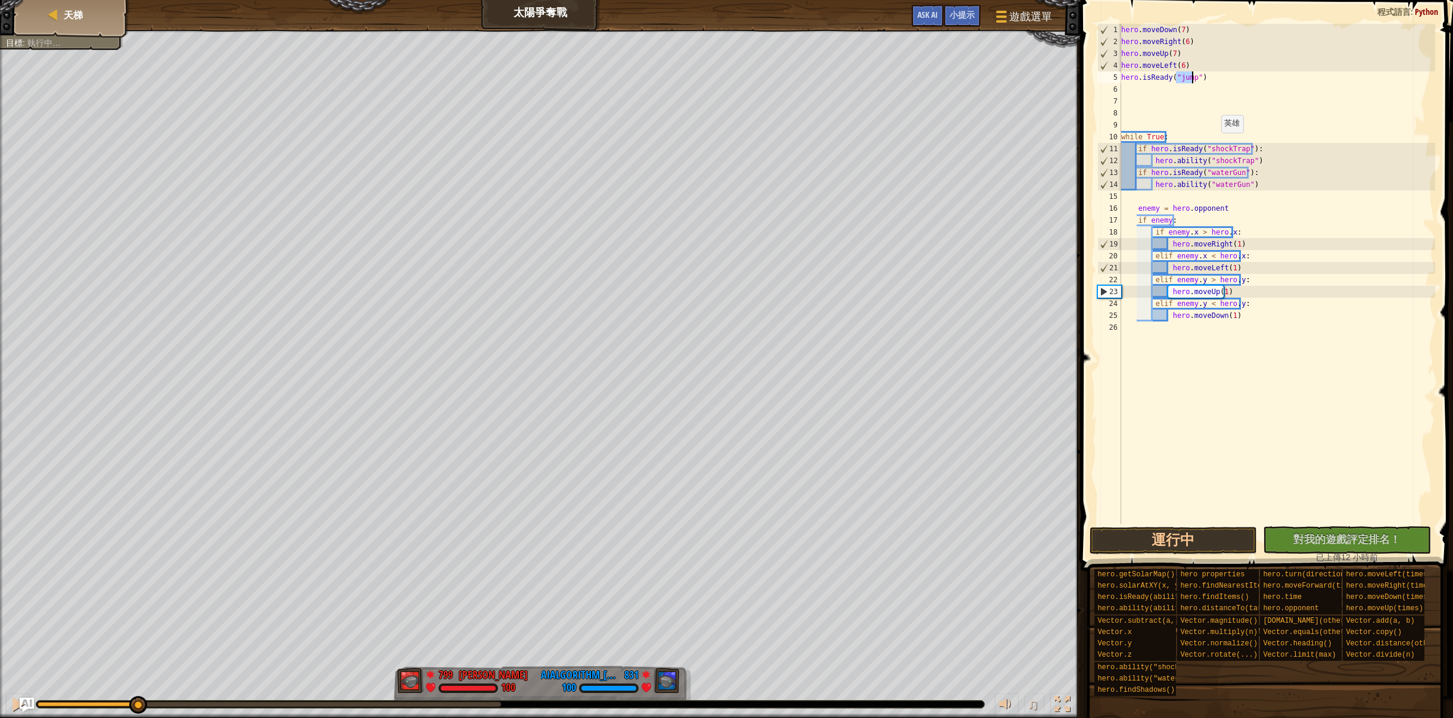
click at [1207, 76] on div "hero . moveDown ( 7 ) hero . moveRight ( 6 ) hero . moveUp ( 7 ) hero . moveLef…" at bounding box center [1277, 286] width 317 height 524
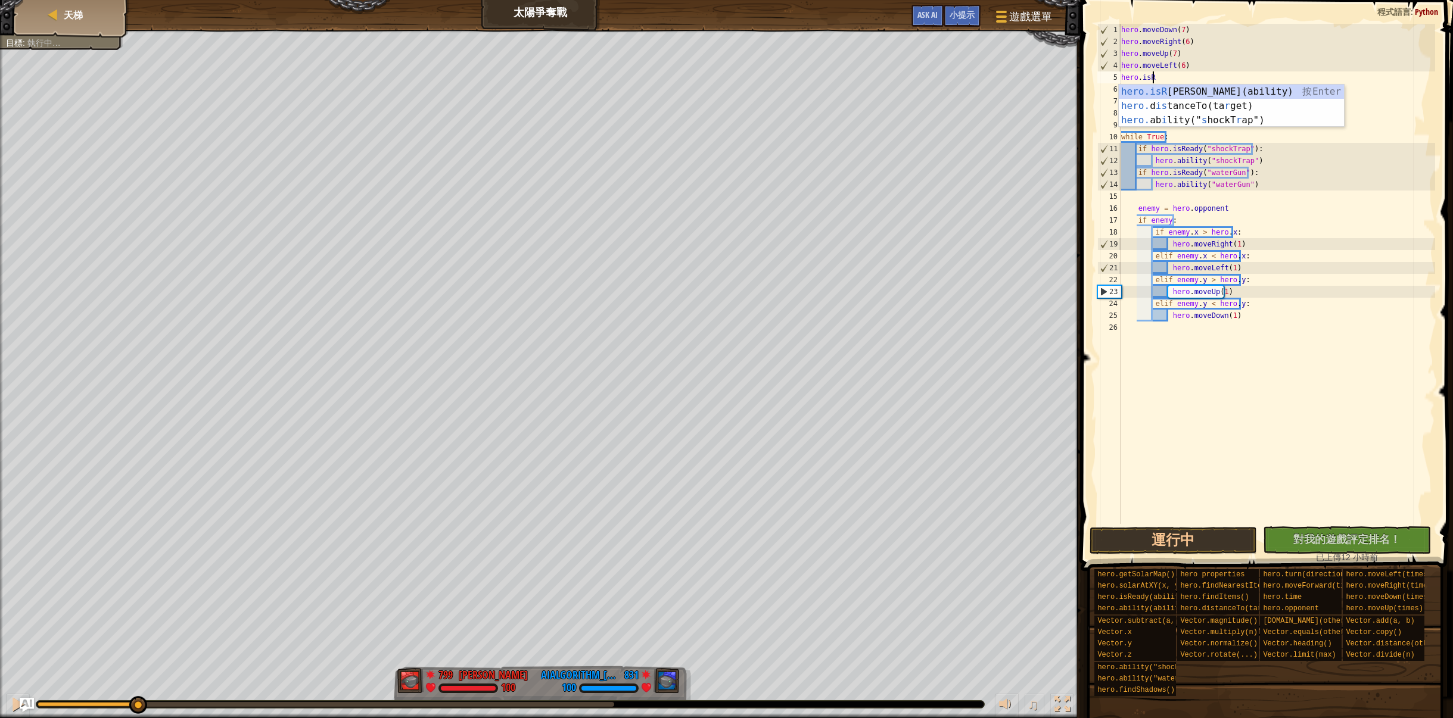
scroll to position [0, 0]
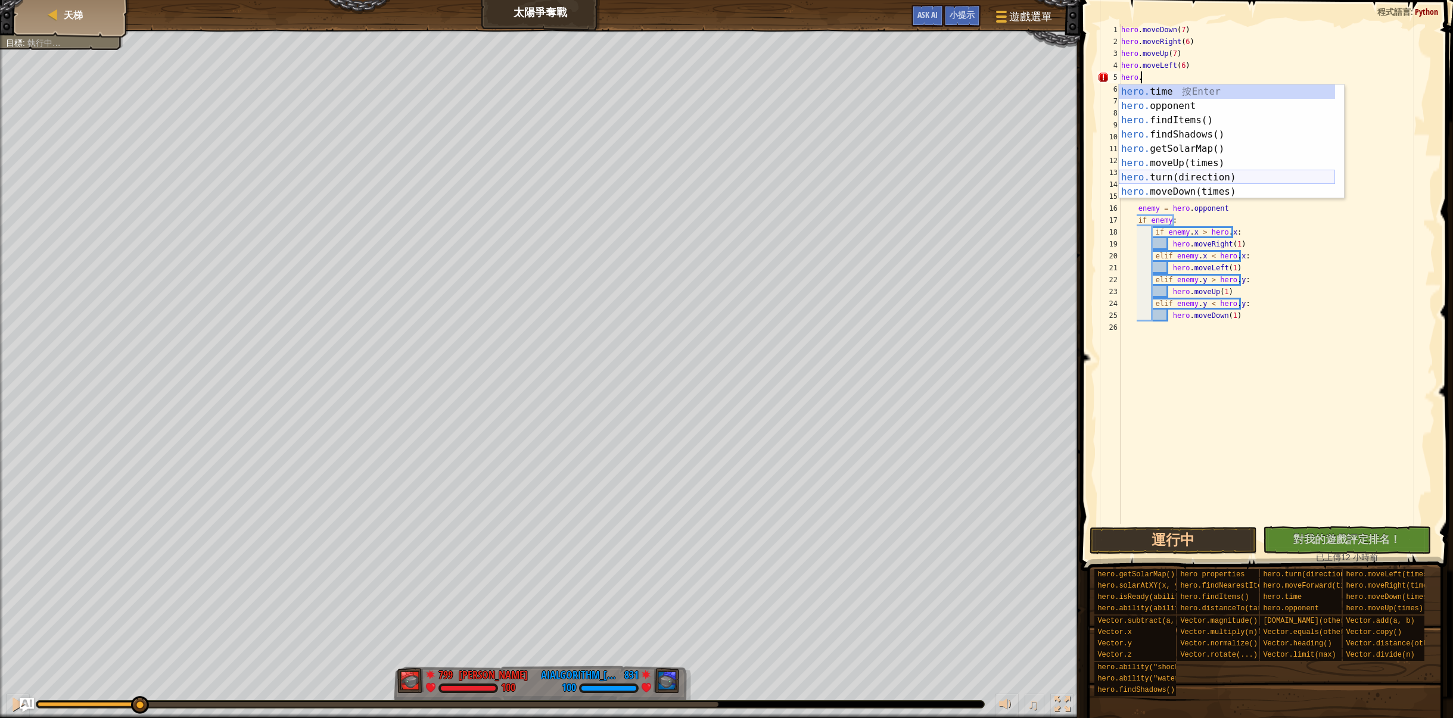
click at [1215, 160] on div "hero. time 按 Enter hero. opponent 按 Enter hero. findItems() 按 Enter hero. findS…" at bounding box center [1227, 156] width 216 height 143
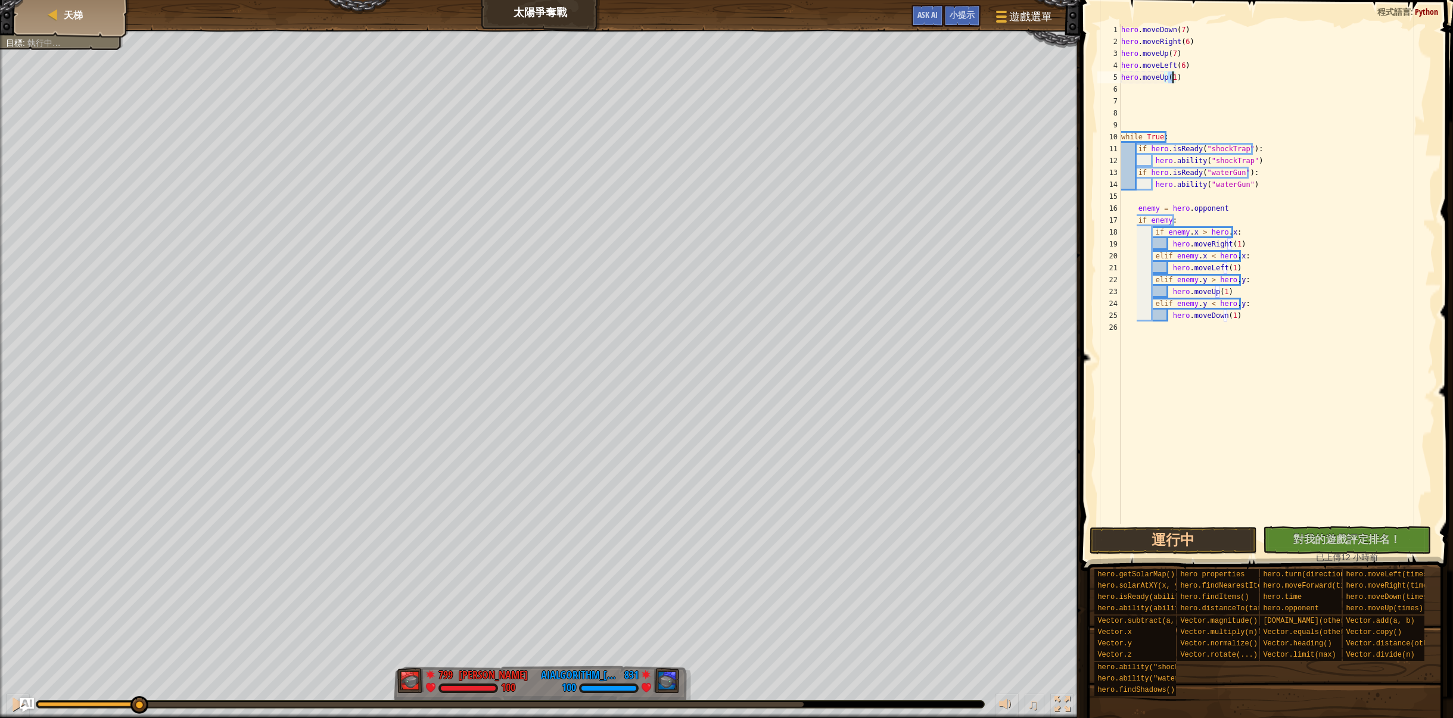
type textarea "hero.moveUp(7)"
click at [1159, 95] on div "hero . moveDown ( 7 ) hero . moveRight ( 6 ) hero . moveUp ( 7 ) hero . moveLef…" at bounding box center [1277, 286] width 317 height 524
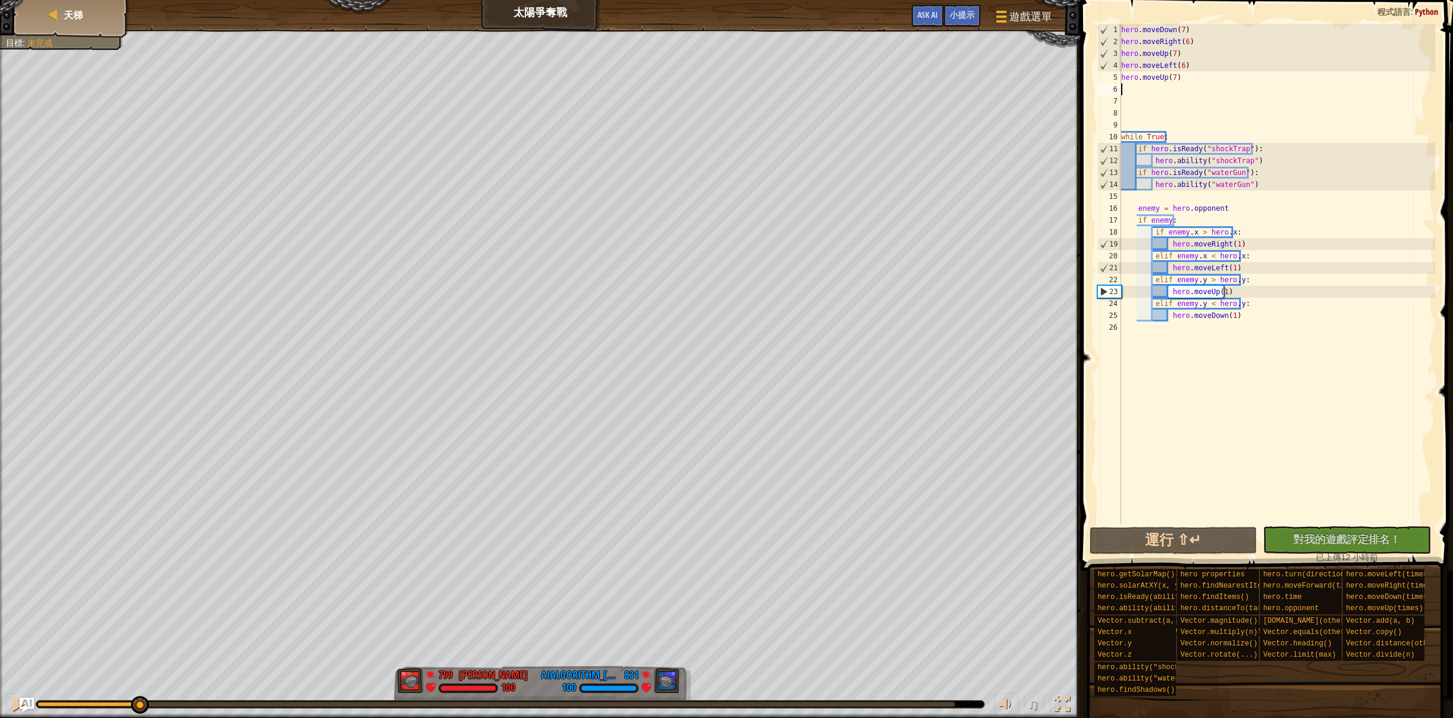
scroll to position [5, 0]
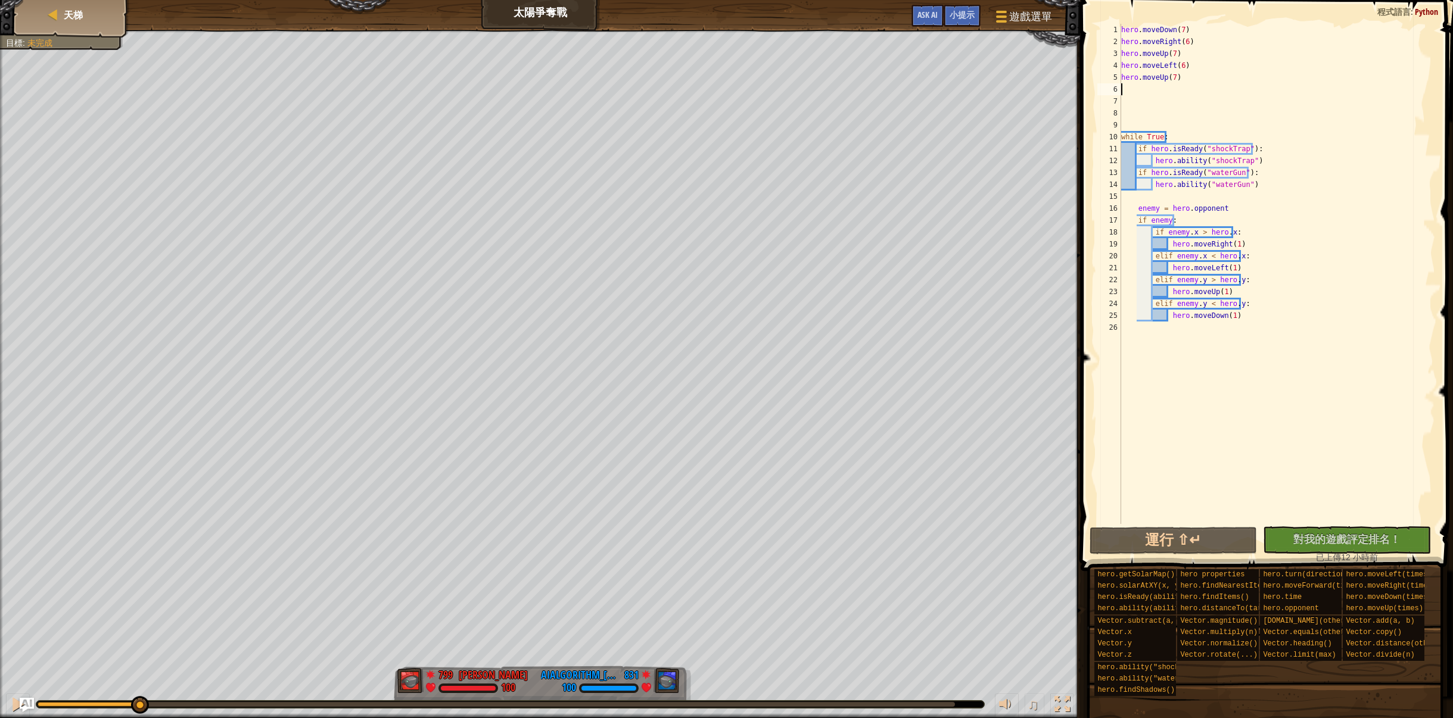
click at [1137, 86] on div "hero . moveDown ( 7 ) hero . moveRight ( 6 ) hero . moveUp ( 7 ) hero . moveLef…" at bounding box center [1277, 286] width 317 height 524
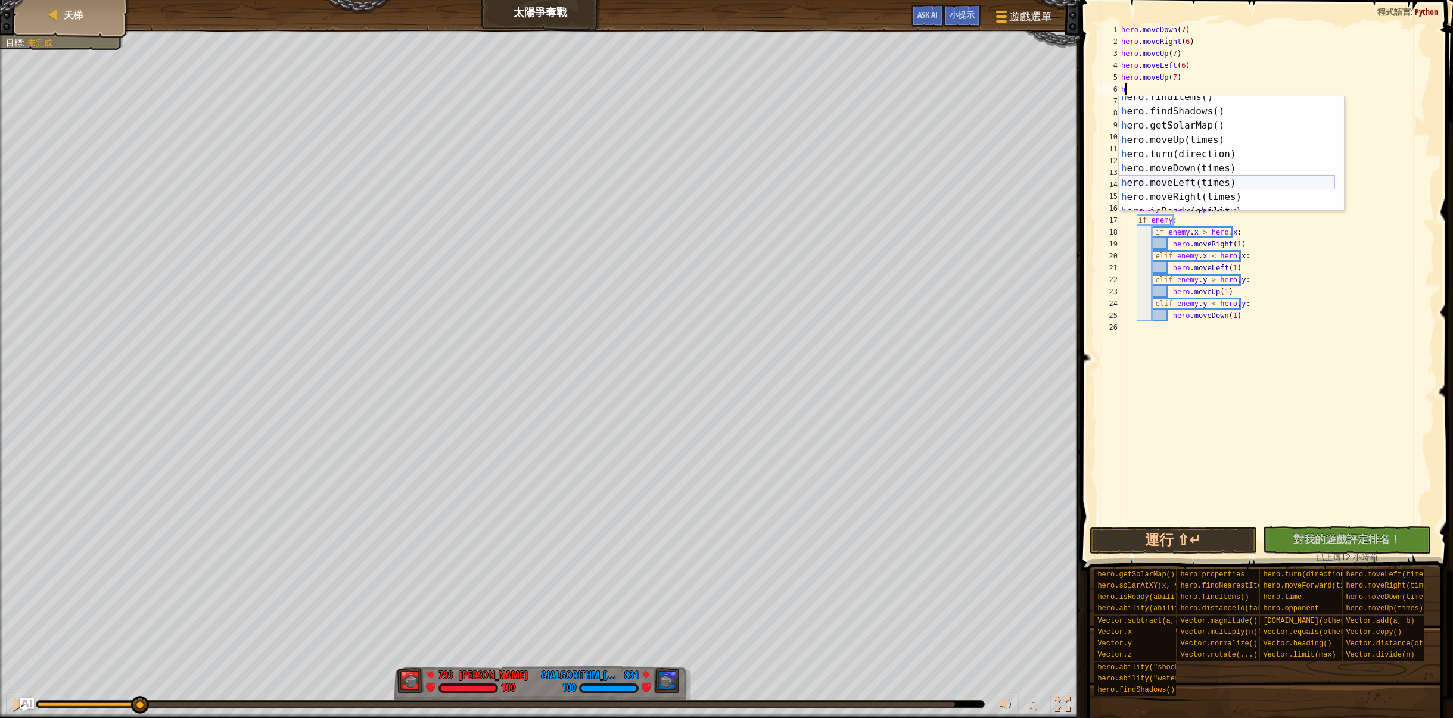
scroll to position [71, 0]
click at [1215, 164] on div "h ero.getSolarMap() 按 Enter h ero.moveUp(times) 按 Enter h ero.turn(direction) 按…" at bounding box center [1227, 154] width 216 height 143
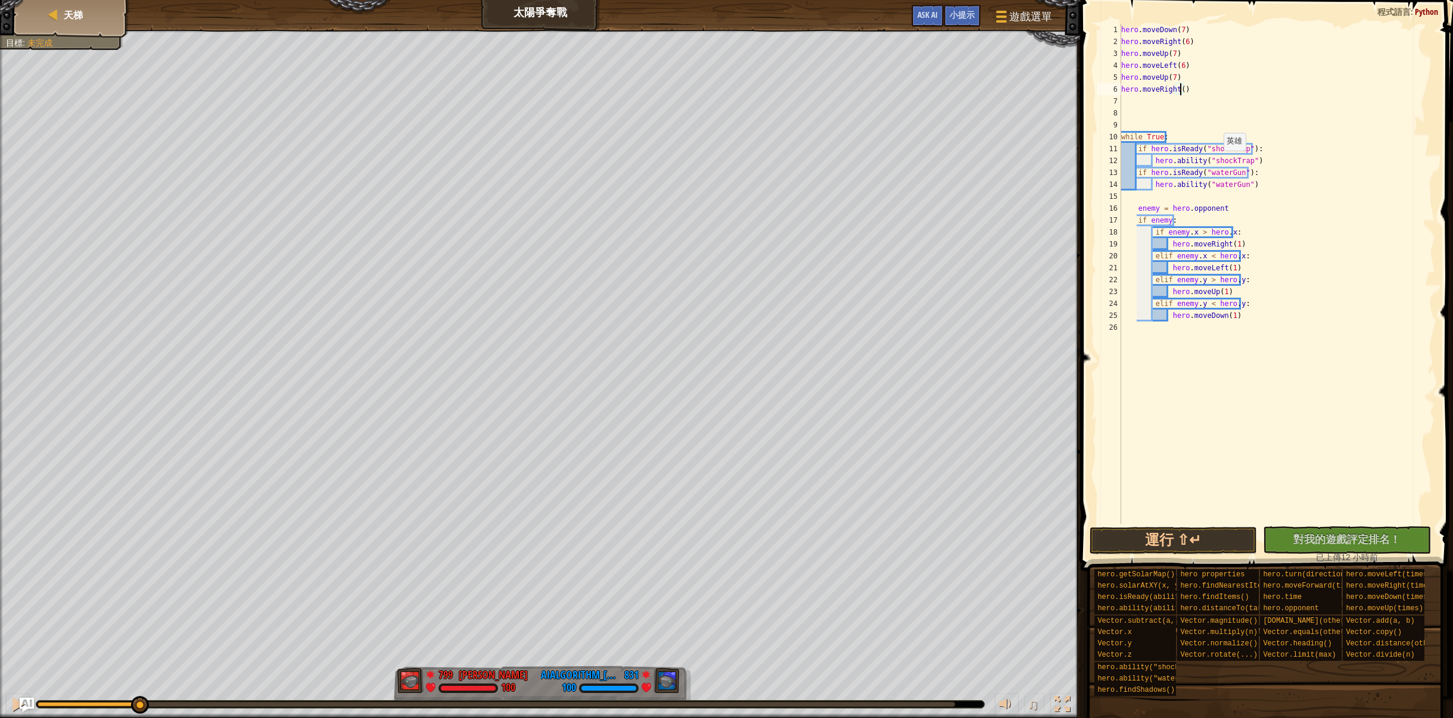
type textarea "hero.moveRight(6)"
click at [1134, 99] on div "hero . moveDown ( 7 ) hero . moveRight ( 6 ) hero . moveUp ( 7 ) hero . moveLef…" at bounding box center [1277, 286] width 317 height 524
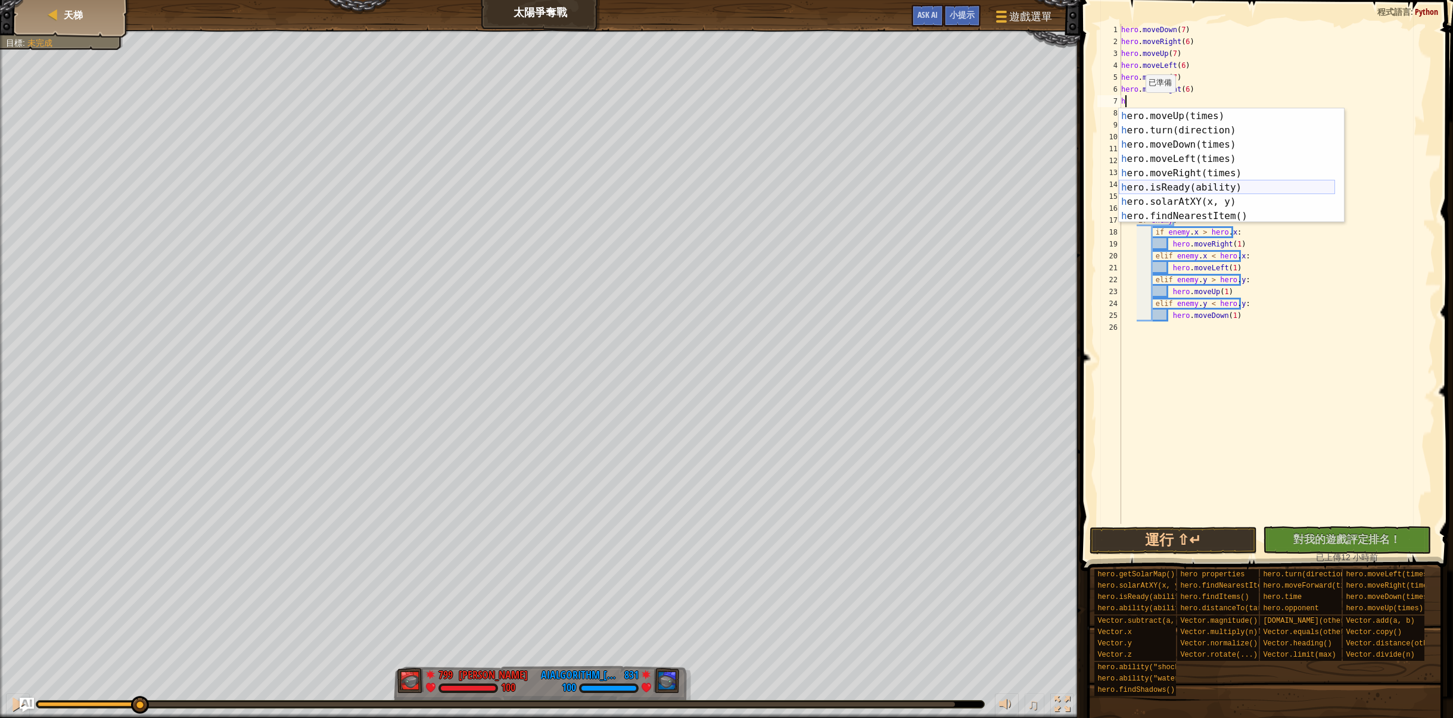
scroll to position [35, 0]
click at [1184, 178] on div "h ero.findItems() 按 Enter h ero.findShadows() 按 Enter h ero.getSolarMap() 按 Ent…" at bounding box center [1227, 173] width 216 height 143
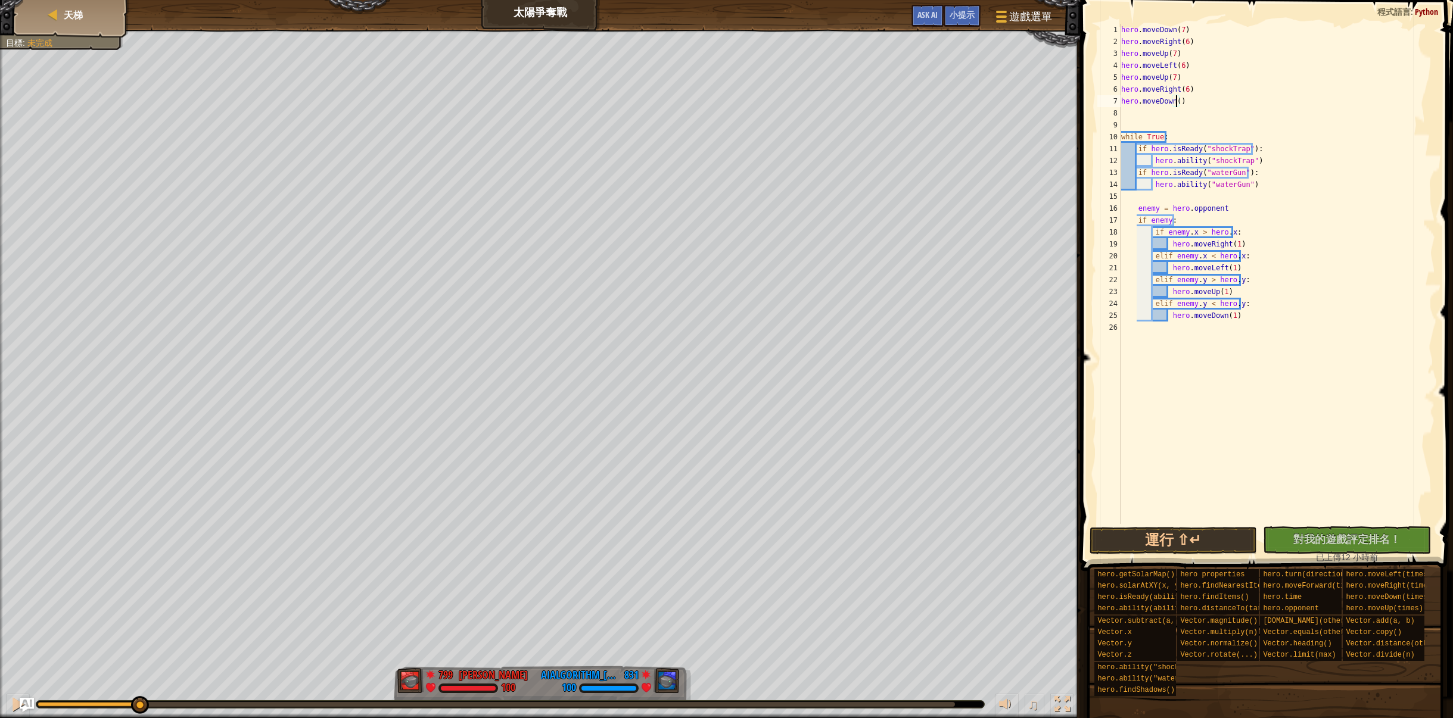
scroll to position [5, 4]
type textarea "hero.moveDown(7)"
click at [1175, 543] on button "運行 ⇧↵" at bounding box center [1173, 540] width 168 height 27
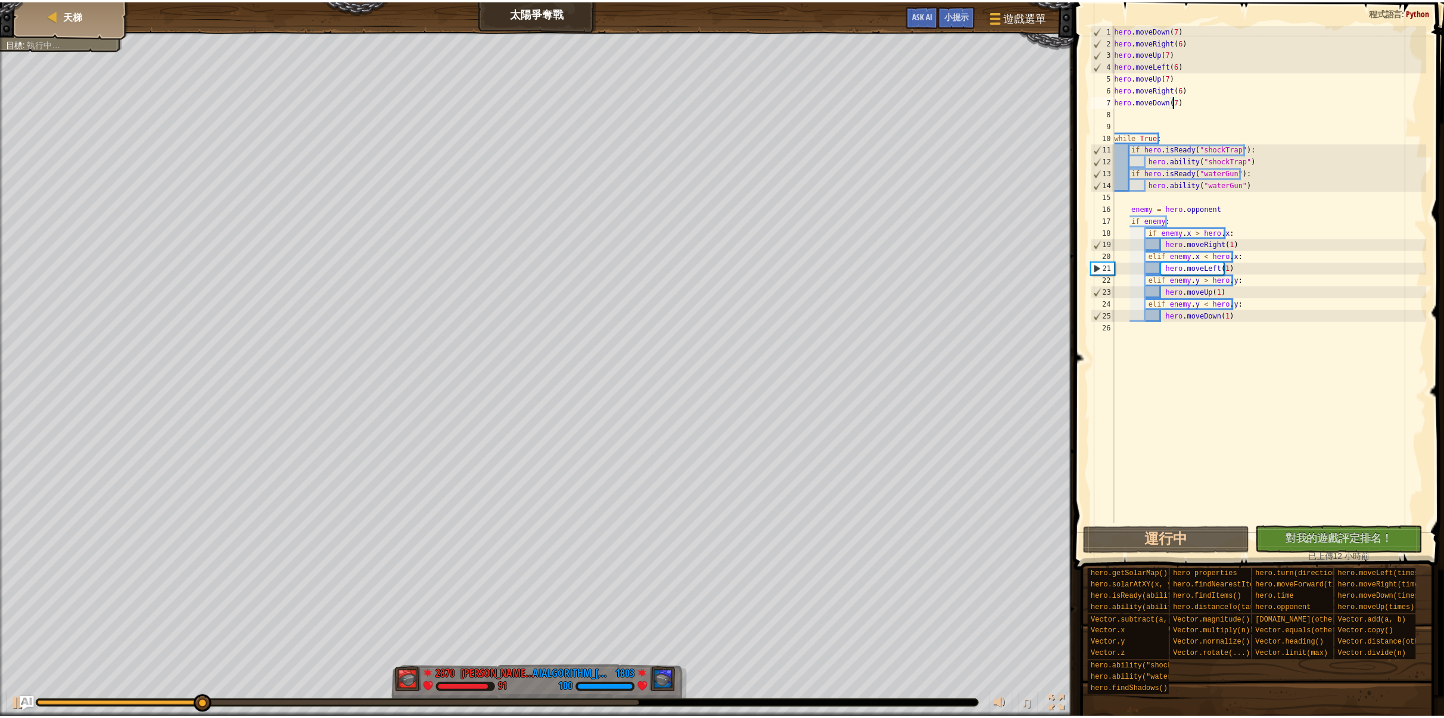
scroll to position [5, 4]
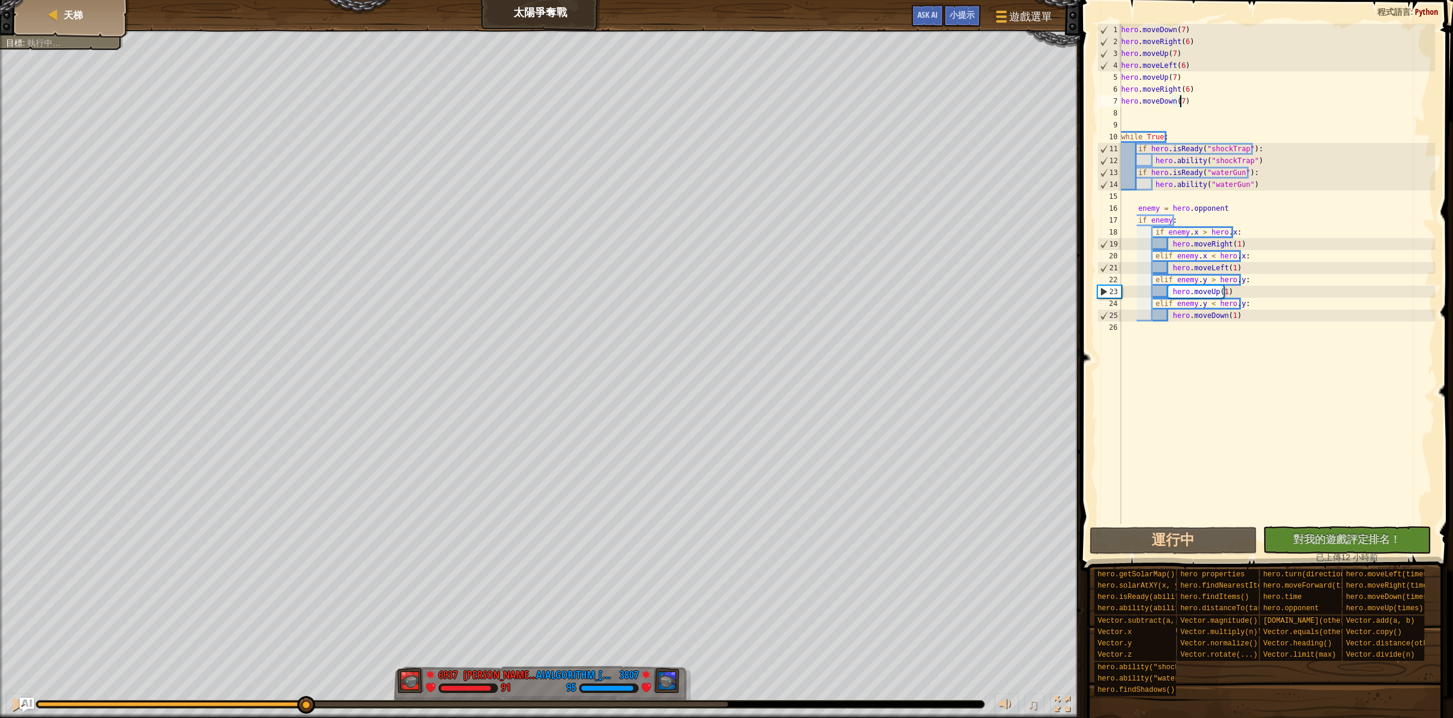
drag, startPoint x: 226, startPoint y: 701, endPoint x: 396, endPoint y: 689, distance: 170.8
click at [396, 689] on div "♫" at bounding box center [540, 702] width 1080 height 36
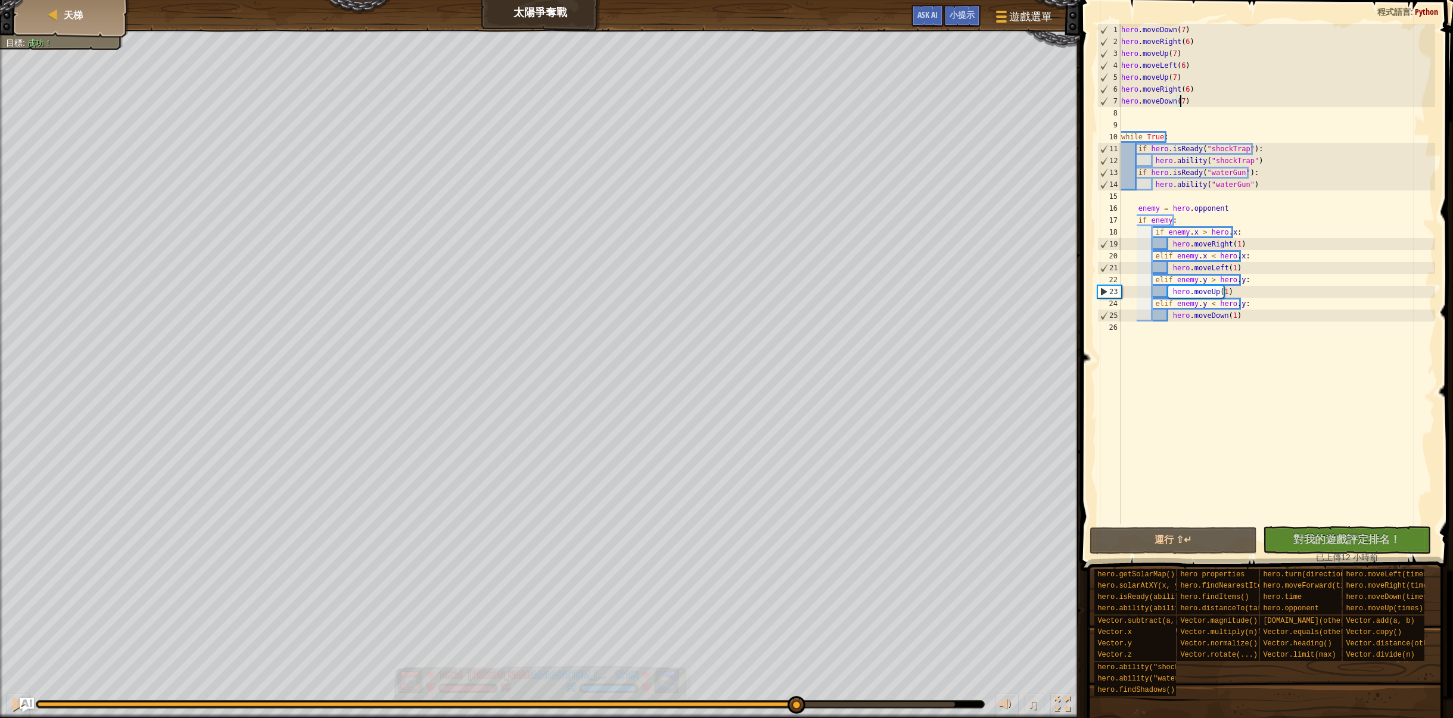
click at [796, 509] on div "紅隊贏了。 目標 : 成功！ 16224 何定宇 Harry 95 12162 AIAlgorithm_李安宇_ 98 ♫ Hero 95 score: No…" at bounding box center [726, 374] width 1453 height 689
click at [80, 14] on span "天梯" at bounding box center [73, 14] width 19 height 13
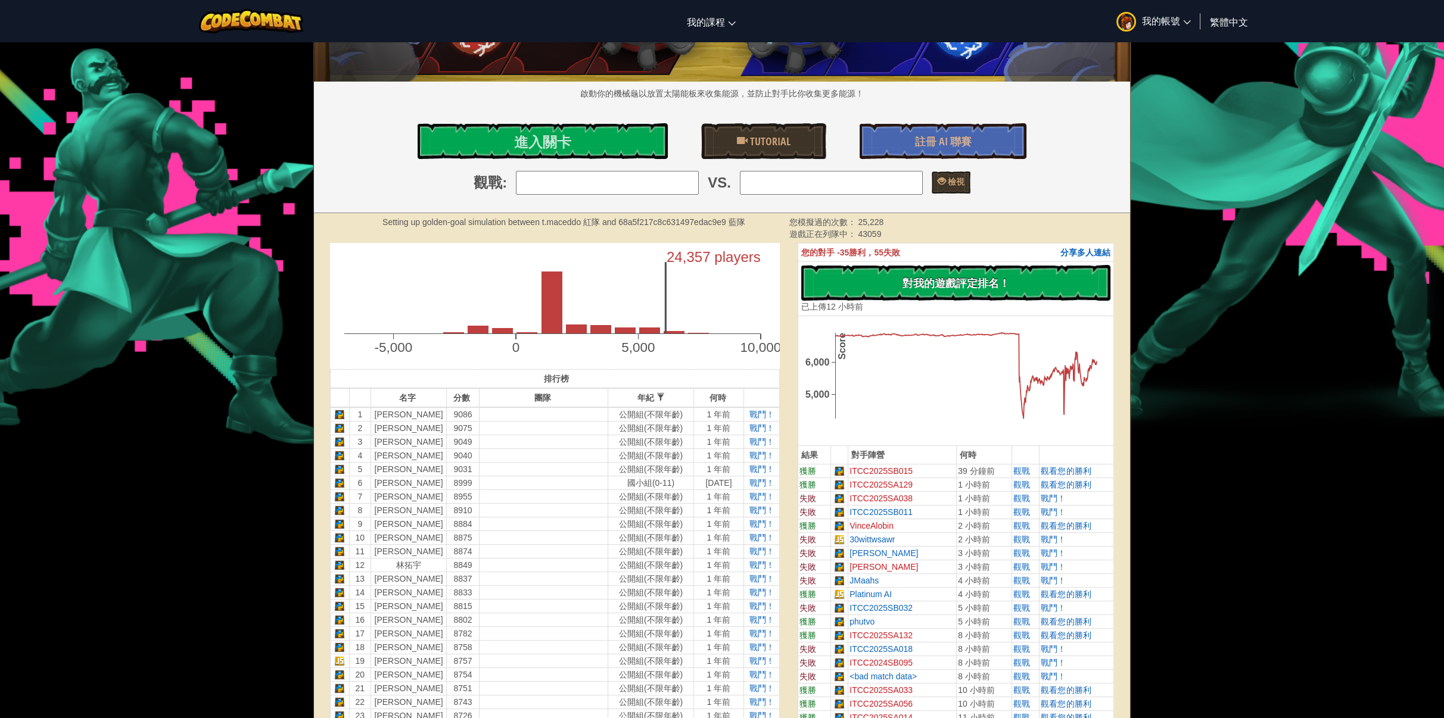
scroll to position [119, 0]
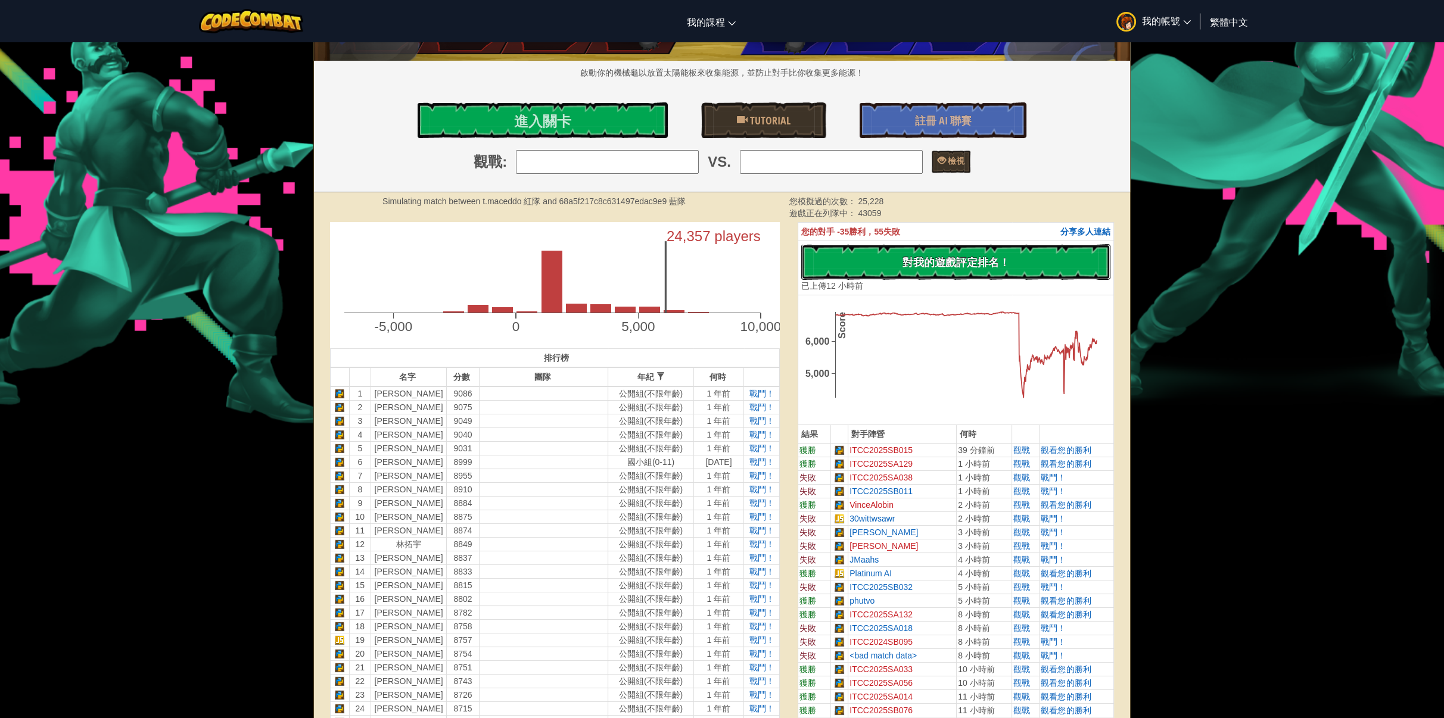
click at [947, 255] on span "對我的遊戲評定排名！" at bounding box center [955, 262] width 107 height 15
click at [765, 393] on span "戰鬥！" at bounding box center [761, 394] width 25 height 10
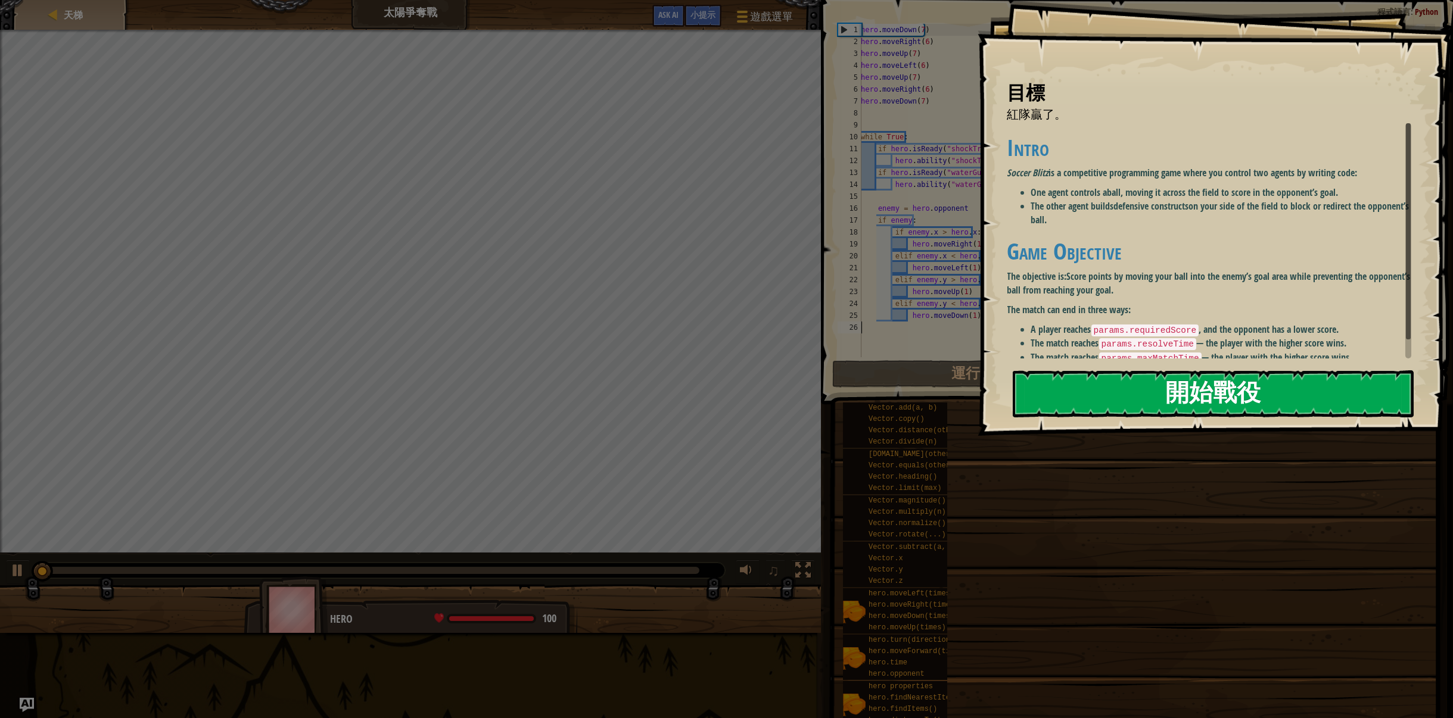
click at [1291, 370] on button "開始戰役" at bounding box center [1213, 393] width 401 height 47
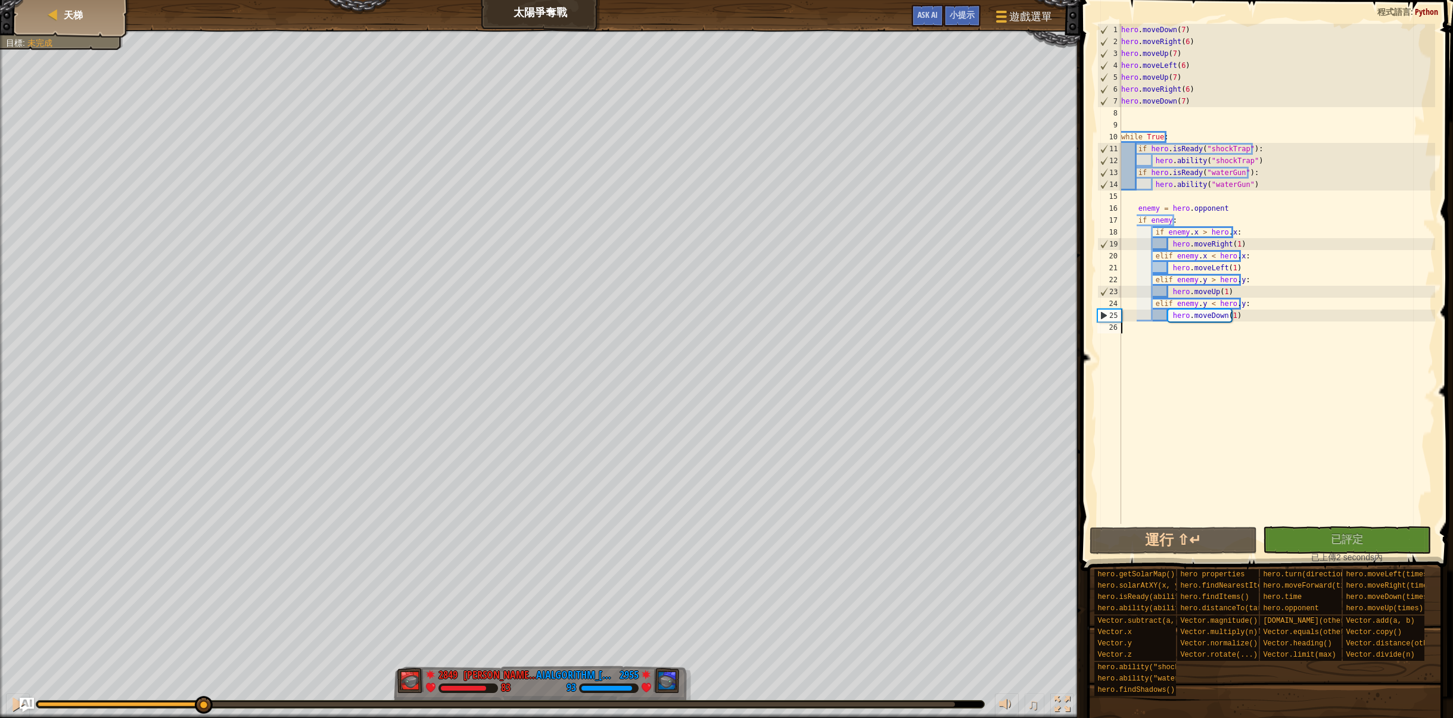
drag, startPoint x: 48, startPoint y: 702, endPoint x: 159, endPoint y: 730, distance: 114.9
click at [159, 0] on html "天梯 太陽爭奪戰 遊戲選單 完成 小提示 Ask AI 1 ההההההההההההההההההההההההההההההההההההההההההההההההה…" at bounding box center [726, 0] width 1453 height 0
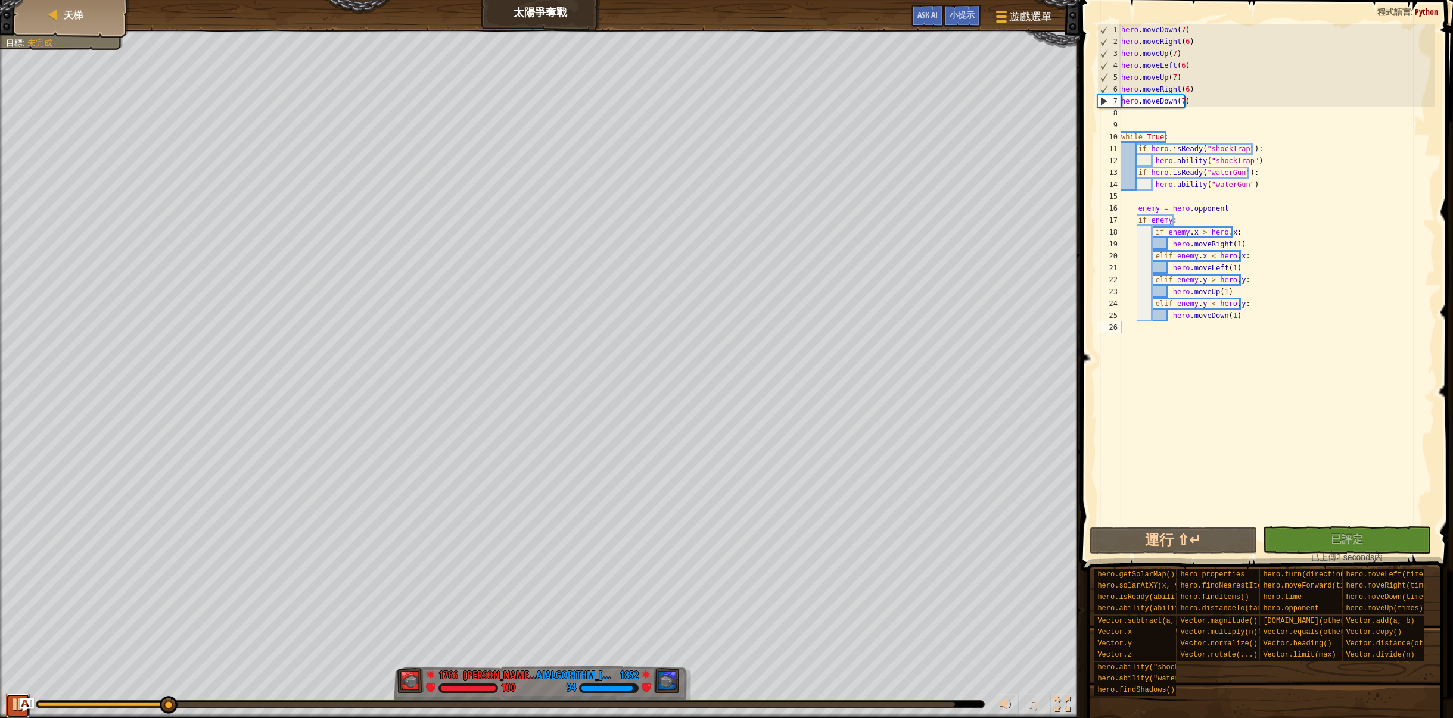
click at [11, 700] on div at bounding box center [17, 704] width 15 height 15
click at [55, 9] on div at bounding box center [53, 15] width 12 height 12
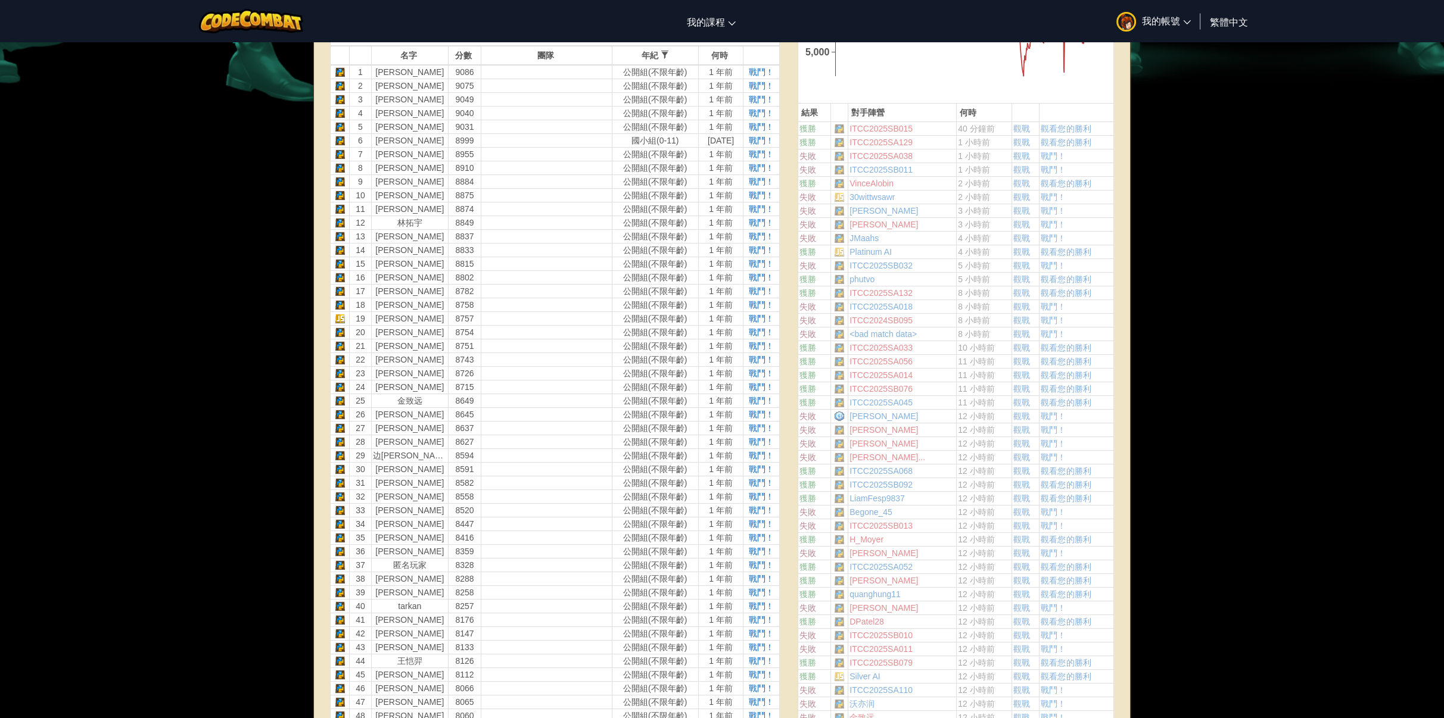
scroll to position [357, 0]
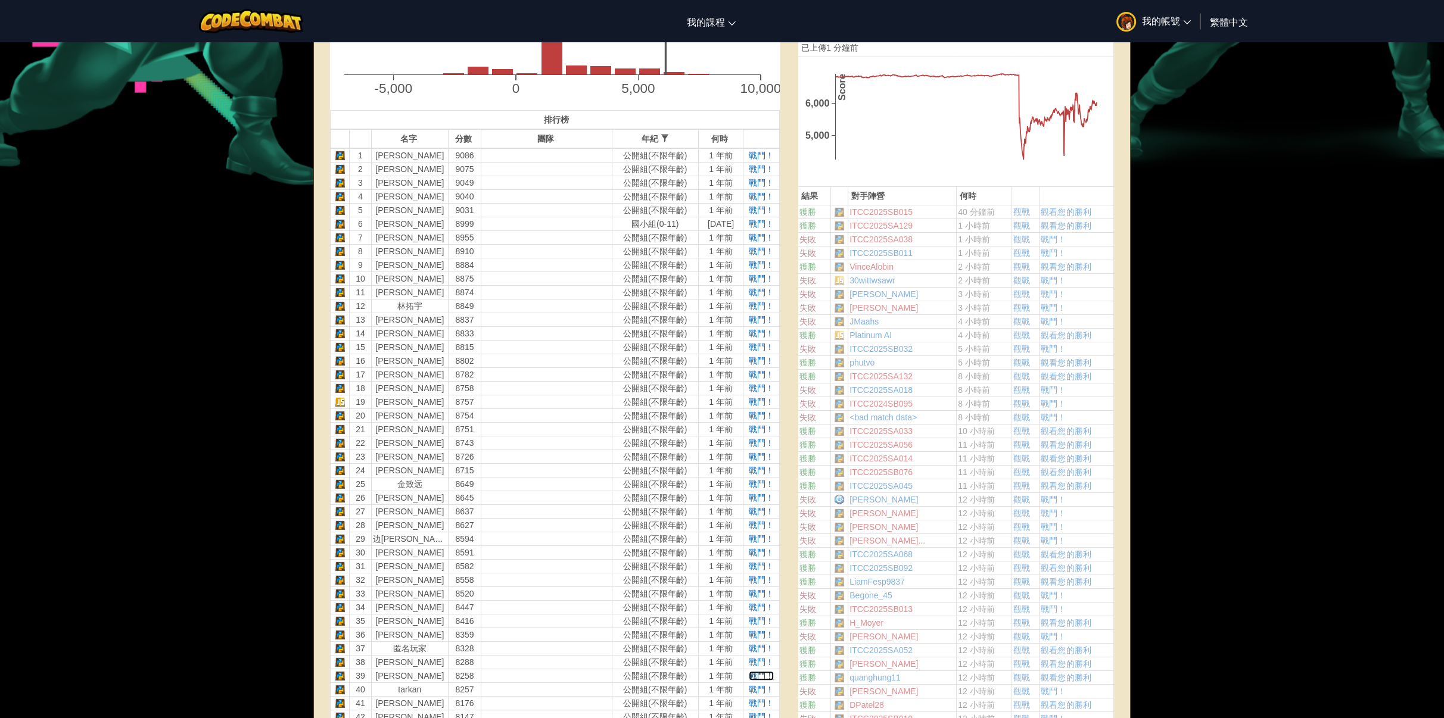
click at [761, 673] on span "戰鬥！" at bounding box center [761, 676] width 25 height 10
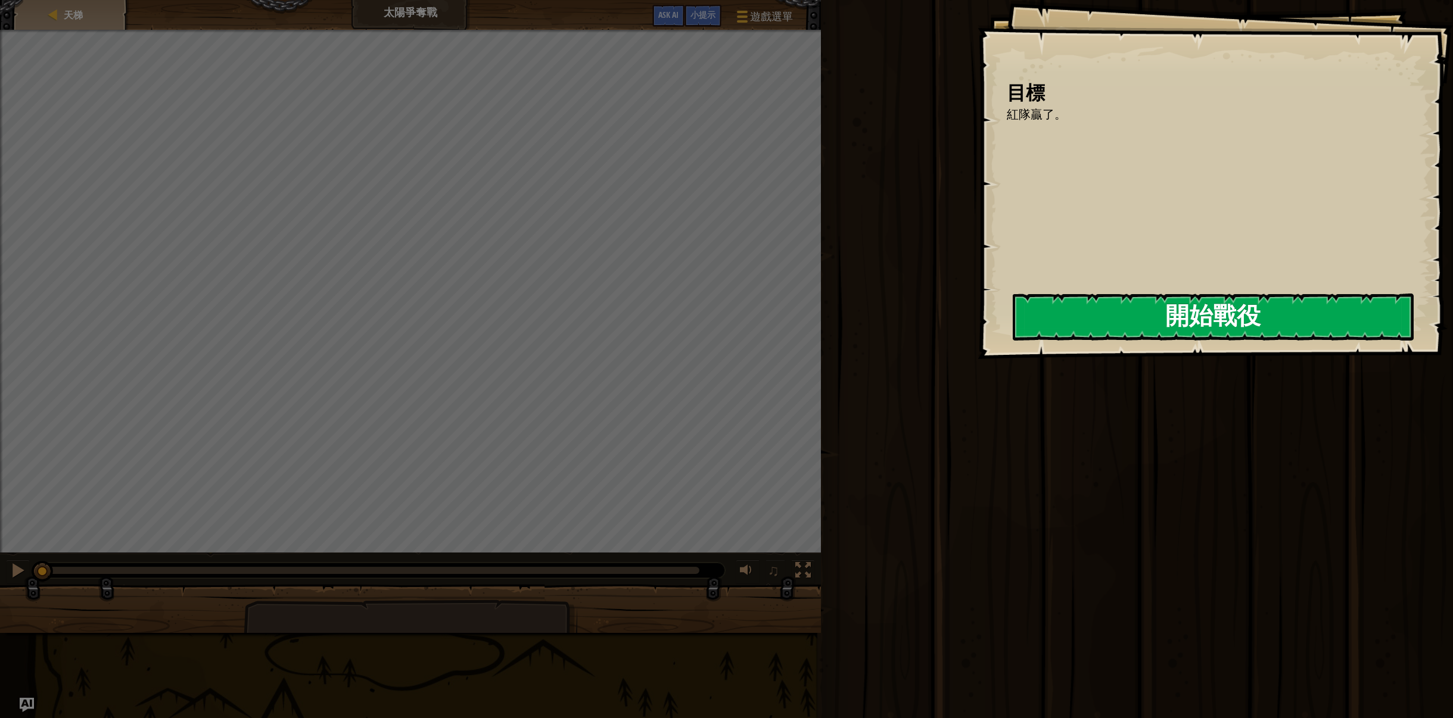
click at [1091, 323] on button "開始戰役" at bounding box center [1213, 317] width 401 height 47
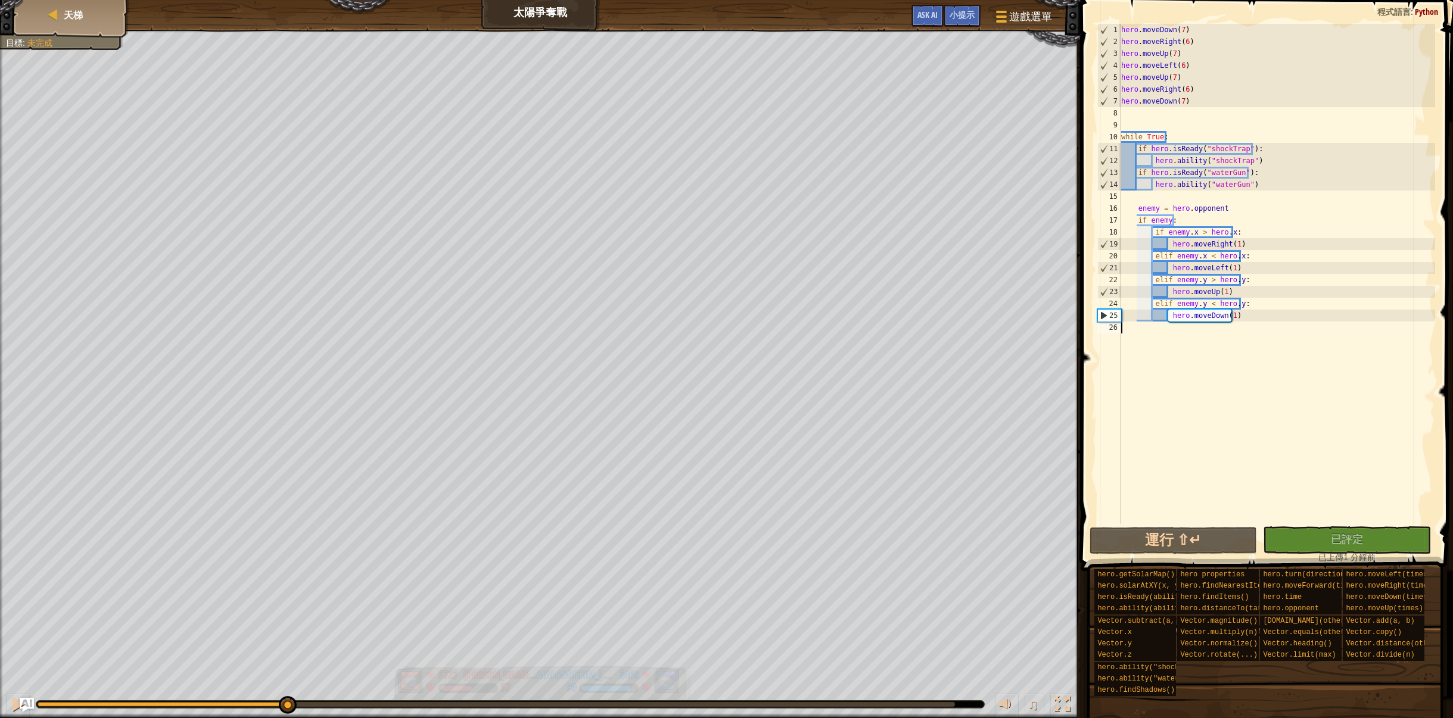
click at [273, 607] on div "紅隊贏了。 目標 : 未完成 5727 何定宇 Harry 57 5459 AIAlgorithm_徐心陈_ 90 ♫ Hero 57 score: No s…" at bounding box center [726, 374] width 1453 height 689
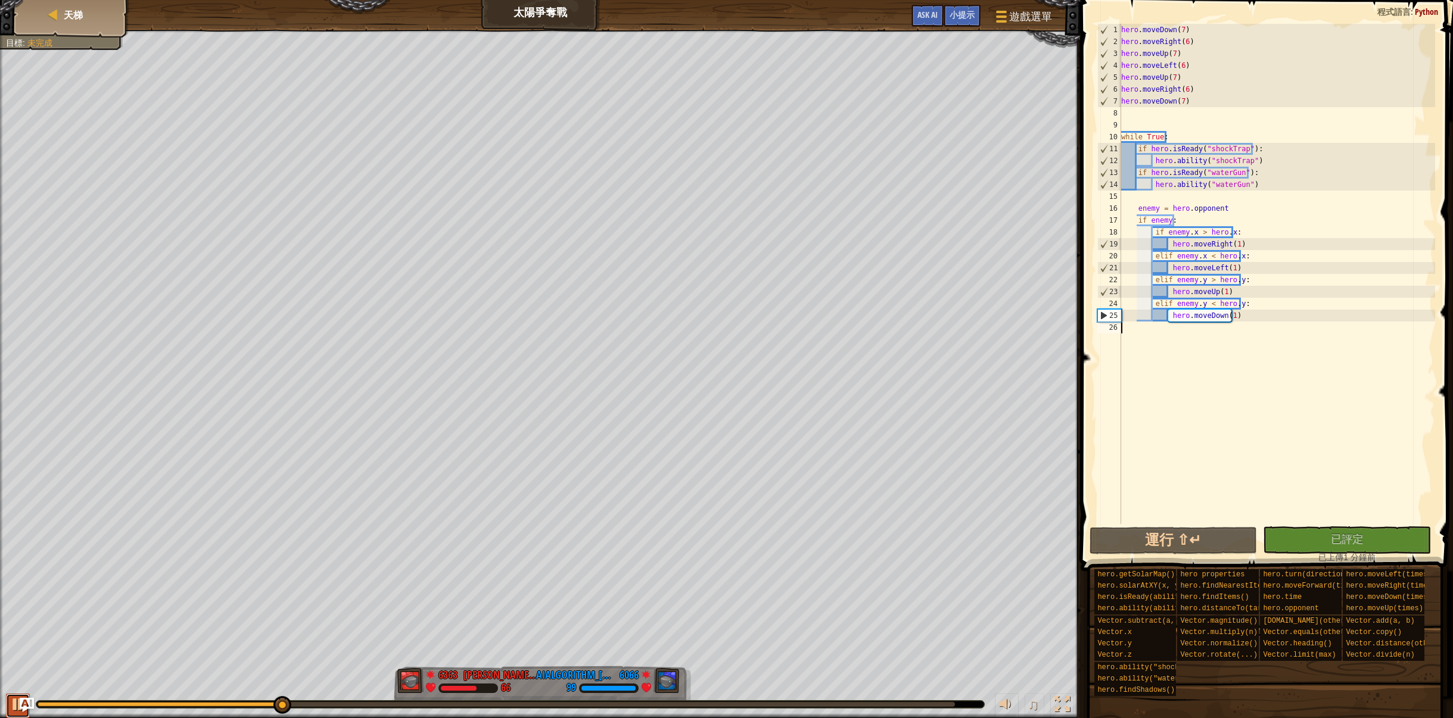
click at [8, 698] on button at bounding box center [18, 706] width 24 height 24
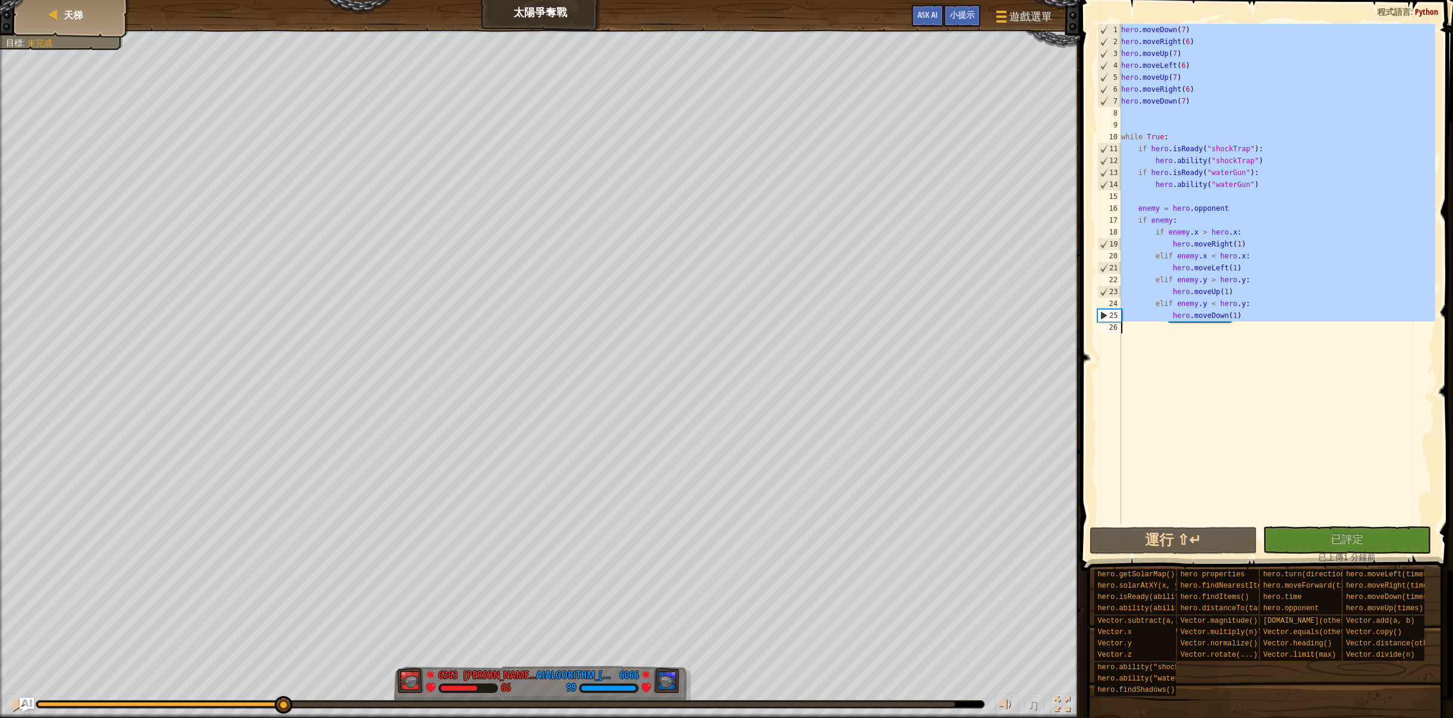
drag, startPoint x: 1122, startPoint y: 27, endPoint x: 1362, endPoint y: 369, distance: 417.4
click at [1362, 369] on div "hero . moveDown ( 7 ) hero . moveRight ( 6 ) hero . moveUp ( 7 ) hero . moveLef…" at bounding box center [1277, 286] width 317 height 524
type textarea "hero.moveDown(1)"
click at [1333, 434] on div "hero . moveDown ( 7 ) hero . moveRight ( 6 ) hero . moveUp ( 7 ) hero . moveLef…" at bounding box center [1277, 274] width 317 height 500
drag, startPoint x: 1119, startPoint y: 27, endPoint x: 1379, endPoint y: 341, distance: 407.8
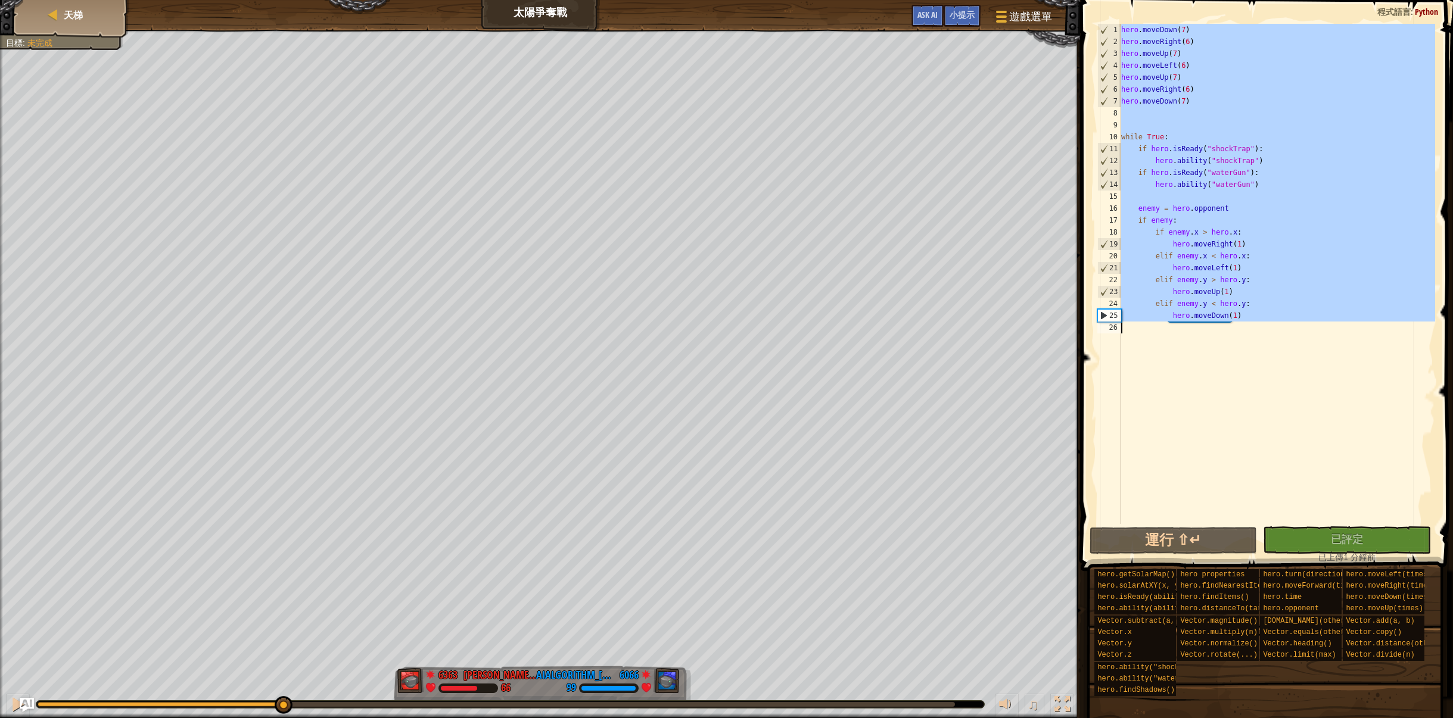
click at [1379, 341] on div "1 2 3 4 5 6 7 8 9 10 11 12 13 14 15 16 17 18 19 20 21 22 23 24 25 26 hero . mov…" at bounding box center [1265, 274] width 341 height 500
type textarea "hero.moveDown(1)"
click at [1334, 366] on div "hero . moveDown ( 7 ) hero . moveRight ( 6 ) hero . moveUp ( 7 ) hero . moveLef…" at bounding box center [1277, 274] width 317 height 500
drag, startPoint x: 1119, startPoint y: 23, endPoint x: 1402, endPoint y: 467, distance: 526.0
click at [1402, 467] on div "1 2 3 4 5 6 7 8 9 10 11 12 13 14 15 16 17 18 19 20 21 22 23 24 25 26 hero . mov…" at bounding box center [1265, 274] width 341 height 500
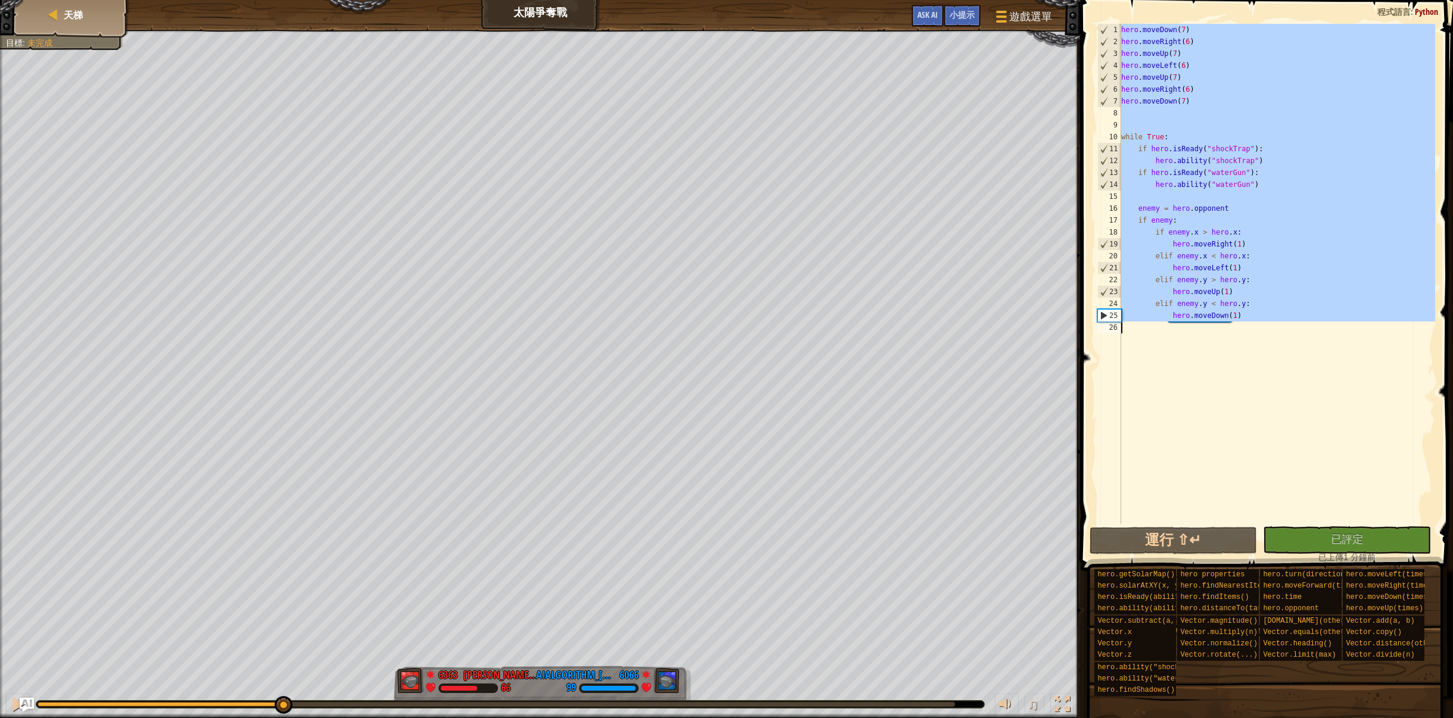
type textarea "hero.moveDown(1)"
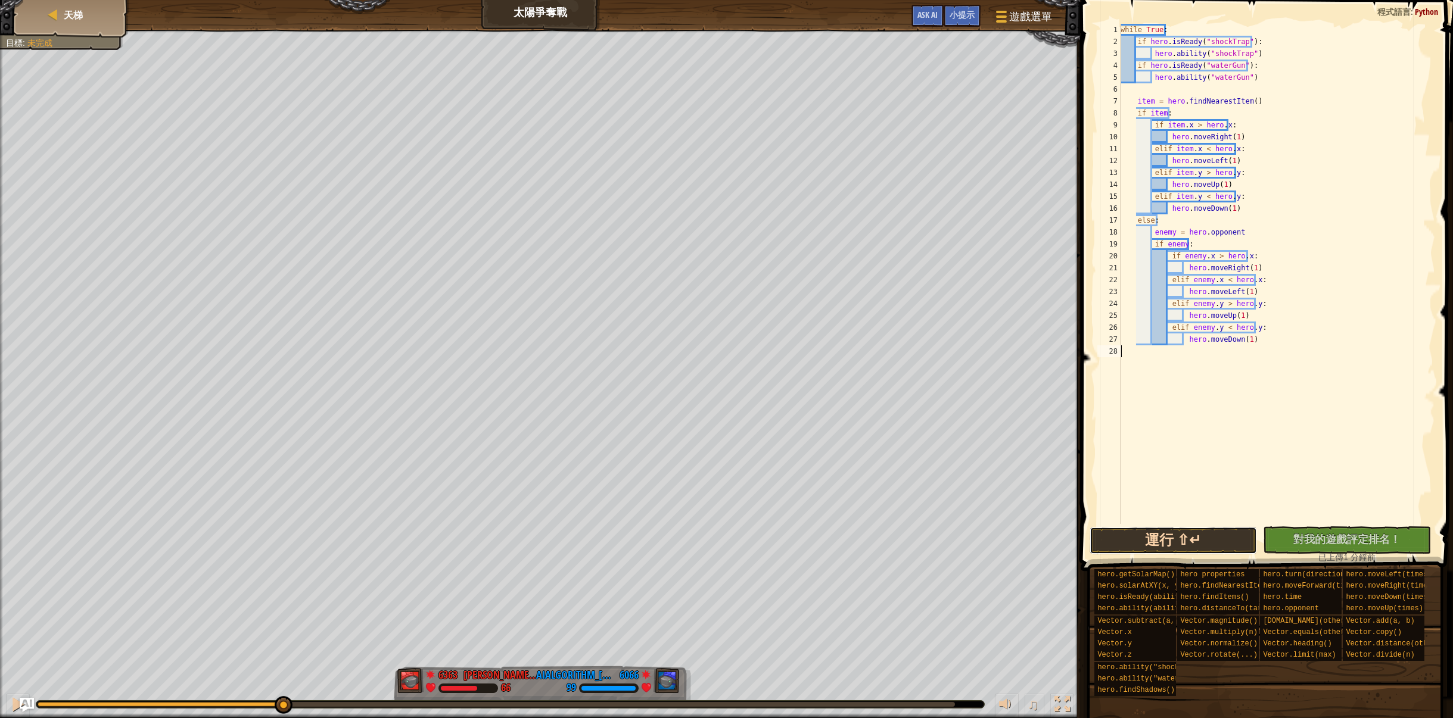
click at [1194, 531] on button "運行 ⇧↵" at bounding box center [1173, 540] width 168 height 27
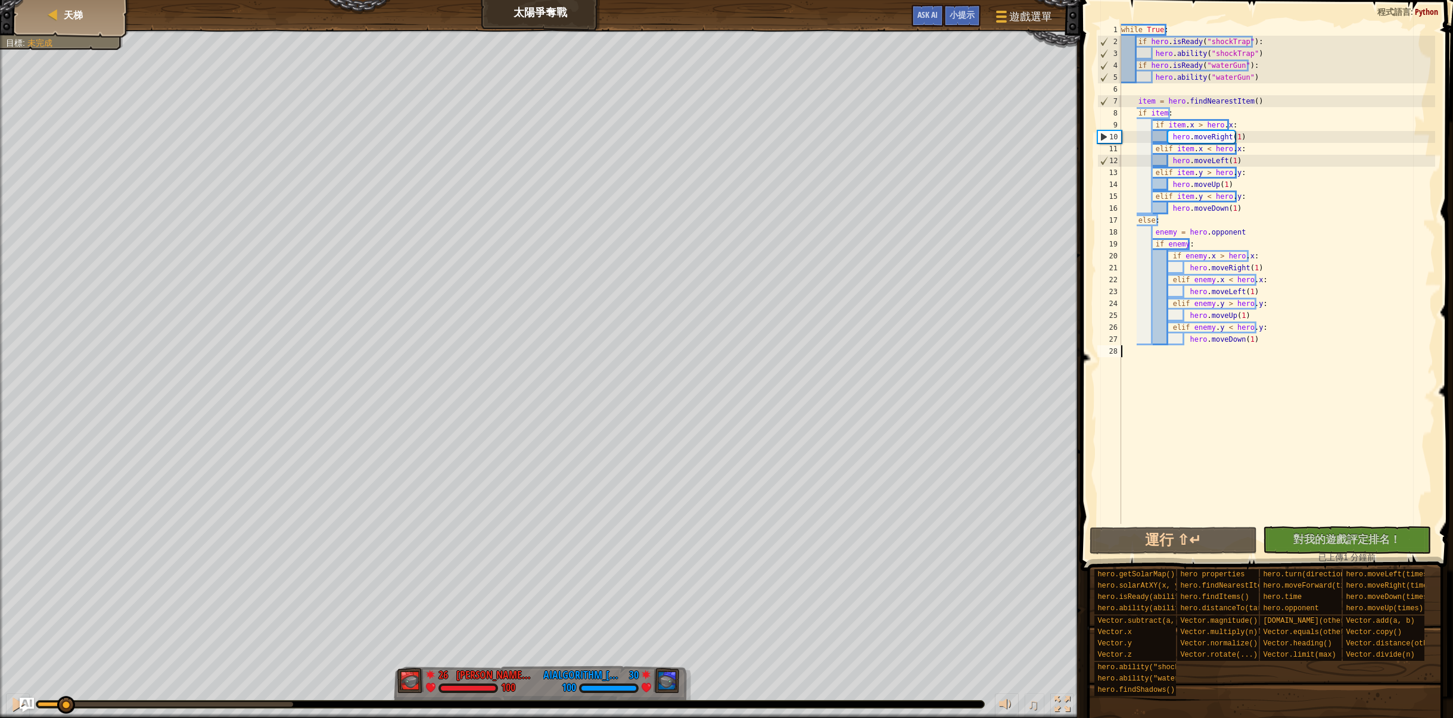
click at [54, 677] on div "紅隊贏了。 目標 : 未完成 26 何定宇 Harry 100 30 AIAlgorithm_徐心陈_ 100 ♫ Hero 100 score: No sc…" at bounding box center [726, 374] width 1453 height 689
click at [9, 700] on button at bounding box center [18, 706] width 24 height 24
click at [1121, 29] on div "while True : if hero . isReady ( "shockTrap" ) : hero . ability ( "shockTrap" )…" at bounding box center [1277, 286] width 317 height 524
type textarea "while True:"
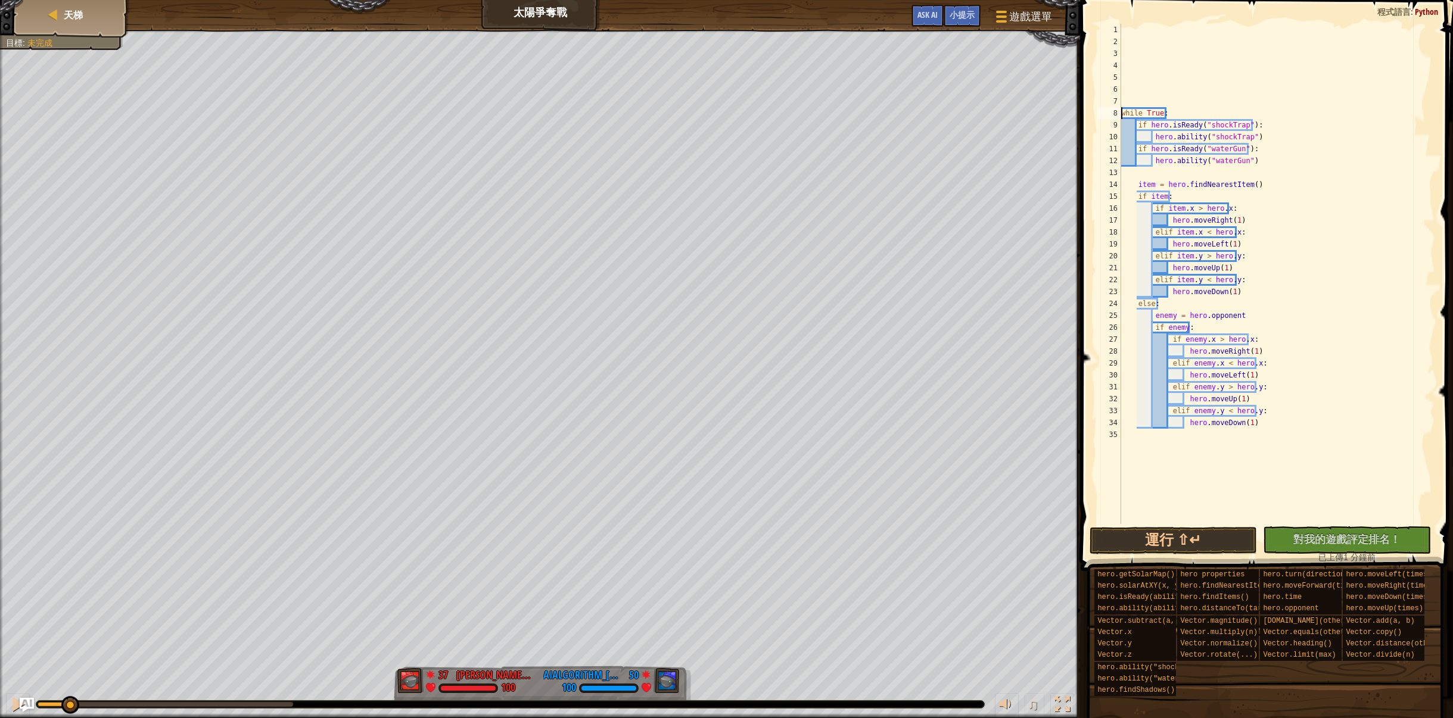
click at [1137, 32] on div "while True : if hero . isReady ( "shockTrap" ) : hero . ability ( "shockTrap" )…" at bounding box center [1277, 286] width 317 height 524
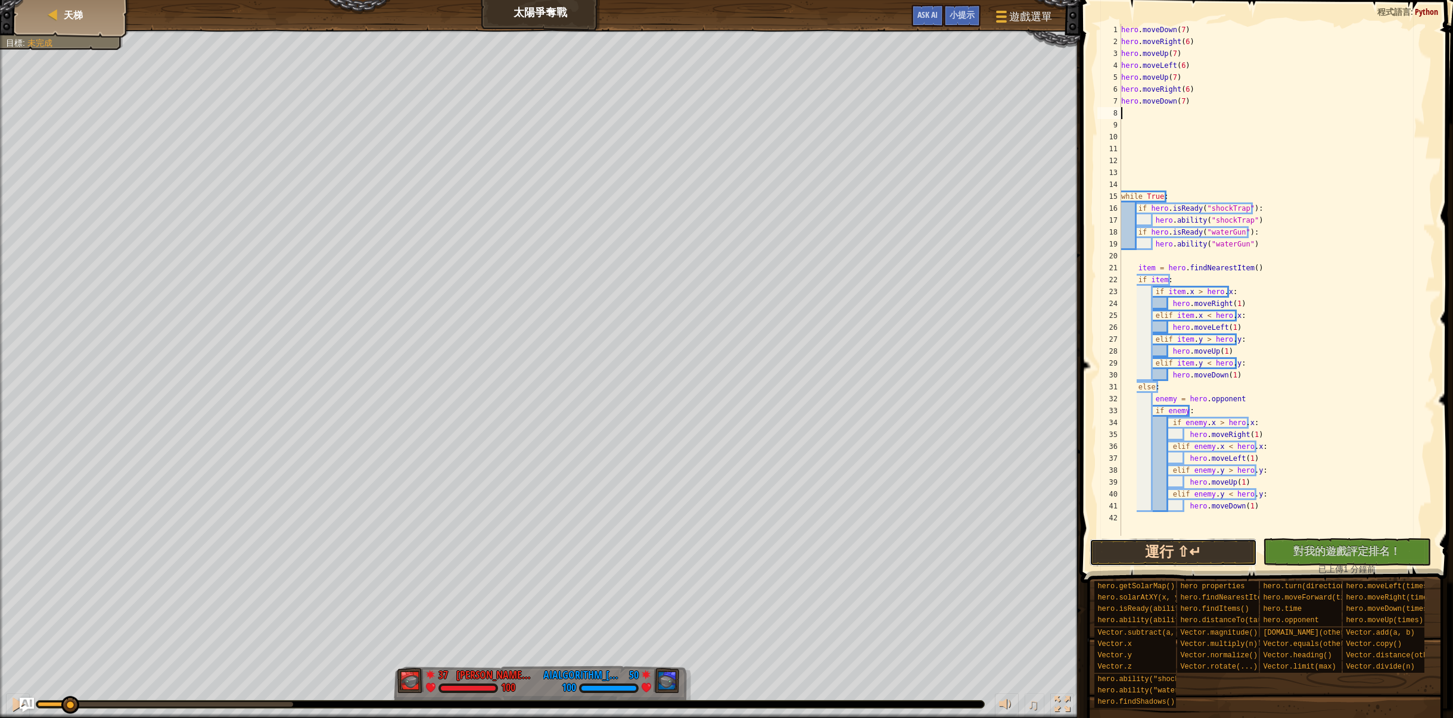
click at [1153, 549] on button "運行 ⇧↵" at bounding box center [1173, 552] width 168 height 27
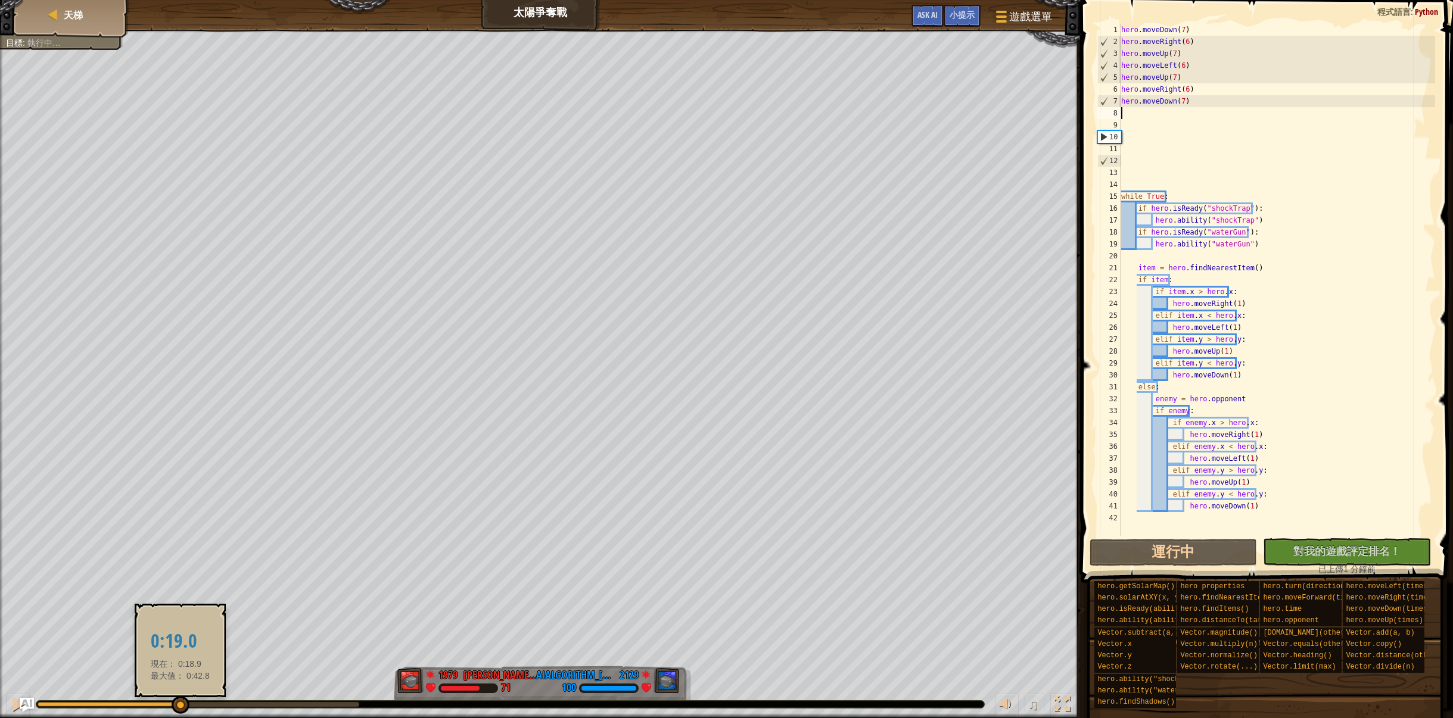
click at [182, 698] on div "♫" at bounding box center [540, 702] width 1080 height 36
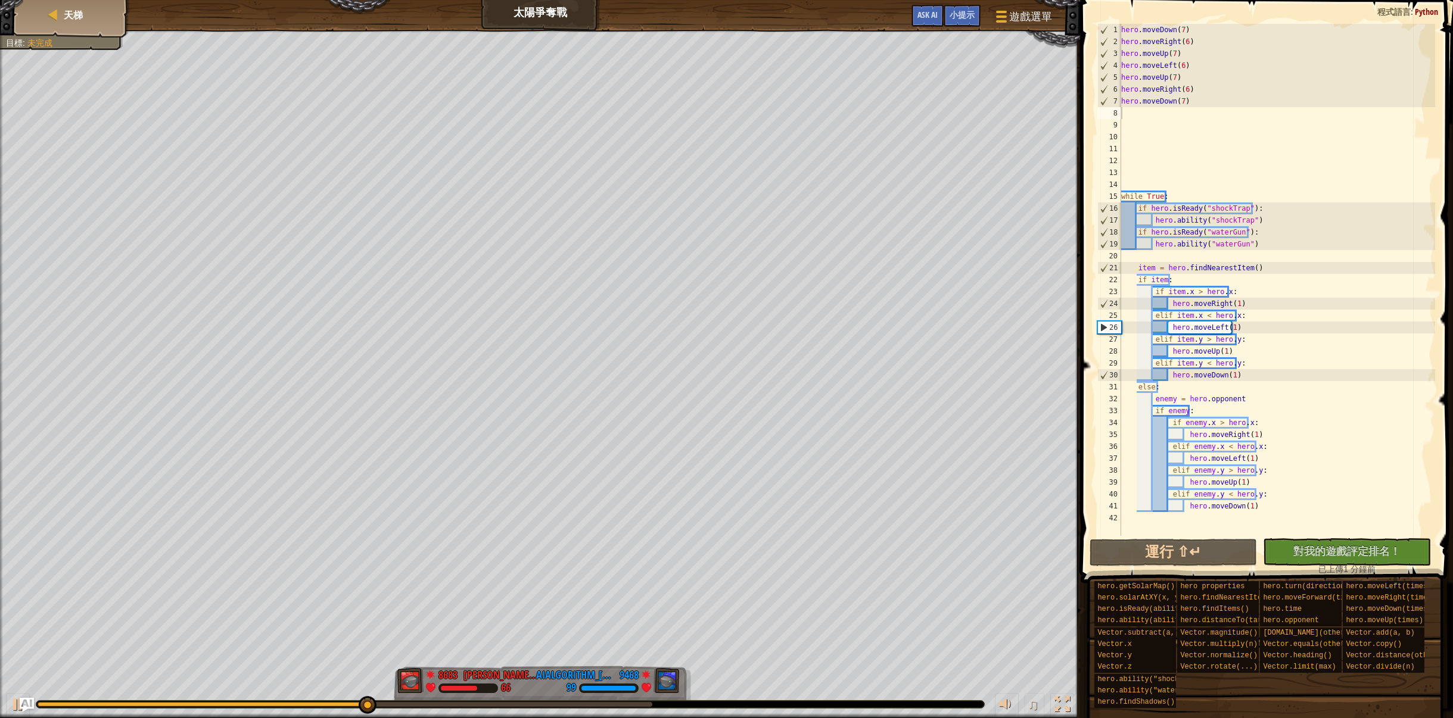
drag, startPoint x: 360, startPoint y: 693, endPoint x: 416, endPoint y: 700, distance: 57.1
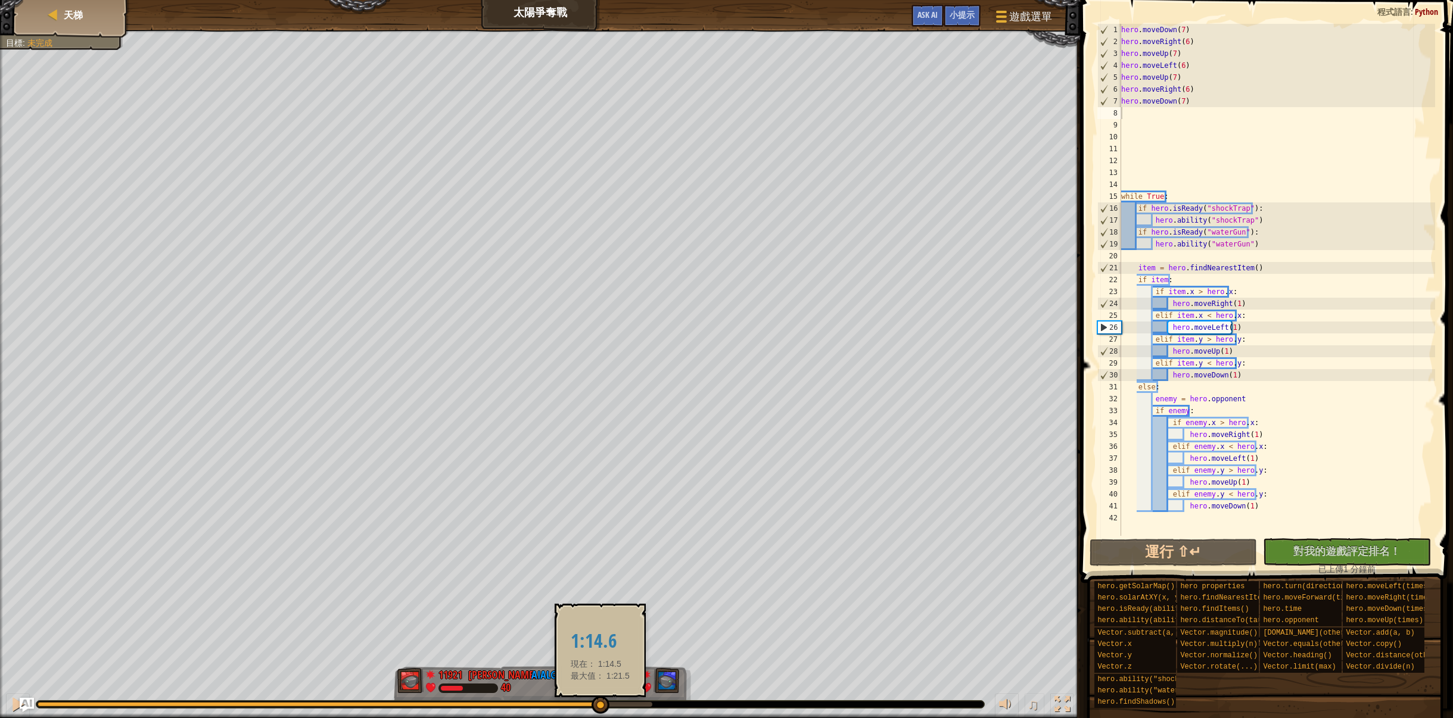
drag, startPoint x: 381, startPoint y: 706, endPoint x: 607, endPoint y: 705, distance: 225.8
click at [607, 705] on div at bounding box center [345, 704] width 615 height 5
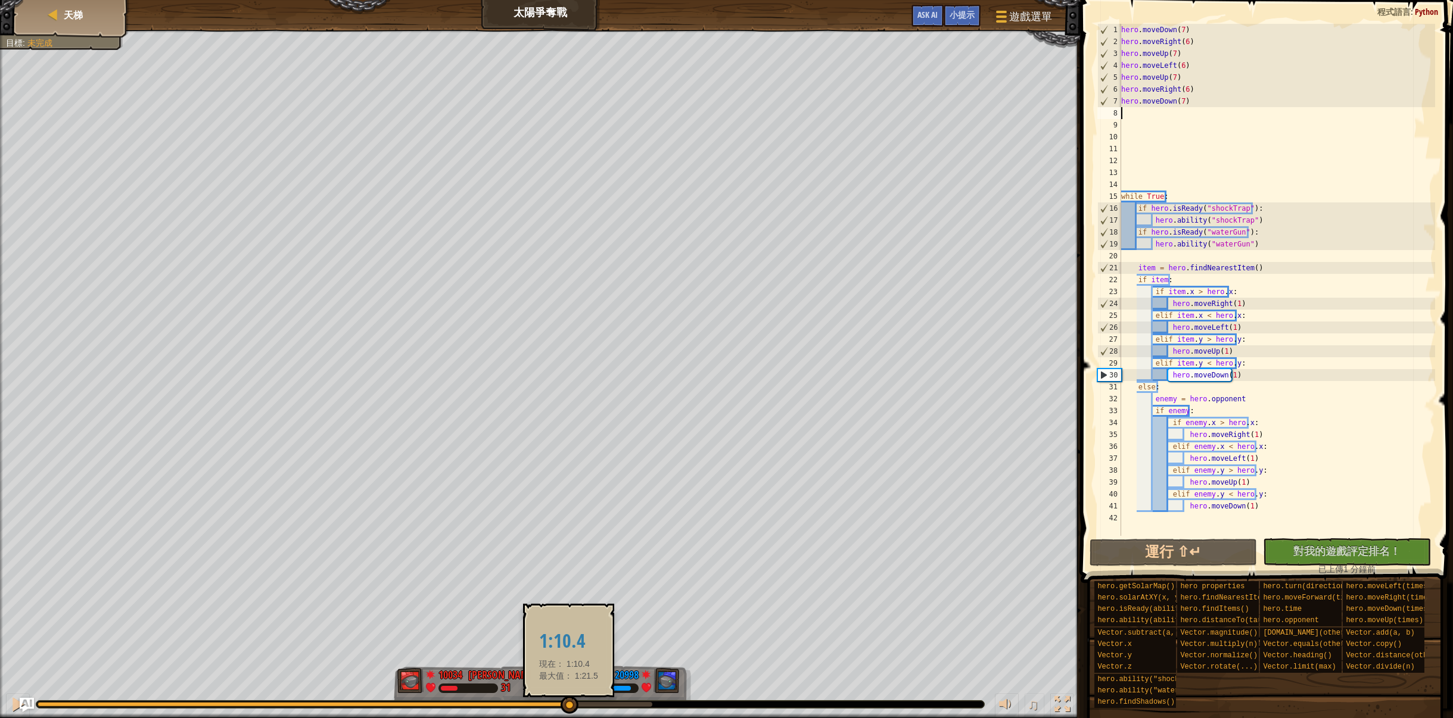
drag, startPoint x: 615, startPoint y: 702, endPoint x: 568, endPoint y: 699, distance: 46.6
click at [568, 699] on div at bounding box center [570, 705] width 18 height 18
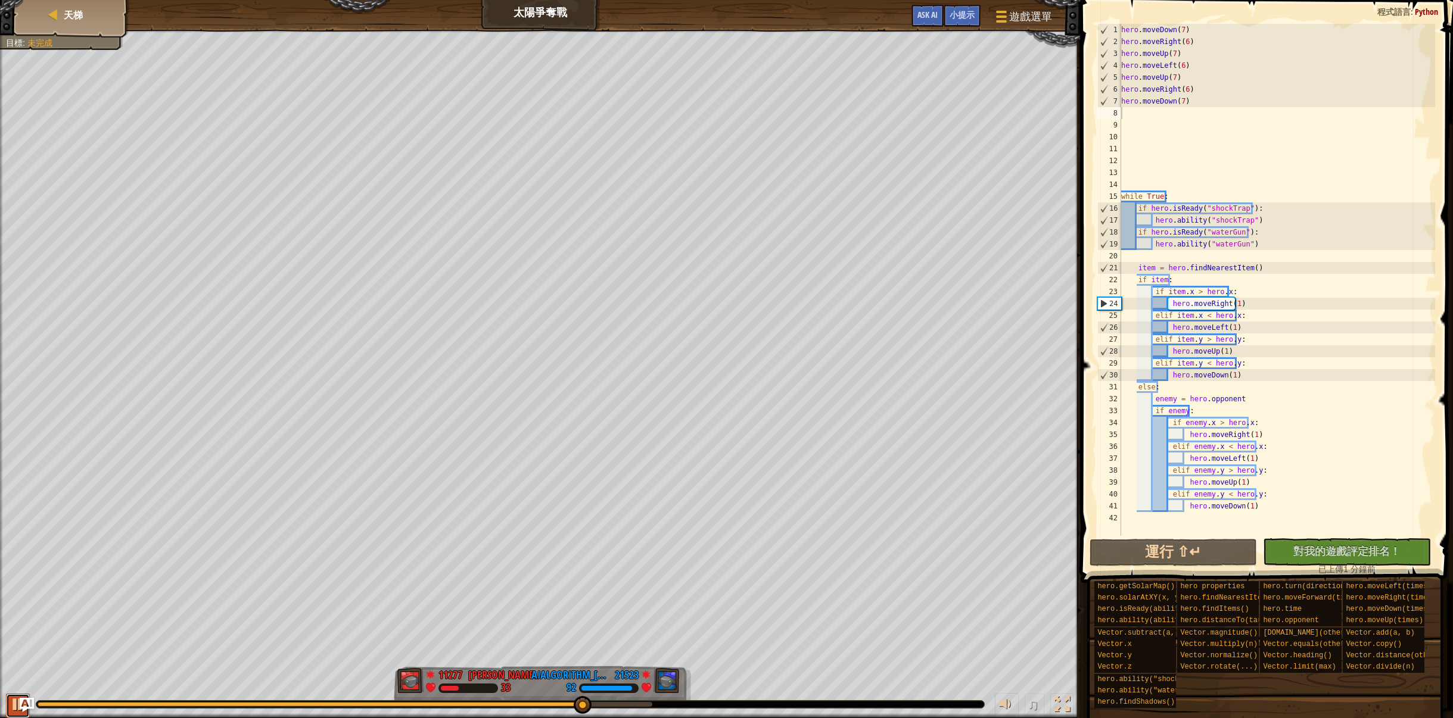
click at [14, 707] on div at bounding box center [17, 704] width 15 height 15
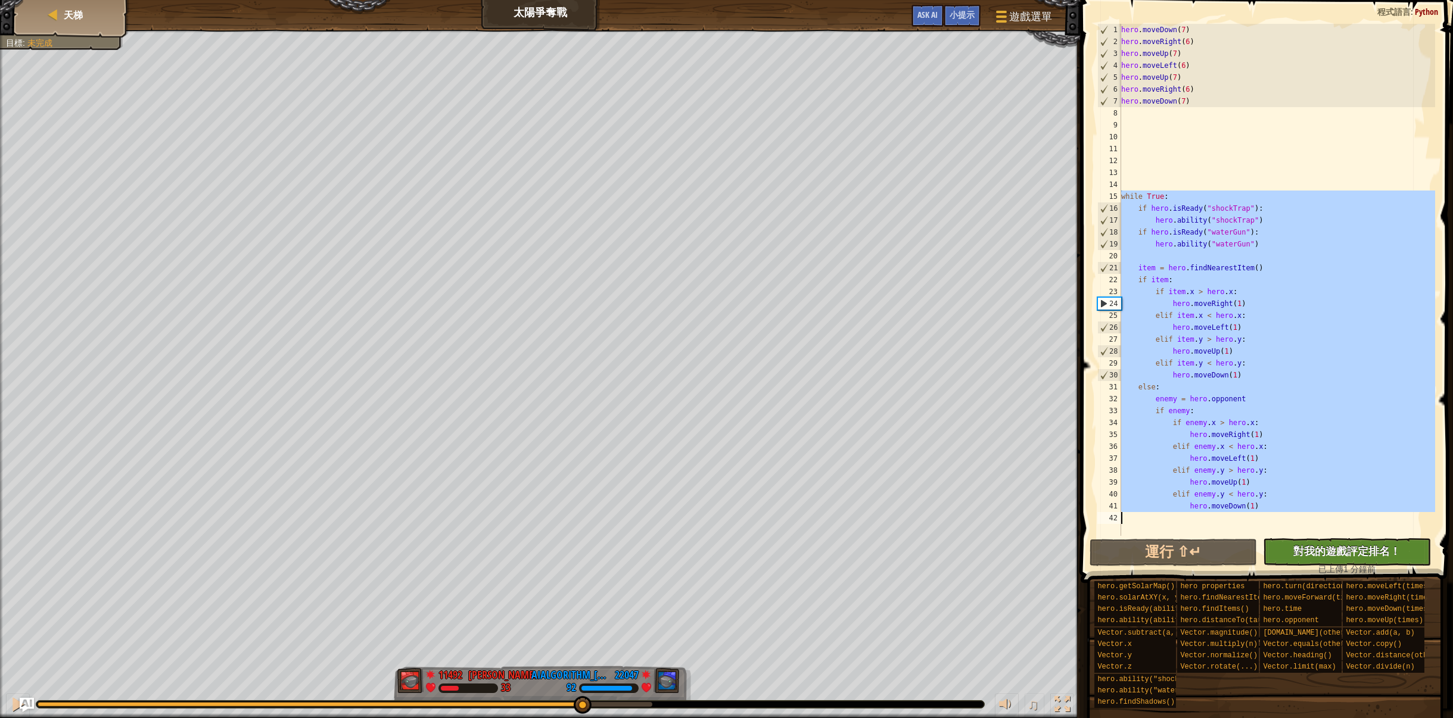
drag, startPoint x: 1119, startPoint y: 197, endPoint x: 1369, endPoint y: 547, distance: 430.4
click at [1369, 547] on div "1 2 3 4 5 6 7 8 9 10 11 12 13 14 15 16 17 18 19 20 21 22 23 24 25 26 27 28 29 3…" at bounding box center [1265, 315] width 376 height 618
type textarea "hero.moveDown(1)"
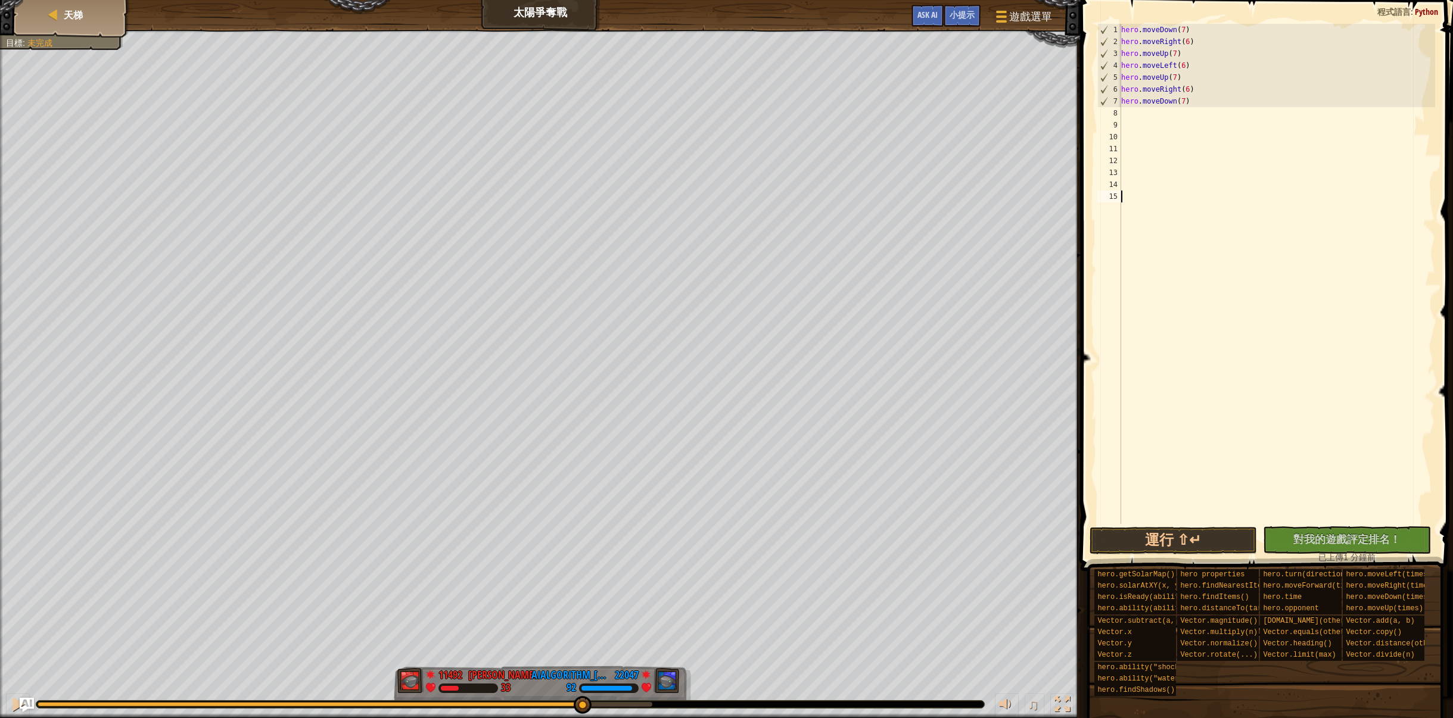
drag, startPoint x: 1301, startPoint y: 330, endPoint x: 1260, endPoint y: 245, distance: 94.3
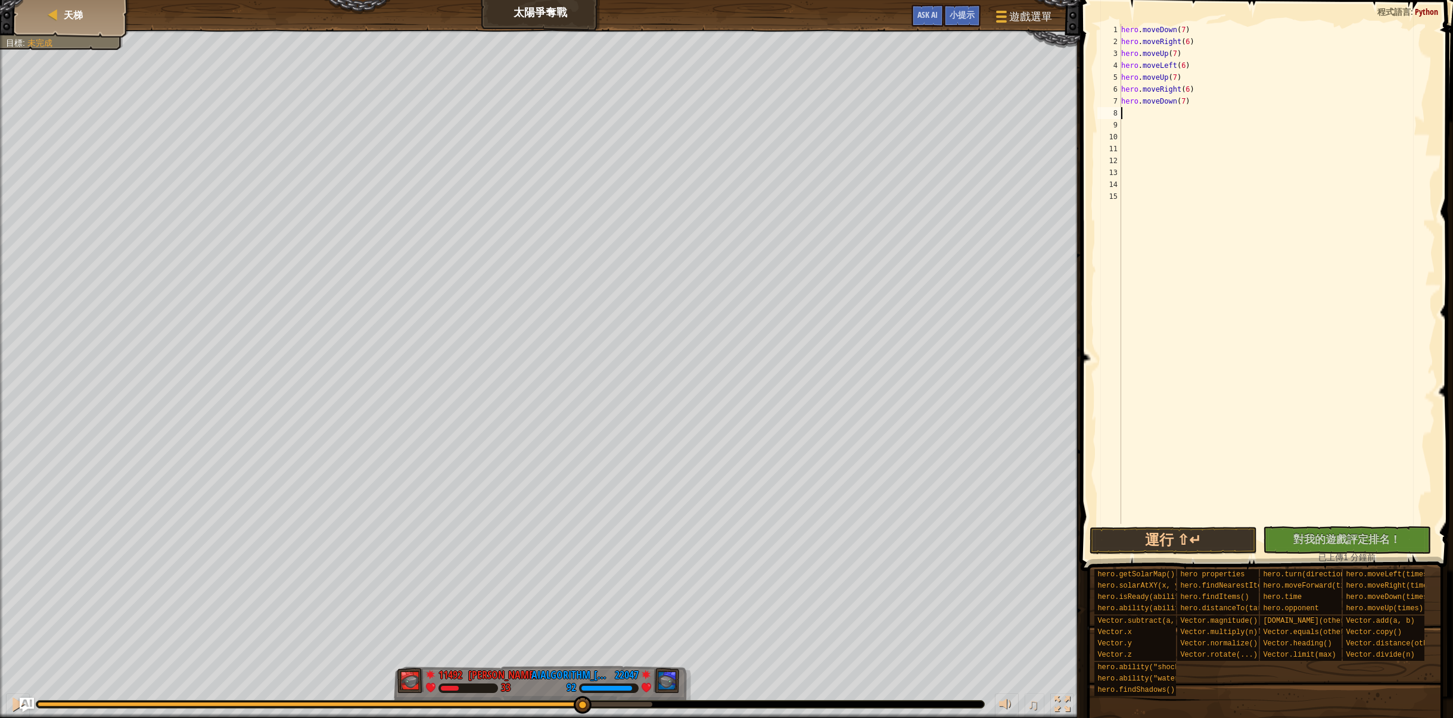
drag, startPoint x: 1260, startPoint y: 245, endPoint x: 1135, endPoint y: 119, distance: 177.7
click at [1135, 119] on div "hero . moveDown ( 7 ) hero . moveRight ( 6 ) hero . moveUp ( 7 ) hero . moveLef…" at bounding box center [1277, 286] width 317 height 524
click at [1205, 182] on div "hero . moveDown ( 7 ) hero . moveRight ( 6 ) hero . moveUp ( 7 ) hero . moveLef…" at bounding box center [1277, 286] width 317 height 524
click at [1132, 114] on div "hero . moveDown ( 7 ) hero . moveRight ( 6 ) hero . moveUp ( 7 ) hero . moveLef…" at bounding box center [1277, 286] width 317 height 524
paste textarea "hero.moveDown(1)"
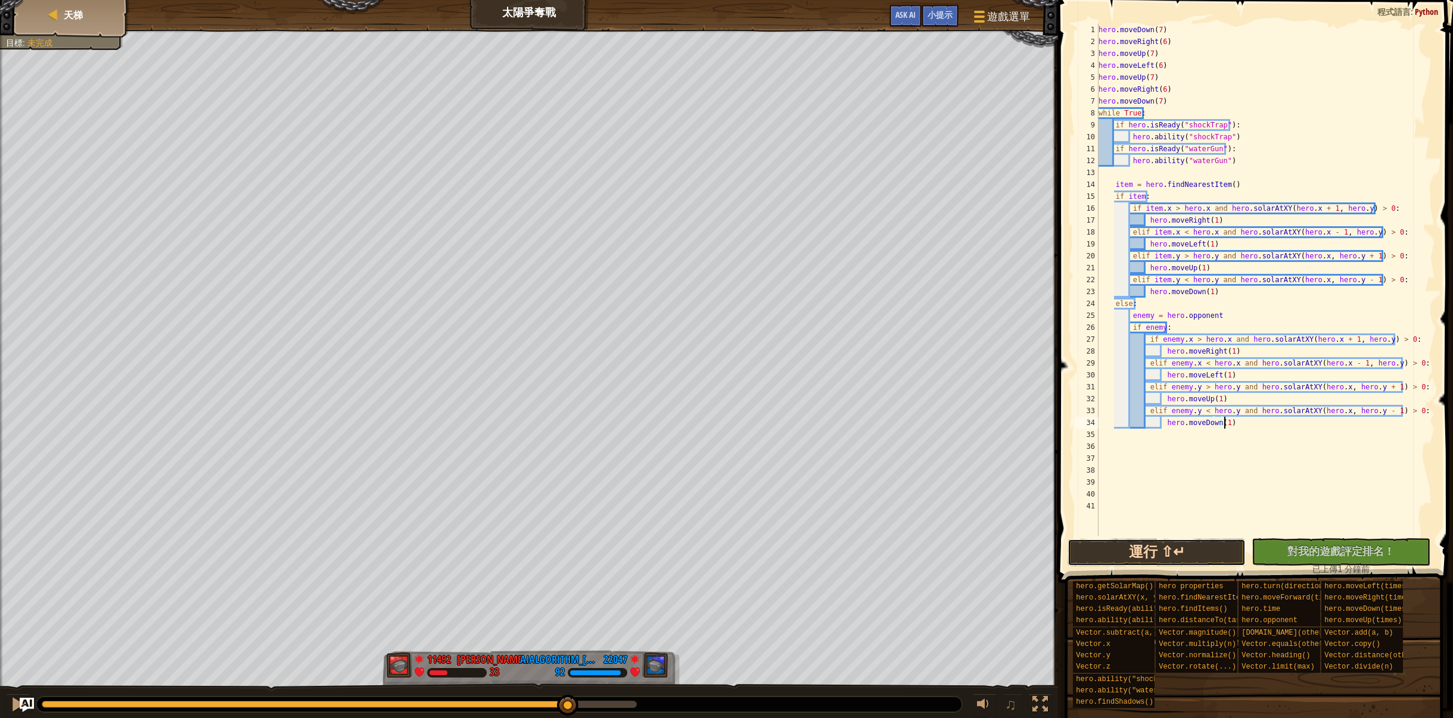
click at [1197, 553] on button "運行 ⇧↵" at bounding box center [1156, 552] width 179 height 27
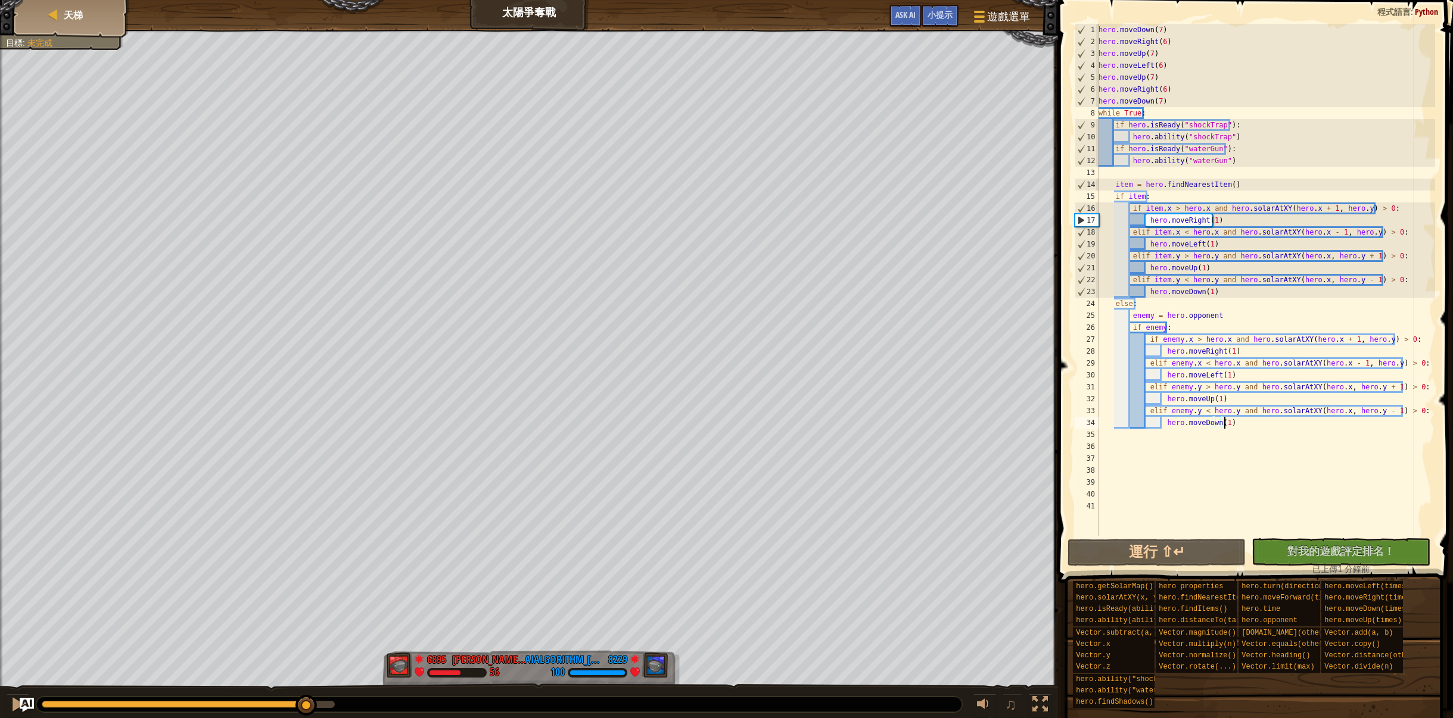
click at [301, 678] on div "紅隊贏了。 目標 : 未完成 6895 何定宇 Harry 56 8229 AIAlgorithm_徐心陈_ 100 ♫ Hero 56 score: No …" at bounding box center [726, 375] width 1453 height 690
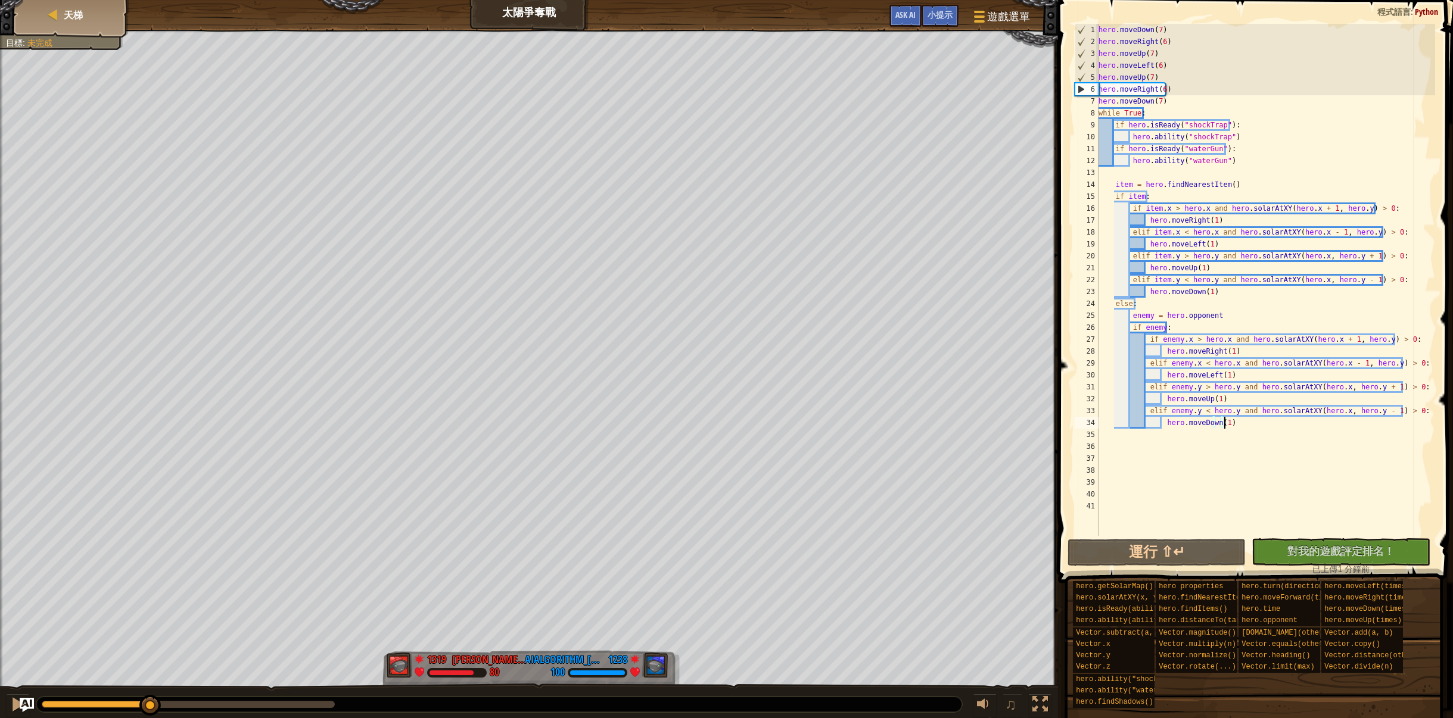
click at [151, 675] on div "紅隊贏了。 目標 : 未完成 1319 何定宇 Harry 80 1238 AIAlgorithm_徐心陈_ 100 ♫ Hero 80 score: No …" at bounding box center [726, 375] width 1453 height 690
click at [8, 705] on button at bounding box center [18, 706] width 24 height 24
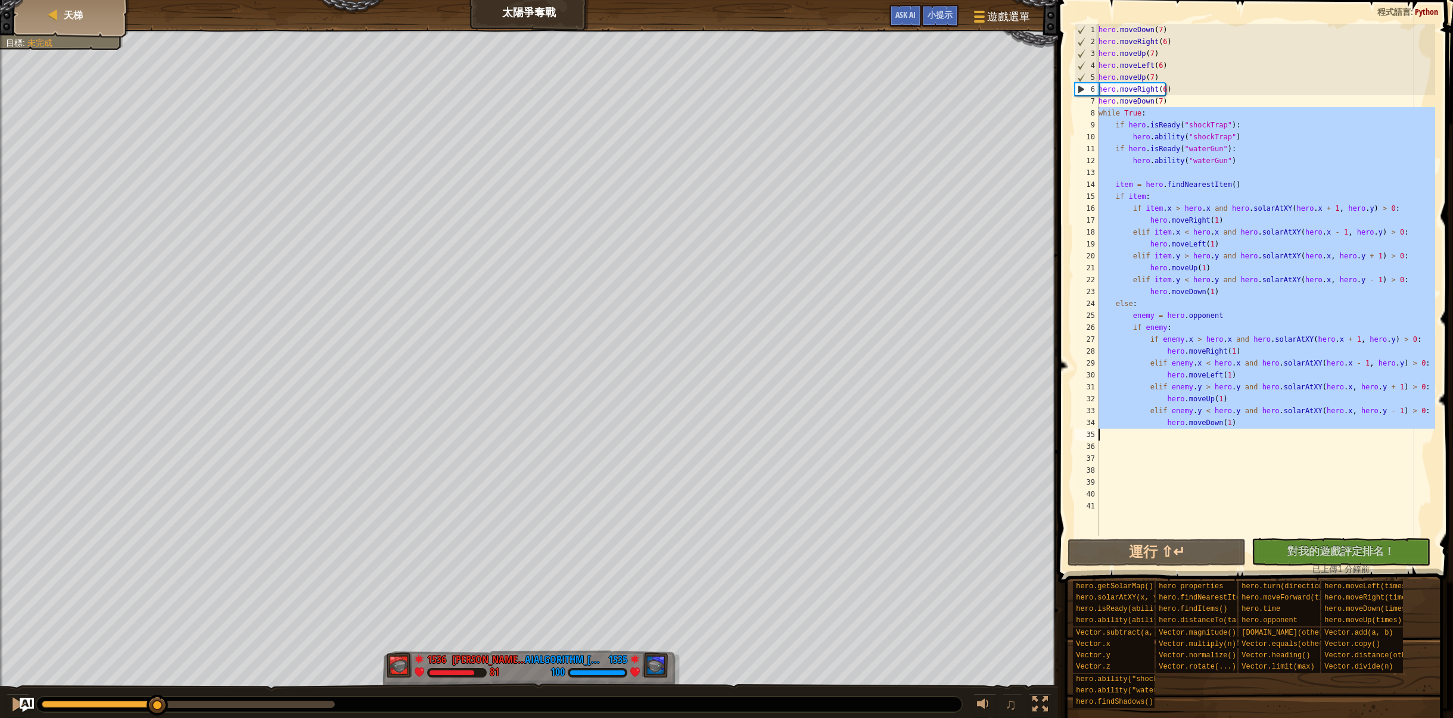
drag, startPoint x: 1100, startPoint y: 113, endPoint x: 1437, endPoint y: 434, distance: 465.6
click at [1437, 434] on div "hero.moveDown(1) 1 2 3 4 5 6 7 8 9 10 11 12 13 14 15 16 17 18 19 20 21 22 23 24…" at bounding box center [1253, 315] width 398 height 618
type textarea "hero.moveDown(1)"
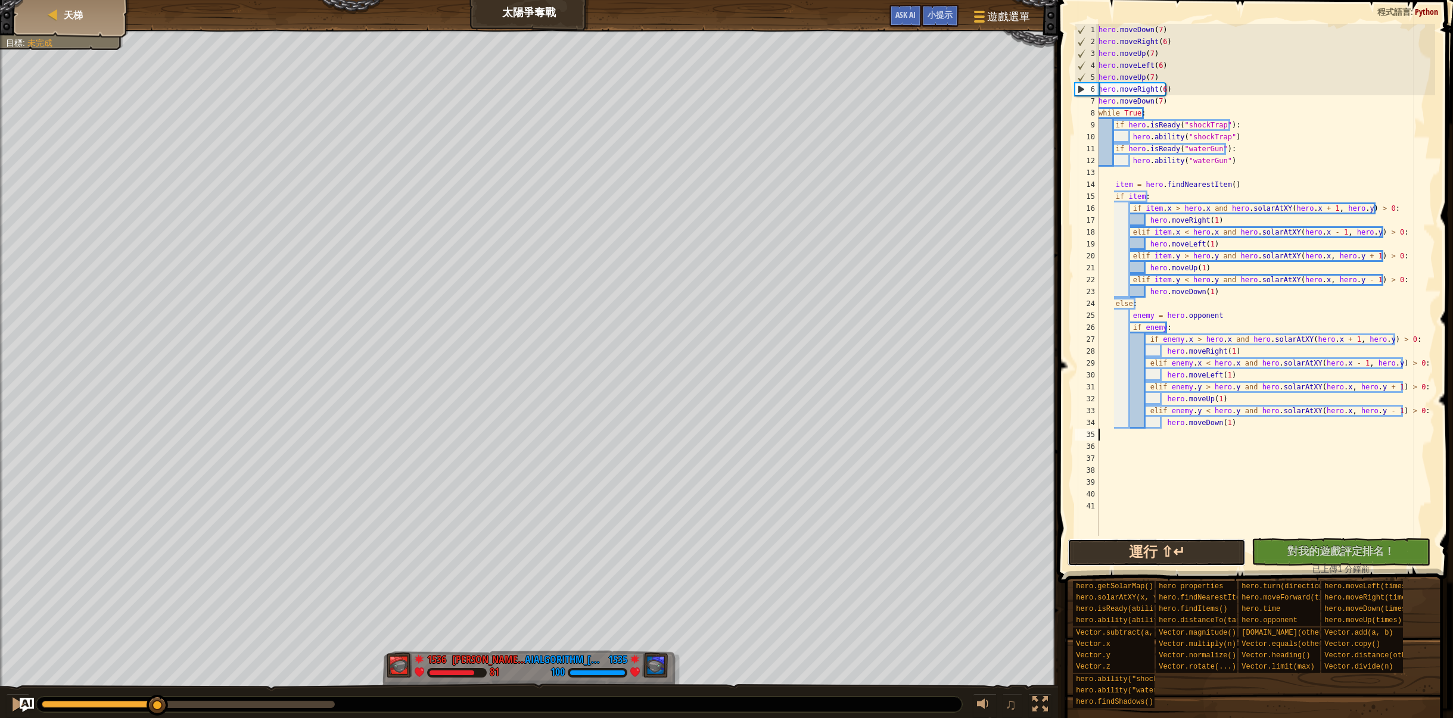
click at [1142, 557] on button "運行 ⇧↵" at bounding box center [1156, 552] width 179 height 27
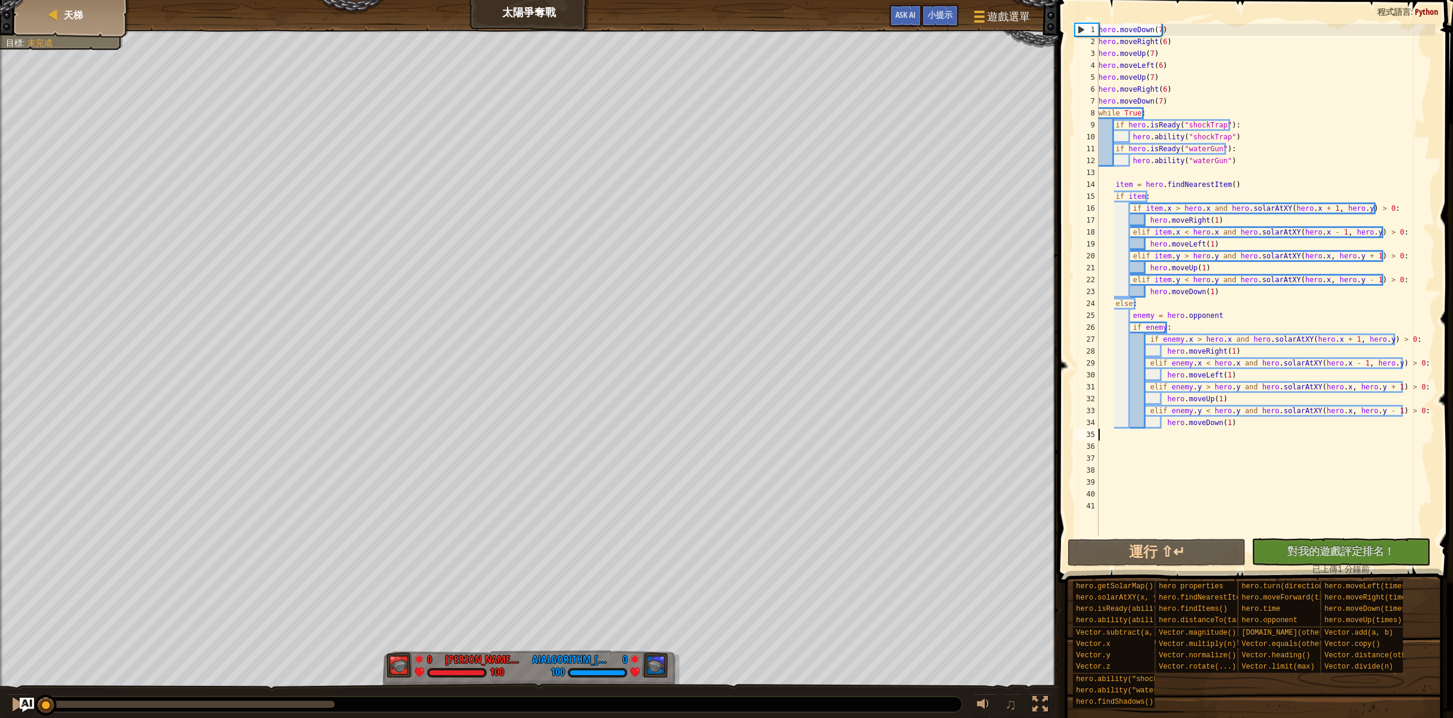
click at [40, 681] on div "紅隊贏了。 目標 : 未完成 0 何定宇 Harry 100 0 AIAlgorithm_徐心陈_ 100 ♫ Hero 100 score: No scor…" at bounding box center [726, 375] width 1453 height 690
click at [13, 705] on div at bounding box center [17, 704] width 15 height 15
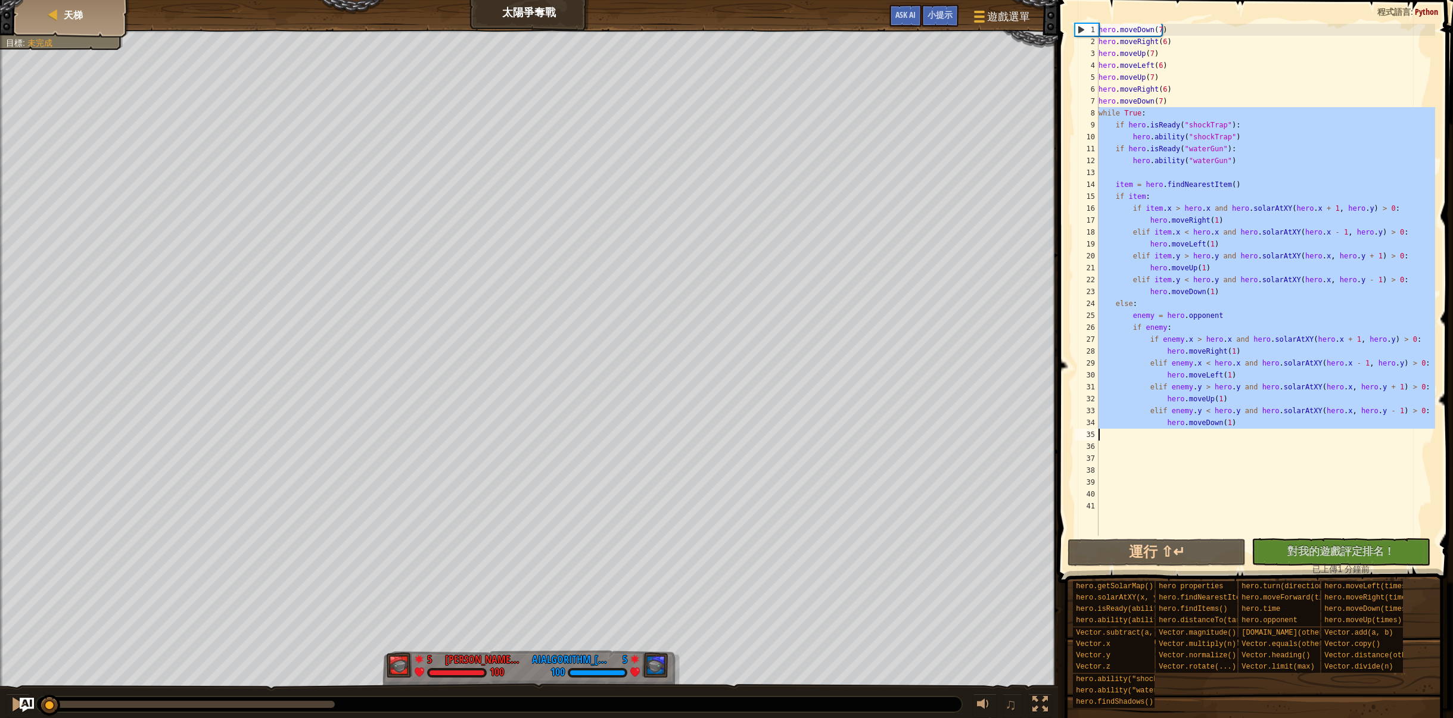
drag, startPoint x: 1121, startPoint y: 126, endPoint x: 1355, endPoint y: 427, distance: 380.8
click at [1355, 427] on div "1 2 3 4 5 6 7 8 9 10 11 12 13 14 15 16 17 18 19 20 21 22 23 24 25 26 27 28 29 3…" at bounding box center [1253, 280] width 363 height 512
type textarea "hero.moveDown(1)"
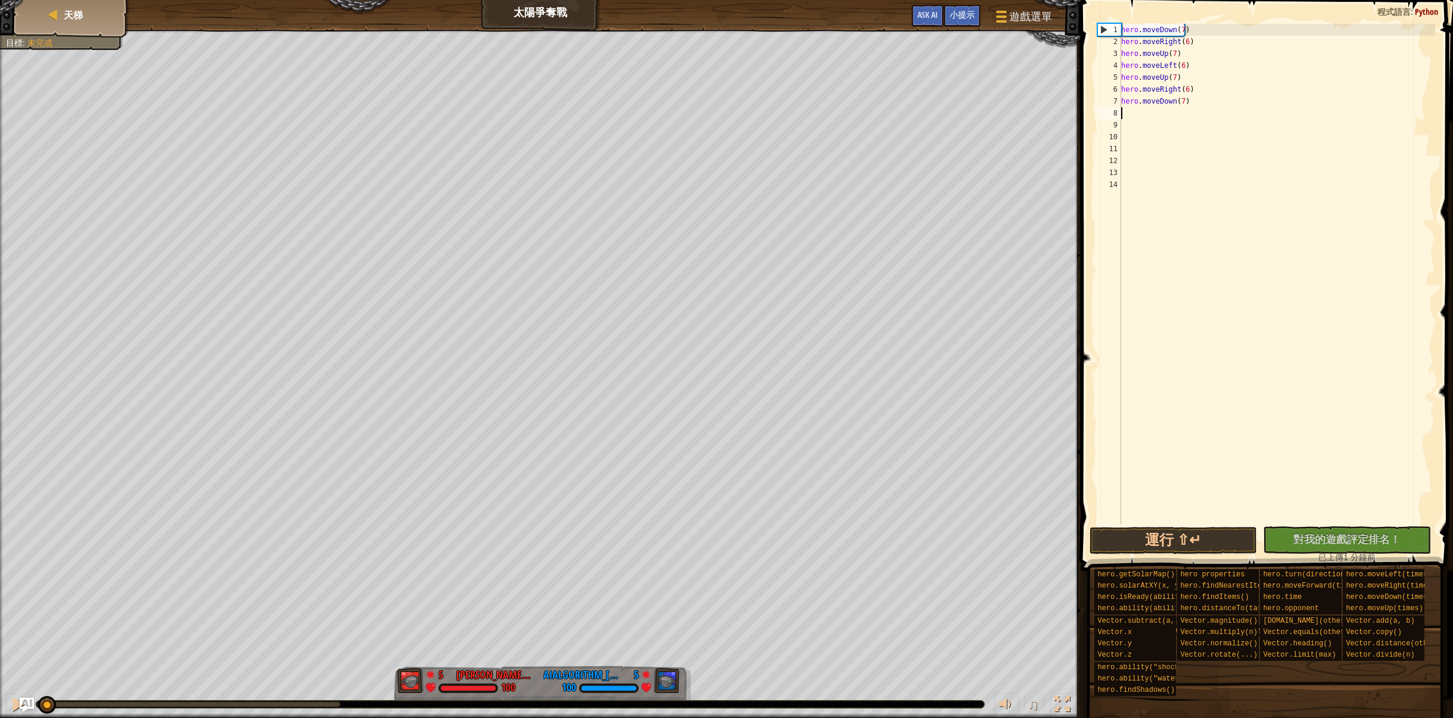
paste textarea "hero.moveDown(1)"
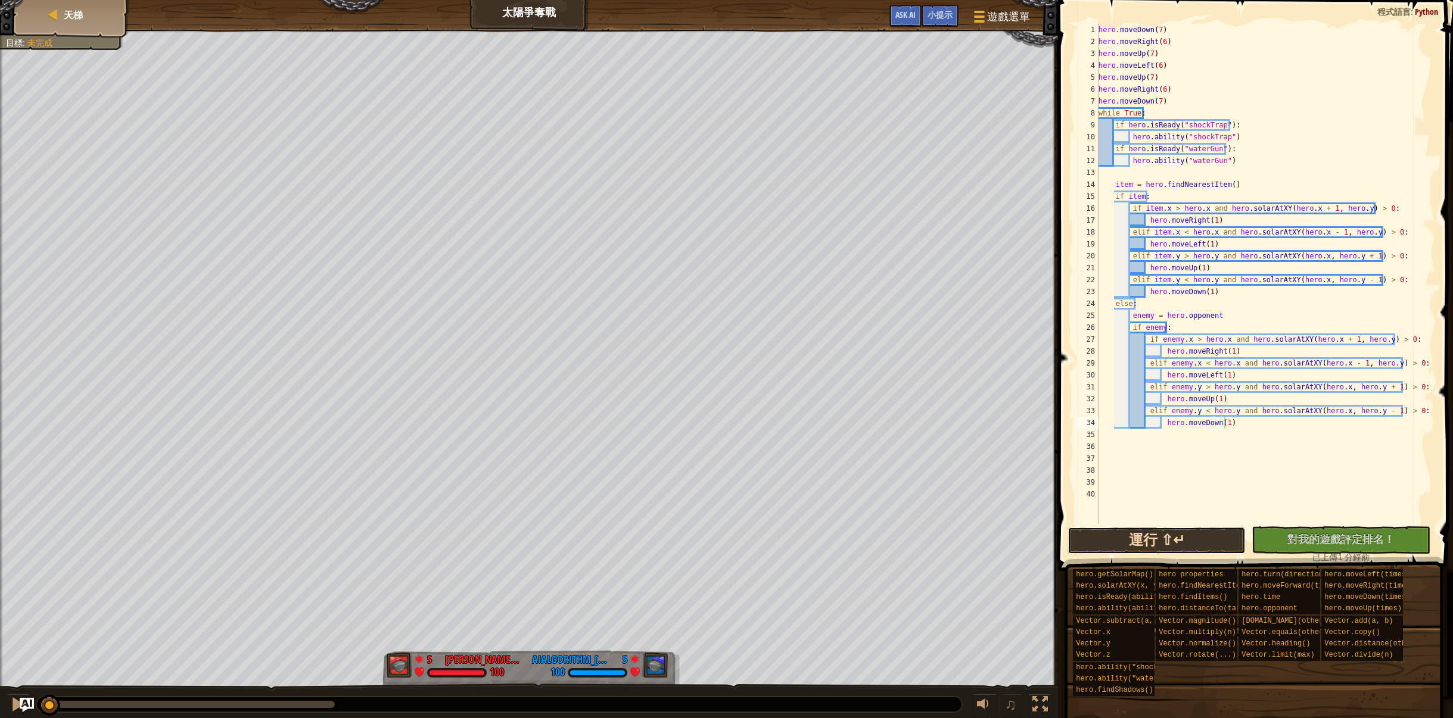
click at [1216, 536] on button "運行 ⇧↵" at bounding box center [1156, 540] width 179 height 27
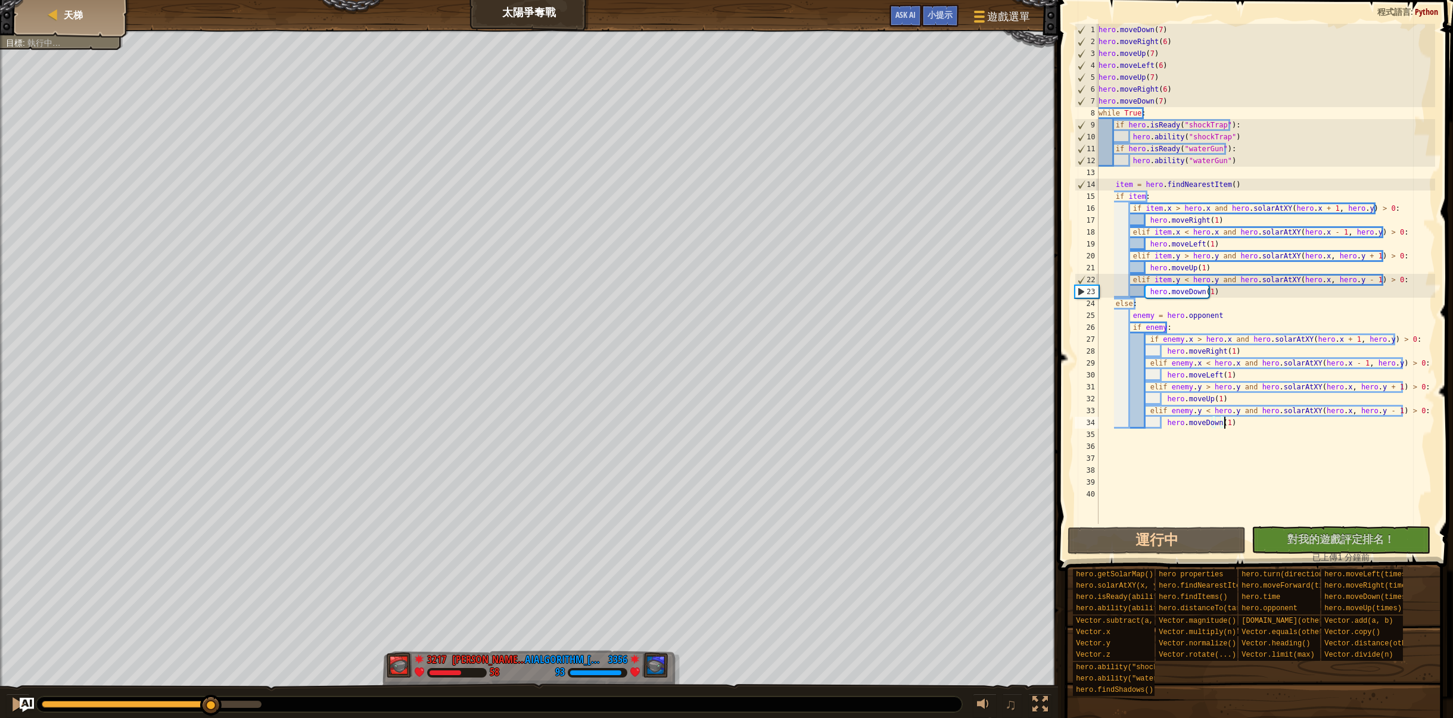
drag, startPoint x: 64, startPoint y: 704, endPoint x: 236, endPoint y: 714, distance: 173.0
click at [236, 714] on div "♫" at bounding box center [529, 702] width 1058 height 36
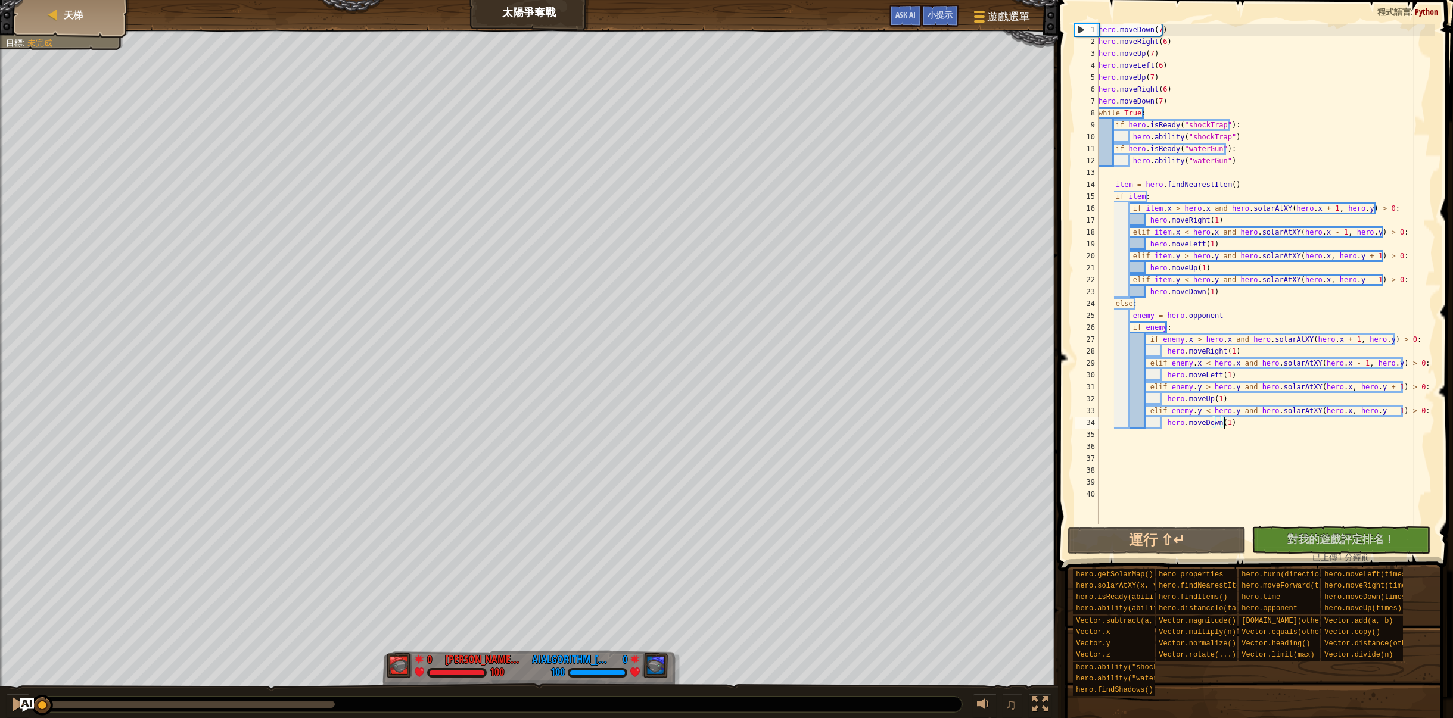
drag, startPoint x: 321, startPoint y: 702, endPoint x: 0, endPoint y: 632, distance: 328.5
click at [0, 632] on div "紅隊贏了。 目標 : 未完成 0 何定宇 Harry 100 0 AIAlgorithm_徐心陈_ 100 ♫ Hero 100 score: No scor…" at bounding box center [726, 375] width 1453 height 690
click at [15, 701] on div at bounding box center [17, 704] width 15 height 15
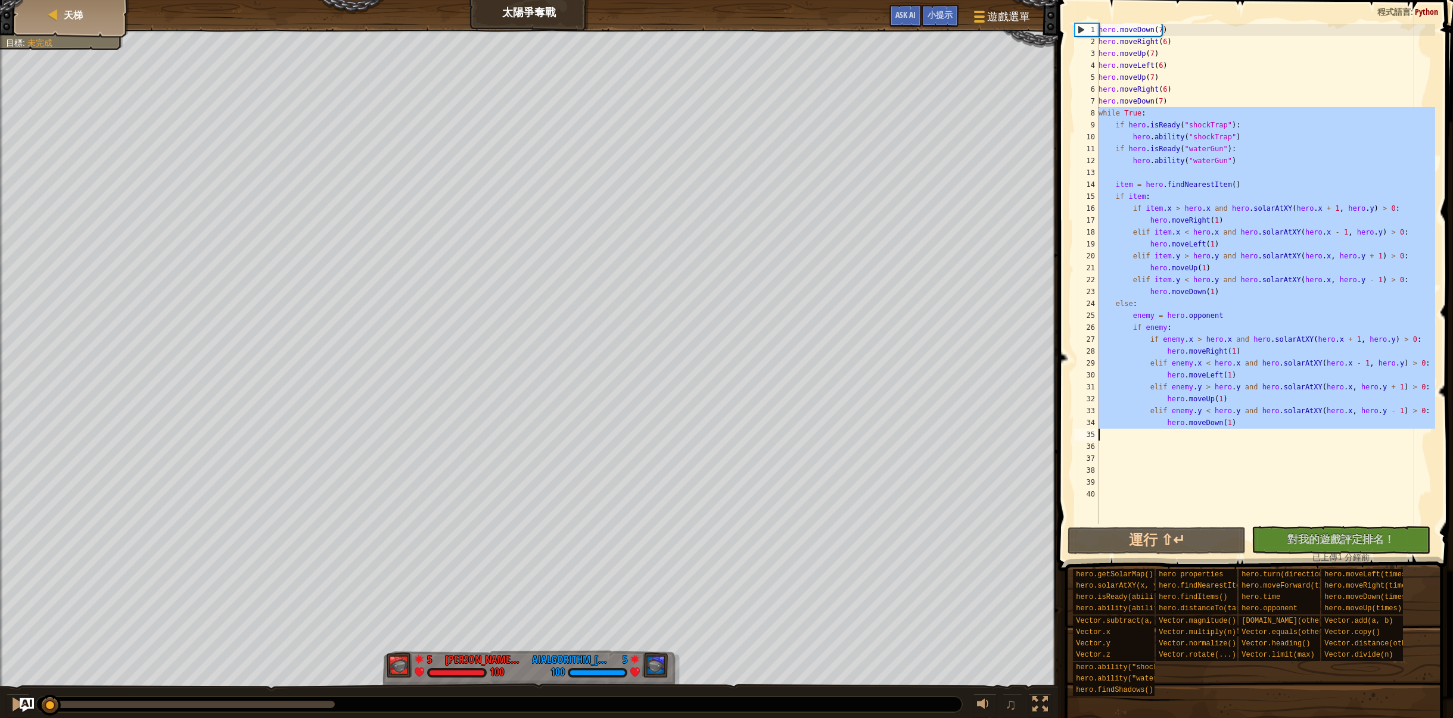
drag, startPoint x: 1098, startPoint y: 114, endPoint x: 1393, endPoint y: 437, distance: 437.2
click at [1393, 437] on div "hero.moveDown(1) 1 2 3 4 5 6 7 8 9 10 11 12 13 14 15 16 17 18 19 20 21 22 23 24…" at bounding box center [1253, 274] width 363 height 500
type textarea "hero.moveDown(1)"
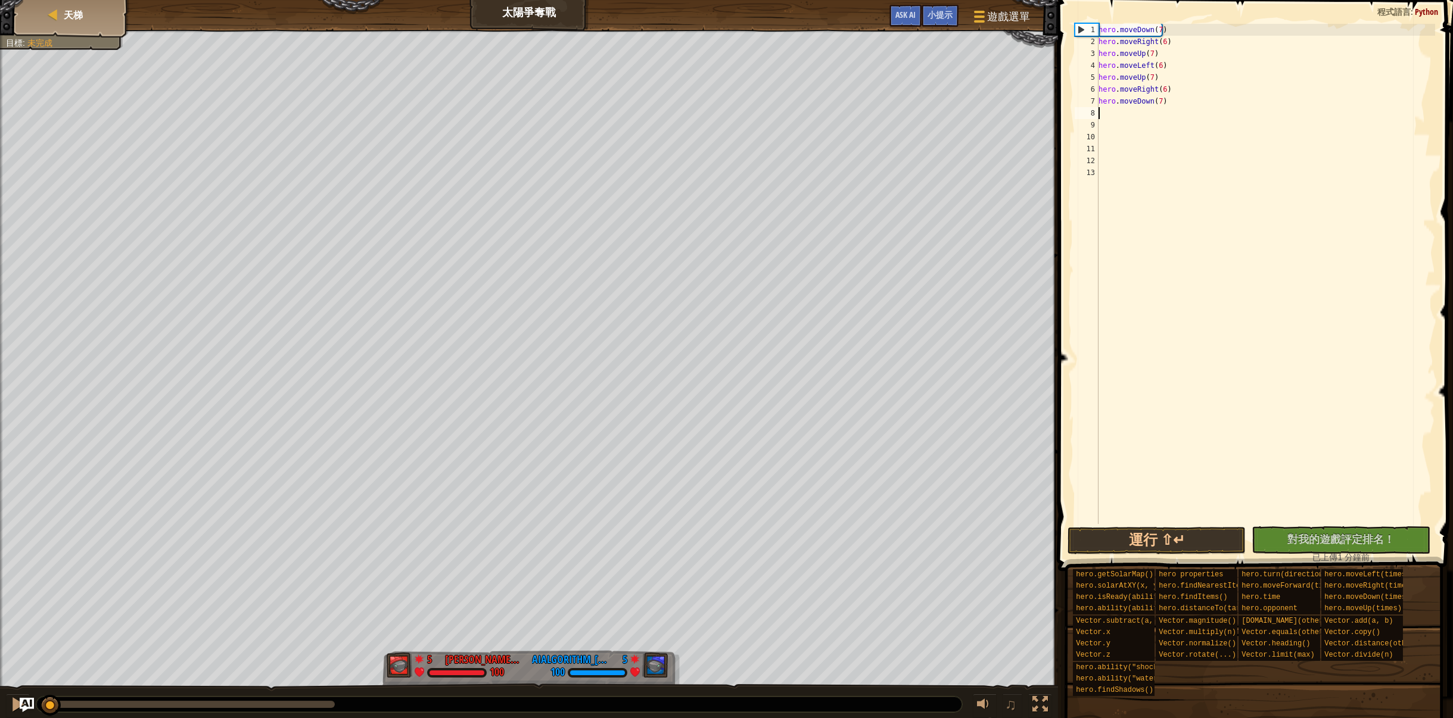
paste textarea "hero.moveDown(1)"
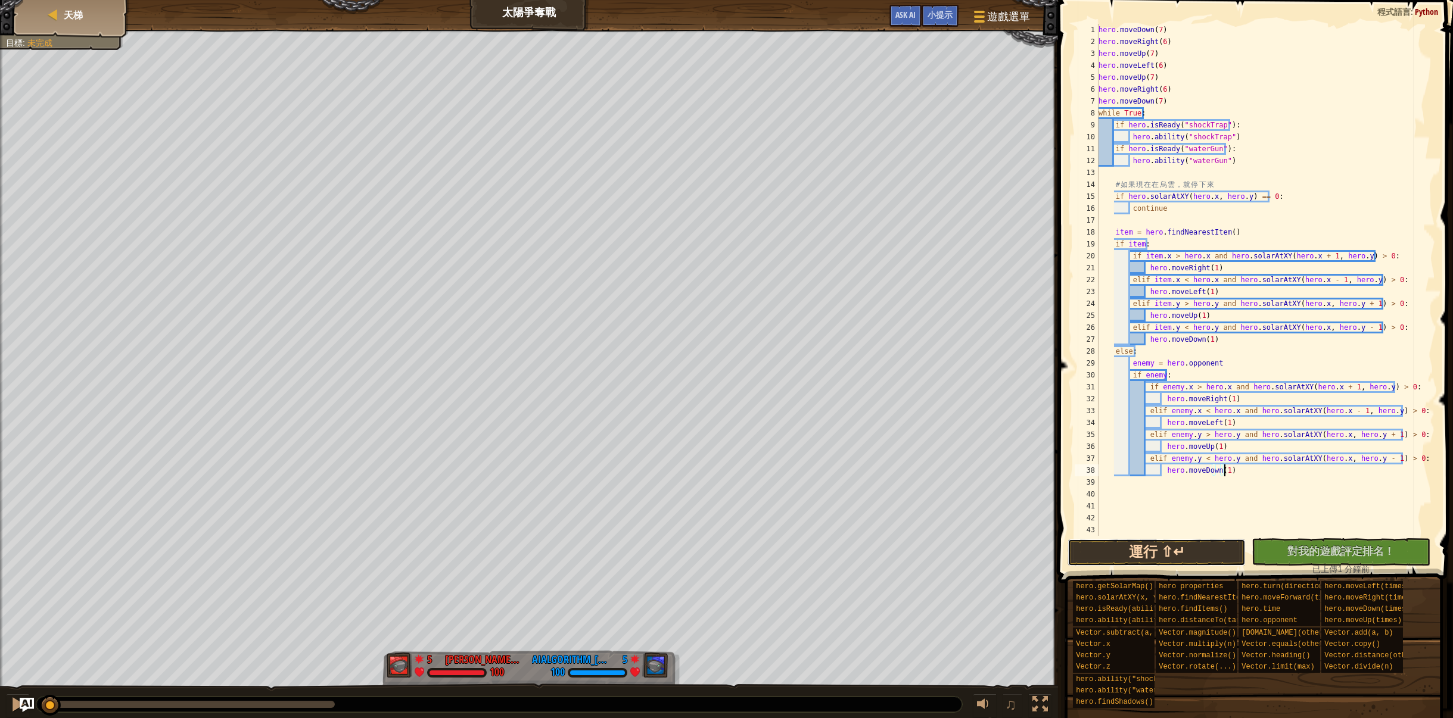
click at [1210, 559] on button "運行 ⇧↵" at bounding box center [1156, 552] width 179 height 27
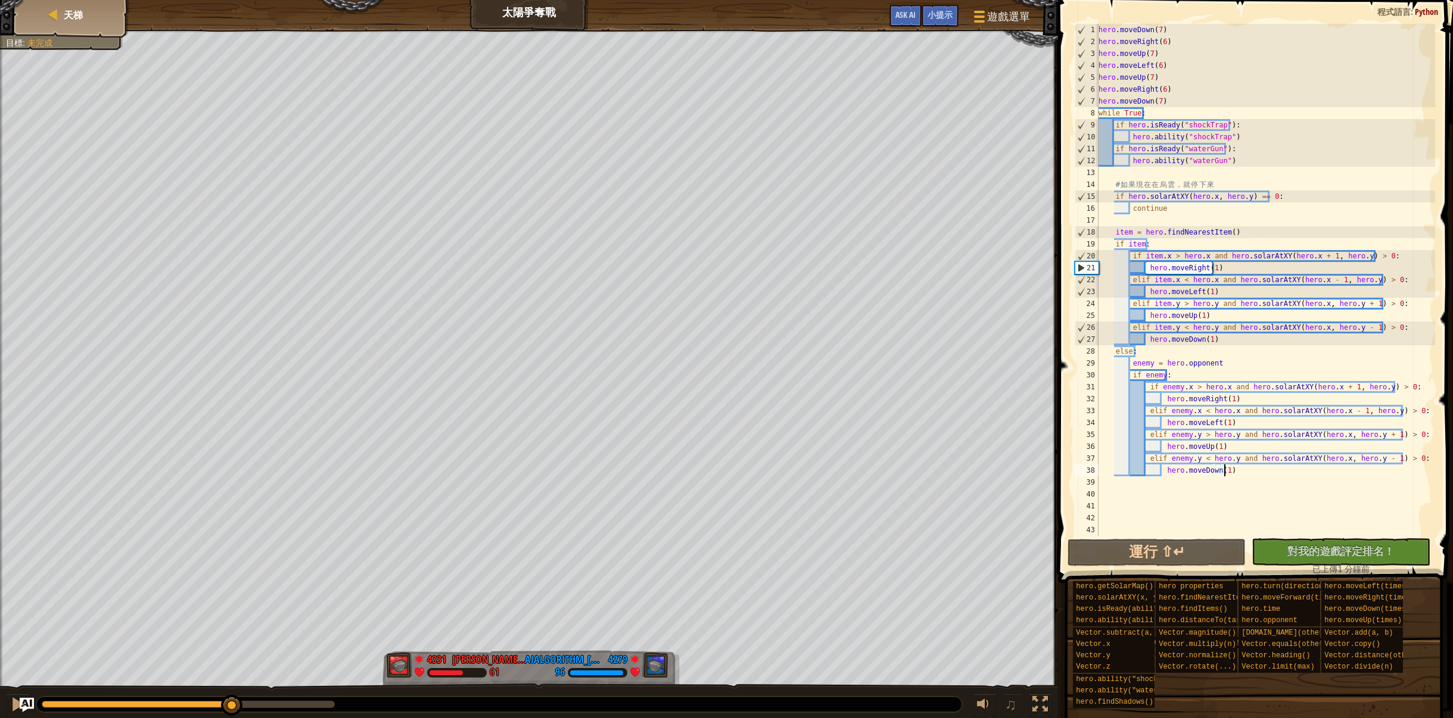
click at [225, 572] on div "紅隊贏了。 目標 : 未完成 4331 何定宇 Harry 61 4279 AIAlgorithm_徐心陈_ 96 ♫ Hero 61 score: No s…" at bounding box center [726, 375] width 1453 height 690
click at [10, 700] on div at bounding box center [17, 704] width 15 height 15
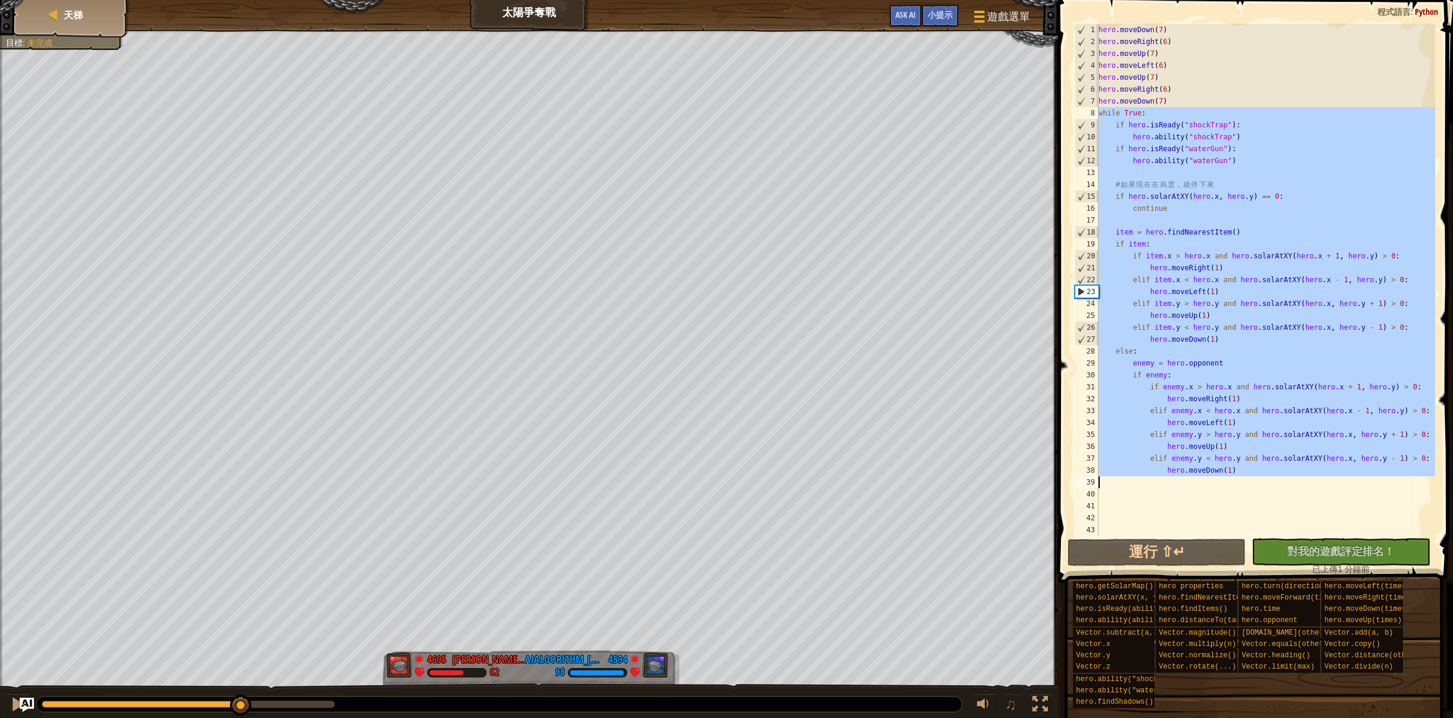
drag, startPoint x: 1096, startPoint y: 111, endPoint x: 1436, endPoint y: 478, distance: 499.9
click at [1436, 478] on div "hero.moveDown(1) 1 2 3 4 5 6 7 8 9 10 11 12 13 14 15 16 17 18 19 20 21 22 23 24…" at bounding box center [1253, 315] width 398 height 618
type textarea "hero.moveDown(1)"
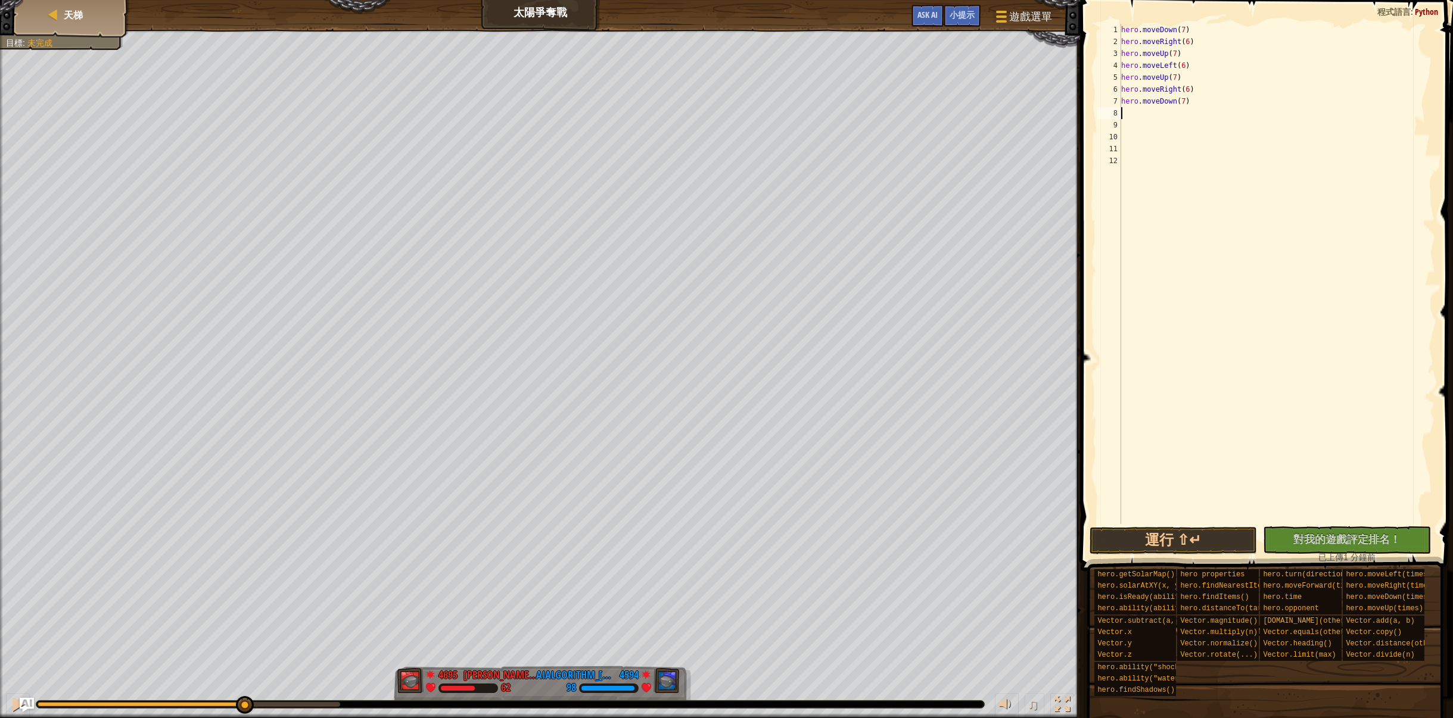
paste textarea "hero.moveDown(1)"
type textarea "hero.moveDown(1)"
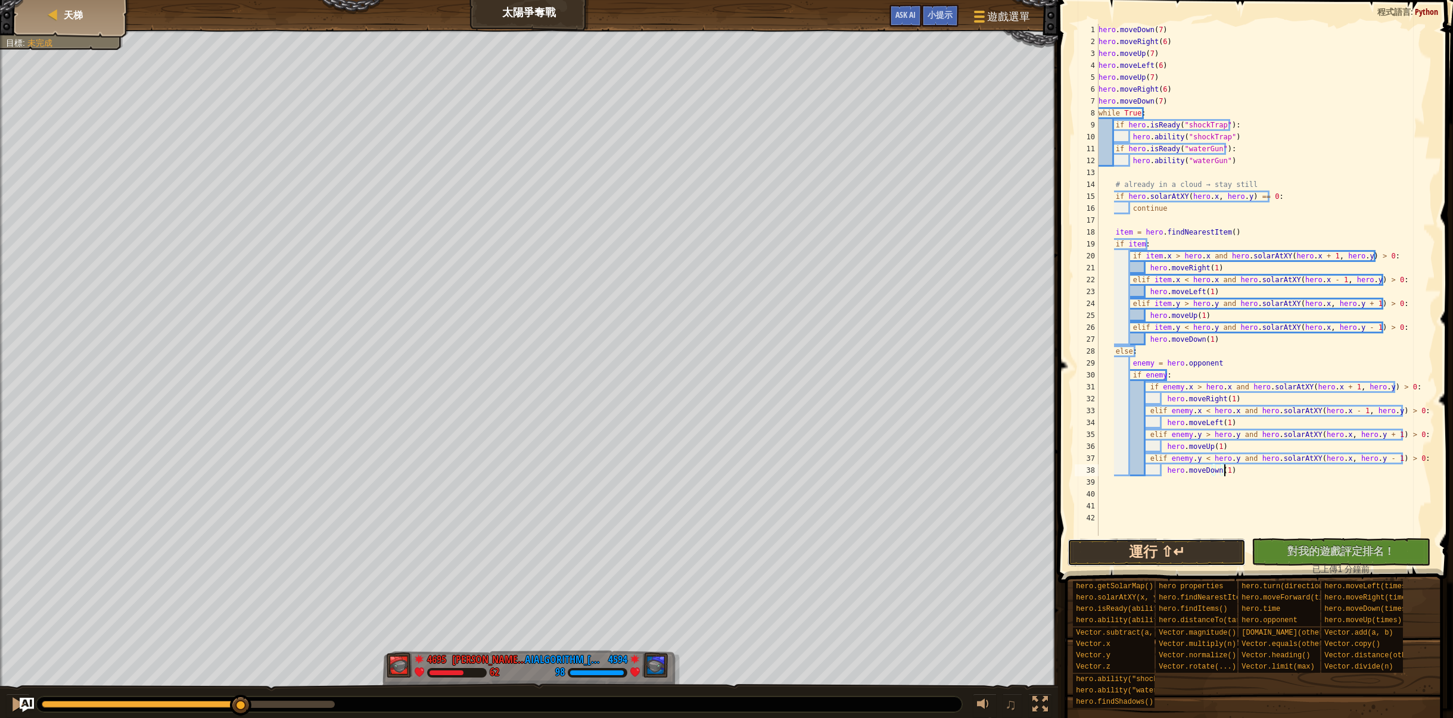
click at [1184, 541] on button "運行 ⇧↵" at bounding box center [1156, 552] width 179 height 27
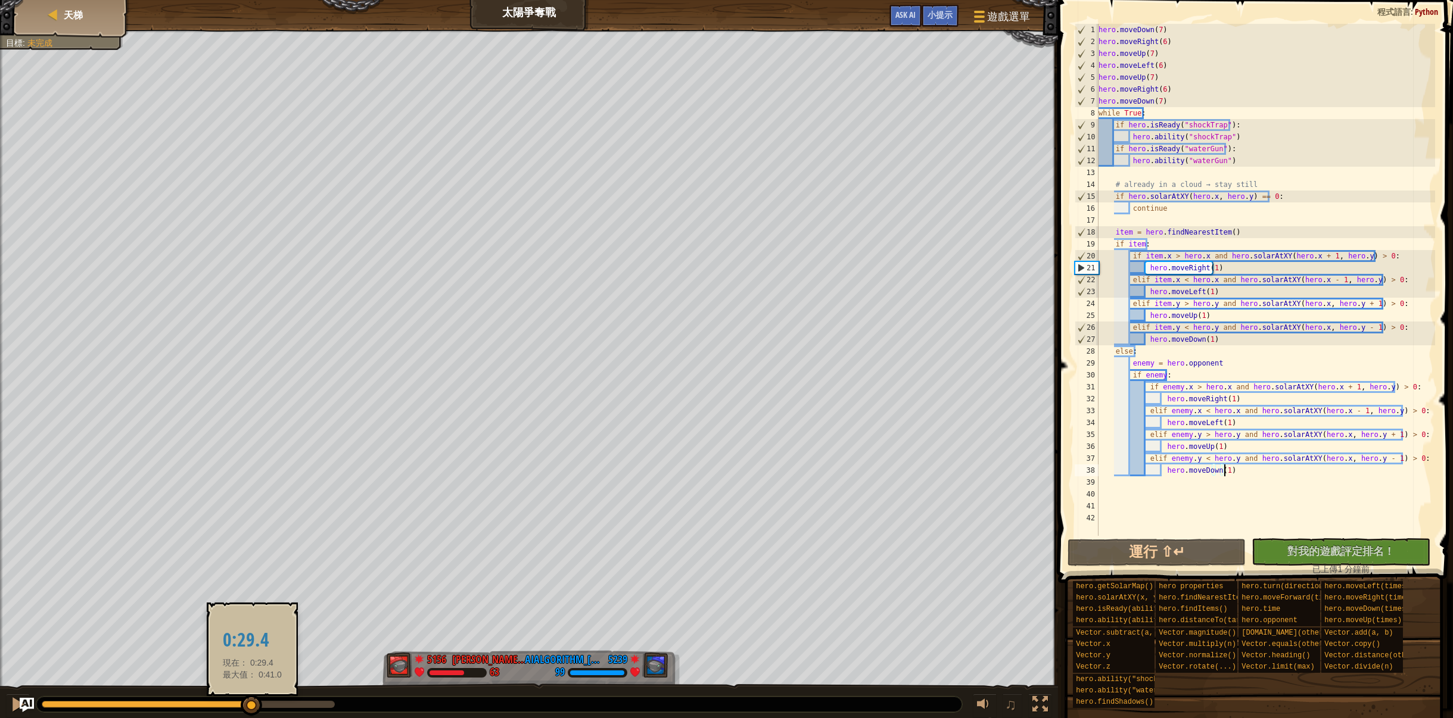
drag, startPoint x: 269, startPoint y: 701, endPoint x: 252, endPoint y: 715, distance: 22.0
click at [252, 715] on div at bounding box center [251, 705] width 21 height 21
click at [14, 700] on div at bounding box center [17, 704] width 15 height 15
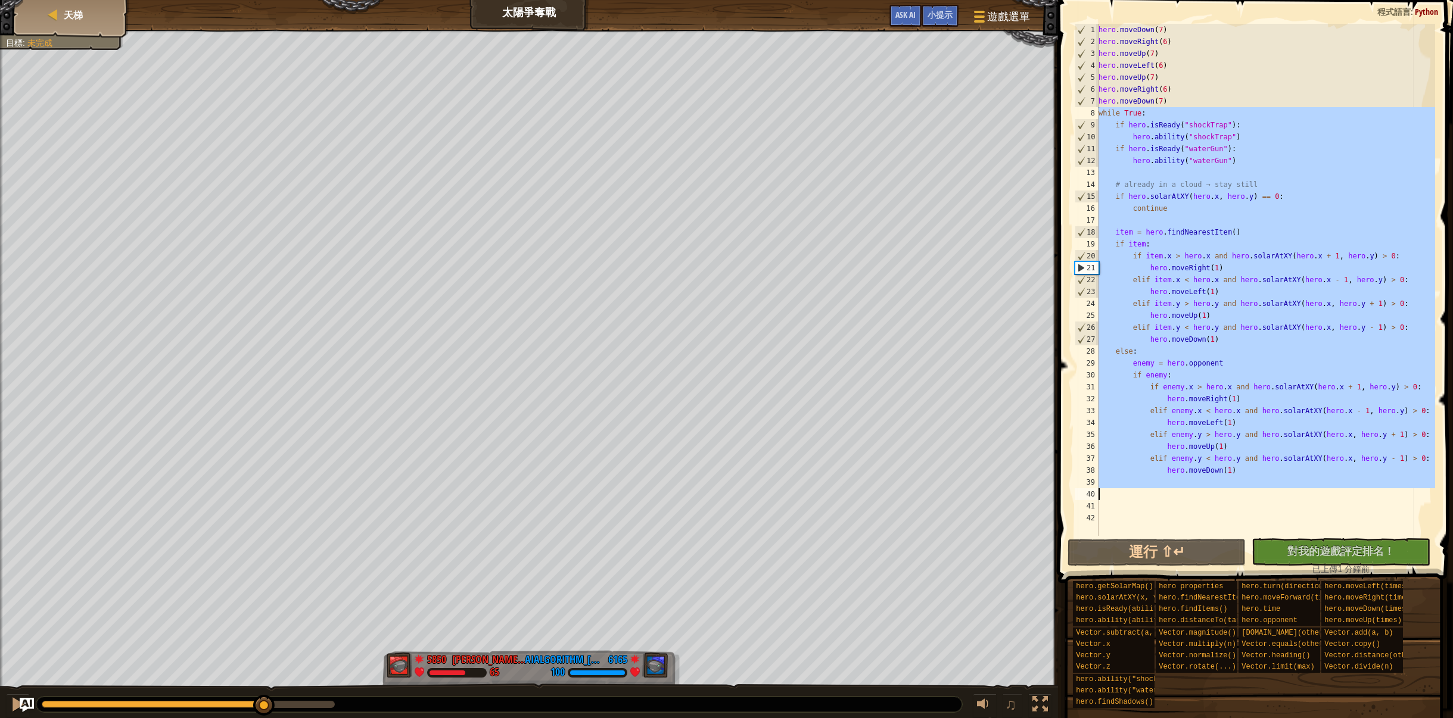
drag, startPoint x: 1095, startPoint y: 112, endPoint x: 1394, endPoint y: 497, distance: 487.0
click at [1394, 497] on div "hero.moveDown(1) 1 2 3 4 5 6 7 8 9 10 11 12 13 14 15 16 17 18 19 20 21 22 23 24…" at bounding box center [1253, 280] width 363 height 512
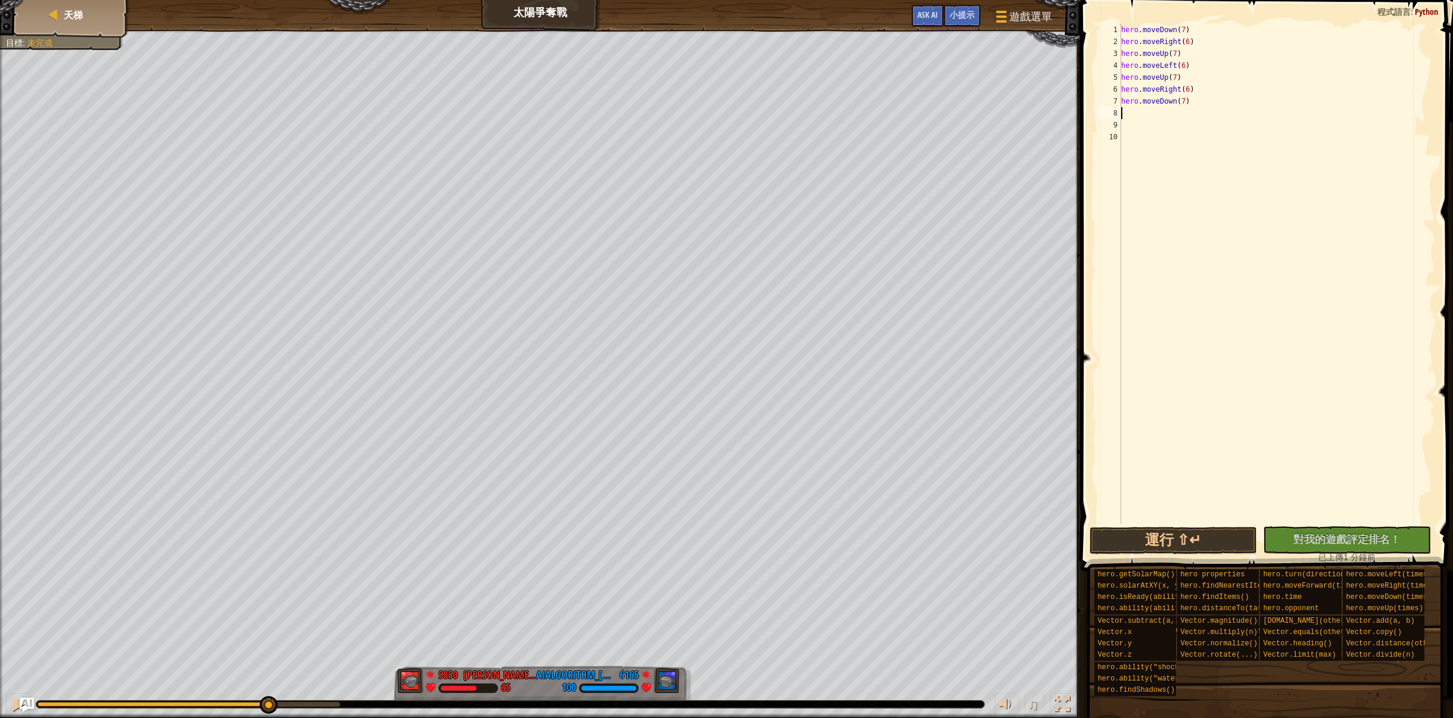
paste textarea "hero.moveDown(1)"
type textarea "hero.moveDown(1)"
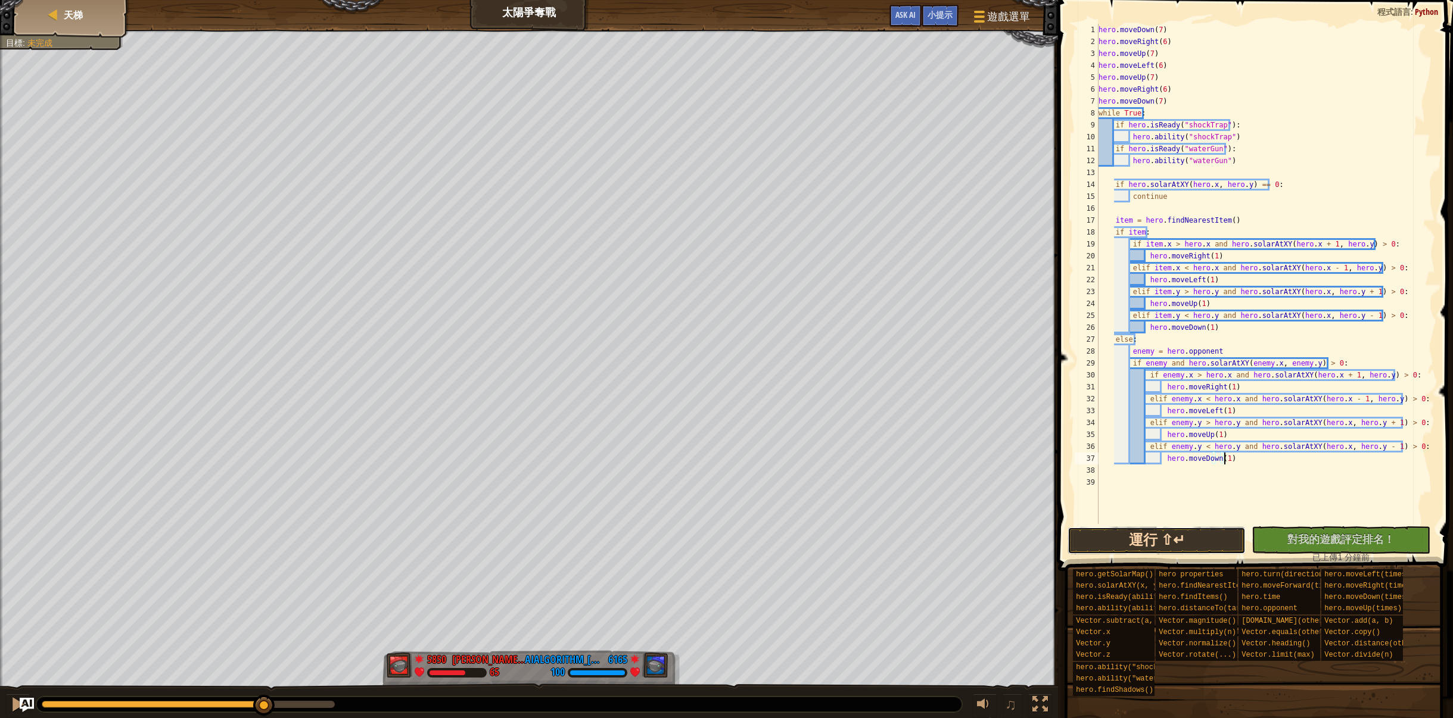
click at [1200, 546] on button "運行 ⇧↵" at bounding box center [1156, 540] width 179 height 27
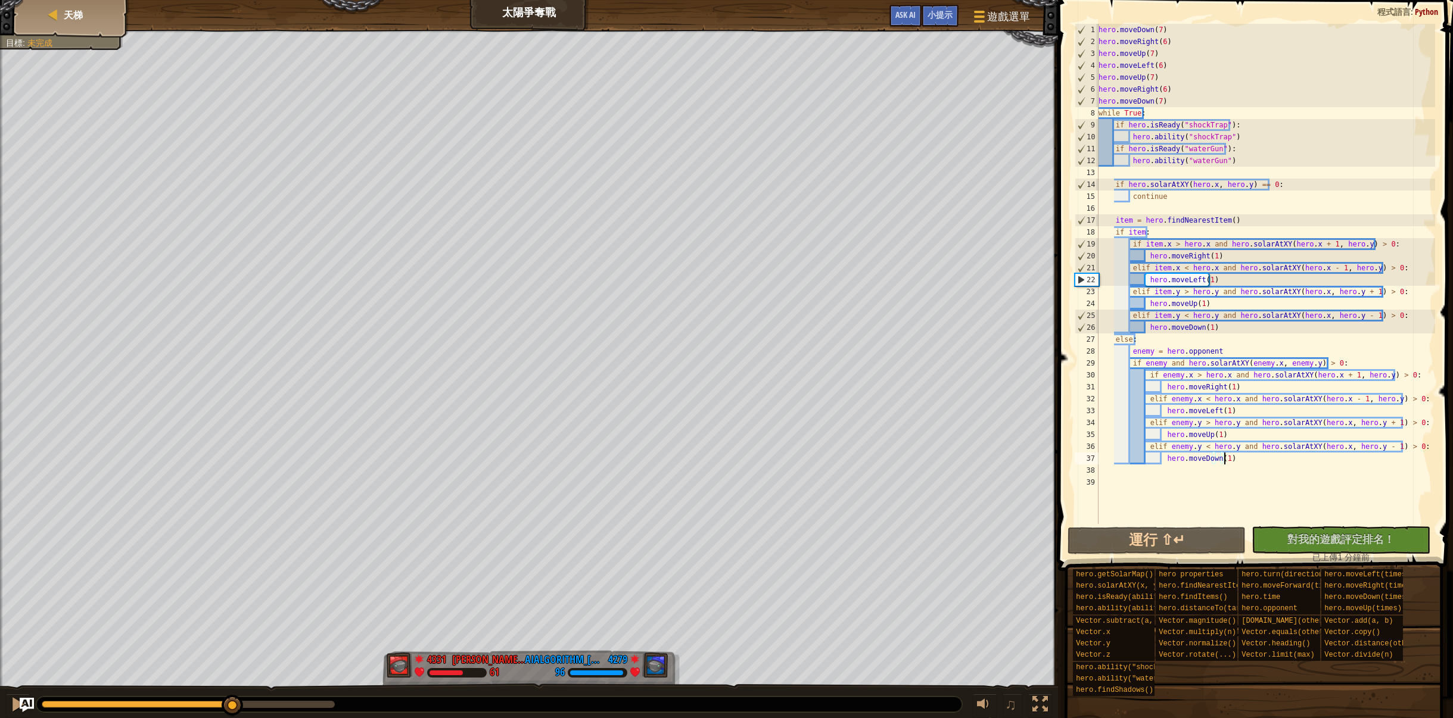
click at [196, 681] on div "紅隊贏了。 目標 : 未完成 4331 何定宇 Harry 61 4279 AIAlgorithm_徐心陈_ 96 ♫ Hero 61 score: No s…" at bounding box center [726, 375] width 1453 height 690
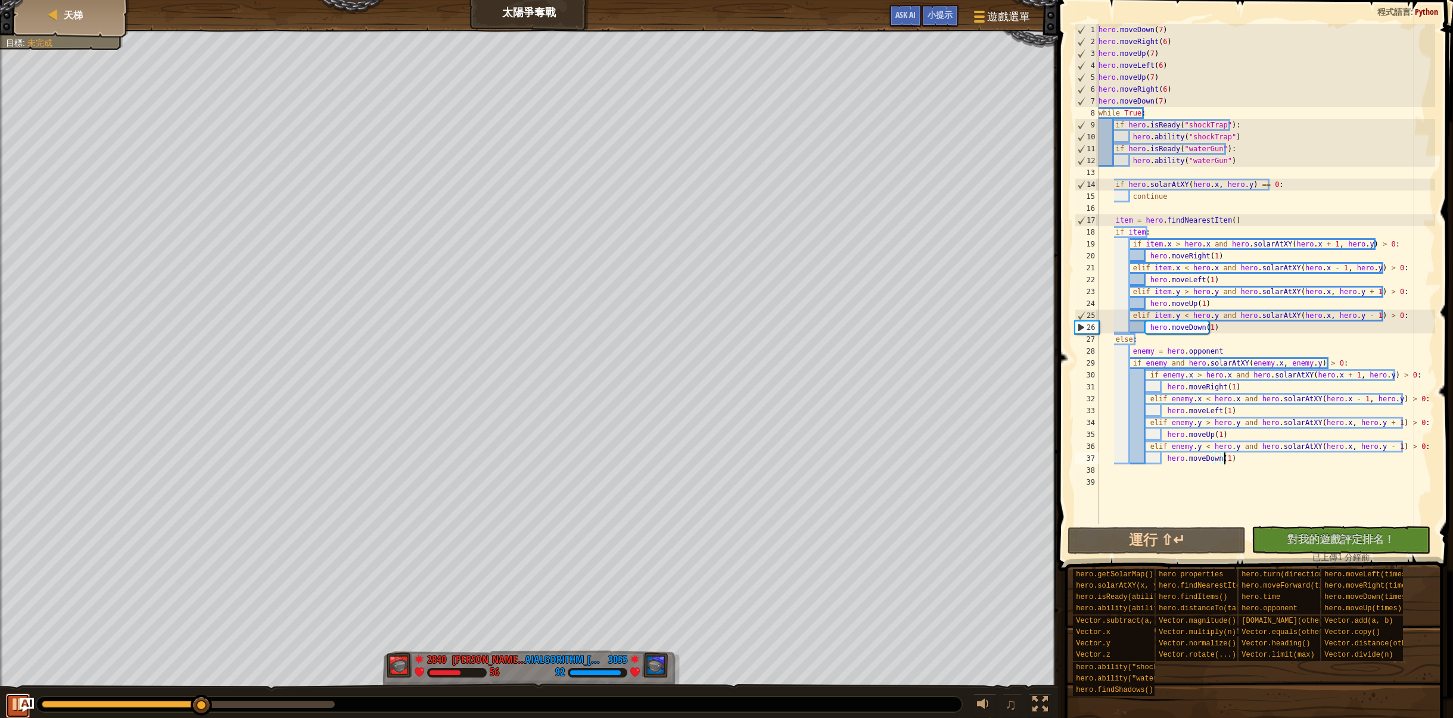
click at [10, 702] on div at bounding box center [17, 704] width 15 height 15
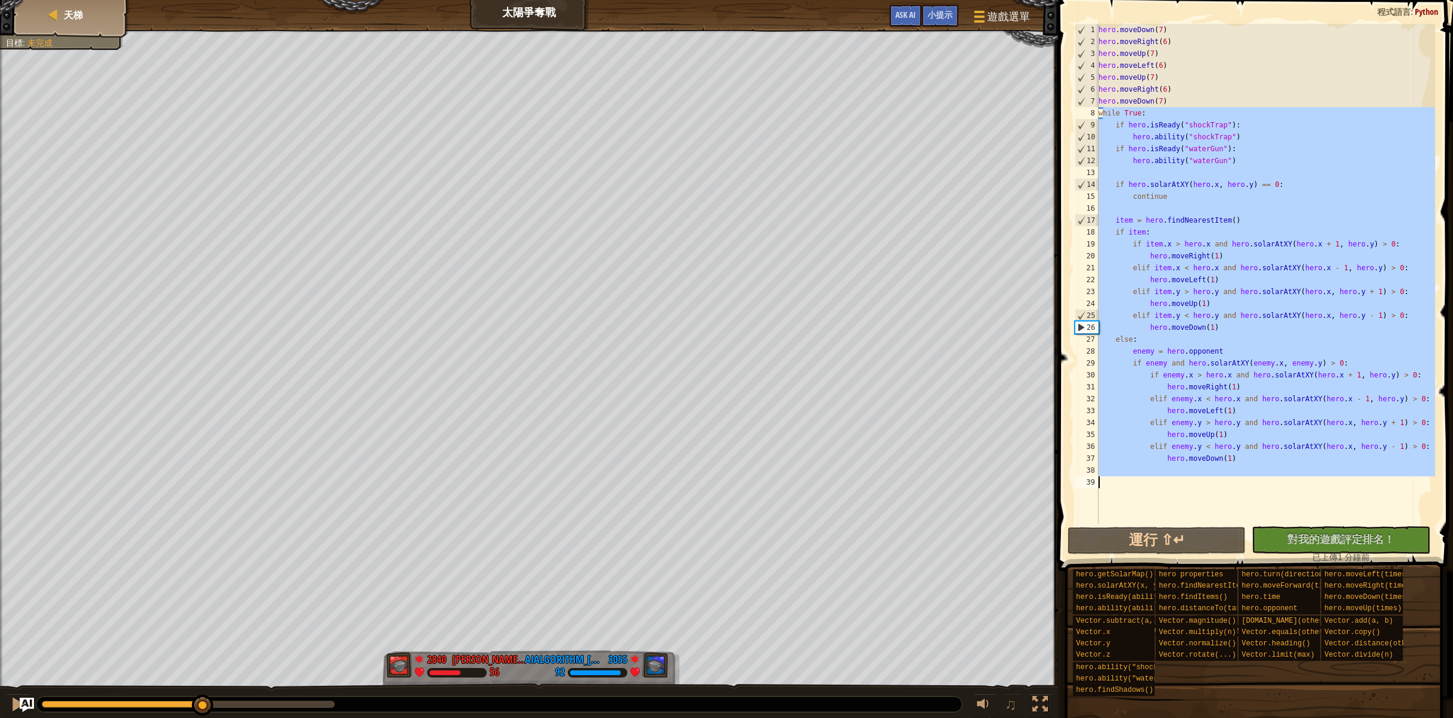
drag, startPoint x: 1102, startPoint y: 117, endPoint x: 1440, endPoint y: 499, distance: 509.8
click at [1440, 499] on div "hero.moveDown(1) 1 2 3 4 5 6 7 8 9 10 11 12 13 14 15 16 17 18 19 20 21 22 23 24…" at bounding box center [1253, 309] width 398 height 606
type textarea "w"
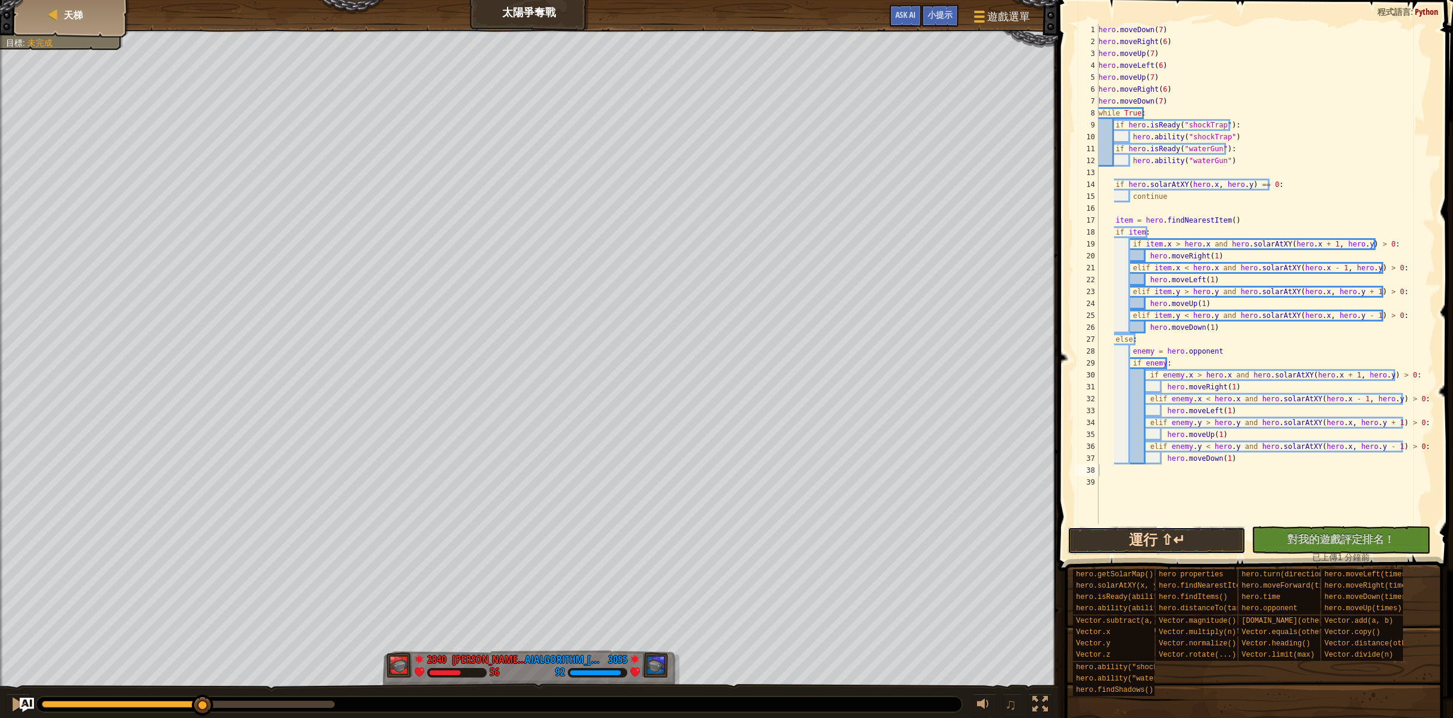
click at [1202, 543] on button "運行 ⇧↵" at bounding box center [1156, 540] width 179 height 27
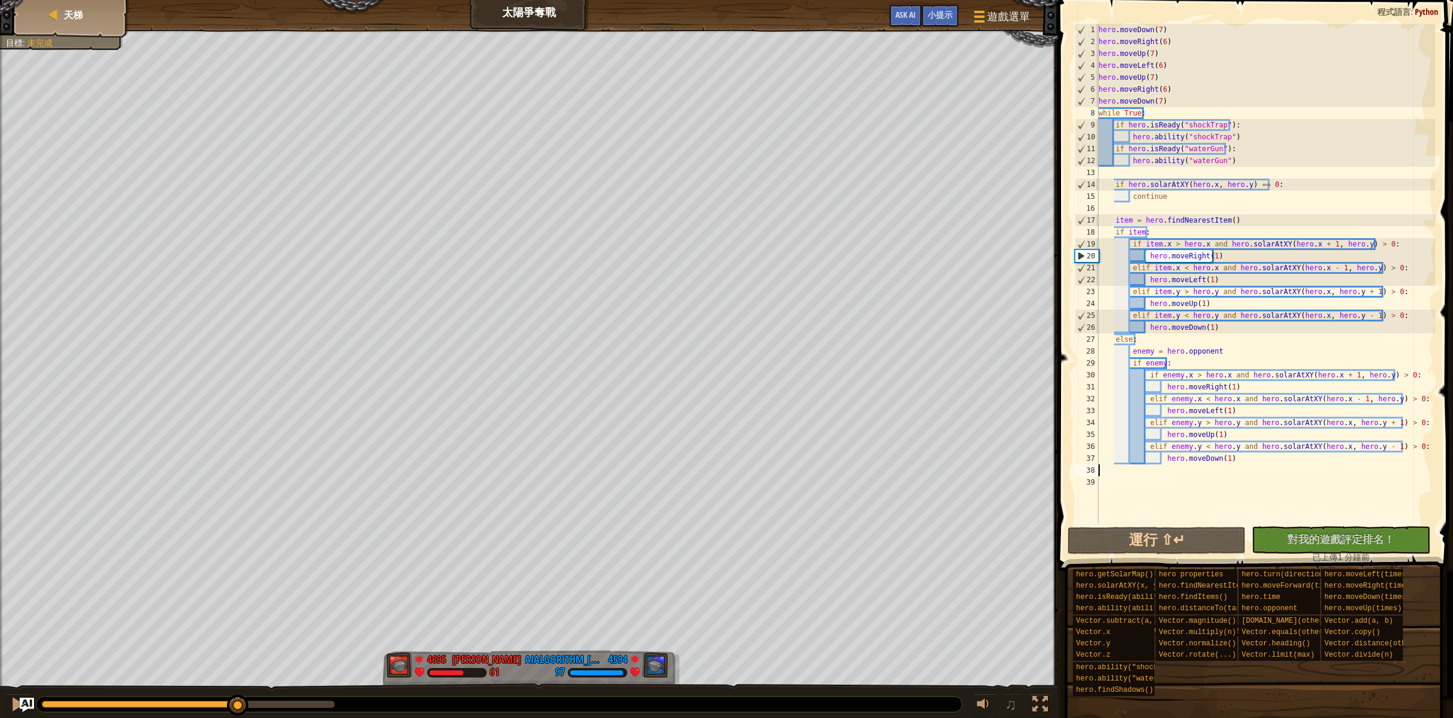
click at [219, 0] on html "天梯 太陽爭奪戰 遊戲選單 完成 小提示 Ask AI 1 ההההההההההההההההההההההההההההההההההההההההההההההההה…" at bounding box center [726, 0] width 1453 height 0
click at [12, 702] on div at bounding box center [17, 704] width 15 height 15
click at [1112, 218] on div "hero . moveDown ( 7 ) hero . moveRight ( 6 ) hero . moveUp ( 7 ) hero . moveLef…" at bounding box center [1265, 286] width 339 height 524
type textarea "item = hero.findNearestItem()"
click at [1113, 219] on div "hero . moveDown ( 7 ) hero . moveRight ( 6 ) hero . moveUp ( 7 ) hero . moveLef…" at bounding box center [1265, 286] width 339 height 524
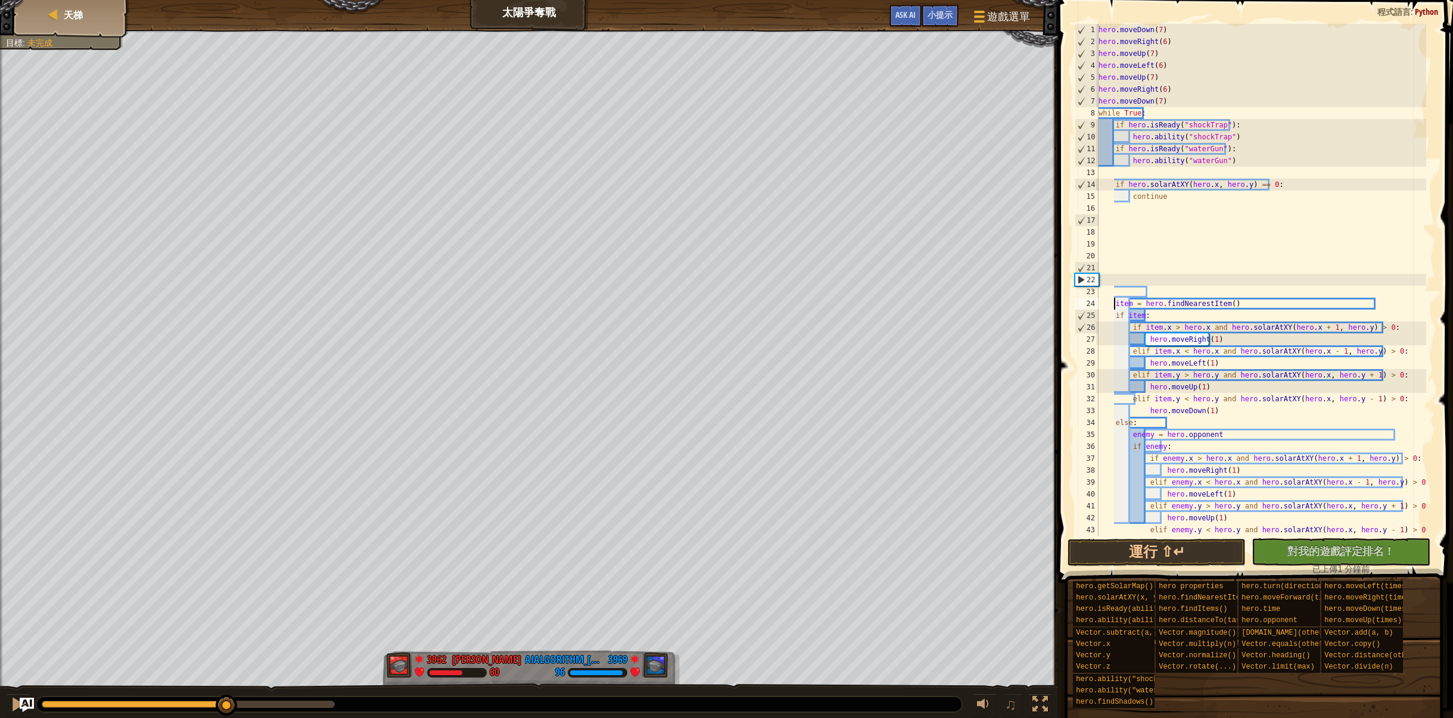
click at [1114, 222] on div "hero . moveDown ( 7 ) hero . moveRight ( 6 ) hero . moveUp ( 7 ) hero . moveLef…" at bounding box center [1261, 292] width 330 height 536
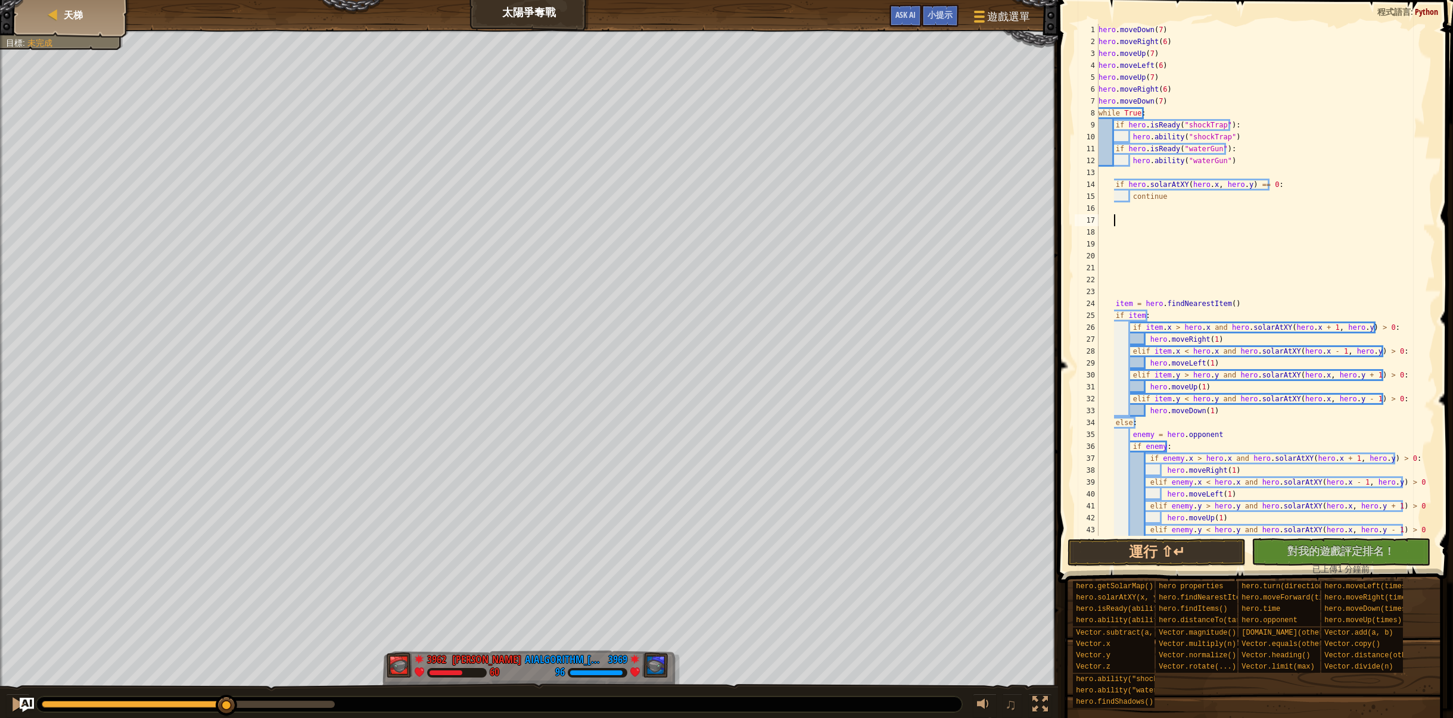
paste textarea
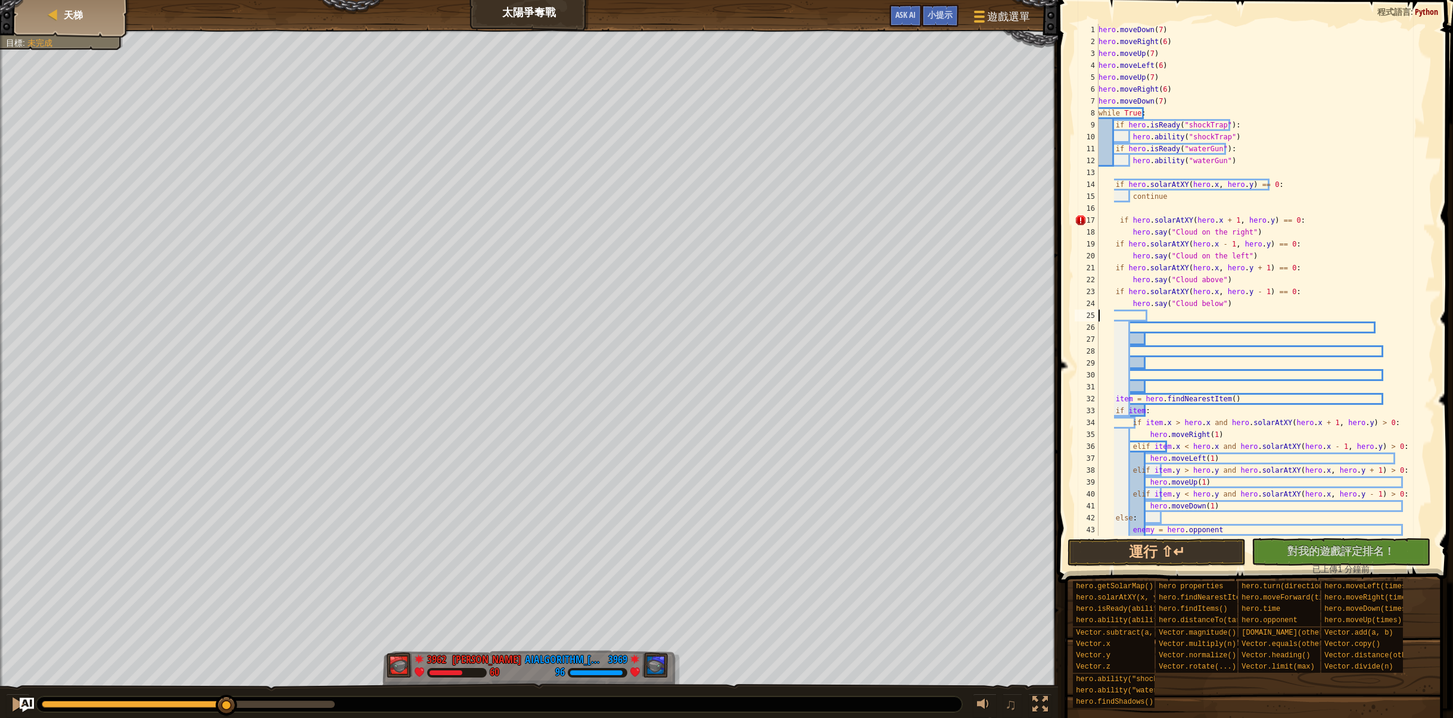
click at [1118, 220] on div "hero . moveDown ( 7 ) hero . moveRight ( 6 ) hero . moveUp ( 7 ) hero . moveLef…" at bounding box center [1261, 292] width 330 height 536
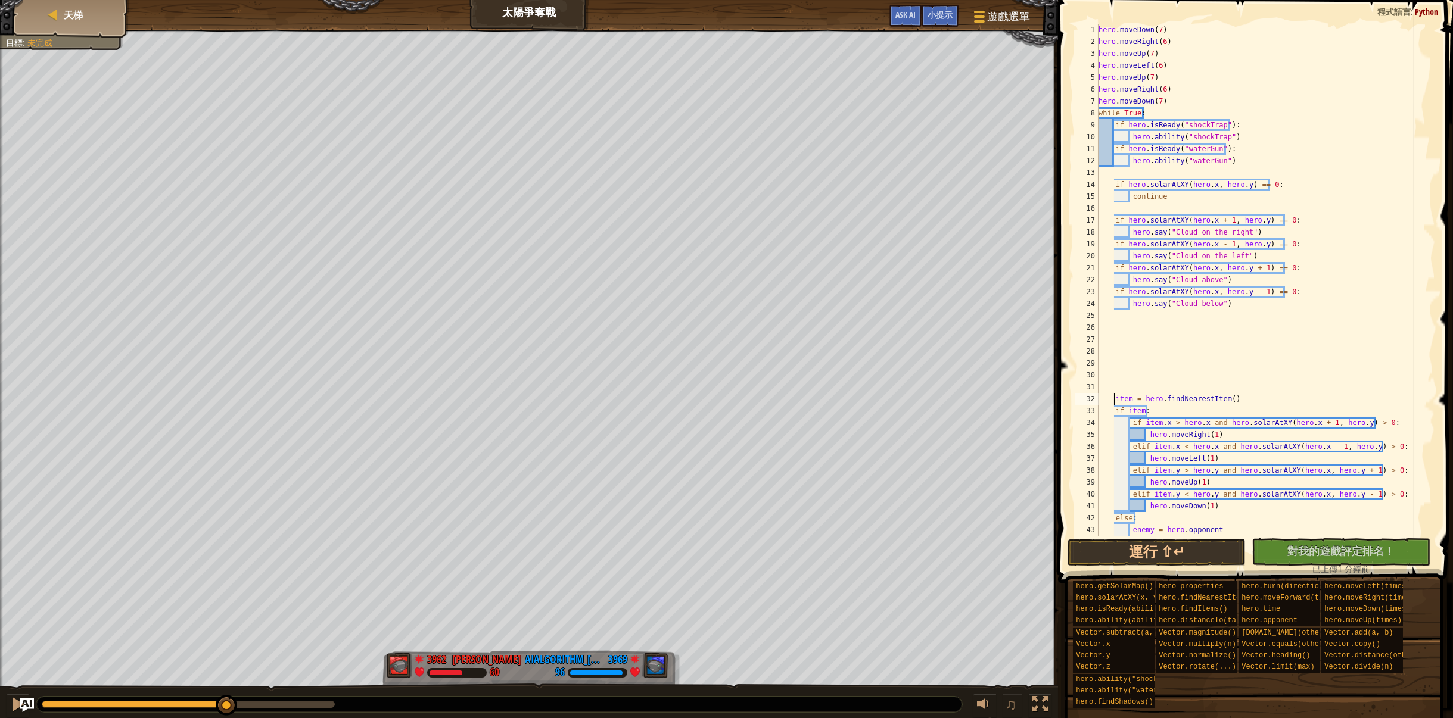
click at [1114, 398] on div "hero . moveDown ( 7 ) hero . moveRight ( 6 ) hero . moveUp ( 7 ) hero . moveLef…" at bounding box center [1261, 292] width 330 height 536
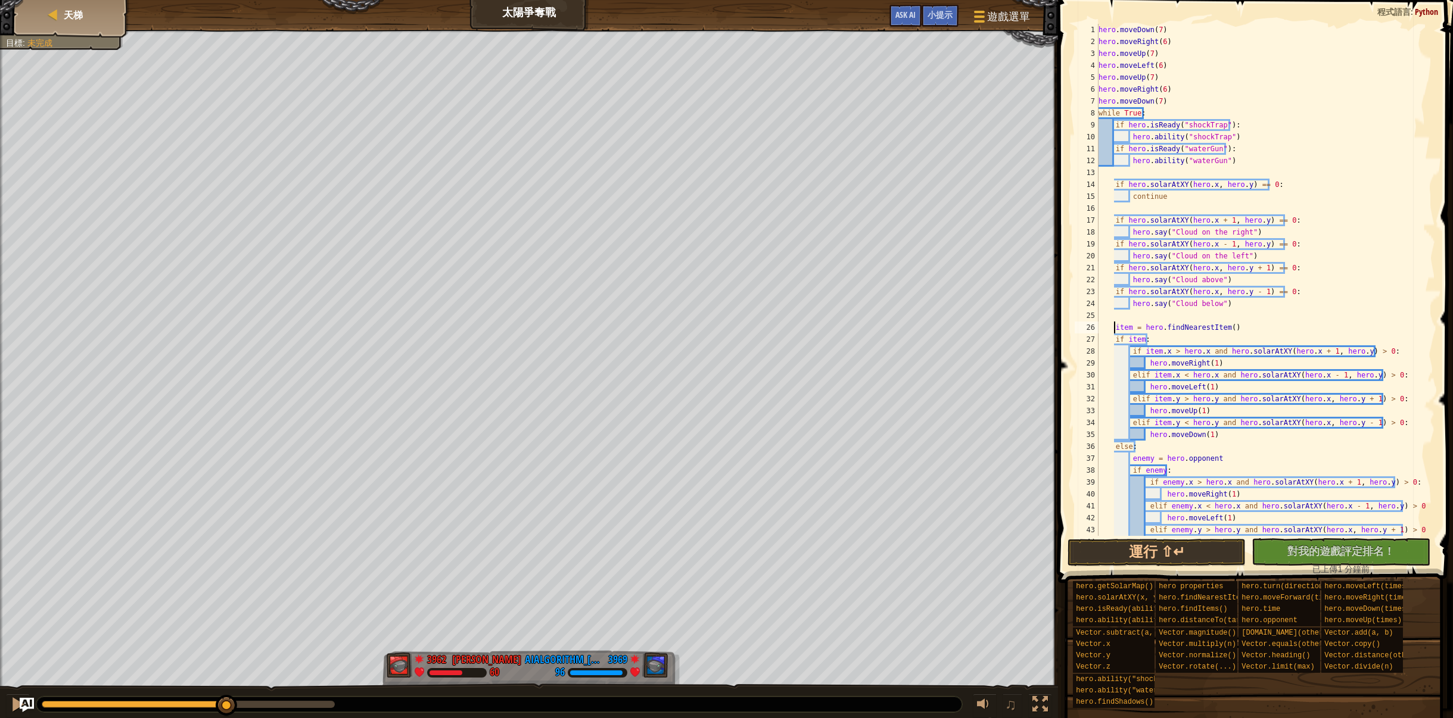
type textarea "item = hero.findNearestItem()"
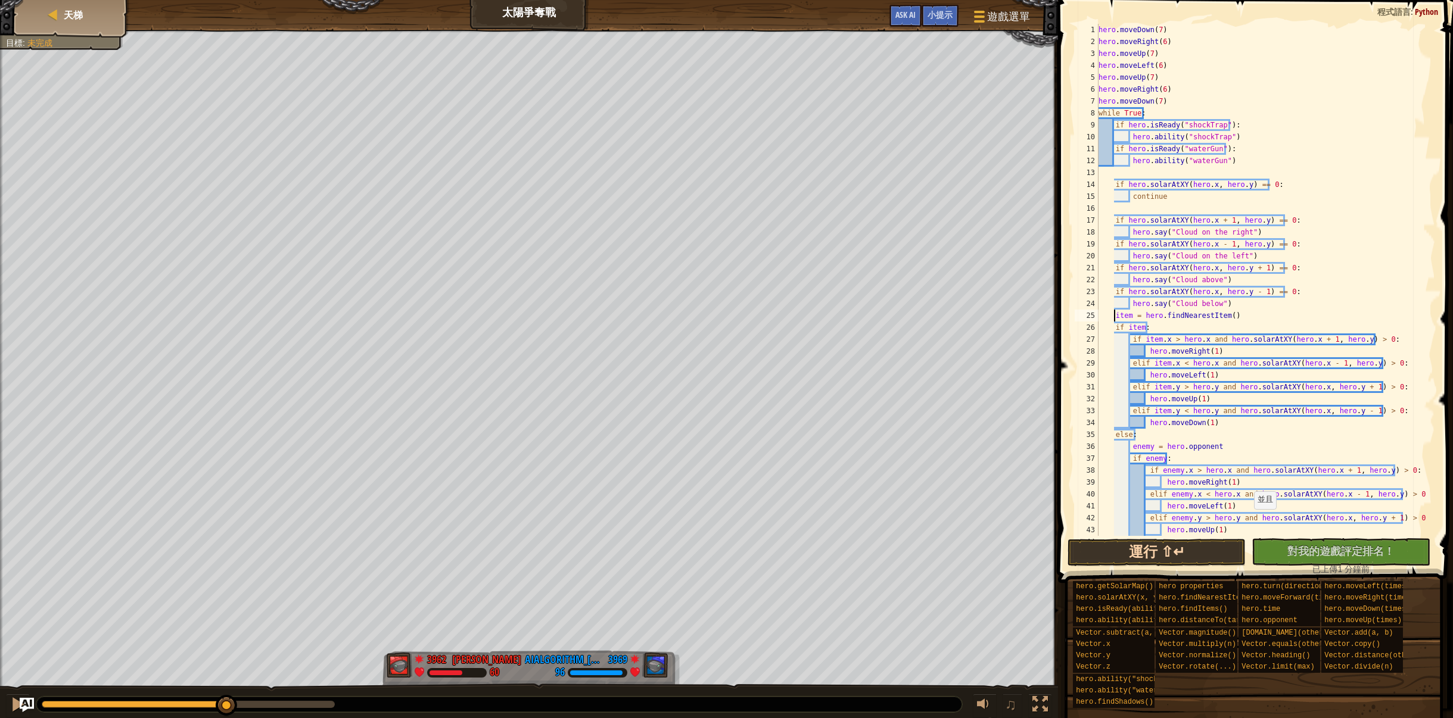
click at [1190, 543] on div "1 2 3 4 5 6 7 8 9 10 11 12 13 14 15 16 17 18 19 20 21 22 23 24 25 26 27 28 29 3…" at bounding box center [1253, 315] width 398 height 618
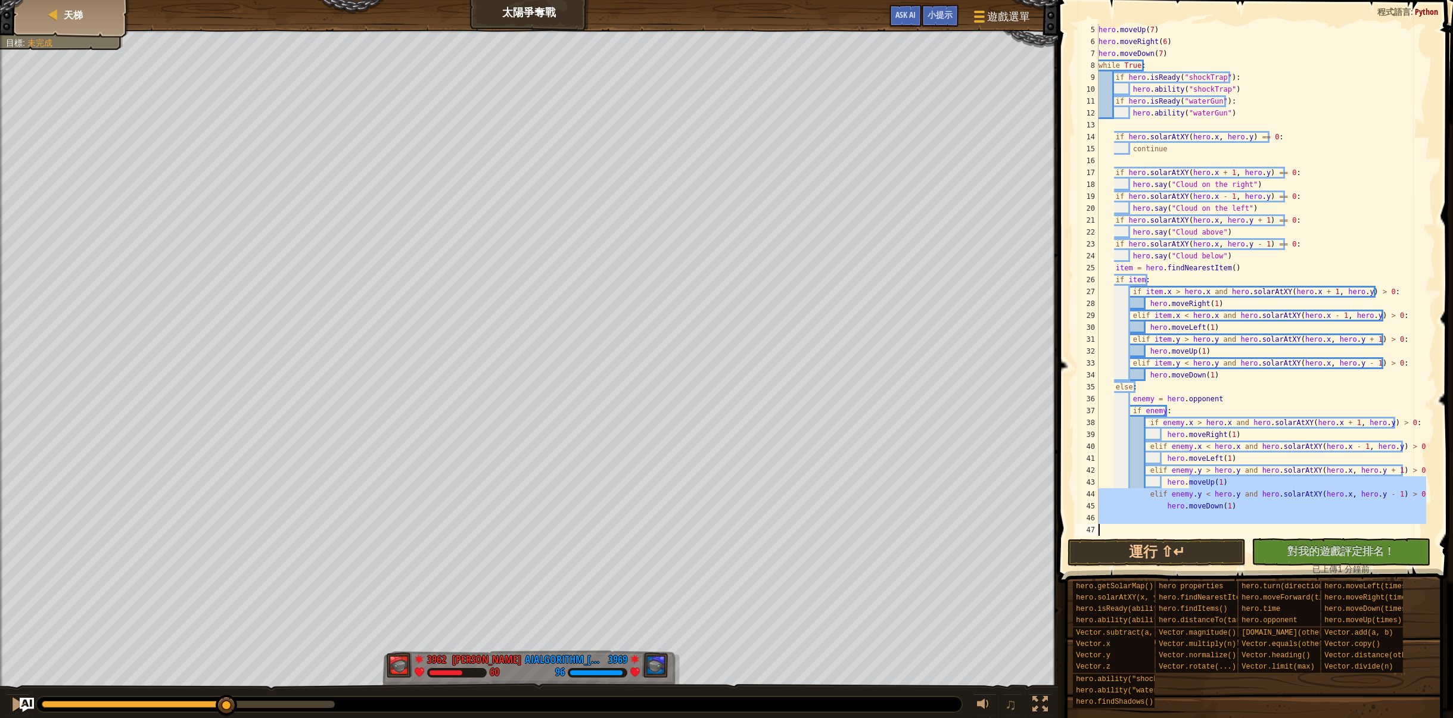
click at [1411, 354] on div "hero . moveUp ( 7 ) hero . moveRight ( 6 ) hero . moveDown ( 7 ) while True : i…" at bounding box center [1261, 292] width 330 height 536
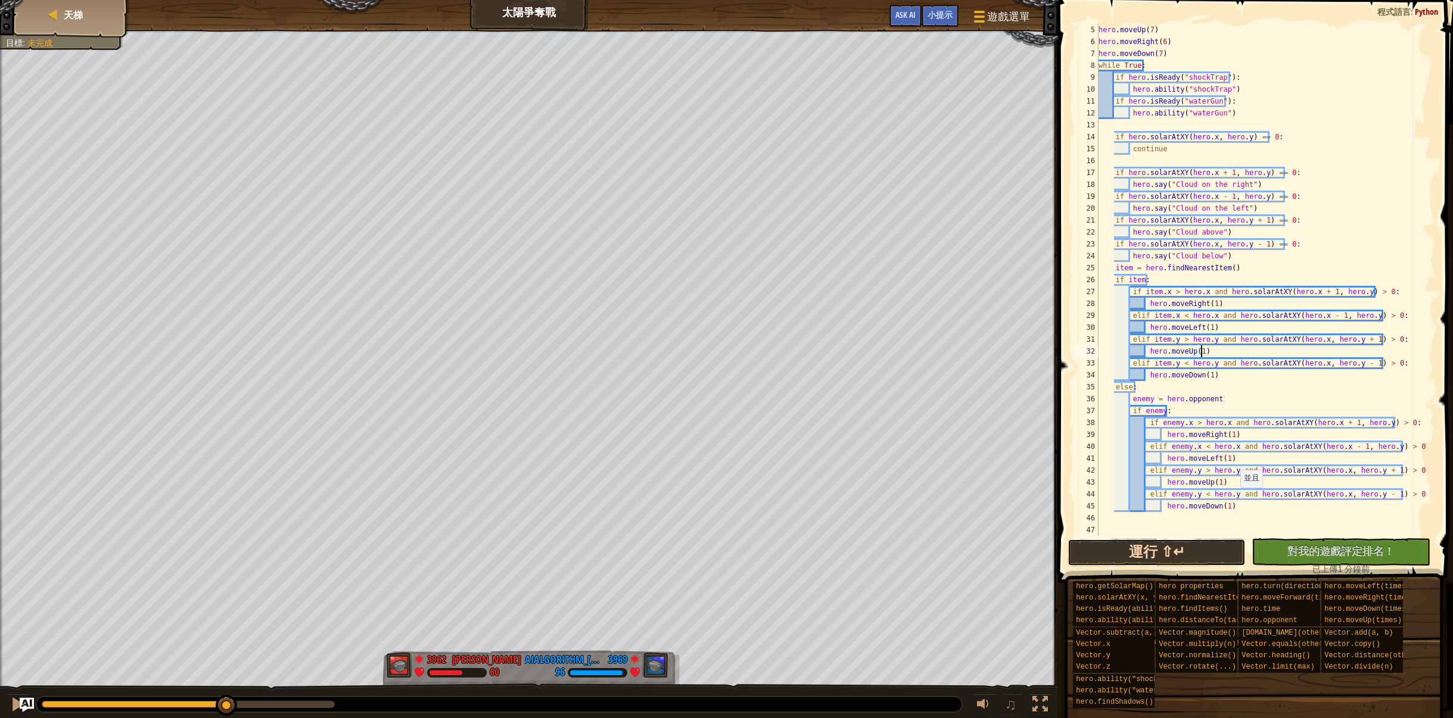
click at [1197, 557] on button "運行 ⇧↵" at bounding box center [1156, 552] width 179 height 27
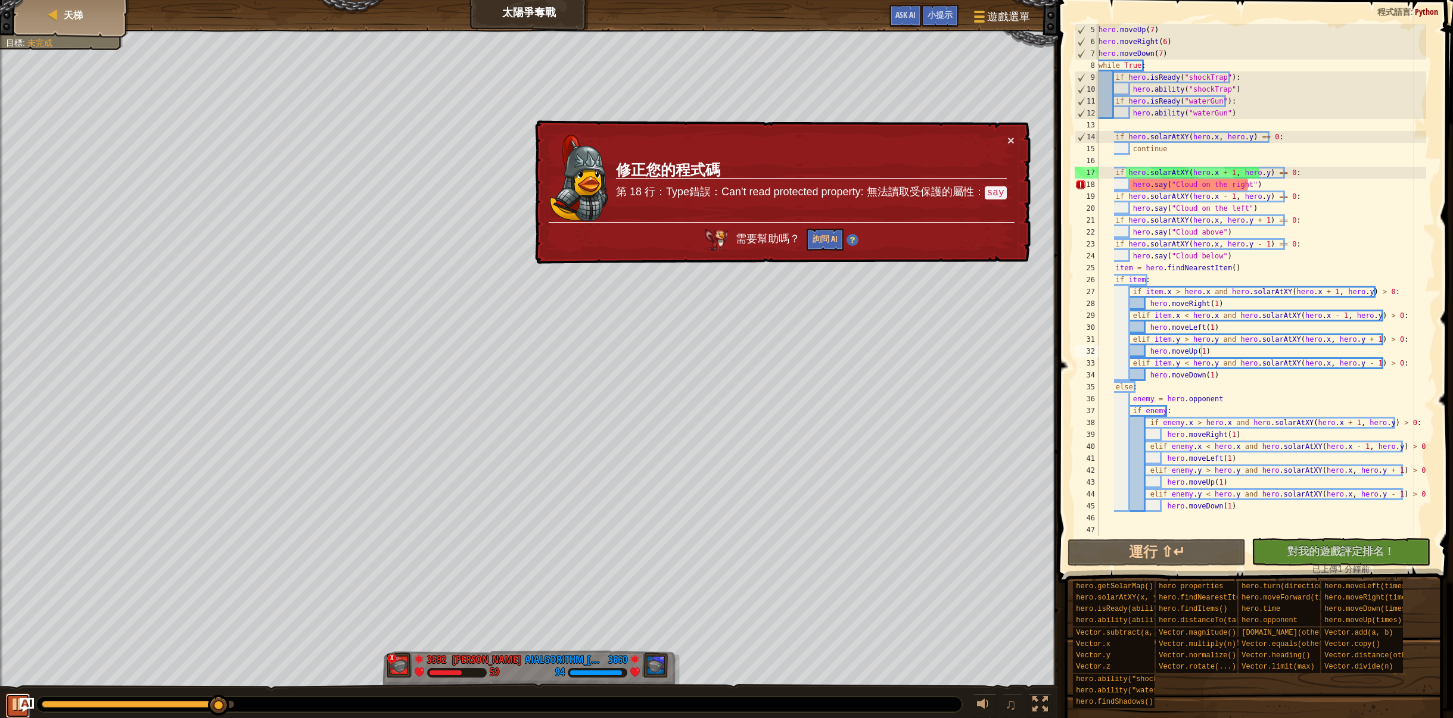
click at [10, 704] on div at bounding box center [17, 704] width 15 height 15
click at [1002, 135] on td "修正您的程式碼 第 18 行：Type錯誤：Can't read protected property: 無法讀取受保護的屬性： say" at bounding box center [811, 178] width 392 height 88
click at [1009, 138] on button "×" at bounding box center [1010, 140] width 7 height 13
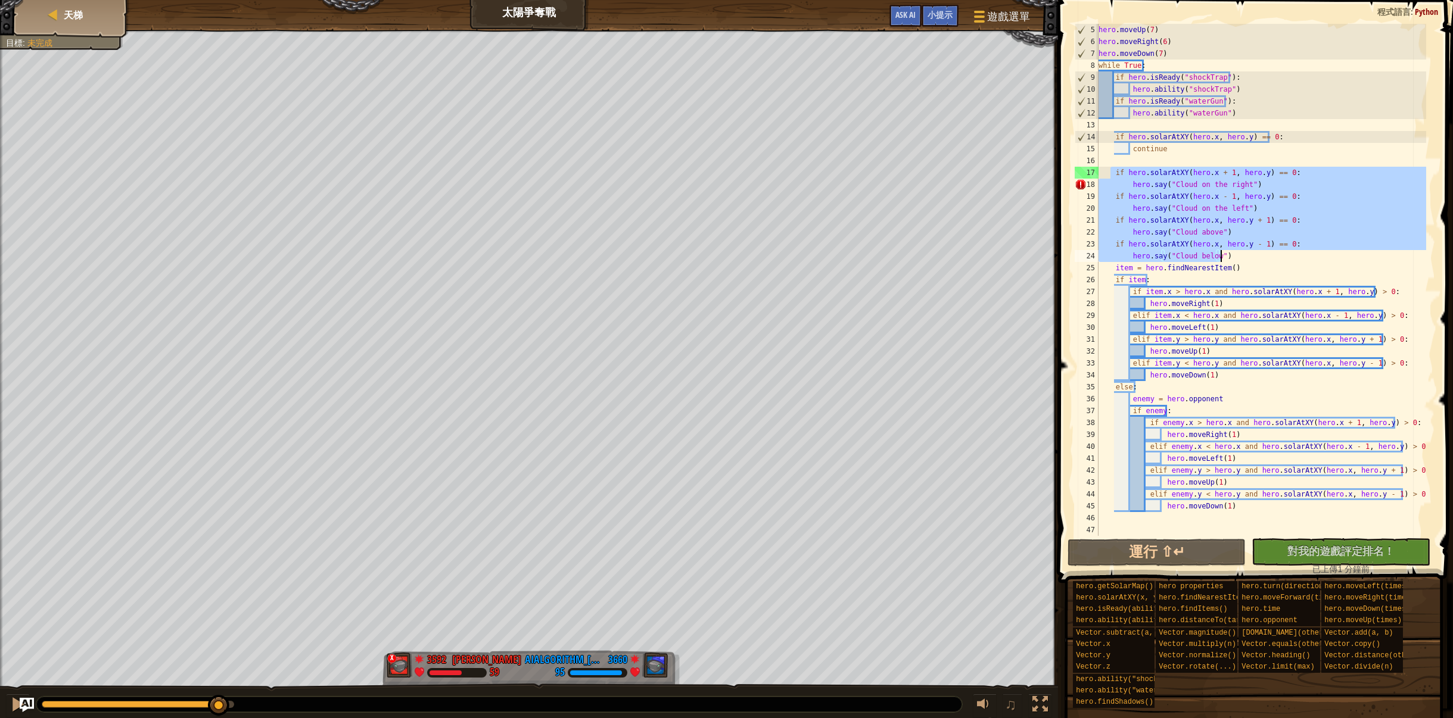
drag, startPoint x: 1110, startPoint y: 170, endPoint x: 1289, endPoint y: 260, distance: 200.6
click at [1289, 260] on div "hero . moveUp ( 7 ) hero . moveRight ( 6 ) hero . moveDown ( 7 ) while True : i…" at bounding box center [1261, 292] width 330 height 536
type textarea "if hero.solarAtXY(hero.x, hero.y - 1) == 0: hero.say("Cloud below")"
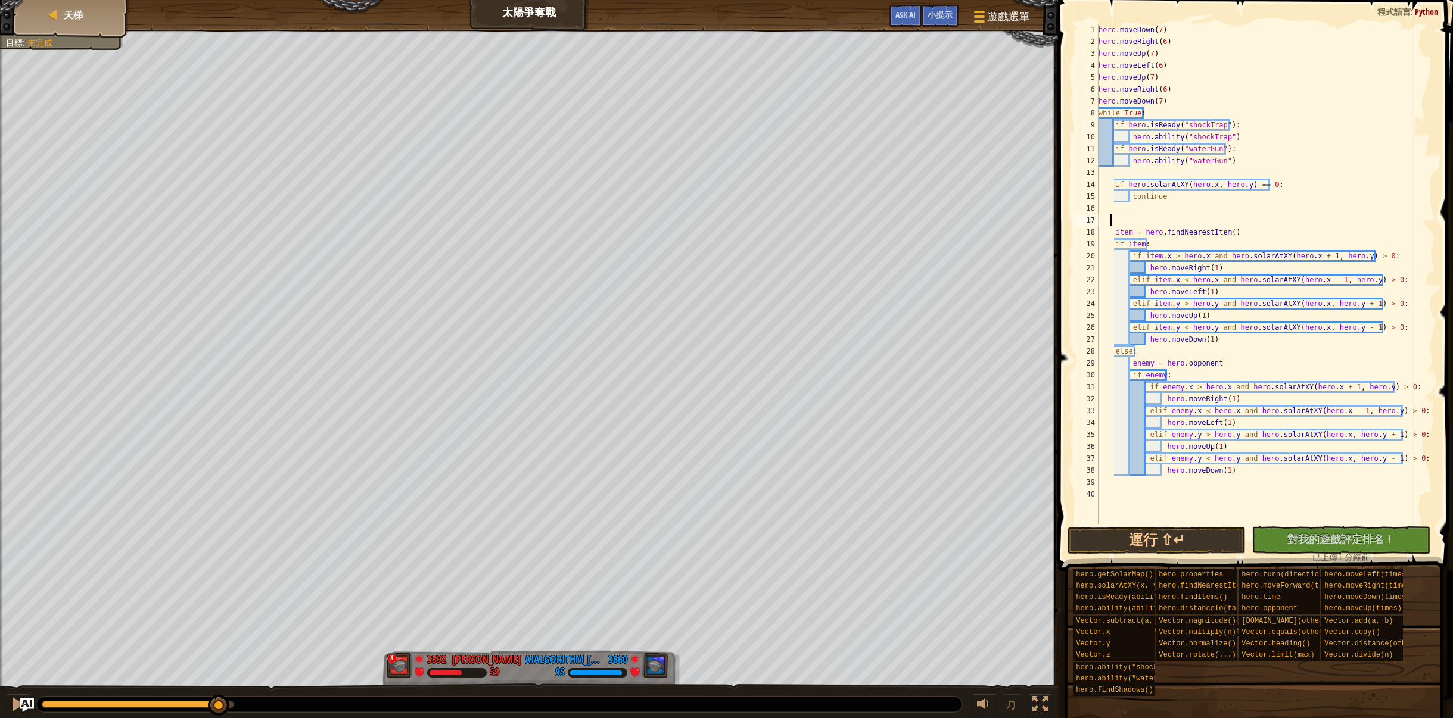
paste textarea "hero.moveDown(1)"
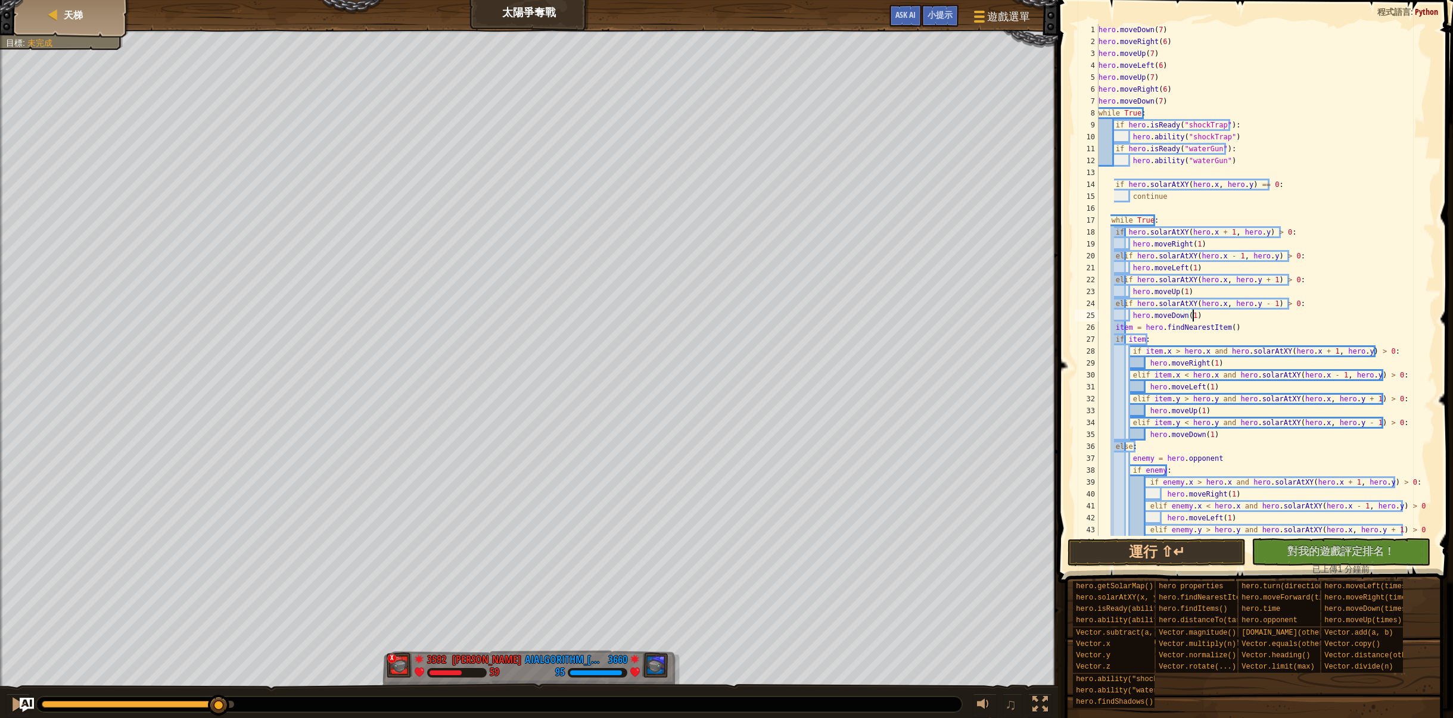
scroll to position [0, 0]
click at [1379, 294] on div "hero . moveDown ( 7 ) hero . moveRight ( 6 ) hero . moveUp ( 7 ) hero . moveLef…" at bounding box center [1261, 292] width 330 height 536
click at [1191, 549] on button "運行 ⇧↵" at bounding box center [1156, 552] width 179 height 27
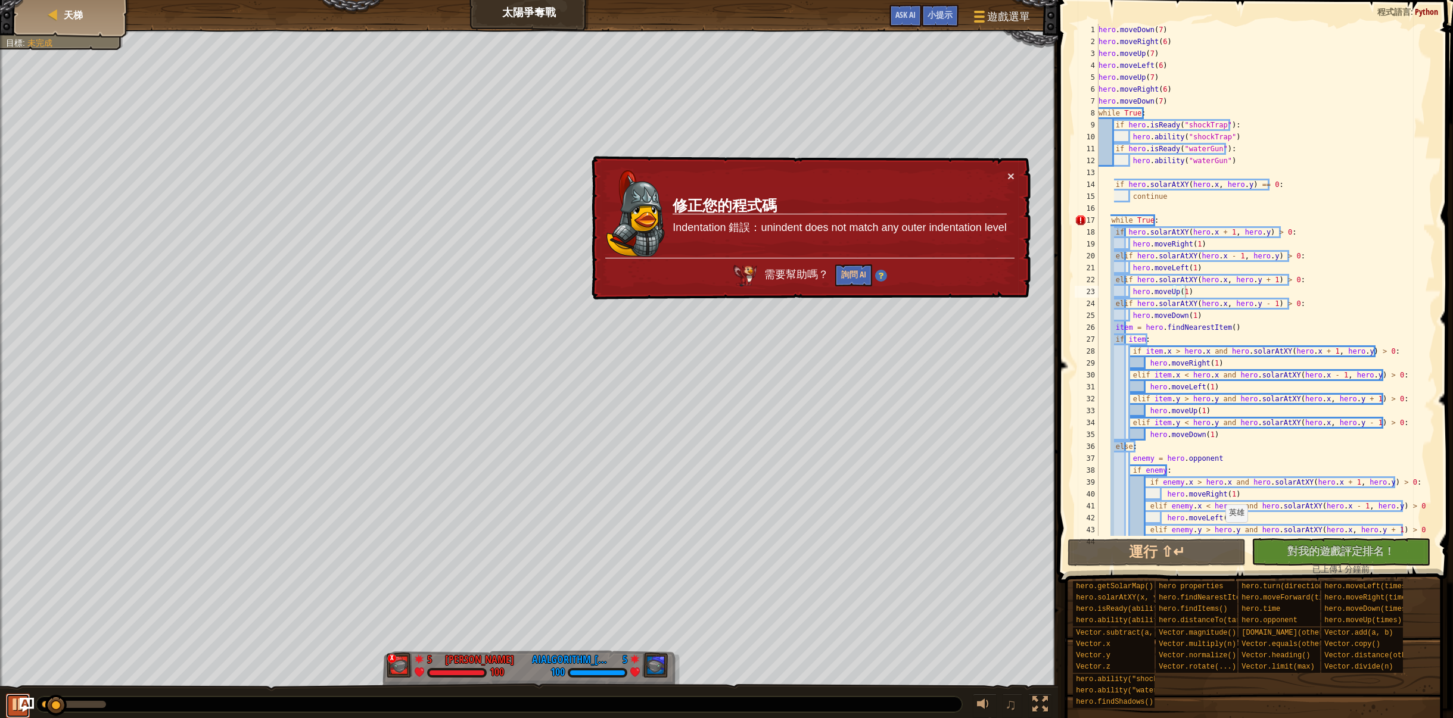
click at [14, 708] on div at bounding box center [17, 704] width 15 height 15
click at [1198, 220] on div "hero . moveDown ( 7 ) hero . moveRight ( 6 ) hero . moveUp ( 7 ) hero . moveLef…" at bounding box center [1261, 292] width 330 height 536
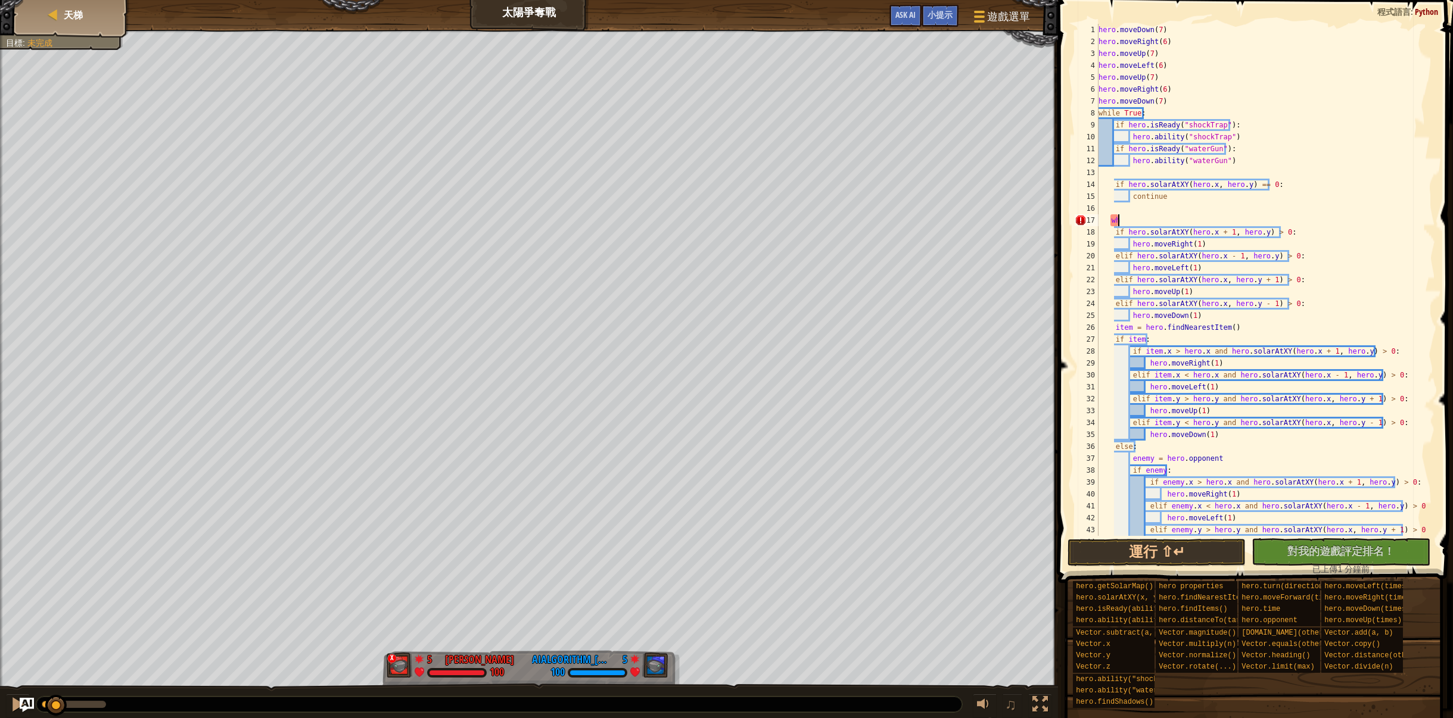
type textarea "w"
click at [1148, 555] on button "運行 ⇧↵" at bounding box center [1156, 552] width 179 height 27
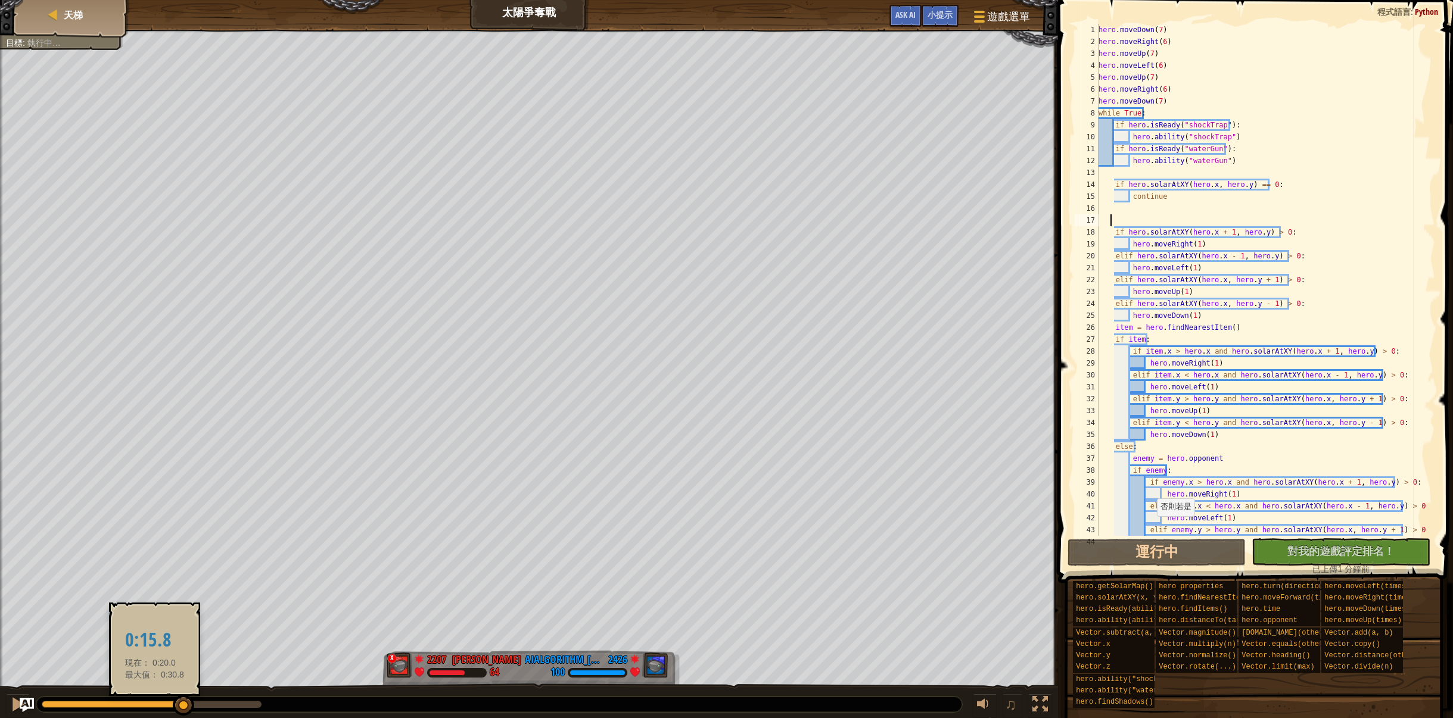
drag, startPoint x: 135, startPoint y: 708, endPoint x: 158, endPoint y: 703, distance: 23.6
click at [157, 706] on div at bounding box center [113, 704] width 142 height 7
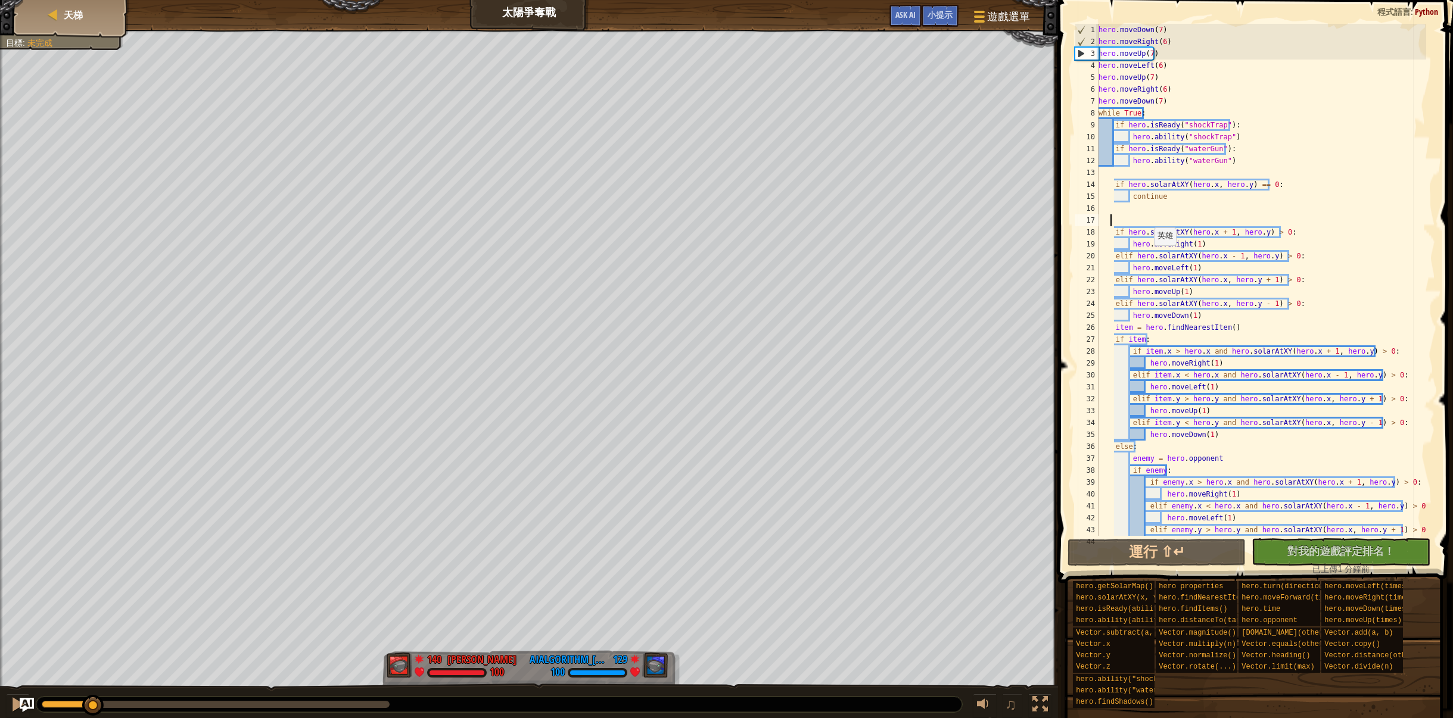
click at [94, 656] on div "紅隊贏了。 目標 : 未完成 140 何定宇 [PERSON_NAME] 100 129 AIAlgorithm_[PERSON_NAME]陈_ 100 ♫ …" at bounding box center [726, 375] width 1453 height 690
click at [1224, 317] on div "hero . moveDown ( 7 ) hero . moveRight ( 6 ) hero . moveUp ( 7 ) hero . moveLef…" at bounding box center [1261, 292] width 330 height 536
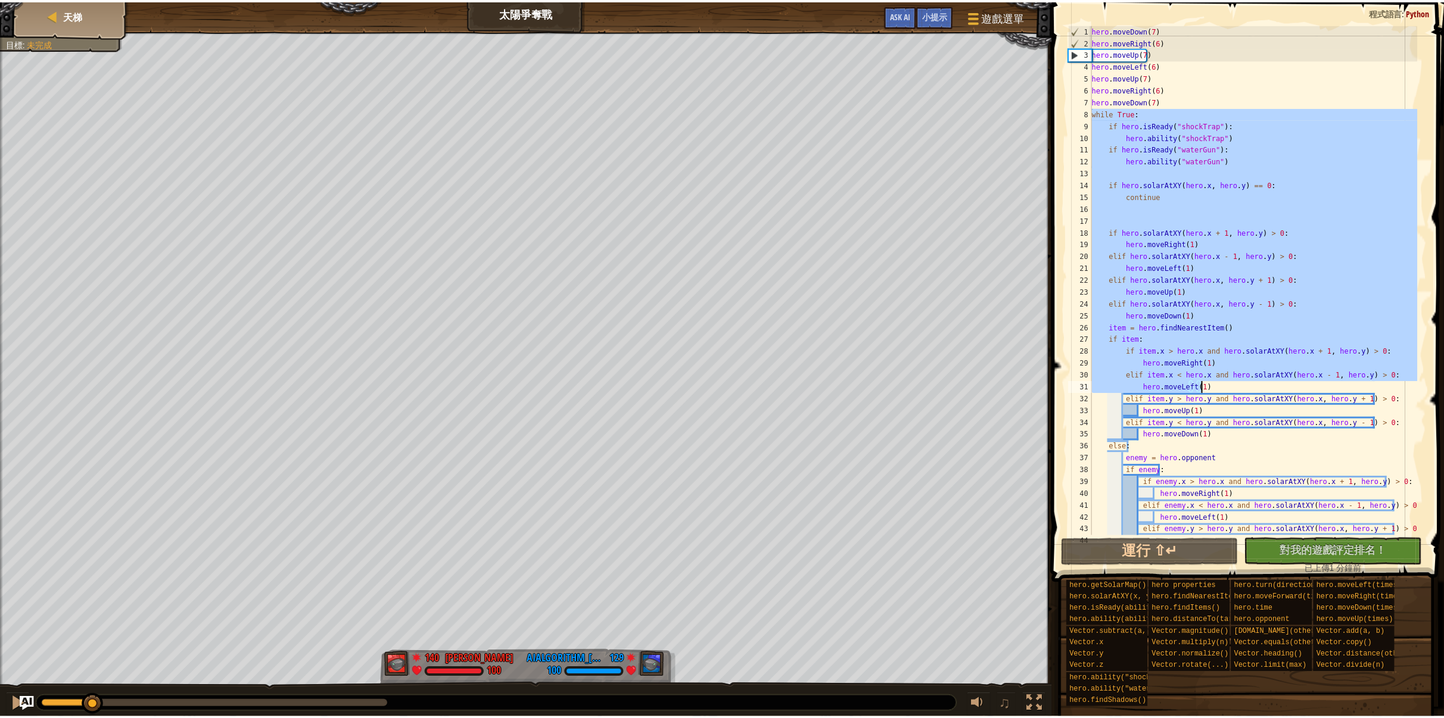
scroll to position [60, 0]
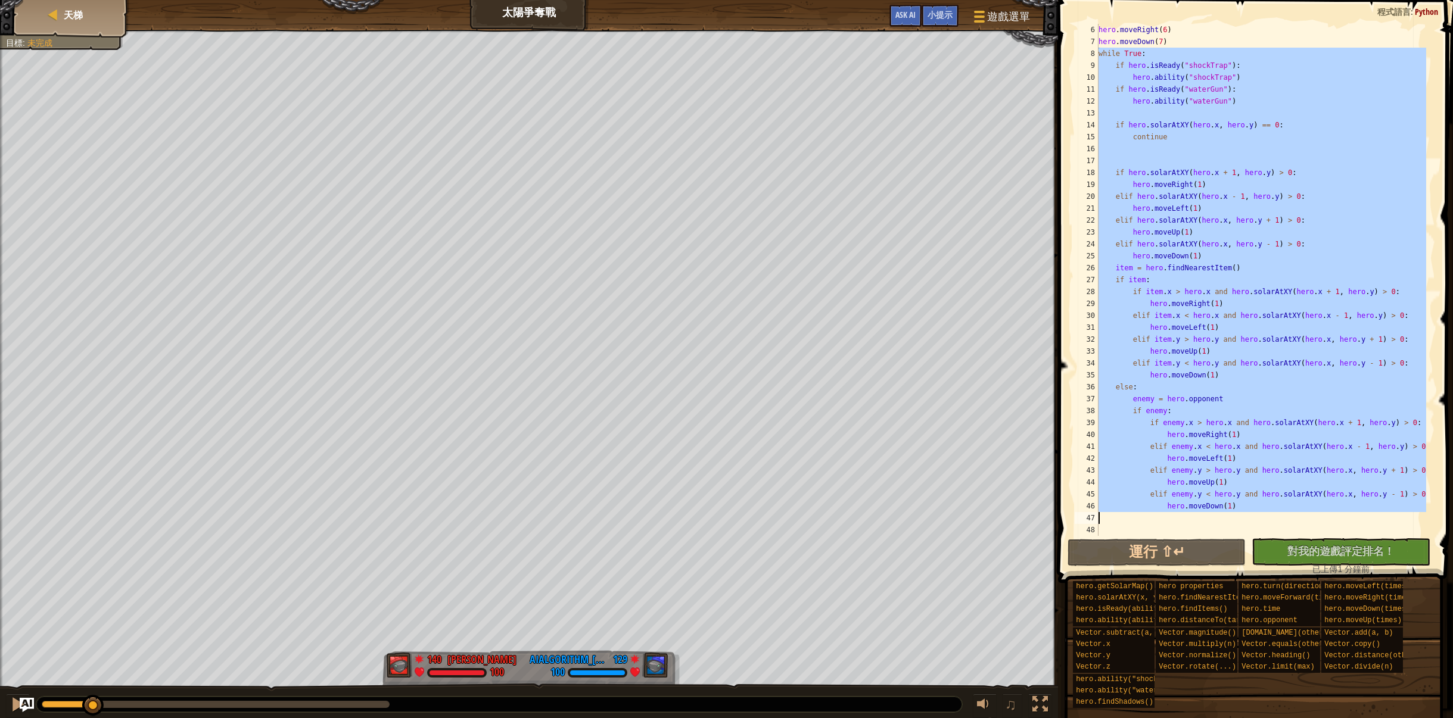
drag, startPoint x: 1110, startPoint y: 127, endPoint x: 1409, endPoint y: 522, distance: 495.5
click at [1409, 522] on div "hero . moveRight ( 6 ) hero . moveDown ( 7 ) while True : if hero . isReady ( "…" at bounding box center [1261, 292] width 330 height 536
type textarea "hero.moveDown(1)"
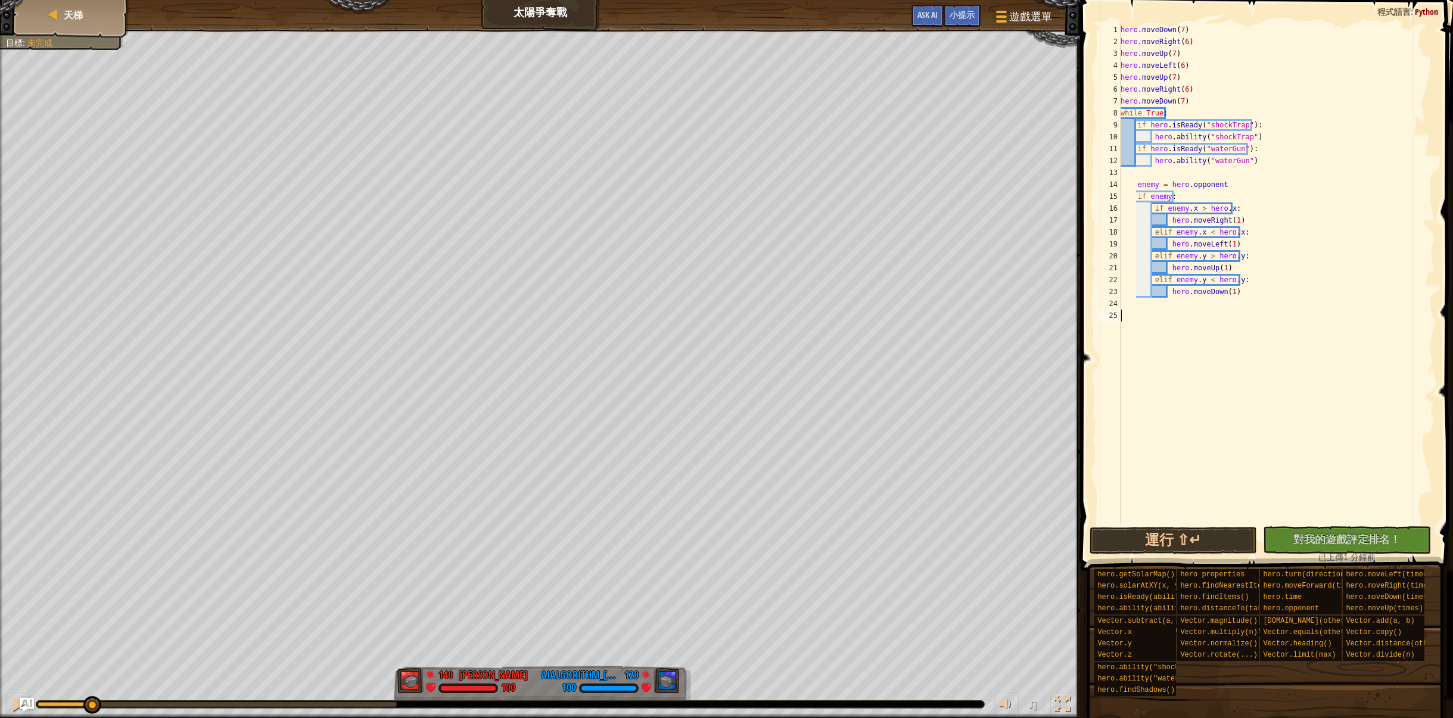
click at [1188, 520] on div "hero . moveDown ( 7 ) hero . moveRight ( 6 ) hero . moveUp ( 7 ) hero . moveLef…" at bounding box center [1276, 286] width 317 height 524
click at [1187, 533] on button "運行 ⇧↵" at bounding box center [1173, 540] width 168 height 27
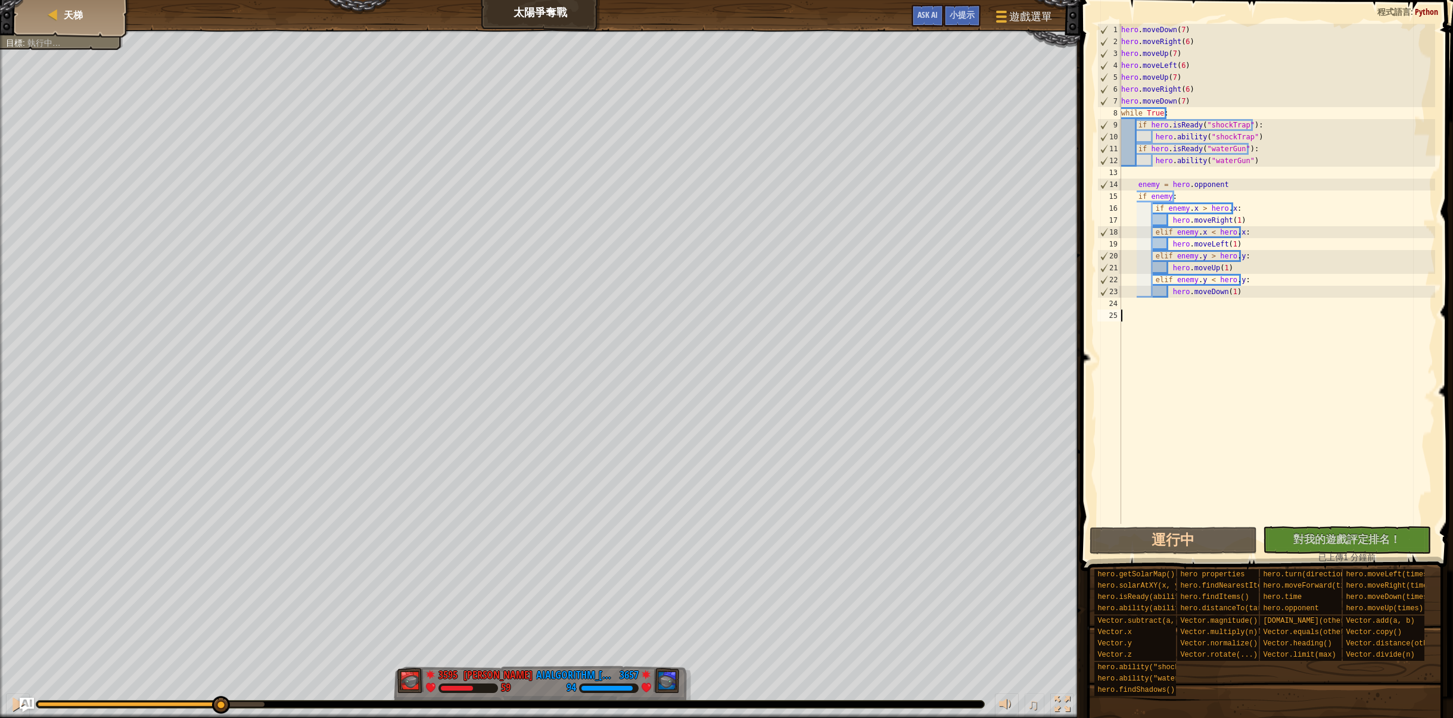
drag, startPoint x: 170, startPoint y: 687, endPoint x: 182, endPoint y: 685, distance: 12.0
click at [182, 685] on div "♫" at bounding box center [540, 702] width 1080 height 36
drag, startPoint x: 274, startPoint y: 702, endPoint x: 400, endPoint y: 699, distance: 125.7
click at [378, 701] on div at bounding box center [510, 704] width 948 height 7
click at [10, 705] on div at bounding box center [17, 704] width 15 height 15
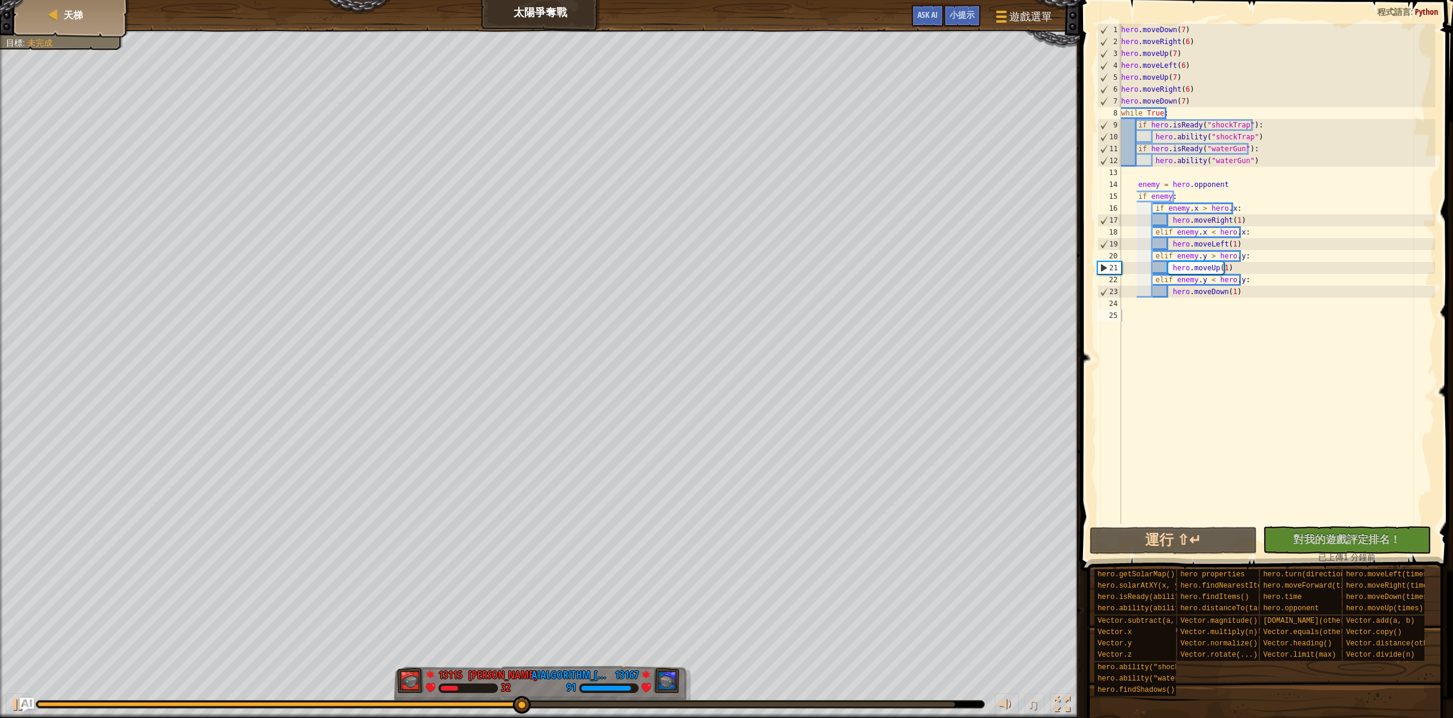
drag, startPoint x: 495, startPoint y: 712, endPoint x: 592, endPoint y: 707, distance: 97.2
click at [592, 707] on div "♫" at bounding box center [540, 702] width 1080 height 36
drag, startPoint x: 575, startPoint y: 701, endPoint x: 703, endPoint y: 702, distance: 128.1
click at [703, 702] on div "♫" at bounding box center [540, 702] width 1080 height 36
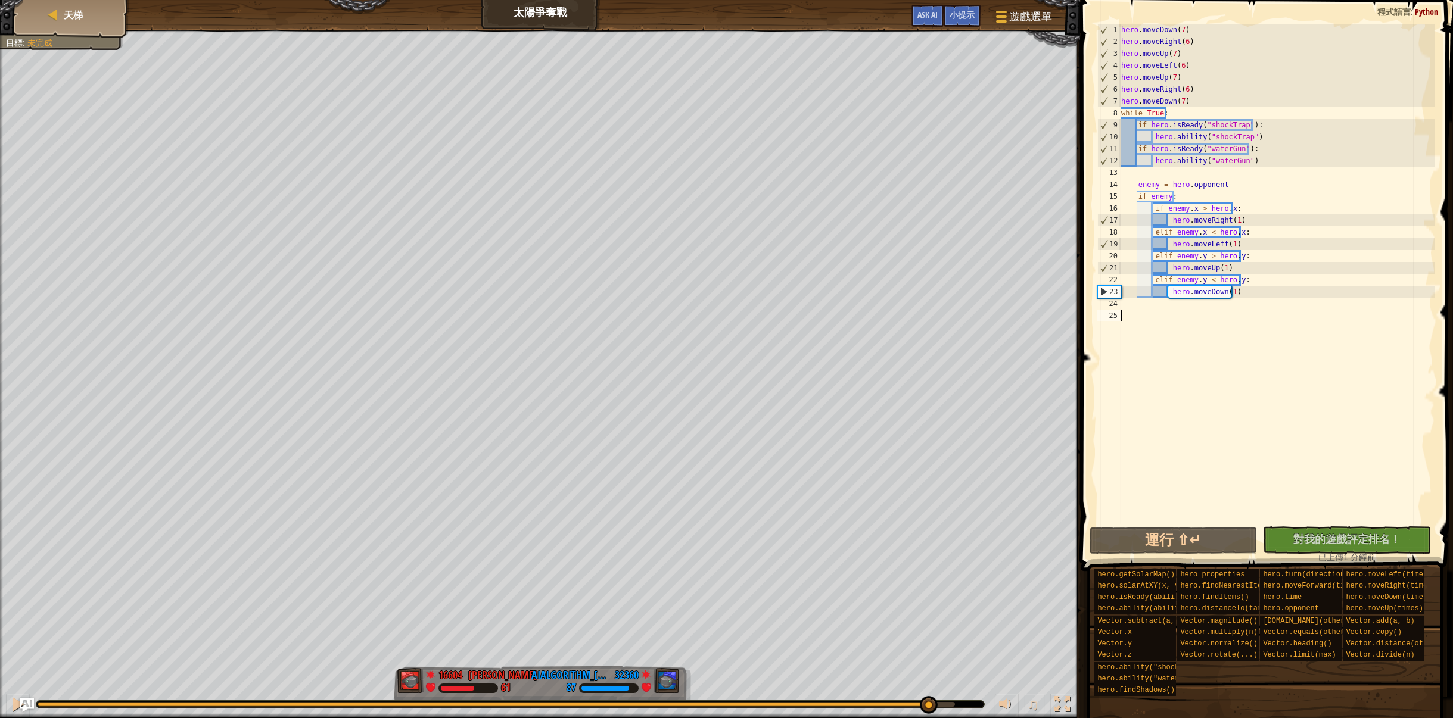
click at [927, 675] on div "紅隊贏了。 目標 : 未完成 16604 [PERSON_NAME] 61 32360 AIAlgorithm_[PERSON_NAME]_ 87 ♫ Her…" at bounding box center [726, 374] width 1453 height 689
click at [86, 27] on div "天梯" at bounding box center [71, 15] width 95 height 30
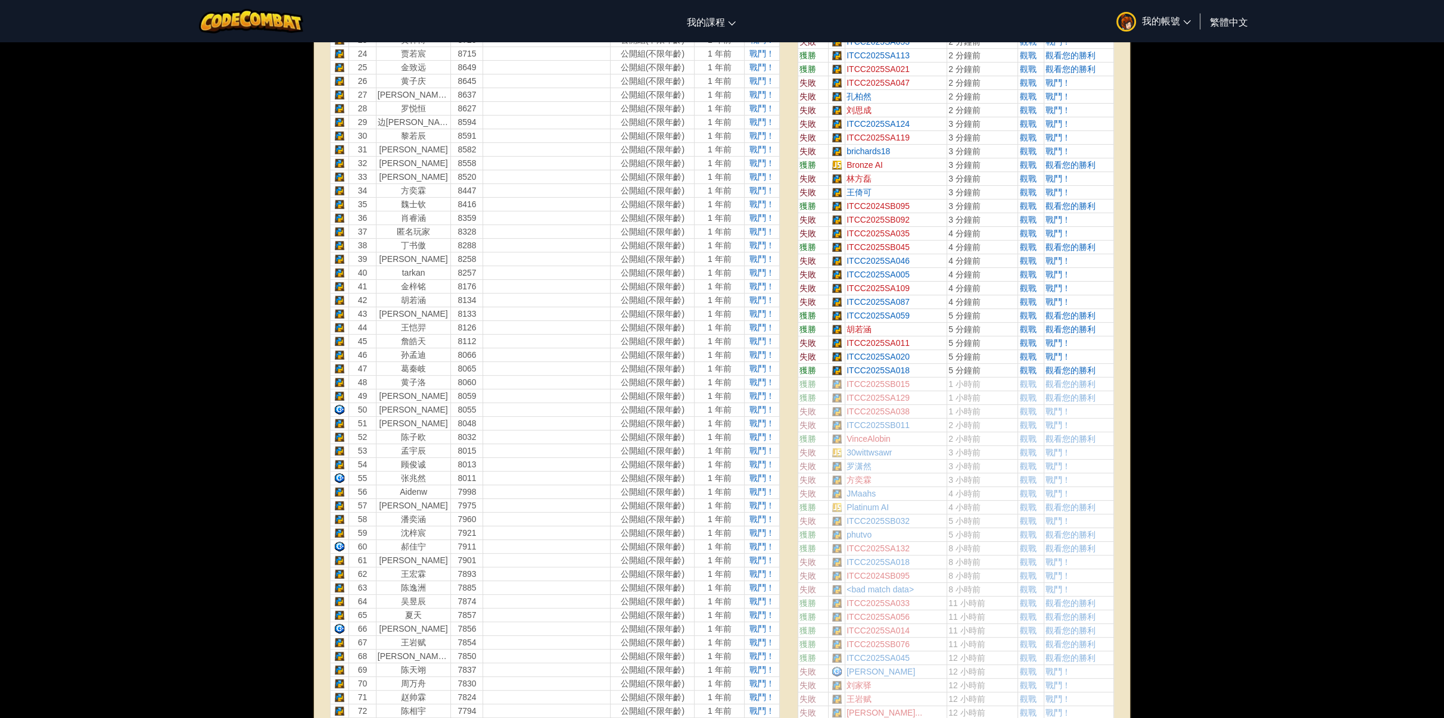
scroll to position [536, 0]
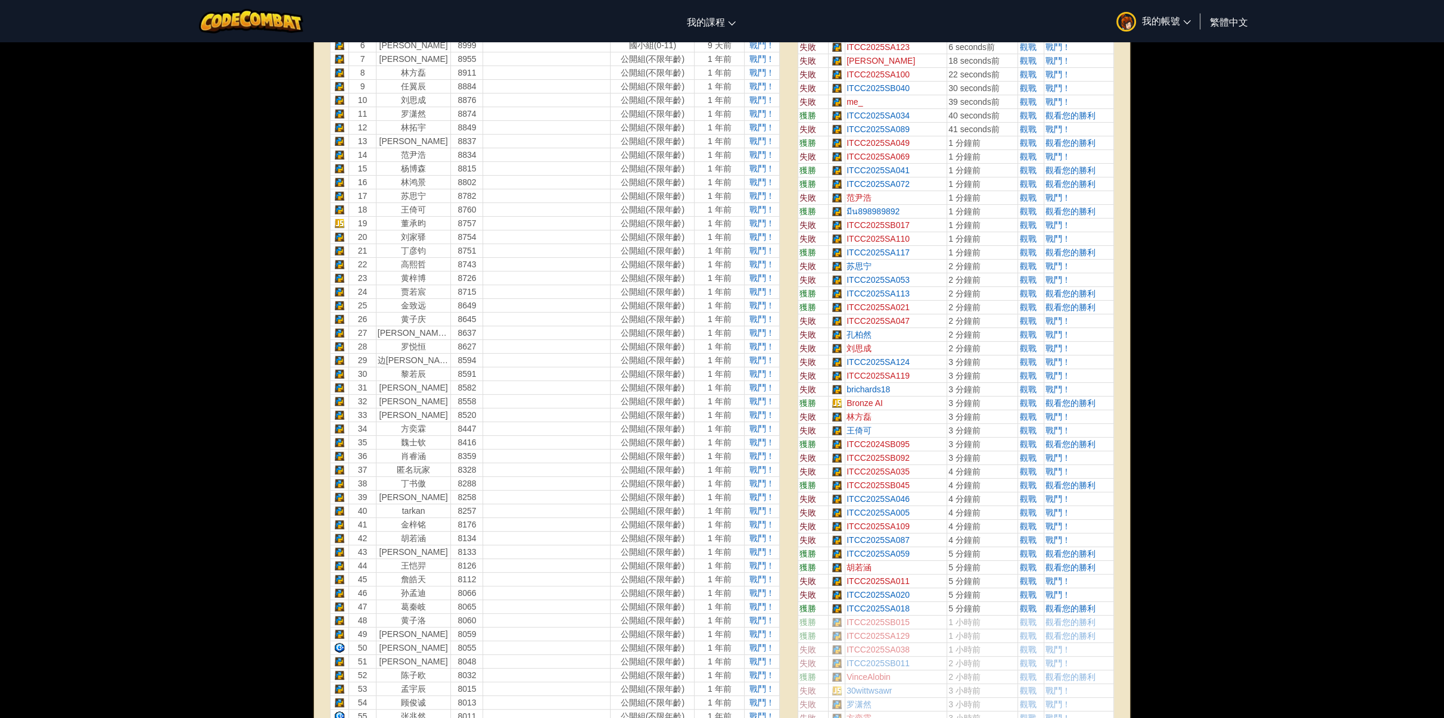
click at [1058, 366] on td "戰鬥！" at bounding box center [1079, 362] width 70 height 14
click at [1057, 361] on span "戰鬥！" at bounding box center [1057, 362] width 25 height 10
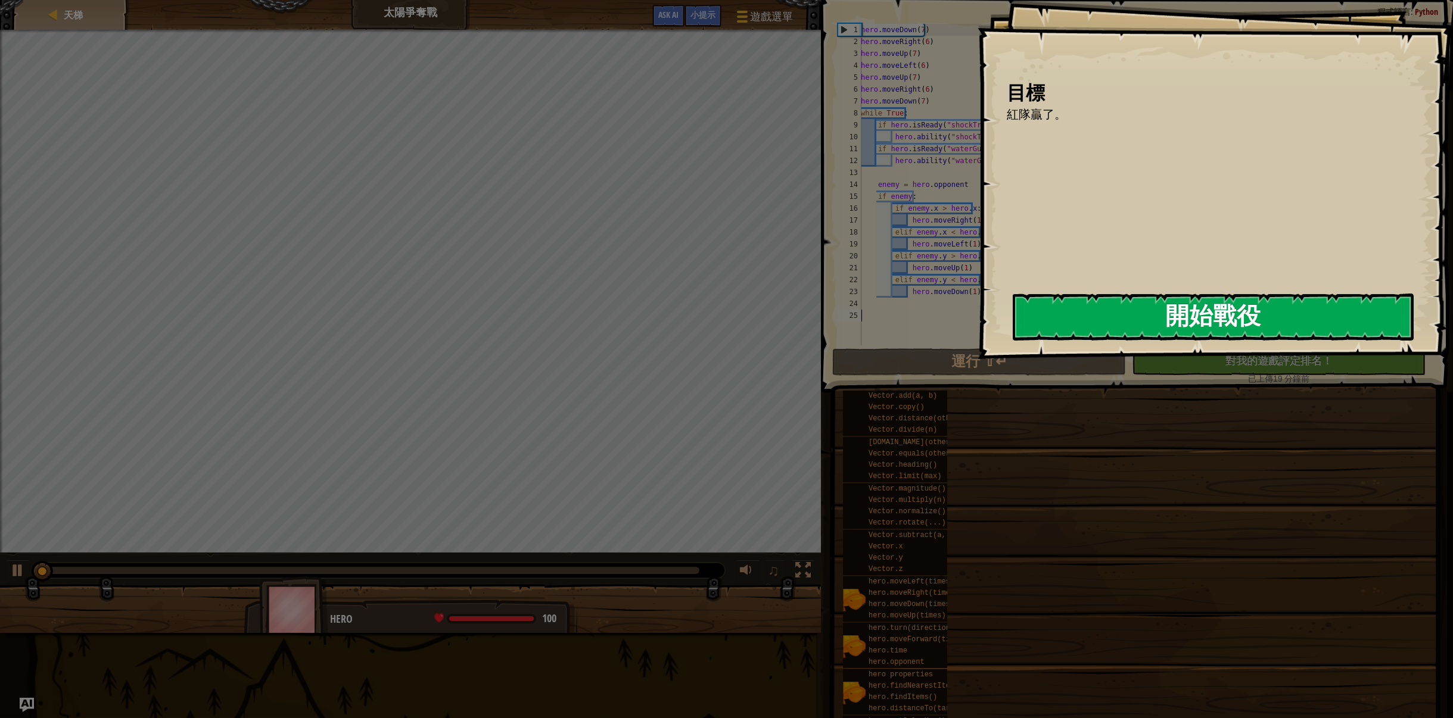
click at [1075, 316] on button "開始戰役" at bounding box center [1213, 317] width 401 height 47
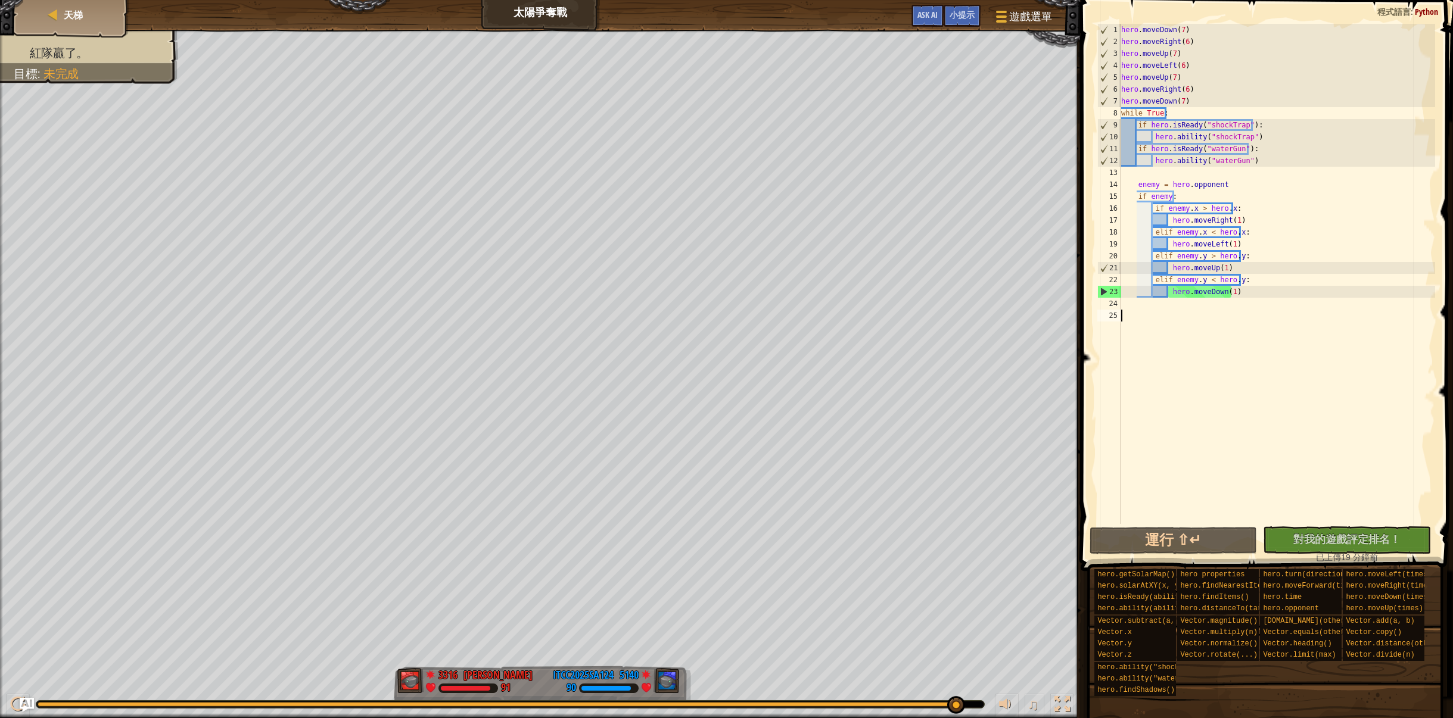
drag, startPoint x: 62, startPoint y: 702, endPoint x: 972, endPoint y: 689, distance: 909.7
click at [972, 689] on div "♫" at bounding box center [540, 702] width 1080 height 36
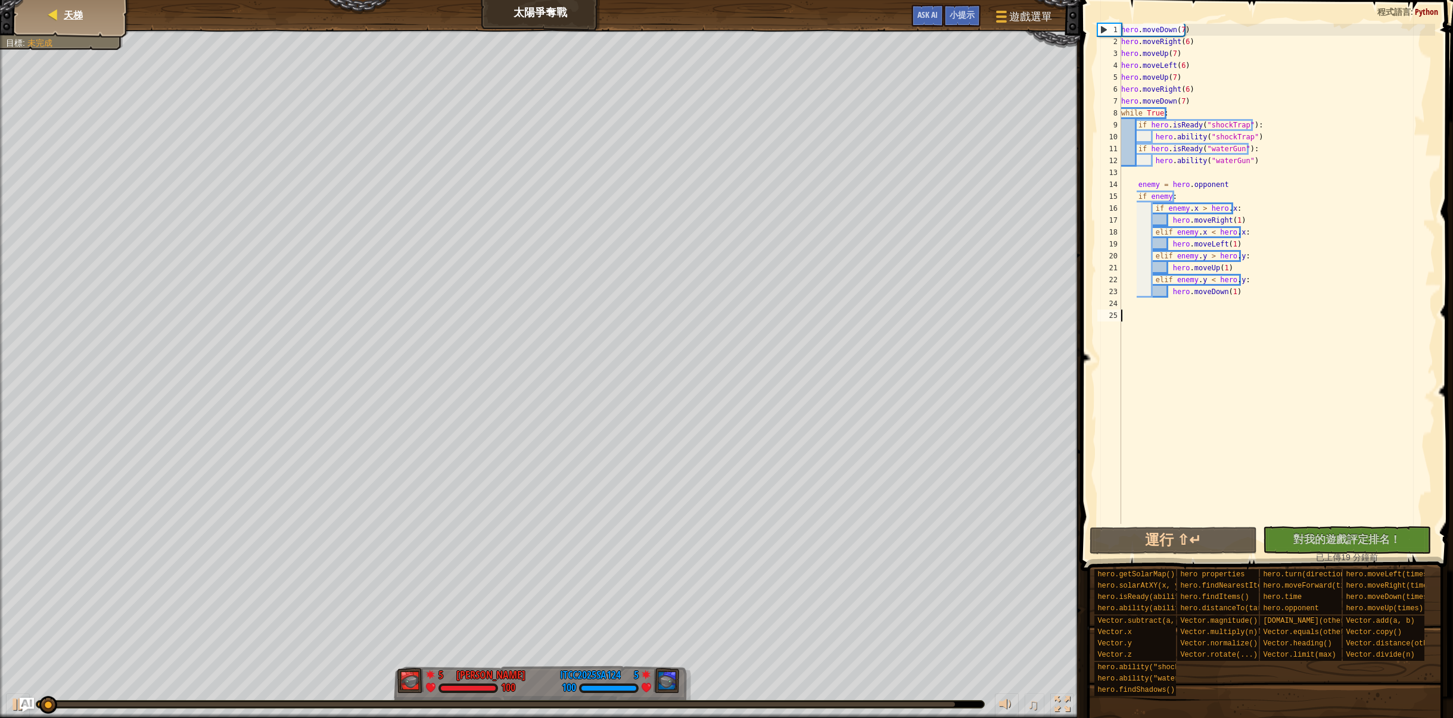
click at [70, 26] on div "天梯" at bounding box center [71, 15] width 95 height 30
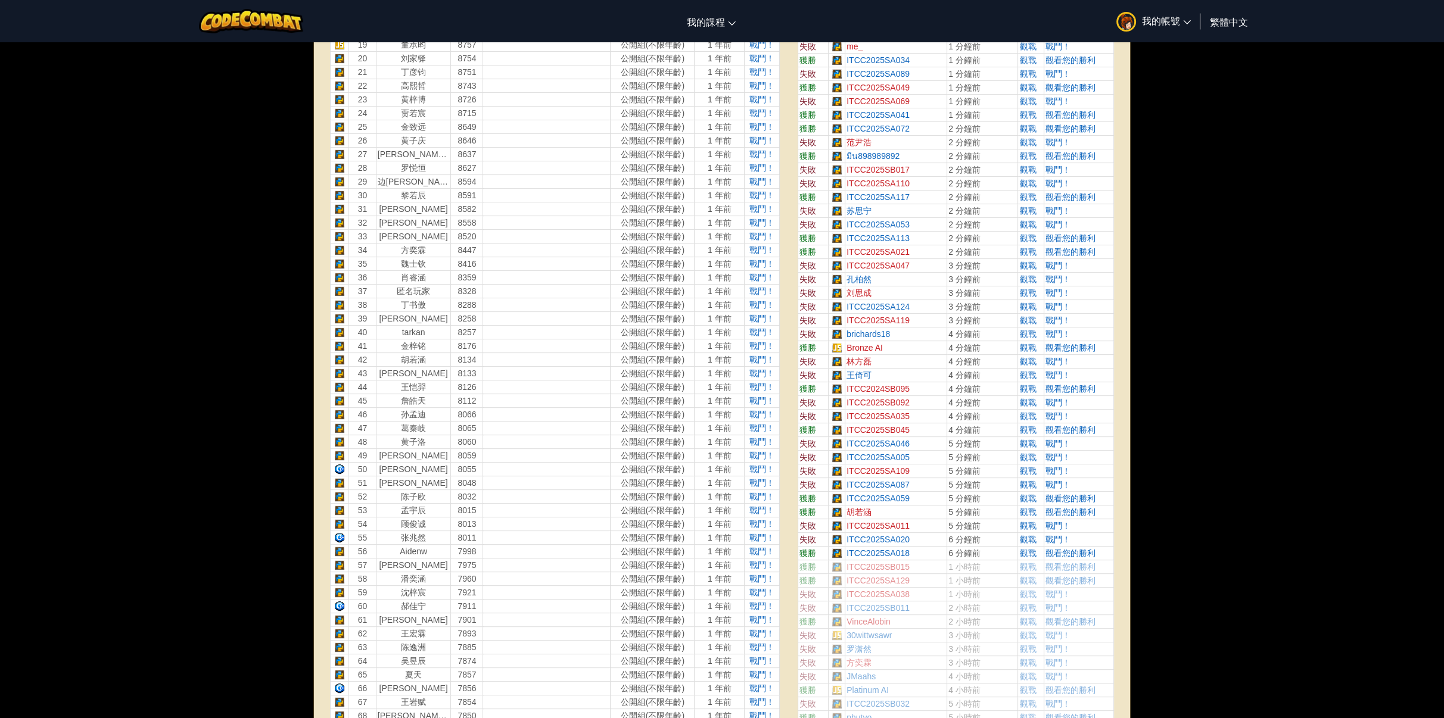
scroll to position [357, 0]
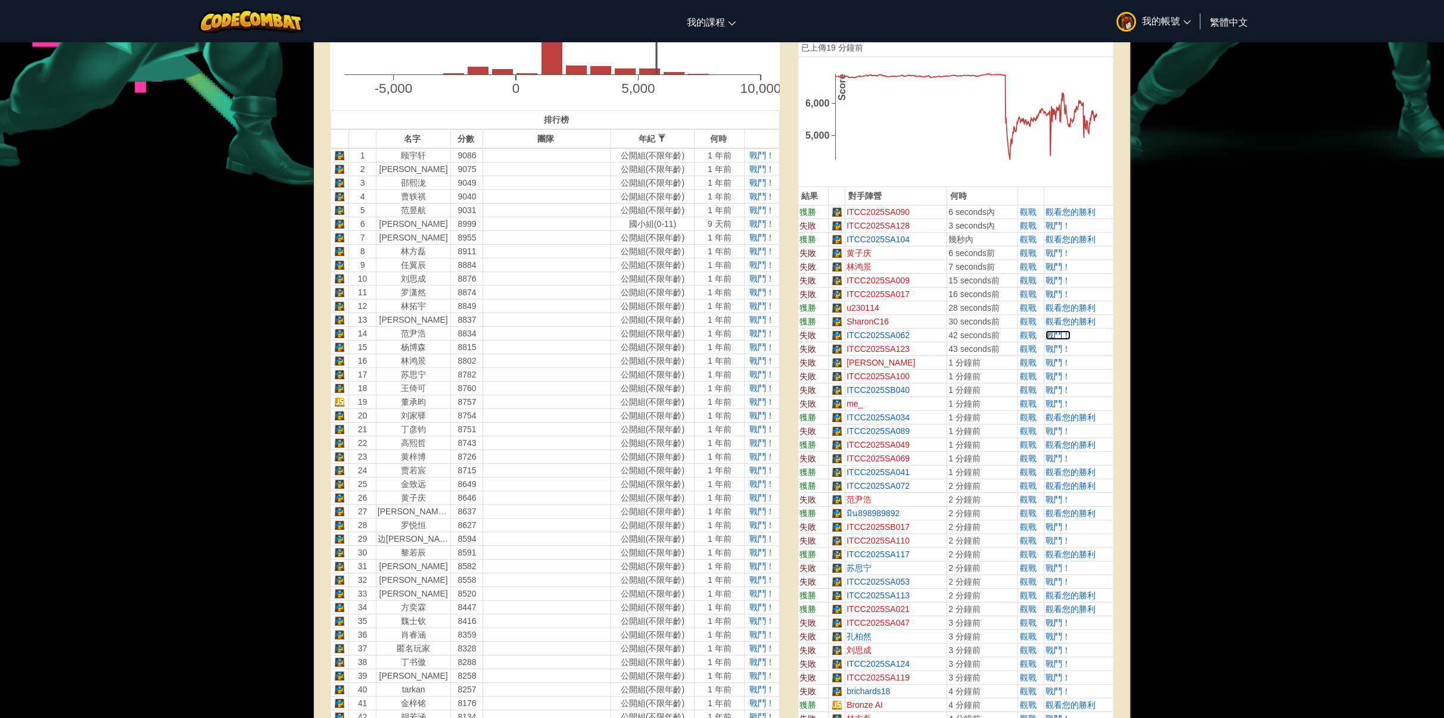
click at [1066, 333] on span "戰鬥！" at bounding box center [1057, 336] width 25 height 10
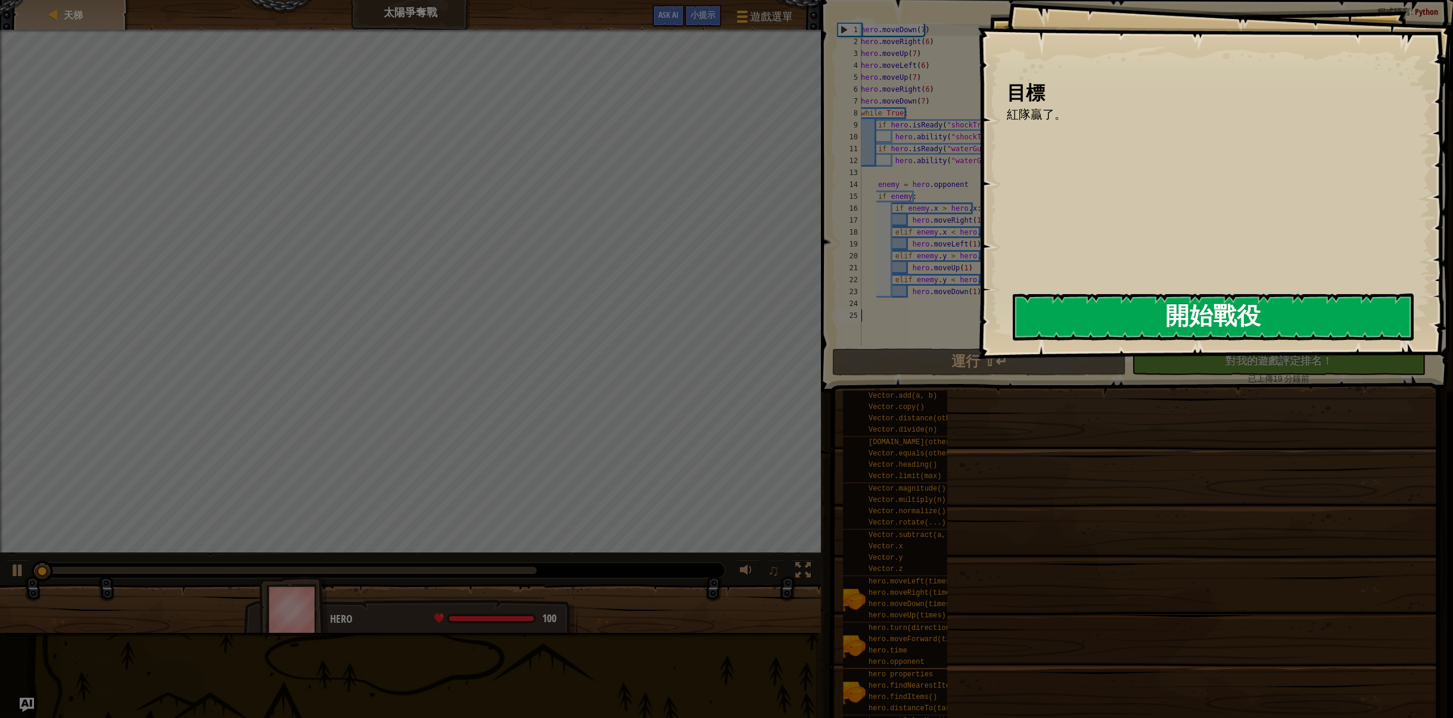
click at [1062, 313] on button "開始戰役" at bounding box center [1213, 317] width 401 height 47
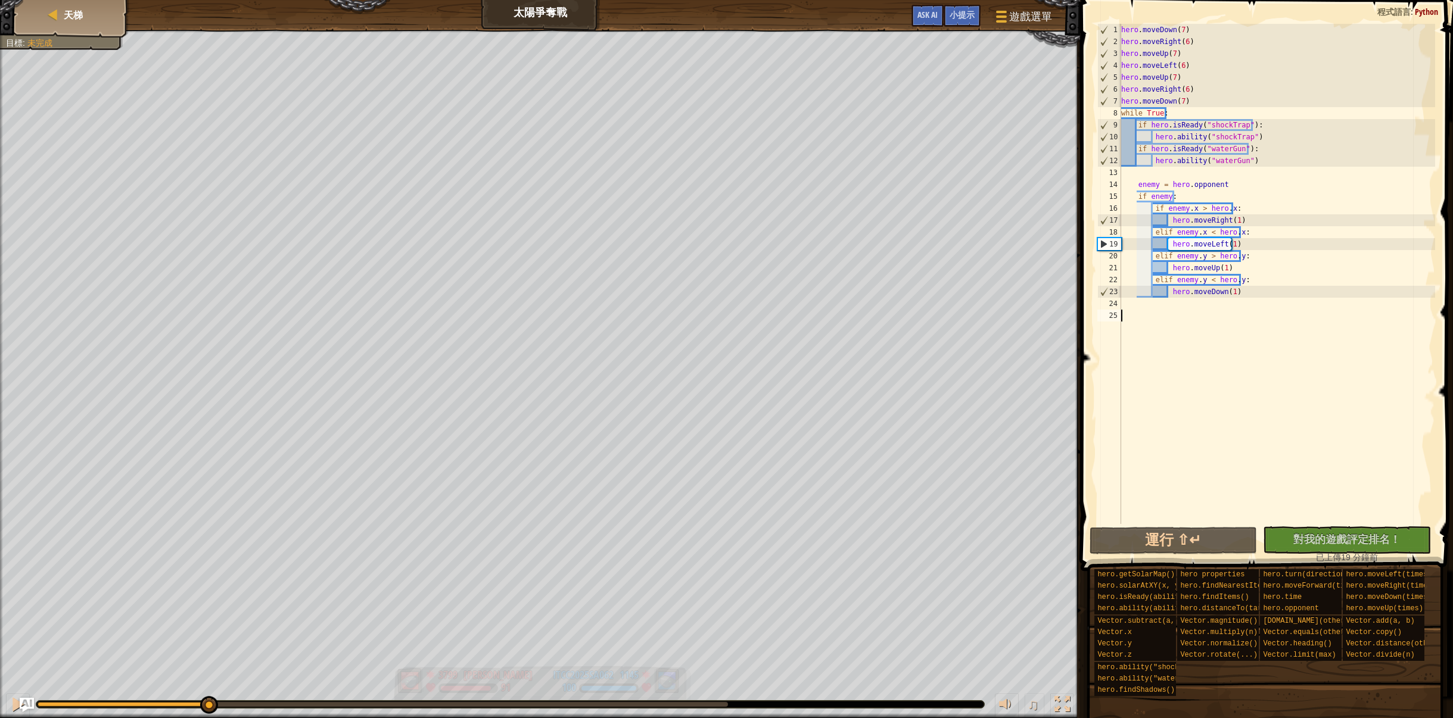
click at [198, 674] on div "紅隊贏了。 目標 : 未完成 3799 何定宇 Harry 91 1145 ITCC2025SA062 100 ♫ Hero 91 score: No sco…" at bounding box center [726, 374] width 1453 height 689
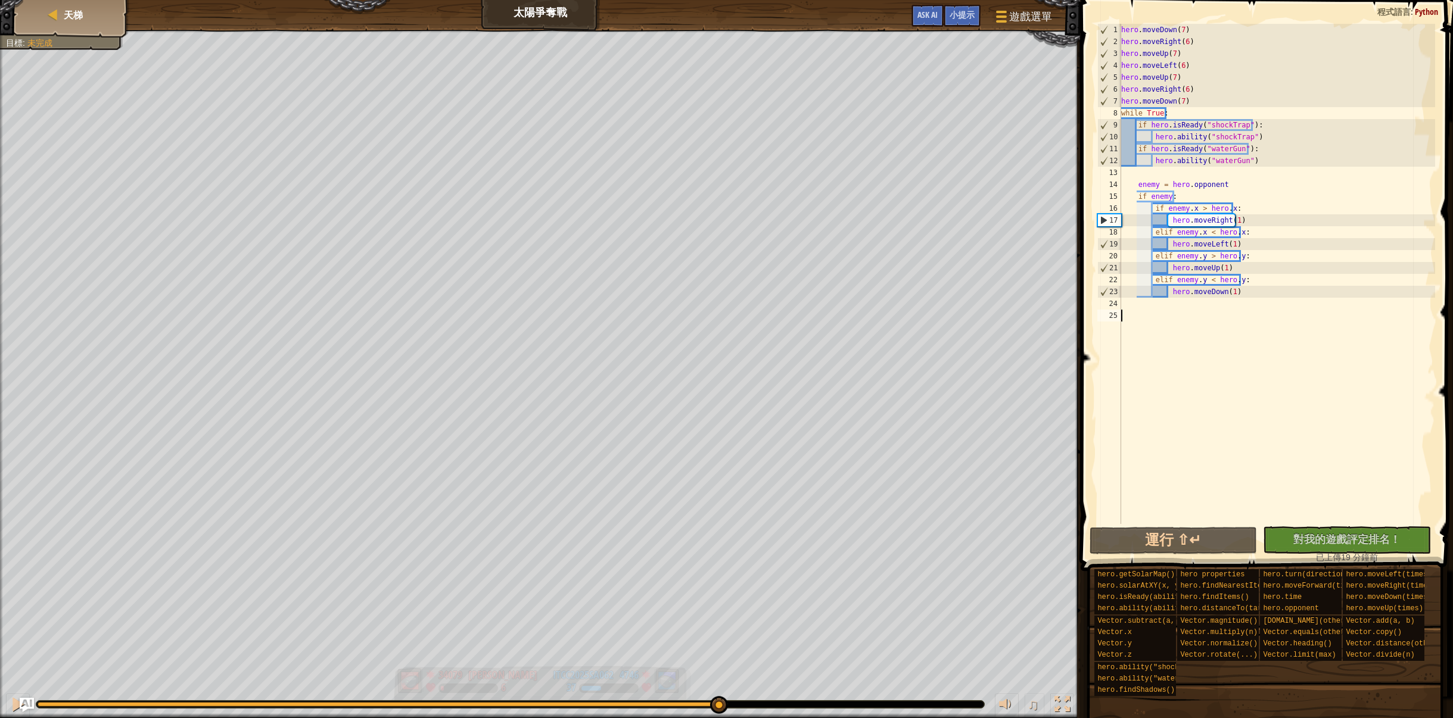
click at [713, 660] on div "紅隊贏了。 目標 : 未完成 34079 何定宇 Harry 6 4746 ITCC2025SA062 37 ♫ Hero 6 score: No score…" at bounding box center [726, 374] width 1453 height 689
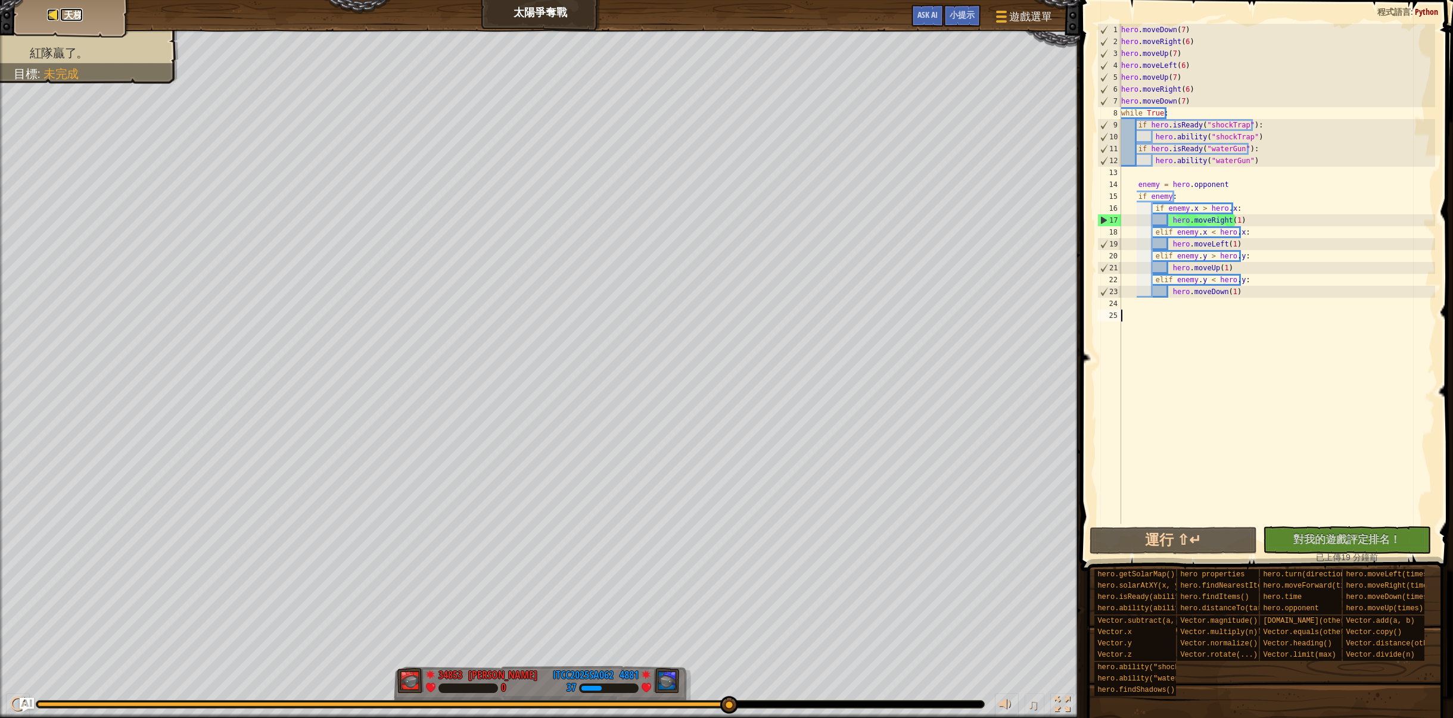
click at [80, 13] on span "天梯" at bounding box center [73, 14] width 19 height 13
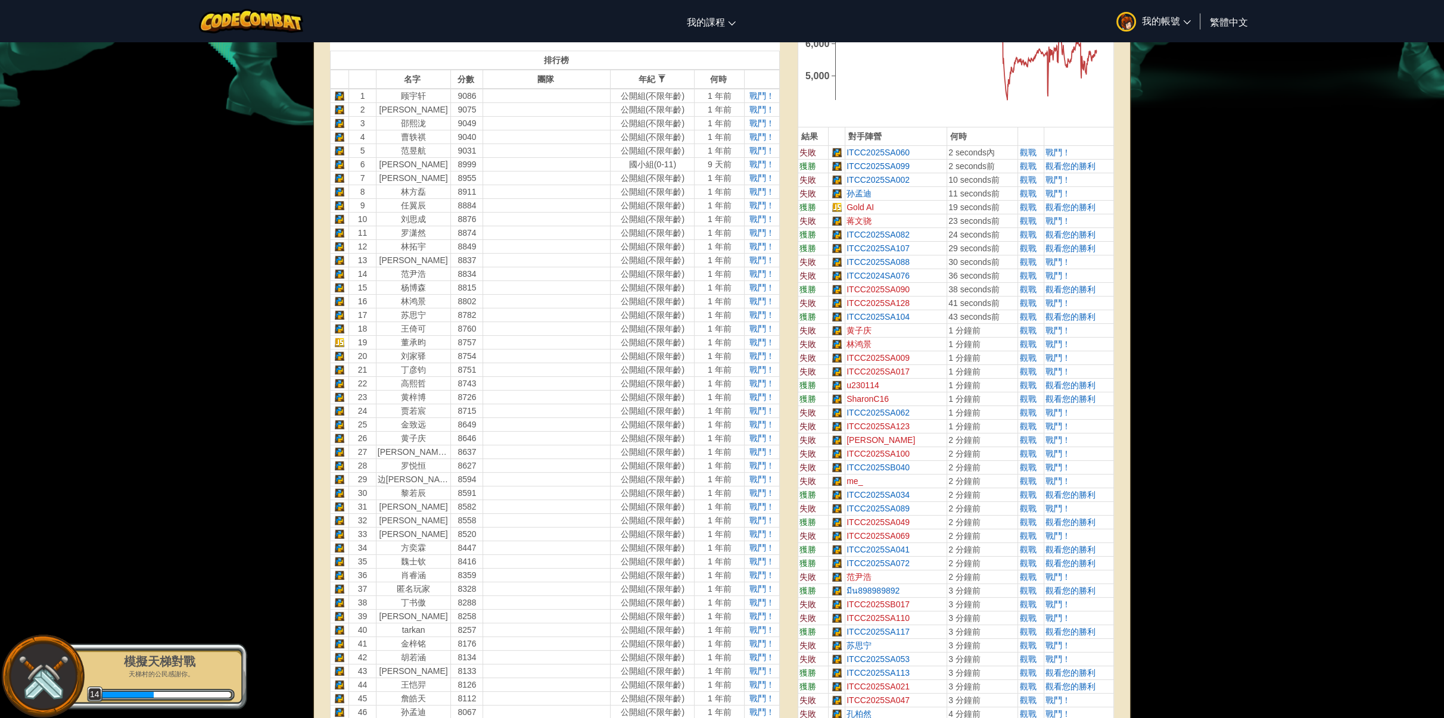
click at [214, 673] on p "天梯村的公民感謝你。" at bounding box center [160, 674] width 150 height 9
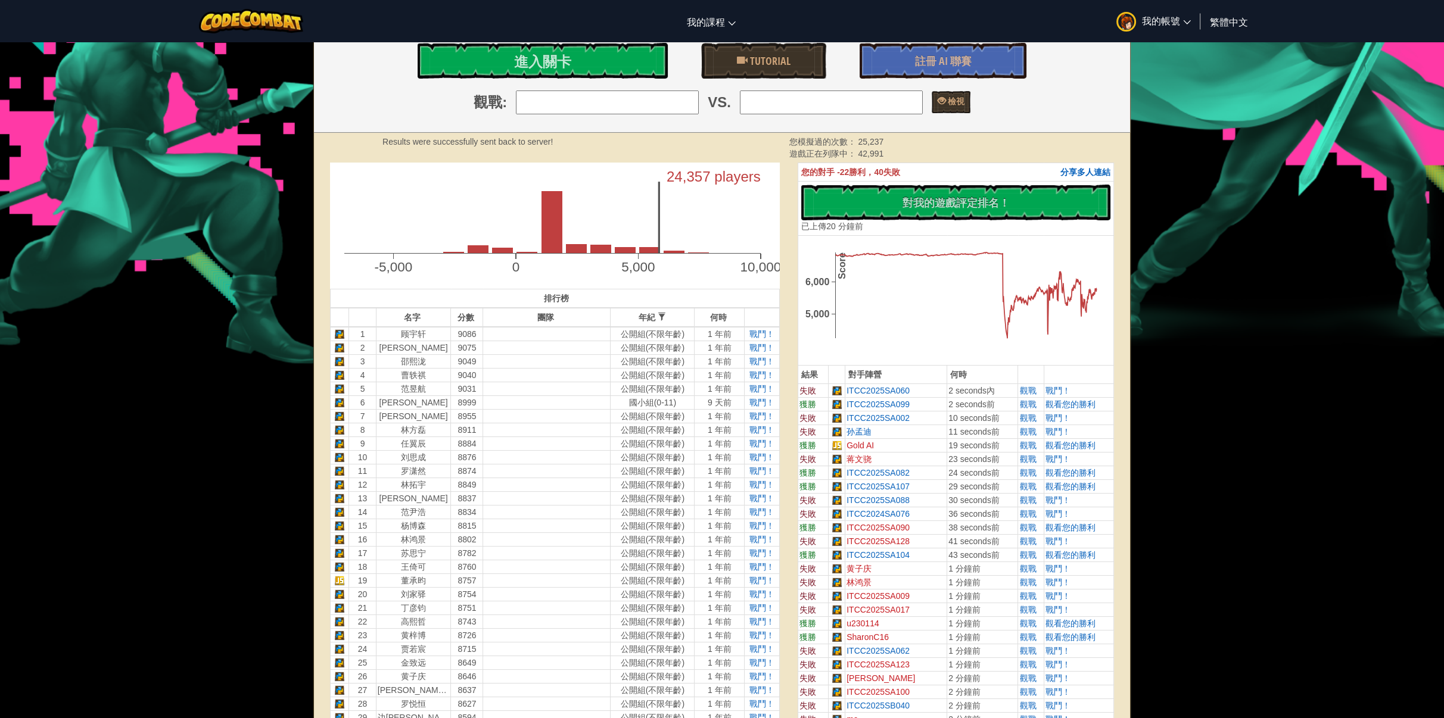
scroll to position [60, 0]
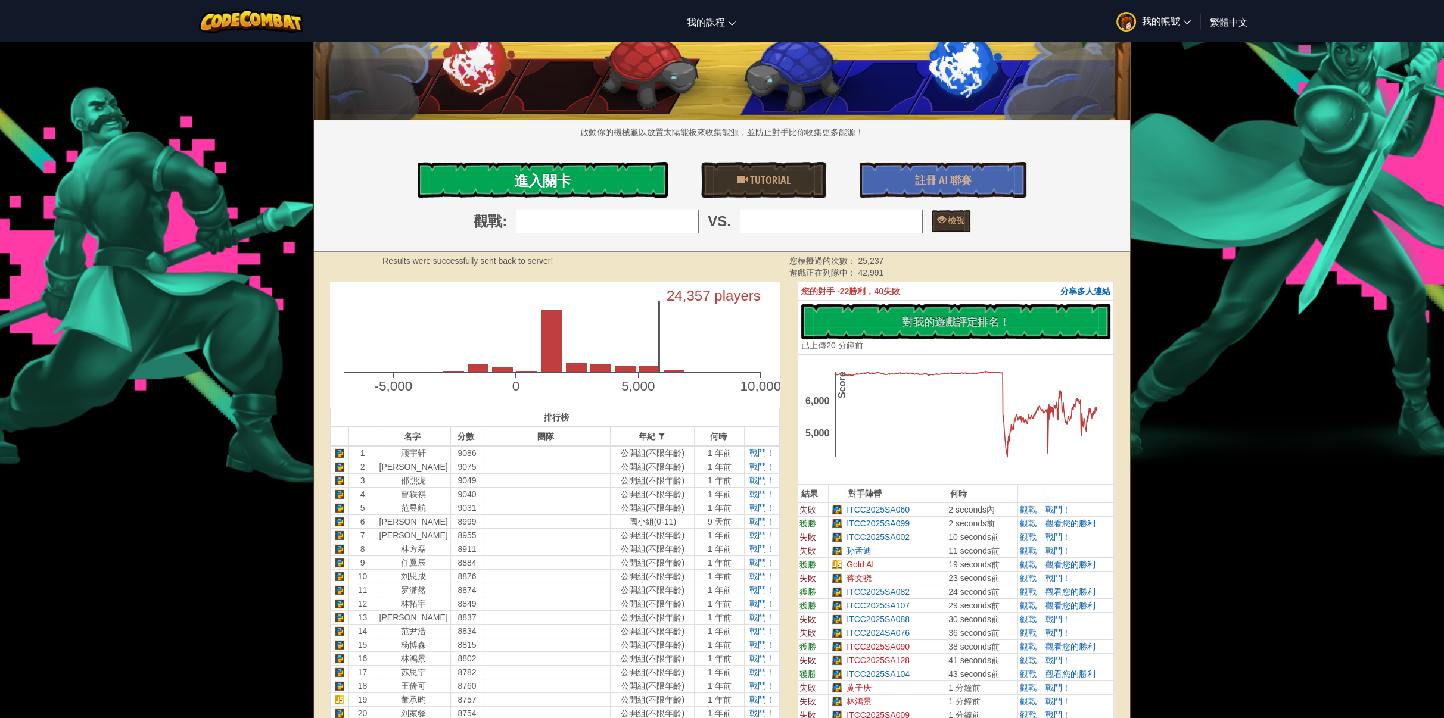
click at [580, 180] on link "進入關卡" at bounding box center [543, 180] width 250 height 36
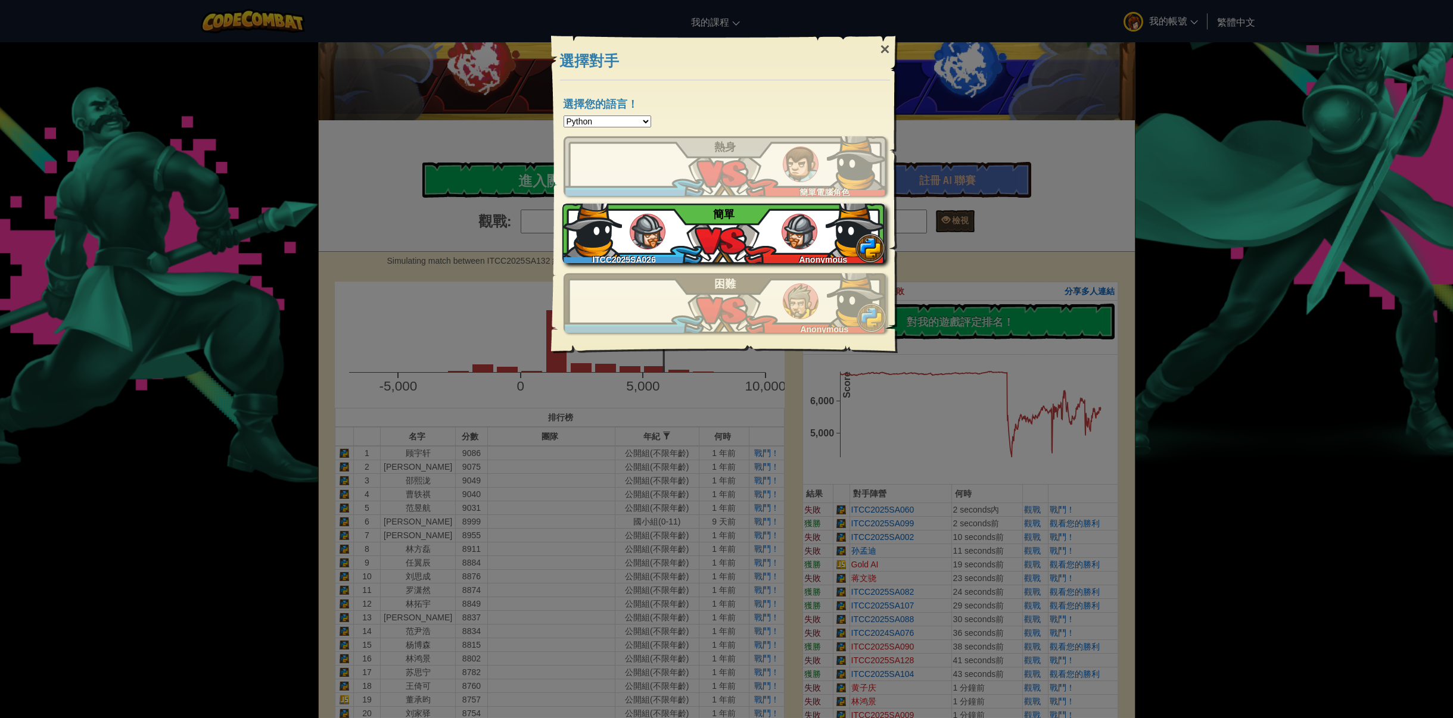
click at [849, 233] on img at bounding box center [856, 228] width 60 height 60
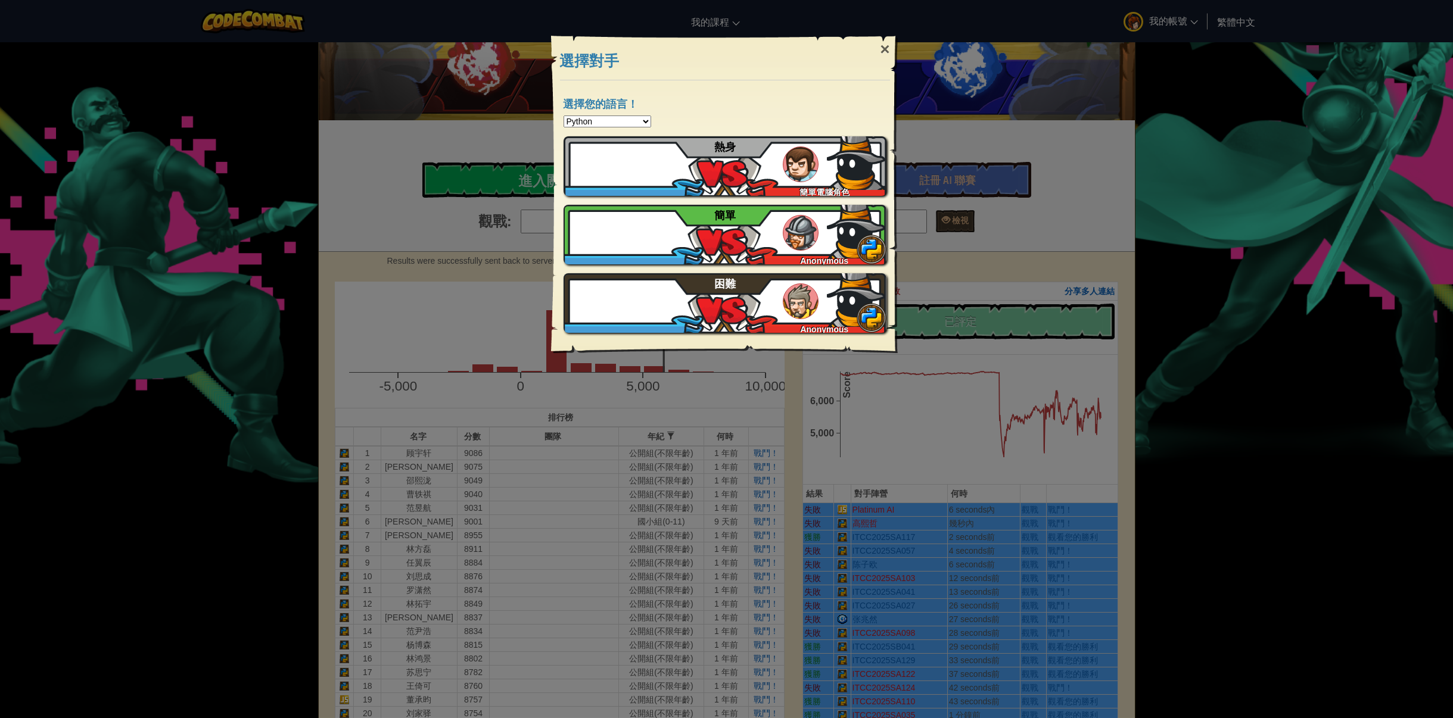
drag, startPoint x: 883, startPoint y: 49, endPoint x: 880, endPoint y: 66, distance: 17.6
click at [883, 49] on div "×" at bounding box center [884, 49] width 27 height 35
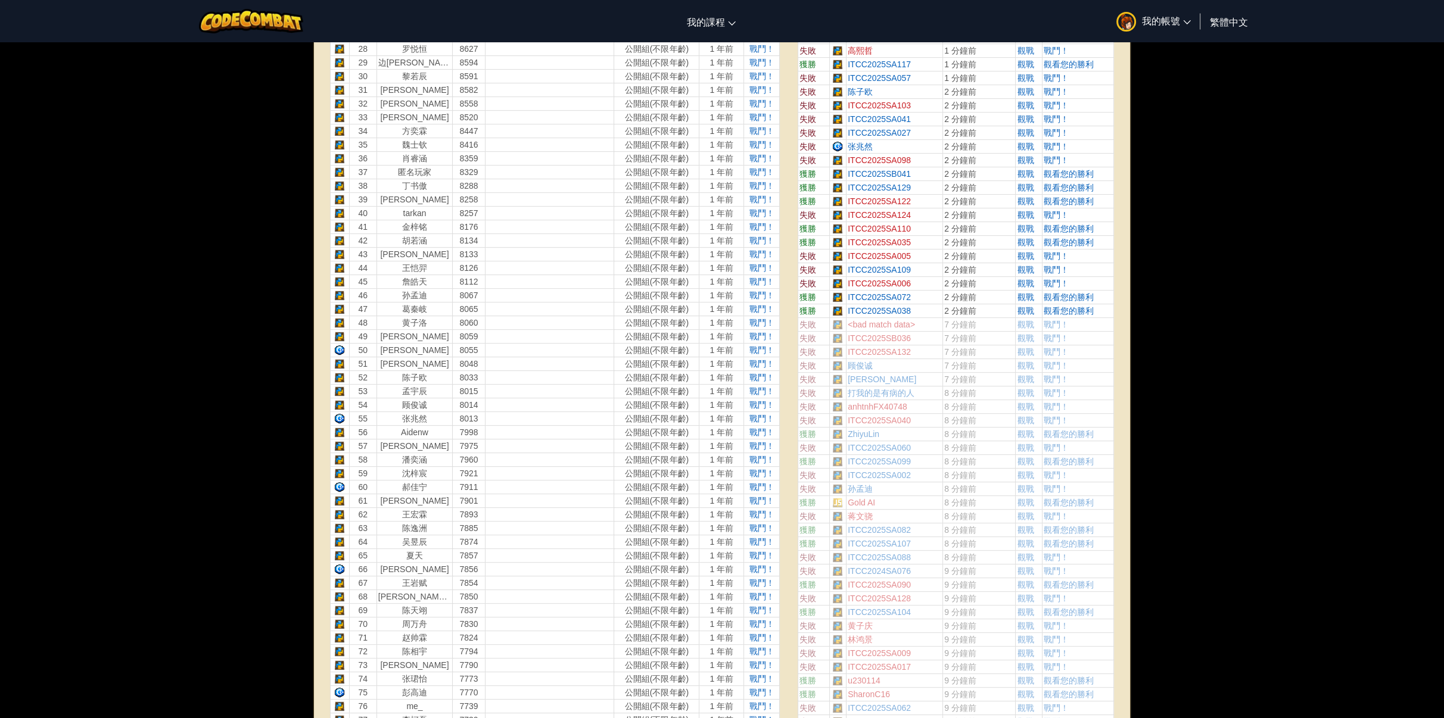
scroll to position [477, 0]
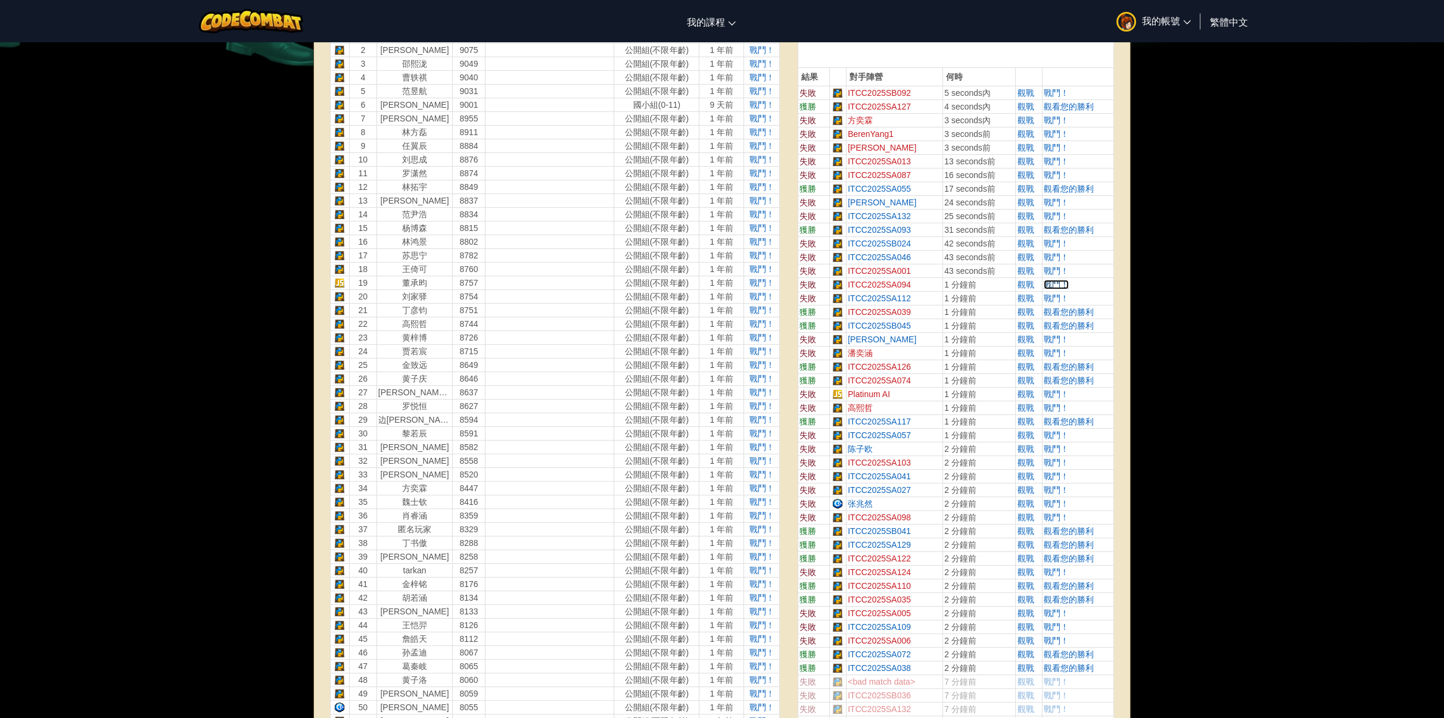
click at [1050, 280] on span "戰鬥！" at bounding box center [1056, 285] width 25 height 10
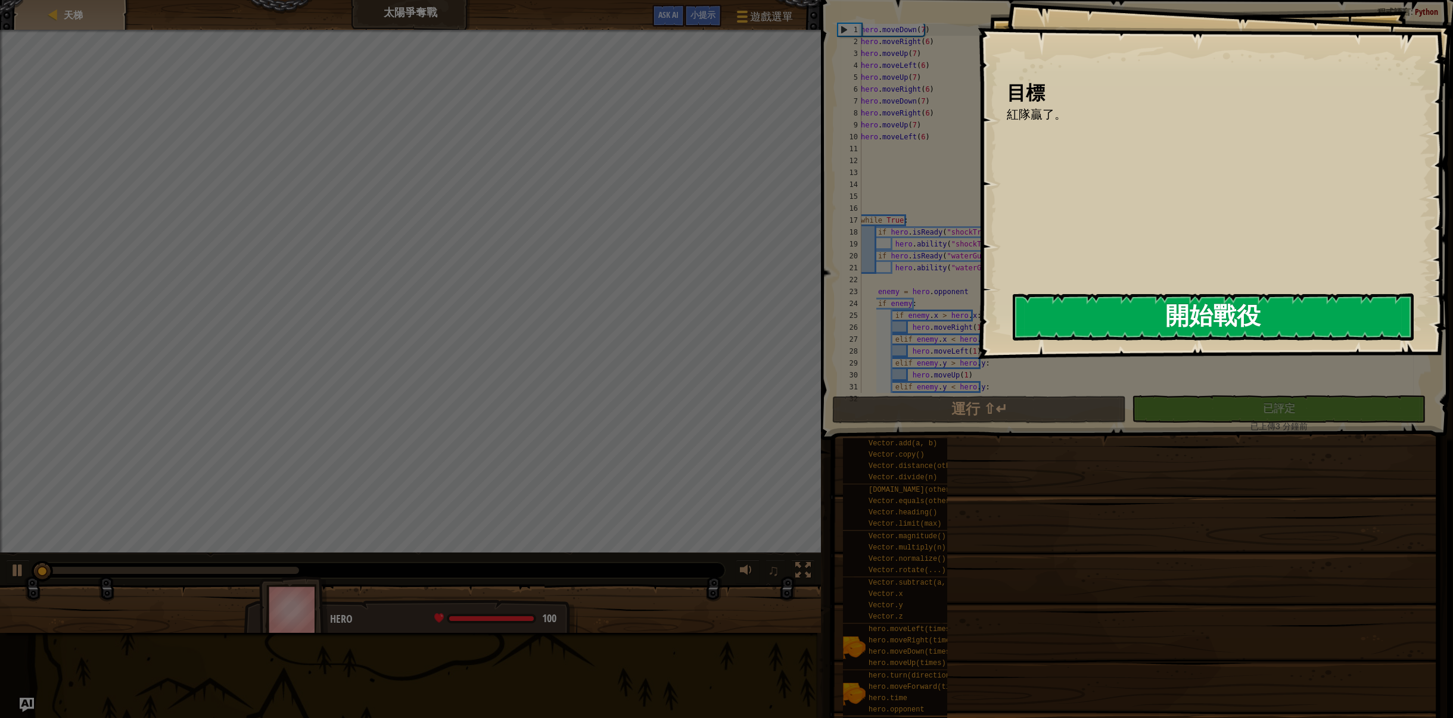
drag, startPoint x: 1095, startPoint y: 334, endPoint x: 1104, endPoint y: 322, distance: 15.4
click at [1103, 322] on button "開始戰役" at bounding box center [1213, 317] width 401 height 47
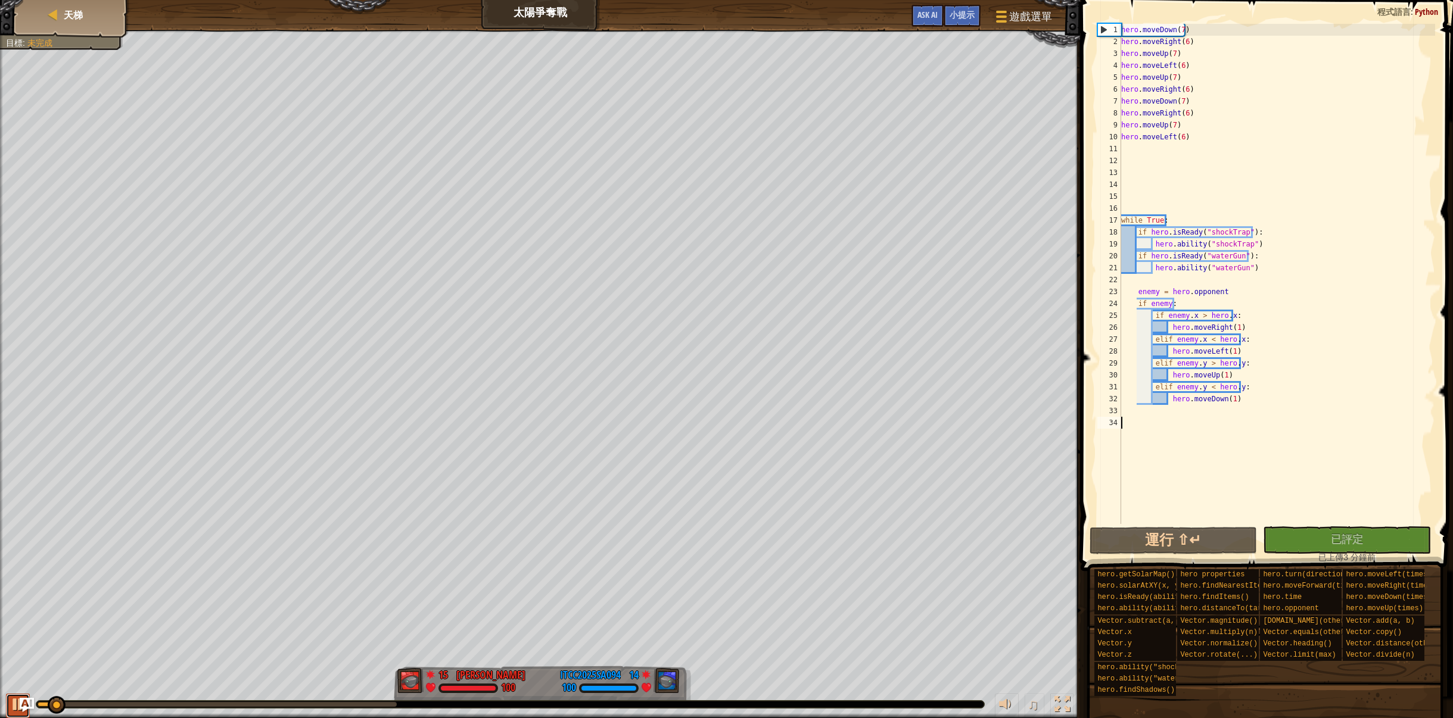
click at [12, 705] on div at bounding box center [17, 704] width 15 height 15
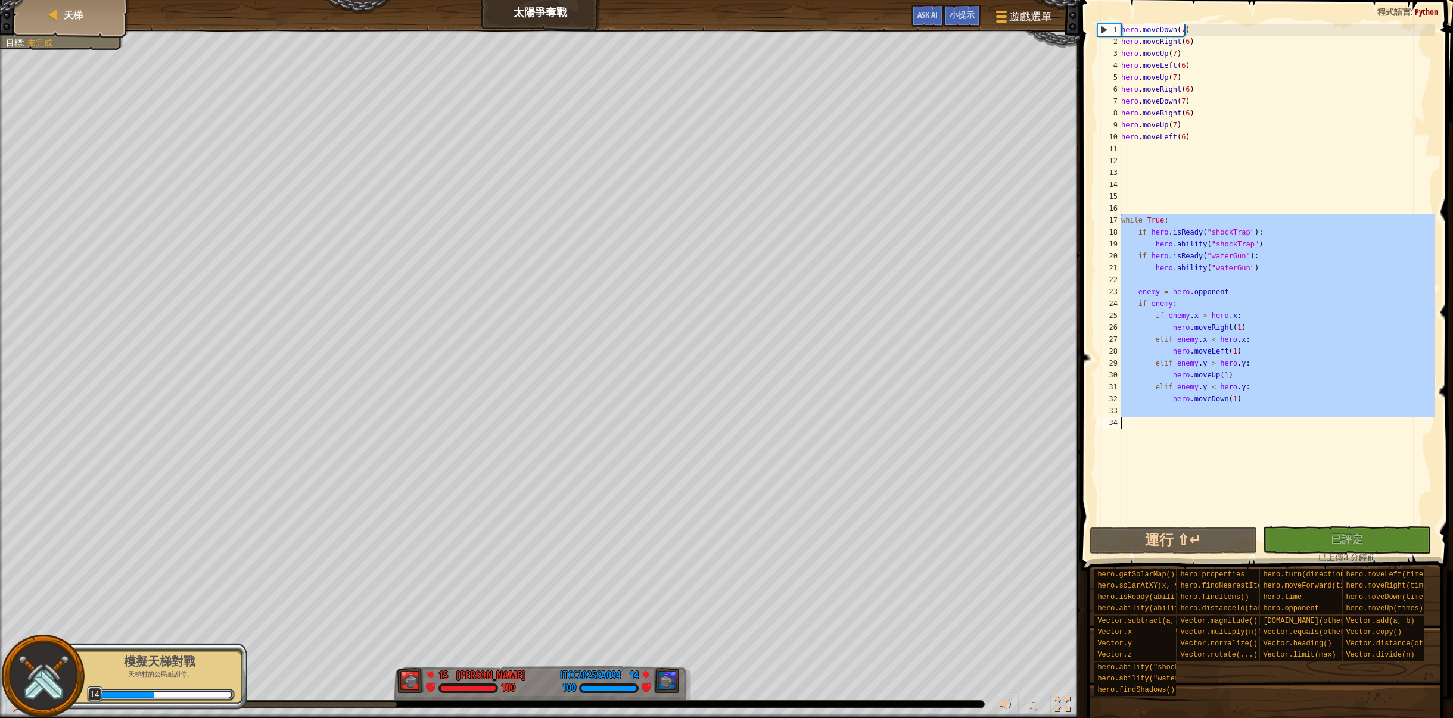
drag, startPoint x: 1207, startPoint y: 314, endPoint x: 1287, endPoint y: 426, distance: 137.9
click at [1287, 426] on div "hero . moveDown ( 7 ) hero . moveRight ( 6 ) hero . moveUp ( 7 ) hero . moveLef…" at bounding box center [1277, 286] width 317 height 524
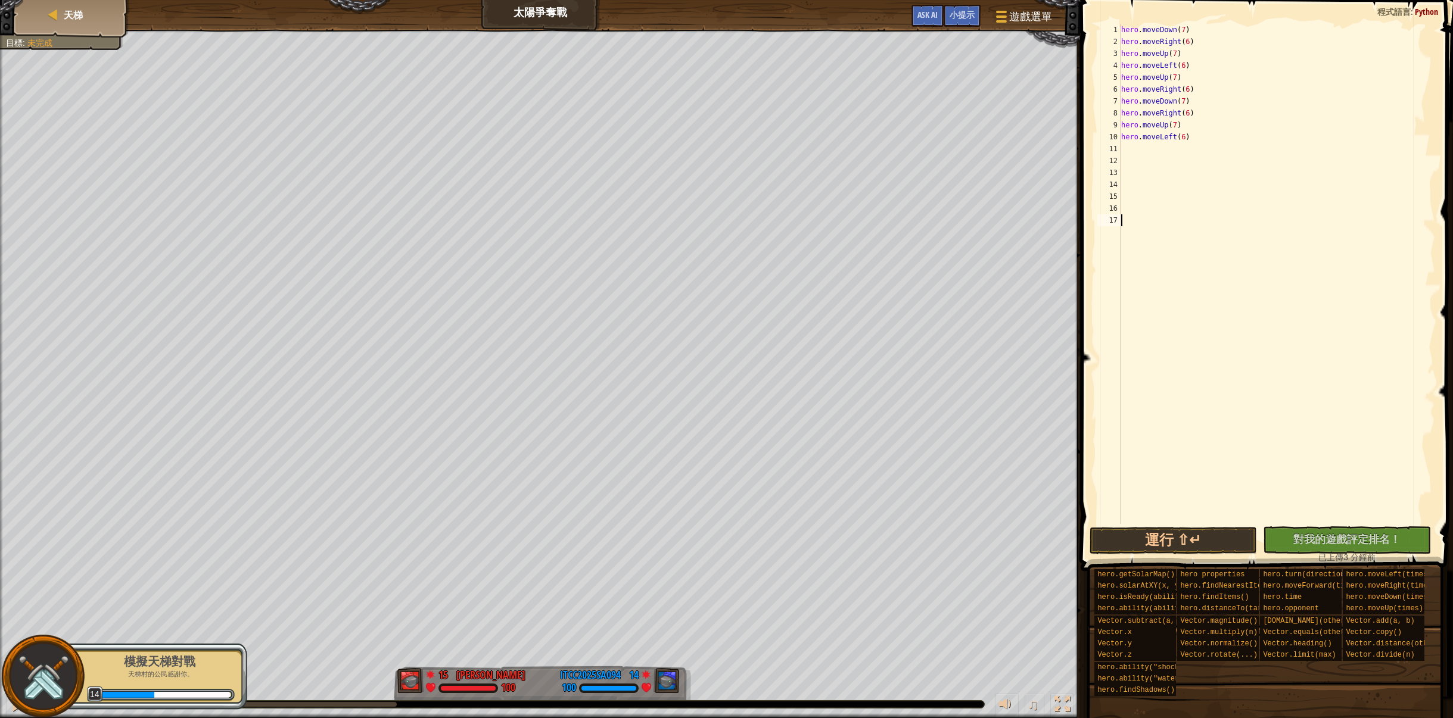
click at [1134, 149] on div "hero . moveDown ( 7 ) hero . moveRight ( 6 ) hero . moveUp ( 7 ) hero . moveLef…" at bounding box center [1277, 286] width 317 height 524
paste textarea "hero.moveDown(1)"
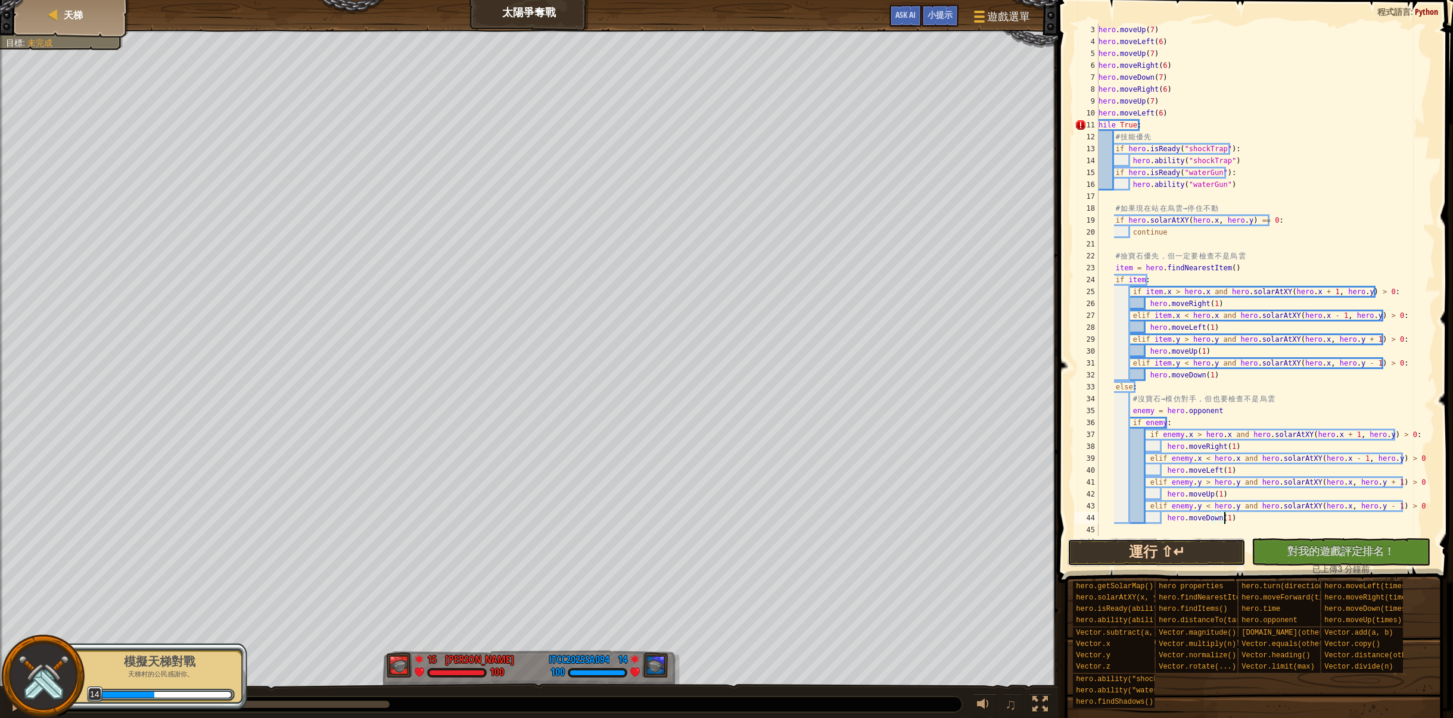
click at [1183, 559] on button "運行 ⇧↵" at bounding box center [1156, 552] width 179 height 27
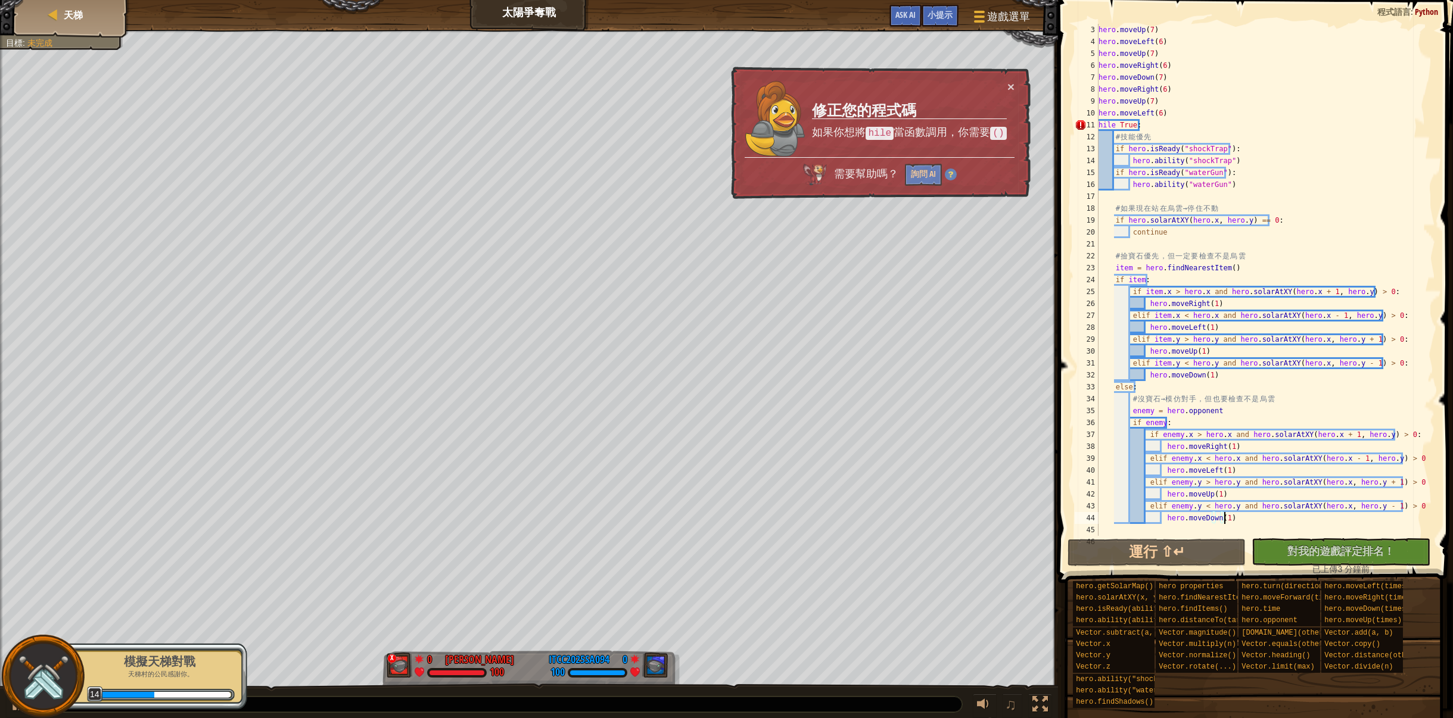
click at [167, 671] on p "天梯村的公民感謝你。" at bounding box center [160, 674] width 150 height 9
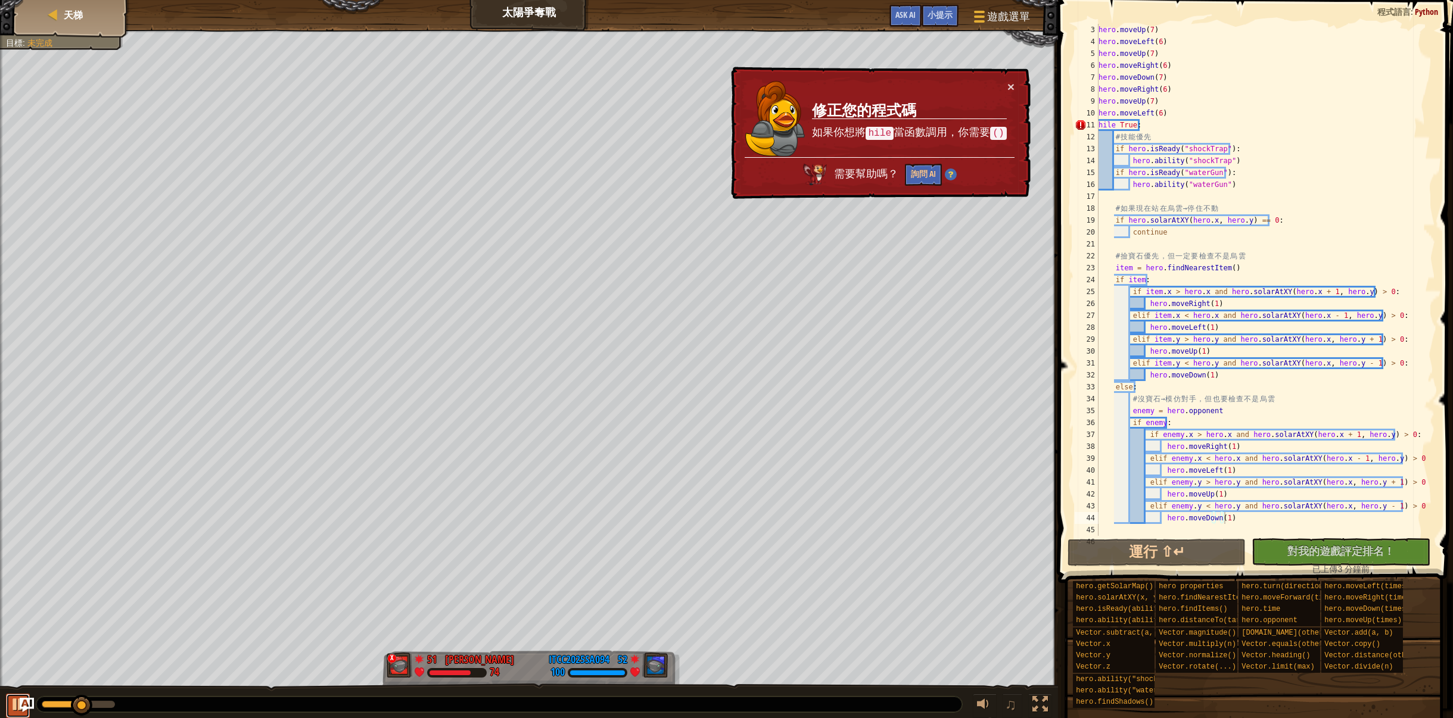
click at [11, 707] on div at bounding box center [17, 704] width 15 height 15
click at [1097, 120] on div "11" at bounding box center [1087, 125] width 24 height 12
type textarea "ㄊ"
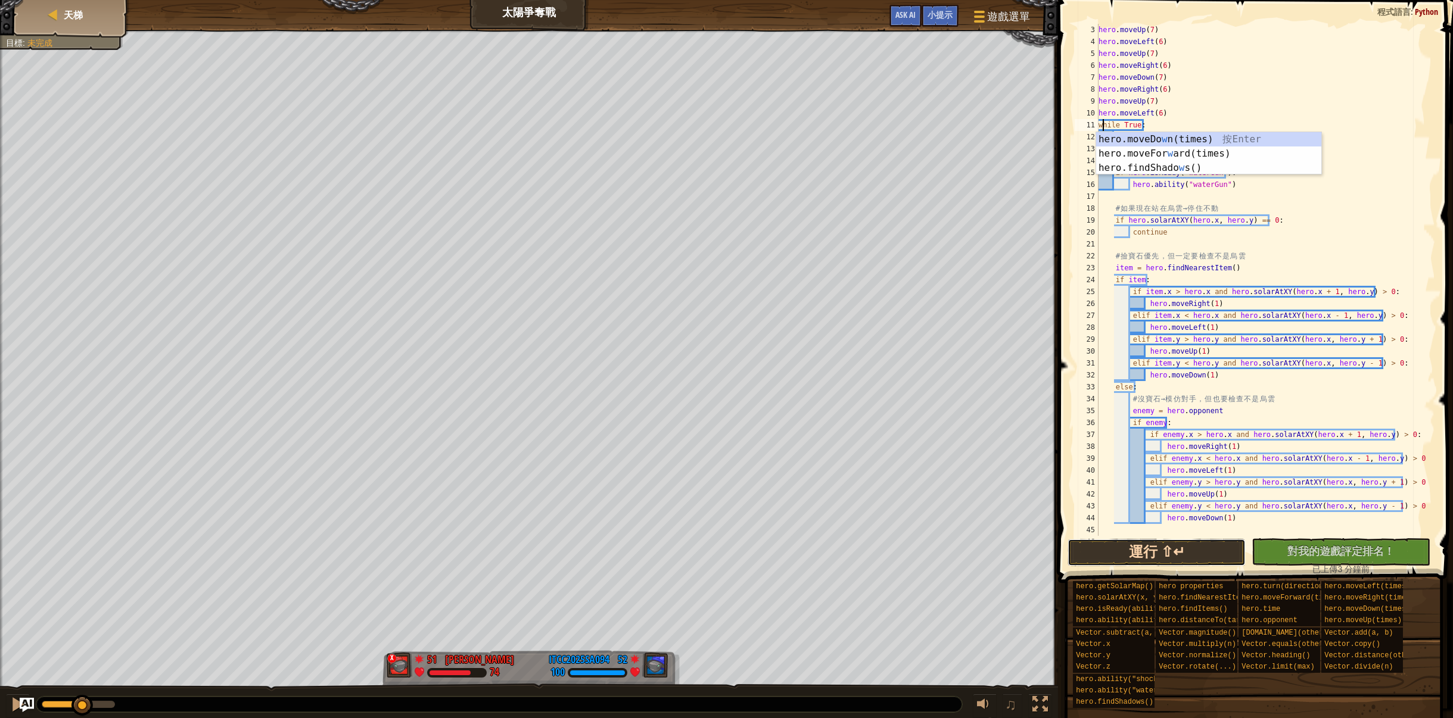
click at [1160, 552] on button "運行 ⇧↵" at bounding box center [1156, 552] width 179 height 27
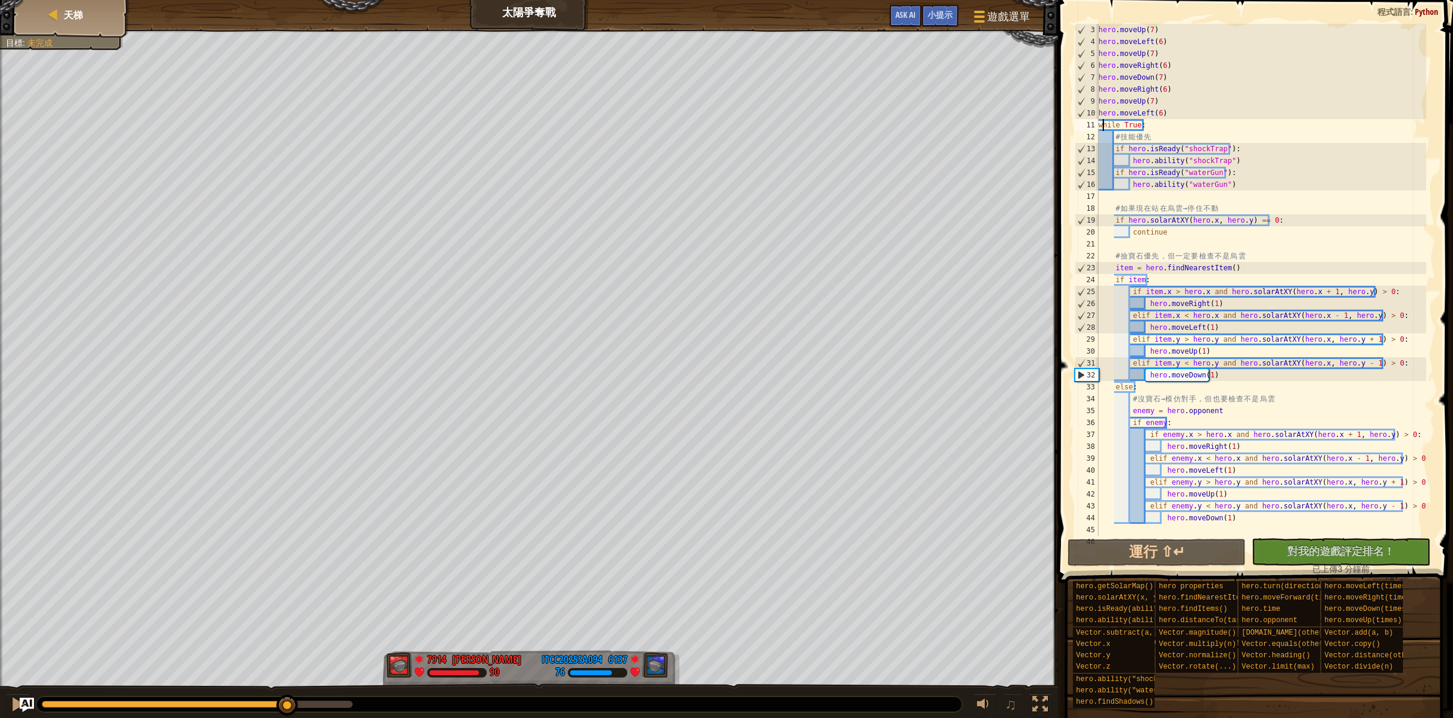
click at [285, 639] on div "紅隊贏了。 目標 : 未完成 7914 何定宇 Harry 90 6137 ITCC2025SA094 76 ♫ Hero 90 score: No scor…" at bounding box center [726, 375] width 1453 height 690
drag, startPoint x: 331, startPoint y: 698, endPoint x: 239, endPoint y: 700, distance: 91.2
click at [267, 700] on div at bounding box center [277, 705] width 21 height 21
click at [15, 702] on div at bounding box center [17, 704] width 15 height 15
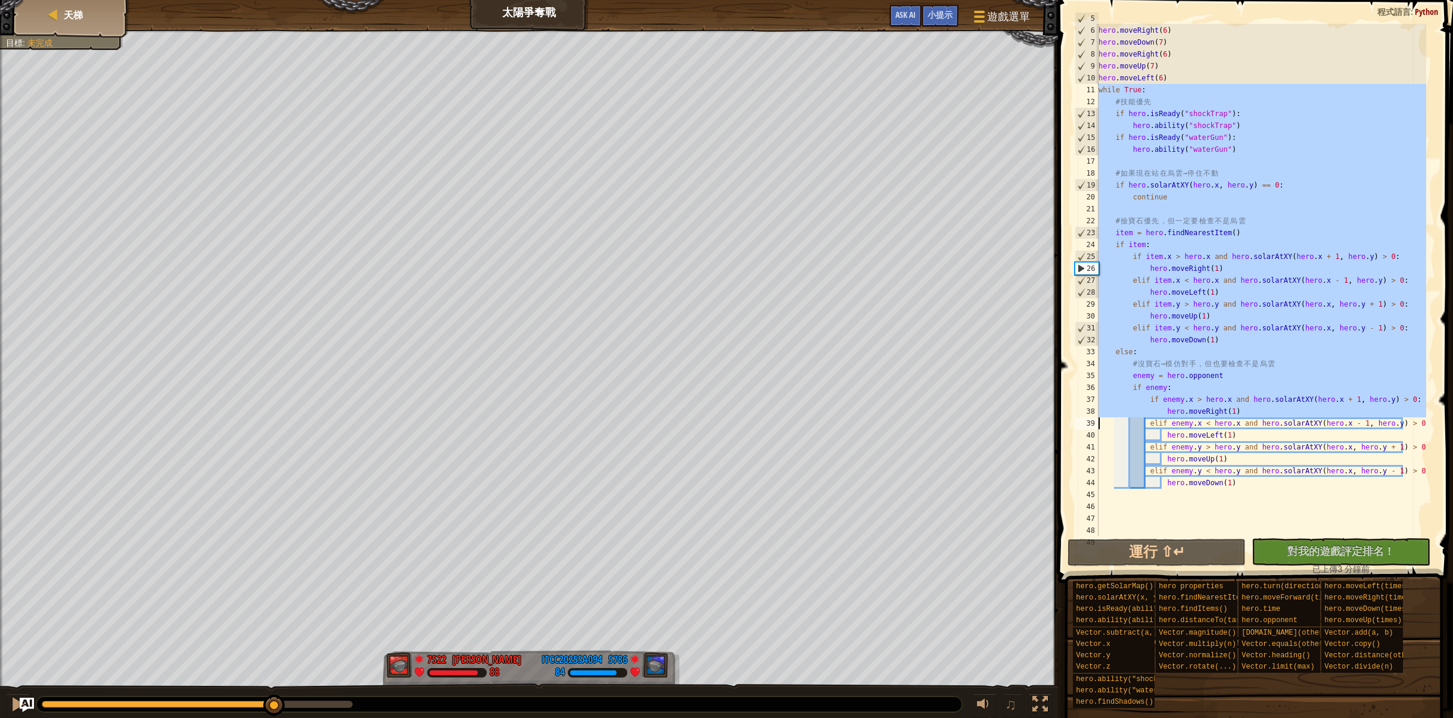
scroll to position [83, 0]
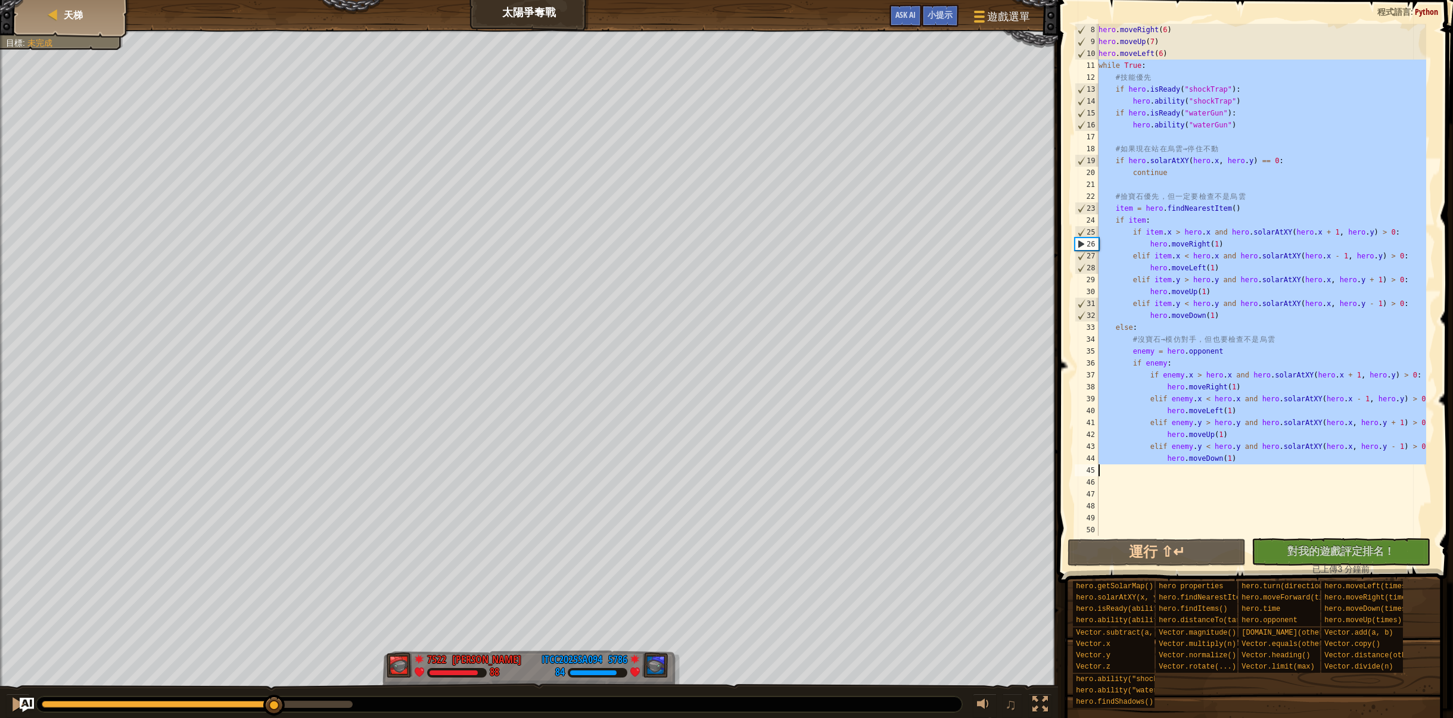
drag, startPoint x: 1097, startPoint y: 123, endPoint x: 1381, endPoint y: 466, distance: 445.5
click at [1381, 466] on div "while True: 8 9 10 11 12 13 14 15 16 17 18 19 20 21 22 23 24 25 26 27 28 29 30 …" at bounding box center [1253, 280] width 363 height 512
type textarea "hero.moveDown(1)"
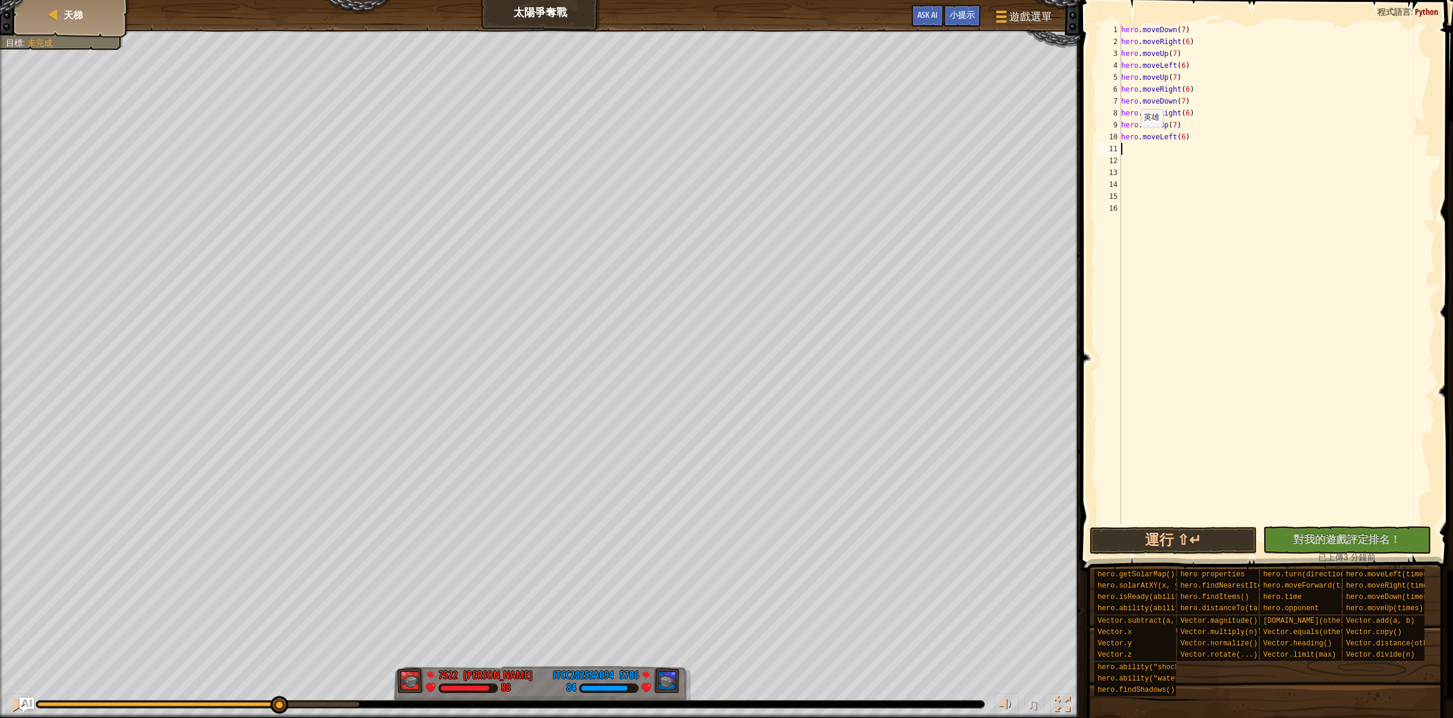
paste textarea "hero.moveDown(1)"
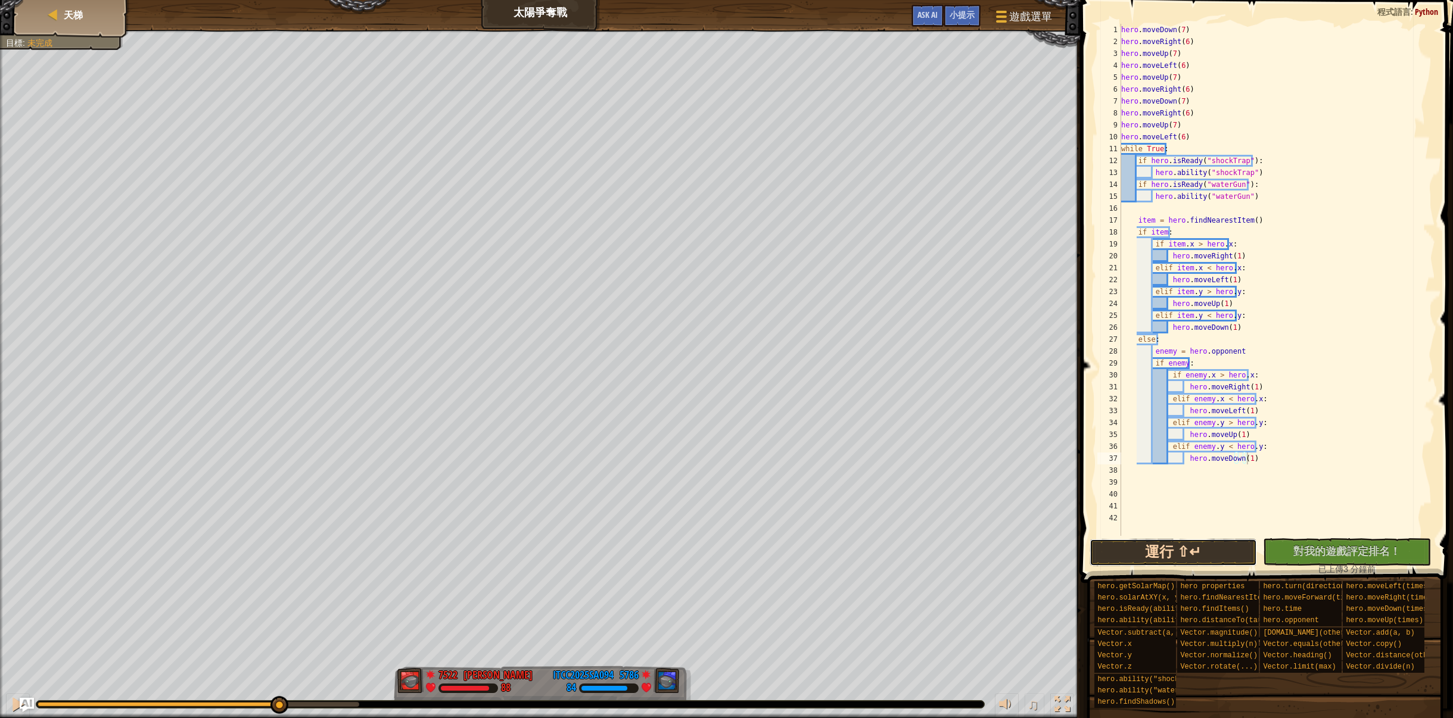
click at [1215, 558] on button "運行 ⇧↵" at bounding box center [1173, 552] width 168 height 27
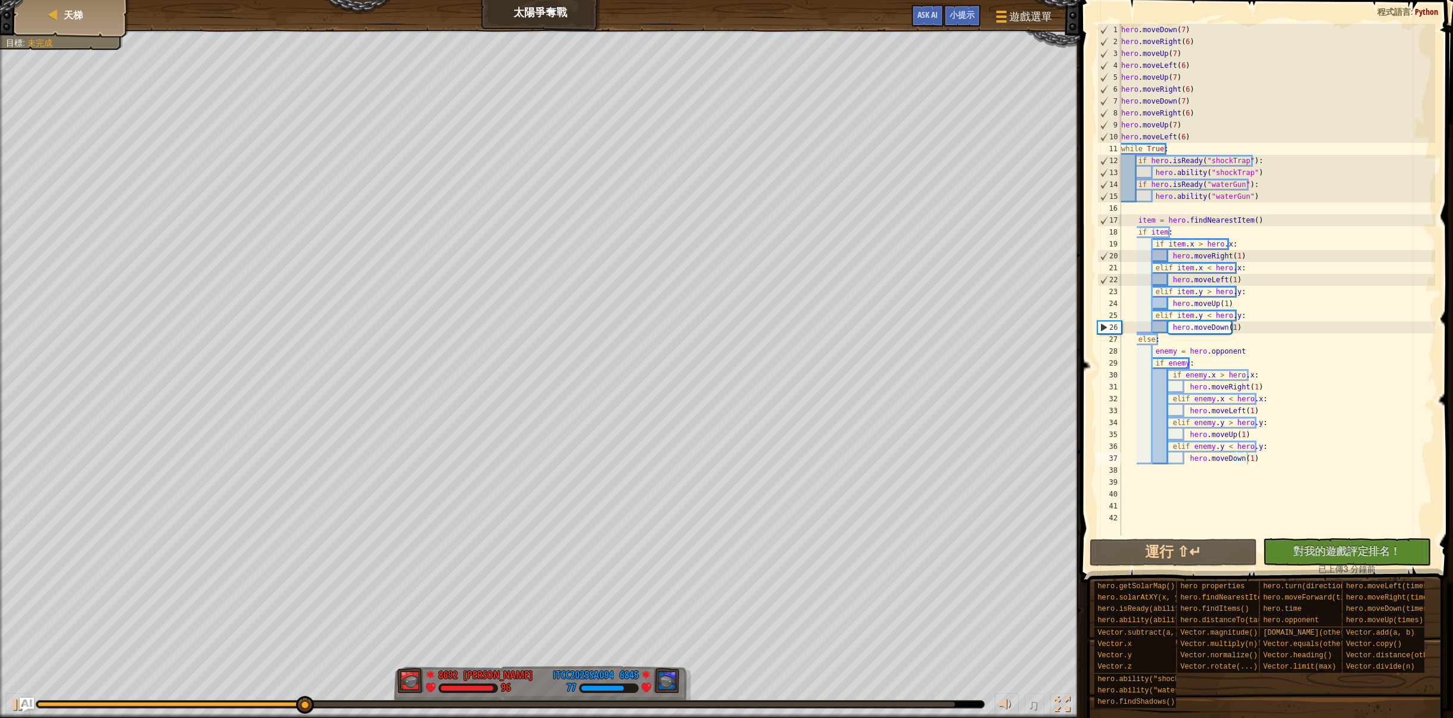
drag, startPoint x: 320, startPoint y: 702, endPoint x: 332, endPoint y: 699, distance: 12.7
click at [332, 699] on div "♫" at bounding box center [540, 702] width 1080 height 36
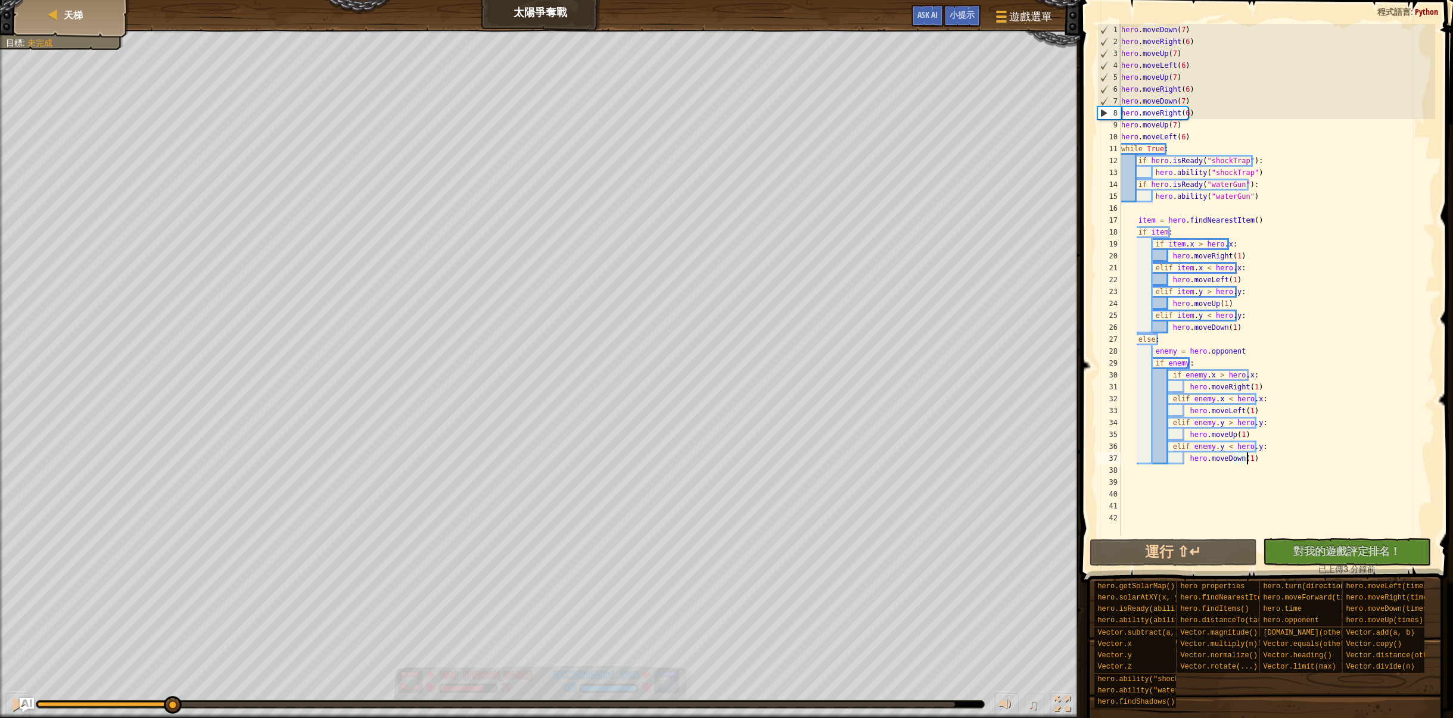
click at [112, 627] on div "紅隊贏了。 目標 : 未完成 1888 [PERSON_NAME][PERSON_NAME] 79 1283 ITCC2025SA094 100 ♫ Hero…" at bounding box center [726, 374] width 1453 height 689
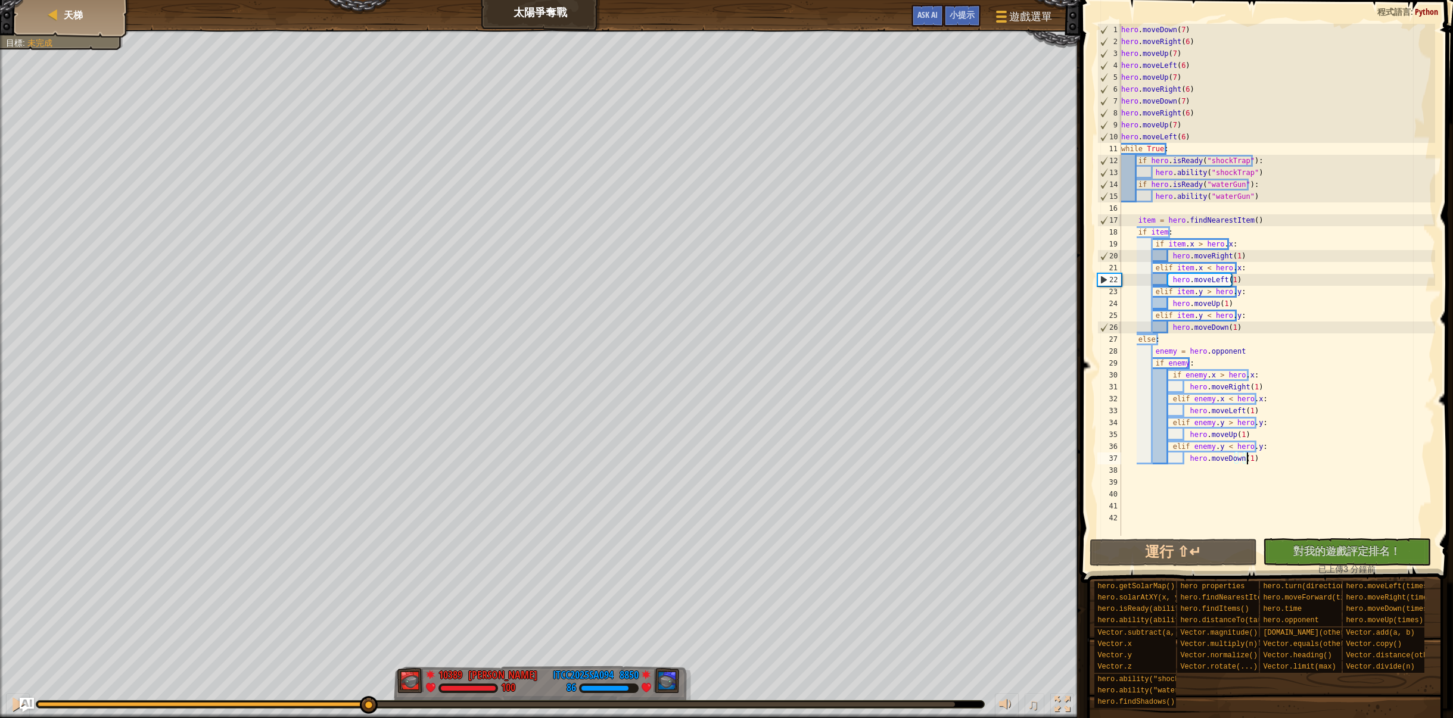
drag, startPoint x: 128, startPoint y: 700, endPoint x: 382, endPoint y: 690, distance: 254.0
click at [381, 690] on div "♫" at bounding box center [540, 702] width 1080 height 36
click at [15, 703] on div at bounding box center [17, 704] width 15 height 15
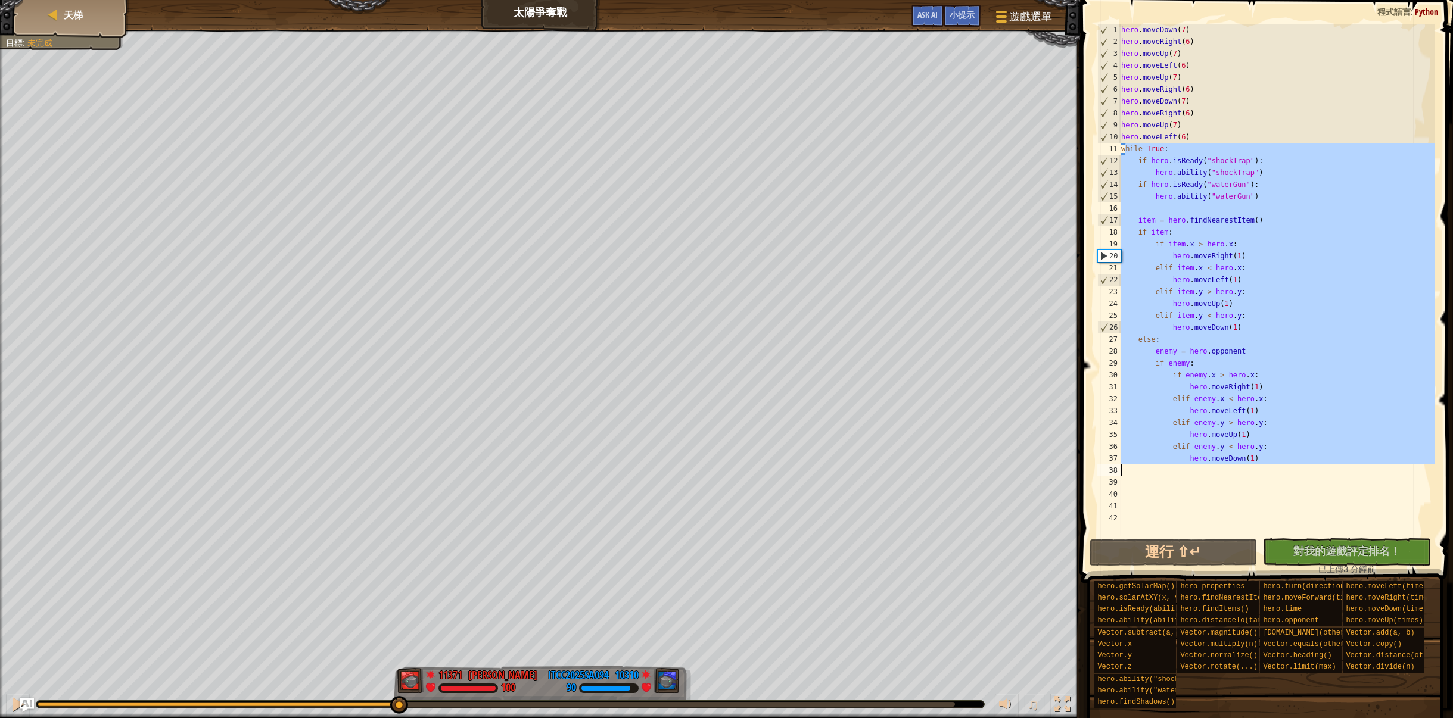
drag, startPoint x: 1123, startPoint y: 151, endPoint x: 1365, endPoint y: 472, distance: 402.0
click at [1365, 472] on div "hero . moveDown ( 7 ) hero . moveRight ( 6 ) hero . moveUp ( 7 ) hero . moveLef…" at bounding box center [1277, 292] width 317 height 536
type textarea "w"
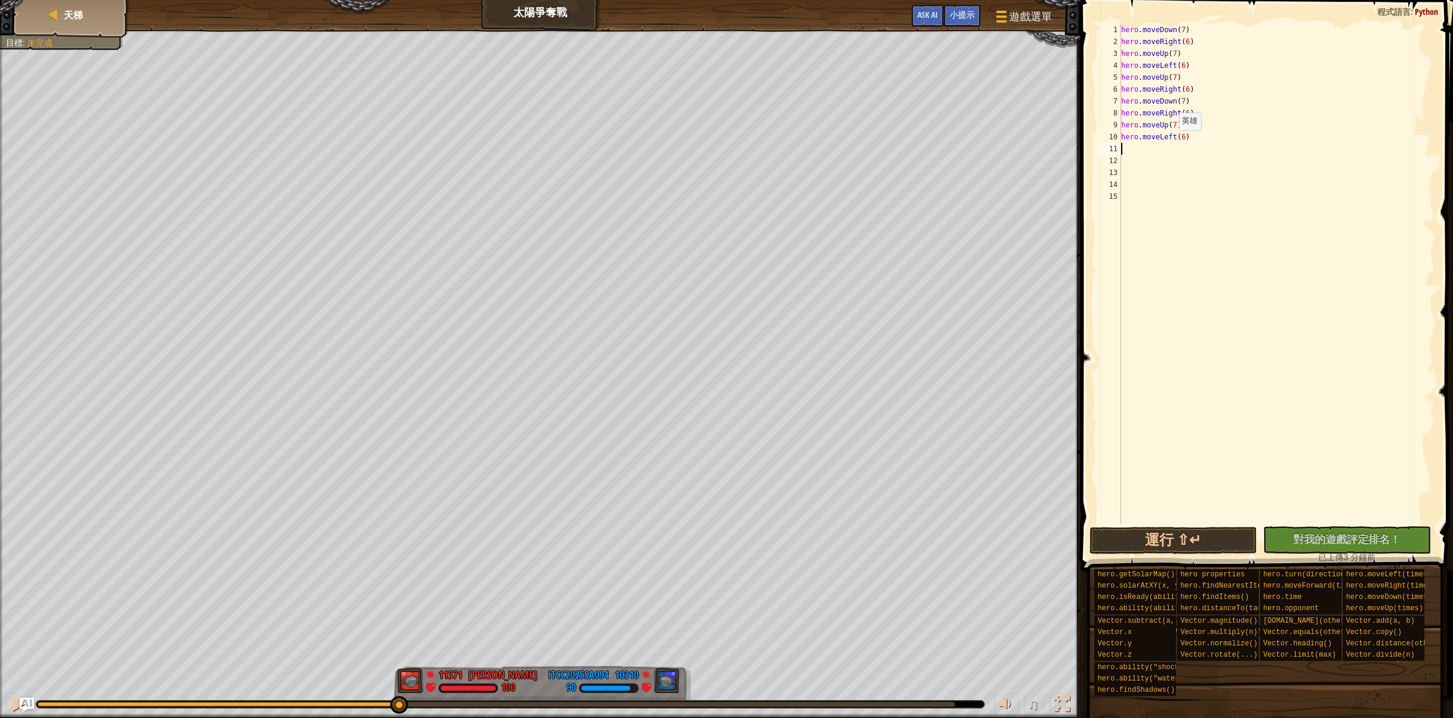
scroll to position [12, 0]
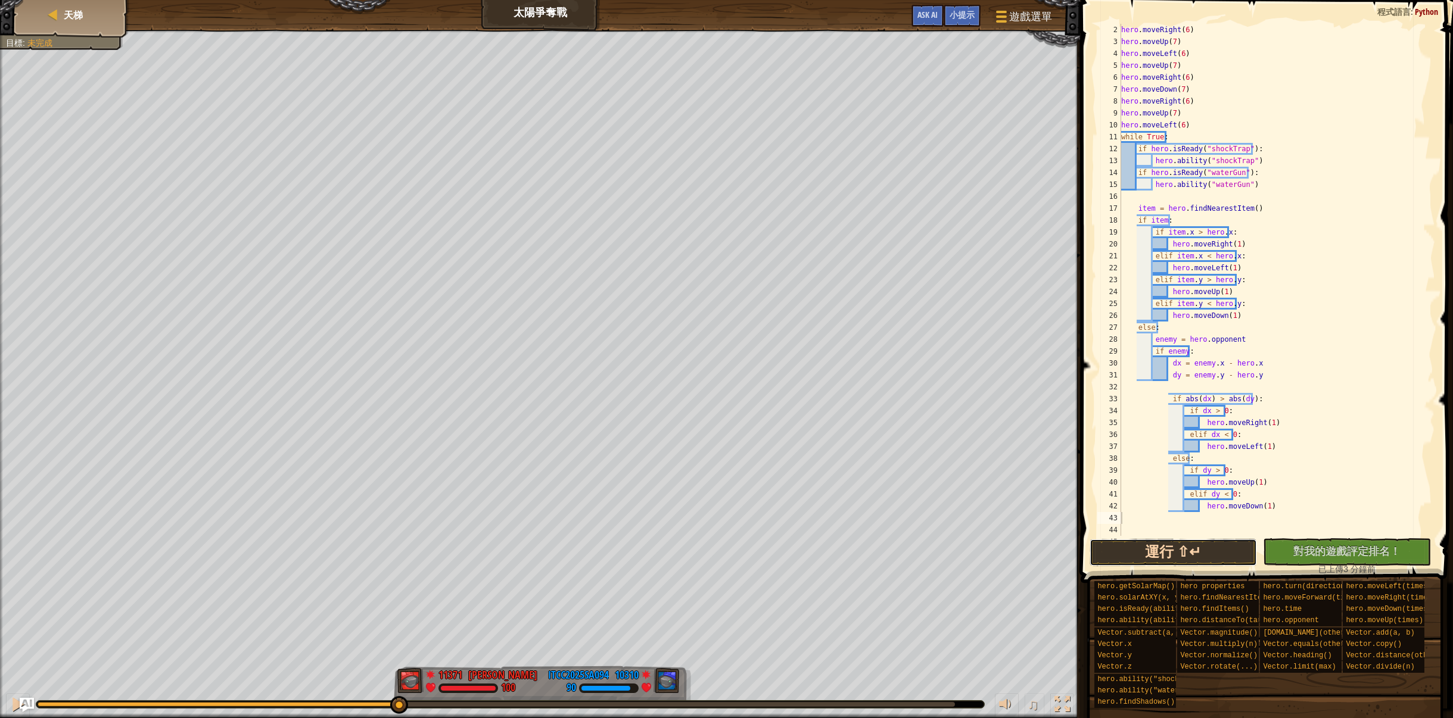
click at [1178, 550] on button "運行 ⇧↵" at bounding box center [1173, 552] width 168 height 27
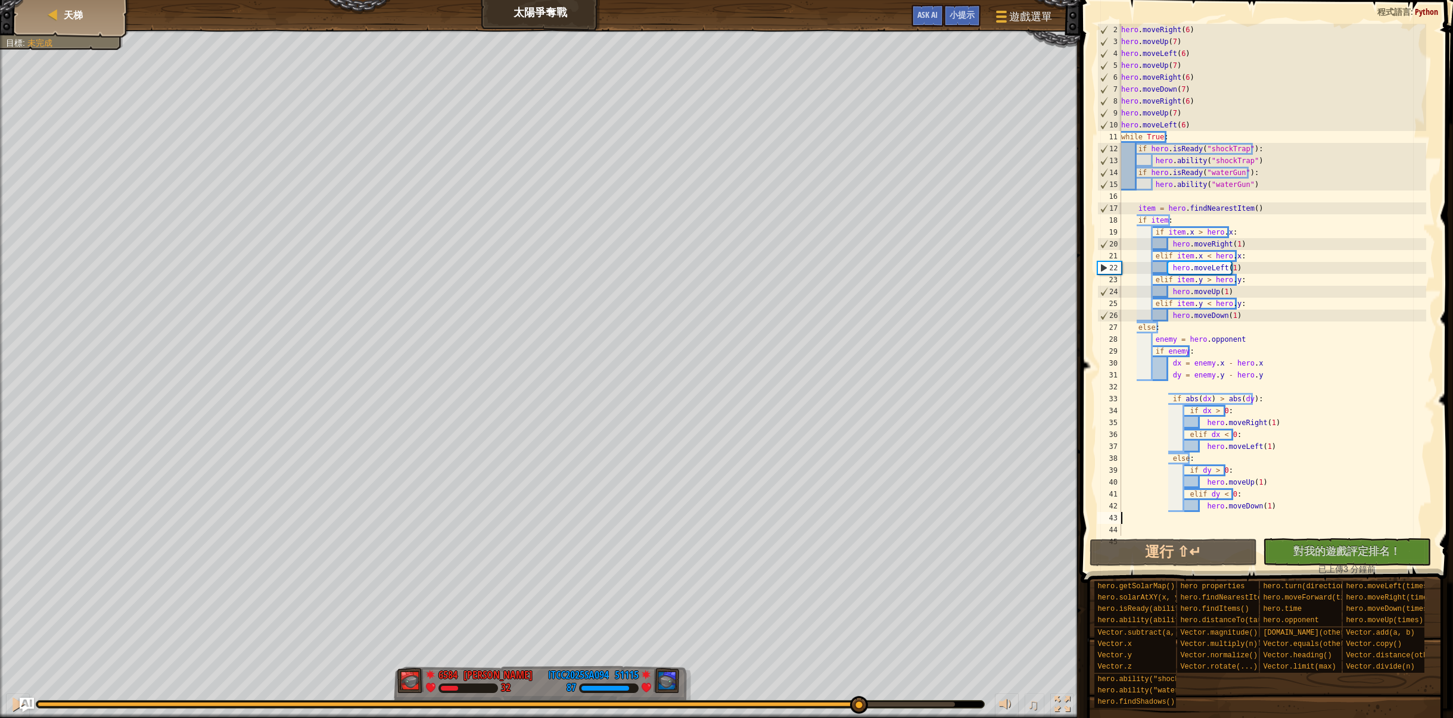
drag, startPoint x: 409, startPoint y: 694, endPoint x: 904, endPoint y: 712, distance: 495.9
click at [868, 711] on div at bounding box center [859, 705] width 18 height 18
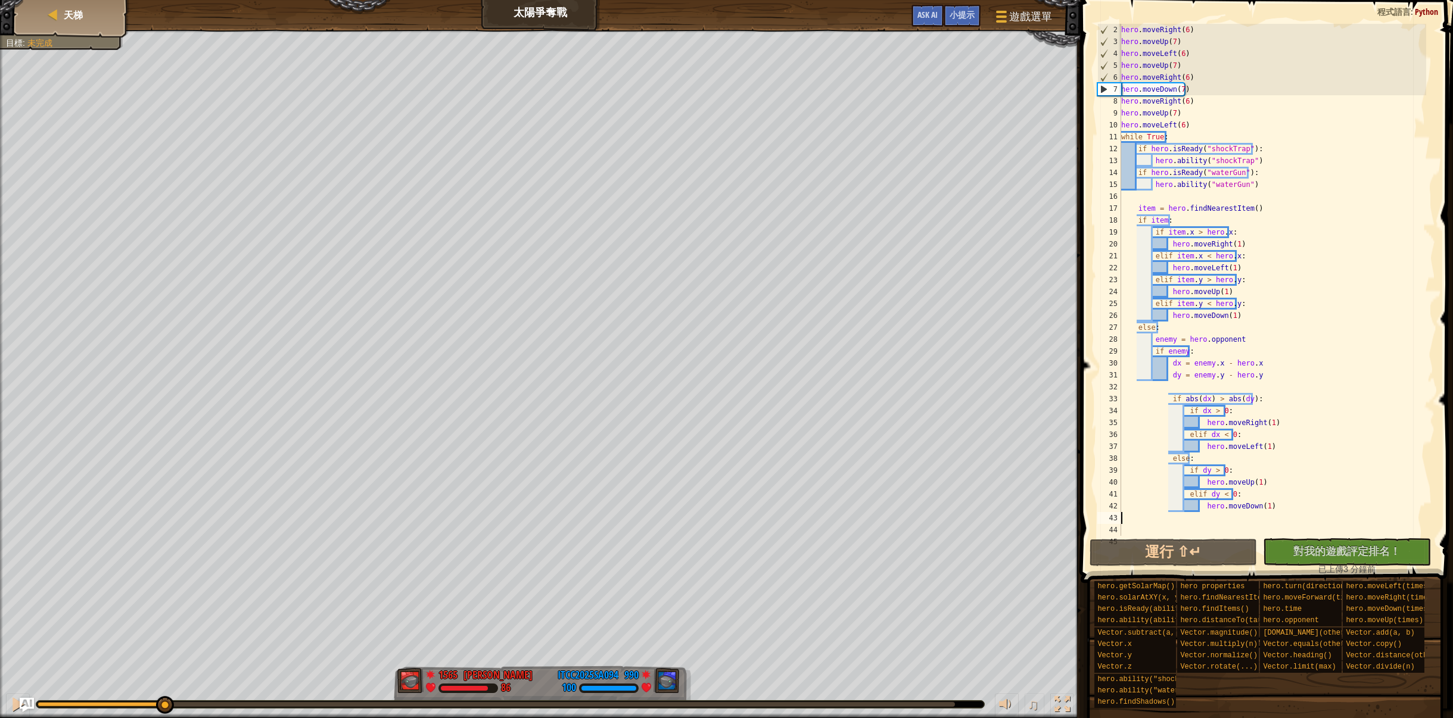
drag, startPoint x: 911, startPoint y: 702, endPoint x: 164, endPoint y: 738, distance: 747.8
click at [164, 0] on html "天梯 太陽爭奪戰 遊戲選單 完成 小提示 Ask AI 1 ההההההההההההההההההההההההההההההההההההההההההההההההה…" at bounding box center [726, 0] width 1453 height 0
click at [12, 700] on div at bounding box center [17, 704] width 15 height 15
click at [1183, 112] on div "hero . moveRight ( 6 ) hero . moveUp ( 7 ) hero . moveLeft ( 6 ) hero . moveUp …" at bounding box center [1273, 292] width 308 height 536
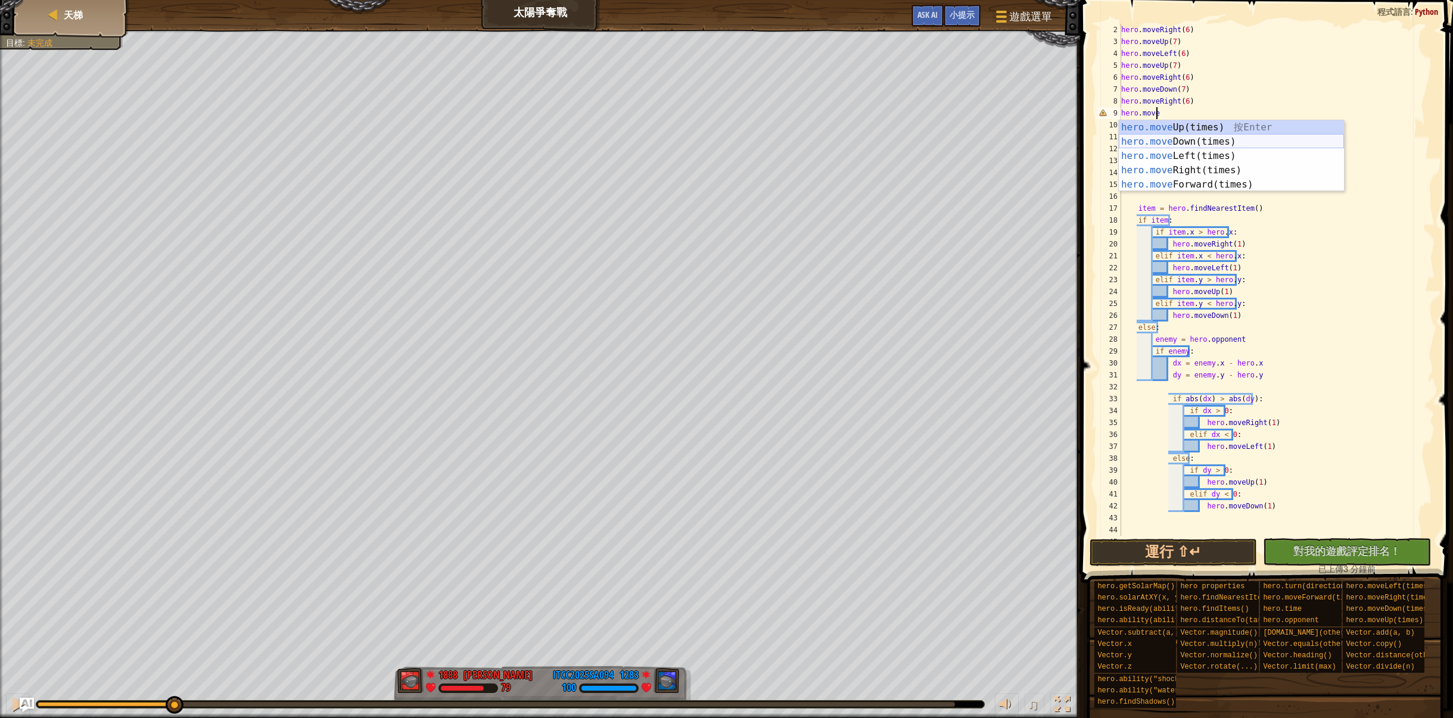
click at [1200, 148] on div "hero.move Up(times) 按 Enter hero.move Down(times) 按 Enter hero.move Left(times)…" at bounding box center [1231, 170] width 225 height 100
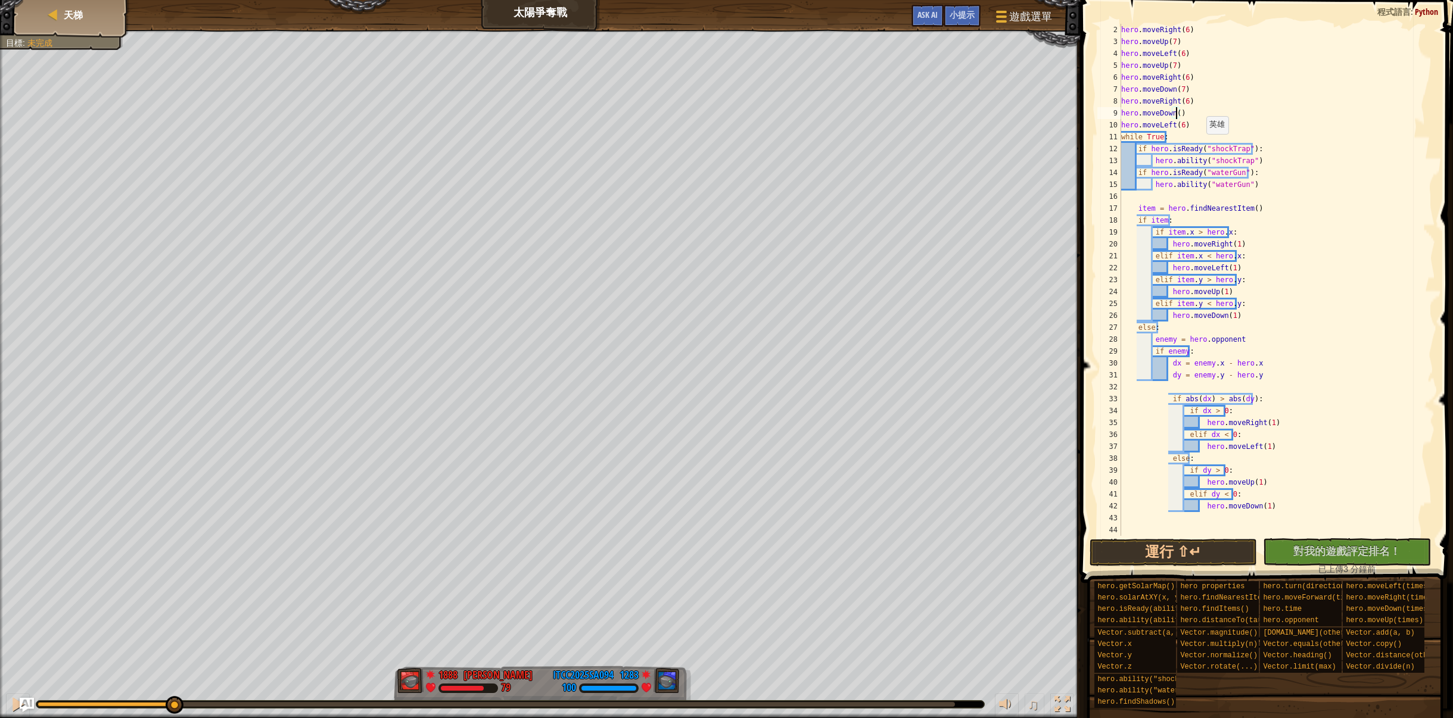
scroll to position [0, 0]
click at [1178, 552] on button "運行 ⇧↵" at bounding box center [1173, 552] width 168 height 27
type textarea "hero.moveDown(7)"
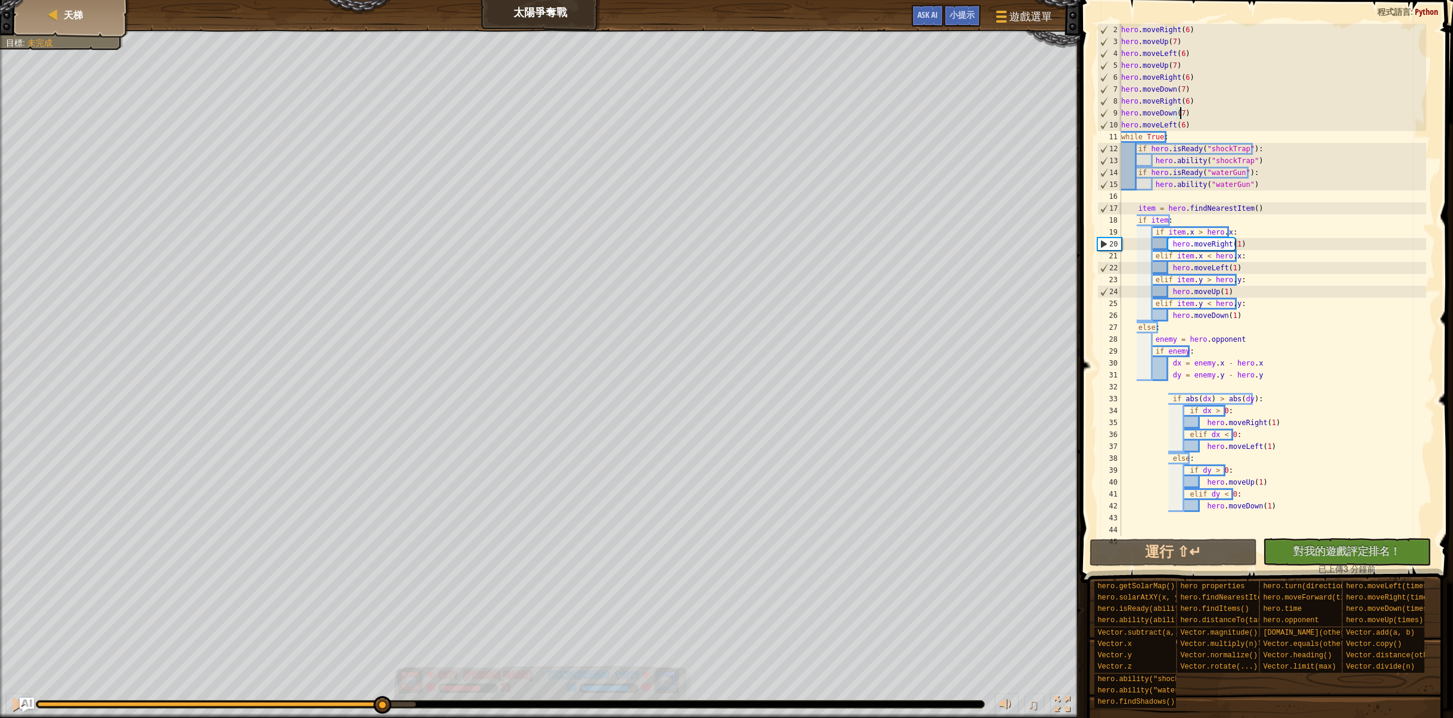
click at [373, 670] on div "紅隊贏了。 目標 : 未完成 8971 何定宇 Harry 72 11811 ITCC2025SA094 86 ♫ Hero 72 score: No sco…" at bounding box center [726, 374] width 1453 height 689
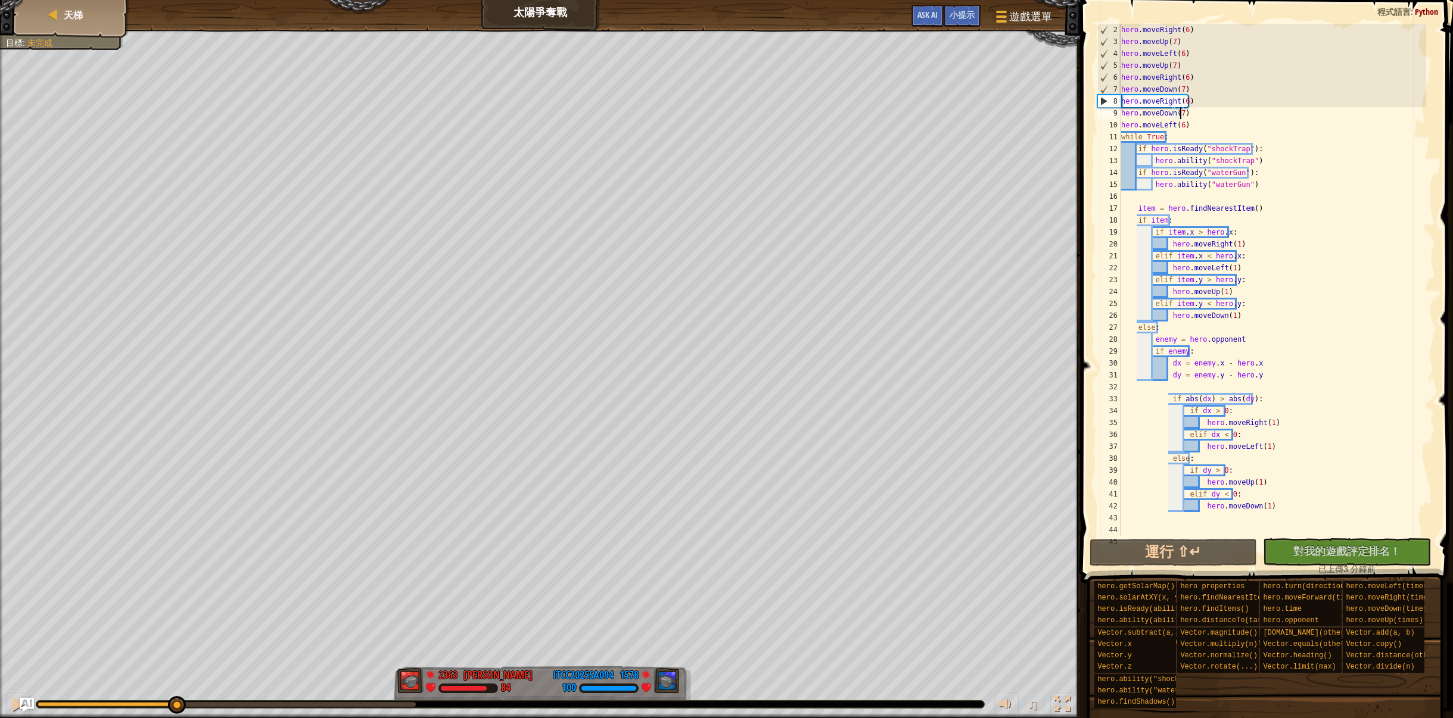
click at [176, 667] on div "紅隊贏了。 目標 : 未完成 2363 何定宇 Harry 84 1578 ITCC2025SA094 100 ♫ Hero 84 score: No sco…" at bounding box center [726, 374] width 1453 height 689
drag, startPoint x: 11, startPoint y: 699, endPoint x: 26, endPoint y: 692, distance: 16.5
click at [10, 699] on div at bounding box center [17, 704] width 15 height 15
drag, startPoint x: 197, startPoint y: 708, endPoint x: 184, endPoint y: 702, distance: 13.9
click at [184, 702] on div at bounding box center [185, 705] width 18 height 18
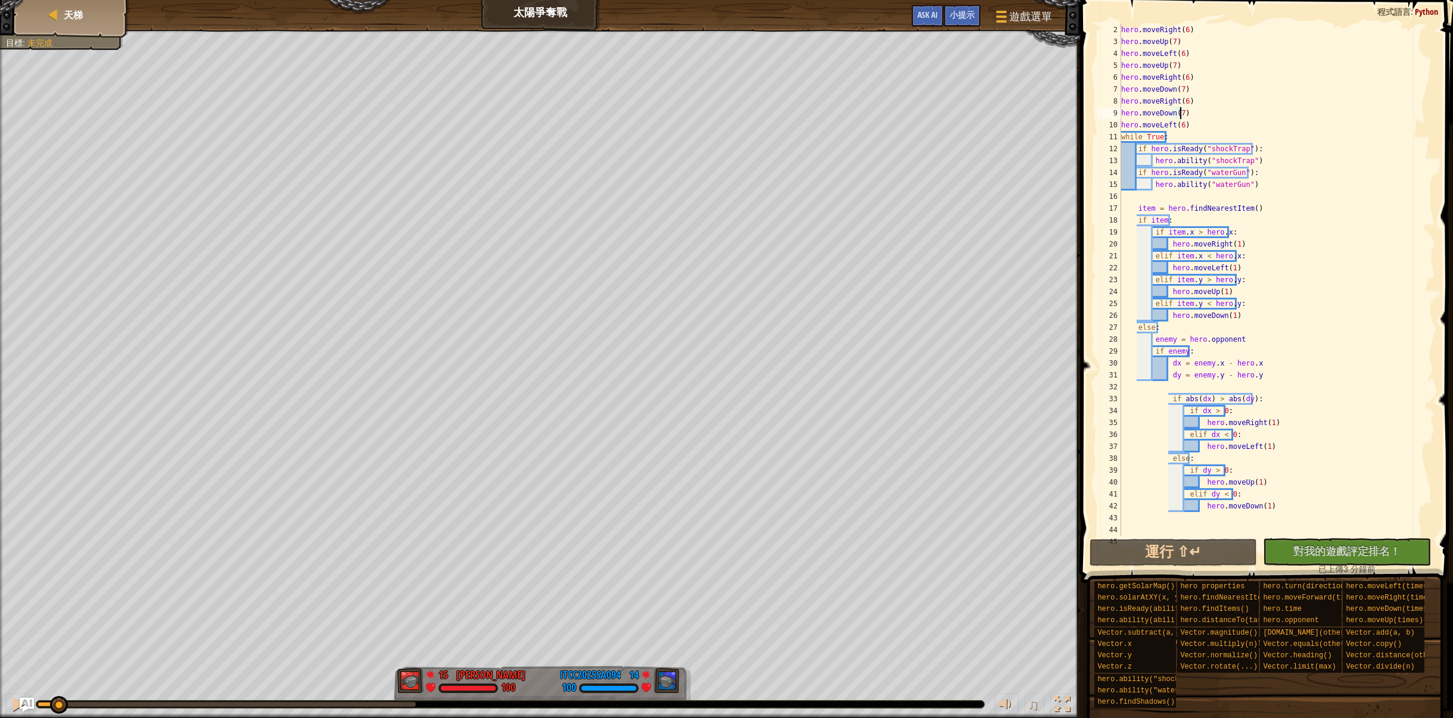
drag, startPoint x: 188, startPoint y: 697, endPoint x: 66, endPoint y: 738, distance: 128.8
click at [66, 0] on html "天梯 太陽爭奪戰 遊戲選單 完成 小提示 Ask AI 1 ההההההההההההההההההההההההההההההההההההההההההההההההה…" at bounding box center [726, 0] width 1453 height 0
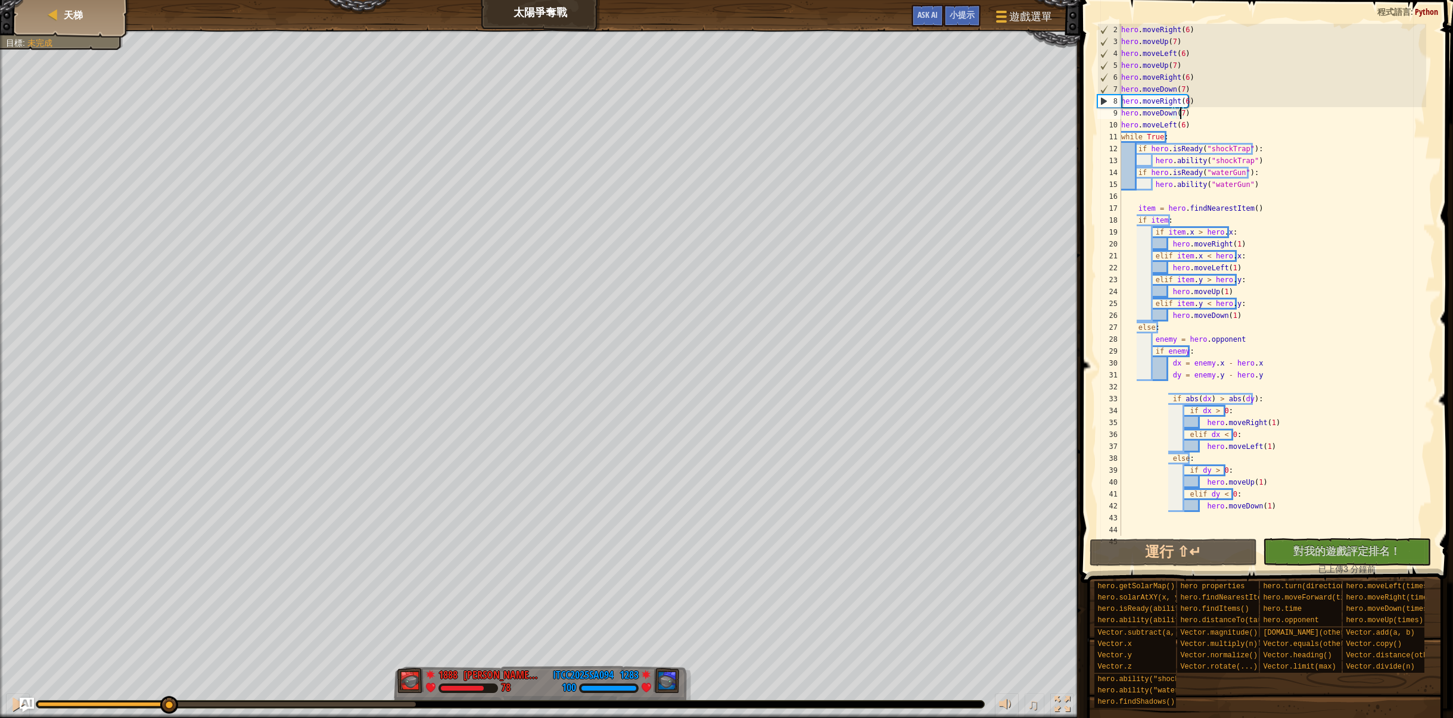
scroll to position [12, 0]
click at [172, 567] on div "紅隊贏了。 目標 : 未完成 1888 [PERSON_NAME][PERSON_NAME] 79 1283 ITCC2025SA094 100 ♫ Hero…" at bounding box center [726, 374] width 1453 height 689
click at [1122, 101] on div "hero . moveRight ( 6 ) hero . moveUp ( 7 ) hero . moveLeft ( 6 ) hero . moveUp …" at bounding box center [1273, 292] width 308 height 536
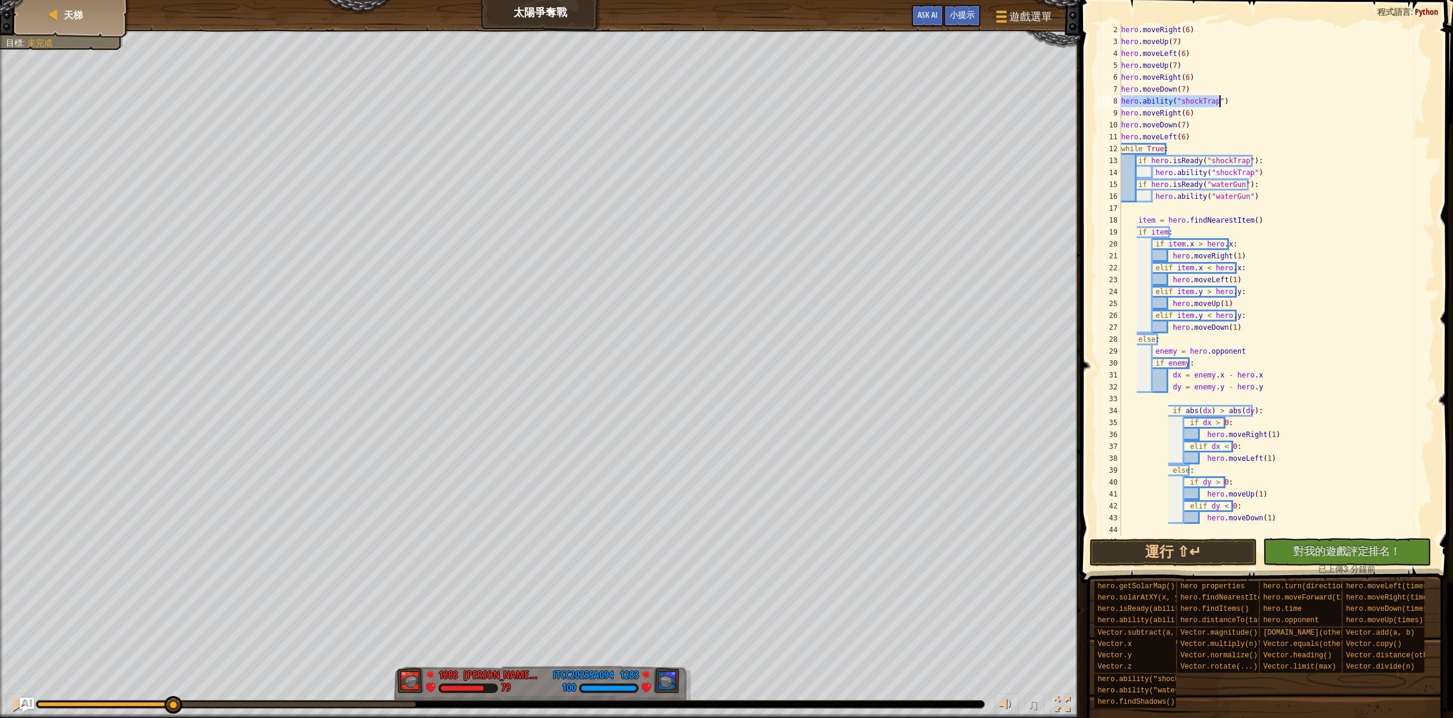
click at [1322, 72] on div "hero . moveRight ( 6 ) hero . moveUp ( 7 ) hero . moveLeft ( 6 ) hero . moveUp …" at bounding box center [1273, 292] width 308 height 536
click at [1184, 123] on div "hero . moveRight ( 6 ) hero . moveUp ( 7 ) hero . moveLeft ( 6 ) hero . moveUp …" at bounding box center [1273, 292] width 308 height 536
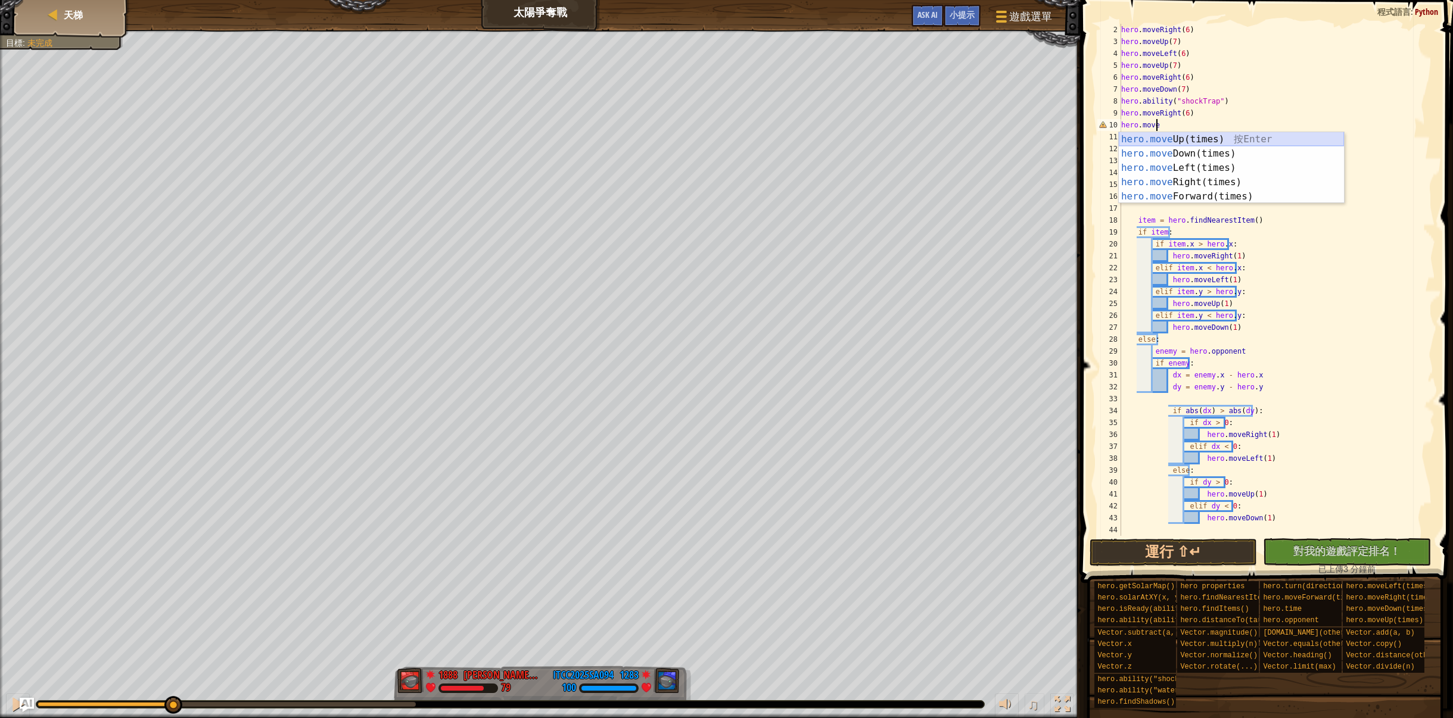
click at [1206, 139] on div "hero.move Up(times) 按 Enter hero.move Down(times) 按 Enter hero.move Left(times)…" at bounding box center [1231, 182] width 225 height 100
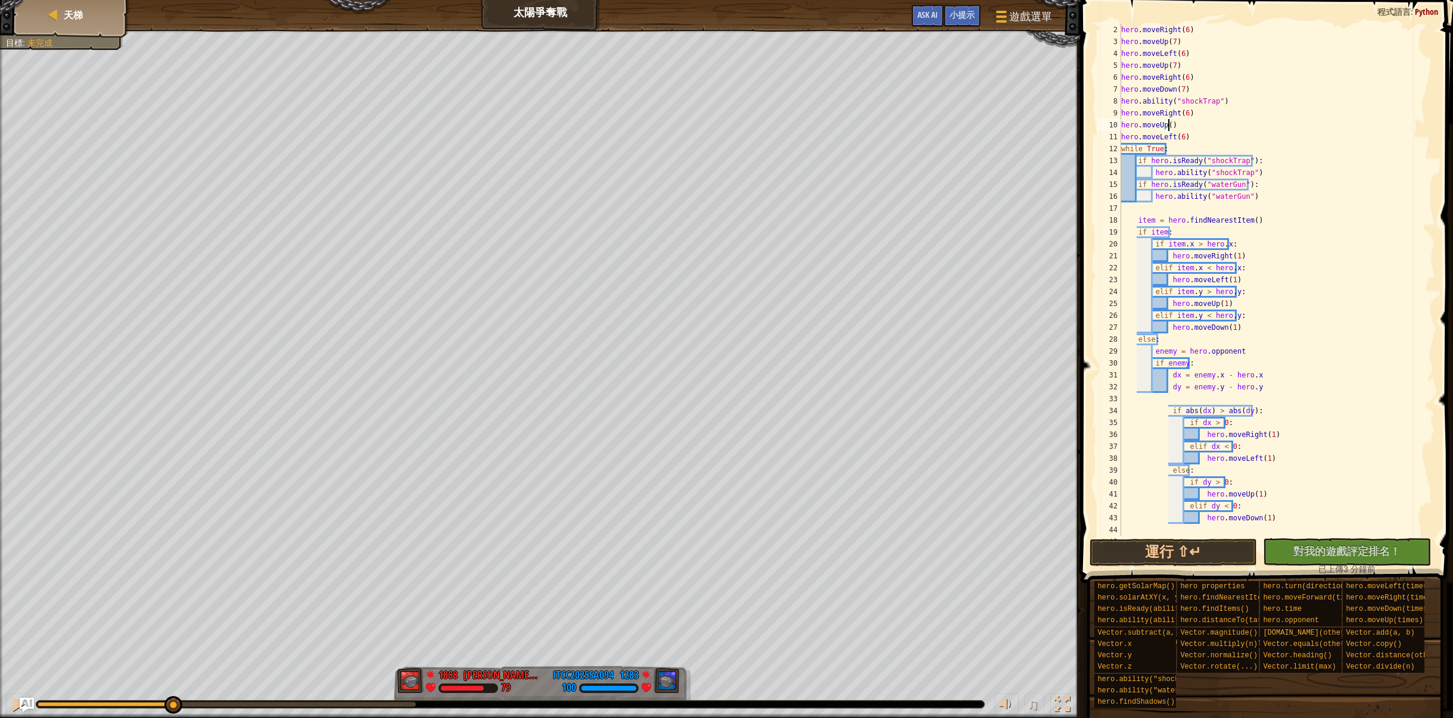
scroll to position [0, 0]
click at [1191, 555] on button "運行 ⇧↵" at bounding box center [1173, 552] width 168 height 27
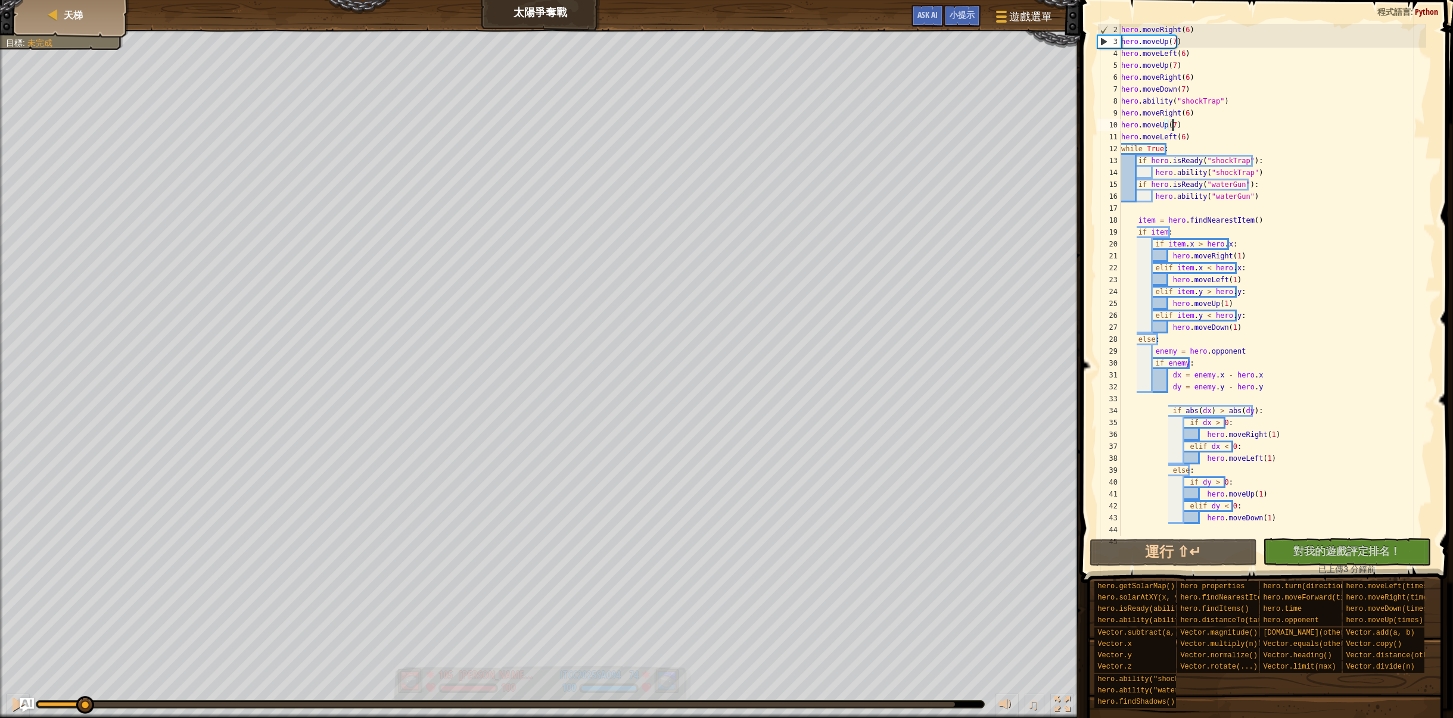
click at [77, 597] on div "紅隊贏了。 目標 : 未完成 105 [PERSON_NAME][PERSON_NAME] 100 74 ITCC2025SA094 100 ♫ Hero 1…" at bounding box center [726, 374] width 1453 height 689
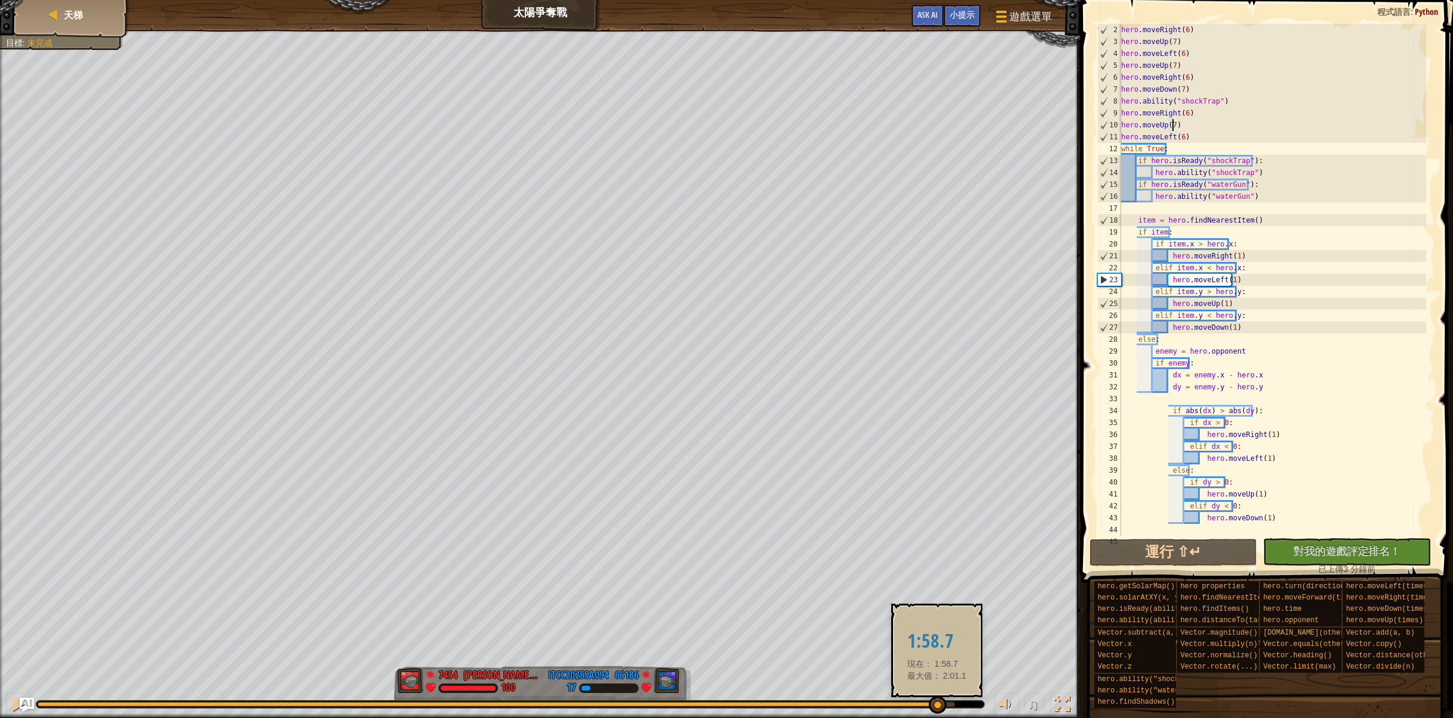
drag, startPoint x: 95, startPoint y: 703, endPoint x: 926, endPoint y: 698, distance: 830.4
click at [929, 698] on div at bounding box center [938, 705] width 18 height 18
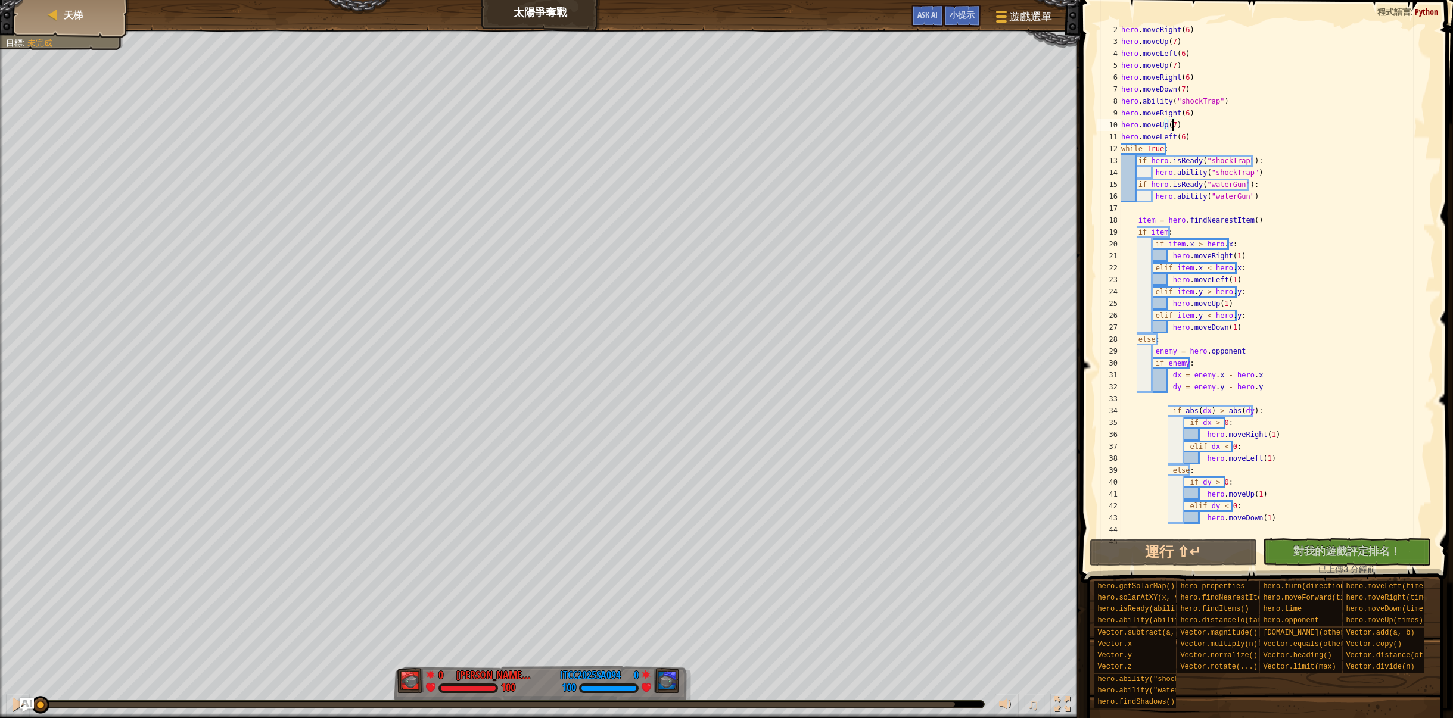
click at [36, 580] on div "紅隊贏了。 目標 : 未完成 0 [PERSON_NAME][PERSON_NAME] 100 0 ITCC2025SA094 100 ♫ Hero 100 …" at bounding box center [726, 374] width 1453 height 689
click at [7, 706] on button at bounding box center [18, 706] width 24 height 24
click at [1122, 30] on div "hero . moveRight ( 6 ) hero . moveUp ( 7 ) hero . moveLeft ( 6 ) hero . moveUp …" at bounding box center [1273, 292] width 308 height 536
type textarea "hero.moveRight(6)"
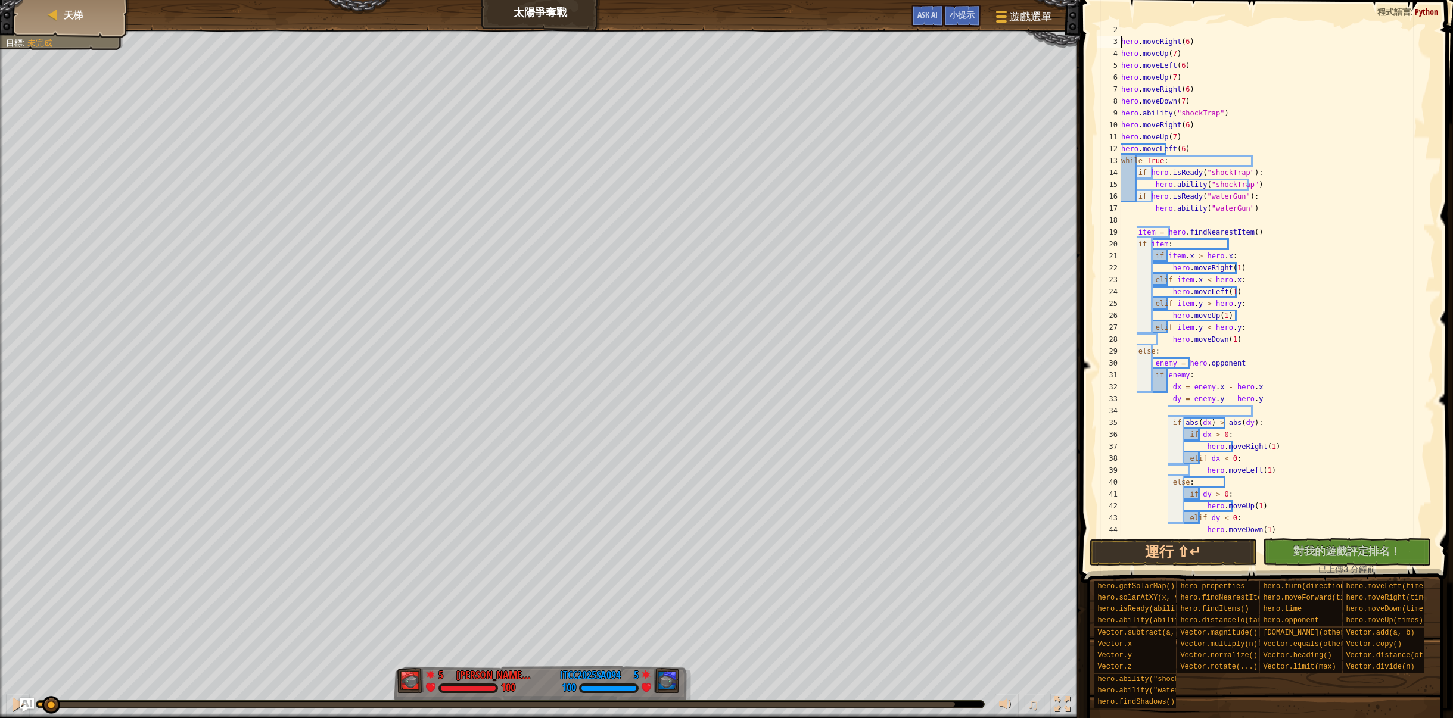
click at [1138, 32] on div "hero . moveRight ( 6 ) hero . moveUp ( 7 ) hero . moveLeft ( 6 ) hero . moveUp …" at bounding box center [1273, 292] width 308 height 536
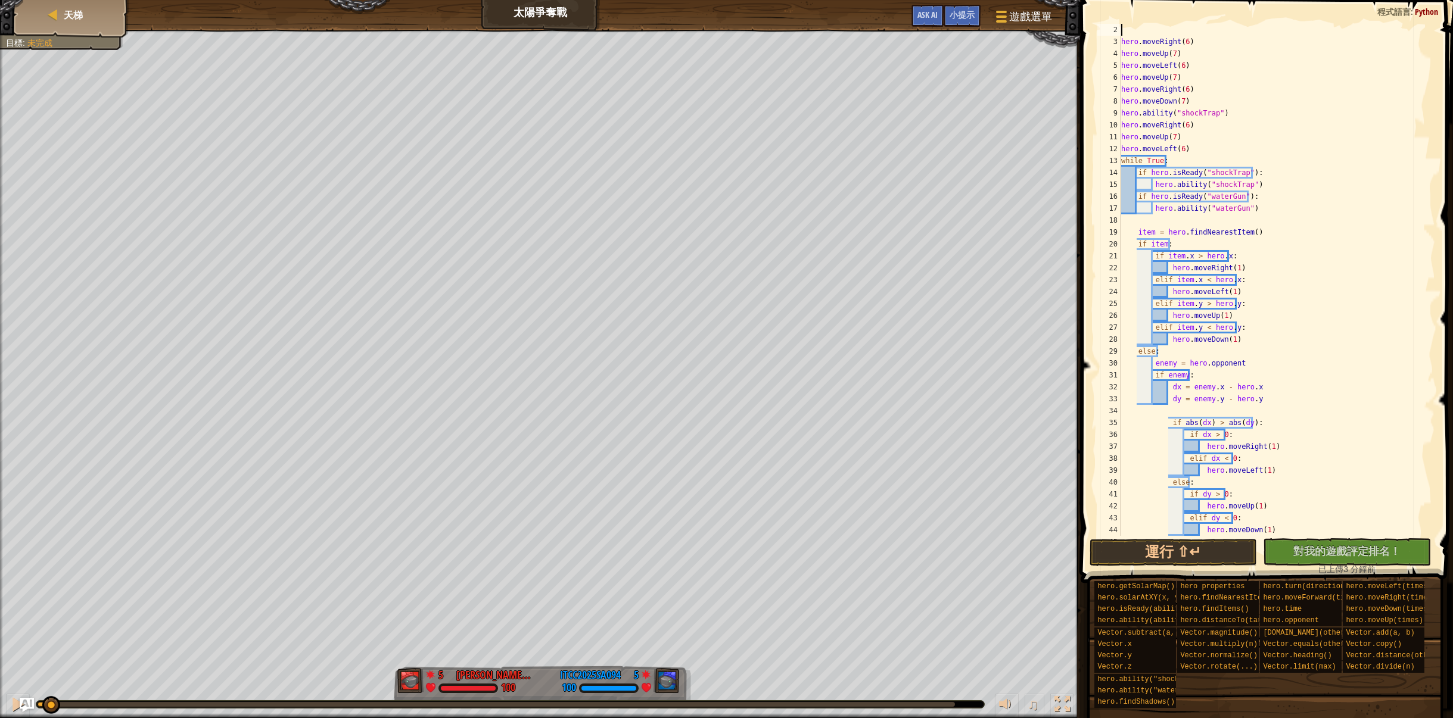
type textarea "ㄘ"
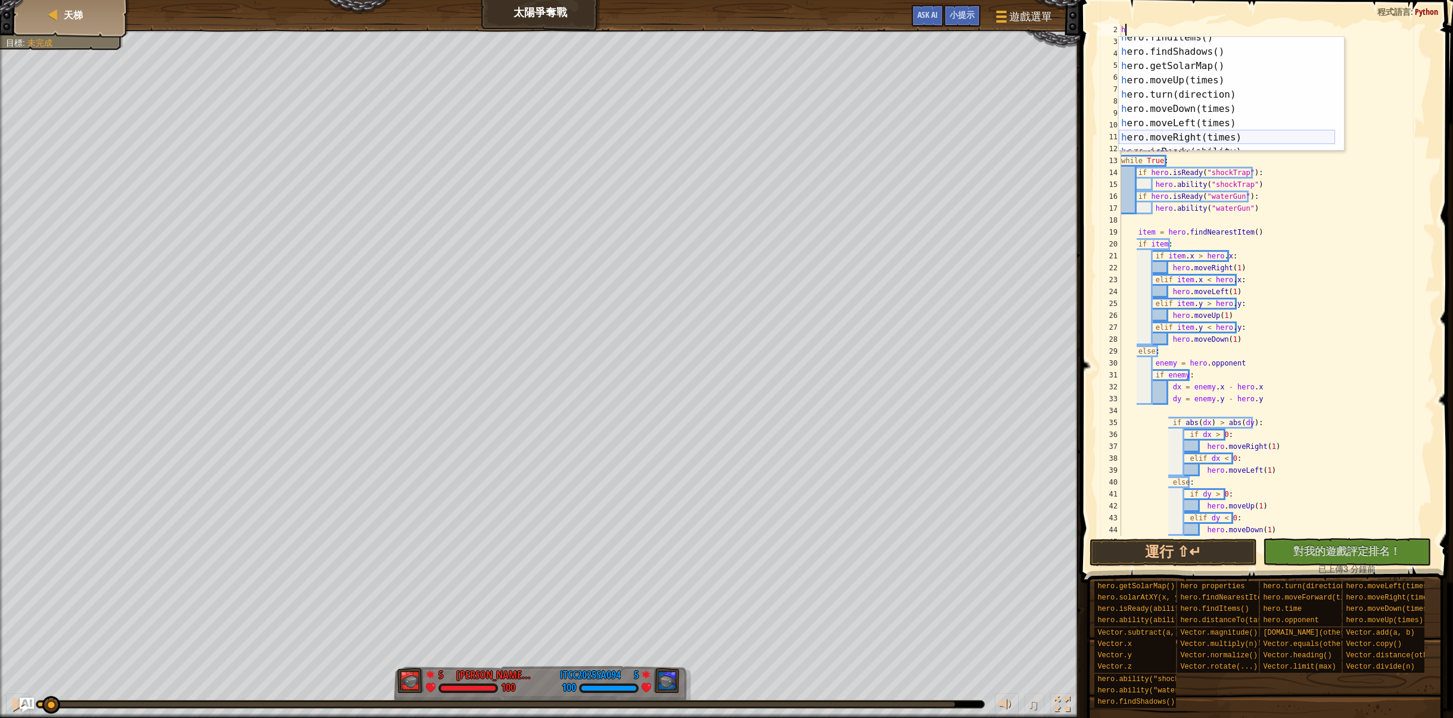
scroll to position [35, 0]
click at [1223, 127] on div "h ero.findItems() 按 Enter h ero.findShadows() 按 Enter h ero.getSolarMap() 按 Ent…" at bounding box center [1227, 101] width 216 height 143
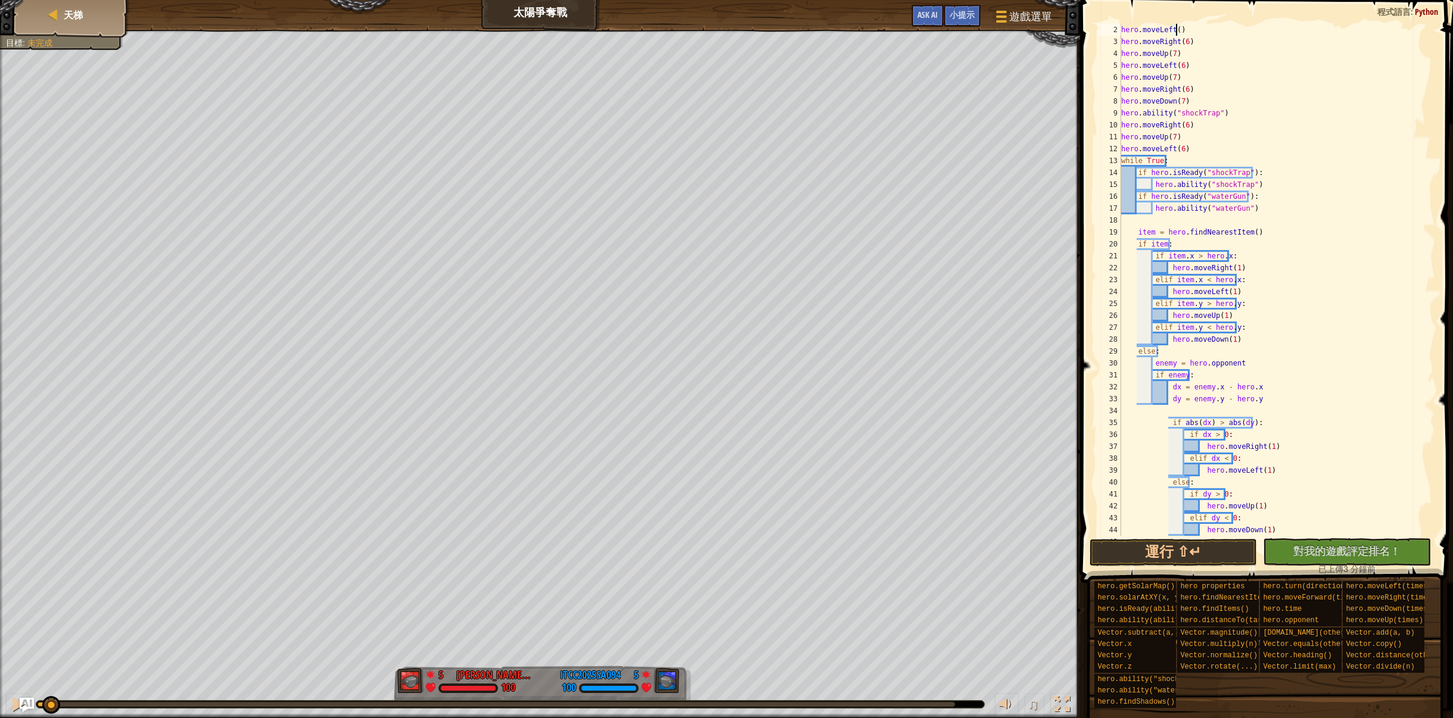
scroll to position [5, 4]
click at [1207, 41] on div "hero . moveLeft ( 2 ) hero . moveRight ( 6 ) hero . moveUp ( 7 ) hero . moveLef…" at bounding box center [1273, 292] width 308 height 536
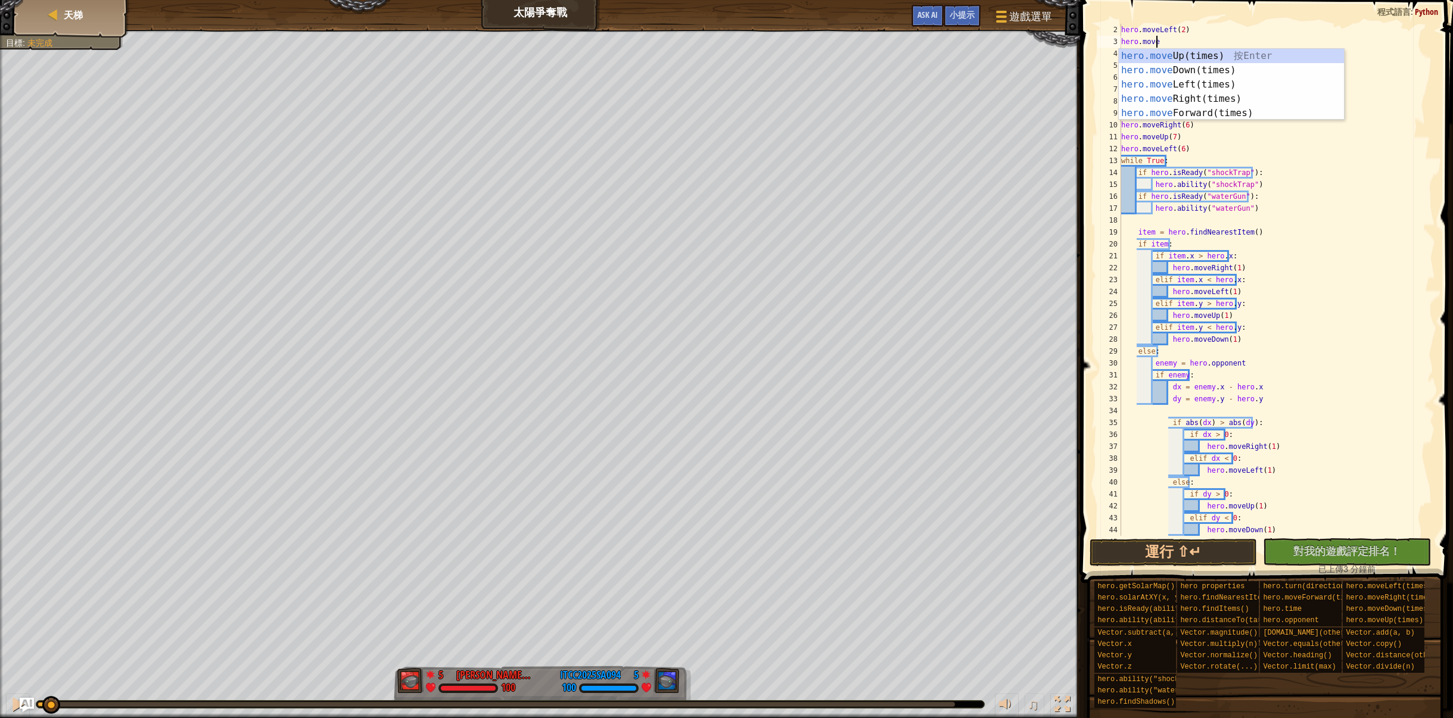
scroll to position [5, 2]
click at [1212, 69] on div "hero.move Up(times) 按 Enter hero.move Down(times) 按 Enter hero.move Left(times)…" at bounding box center [1231, 99] width 225 height 100
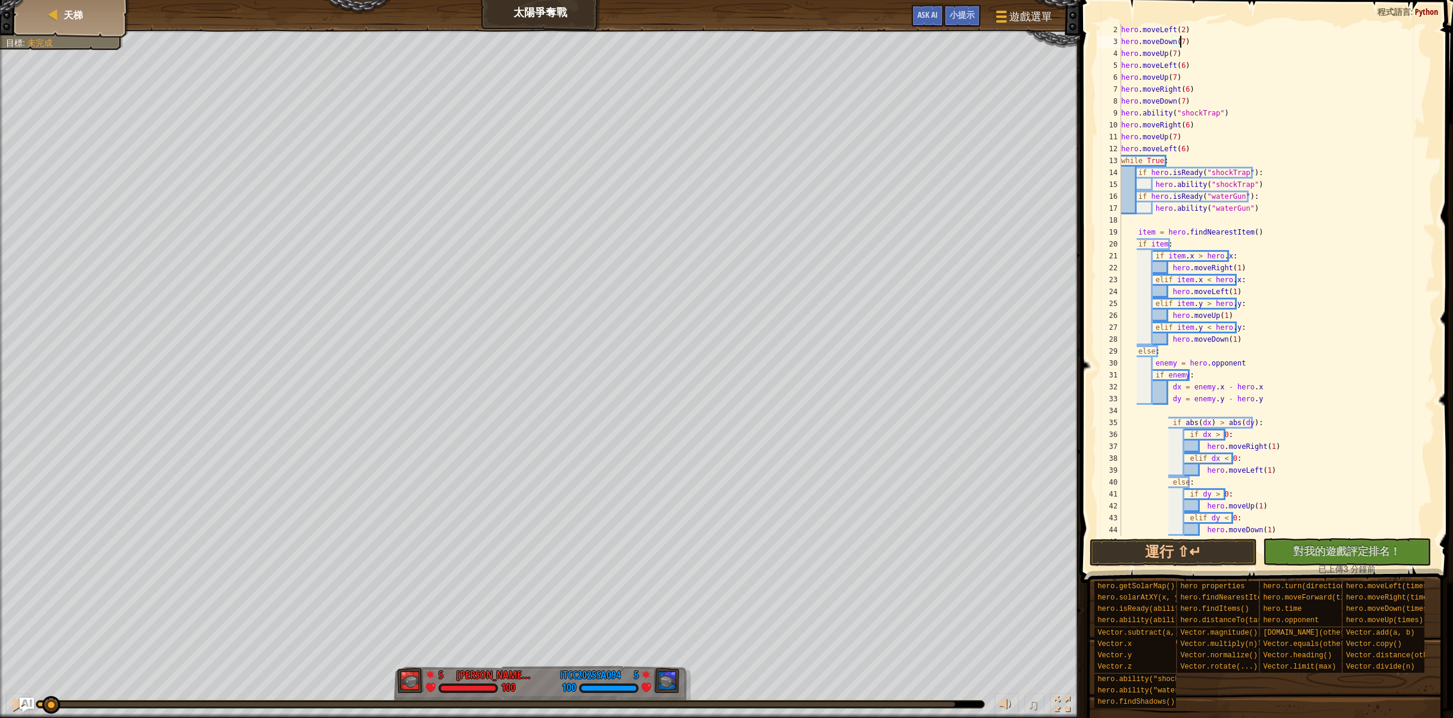
scroll to position [5, 4]
drag, startPoint x: 56, startPoint y: 704, endPoint x: 102, endPoint y: 692, distance: 48.1
click at [102, 692] on div "♫" at bounding box center [540, 702] width 1080 height 36
click at [1176, 54] on div "hero . moveLeft ( 2 ) hero . moveDown ( 7 ) hero . moveUp ( 7 ) hero . moveLeft…" at bounding box center [1273, 292] width 308 height 536
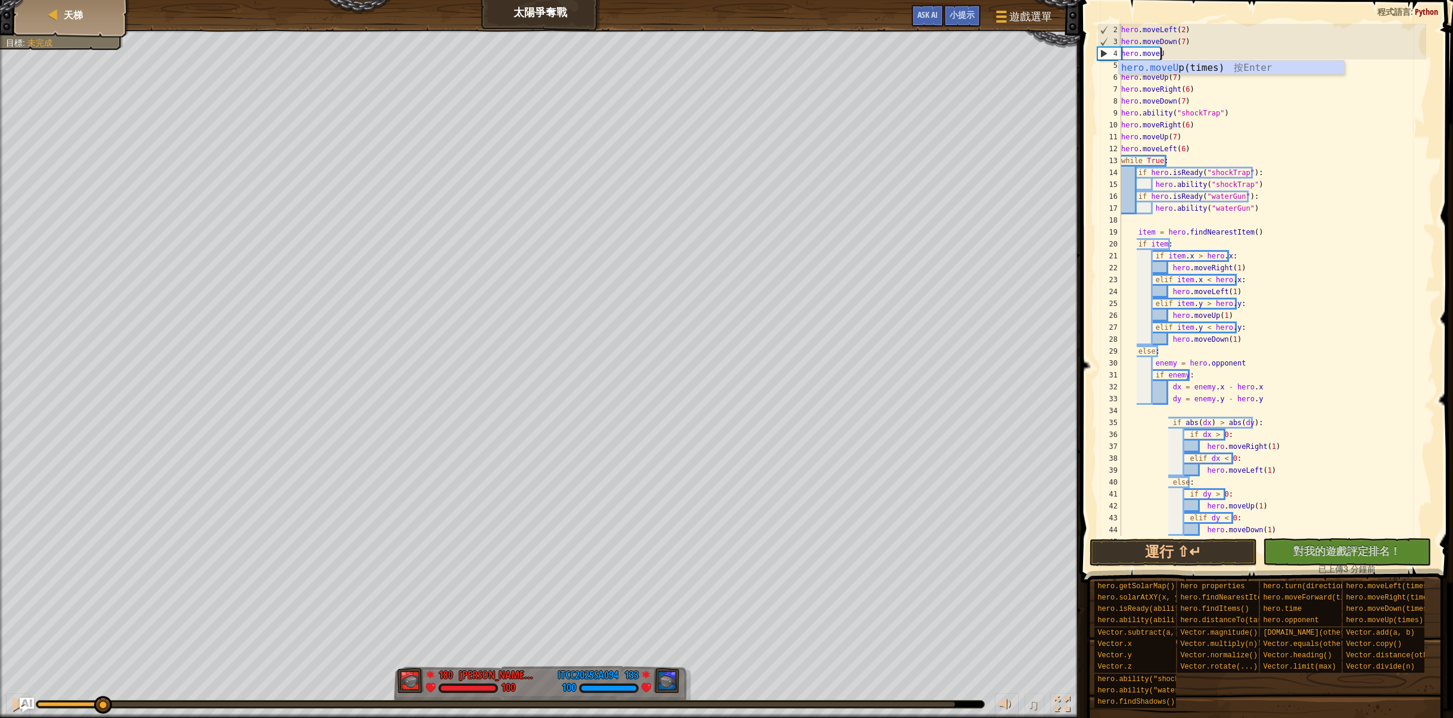
scroll to position [5, 2]
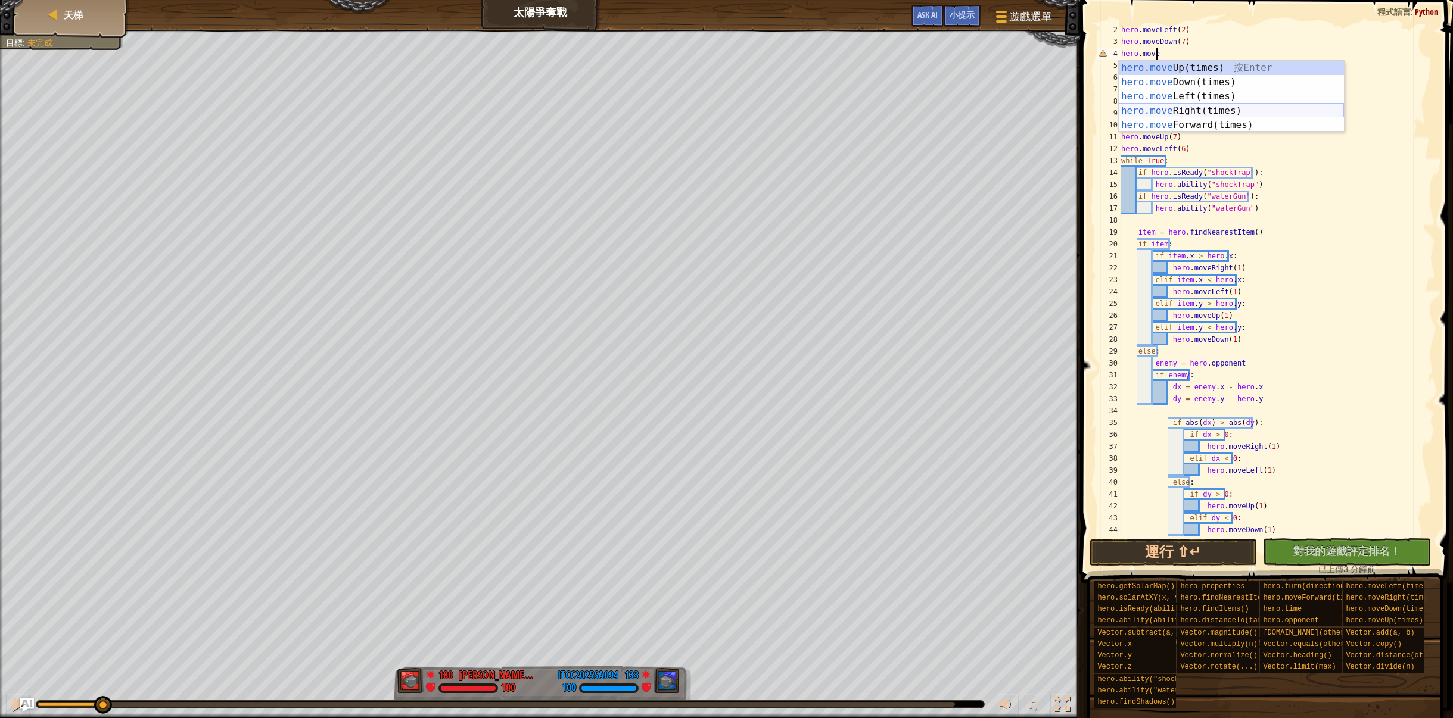
click at [1212, 109] on div "hero.move Up(times) 按 Enter hero.move Down(times) 按 Enter hero.move Left(times)…" at bounding box center [1231, 111] width 225 height 100
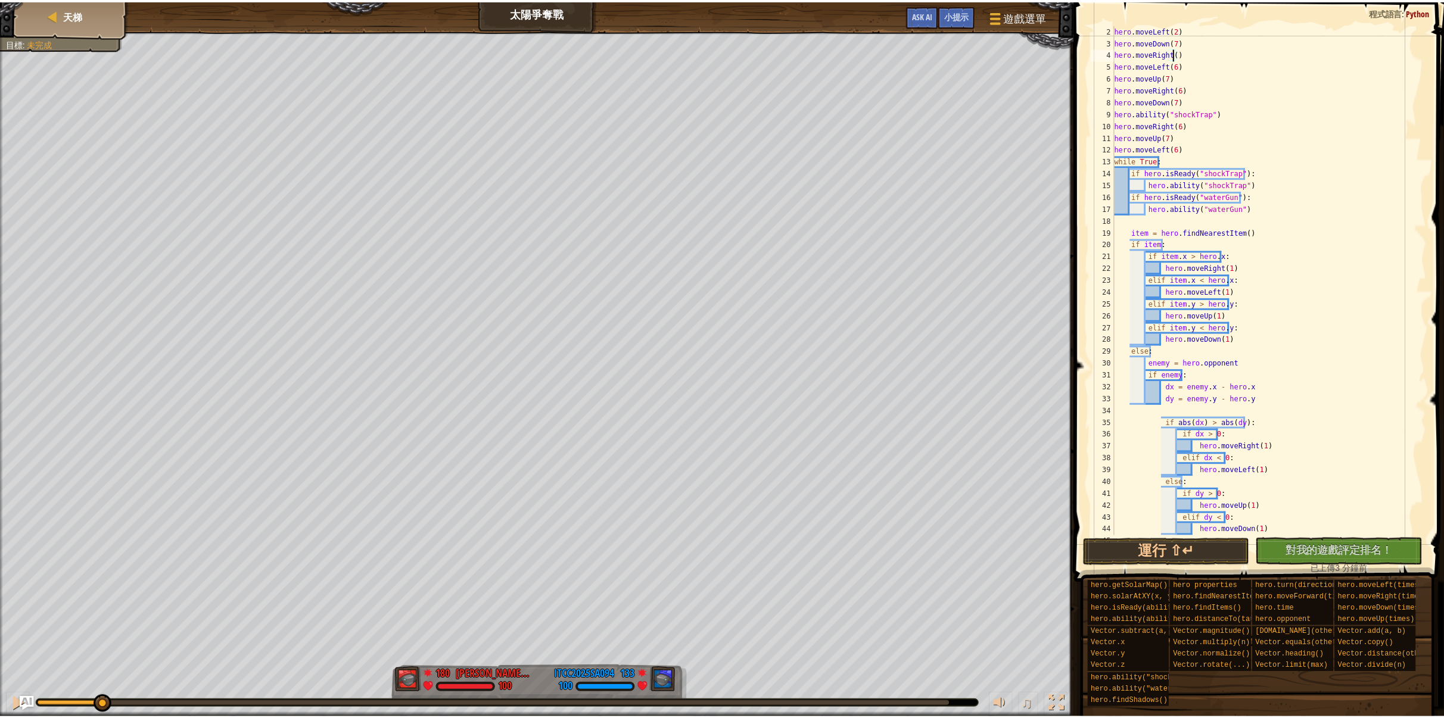
scroll to position [5, 4]
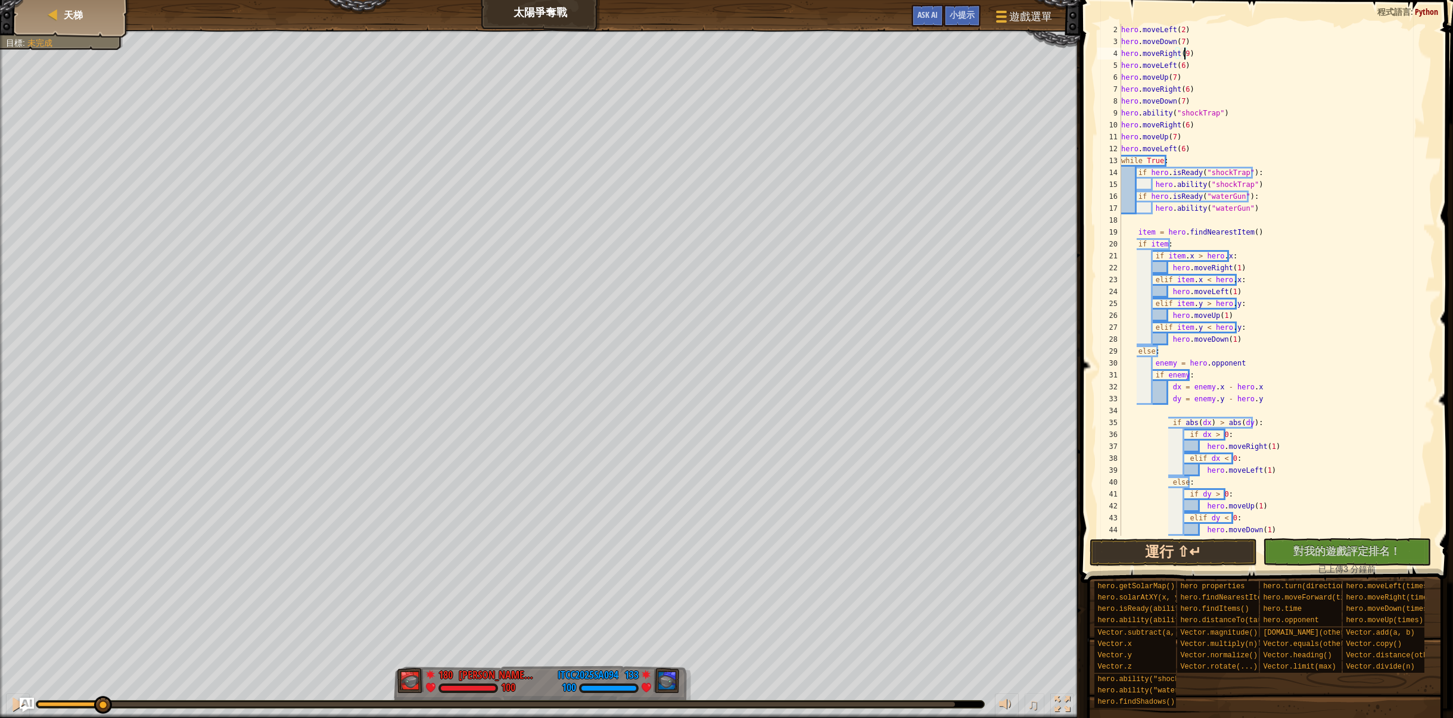
type textarea "hero.moveRight(9)"
click at [1159, 546] on button "運行 ⇧↵" at bounding box center [1173, 552] width 168 height 27
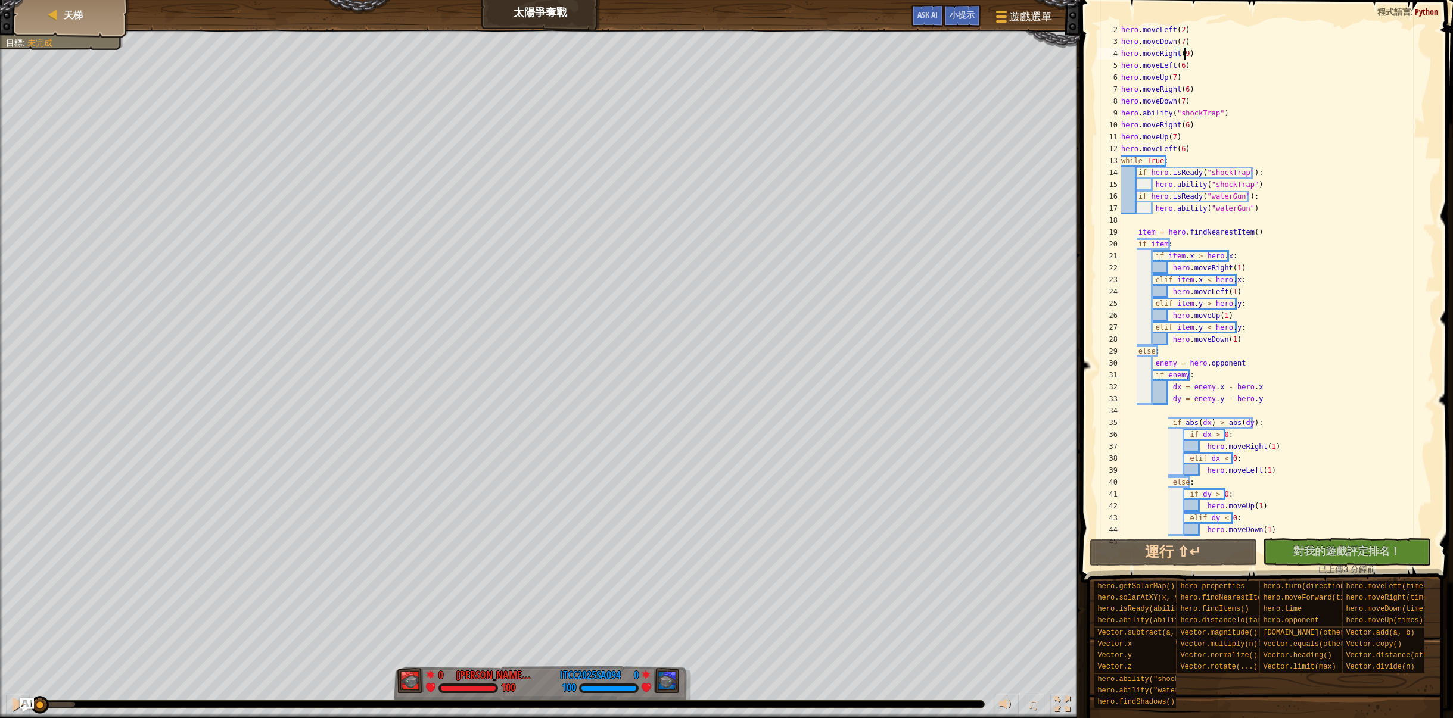
drag, startPoint x: 71, startPoint y: 705, endPoint x: 12, endPoint y: 686, distance: 61.8
click at [12, 686] on div "♫" at bounding box center [540, 702] width 1080 height 36
click at [1156, 551] on button "運行 ⇧↵" at bounding box center [1173, 552] width 168 height 27
click at [30, 655] on div "紅隊贏了。 目標 : 未完成 0 [PERSON_NAME][PERSON_NAME] 100 0 ITCC2025SA094 100 ♫ Hero 100 …" at bounding box center [726, 374] width 1453 height 689
click at [8, 708] on button at bounding box center [18, 706] width 24 height 24
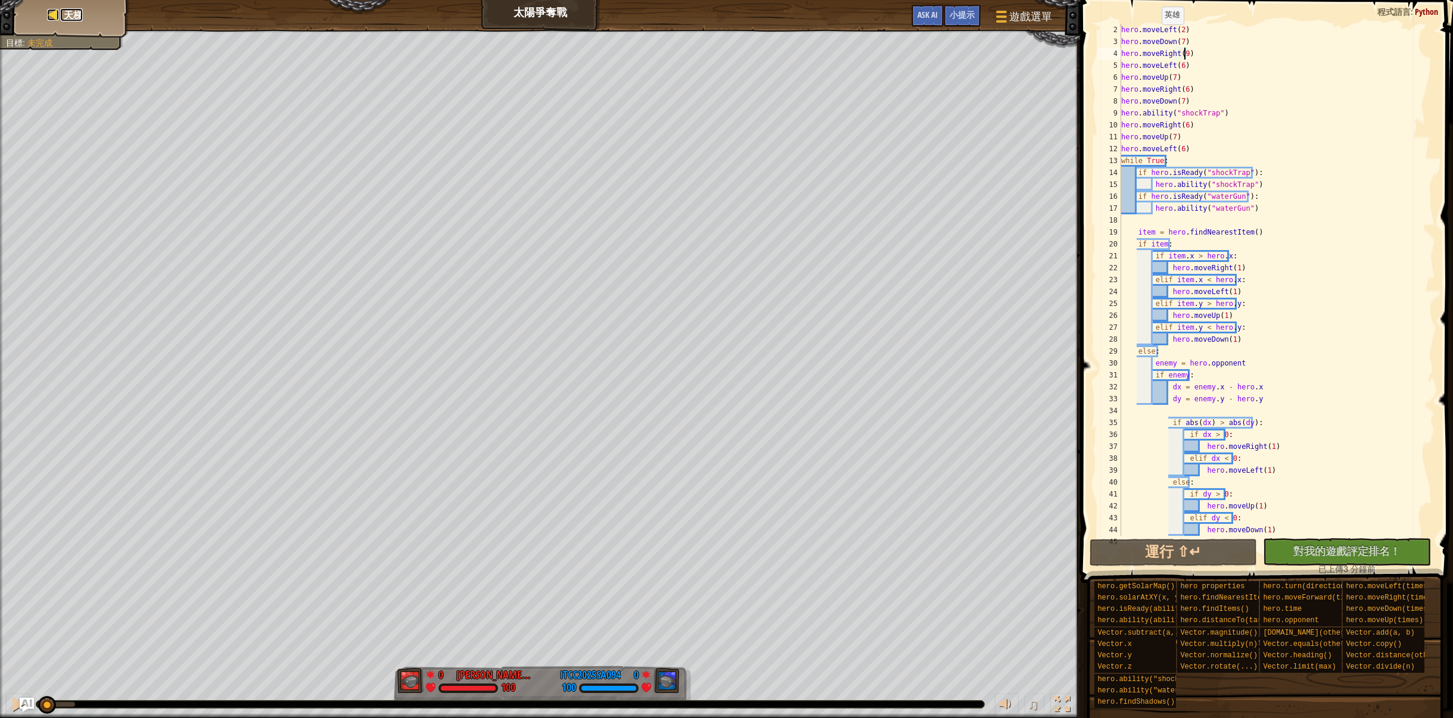
click at [61, 10] on link "天梯" at bounding box center [71, 14] width 23 height 13
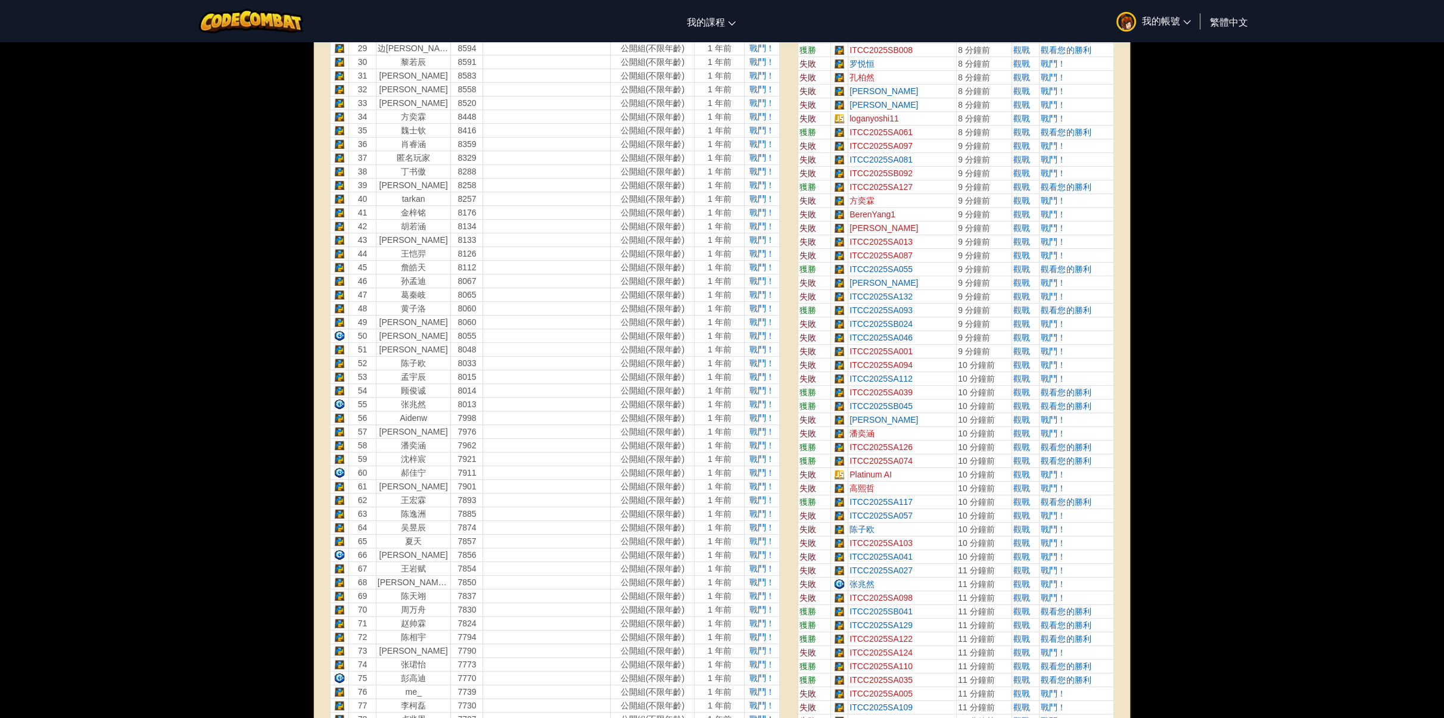
scroll to position [715, 0]
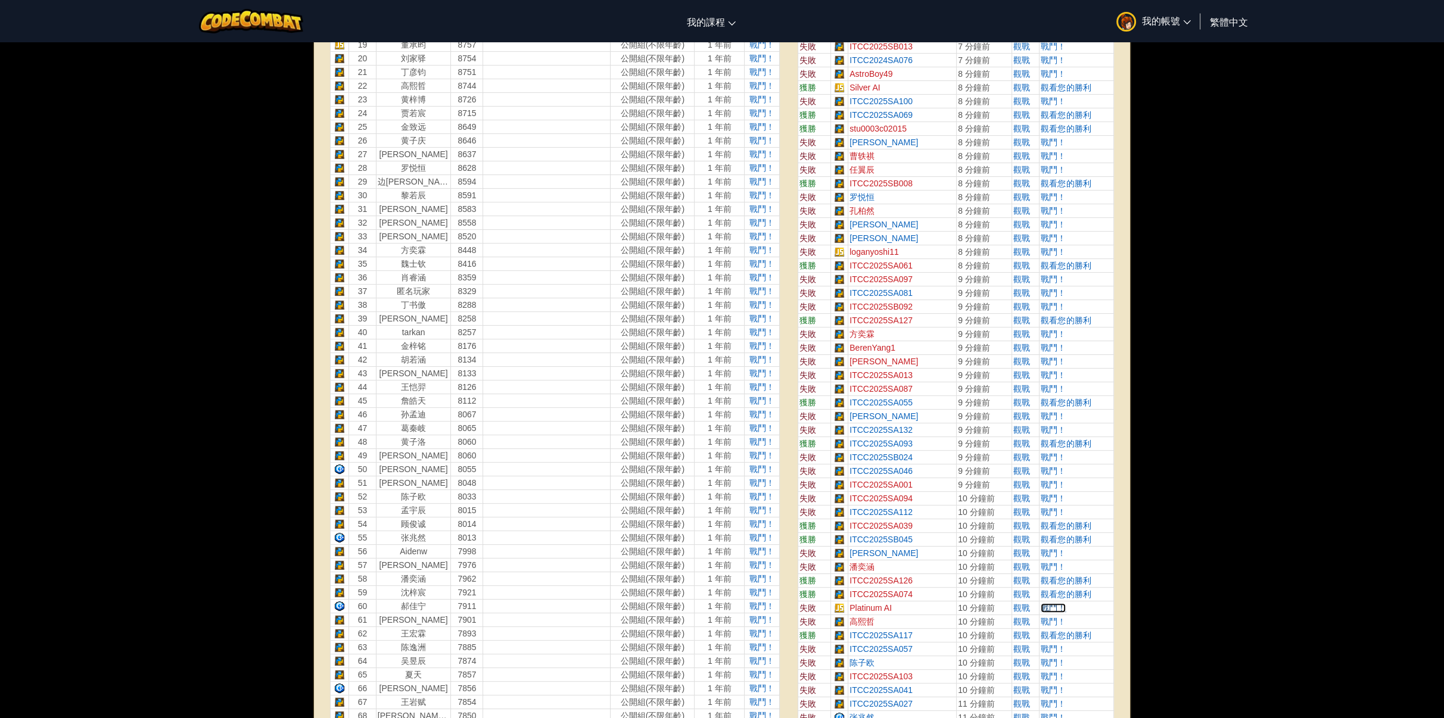
click at [1060, 605] on span "戰鬥！" at bounding box center [1053, 608] width 25 height 10
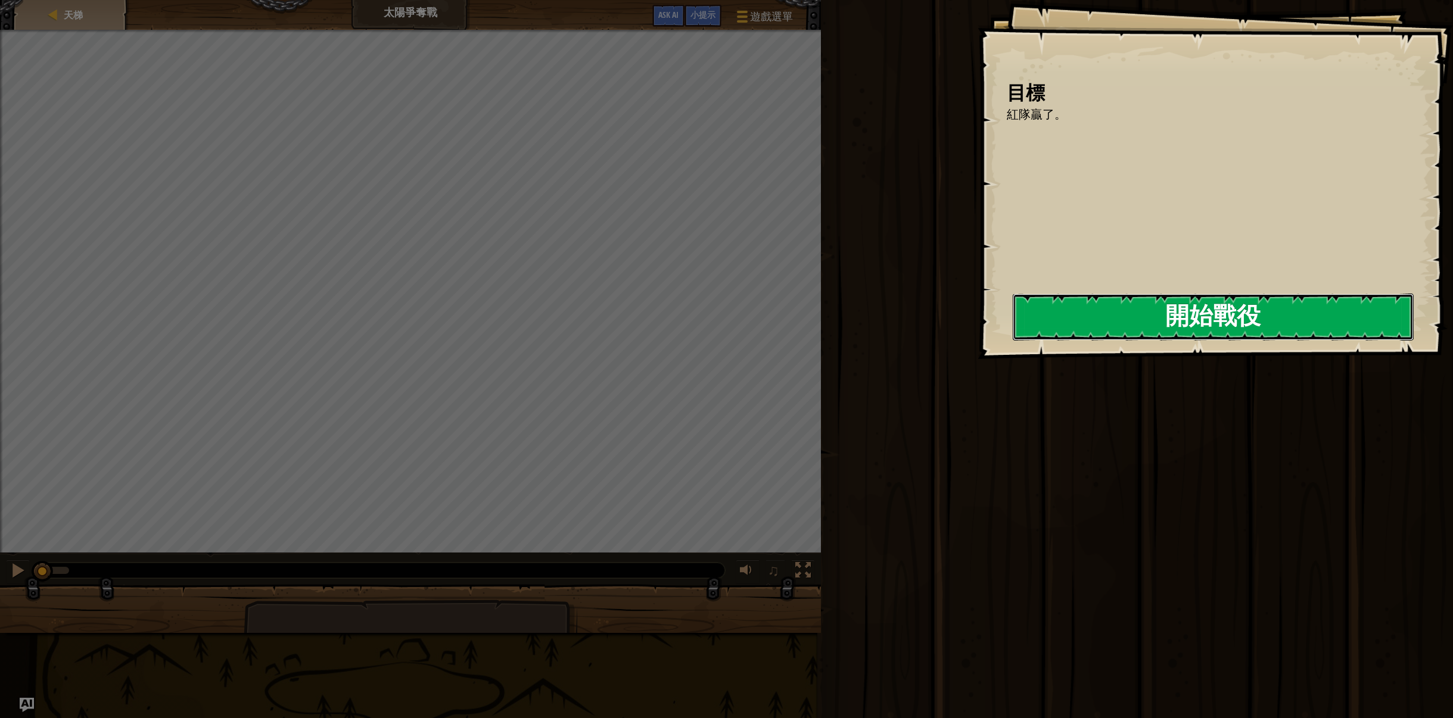
click at [1173, 318] on button "開始戰役" at bounding box center [1213, 317] width 401 height 47
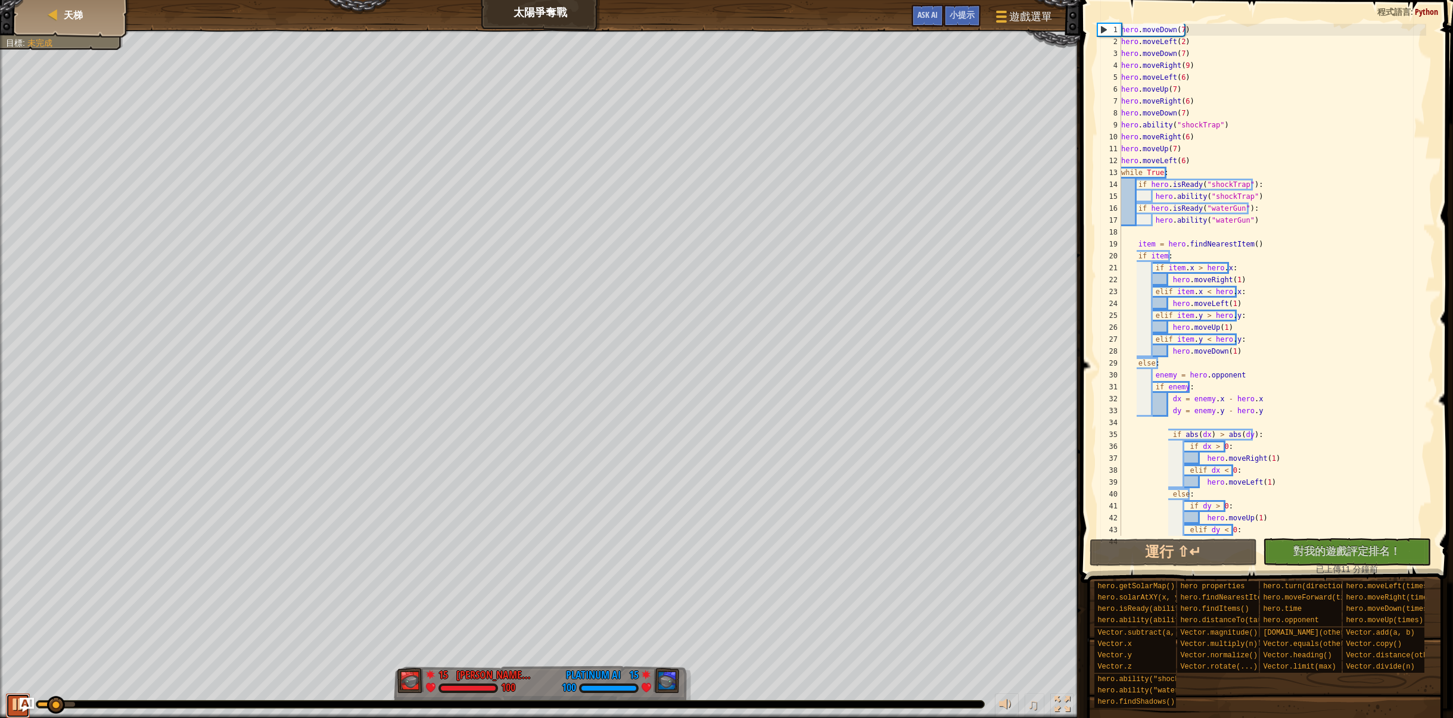
click at [8, 697] on button at bounding box center [18, 706] width 24 height 24
drag, startPoint x: 1188, startPoint y: 42, endPoint x: 1101, endPoint y: 35, distance: 87.2
click at [1101, 35] on div "1 2 3 4 5 6 7 8 9 10 11 12 13 14 15 16 17 18 19 20 21 22 23 24 25 26 27 28 29 3…" at bounding box center [1265, 280] width 341 height 512
click at [1285, 117] on div "hero . moveDown ( 7 ) hero . moveLeft ( 2 ) hero . moveDown ( 7 ) hero . moveRi…" at bounding box center [1273, 292] width 308 height 536
type textarea "hero.moveDown(7)"
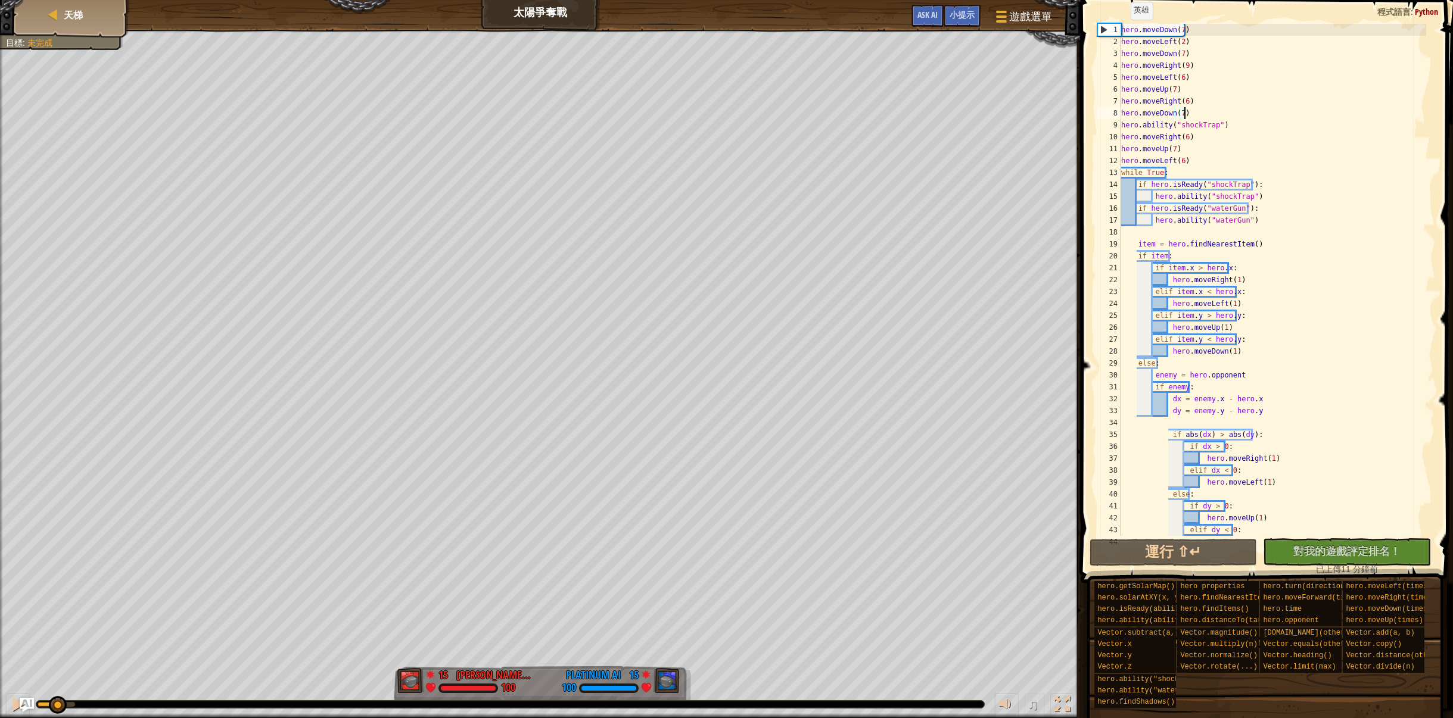
click at [1124, 32] on div "hero . moveDown ( 7 ) hero . moveLeft ( 2 ) hero . moveDown ( 7 ) hero . moveRi…" at bounding box center [1273, 292] width 308 height 536
click at [1122, 29] on div "hero . moveDown ( 7 ) hero . moveLeft ( 2 ) hero . moveDown ( 7 ) hero . moveRi…" at bounding box center [1273, 292] width 308 height 536
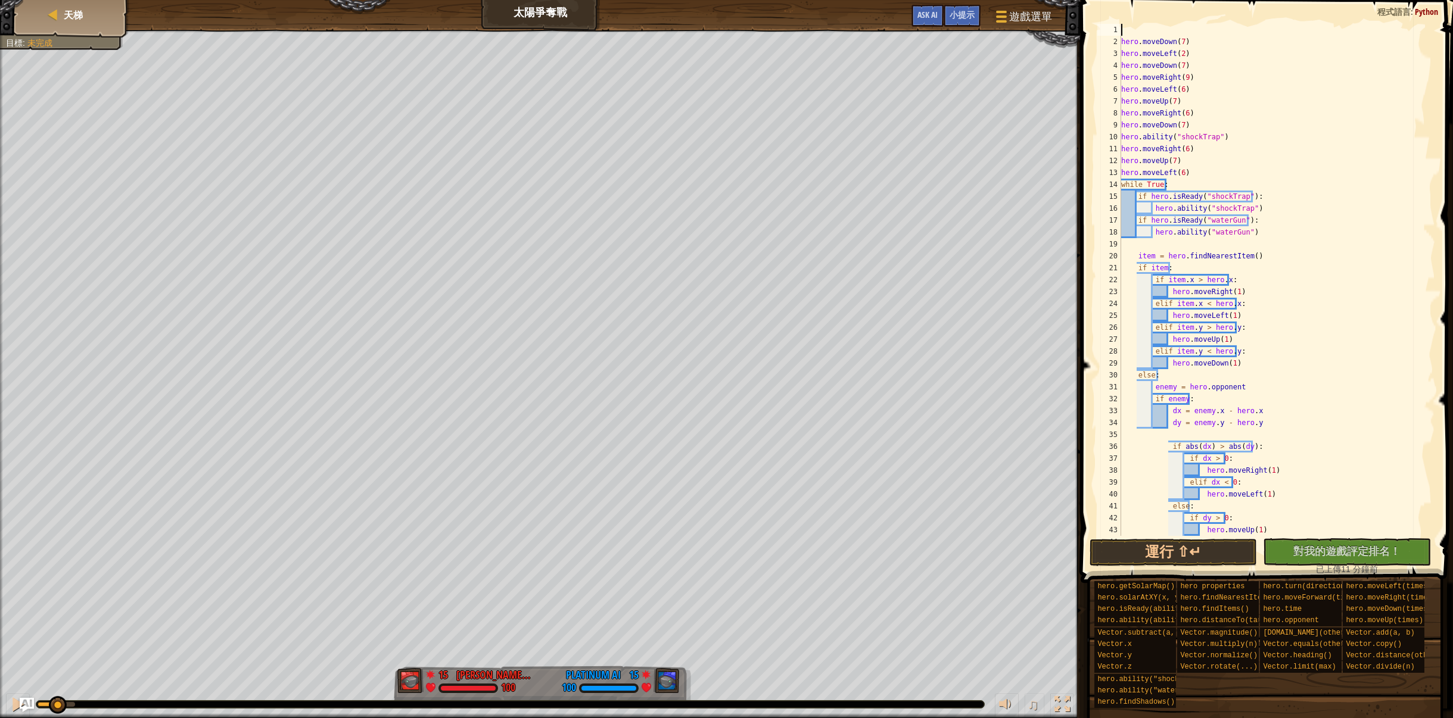
click at [1140, 34] on div "hero . moveDown ( 7 ) hero . moveLeft ( 2 ) hero . moveDown ( 7 ) hero . moveRi…" at bounding box center [1273, 292] width 308 height 536
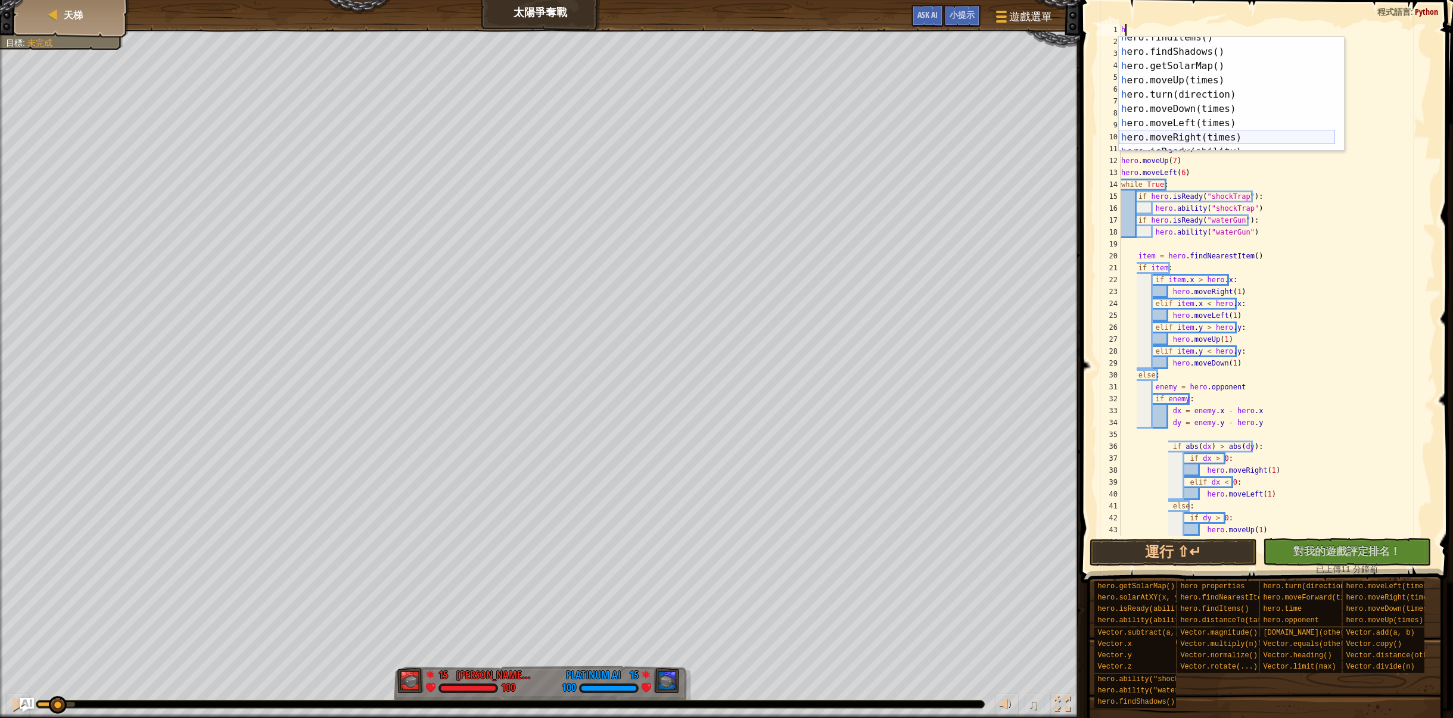
scroll to position [35, 0]
click at [1195, 120] on div "h ero.findItems() 按 Enter h ero.findShadows() 按 Enter h ero.getSolarMap() 按 Ent…" at bounding box center [1227, 101] width 216 height 143
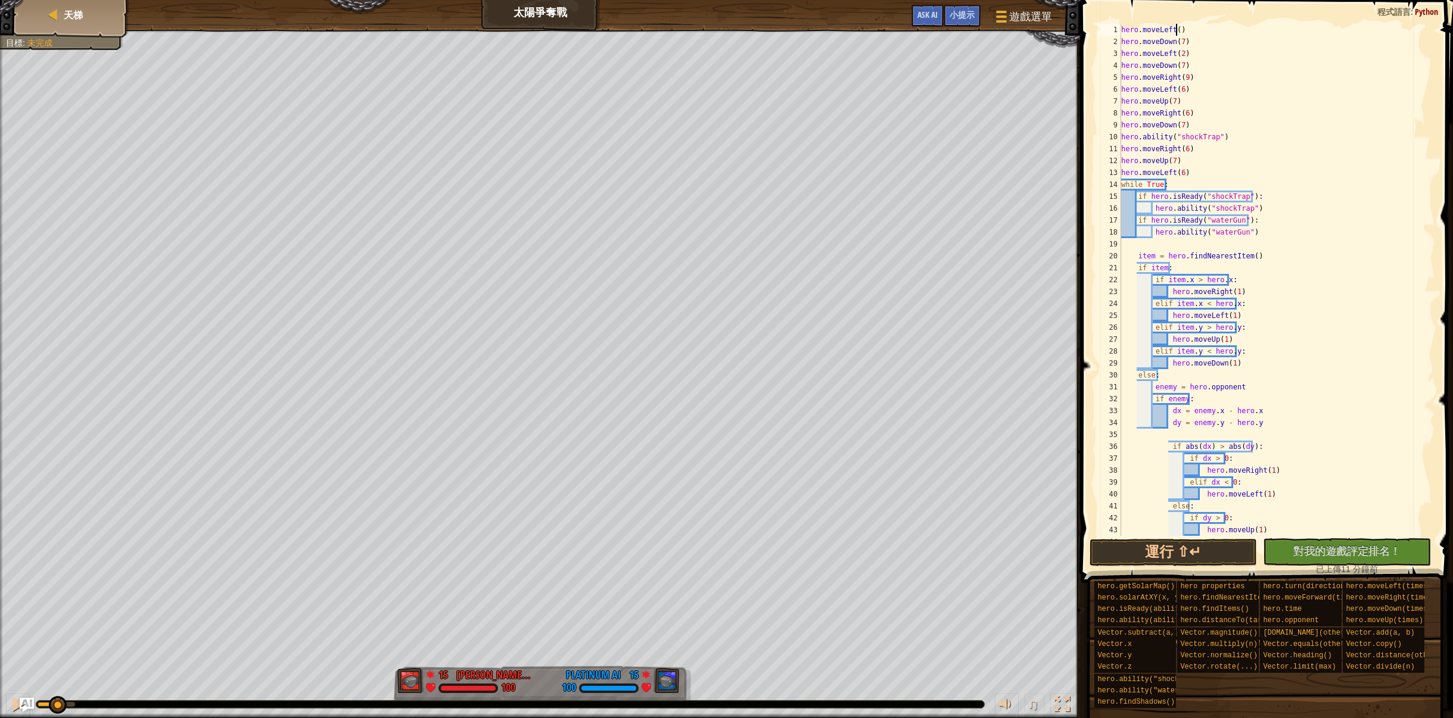
scroll to position [5, 4]
click at [1190, 53] on div "hero . moveLeft ( 2 ) hero . moveDown ( 7 ) hero . moveLeft ( 2 ) hero . moveDo…" at bounding box center [1273, 292] width 308 height 536
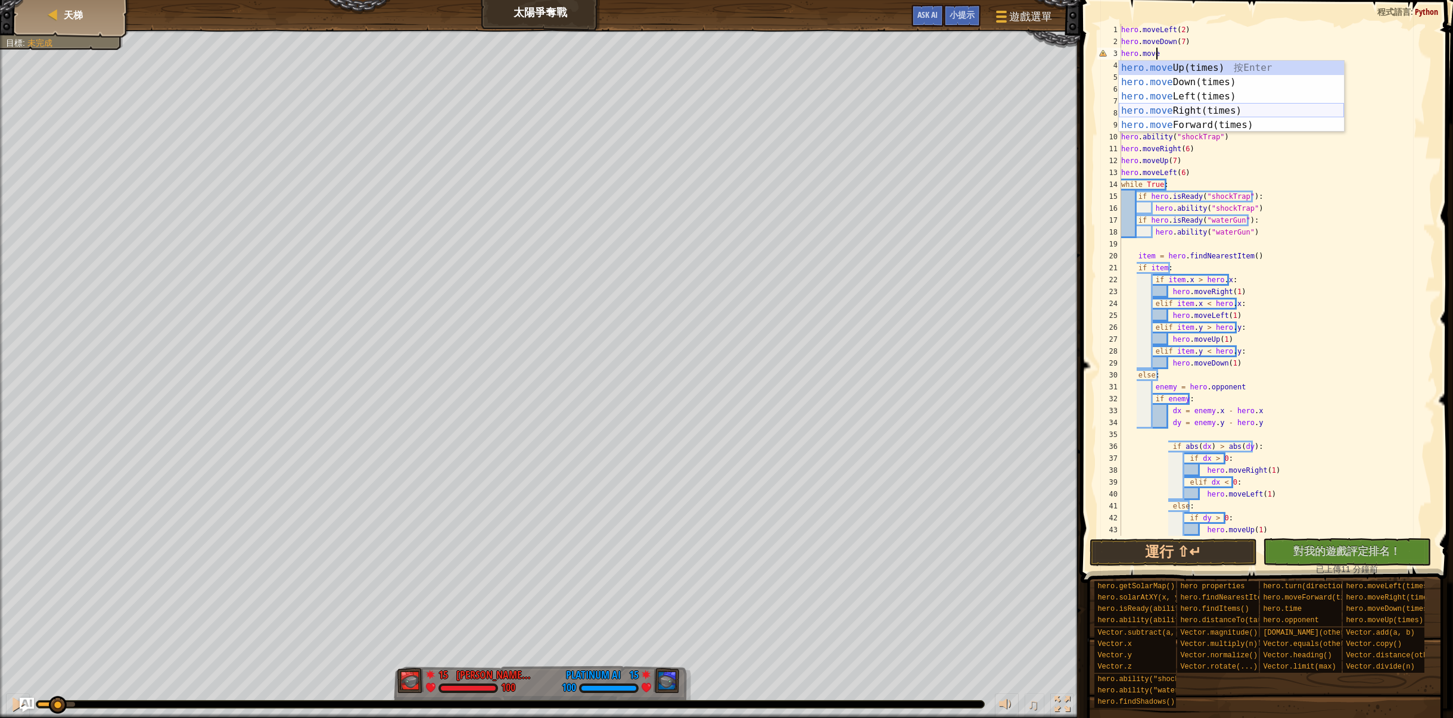
click at [1227, 112] on div "hero.move Up(times) 按 Enter hero.move Down(times) 按 Enter hero.move Left(times)…" at bounding box center [1231, 111] width 225 height 100
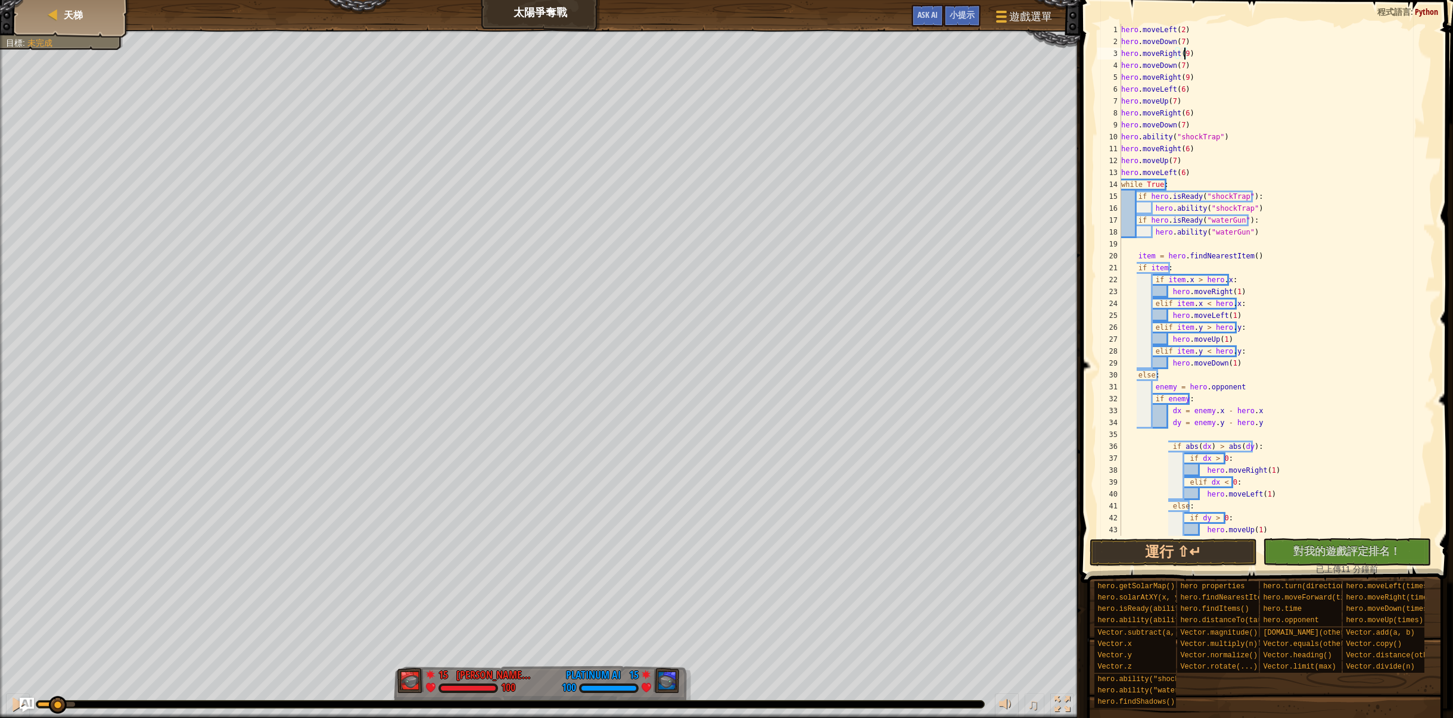
scroll to position [5, 4]
click at [1179, 66] on div "hero . moveLeft ( 2 ) hero . moveDown ( 7 ) hero . moveRight ( 9 ) hero . moveD…" at bounding box center [1273, 292] width 308 height 536
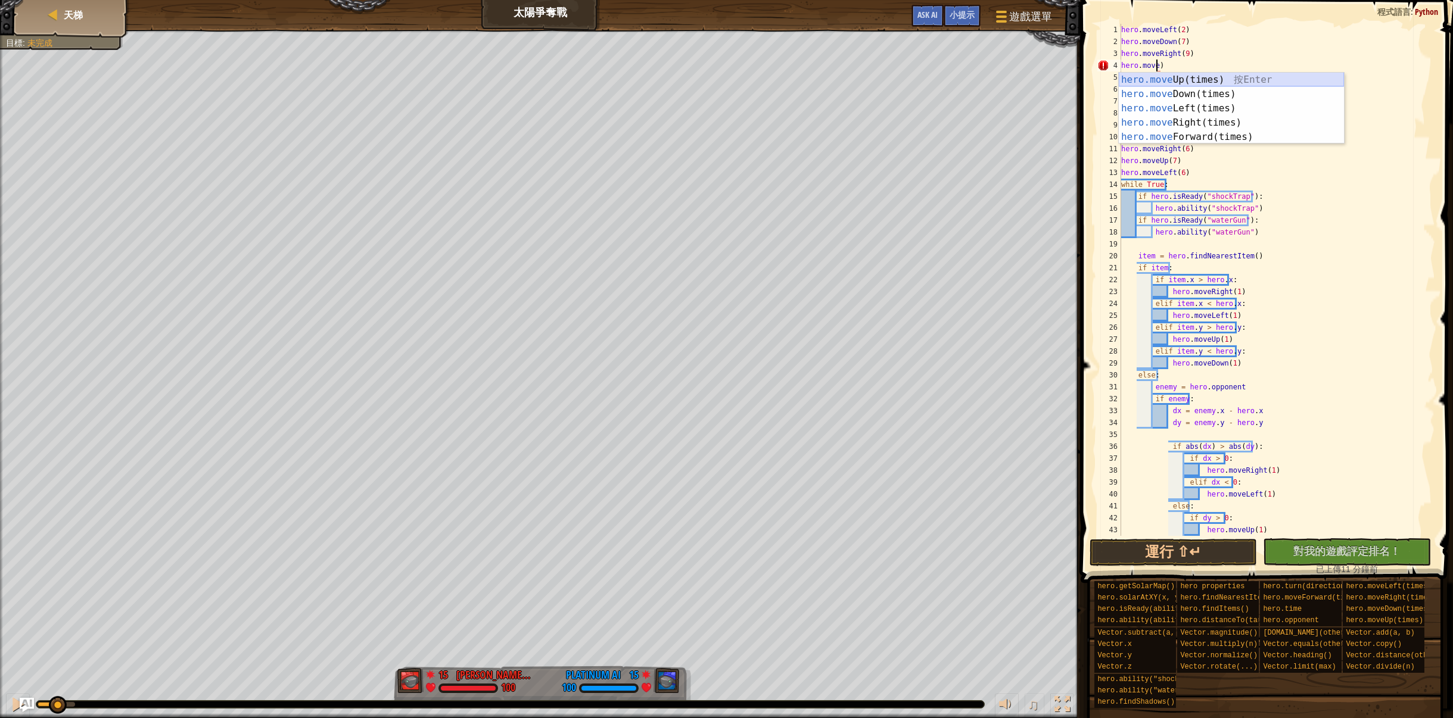
click at [1205, 80] on div "hero.move Up(times) 按 Enter hero.move Down(times) 按 Enter hero.move Left(times)…" at bounding box center [1231, 123] width 225 height 100
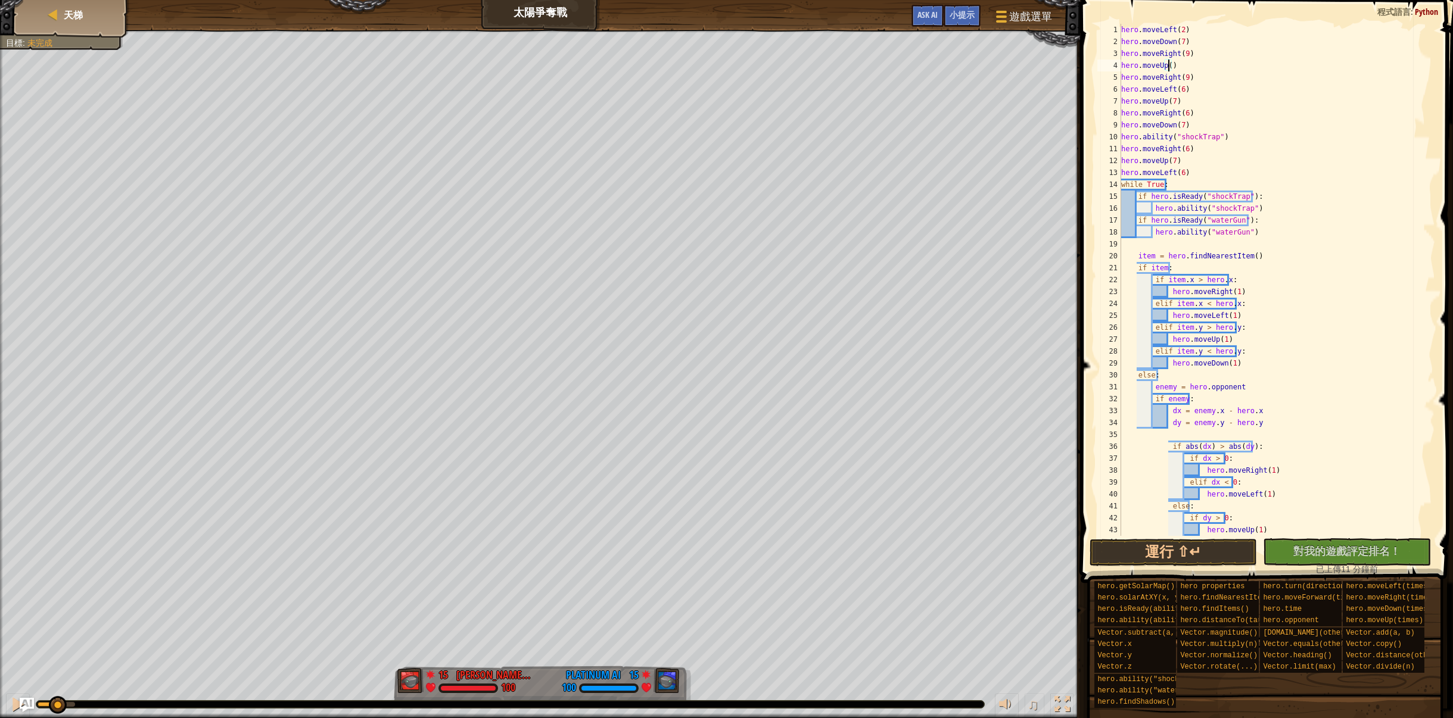
scroll to position [5, 3]
click at [1192, 74] on div "hero . moveLeft ( 2 ) hero . moveDown ( 7 ) hero . moveRight ( 9 ) hero . moveU…" at bounding box center [1273, 292] width 308 height 536
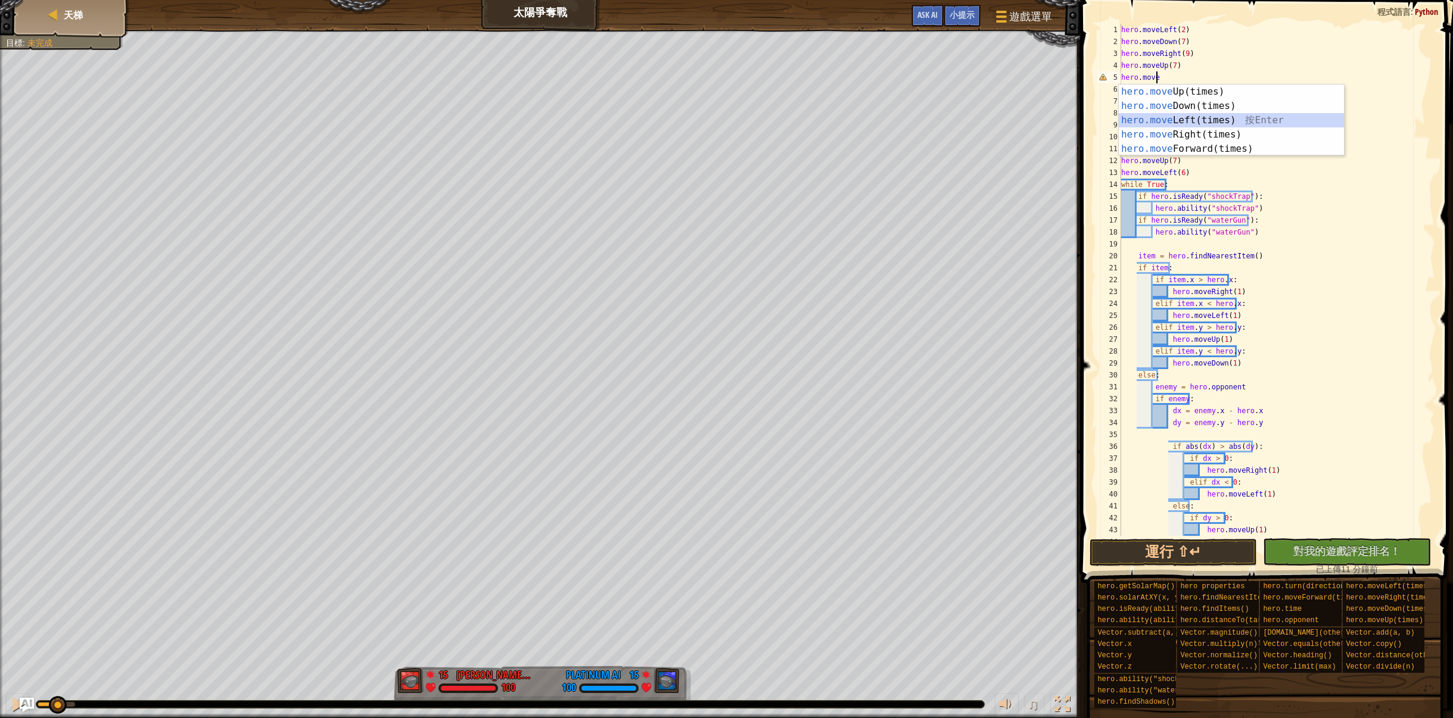
drag, startPoint x: 1206, startPoint y: 118, endPoint x: 1206, endPoint y: 135, distance: 17.3
click at [1206, 119] on div "hero.move Up(times) 按 Enter hero.move Down(times) 按 Enter hero.move Left(times)…" at bounding box center [1231, 135] width 225 height 100
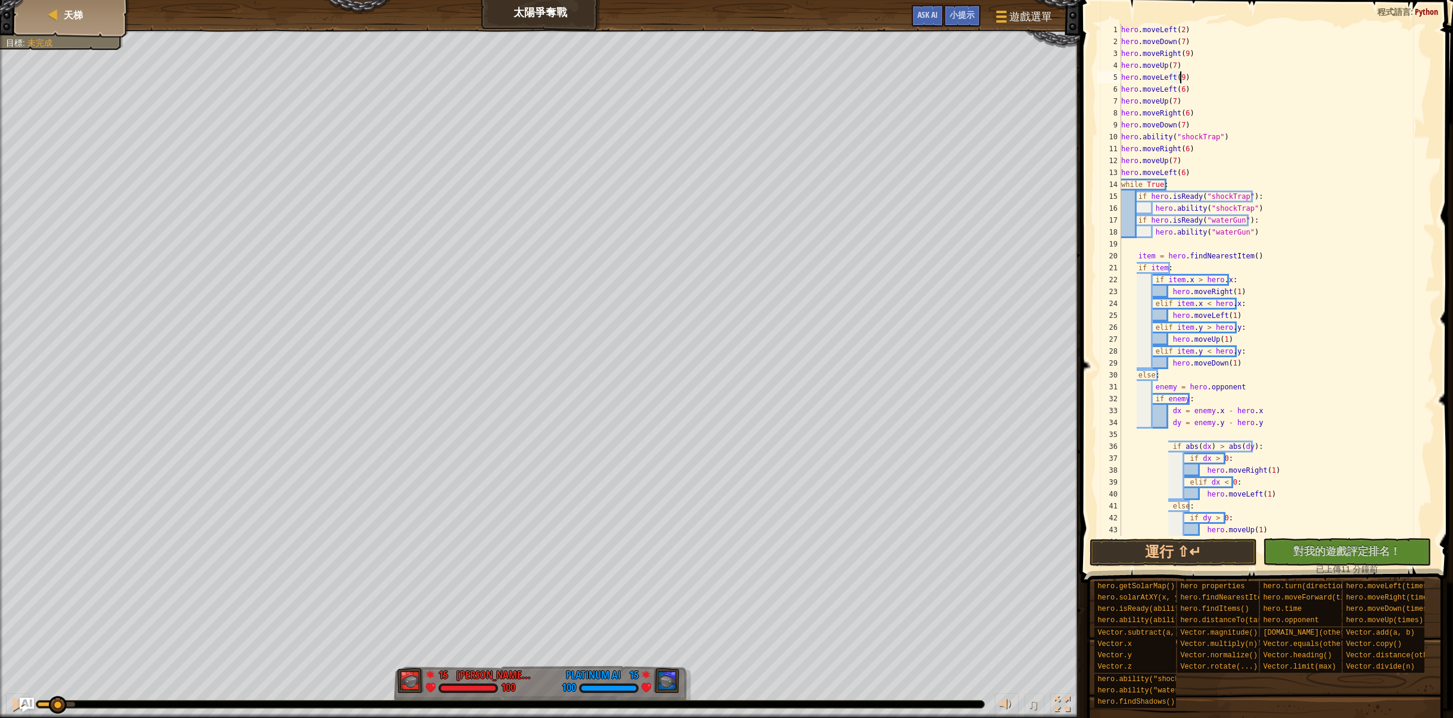
scroll to position [5, 4]
click at [1242, 547] on button "運行 ⇧↵" at bounding box center [1173, 552] width 168 height 27
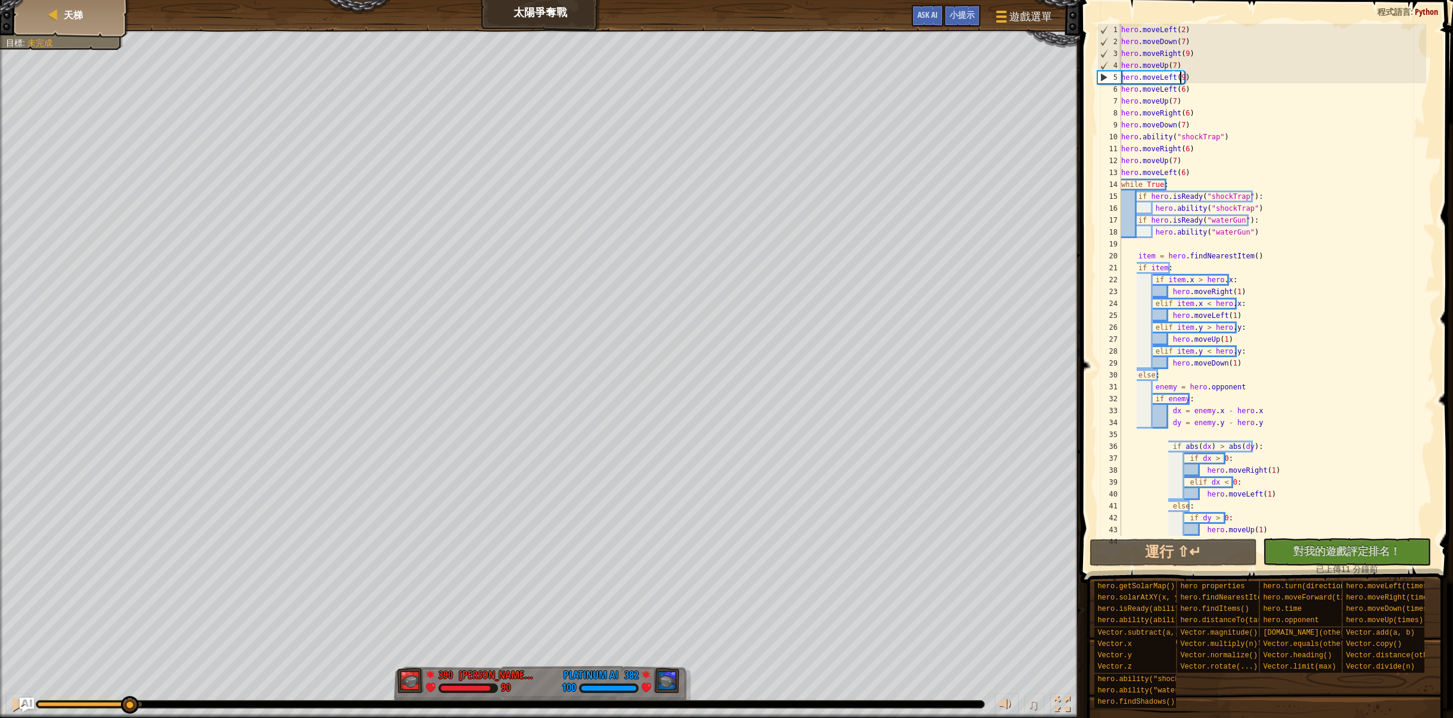
drag, startPoint x: 59, startPoint y: 700, endPoint x: 129, endPoint y: 696, distance: 69.8
click at [129, 0] on body "天梯 太陽爭奪戰 遊戲選單 完成 小提示 Ask AI 1 ההההההההההההההההההההההההההההההההההההההההההההההההה…" at bounding box center [726, 0] width 1453 height 0
click at [16, 702] on div at bounding box center [17, 704] width 15 height 15
click at [1184, 92] on div "hero . moveLeft ( 2 ) hero . moveDown ( 7 ) hero . moveRight ( 9 ) hero . moveU…" at bounding box center [1273, 292] width 308 height 536
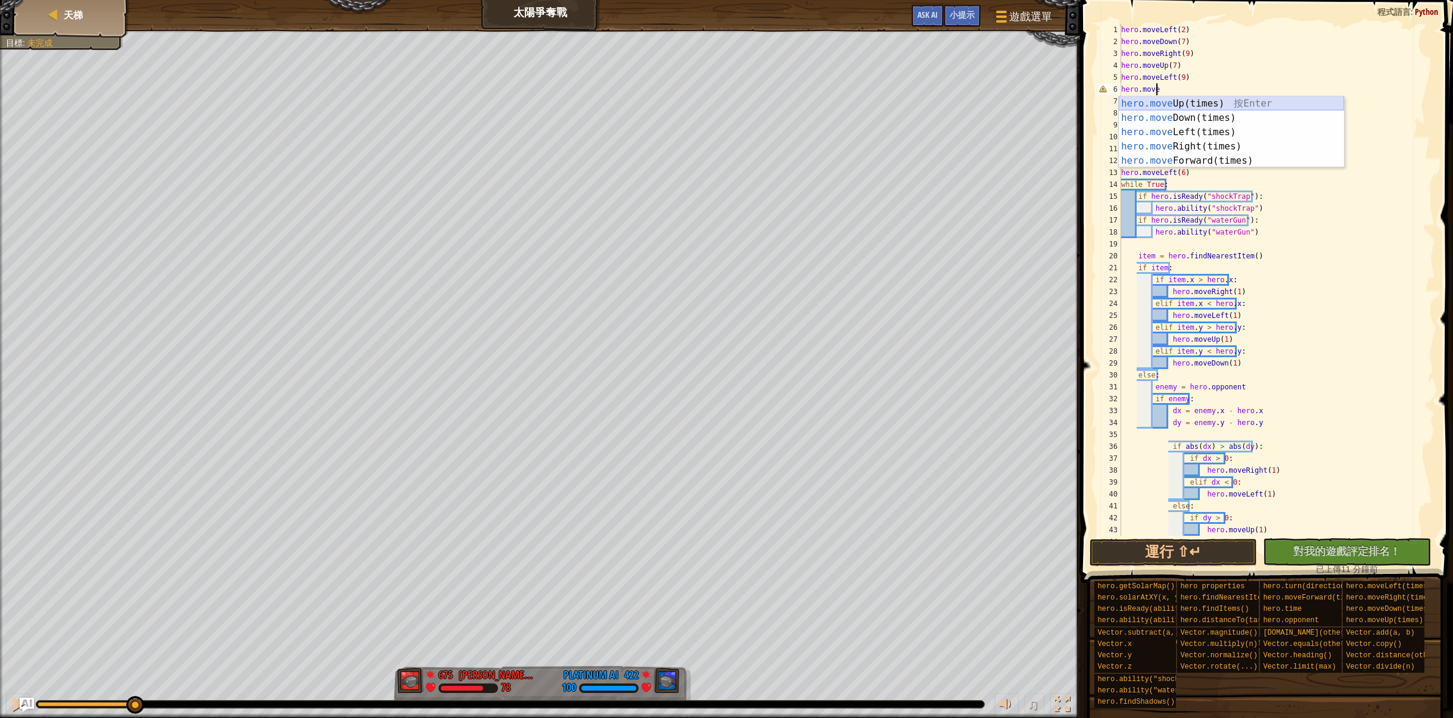
click at [1203, 101] on div "hero.move Up(times) 按 Enter hero.move Down(times) 按 Enter hero.move Left(times)…" at bounding box center [1231, 146] width 225 height 100
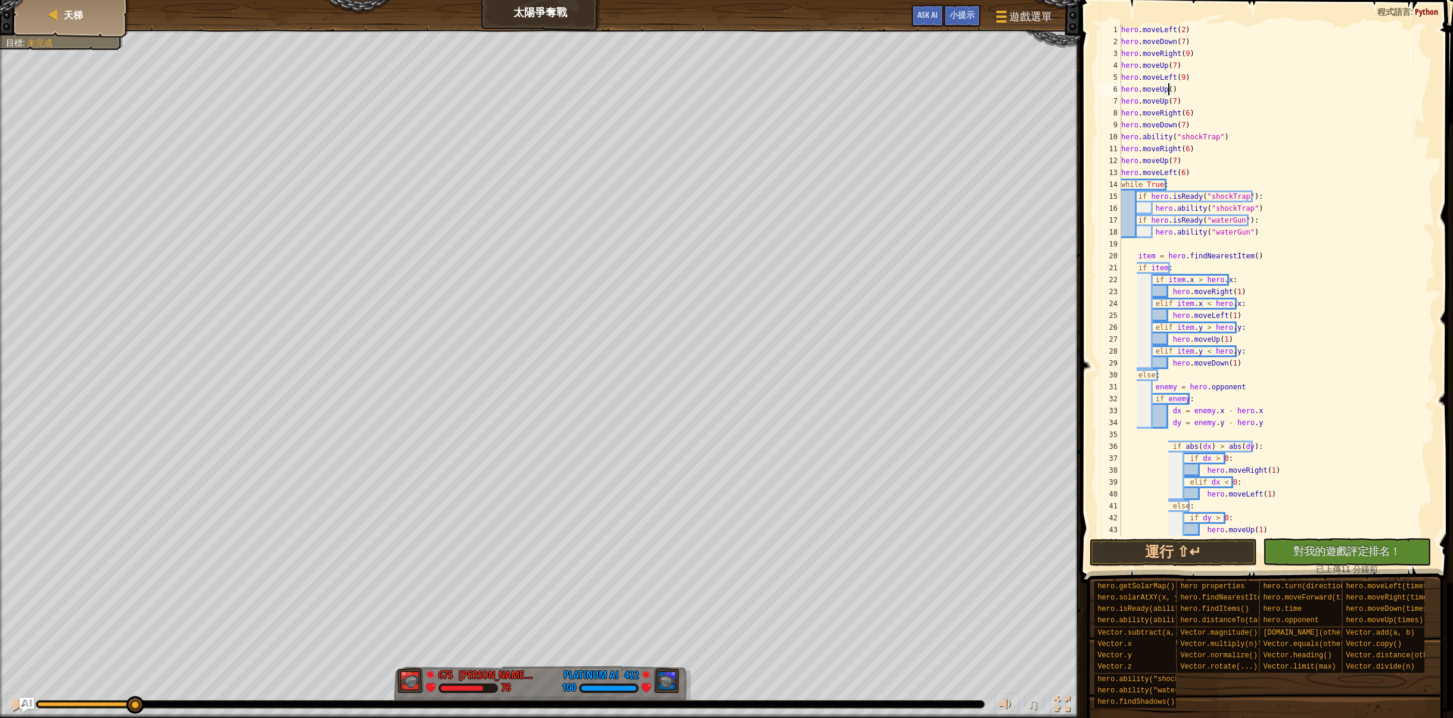
scroll to position [5, 3]
click at [1185, 101] on div "hero . moveLeft ( 2 ) hero . moveDown ( 7 ) hero . moveRight ( 9 ) hero . moveU…" at bounding box center [1273, 292] width 308 height 536
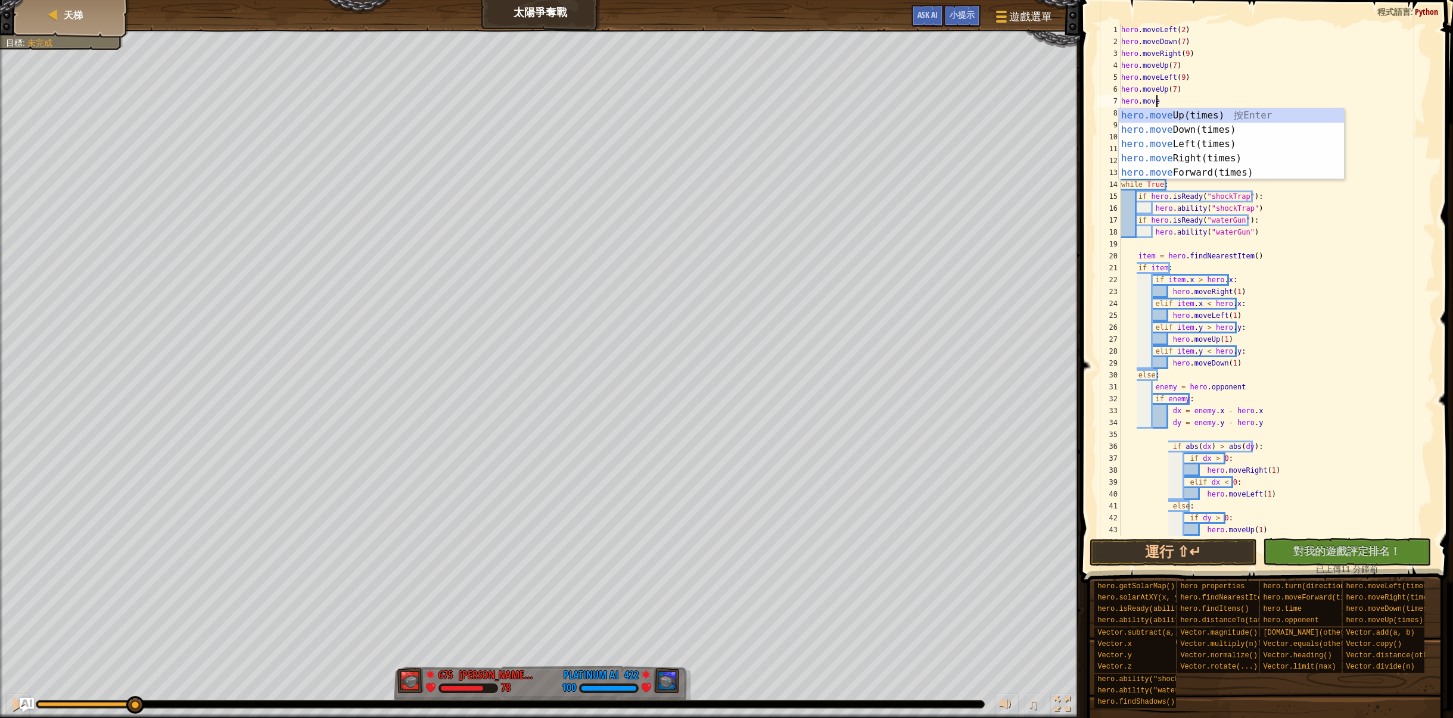
scroll to position [5, 2]
click at [1198, 158] on div "hero.mov eUp(times) 按 Enter hero.mov eDown(times) 按 Enter hero.mov eLeft(times)…" at bounding box center [1231, 158] width 225 height 100
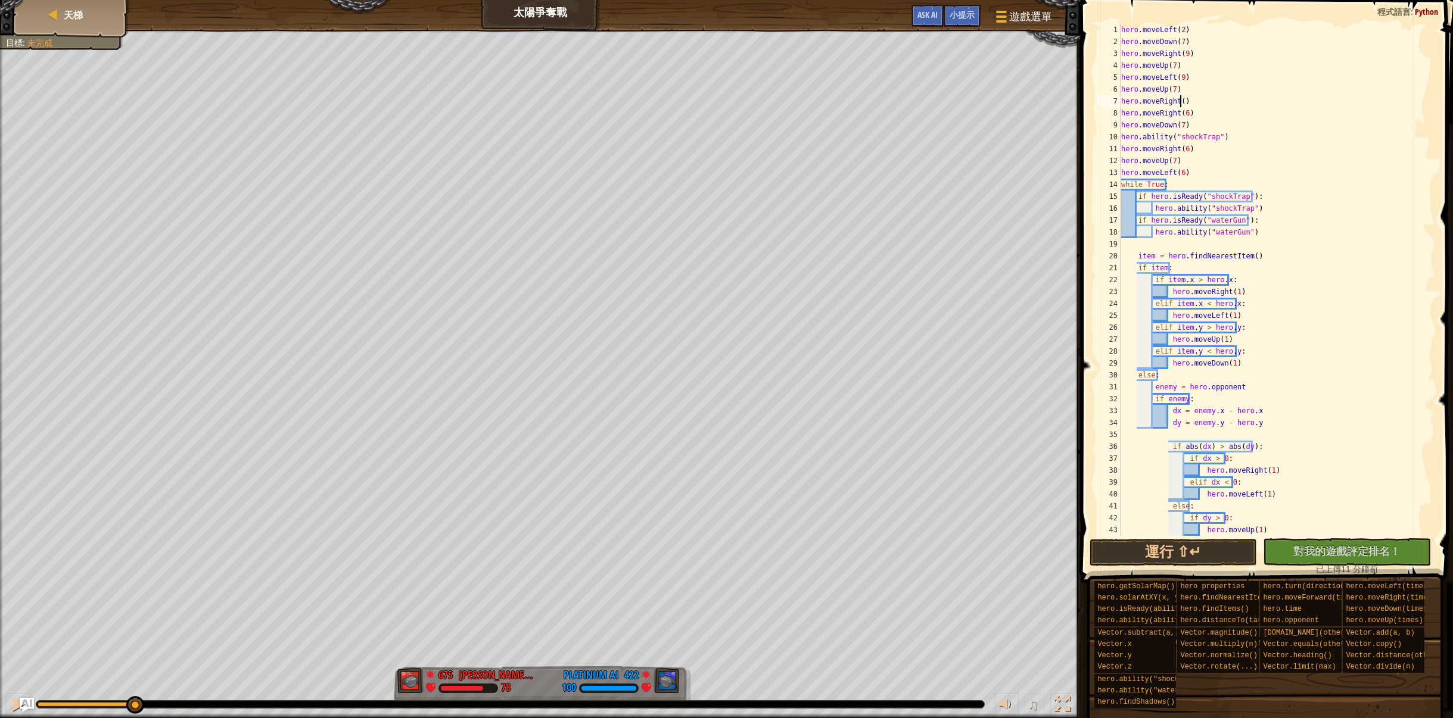
scroll to position [5, 4]
click at [1197, 115] on div "hero . moveLeft ( 2 ) hero . moveDown ( 7 ) hero . moveRight ( 9 ) hero . moveU…" at bounding box center [1273, 292] width 308 height 536
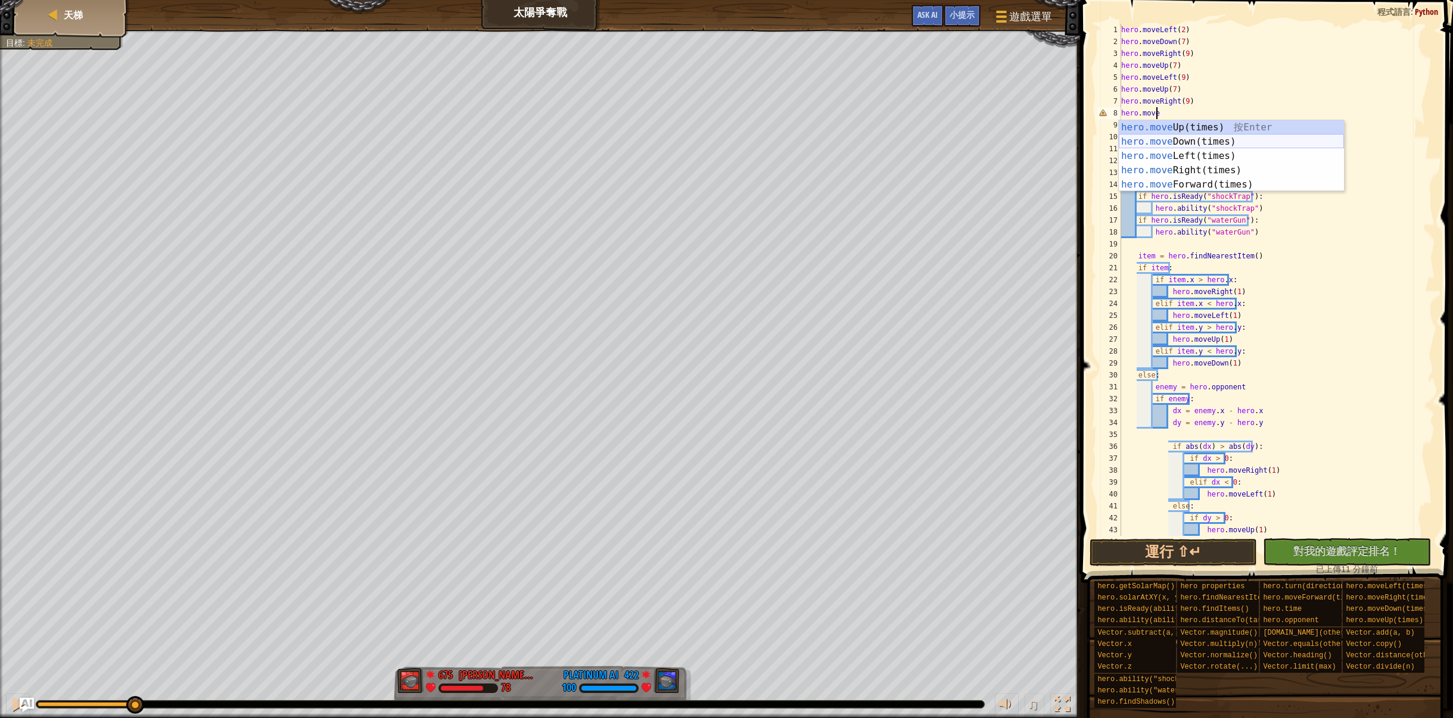
click at [1210, 142] on div "hero.move Up(times) 按 Enter hero.move Down(times) 按 Enter hero.move Left(times)…" at bounding box center [1231, 170] width 225 height 100
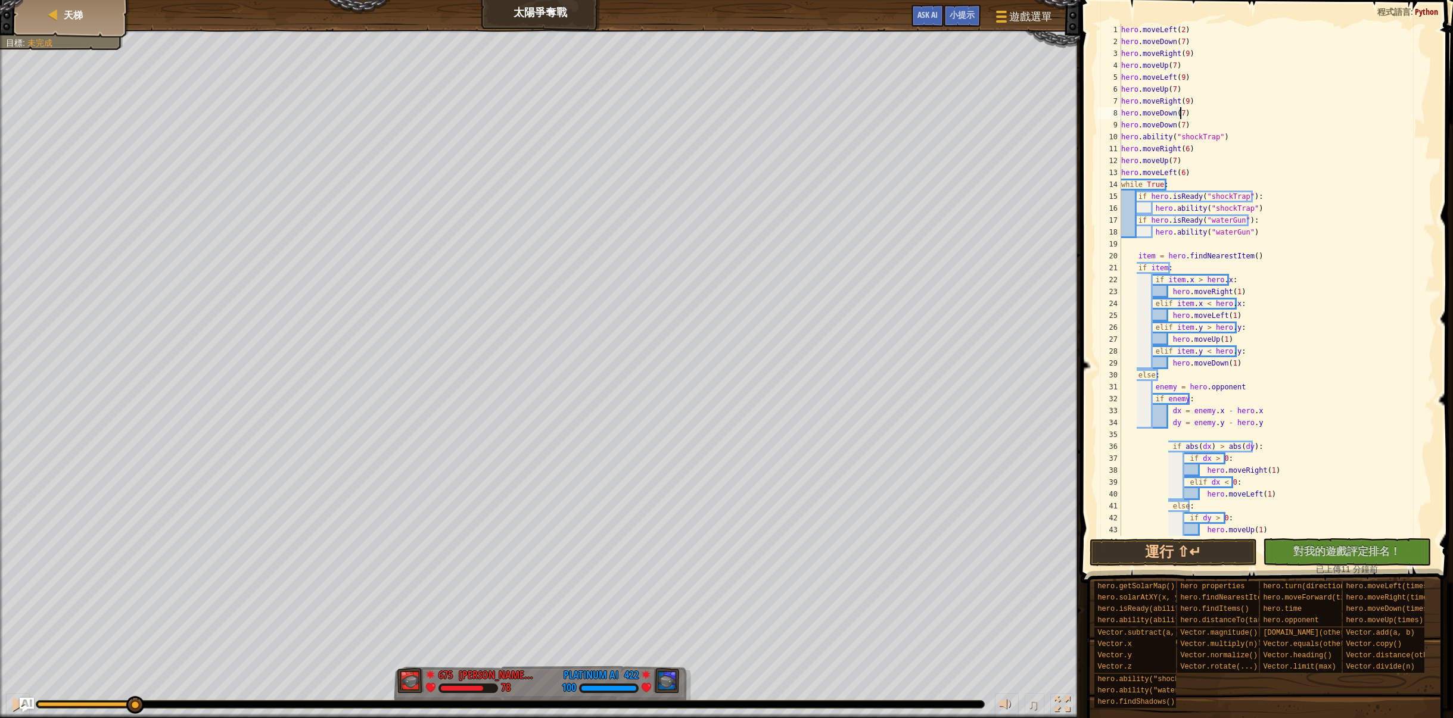
scroll to position [5, 4]
click at [1190, 122] on div "hero . moveLeft ( 2 ) hero . moveDown ( 7 ) hero . moveRight ( 9 ) hero . moveU…" at bounding box center [1273, 292] width 308 height 536
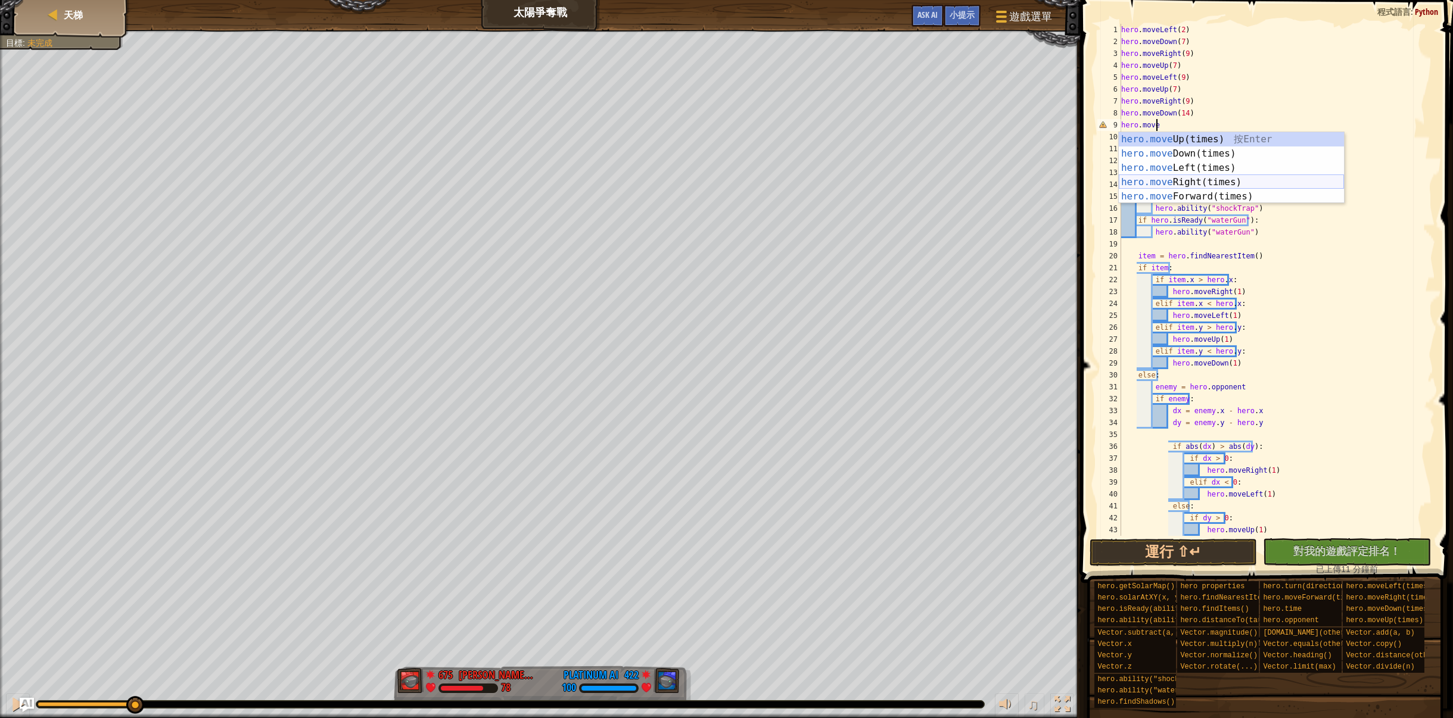
click at [1207, 178] on div "hero.move Up(times) 按 Enter hero.move Down(times) 按 Enter hero.move Left(times)…" at bounding box center [1231, 182] width 225 height 100
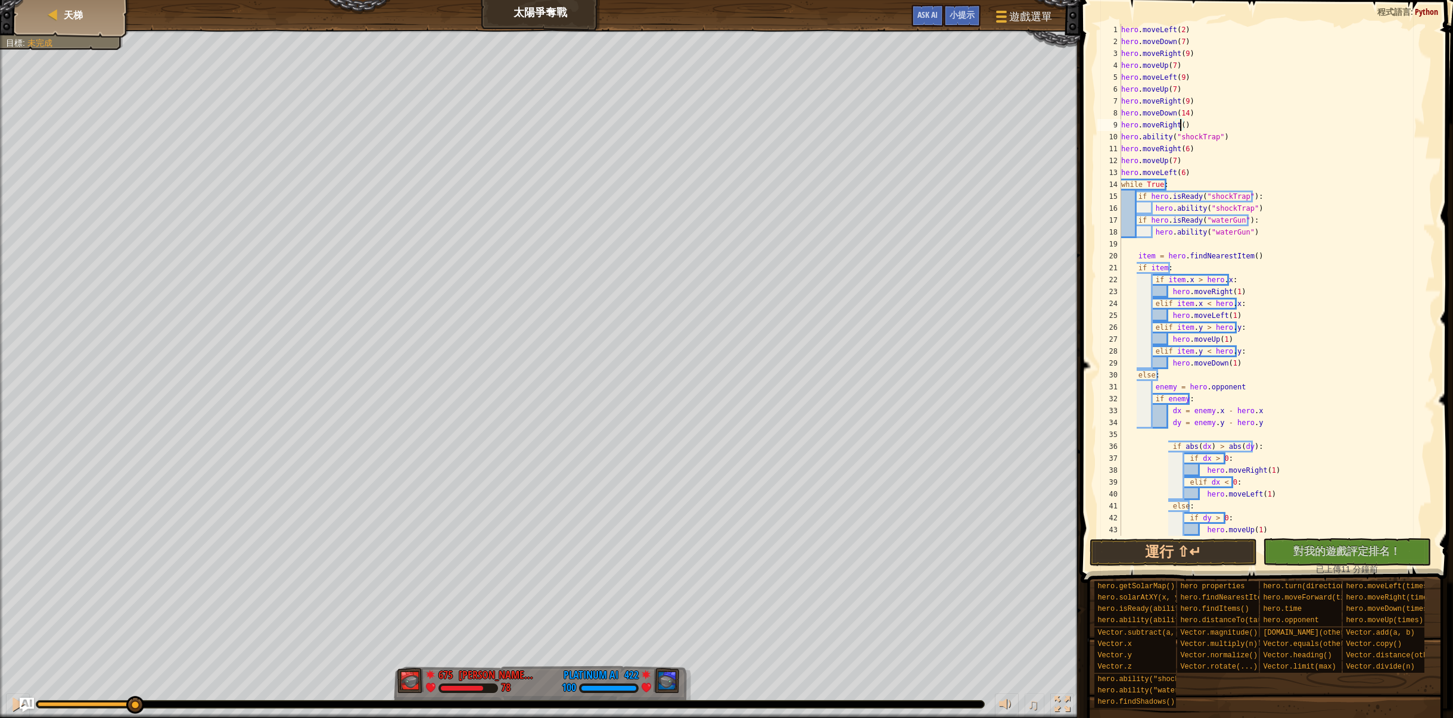
scroll to position [5, 4]
click at [1197, 149] on div "hero . moveLeft ( 2 ) hero . moveDown ( 7 ) hero . moveRight ( 9 ) hero . moveU…" at bounding box center [1273, 292] width 308 height 536
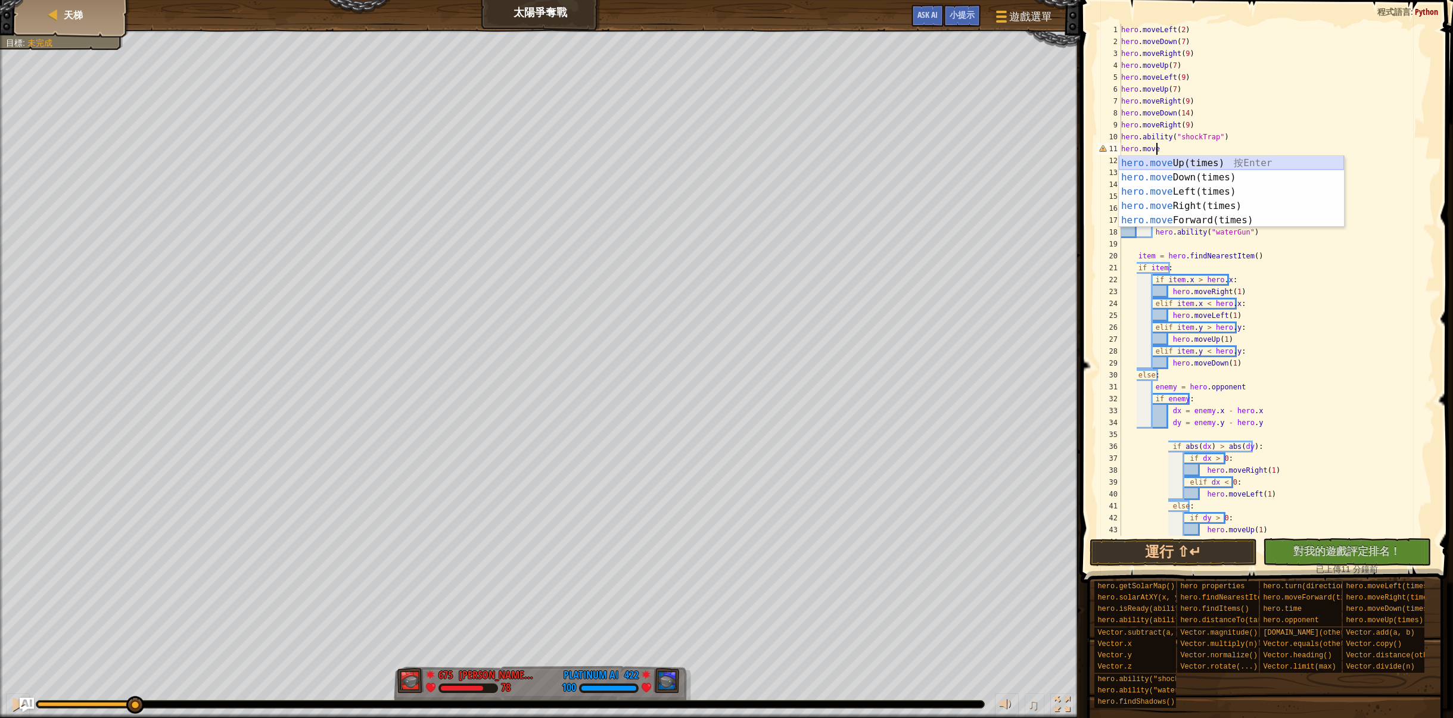
click at [1208, 159] on div "hero.move Up(times) 按 Enter hero.move Down(times) 按 Enter hero.move Left(times)…" at bounding box center [1231, 206] width 225 height 100
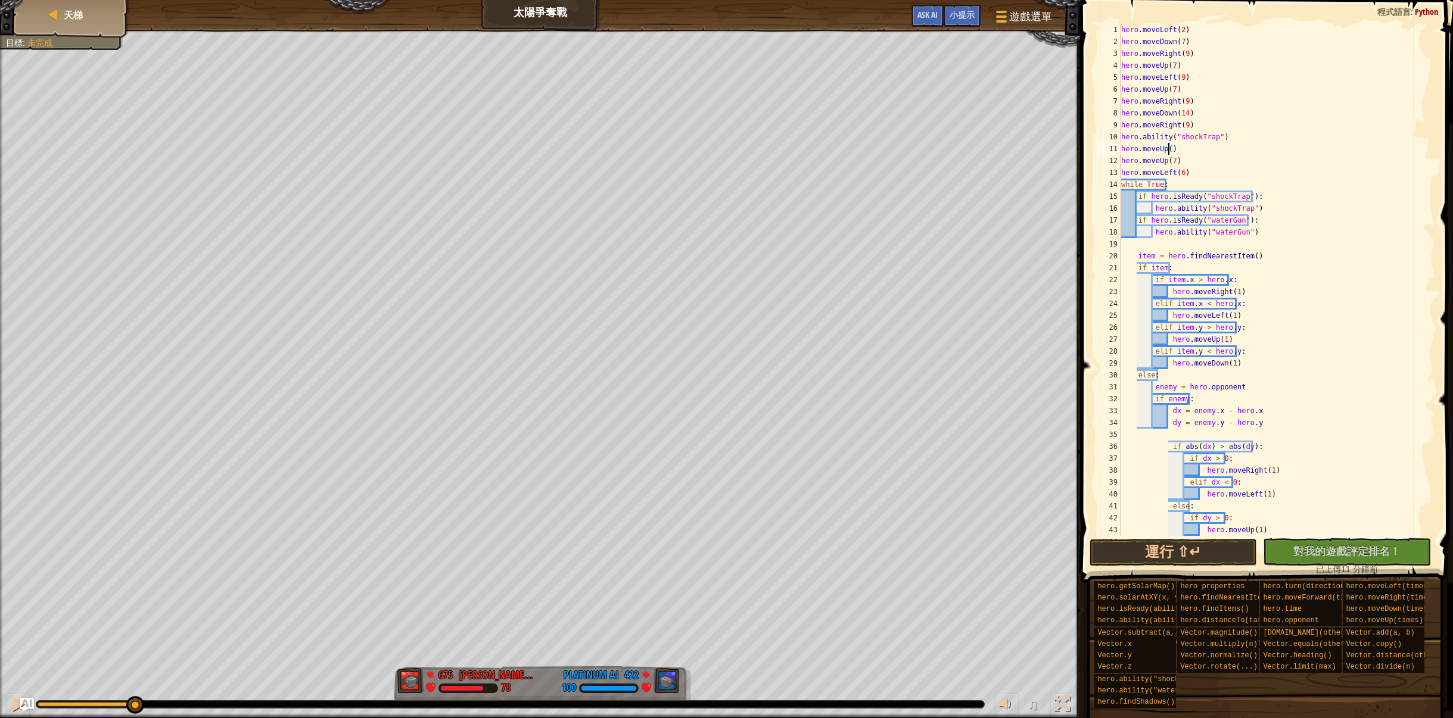
scroll to position [5, 3]
click at [1177, 163] on div "hero . moveLeft ( 2 ) hero . moveDown ( 7 ) hero . moveRight ( 9 ) hero . moveU…" at bounding box center [1273, 292] width 308 height 536
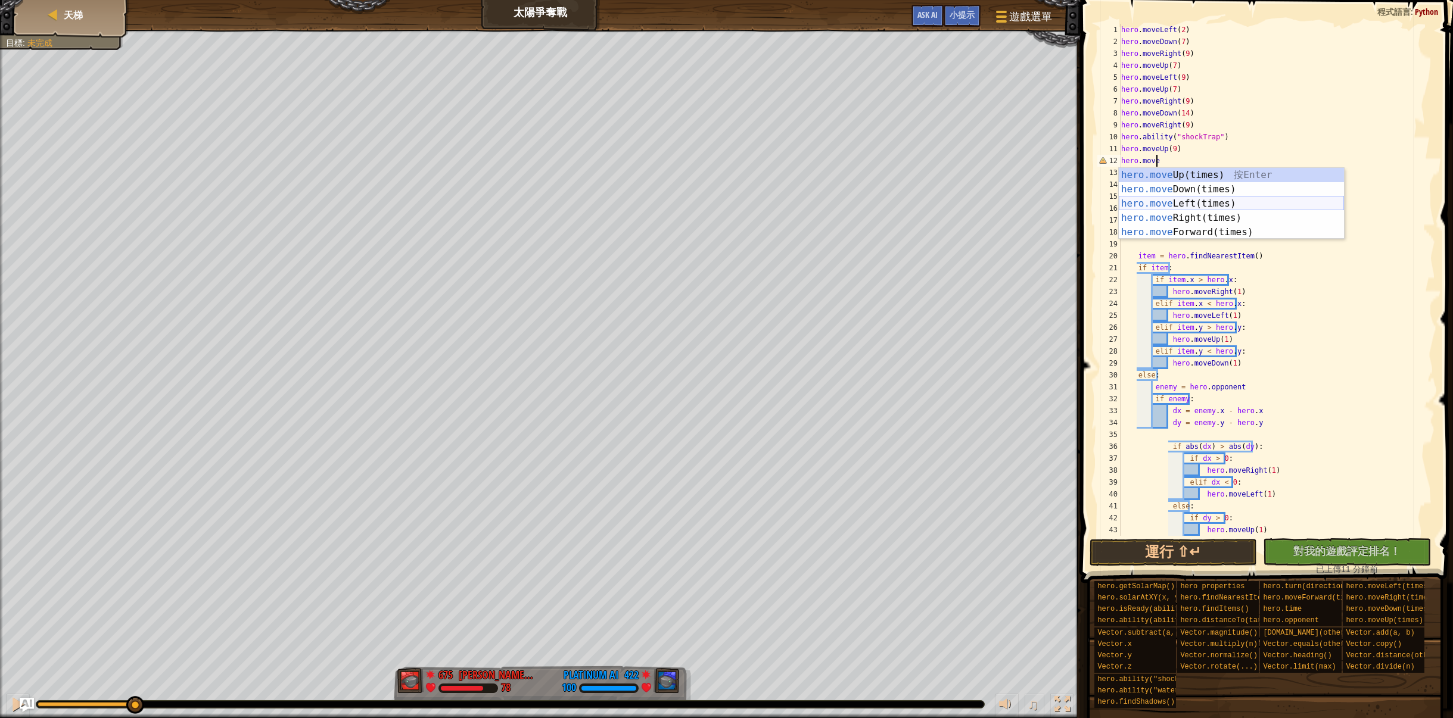
click at [1231, 206] on div "hero.move Up(times) 按 Enter hero.move Down(times) 按 Enter hero.move Left(times)…" at bounding box center [1231, 218] width 225 height 100
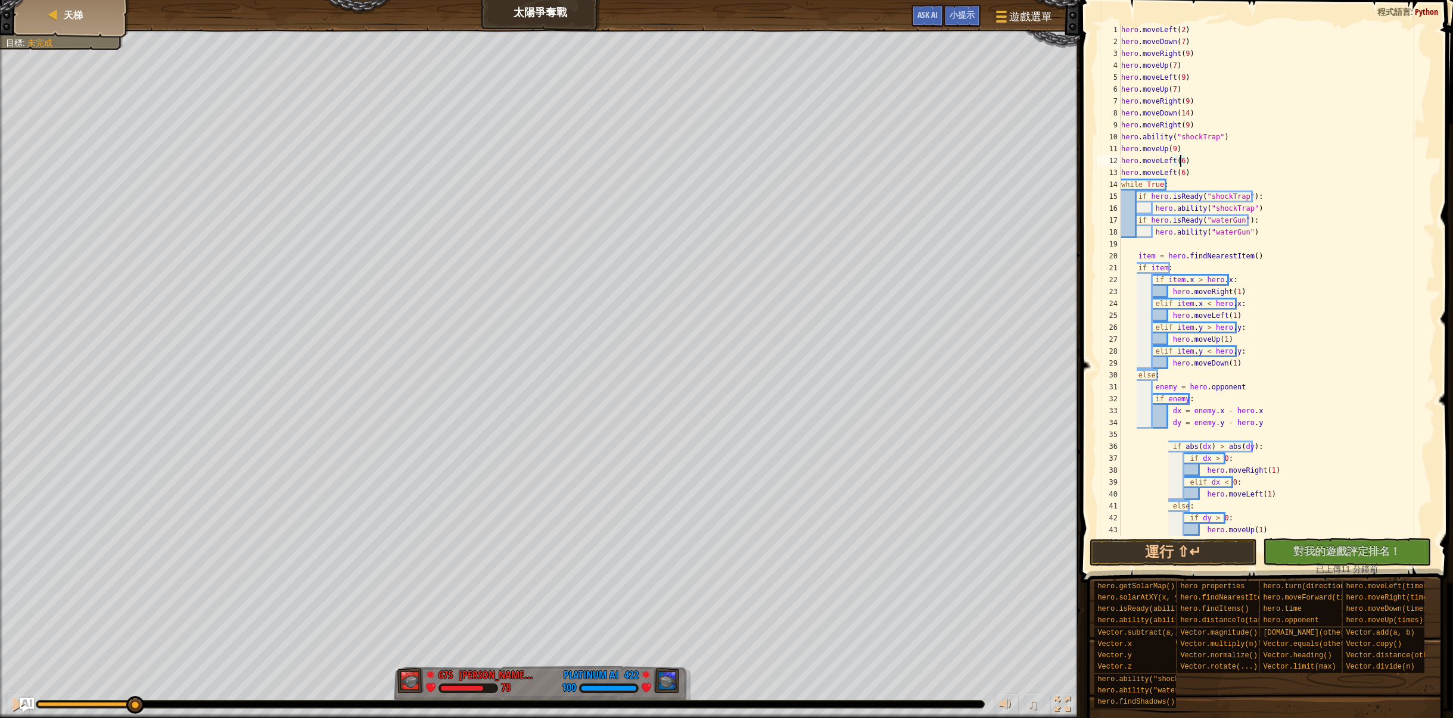
scroll to position [5, 4]
click at [1122, 185] on div "hero . moveLeft ( 2 ) hero . moveDown ( 7 ) hero . moveRight ( 9 ) hero . moveU…" at bounding box center [1273, 292] width 308 height 536
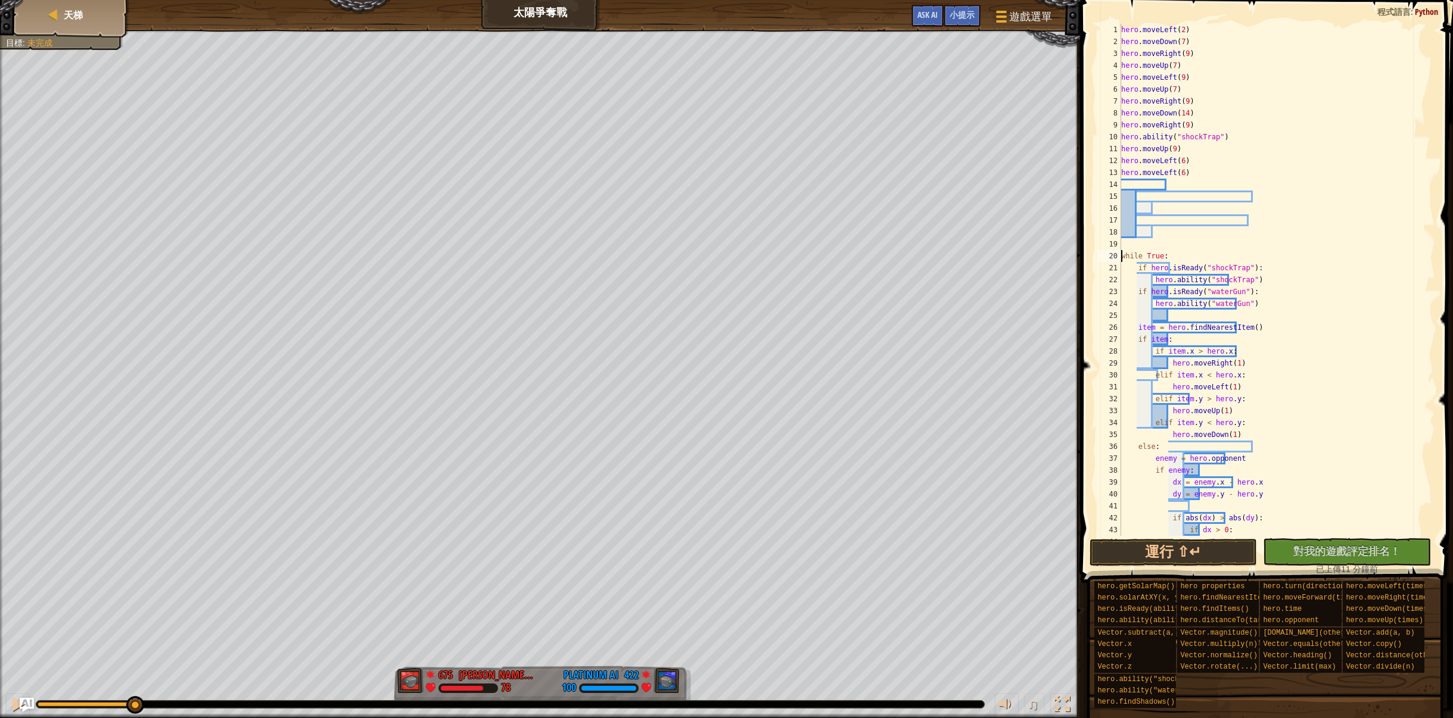
click at [1197, 174] on div "hero . moveLeft ( 2 ) hero . moveDown ( 7 ) hero . moveRight ( 9 ) hero . moveU…" at bounding box center [1273, 292] width 308 height 536
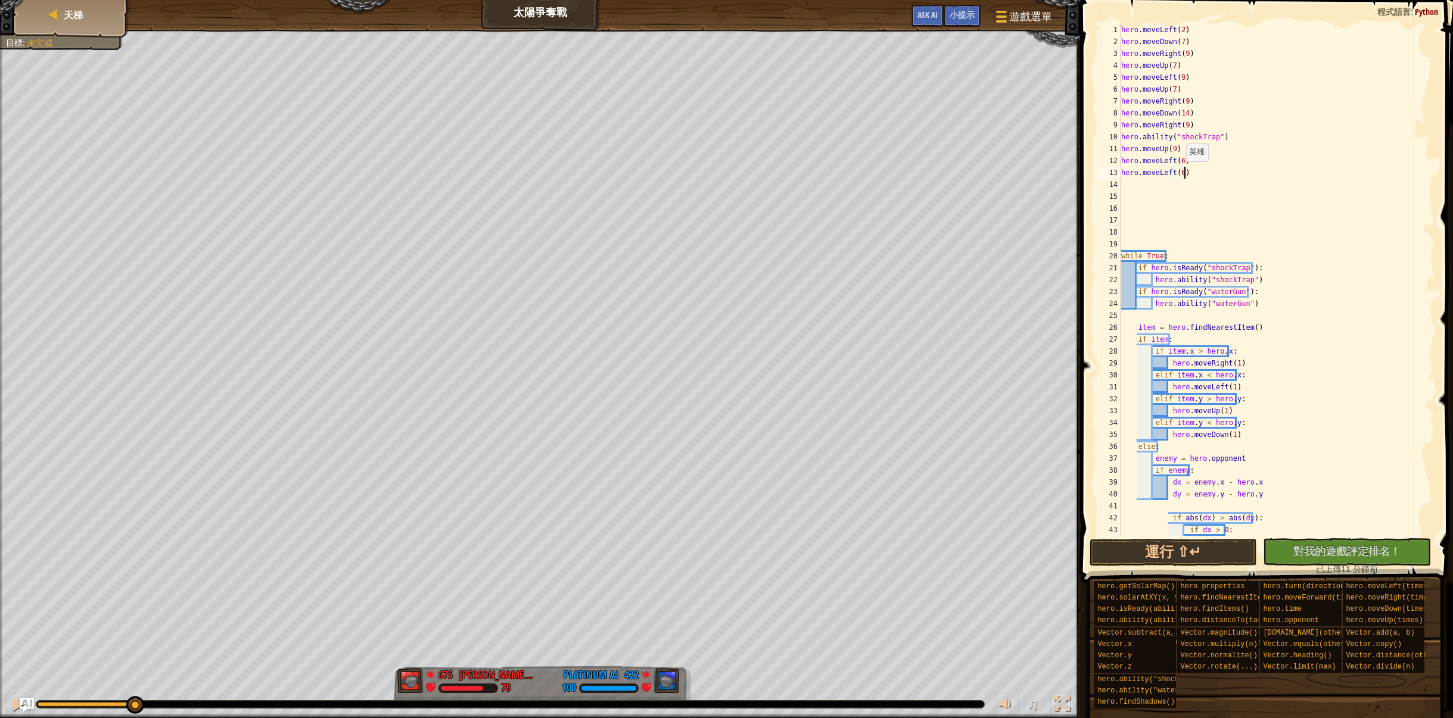
click at [1179, 173] on div "hero . moveLeft ( 2 ) hero . moveDown ( 7 ) hero . moveRight ( 9 ) hero . moveU…" at bounding box center [1273, 292] width 308 height 536
click at [1231, 553] on button "運行 ⇧↵" at bounding box center [1173, 552] width 168 height 27
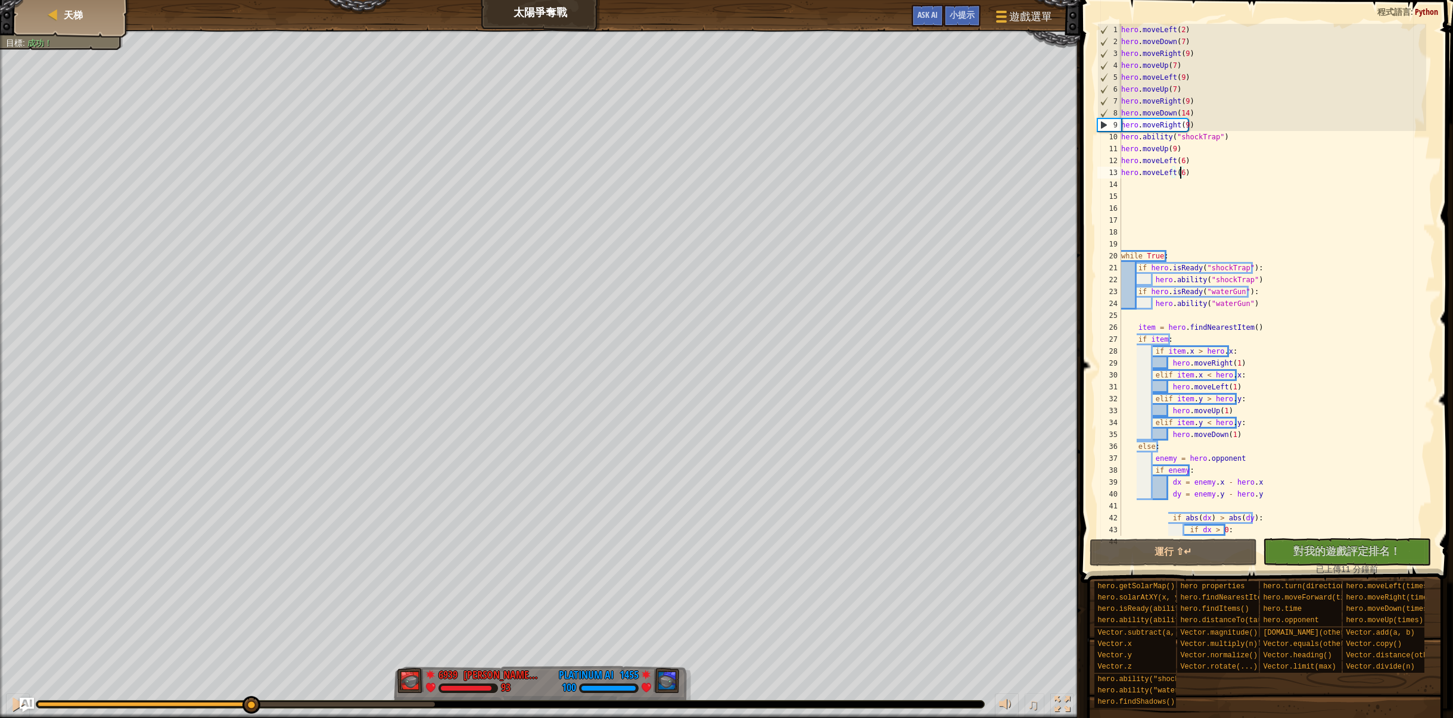
click at [251, 654] on div "紅隊贏了。 目標 : 成功！ 6939 [PERSON_NAME][PERSON_NAME] 93 1455 Platinum AI 100 ♫ Hero 9…" at bounding box center [726, 374] width 1453 height 689
click at [1172, 151] on div "hero . moveLeft ( 2 ) hero . moveDown ( 7 ) hero . moveRight ( 9 ) hero . moveU…" at bounding box center [1273, 292] width 308 height 536
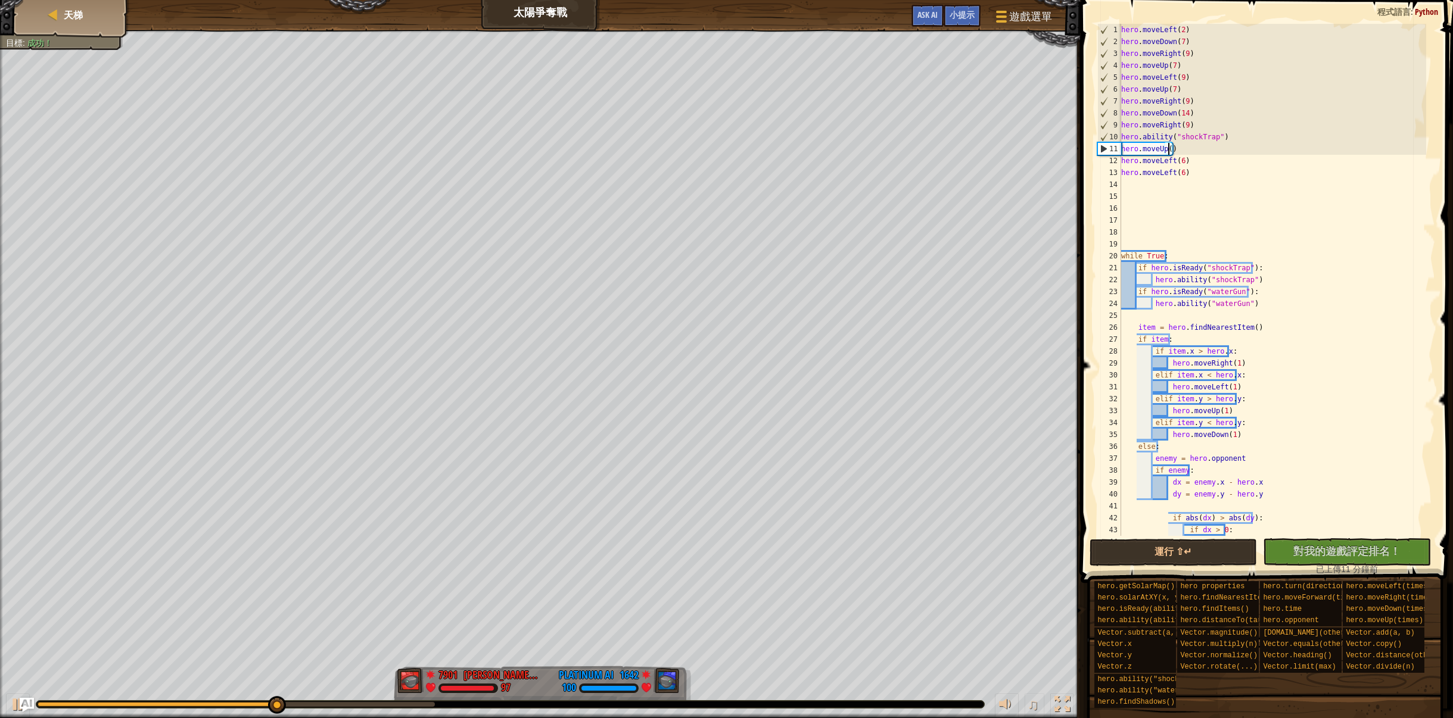
scroll to position [5, 3]
click at [1196, 548] on button "運行 ⇧↵" at bounding box center [1173, 552] width 168 height 27
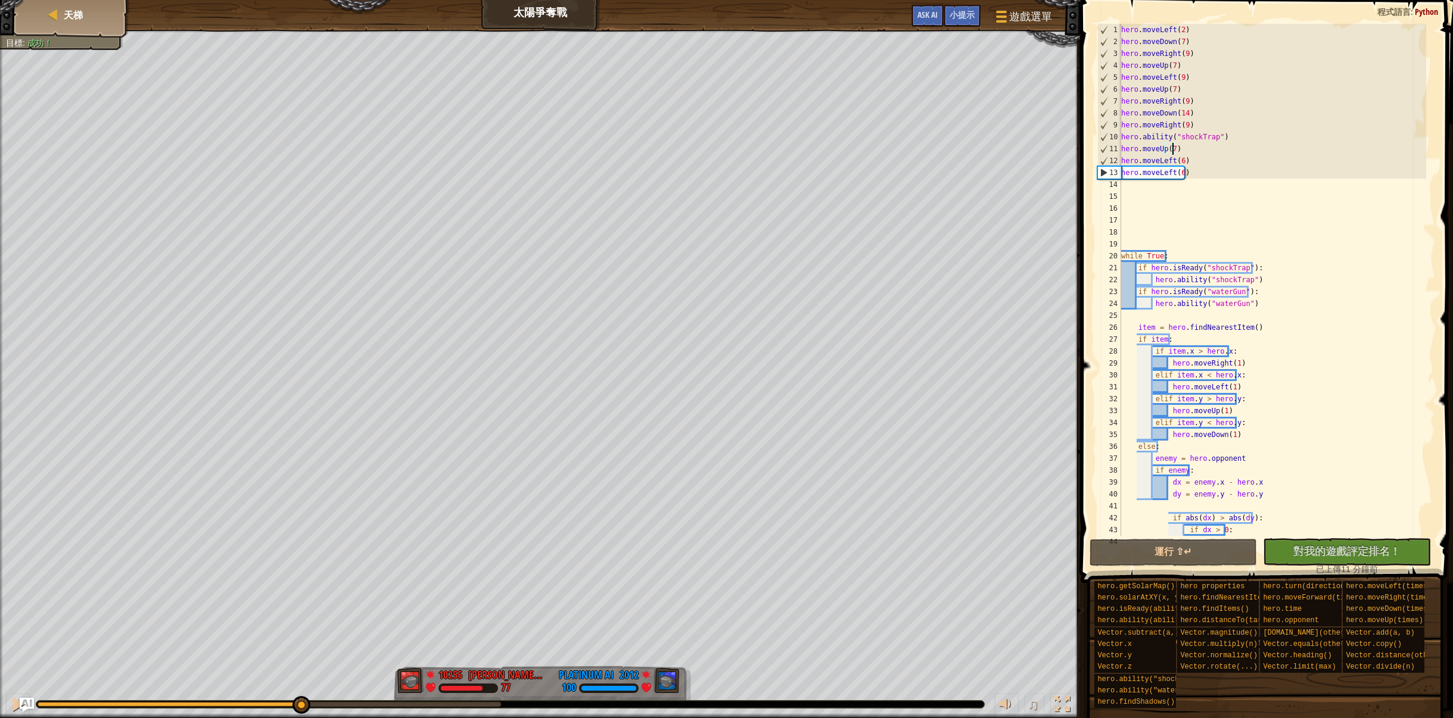
drag, startPoint x: 107, startPoint y: 700, endPoint x: 246, endPoint y: 705, distance: 139.5
click at [246, 705] on div at bounding box center [169, 704] width 263 height 5
click at [14, 710] on div at bounding box center [17, 704] width 15 height 15
click at [1180, 165] on div "hero . moveLeft ( 2 ) hero . moveDown ( 7 ) hero . moveRight ( 9 ) hero . moveU…" at bounding box center [1273, 292] width 308 height 536
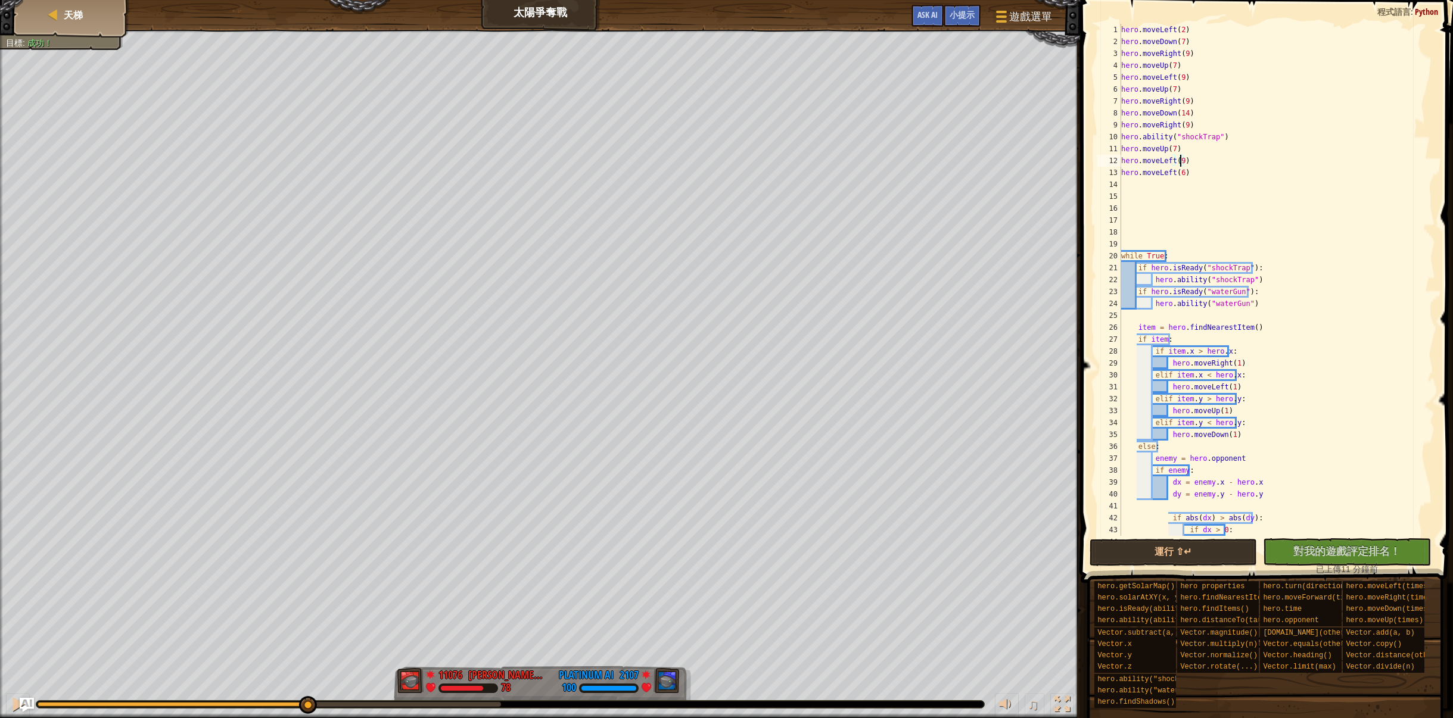
click at [1191, 166] on div "hero . moveLeft ( 2 ) hero . moveDown ( 7 ) hero . moveRight ( 9 ) hero . moveU…" at bounding box center [1273, 292] width 308 height 536
click at [1190, 178] on div "hero . moveLeft ( 2 ) hero . moveDown ( 7 ) hero . moveRight ( 9 ) hero . moveU…" at bounding box center [1273, 292] width 308 height 536
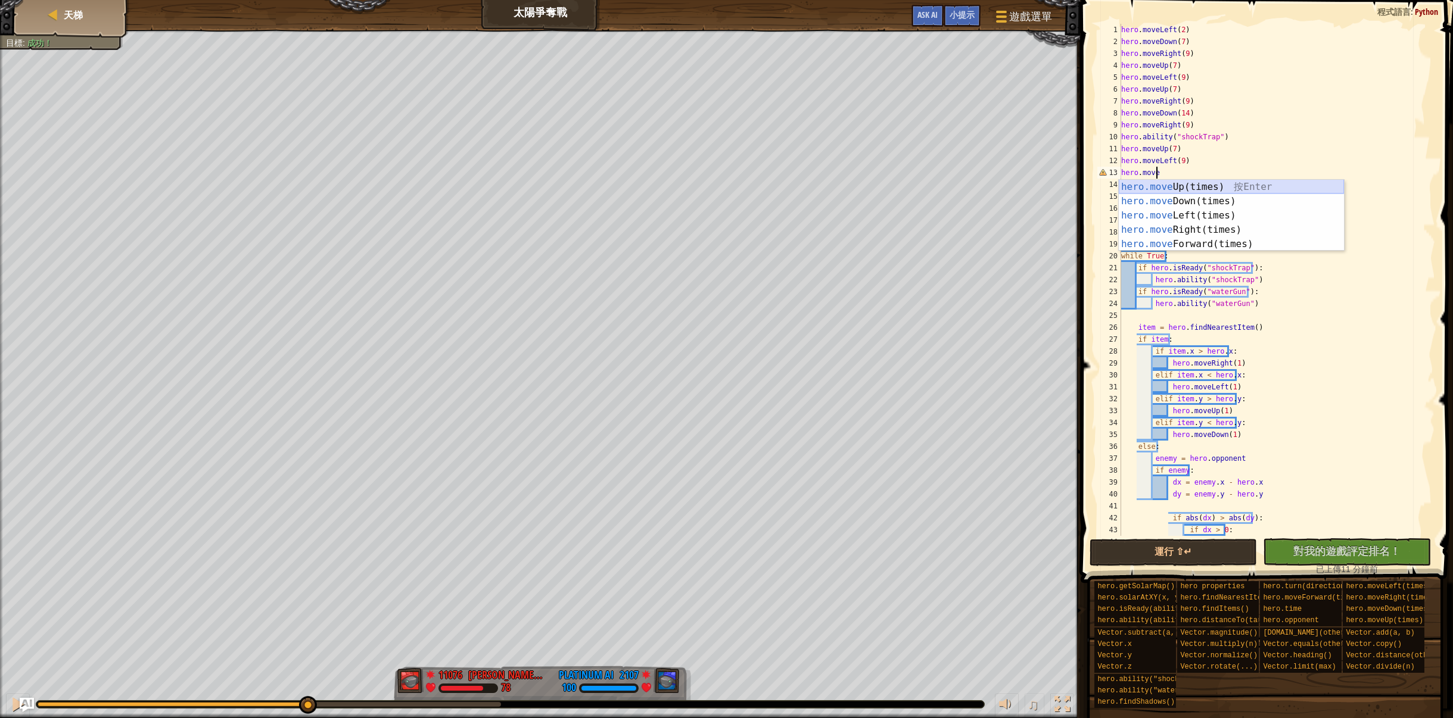
click at [1198, 188] on div "hero.move Up(times) 按 Enter hero.move Down(times) 按 Enter hero.move Left(times)…" at bounding box center [1231, 230] width 225 height 100
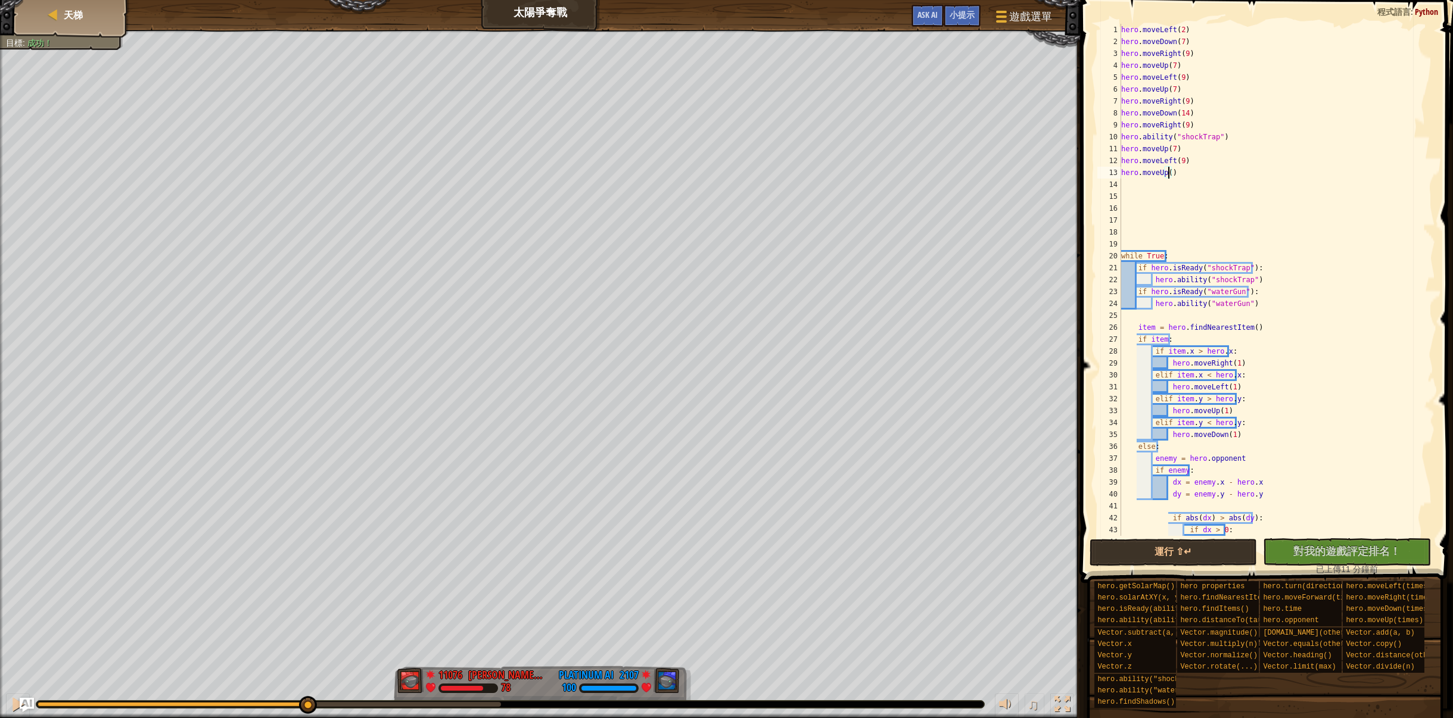
type textarea "hero.moveUp(7)"
click at [1132, 183] on div "hero . moveLeft ( 2 ) hero . moveDown ( 7 ) hero . moveRight ( 9 ) hero . moveU…" at bounding box center [1273, 292] width 308 height 536
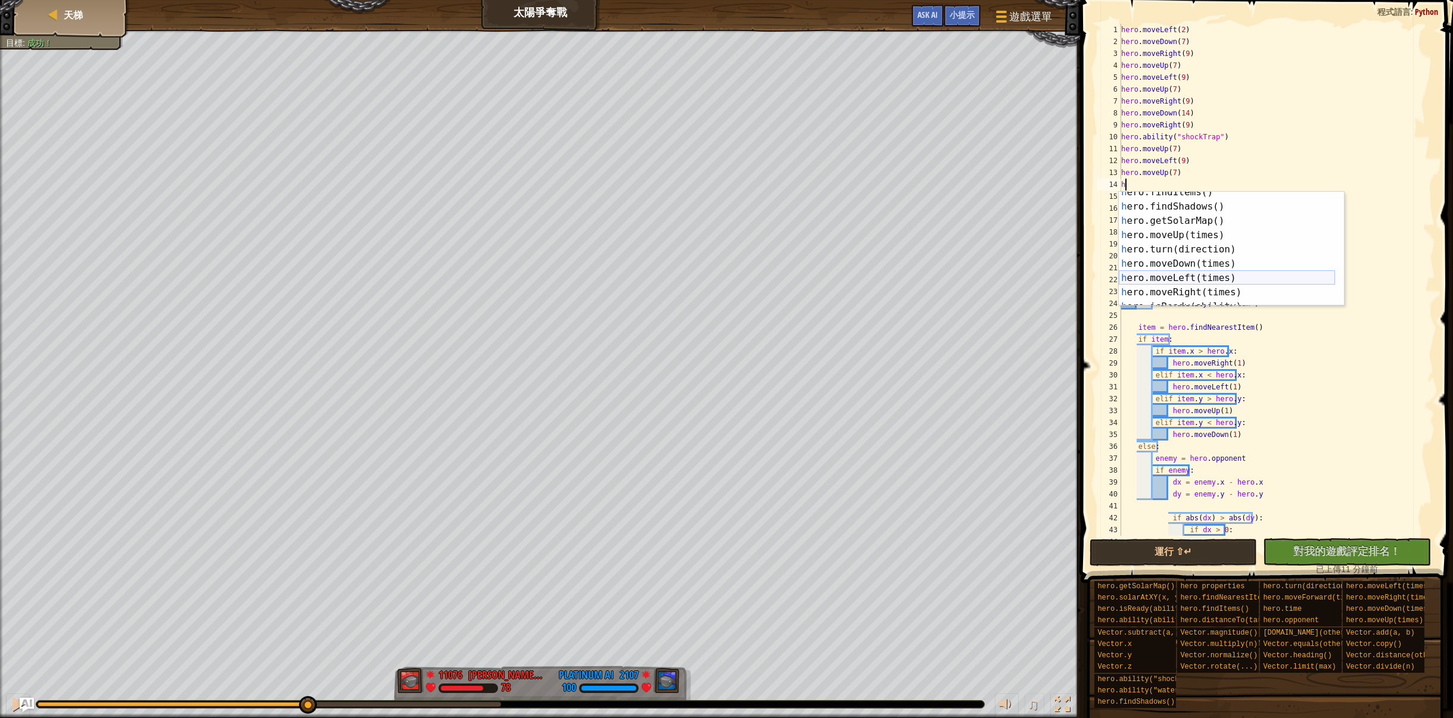
scroll to position [35, 0]
click at [1190, 291] on div "h ero.findItems() 按 Enter h ero.findShadows() 按 Enter h ero.getSolarMap() 按 Ent…" at bounding box center [1227, 256] width 216 height 143
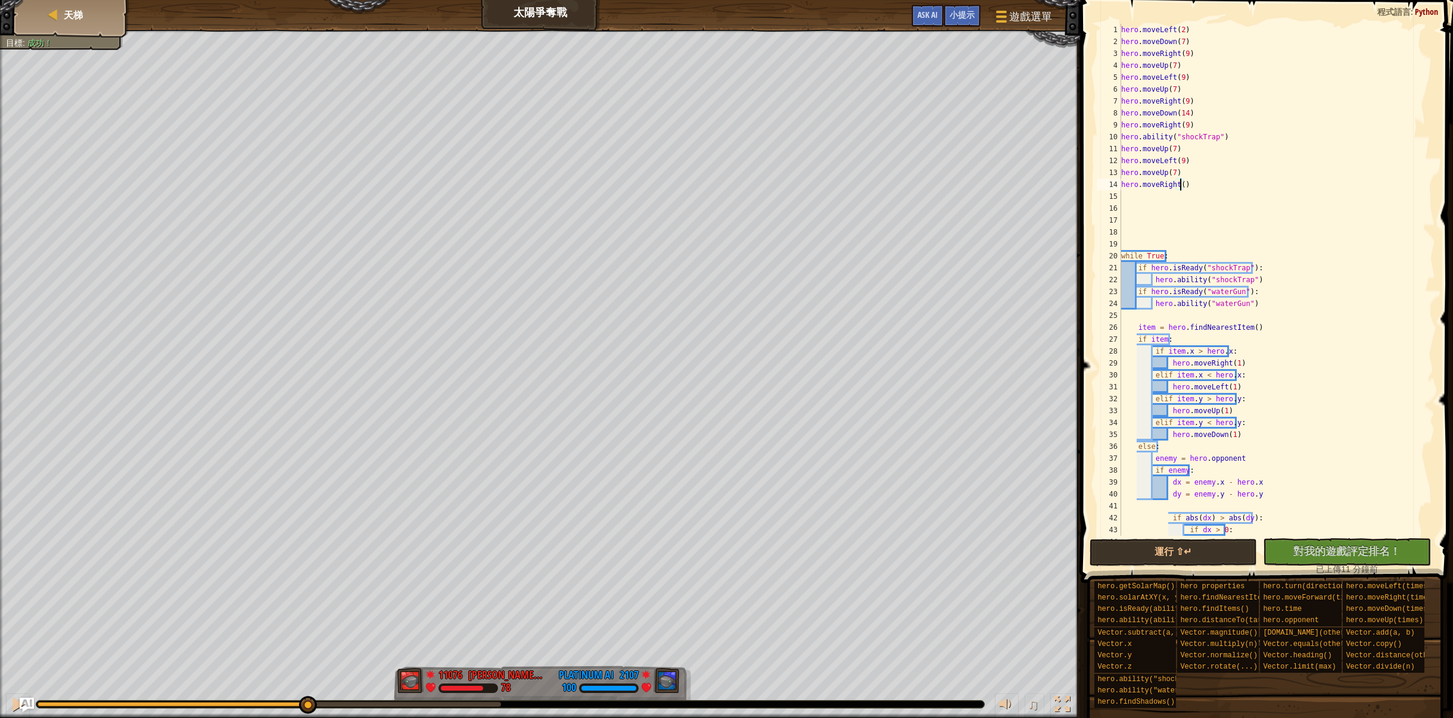
type textarea "hero.moveRight(9)"
click at [1138, 210] on div "hero . moveLeft ( 2 ) hero . moveDown ( 7 ) hero . moveRight ( 9 ) hero . moveU…" at bounding box center [1273, 292] width 308 height 536
click at [1138, 201] on div "hero . moveLeft ( 2 ) hero . moveDown ( 7 ) hero . moveRight ( 9 ) hero . moveU…" at bounding box center [1273, 292] width 308 height 536
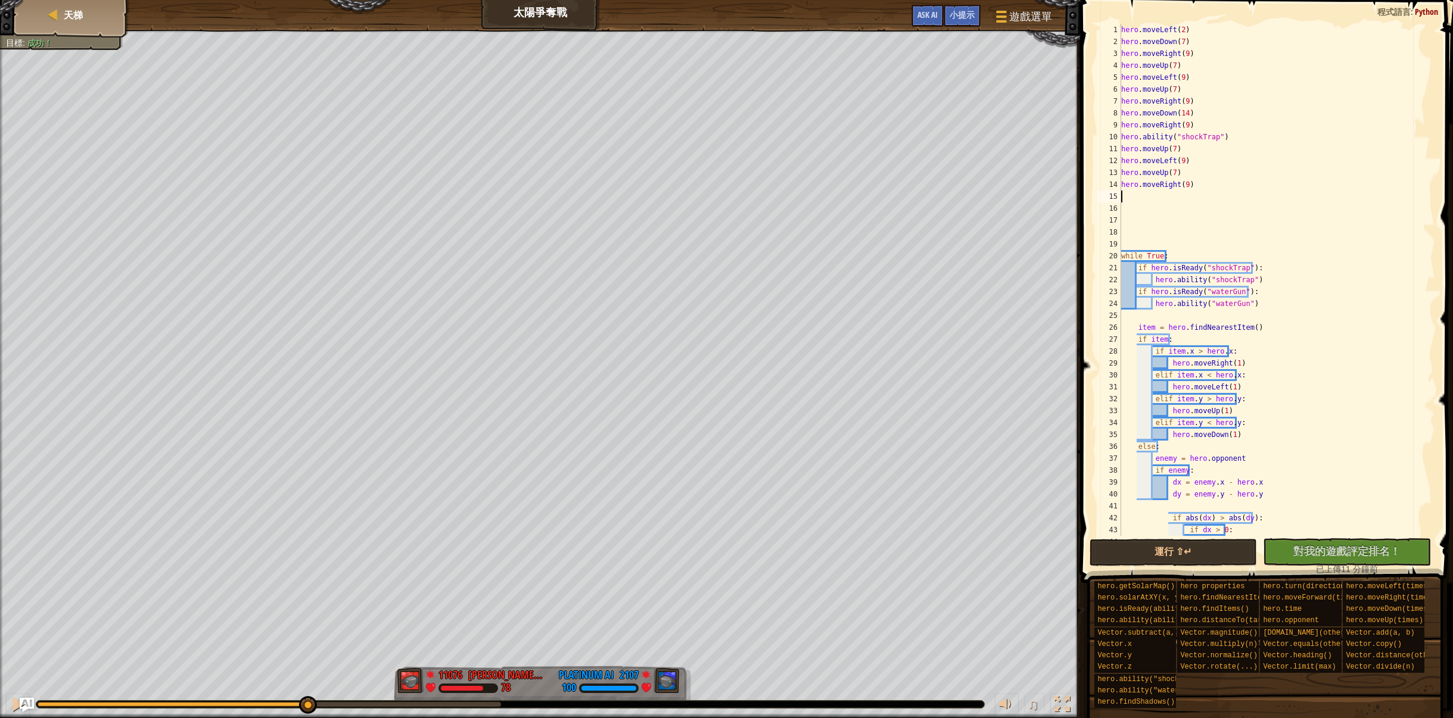
scroll to position [0, 0]
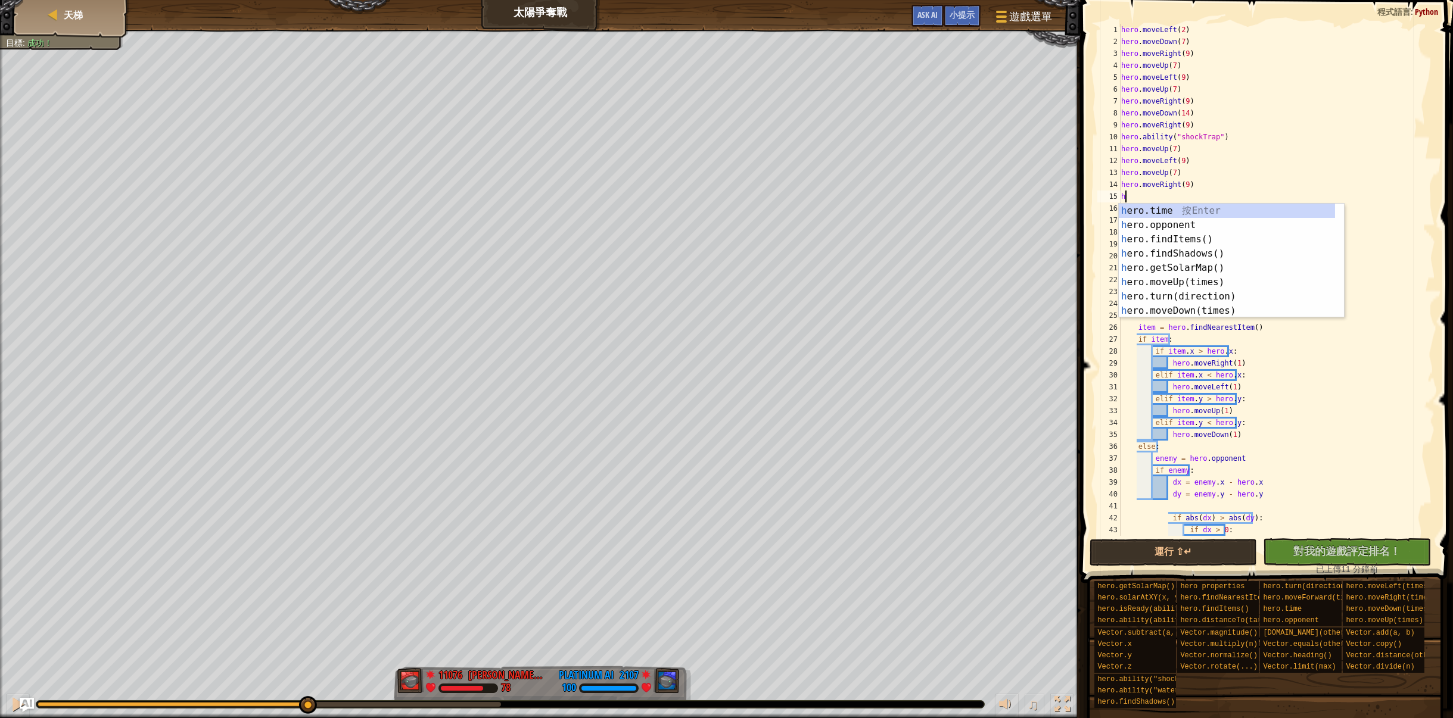
type textarea "h"
click at [1219, 0] on body "天梯 太陽爭奪戰 遊戲選單 完成 小提示 Ask AI 1 ההההההההההההההההההההההההההההההההההההההההההההההההה…" at bounding box center [726, 0] width 1453 height 0
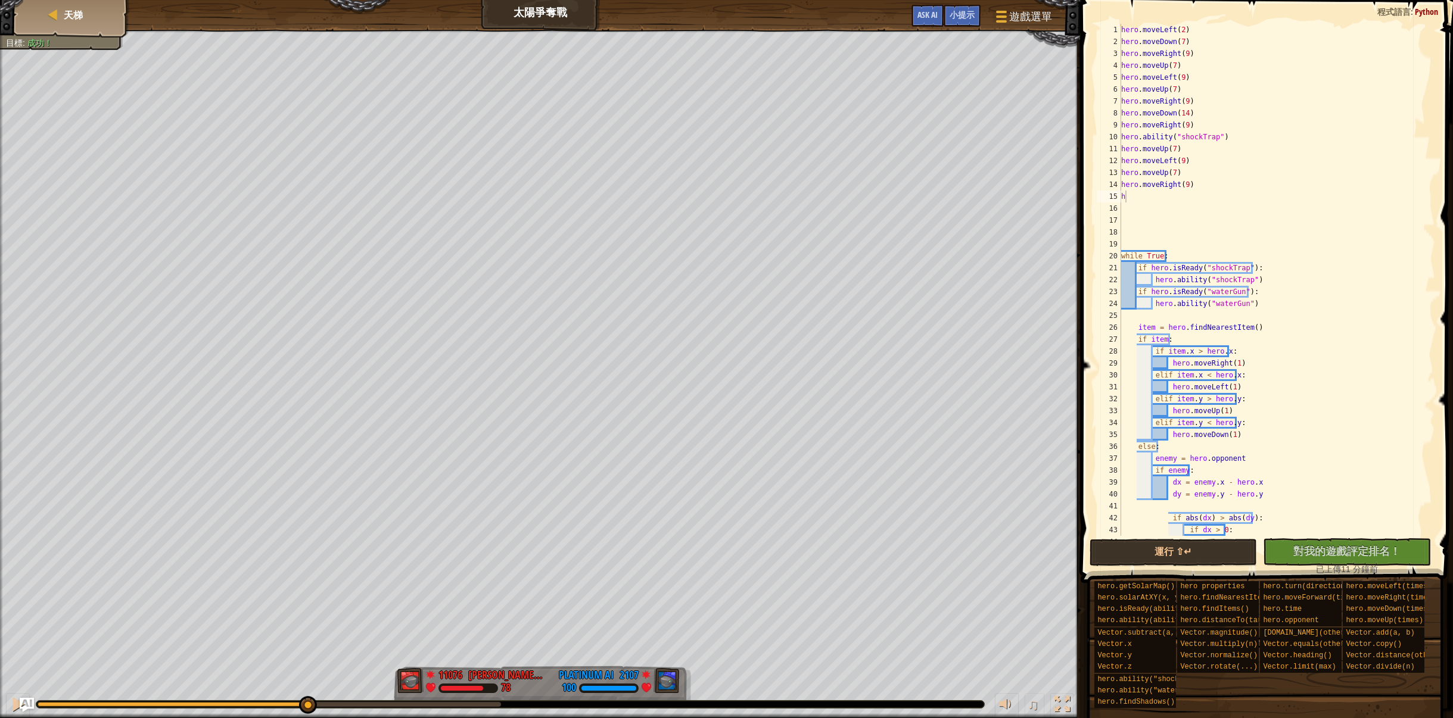
click at [1153, 200] on div "hero . moveLeft ( 2 ) hero . moveDown ( 7 ) hero . moveRight ( 9 ) hero . moveU…" at bounding box center [1273, 292] width 308 height 536
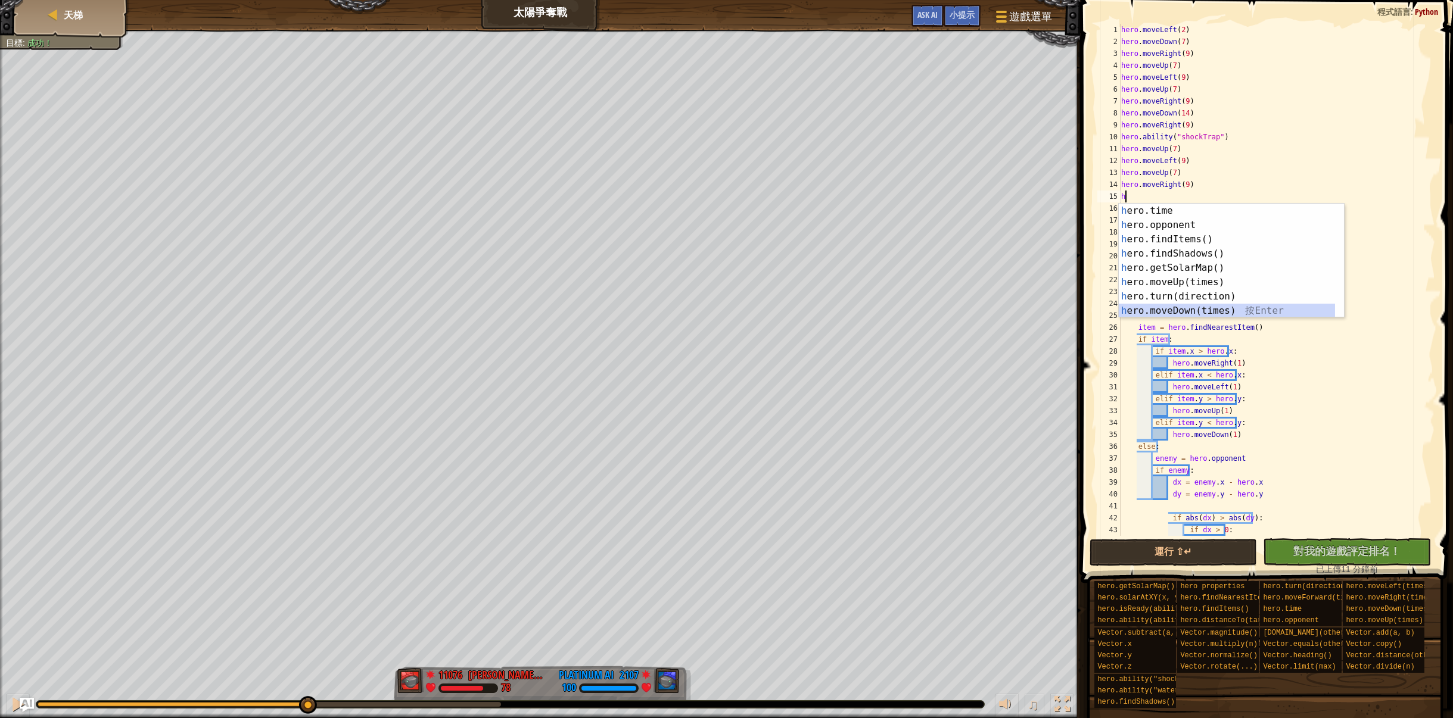
click at [1179, 309] on div "h ero.time 按 Enter h ero.opponent 按 Enter h ero.findItems() 按 Enter h ero.findS…" at bounding box center [1227, 275] width 216 height 143
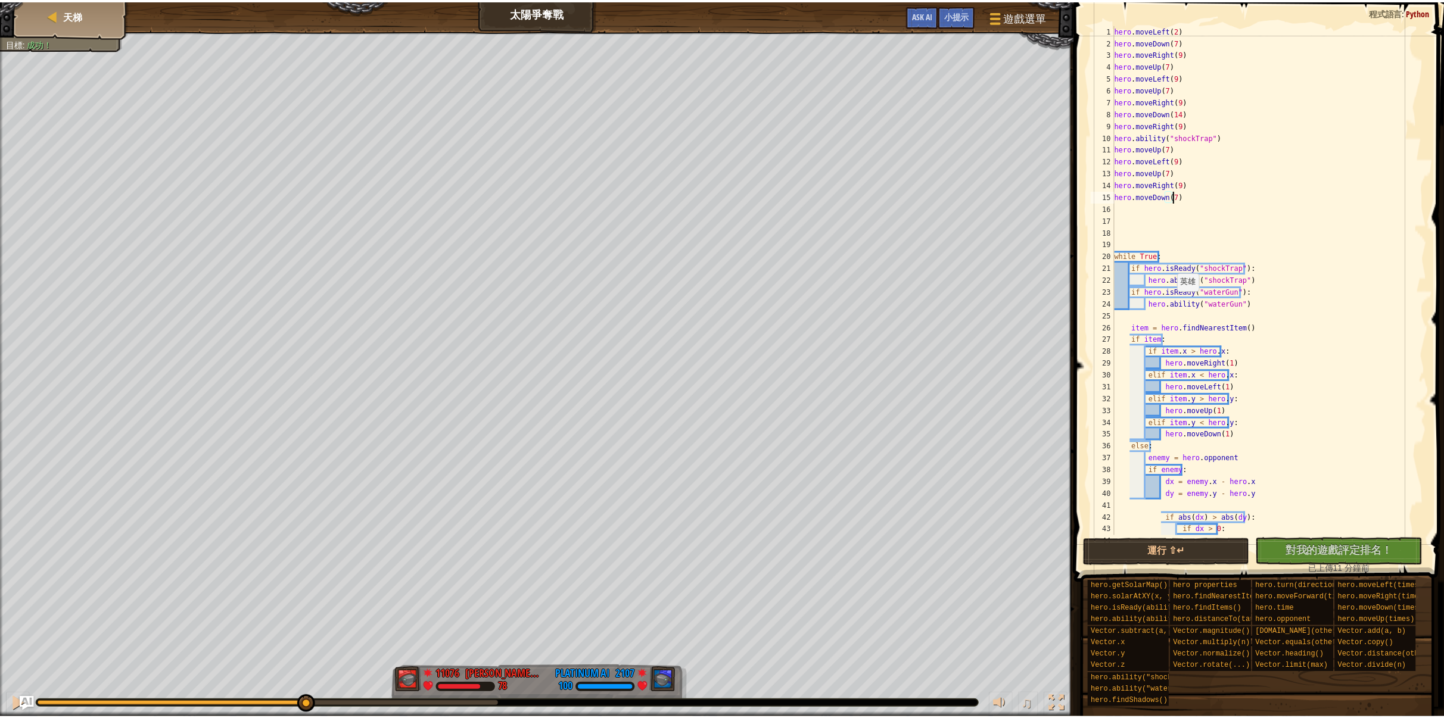
scroll to position [5, 4]
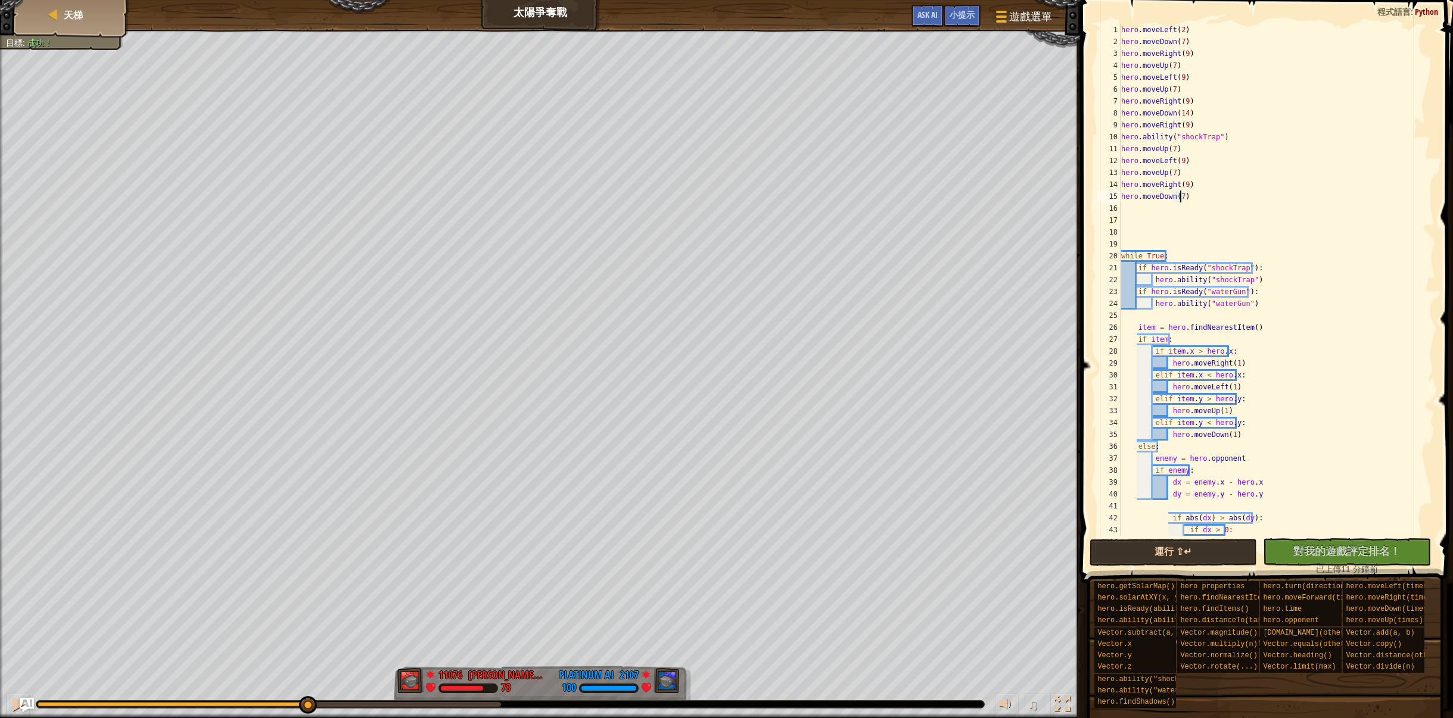
type textarea "hero.moveDown(7)"
click at [1166, 559] on button "運行 ⇧↵" at bounding box center [1173, 552] width 168 height 27
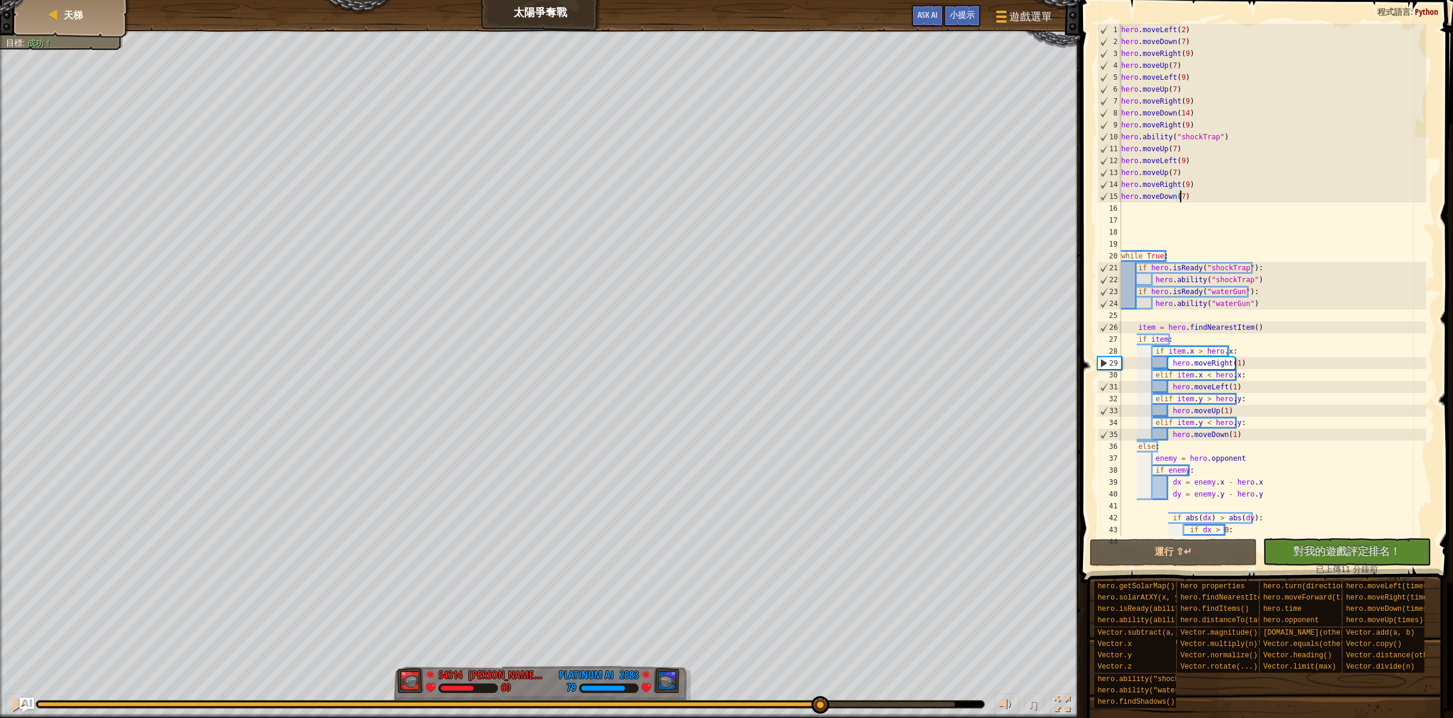
click at [818, 656] on div "紅隊贏了。 目標 : 成功！ 54314 [PERSON_NAME][PERSON_NAME] 60 2883 Platinum AI 79 ♫ Hero 6…" at bounding box center [726, 374] width 1453 height 689
click at [61, 8] on link "天梯" at bounding box center [71, 14] width 23 height 13
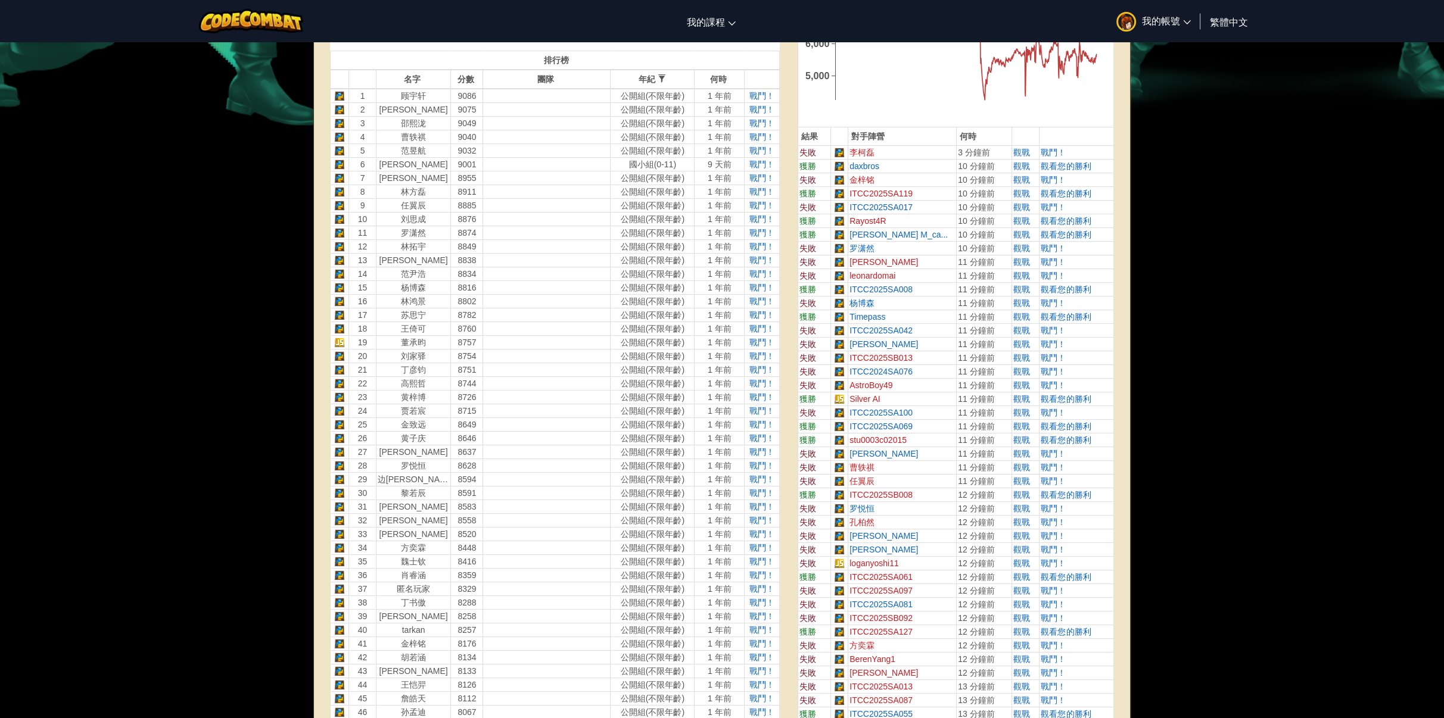
scroll to position [60, 0]
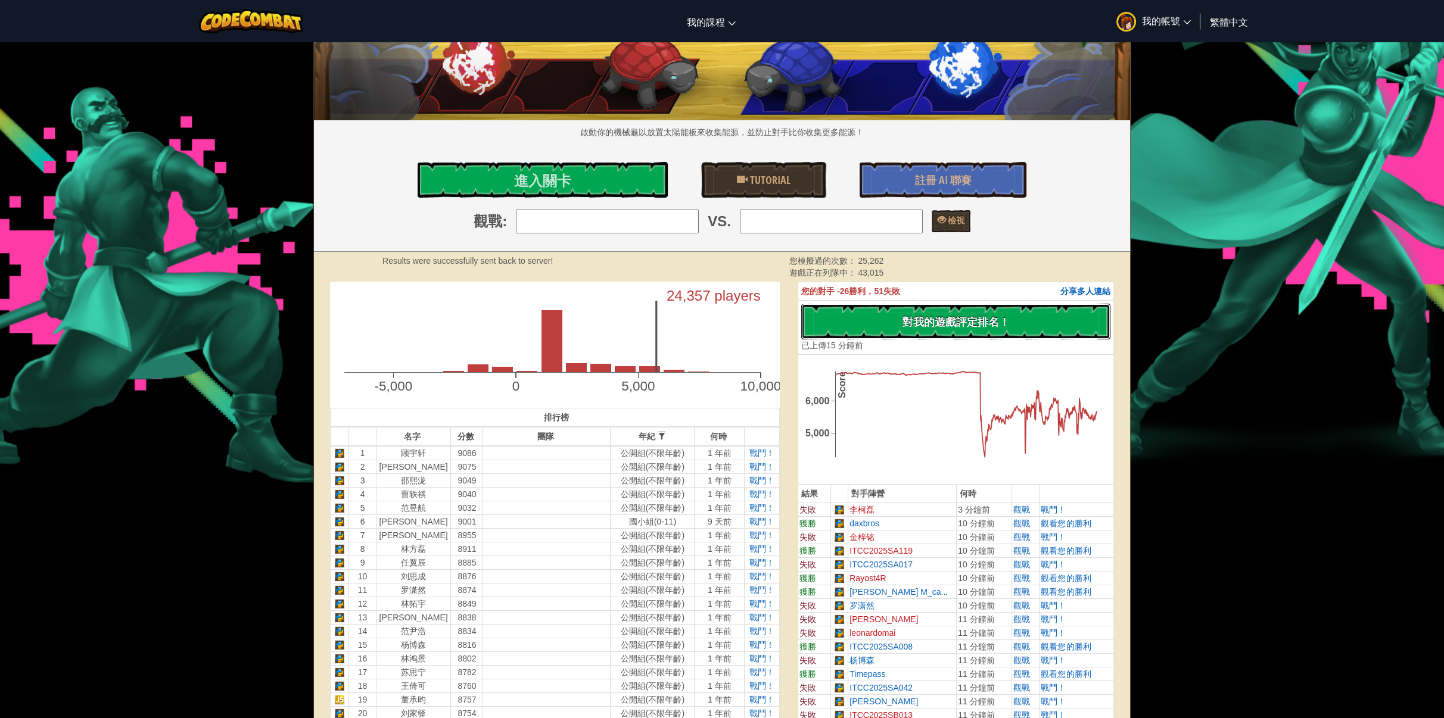
click at [892, 321] on button "沒有新程式碼可評定排名 對我的遊戲評定排名！ 上傳中… 已上傳以求評定排名 評定失敗 已評定" at bounding box center [955, 322] width 309 height 36
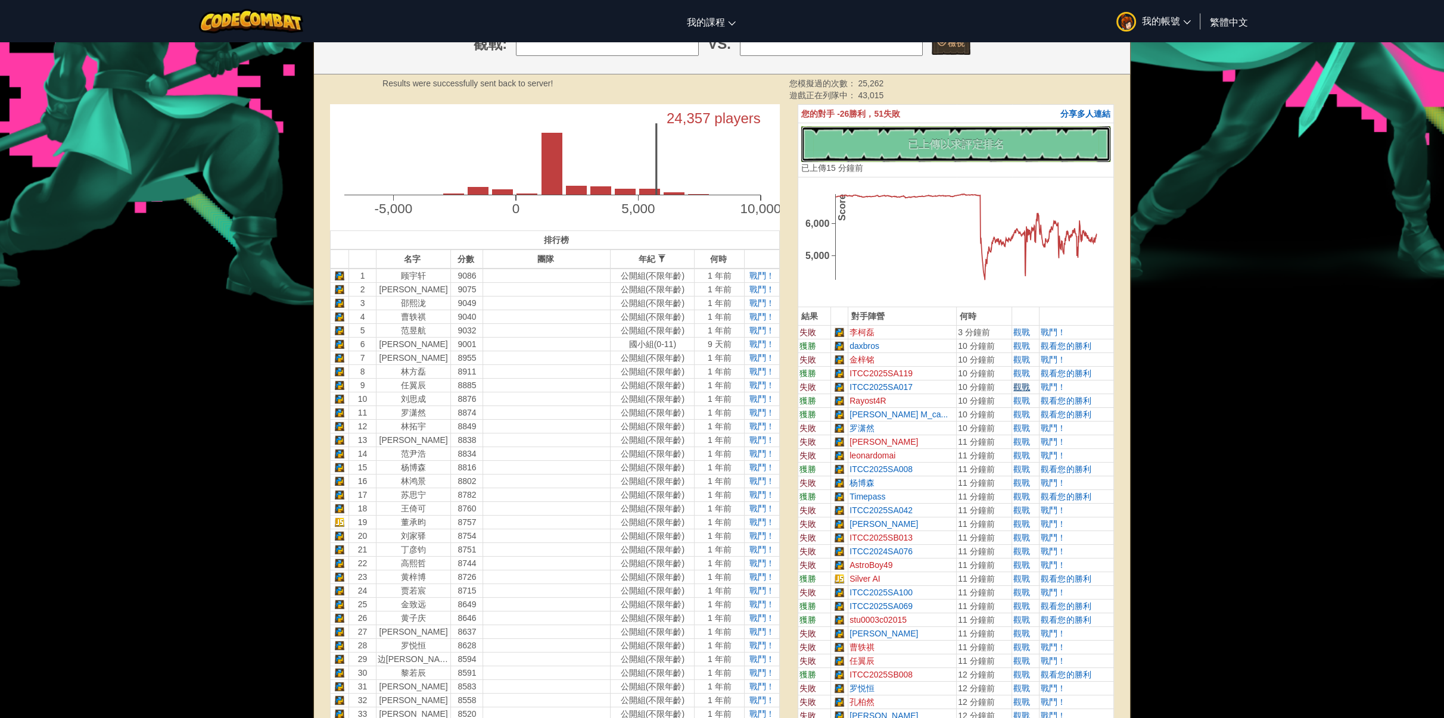
scroll to position [238, 0]
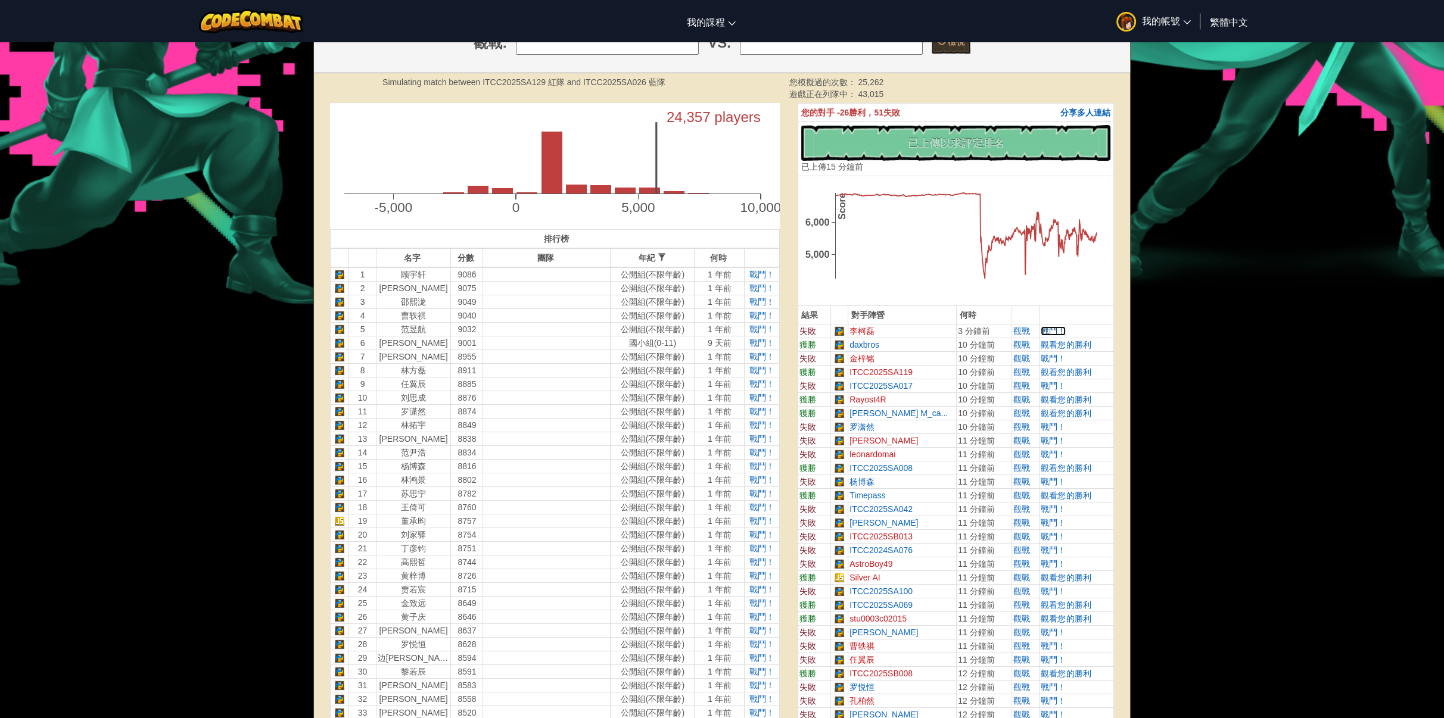
click at [1044, 328] on span "戰鬥！" at bounding box center [1053, 331] width 25 height 10
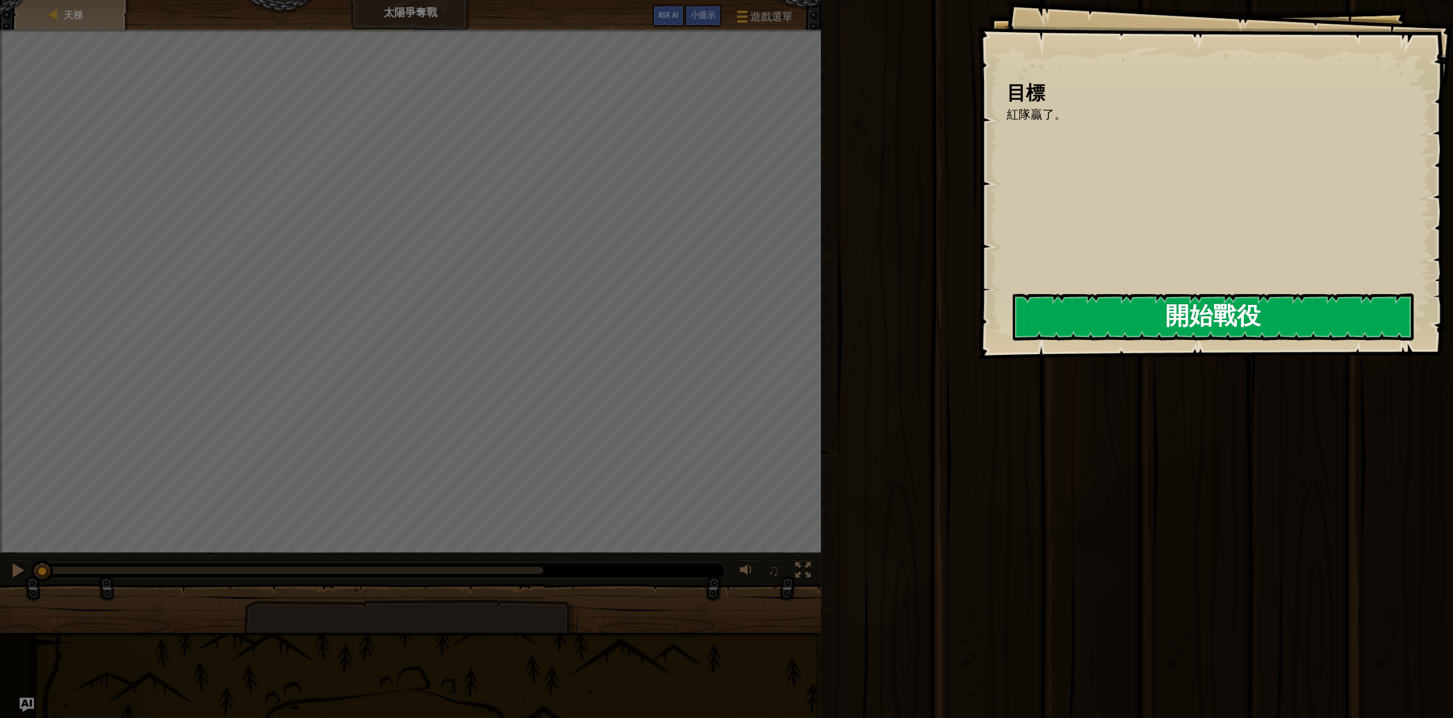
click at [1132, 322] on button "開始戰役" at bounding box center [1213, 317] width 401 height 47
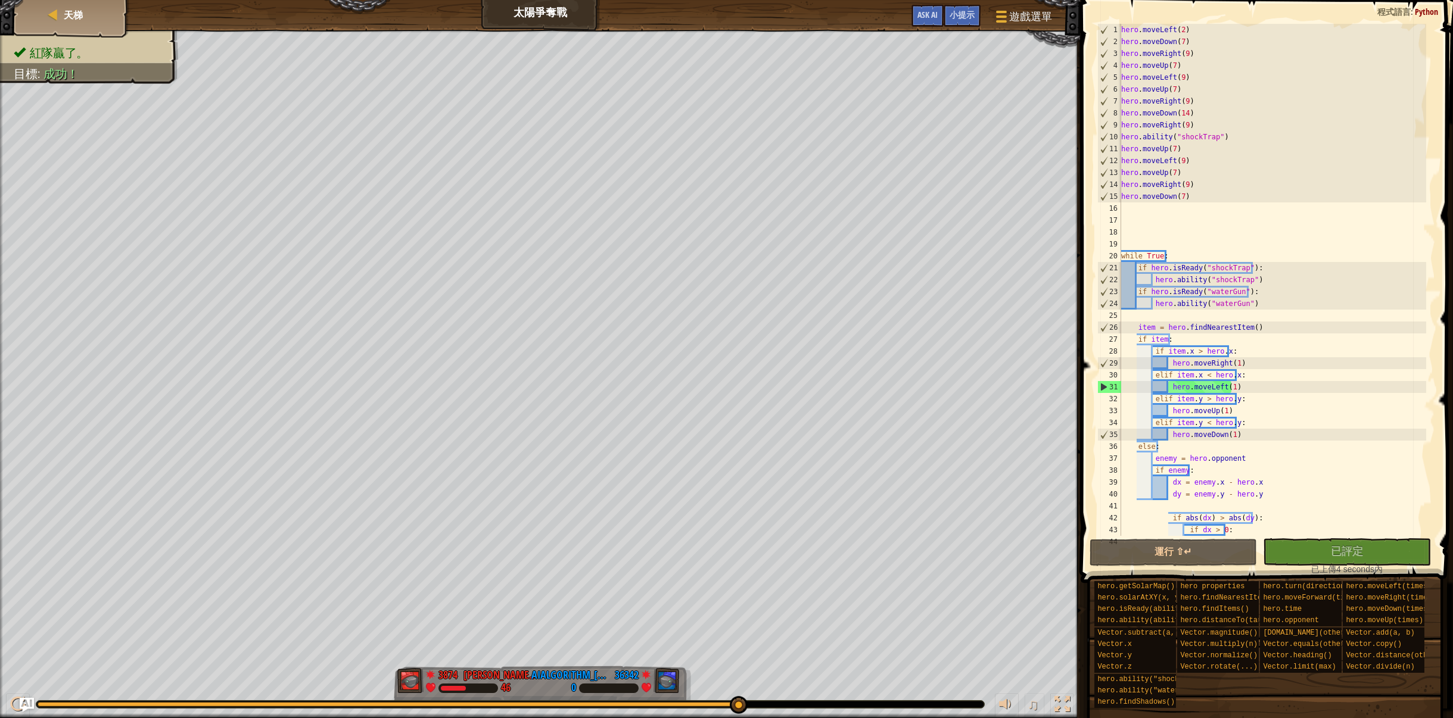
drag, startPoint x: 56, startPoint y: 702, endPoint x: 857, endPoint y: 686, distance: 800.7
click at [857, 686] on div "♫" at bounding box center [540, 702] width 1080 height 36
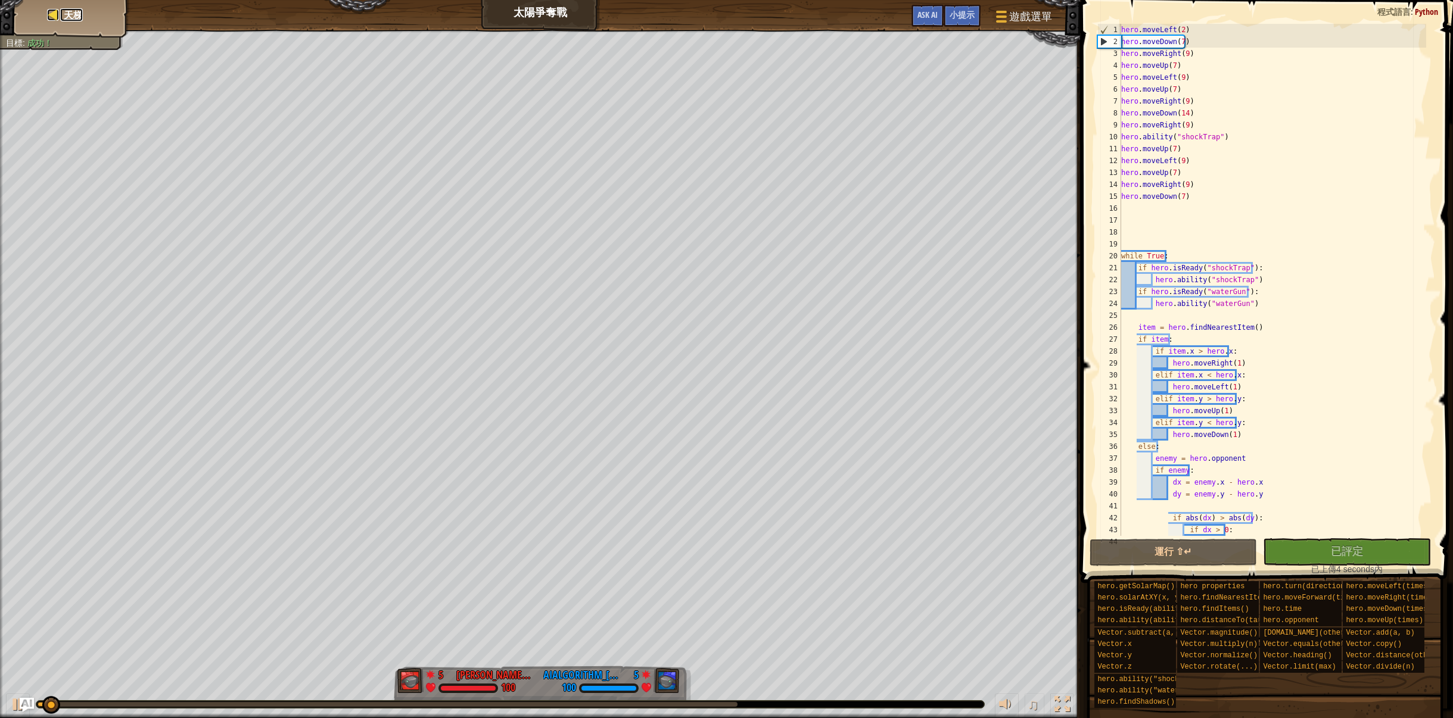
click at [78, 9] on span "天梯" at bounding box center [73, 14] width 19 height 13
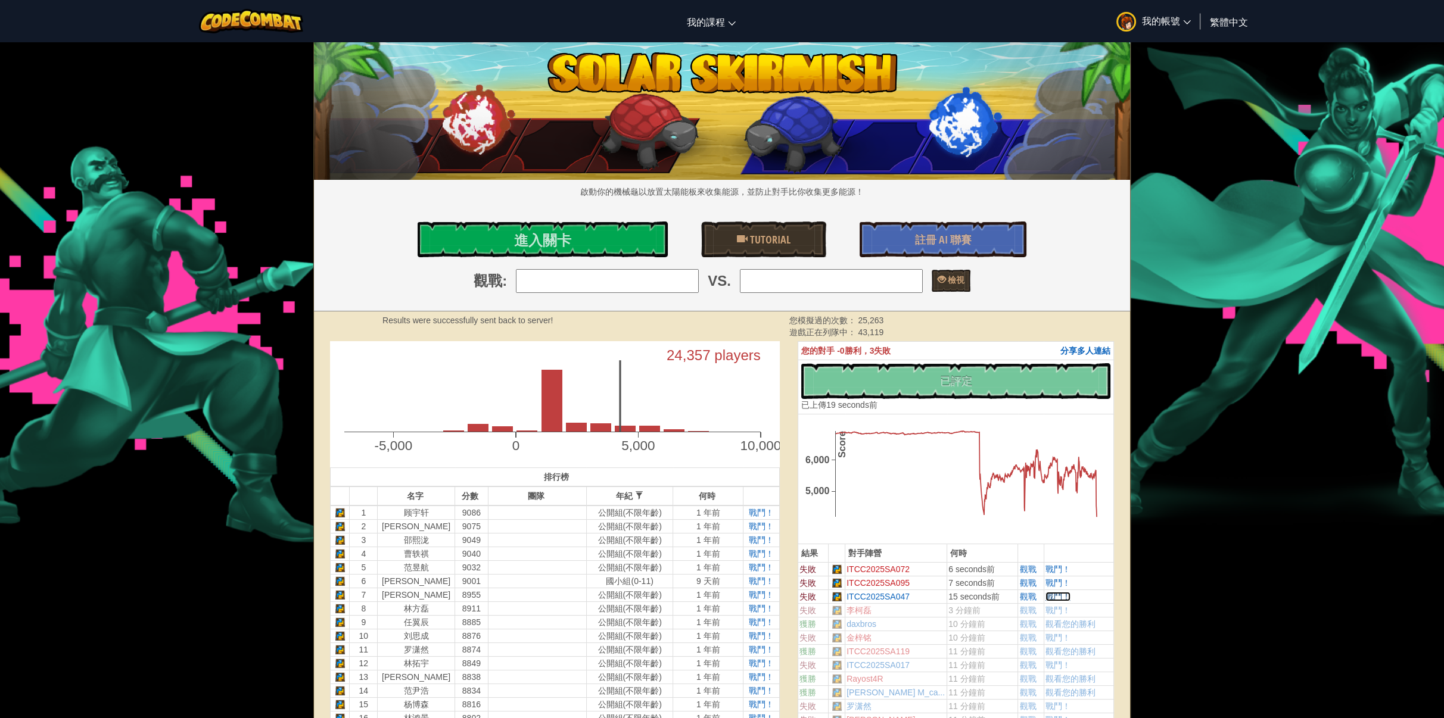
click at [1060, 596] on span "戰鬥！" at bounding box center [1057, 597] width 25 height 10
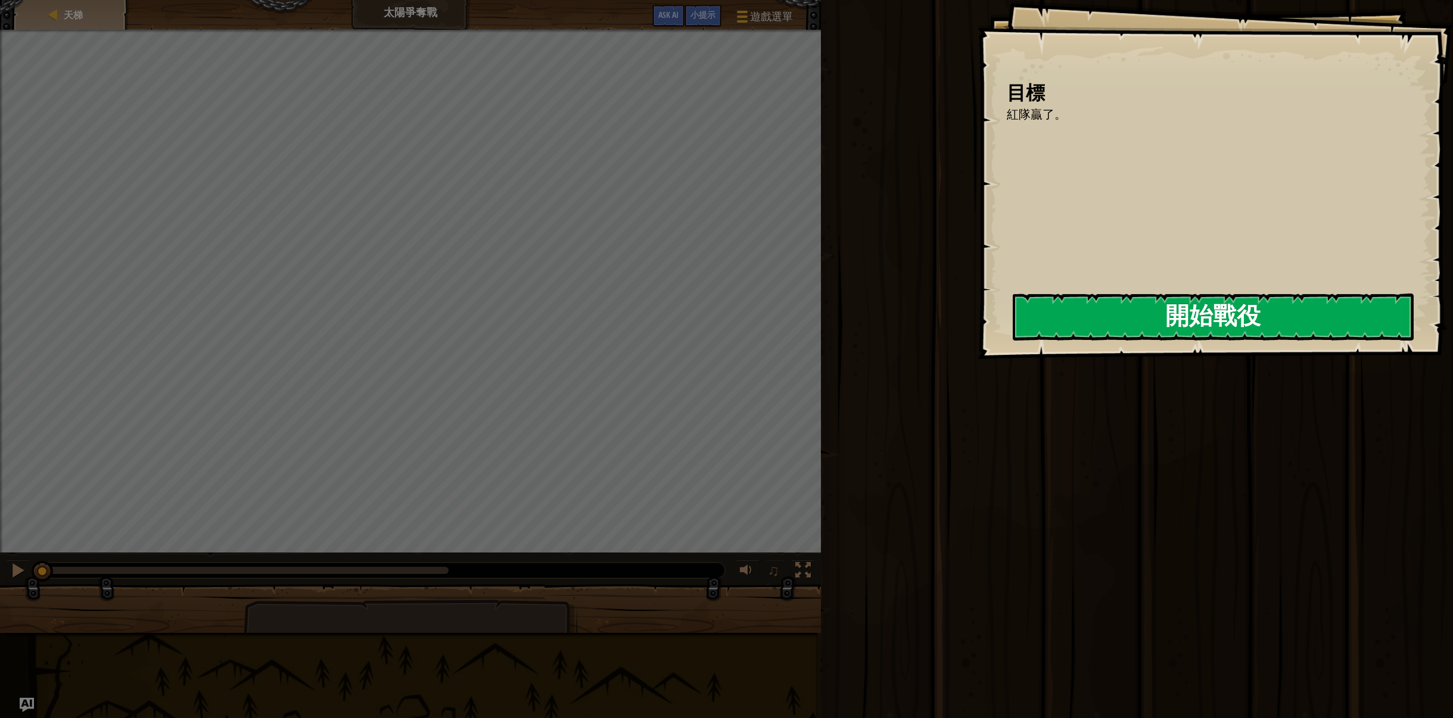
click at [1013, 316] on button "開始戰役" at bounding box center [1213, 317] width 401 height 47
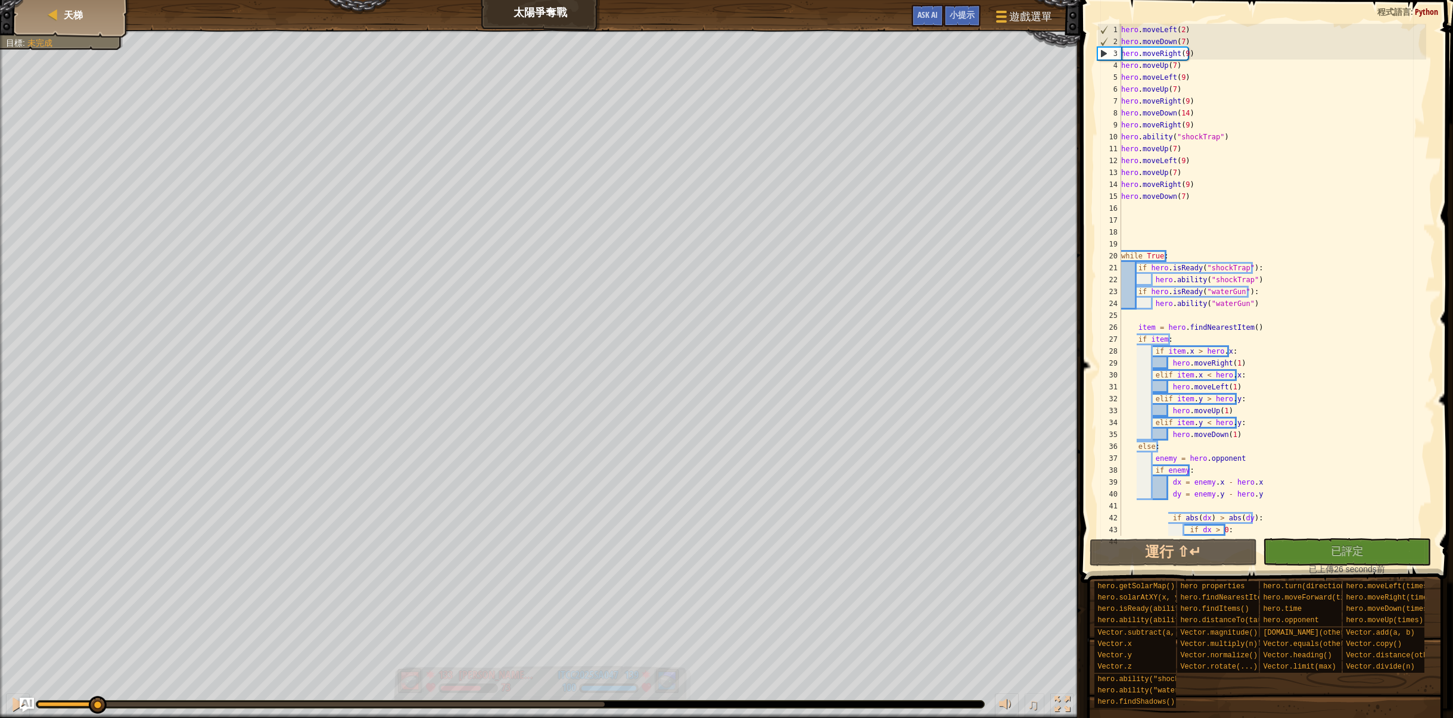
click at [96, 649] on div "紅隊贏了。 目標 : 未完成 133 [PERSON_NAME][PERSON_NAME] 73 139 ITCC2025SA047 100 ♫ Hero 7…" at bounding box center [726, 374] width 1453 height 689
click at [9, 699] on button at bounding box center [18, 706] width 24 height 24
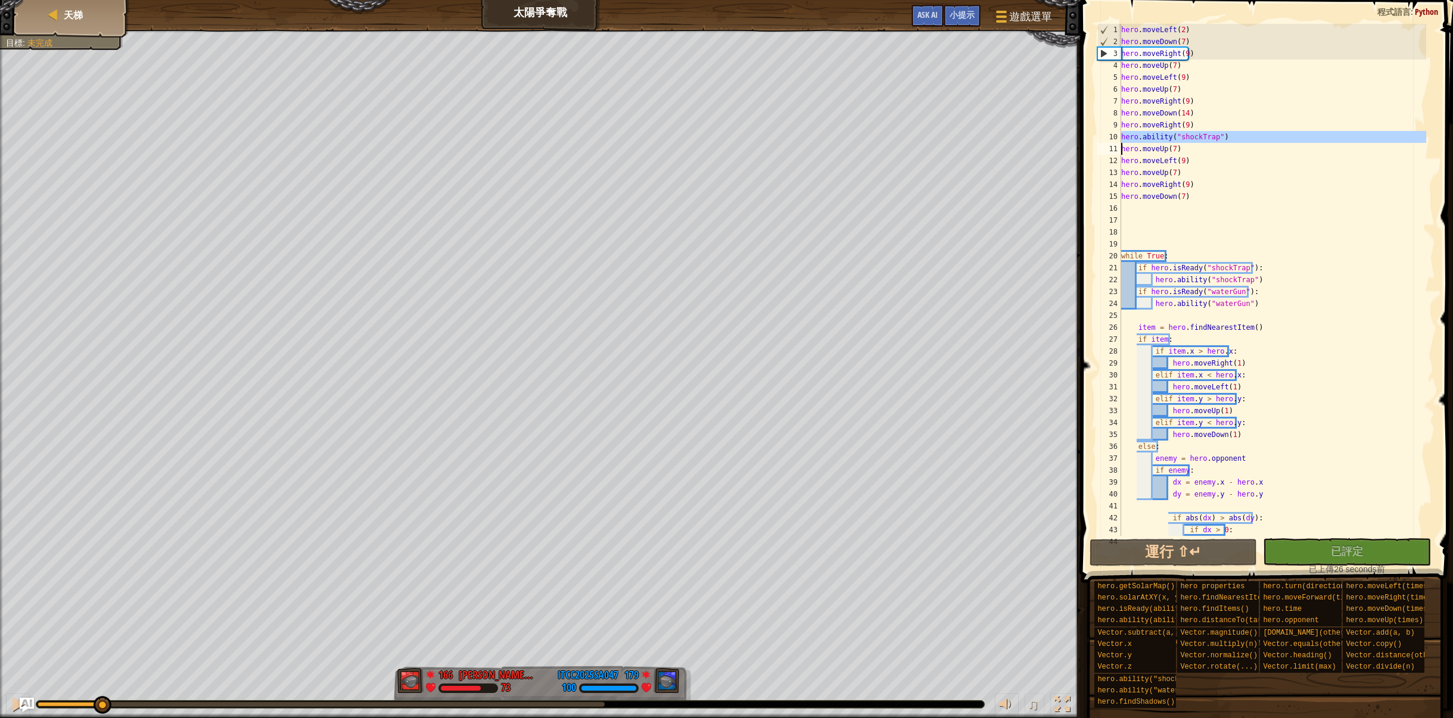
drag, startPoint x: 1126, startPoint y: 137, endPoint x: 1248, endPoint y: 143, distance: 122.3
click at [1248, 143] on div "1 2 3 4 5 6 7 8 9 10 11 12 13 14 15 16 17 18 19 20 21 22 23 24 25 26 27 28 29 3…" at bounding box center [1265, 280] width 341 height 512
click at [1120, 66] on div "hero . moveLeft ( 2 ) hero . moveDown ( 7 ) hero . moveRight ( 9 ) hero . moveU…" at bounding box center [1273, 292] width 308 height 536
type textarea "hero.moveUp(7)"
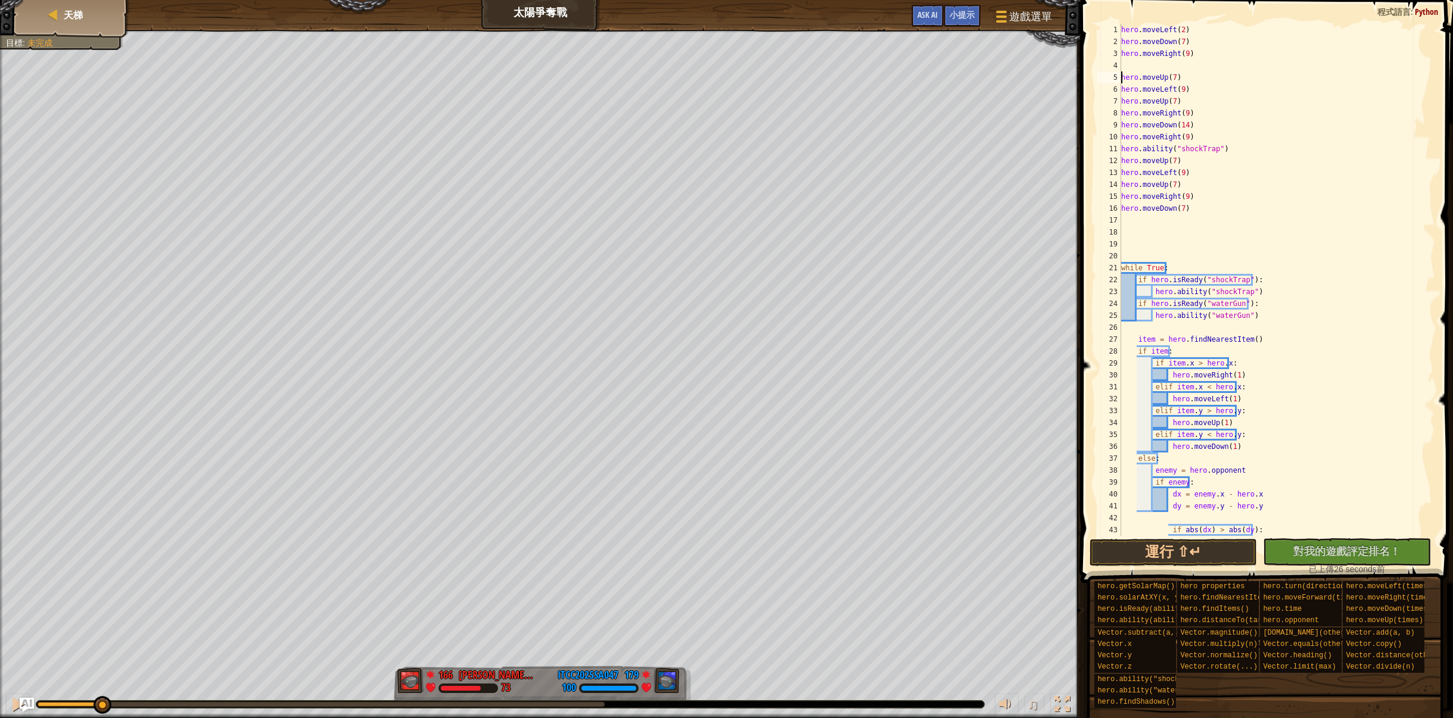
click at [1135, 63] on div "hero . moveLeft ( 2 ) hero . moveDown ( 7 ) hero . moveRight ( 9 ) hero . moveU…" at bounding box center [1273, 292] width 308 height 536
paste textarea "hero.moveUp(7)"
click at [1121, 90] on div "hero . moveLeft ( 2 ) hero . moveDown ( 7 ) hero . moveRight ( 9 ) hero . abili…" at bounding box center [1273, 292] width 308 height 536
type textarea "hero.moveUp(7)"
click at [1173, 549] on button "運行 ⇧↵" at bounding box center [1173, 552] width 168 height 27
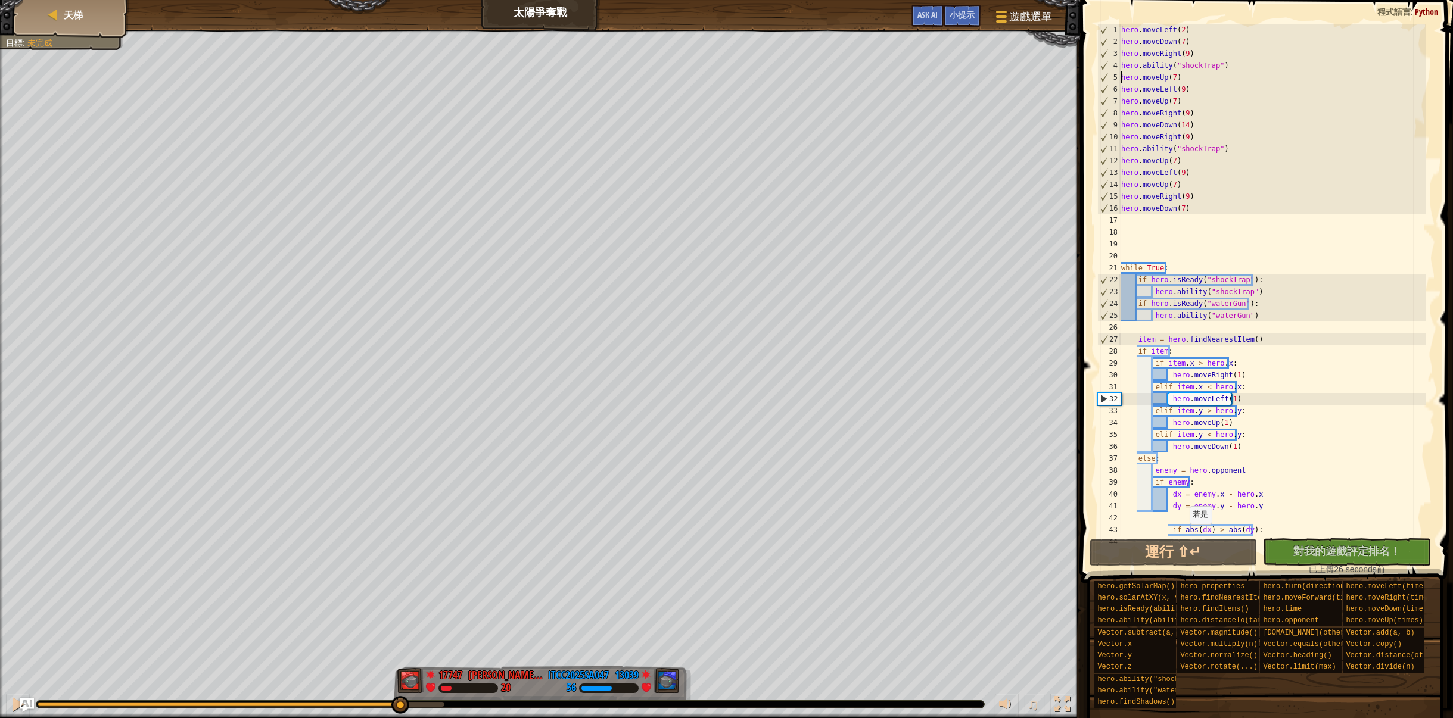
click at [398, 619] on div "紅隊贏了。 目標 : 未完成 17747 [PERSON_NAME][PERSON_NAME] 20 13039 ITCC2025SA047 56 ♫ Her…" at bounding box center [726, 374] width 1453 height 689
